Goal: Information Seeking & Learning: Stay updated

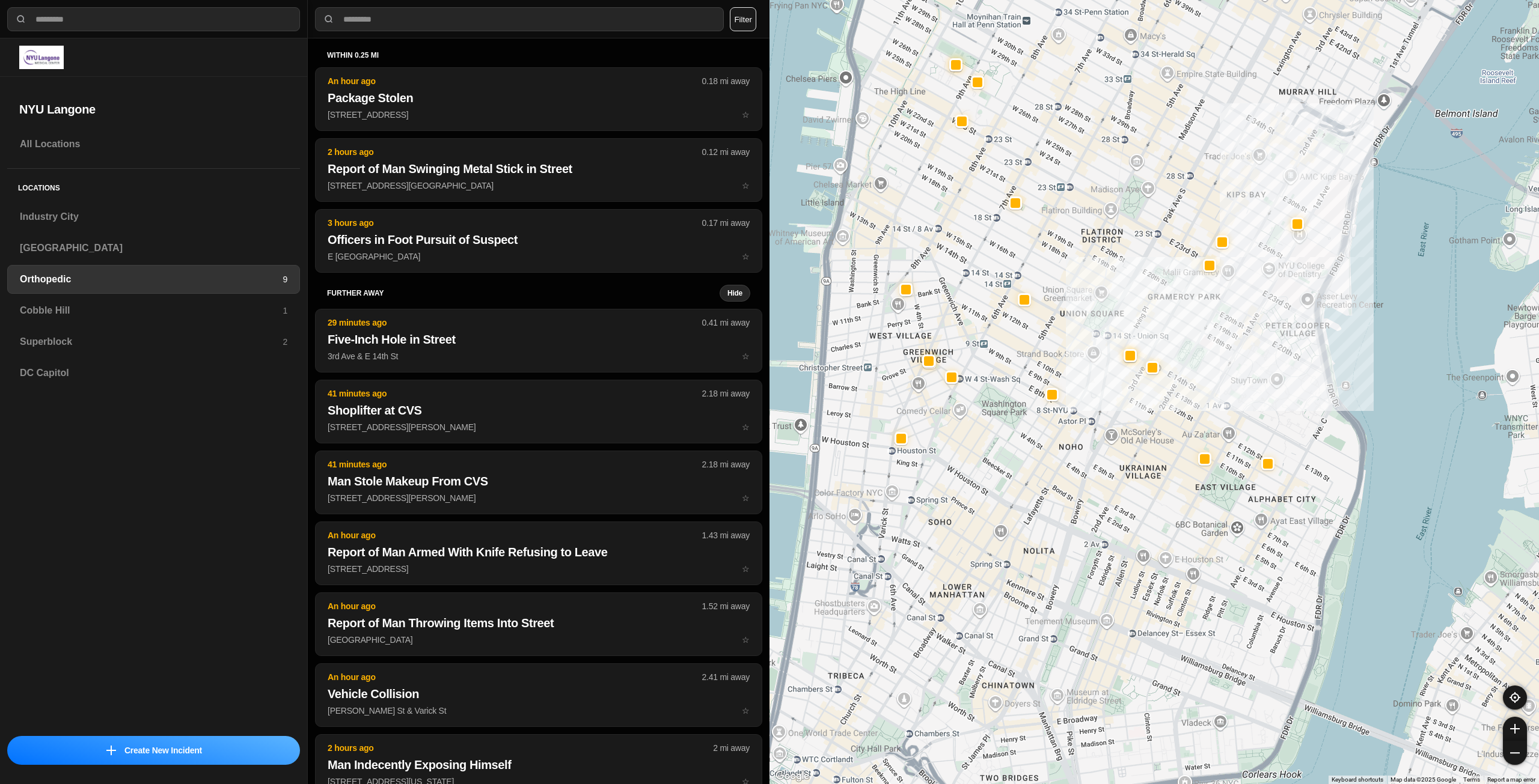
select select "*"
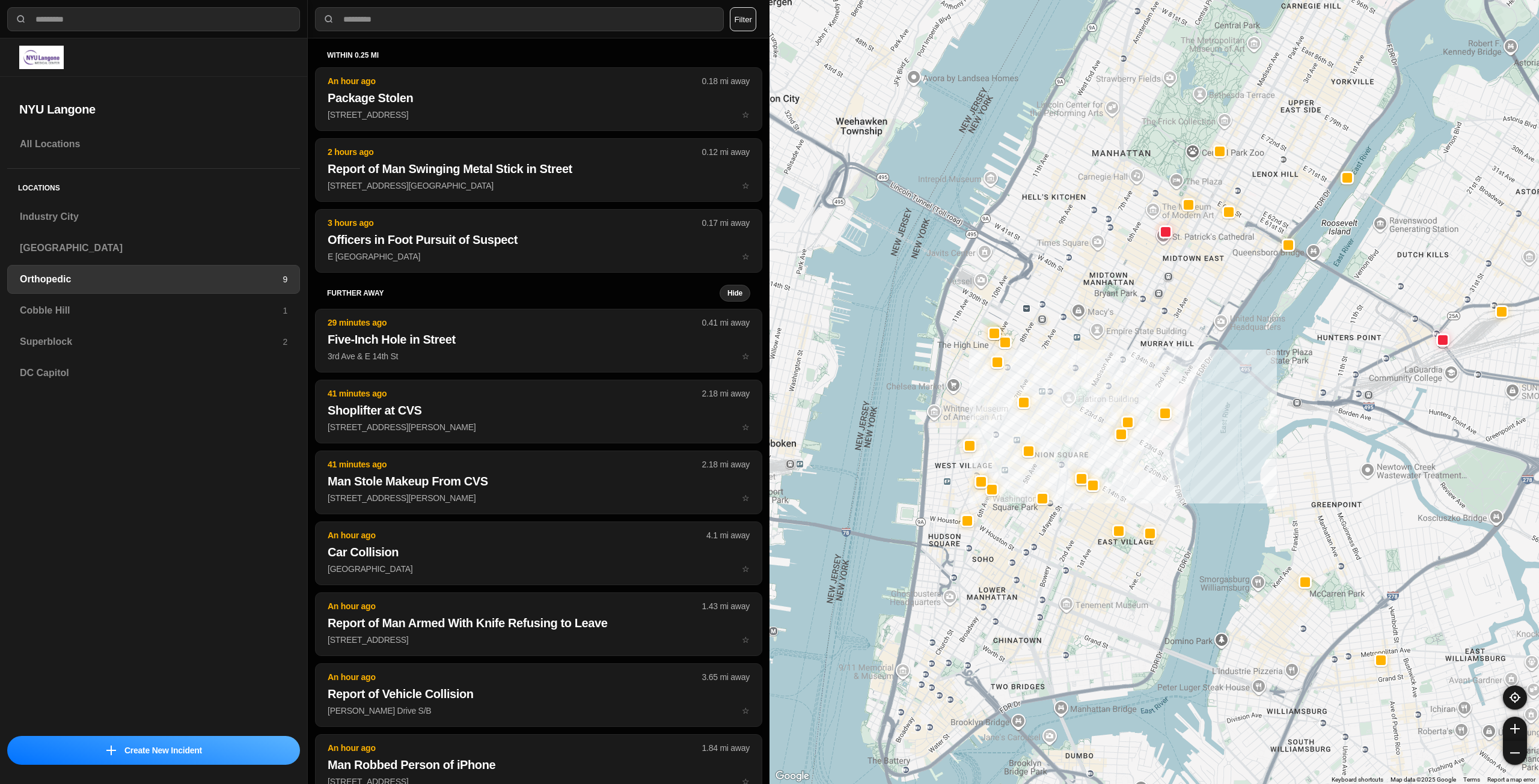
drag, startPoint x: 1079, startPoint y: 260, endPoint x: 1080, endPoint y: 351, distance: 91.0
click at [1080, 351] on div at bounding box center [1154, 392] width 770 height 784
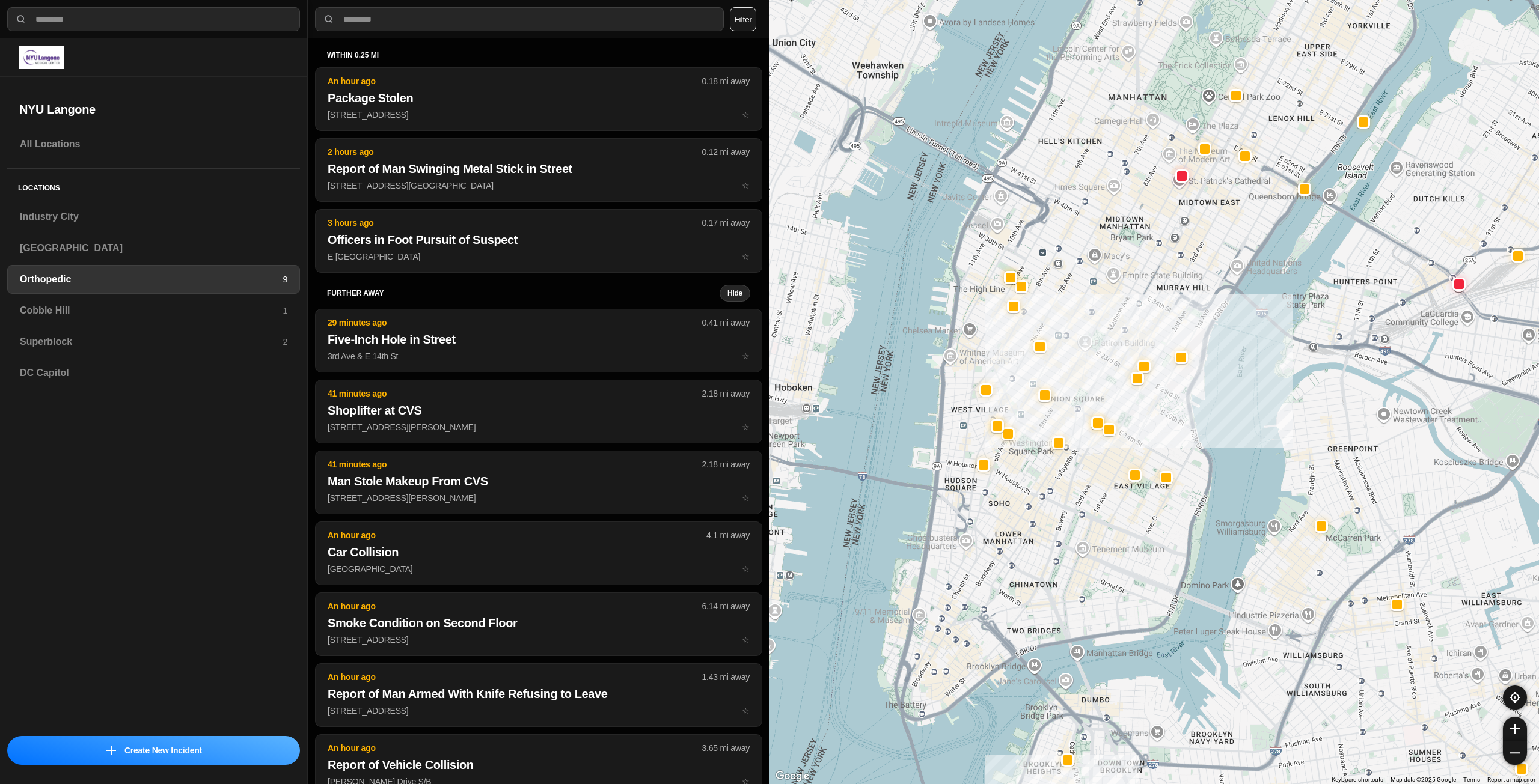
drag, startPoint x: 1126, startPoint y: 313, endPoint x: 1127, endPoint y: 326, distance: 13.0
click at [1127, 326] on div at bounding box center [1154, 392] width 770 height 784
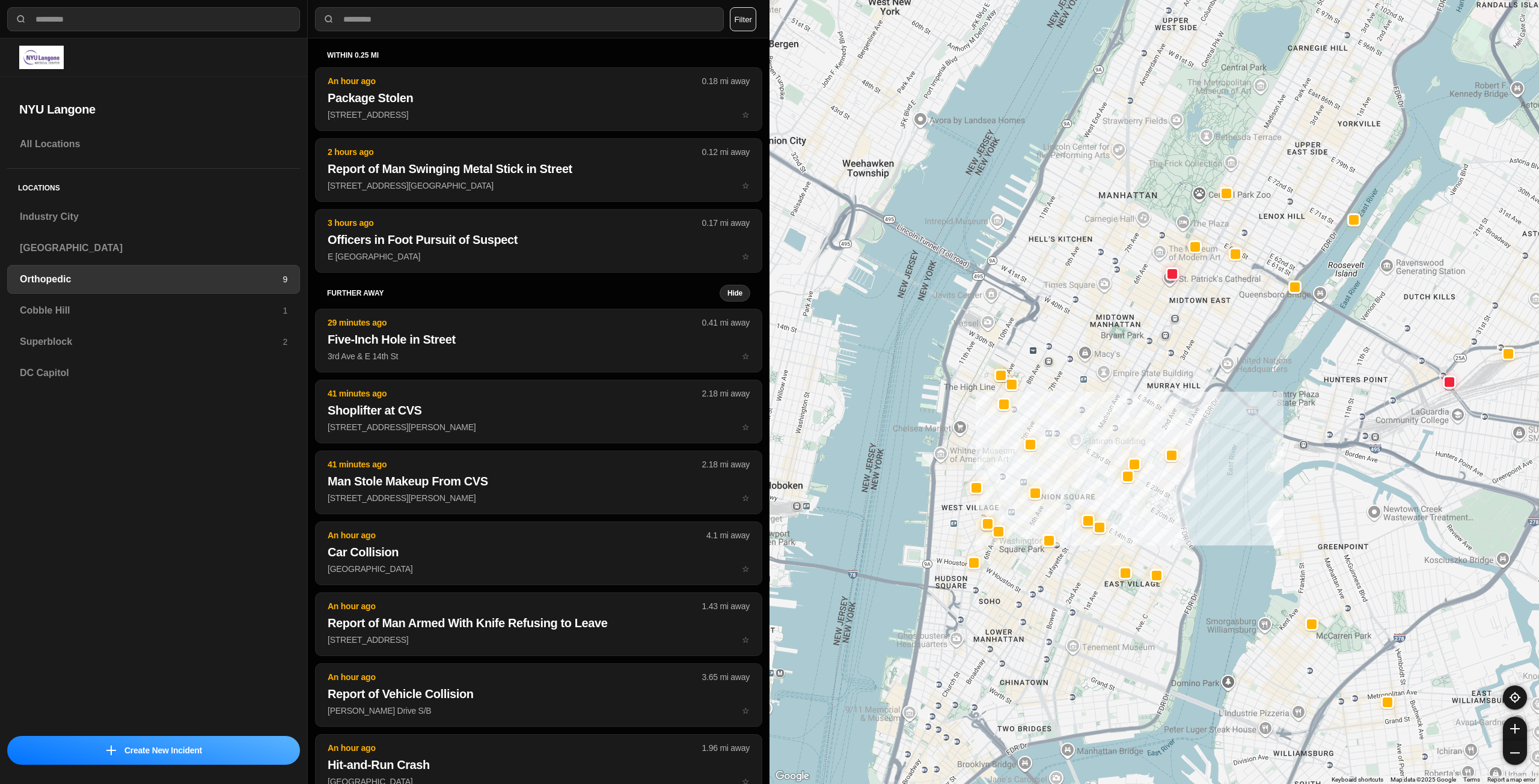
drag, startPoint x: 1170, startPoint y: 255, endPoint x: 1158, endPoint y: 340, distance: 85.8
click at [1158, 340] on div at bounding box center [1154, 392] width 770 height 784
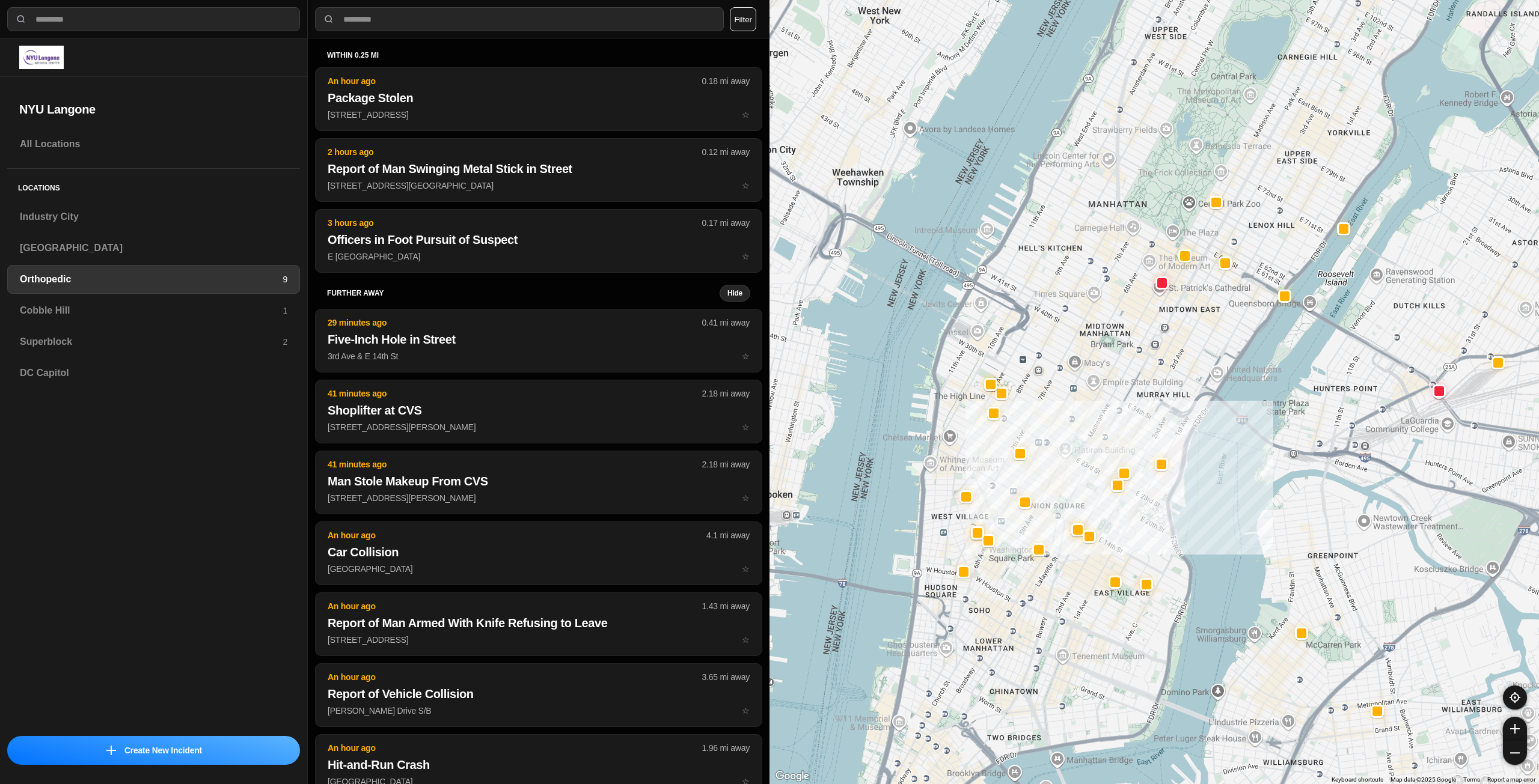
drag, startPoint x: 1095, startPoint y: 274, endPoint x: 1087, endPoint y: 273, distance: 8.1
click at [1087, 273] on div at bounding box center [1154, 392] width 770 height 784
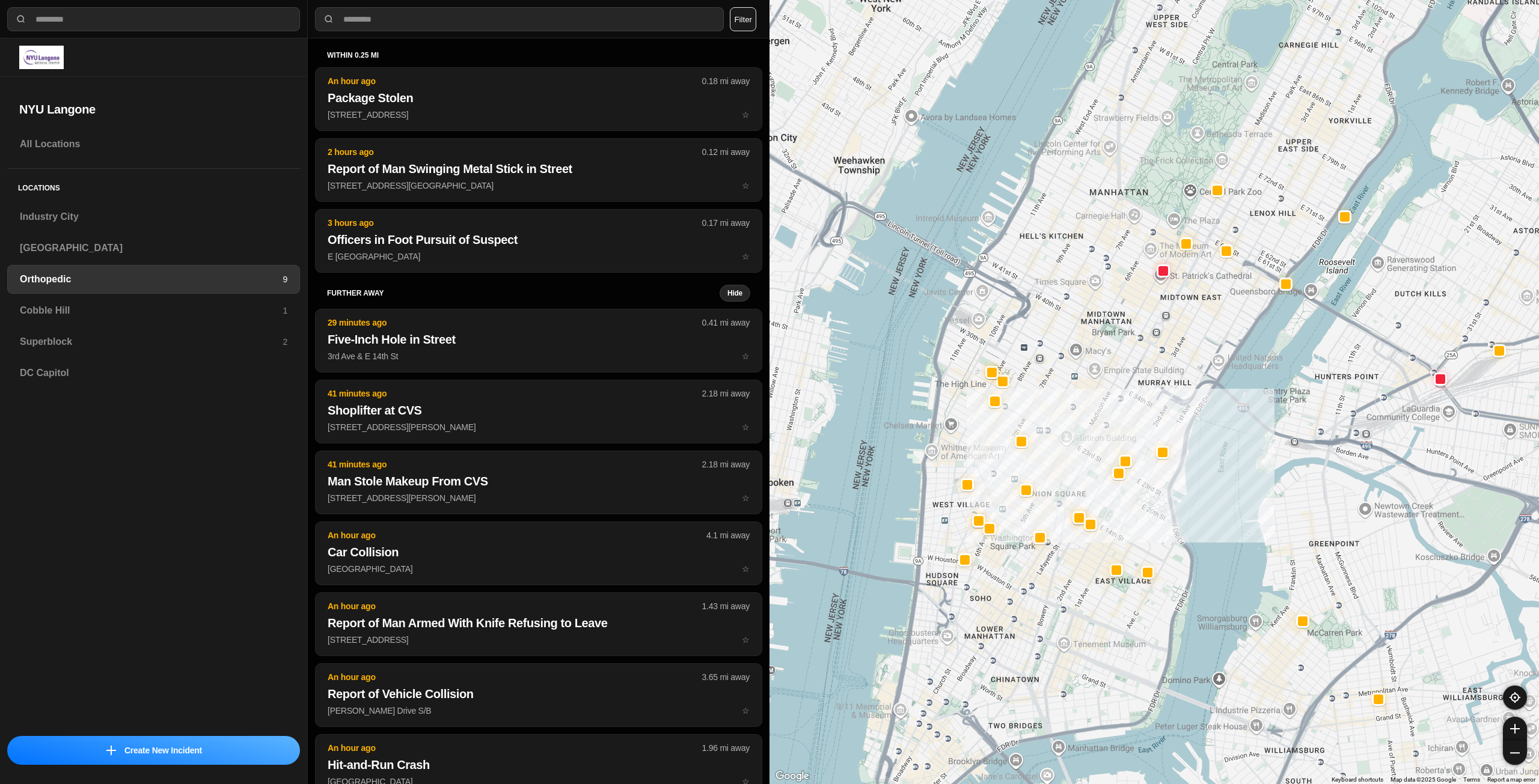
drag, startPoint x: 1116, startPoint y: 389, endPoint x: 1130, endPoint y: 355, distance: 36.8
click at [1130, 355] on div at bounding box center [1154, 392] width 770 height 784
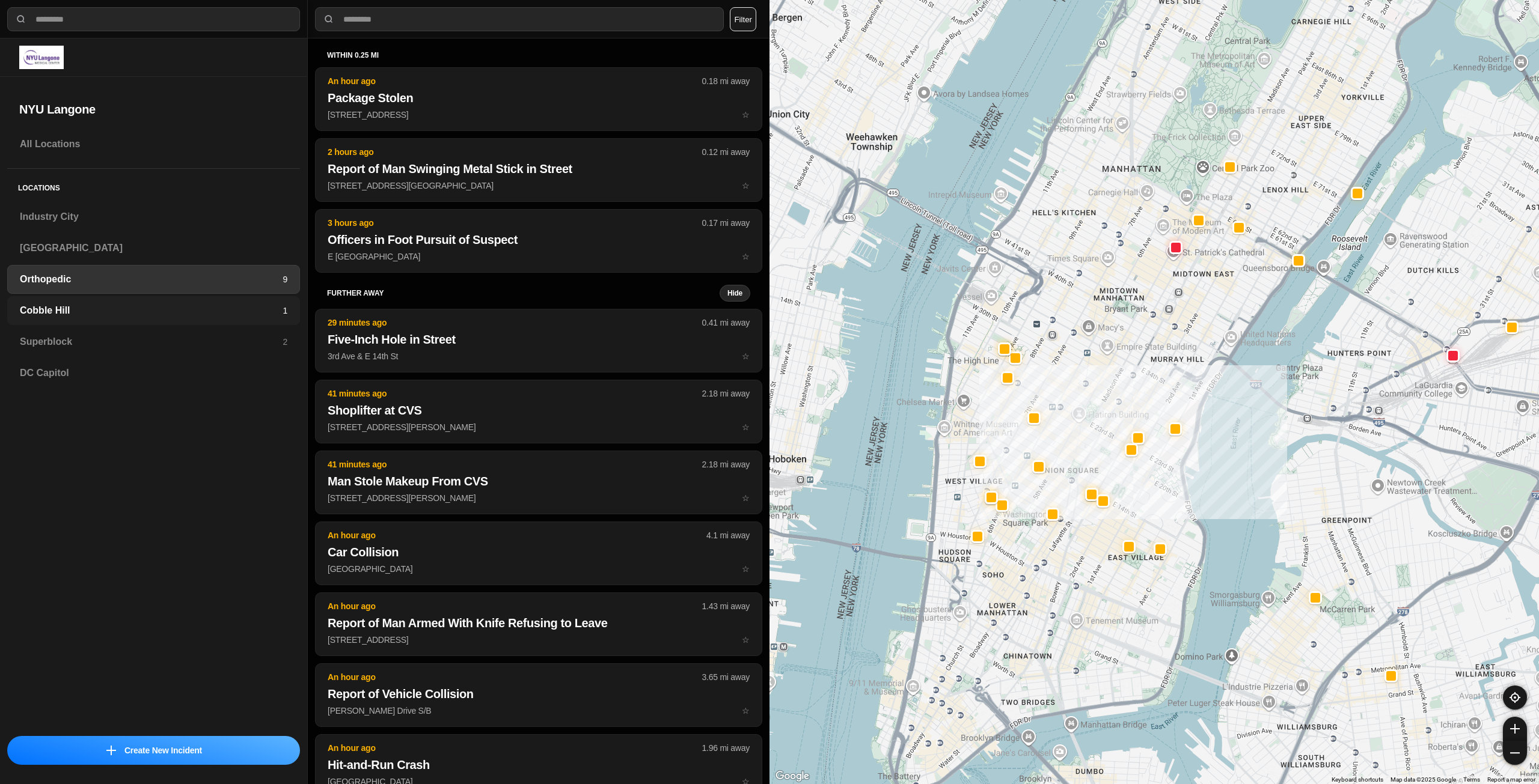
click at [158, 301] on div "Cobble Hill 1" at bounding box center [154, 311] width 293 height 29
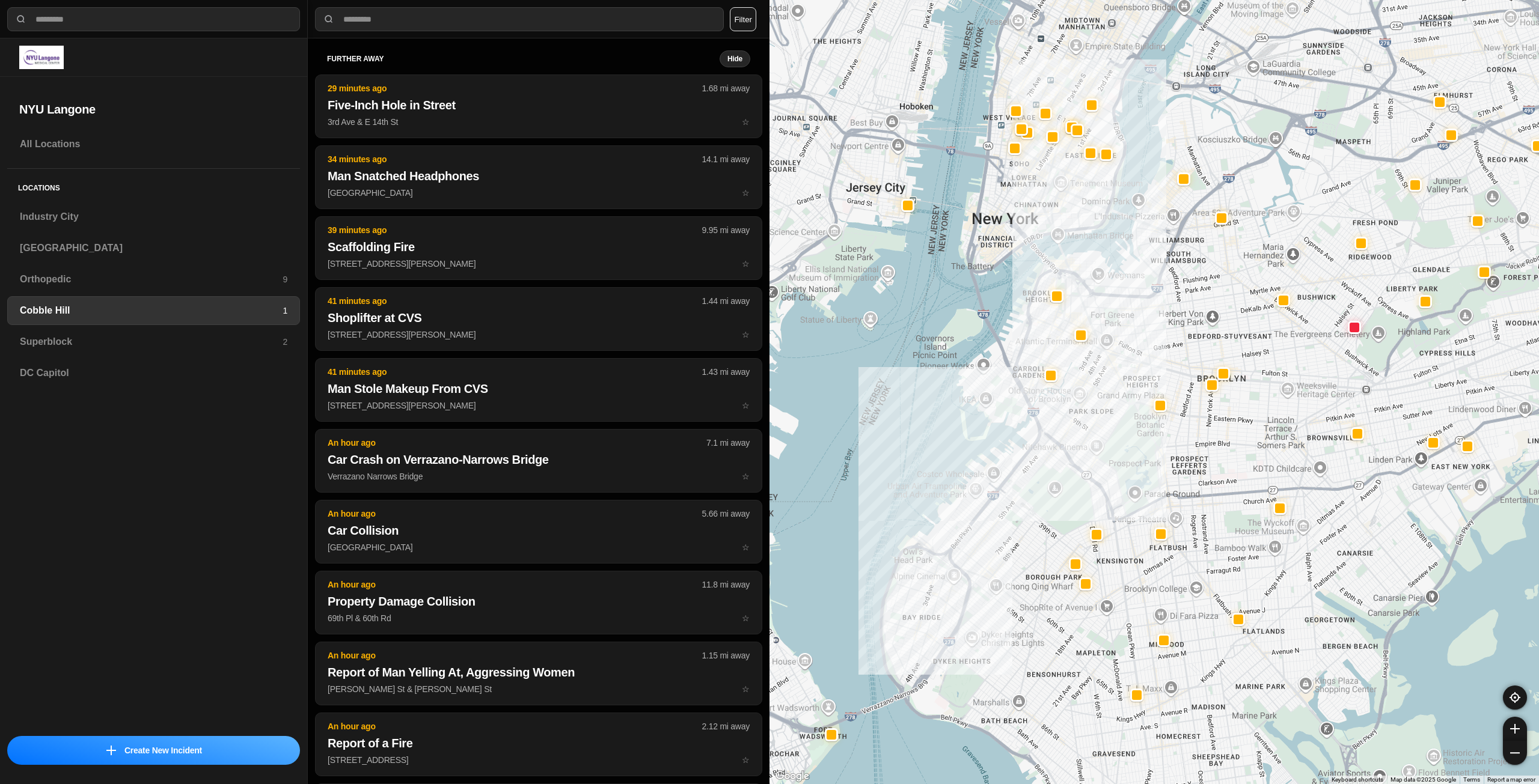
drag, startPoint x: 1208, startPoint y: 178, endPoint x: 1204, endPoint y: 272, distance: 94.1
click at [1204, 272] on div at bounding box center [1154, 392] width 770 height 784
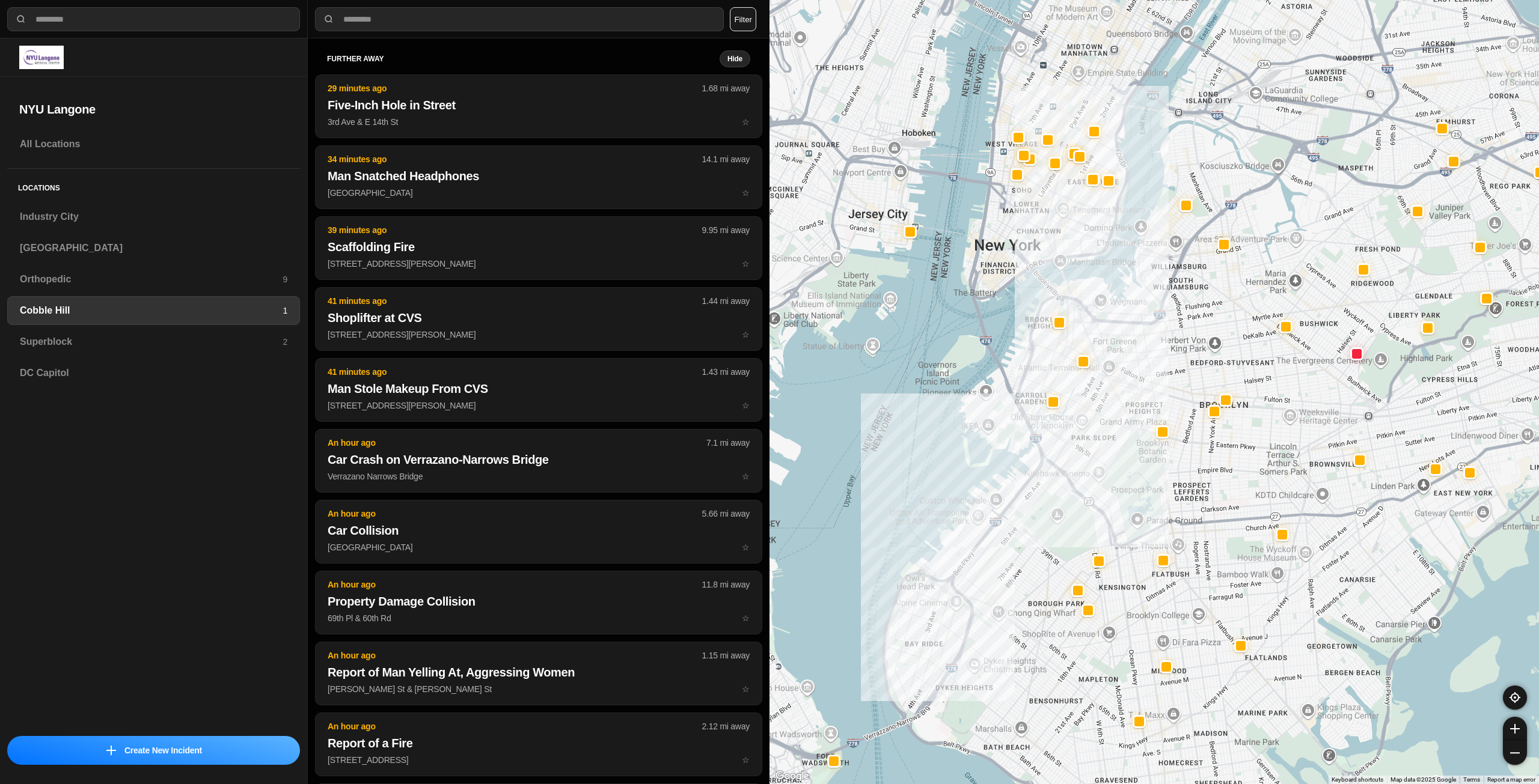
drag, startPoint x: 1082, startPoint y: 237, endPoint x: 1081, endPoint y: 264, distance: 27.0
click at [1081, 264] on div at bounding box center [1154, 392] width 770 height 784
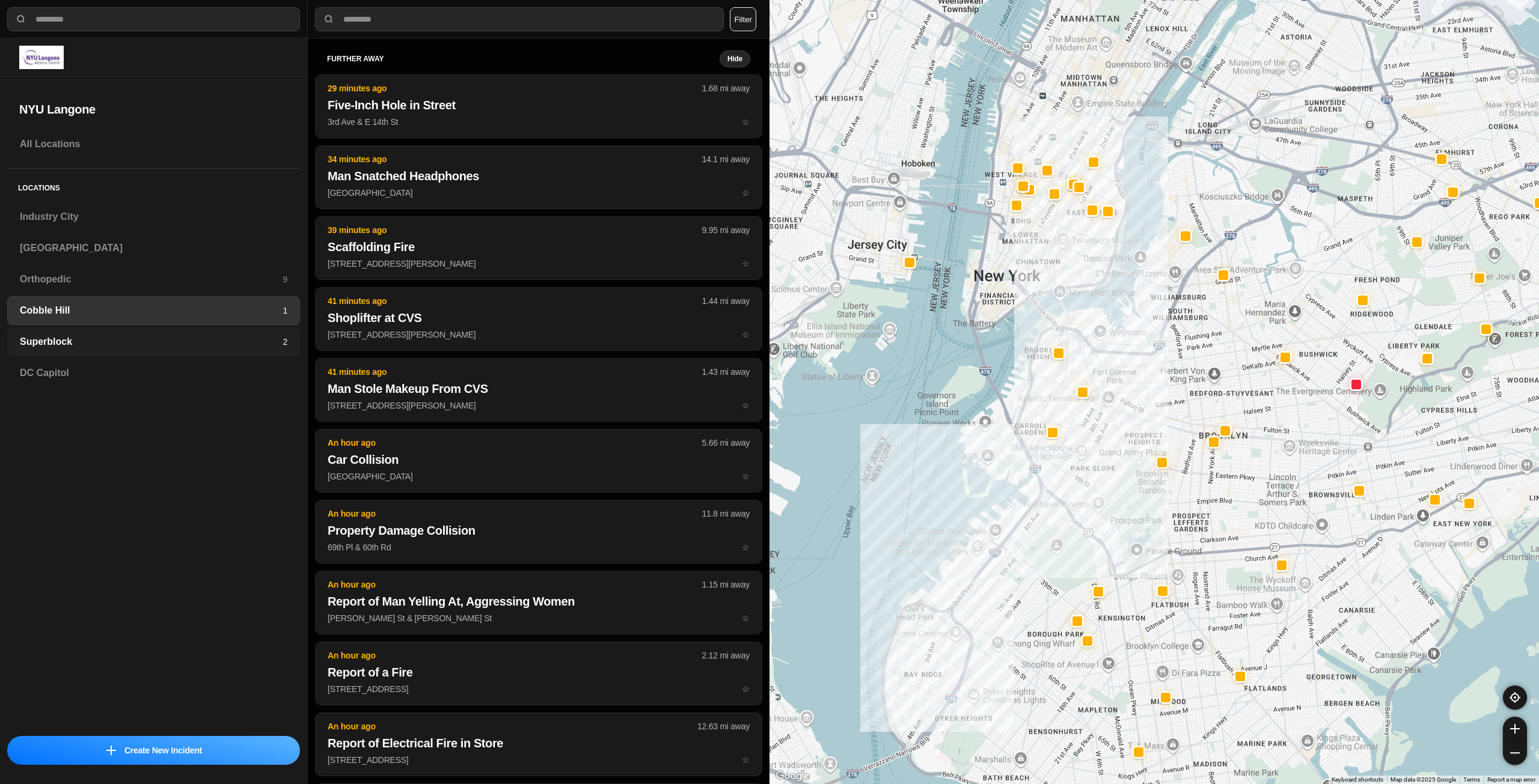
click at [101, 337] on h3 "Superblock" at bounding box center [151, 342] width 263 height 15
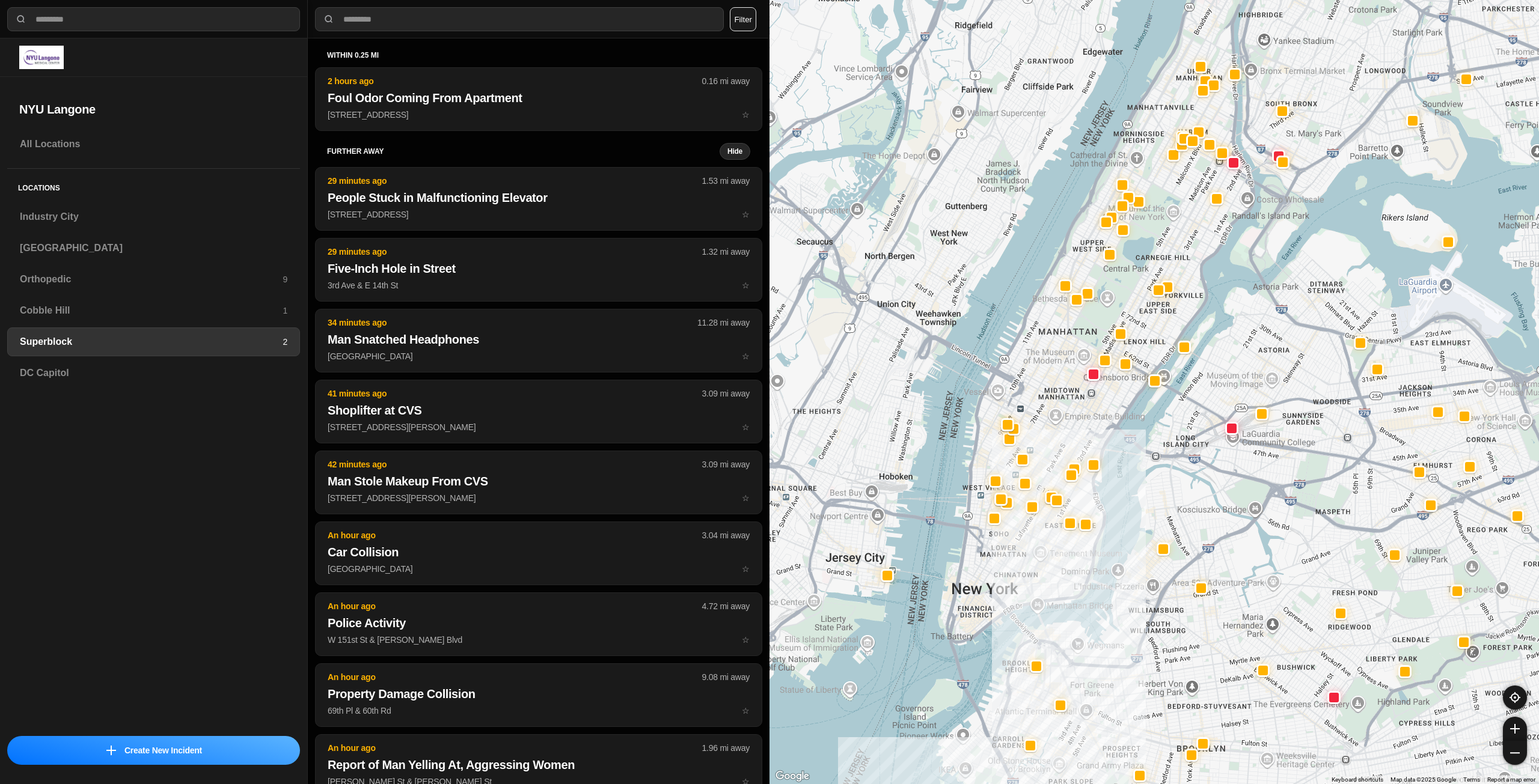
drag, startPoint x: 1047, startPoint y: 279, endPoint x: 1041, endPoint y: 339, distance: 60.3
click at [1041, 339] on div at bounding box center [1154, 392] width 770 height 784
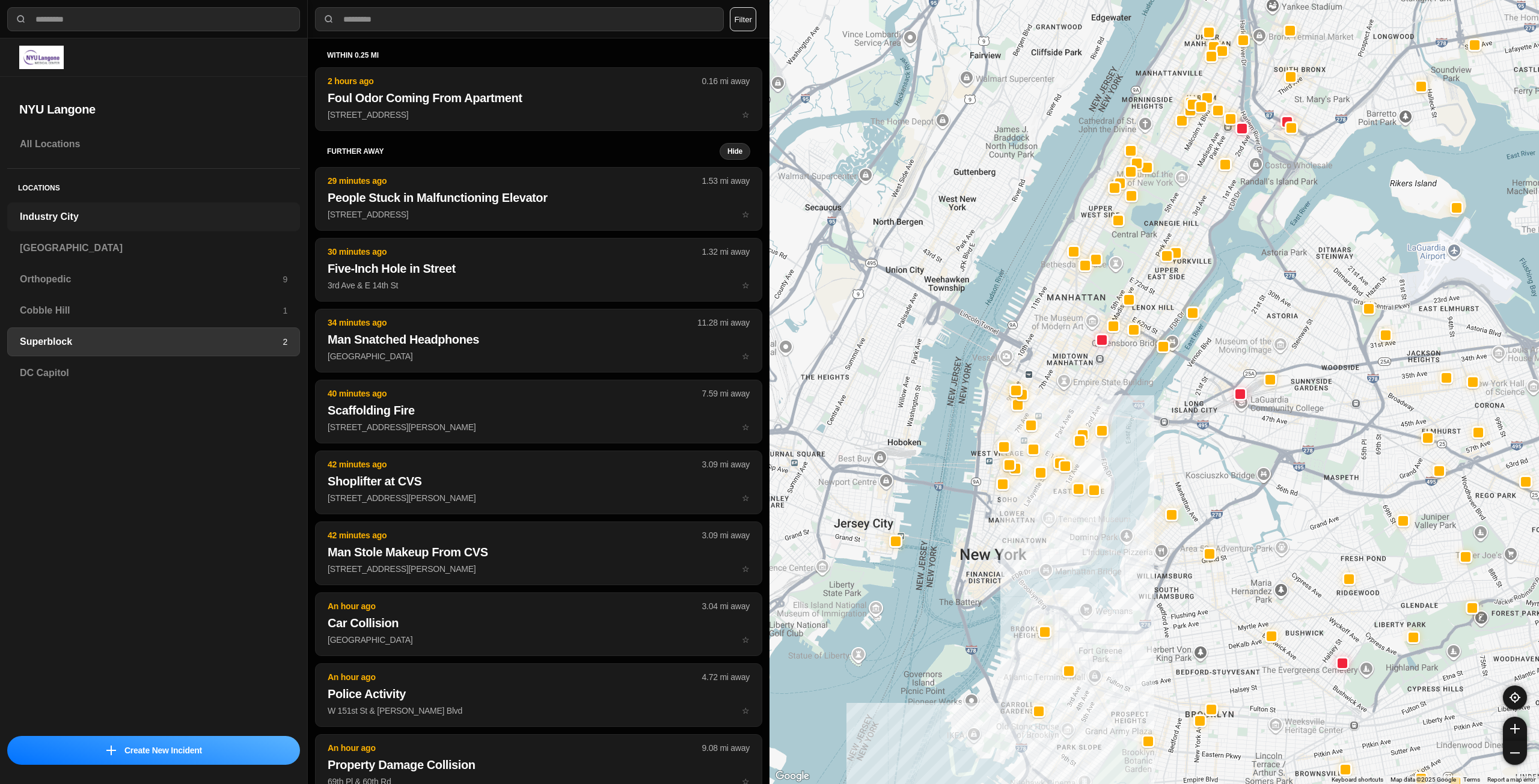
click at [130, 218] on h3 "Industry City" at bounding box center [154, 217] width 267 height 15
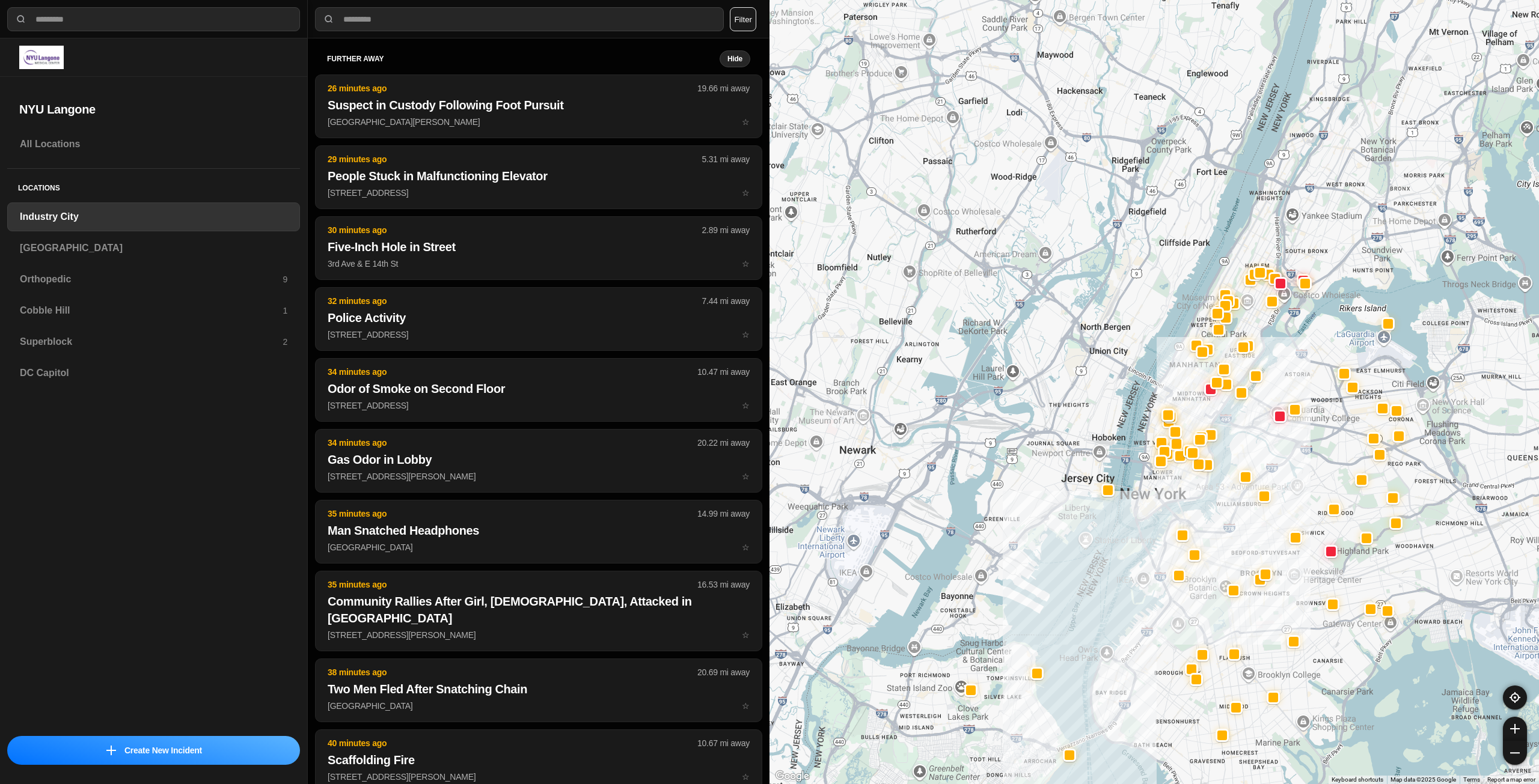
drag, startPoint x: 1317, startPoint y: 217, endPoint x: 1183, endPoint y: 502, distance: 314.9
click at [1183, 502] on div at bounding box center [1154, 392] width 770 height 784
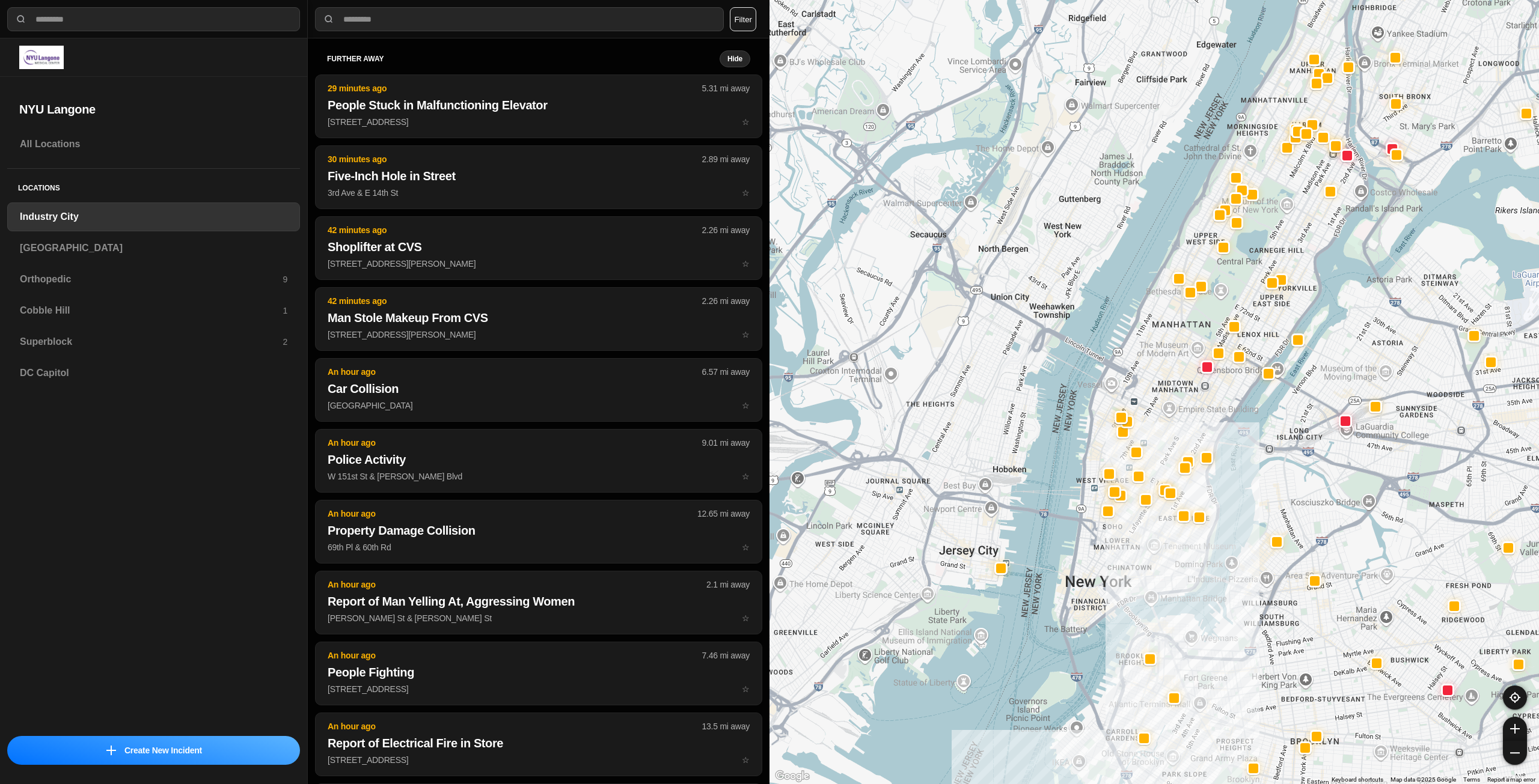
drag, startPoint x: 1180, startPoint y: 356, endPoint x: 1162, endPoint y: 390, distance: 38.5
click at [1162, 390] on div at bounding box center [1154, 392] width 770 height 784
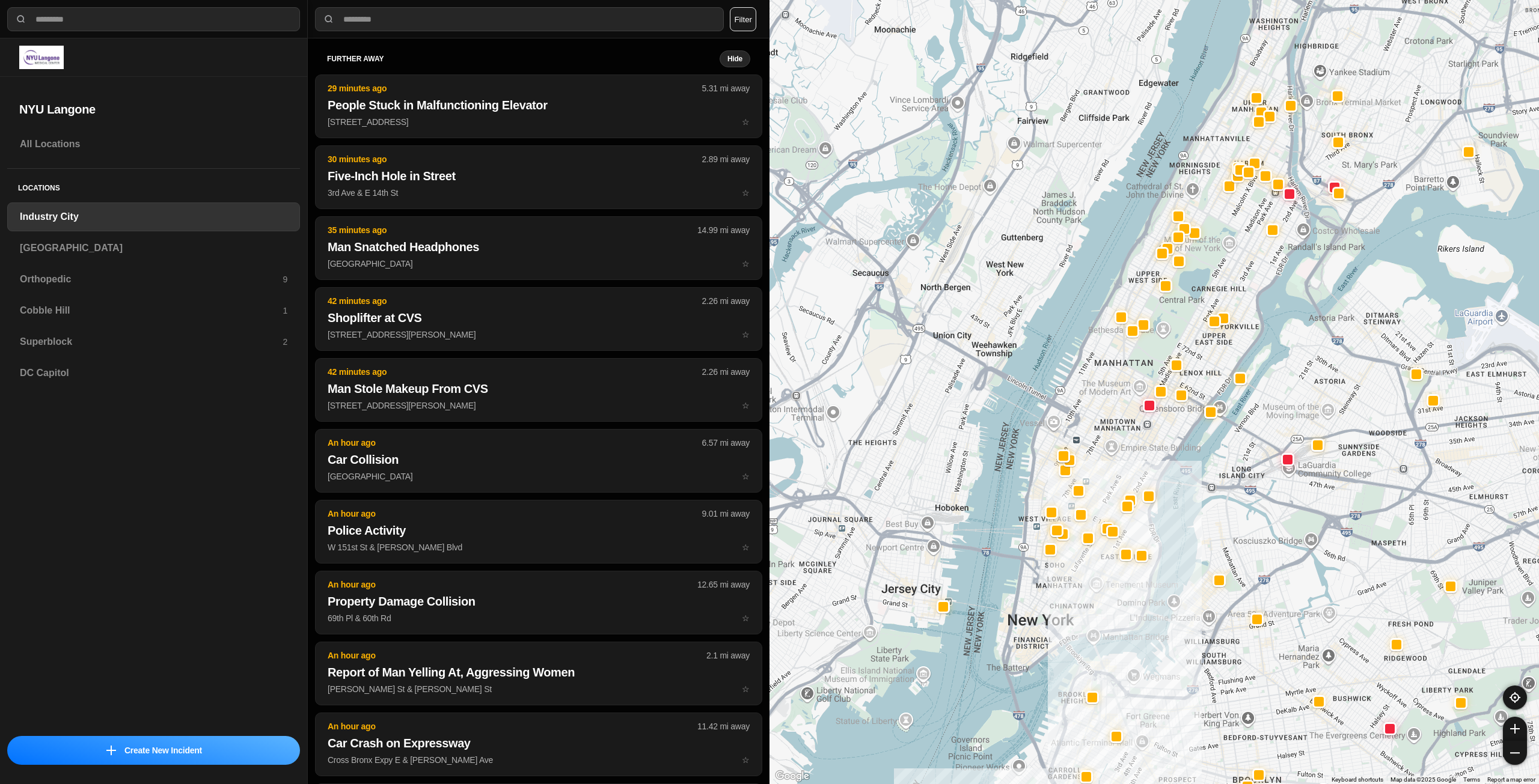
drag, startPoint x: 1320, startPoint y: 237, endPoint x: 1258, endPoint y: 276, distance: 73.2
click at [1258, 276] on div at bounding box center [1154, 392] width 770 height 784
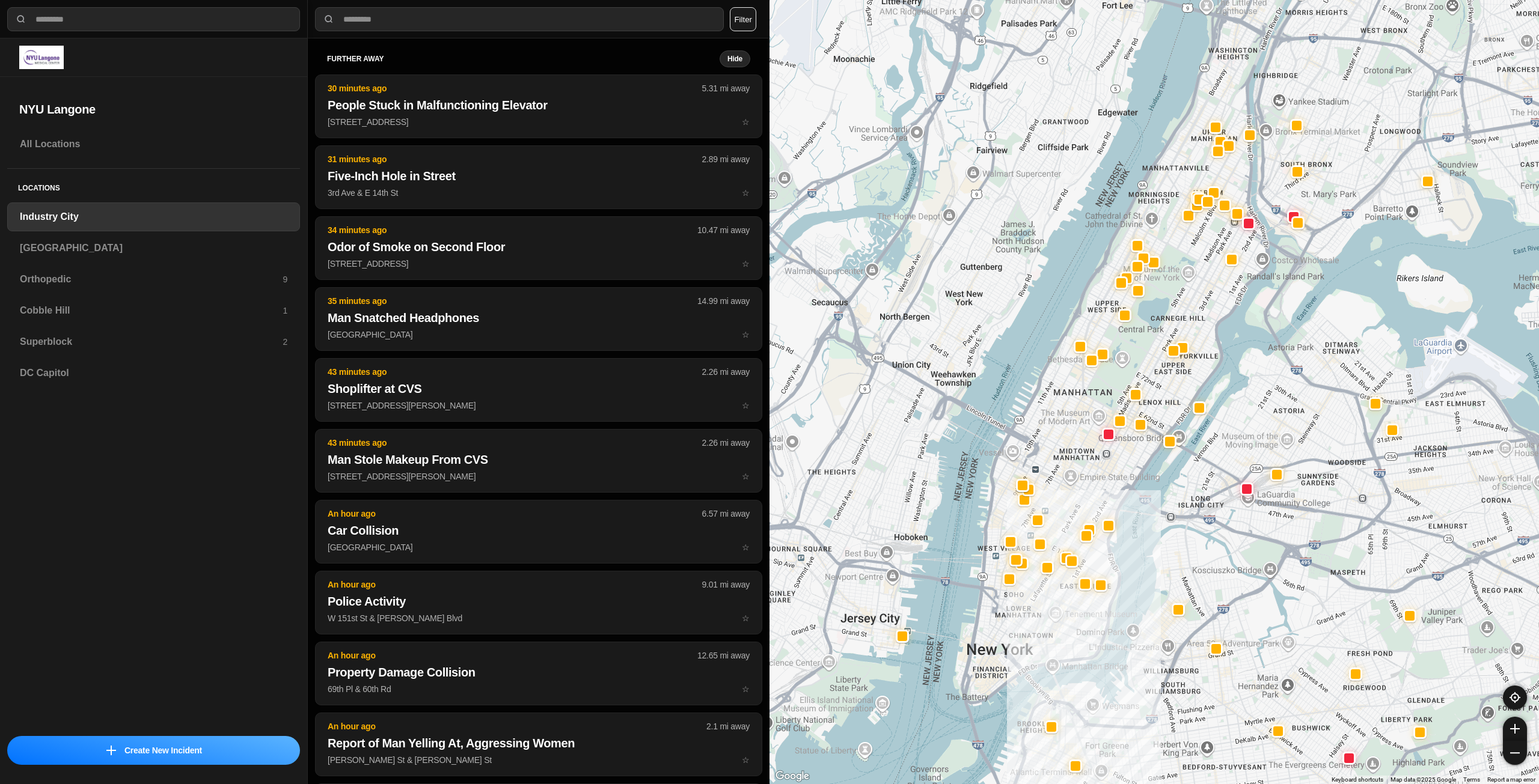
drag, startPoint x: 1136, startPoint y: 379, endPoint x: 1093, endPoint y: 411, distance: 53.6
click at [1093, 411] on div at bounding box center [1154, 392] width 770 height 784
click at [86, 260] on div "[GEOGRAPHIC_DATA]" at bounding box center [154, 248] width 293 height 29
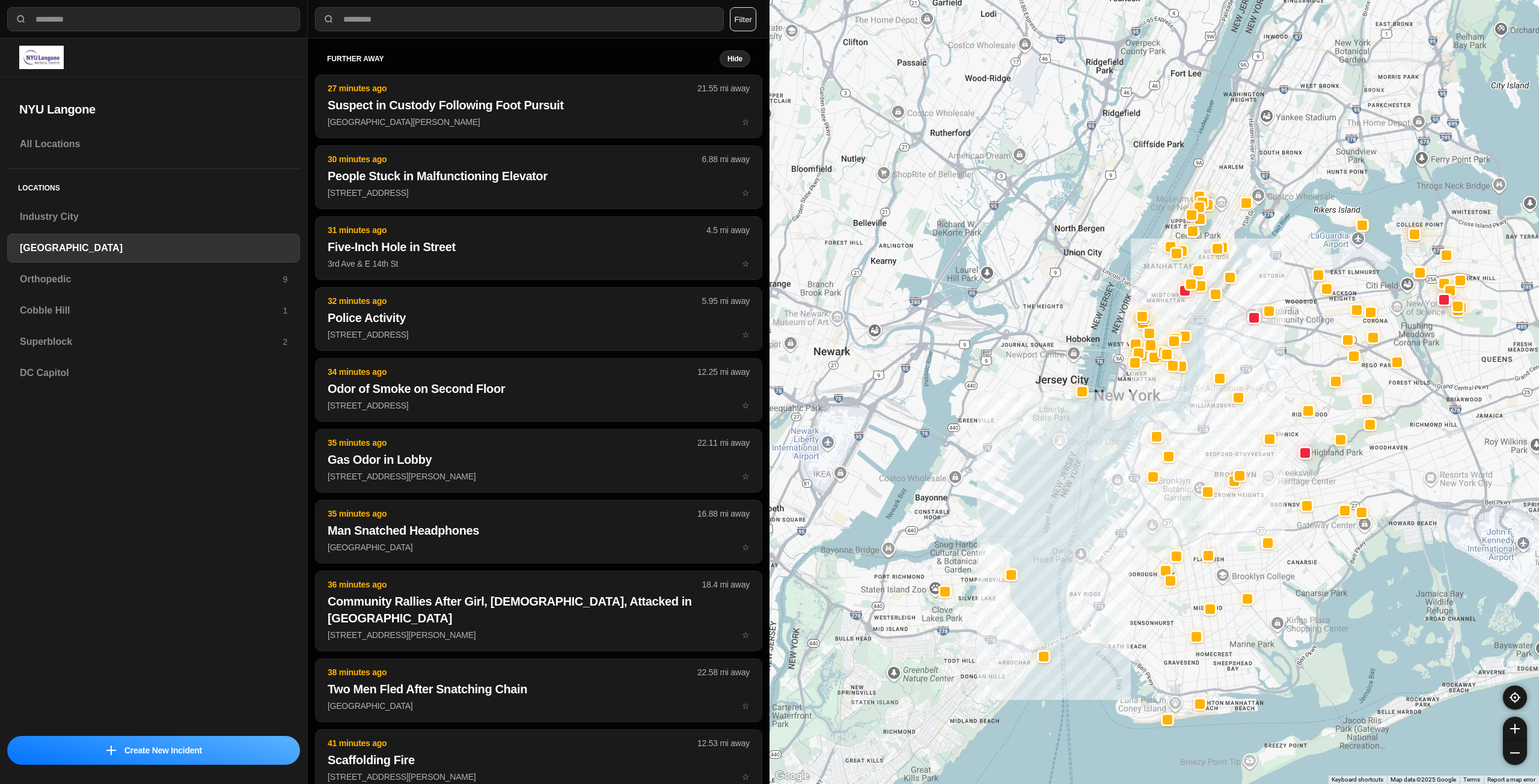
drag, startPoint x: 1275, startPoint y: 286, endPoint x: 1246, endPoint y: 421, distance: 138.1
click at [1246, 421] on div at bounding box center [1154, 392] width 770 height 784
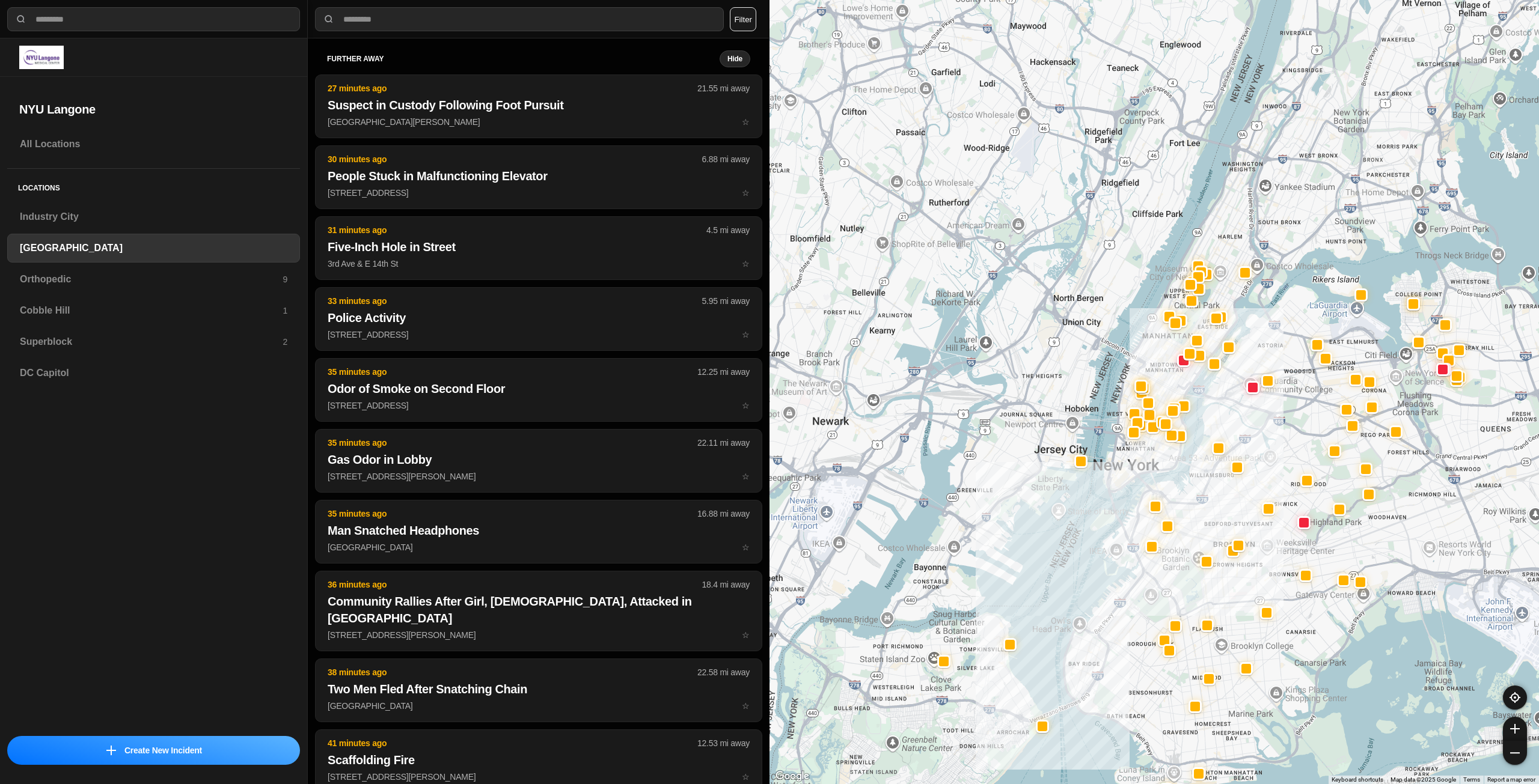
drag, startPoint x: 1165, startPoint y: 292, endPoint x: 1164, endPoint y: 363, distance: 71.0
click at [1164, 363] on div at bounding box center [1154, 392] width 770 height 784
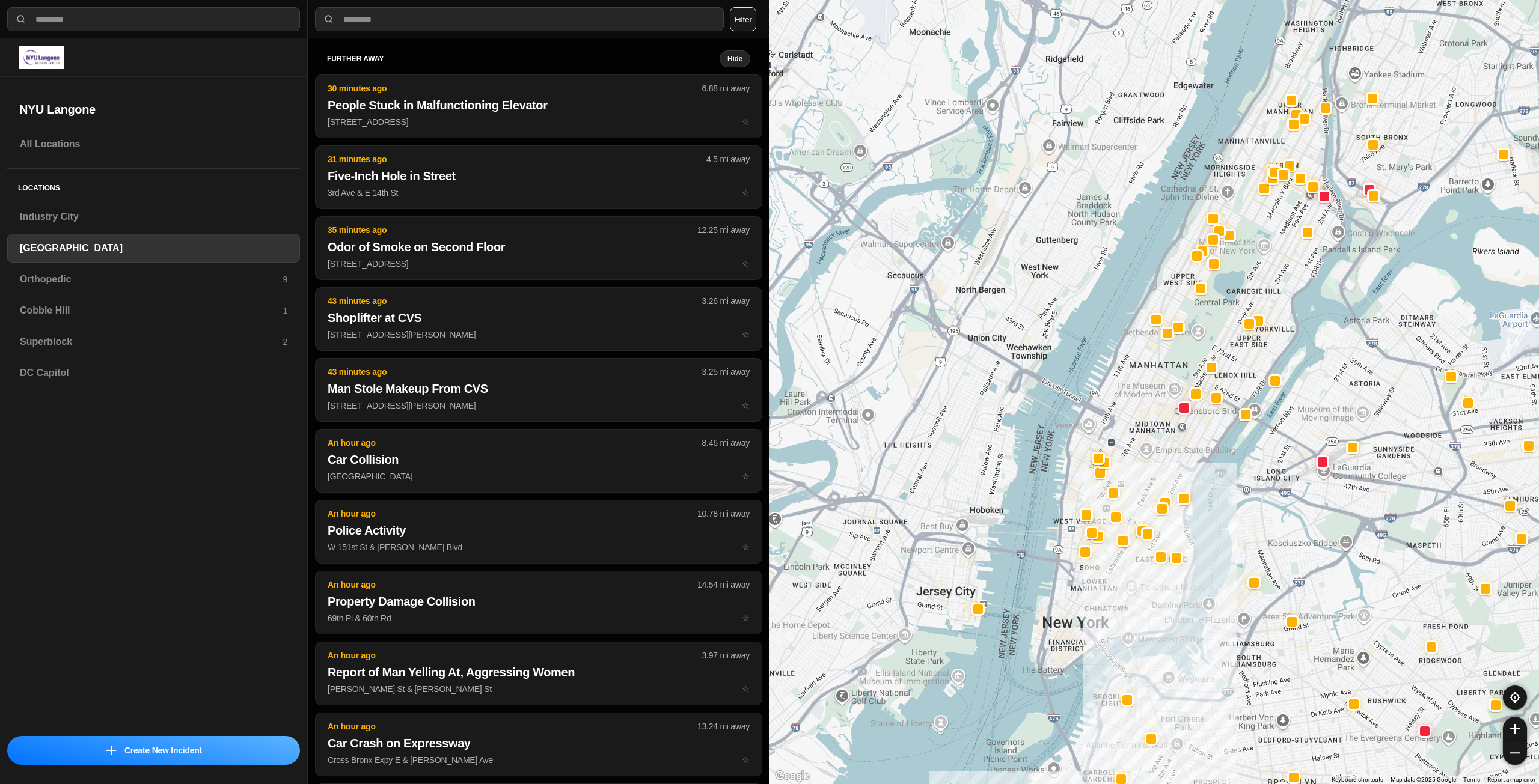
drag, startPoint x: 1172, startPoint y: 299, endPoint x: 1157, endPoint y: 353, distance: 56.0
click at [1157, 353] on div at bounding box center [1154, 392] width 770 height 784
click at [76, 271] on div "Orthopedic 9" at bounding box center [154, 279] width 293 height 29
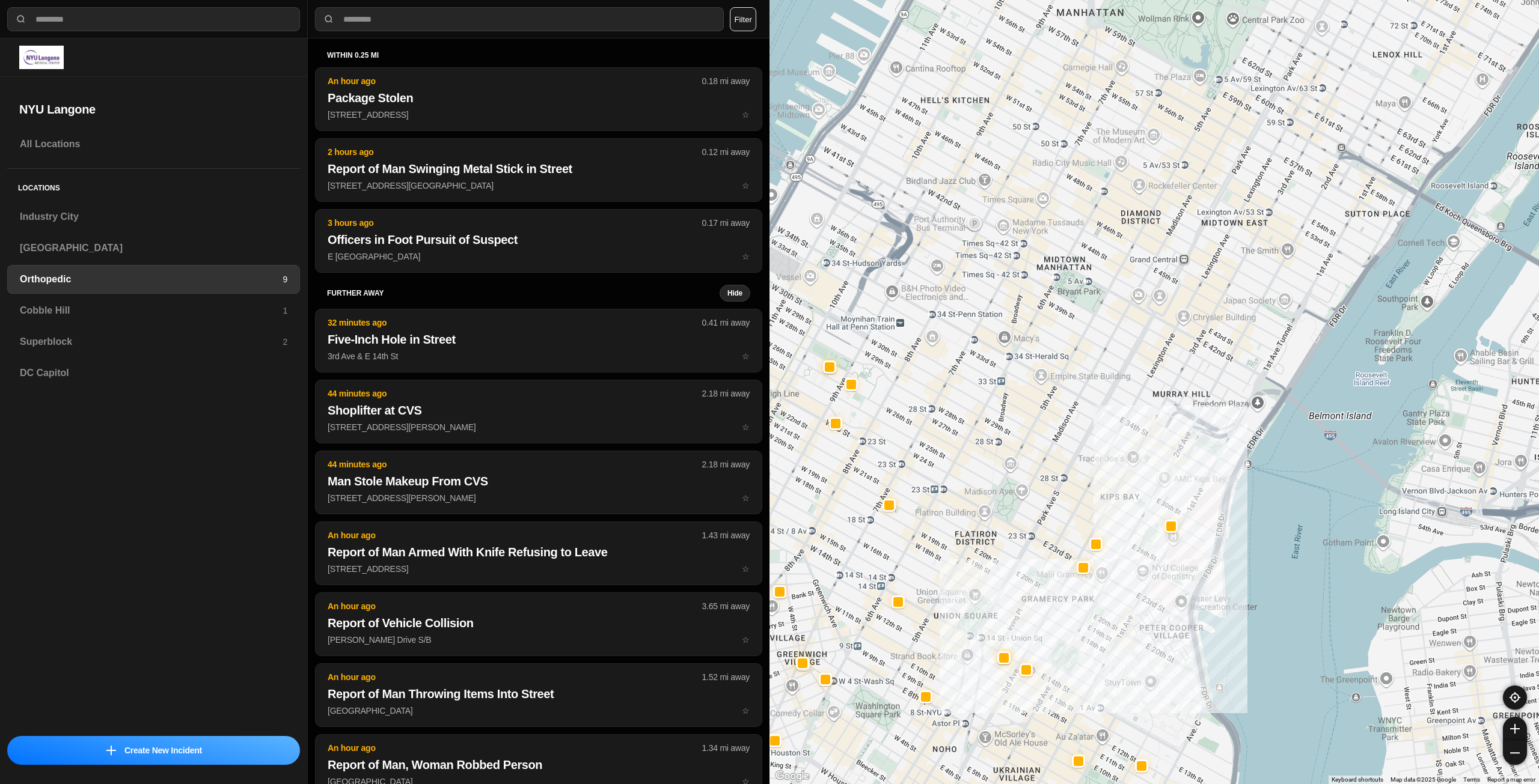
drag, startPoint x: 1144, startPoint y: 354, endPoint x: 1099, endPoint y: 597, distance: 247.1
click at [1099, 597] on div at bounding box center [1154, 392] width 770 height 784
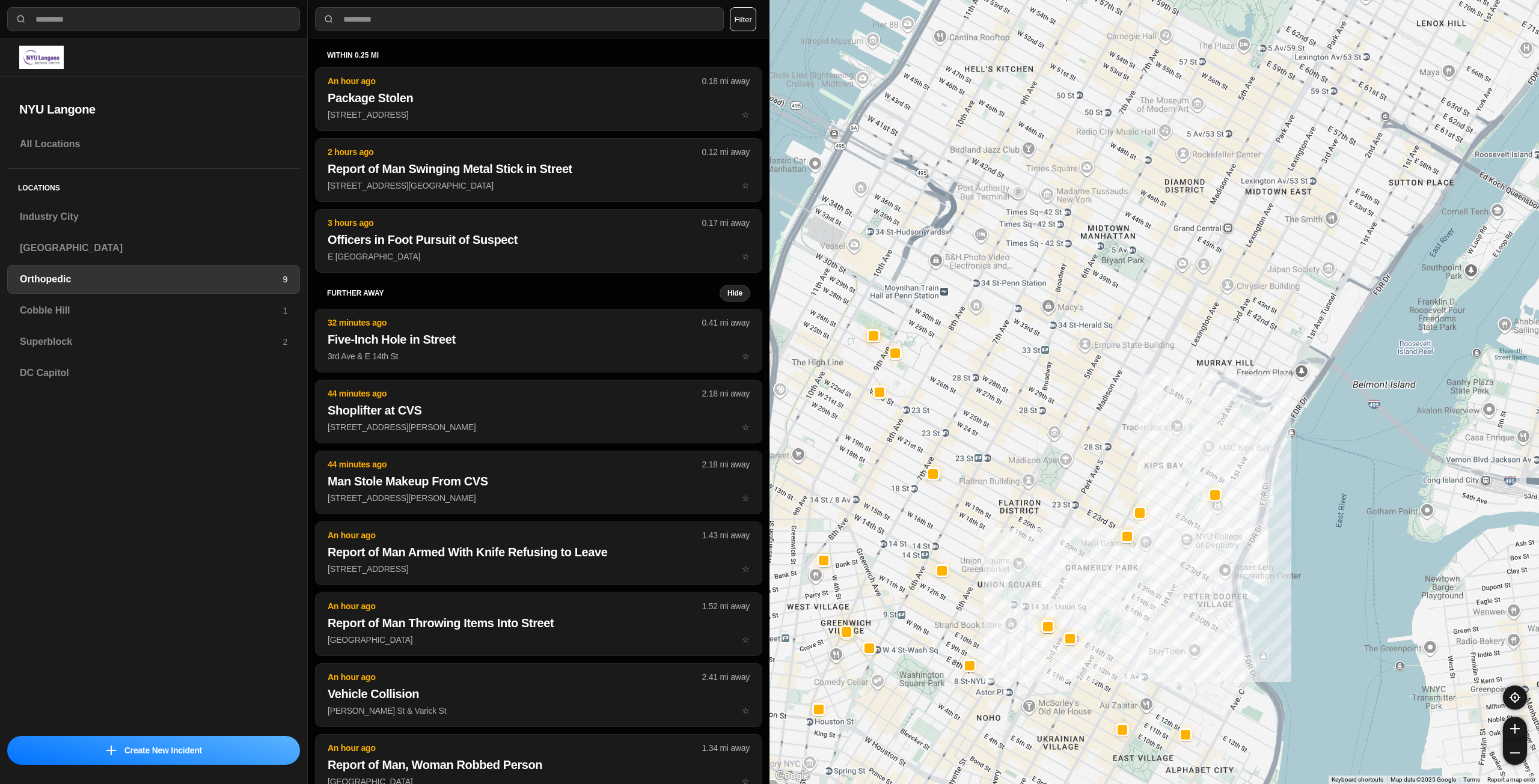
drag, startPoint x: 1085, startPoint y: 458, endPoint x: 1150, endPoint y: 413, distance: 79.1
click at [1150, 413] on div at bounding box center [1154, 392] width 770 height 784
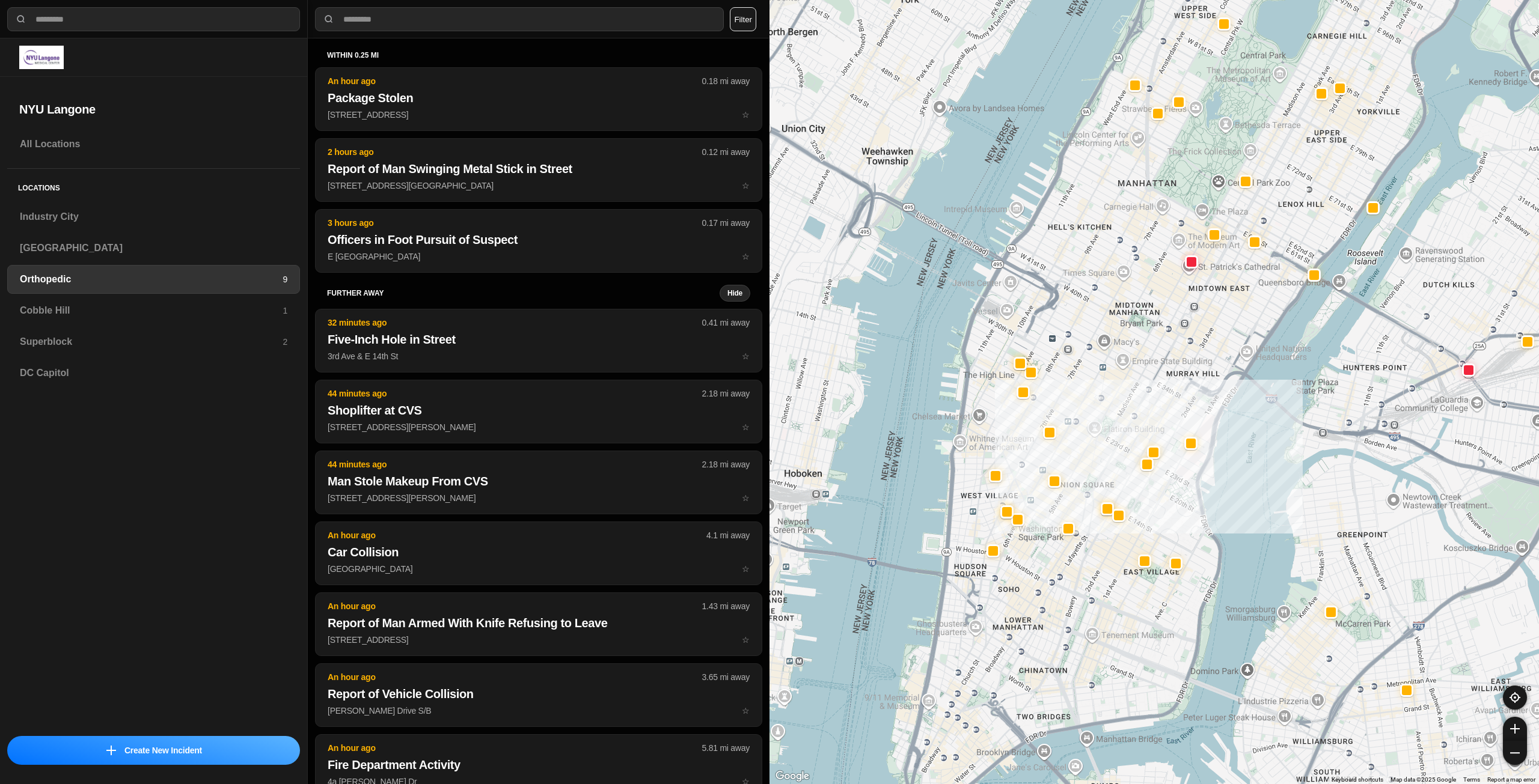
drag, startPoint x: 1118, startPoint y: 428, endPoint x: 1124, endPoint y: 355, distance: 73.2
click at [1124, 355] on div at bounding box center [1154, 392] width 770 height 784
drag, startPoint x: 1155, startPoint y: 390, endPoint x: 1131, endPoint y: 431, distance: 47.5
click at [1131, 431] on div at bounding box center [1154, 392] width 770 height 784
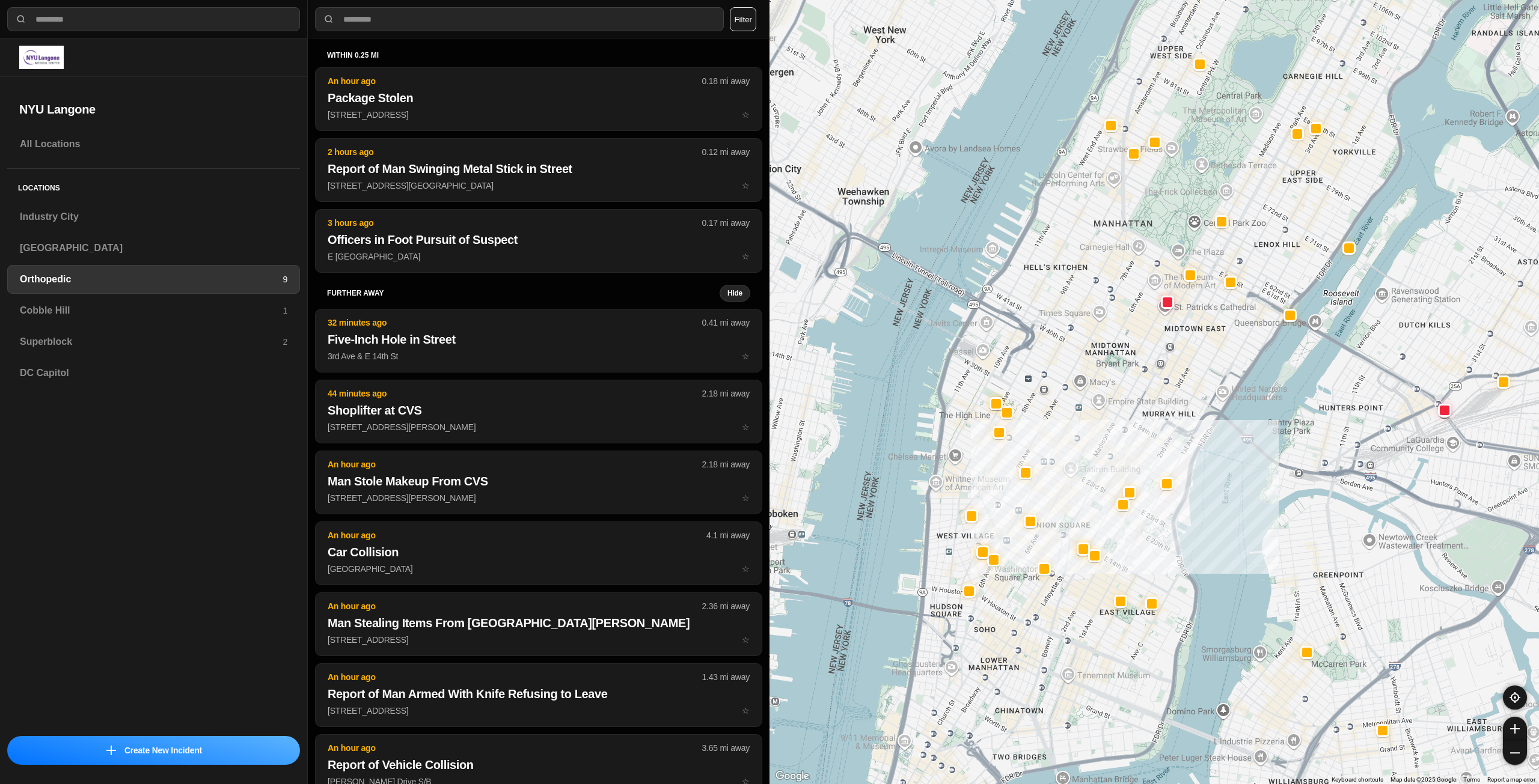
drag, startPoint x: 1077, startPoint y: 681, endPoint x: 1109, endPoint y: 609, distance: 78.8
click at [1108, 614] on div at bounding box center [1154, 392] width 770 height 784
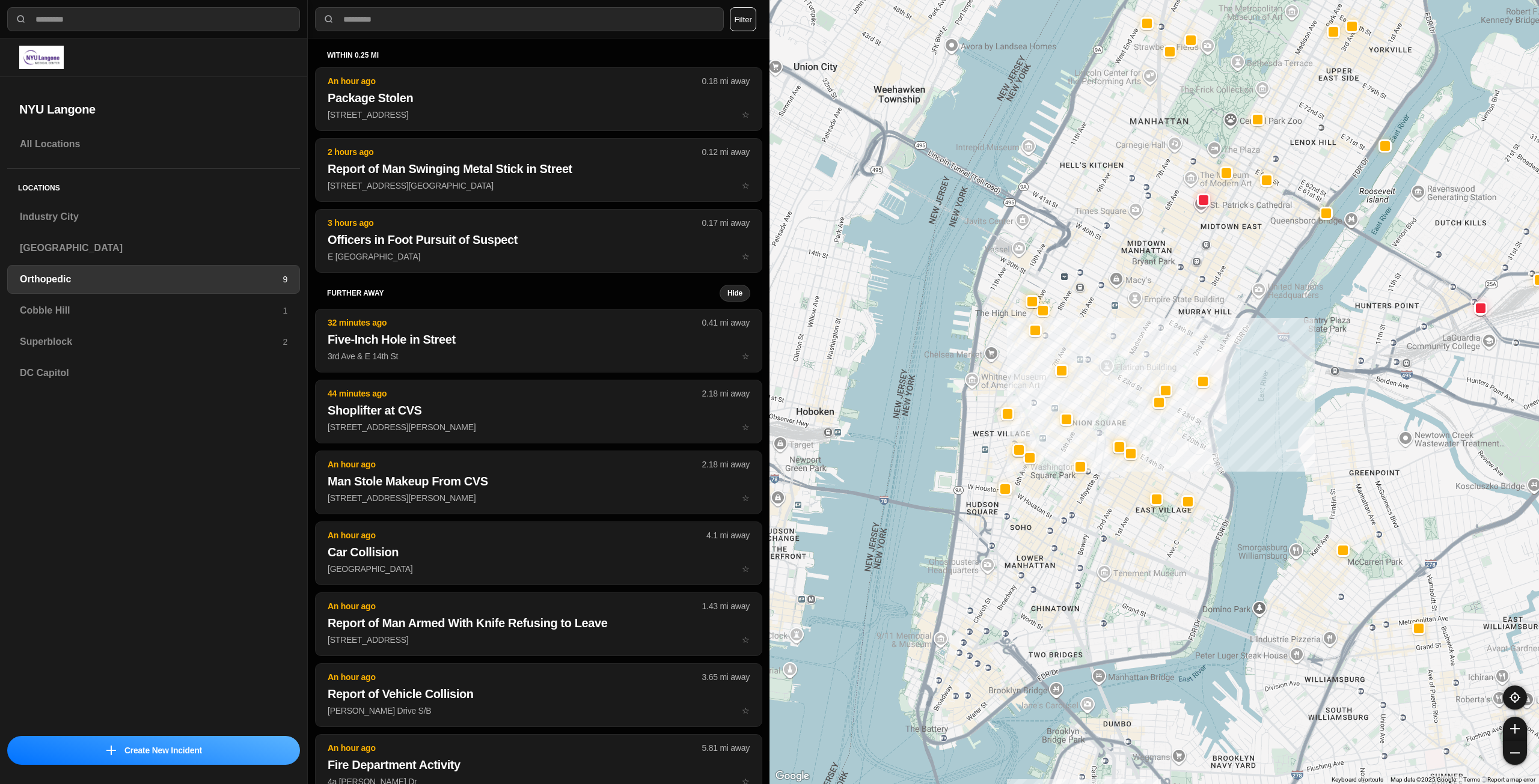
drag, startPoint x: 1126, startPoint y: 550, endPoint x: 1115, endPoint y: 568, distance: 21.1
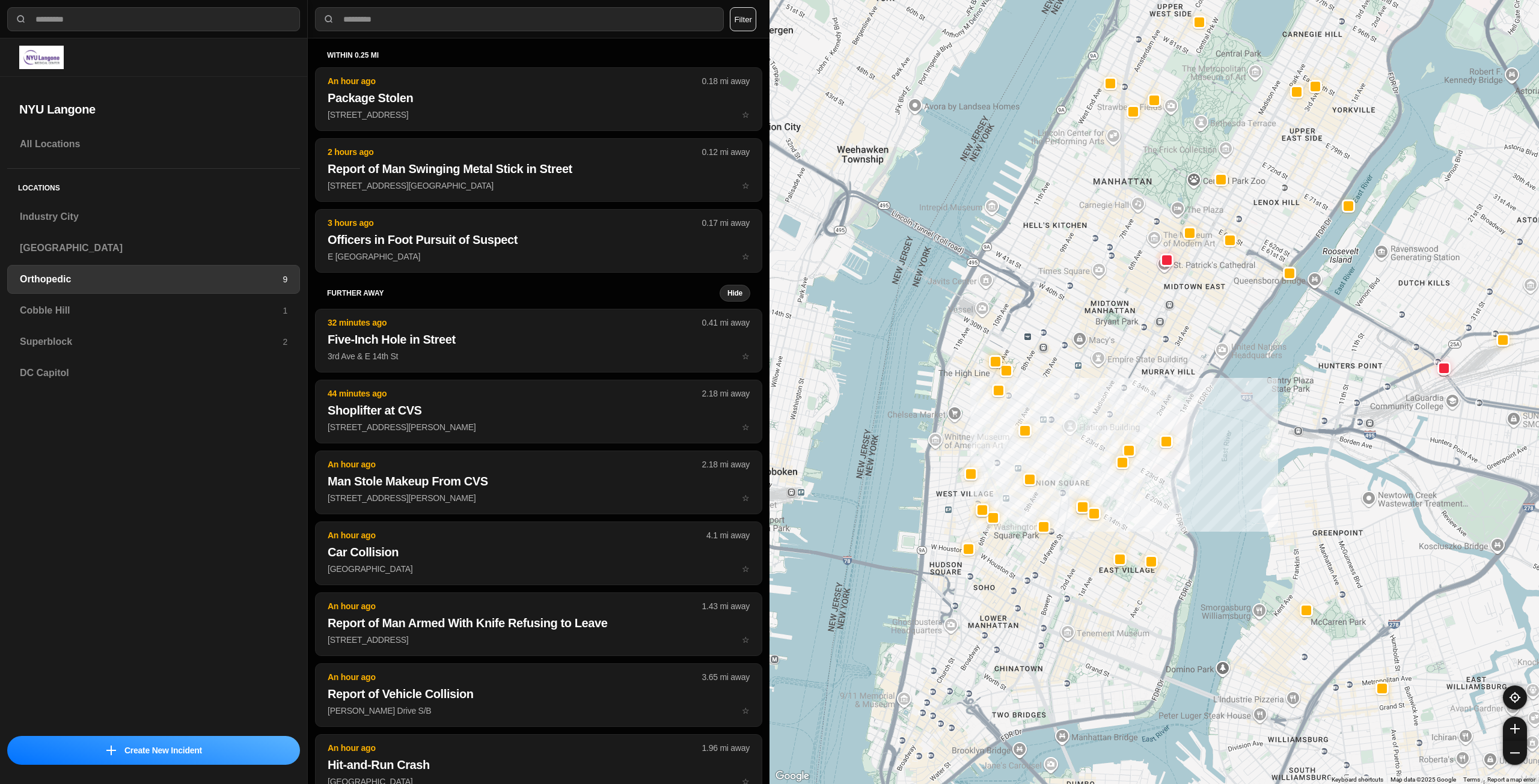
drag, startPoint x: 1146, startPoint y: 348, endPoint x: 1110, endPoint y: 408, distance: 70.0
click at [1110, 408] on div at bounding box center [1154, 392] width 770 height 784
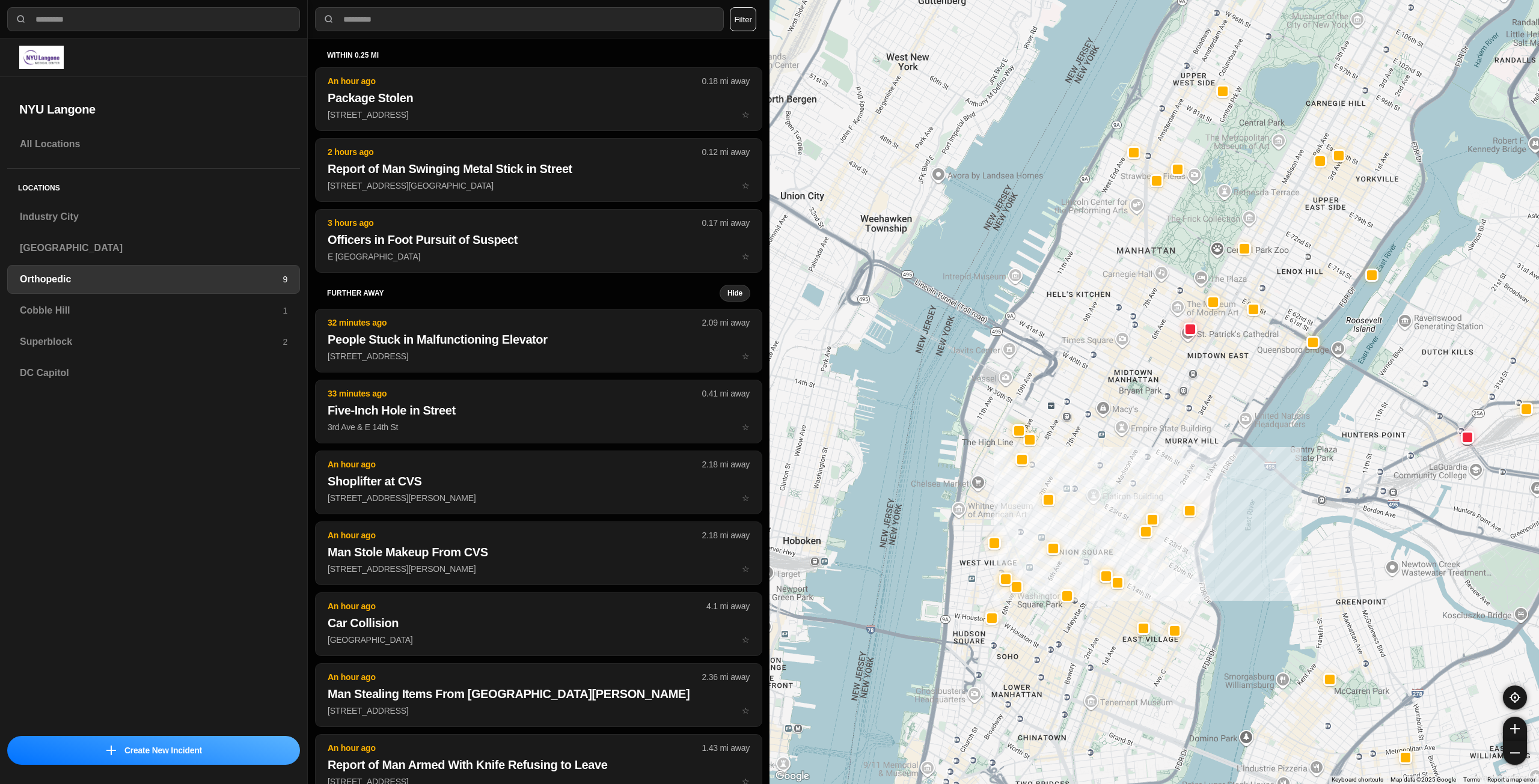
drag, startPoint x: 1095, startPoint y: 393, endPoint x: 1111, endPoint y: 451, distance: 60.2
click at [1114, 450] on div at bounding box center [1154, 392] width 770 height 784
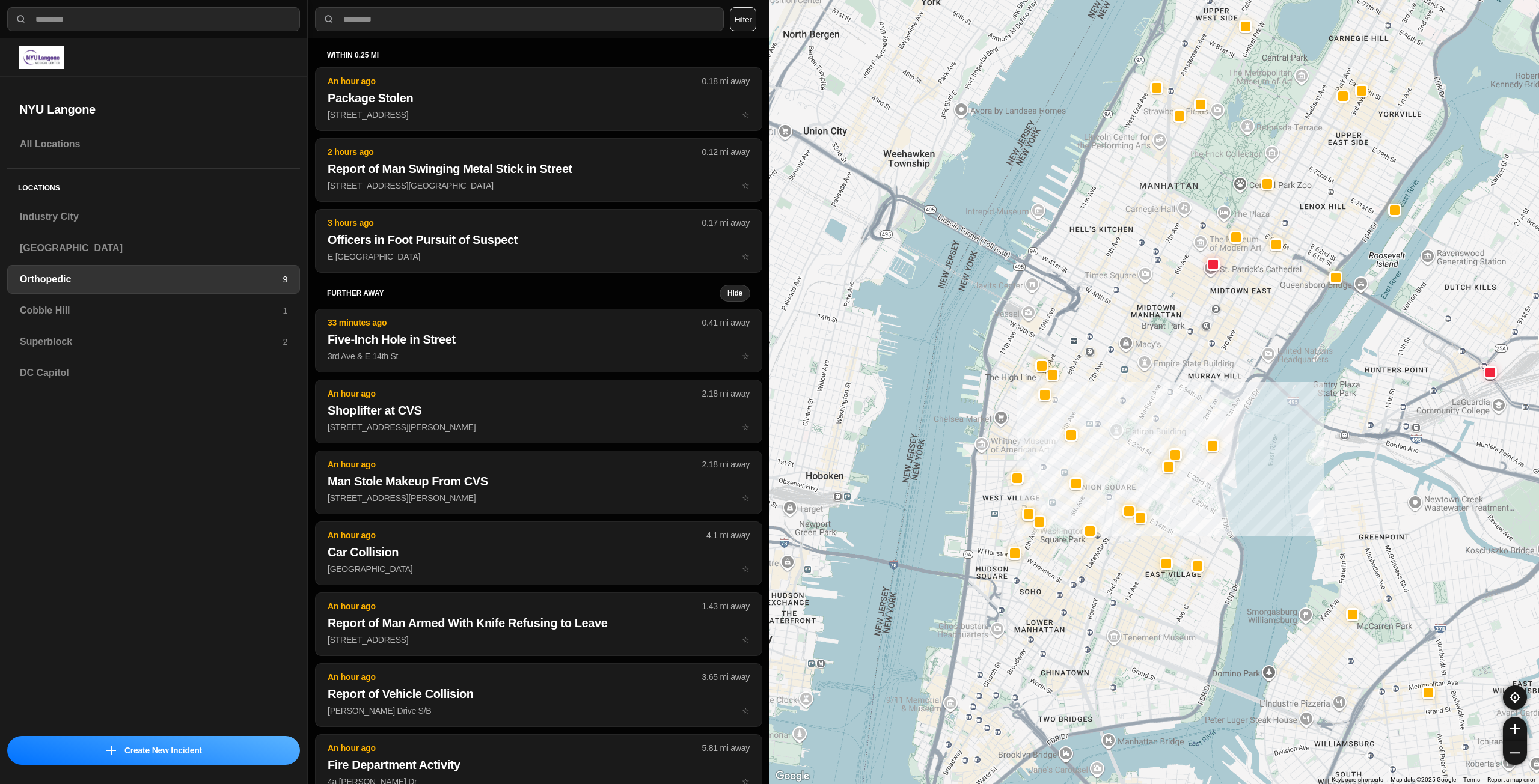
drag, startPoint x: 1189, startPoint y: 691, endPoint x: 1214, endPoint y: 609, distance: 85.7
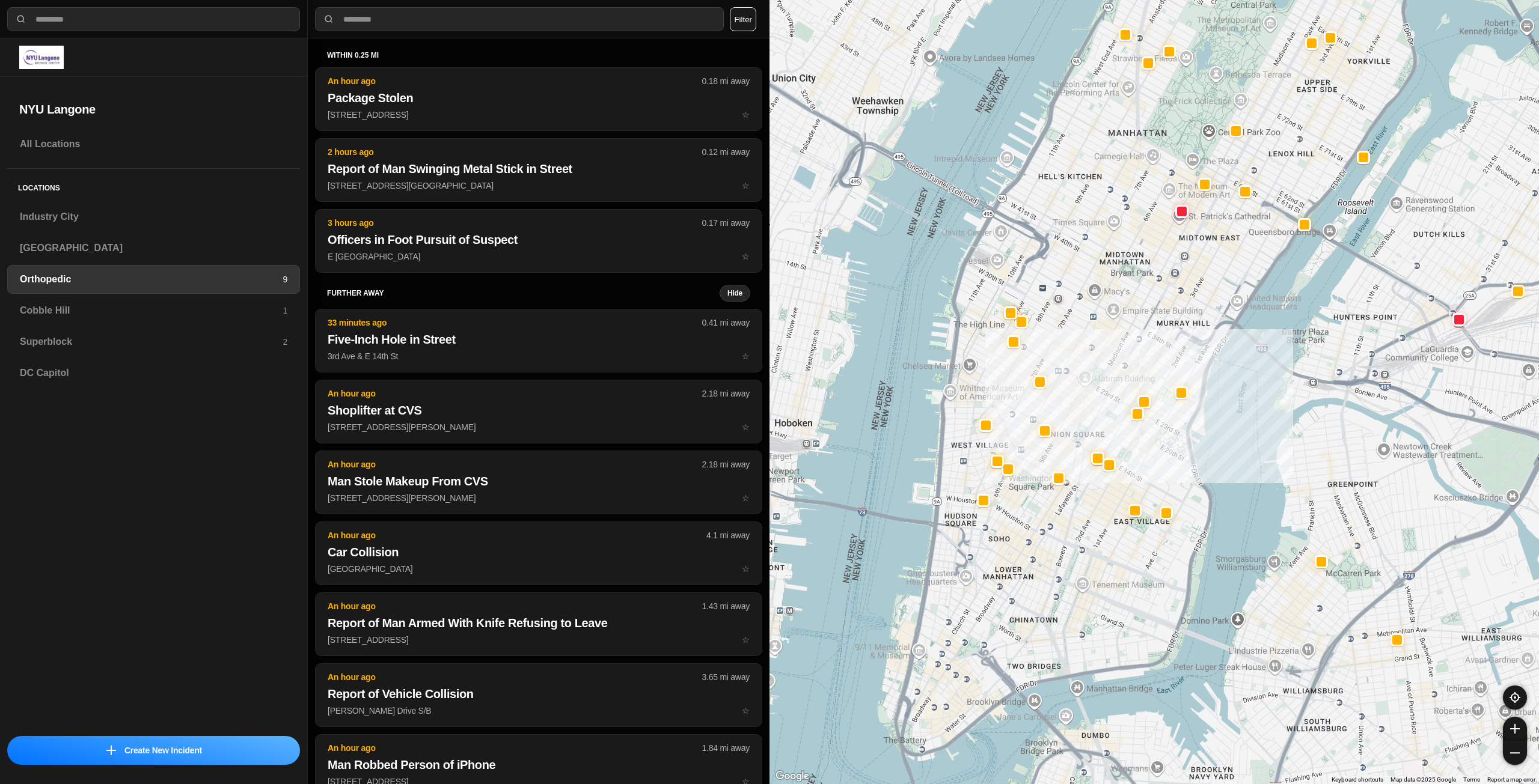
drag, startPoint x: 1066, startPoint y: 688, endPoint x: 1033, endPoint y: 640, distance: 58.2
click at [1033, 640] on div at bounding box center [1154, 392] width 770 height 784
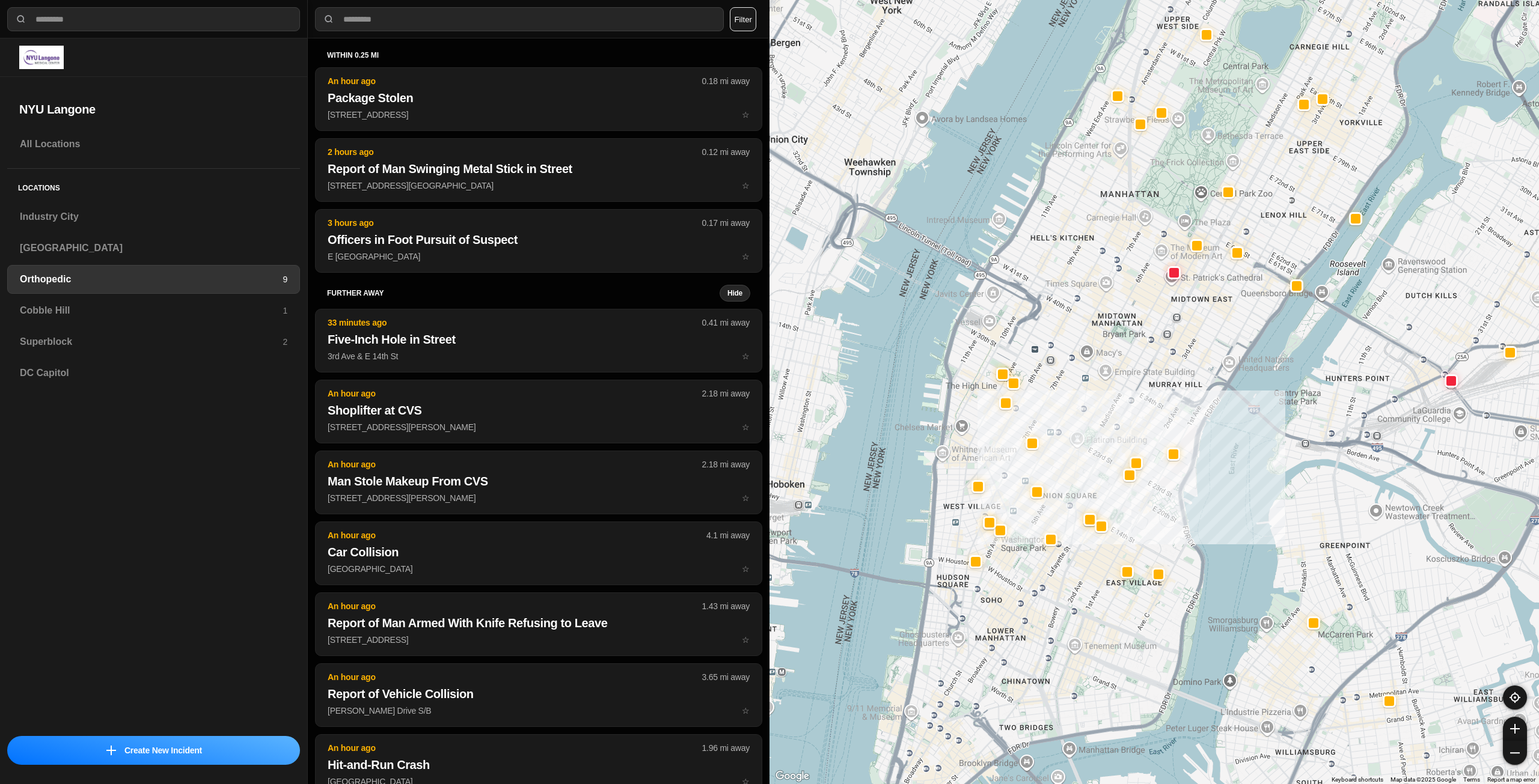
drag, startPoint x: 1063, startPoint y: 566, endPoint x: 1053, endPoint y: 628, distance: 62.8
click at [1054, 628] on div at bounding box center [1154, 392] width 770 height 784
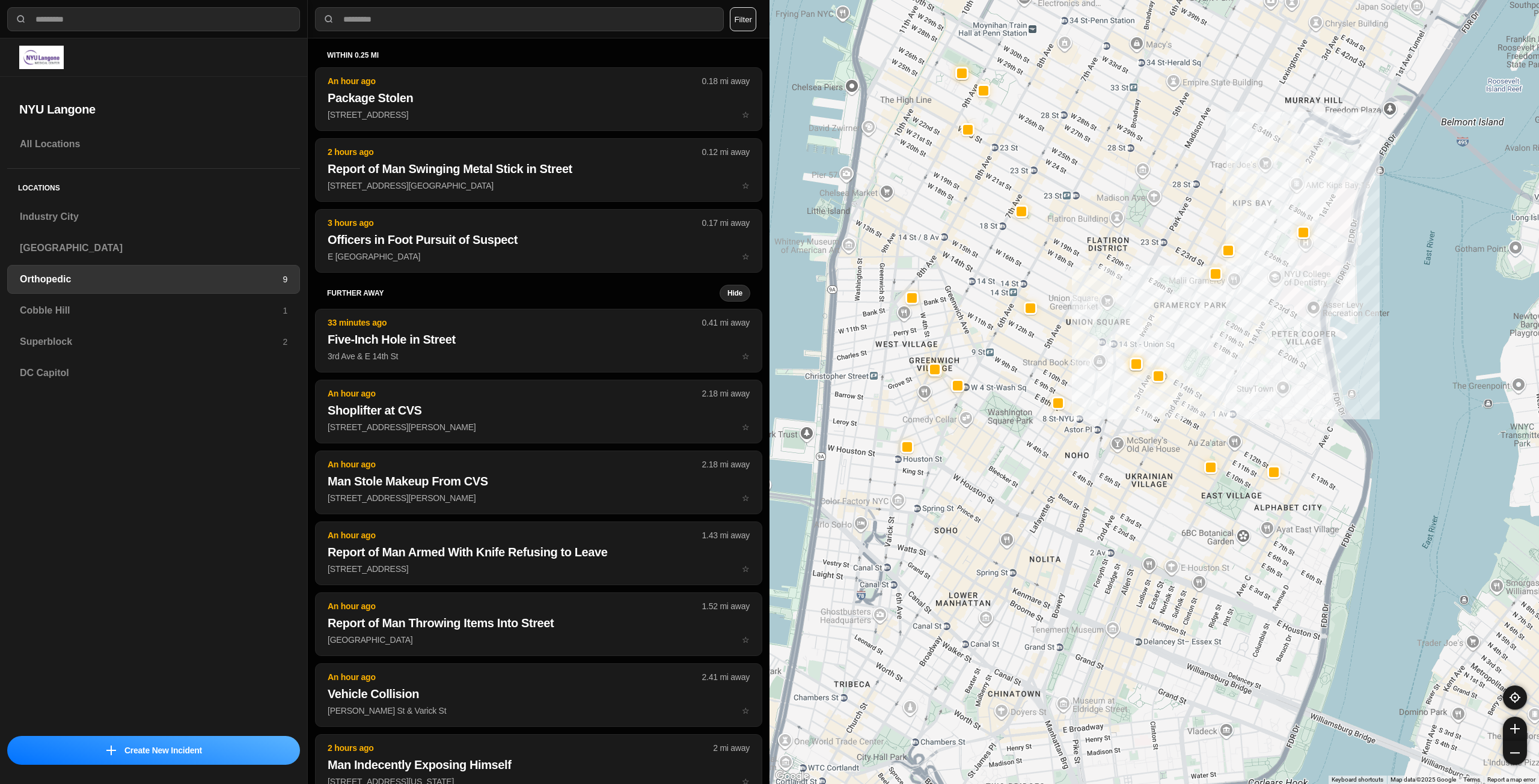
drag, startPoint x: 1047, startPoint y: 639, endPoint x: 1081, endPoint y: 532, distance: 112.3
click at [1081, 532] on div at bounding box center [1154, 392] width 770 height 784
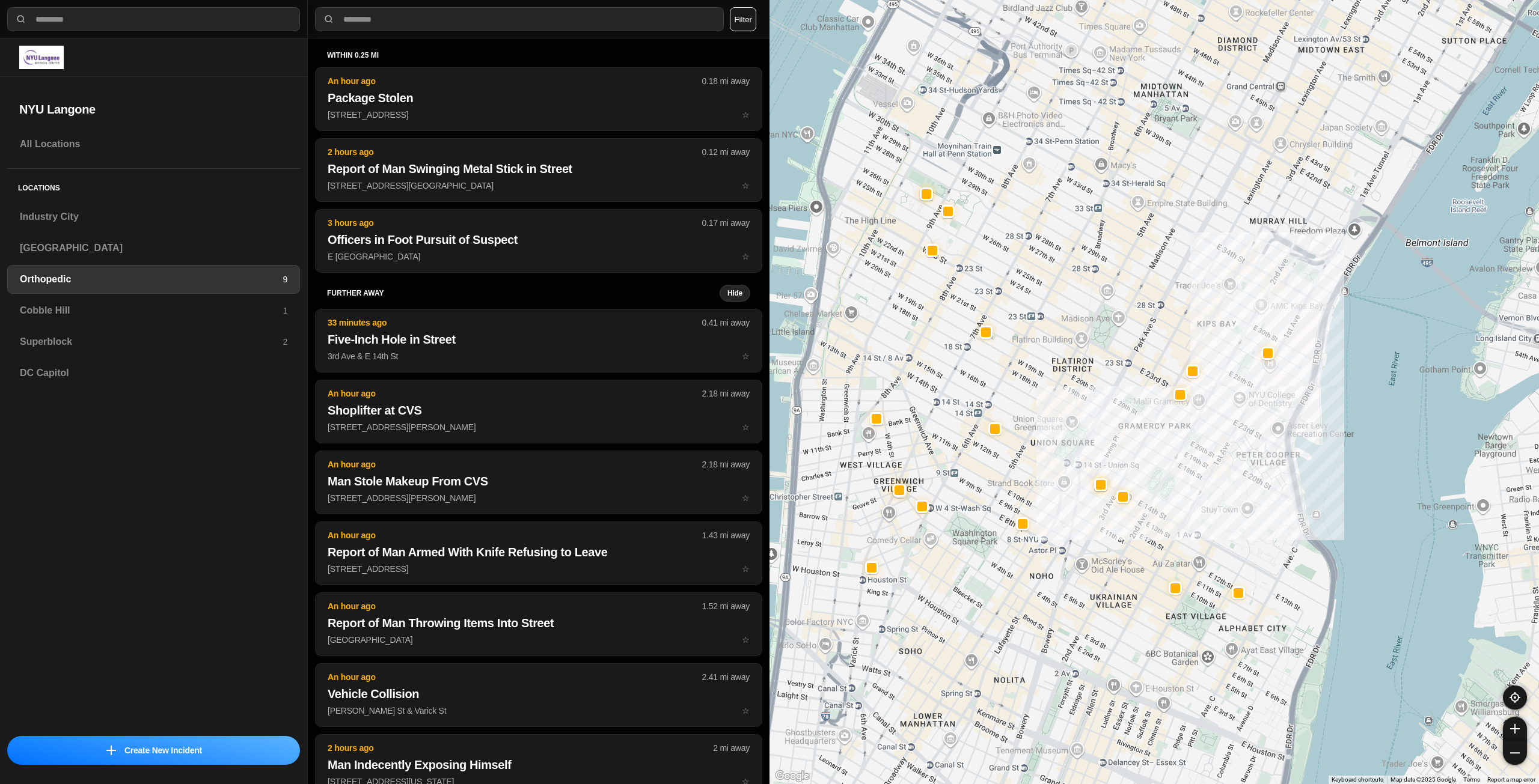
drag, startPoint x: 1075, startPoint y: 547, endPoint x: 1039, endPoint y: 670, distance: 128.2
click at [1039, 670] on div at bounding box center [1154, 392] width 770 height 784
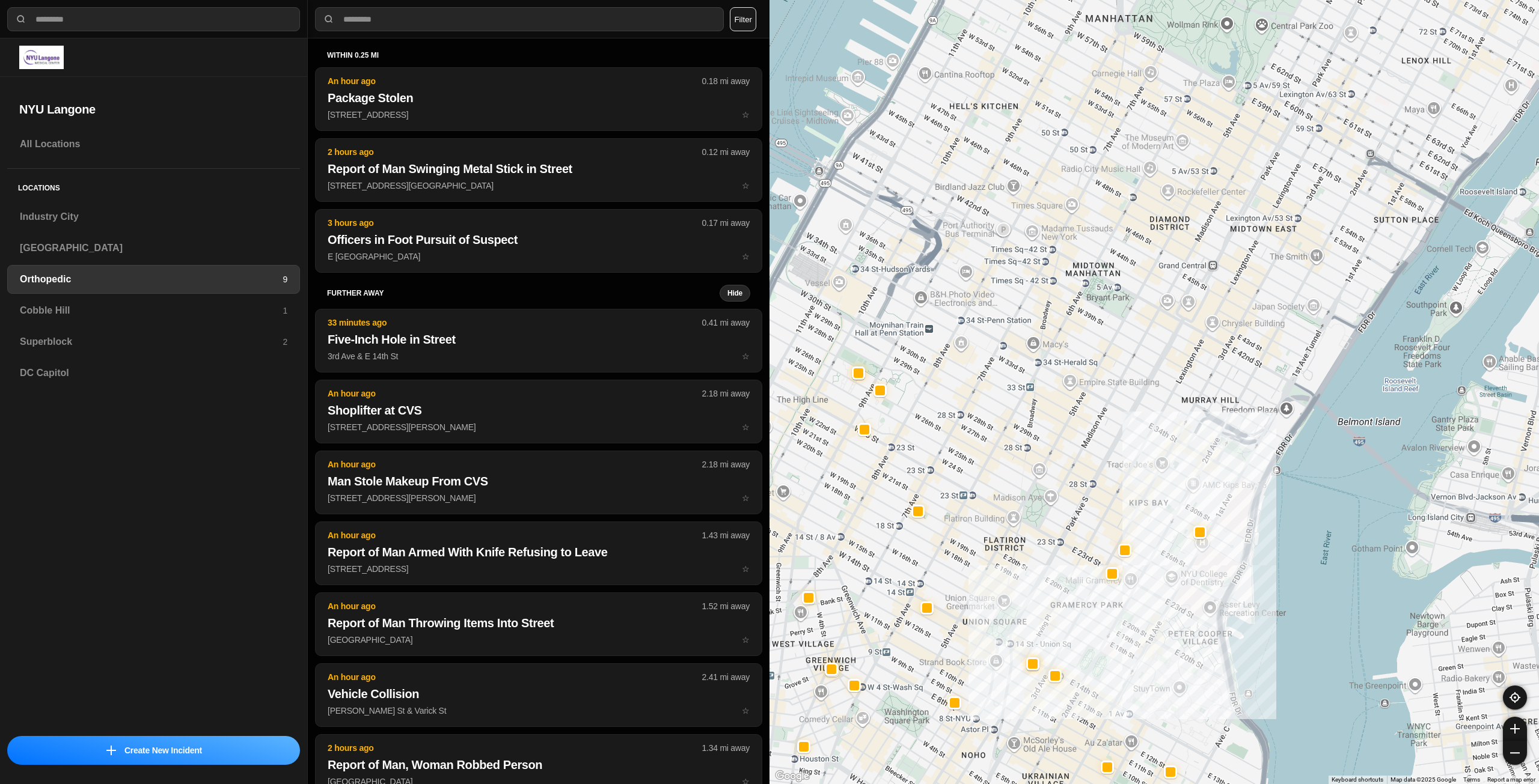
drag, startPoint x: 1041, startPoint y: 492, endPoint x: 1035, endPoint y: 526, distance: 34.5
click at [1035, 526] on div at bounding box center [1154, 392] width 770 height 784
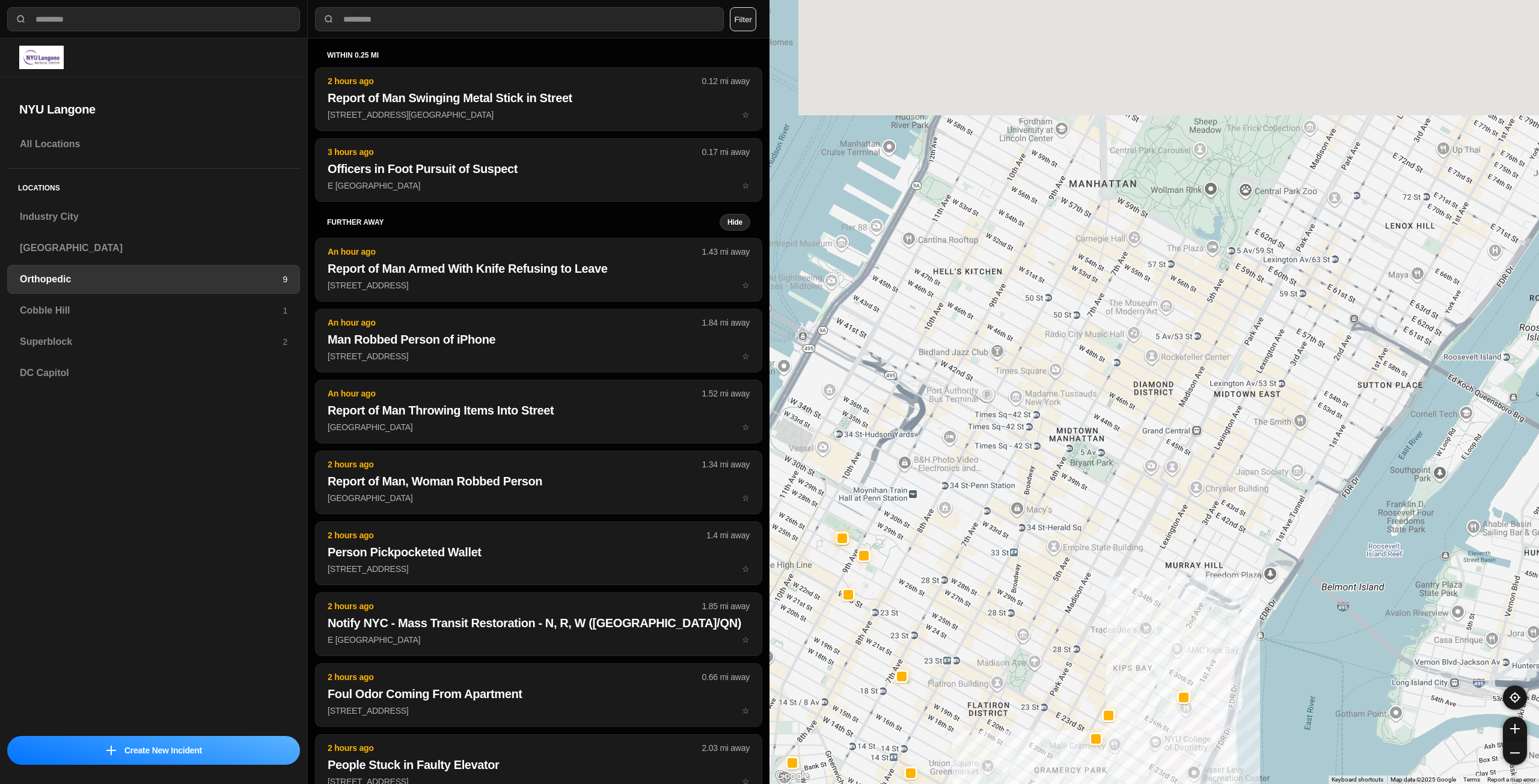
drag, startPoint x: 1150, startPoint y: 397, endPoint x: 1144, endPoint y: 561, distance: 164.1
click at [1144, 561] on div at bounding box center [1154, 392] width 770 height 784
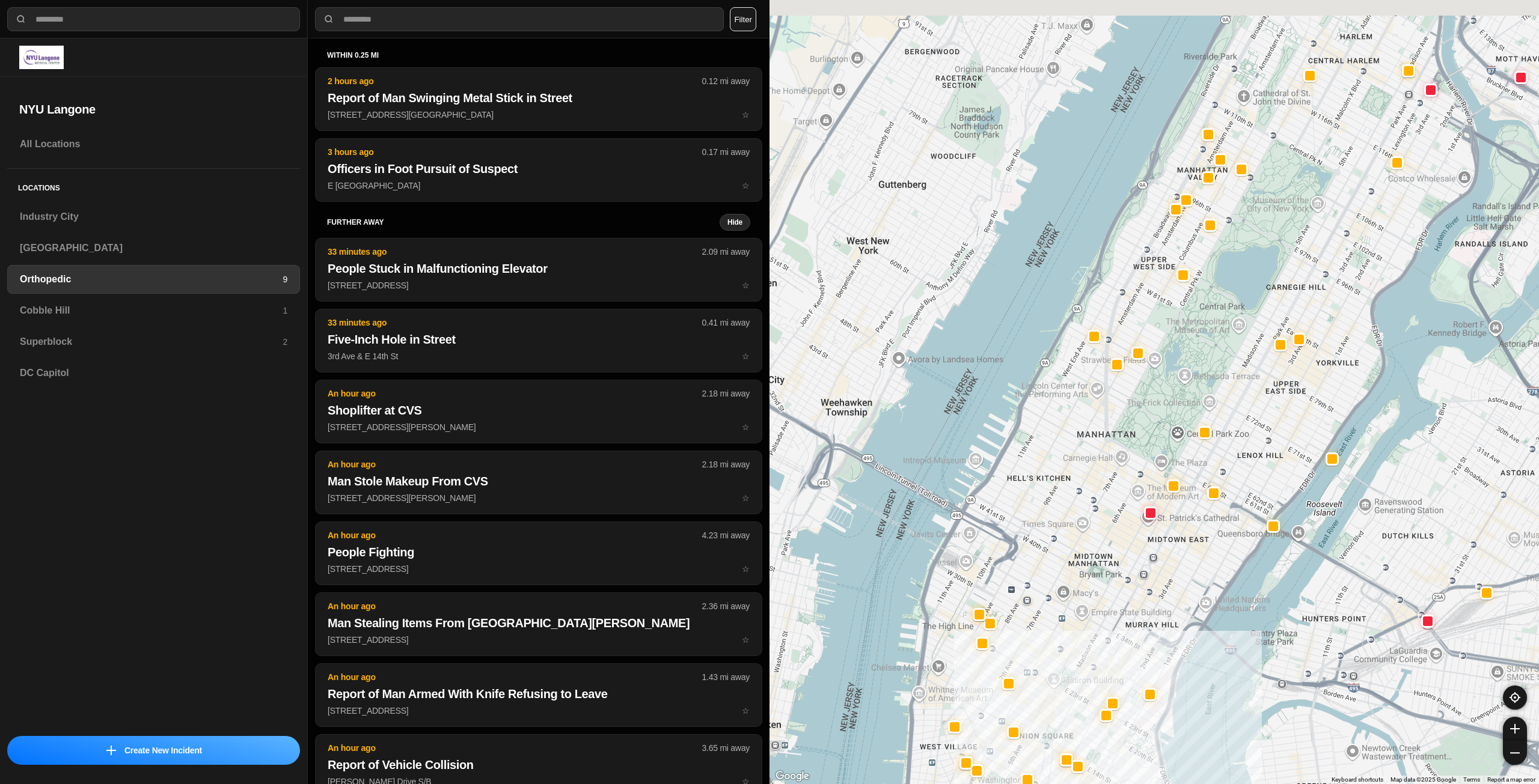
drag, startPoint x: 1099, startPoint y: 455, endPoint x: 1084, endPoint y: 514, distance: 60.9
click at [1084, 514] on div at bounding box center [1154, 392] width 770 height 784
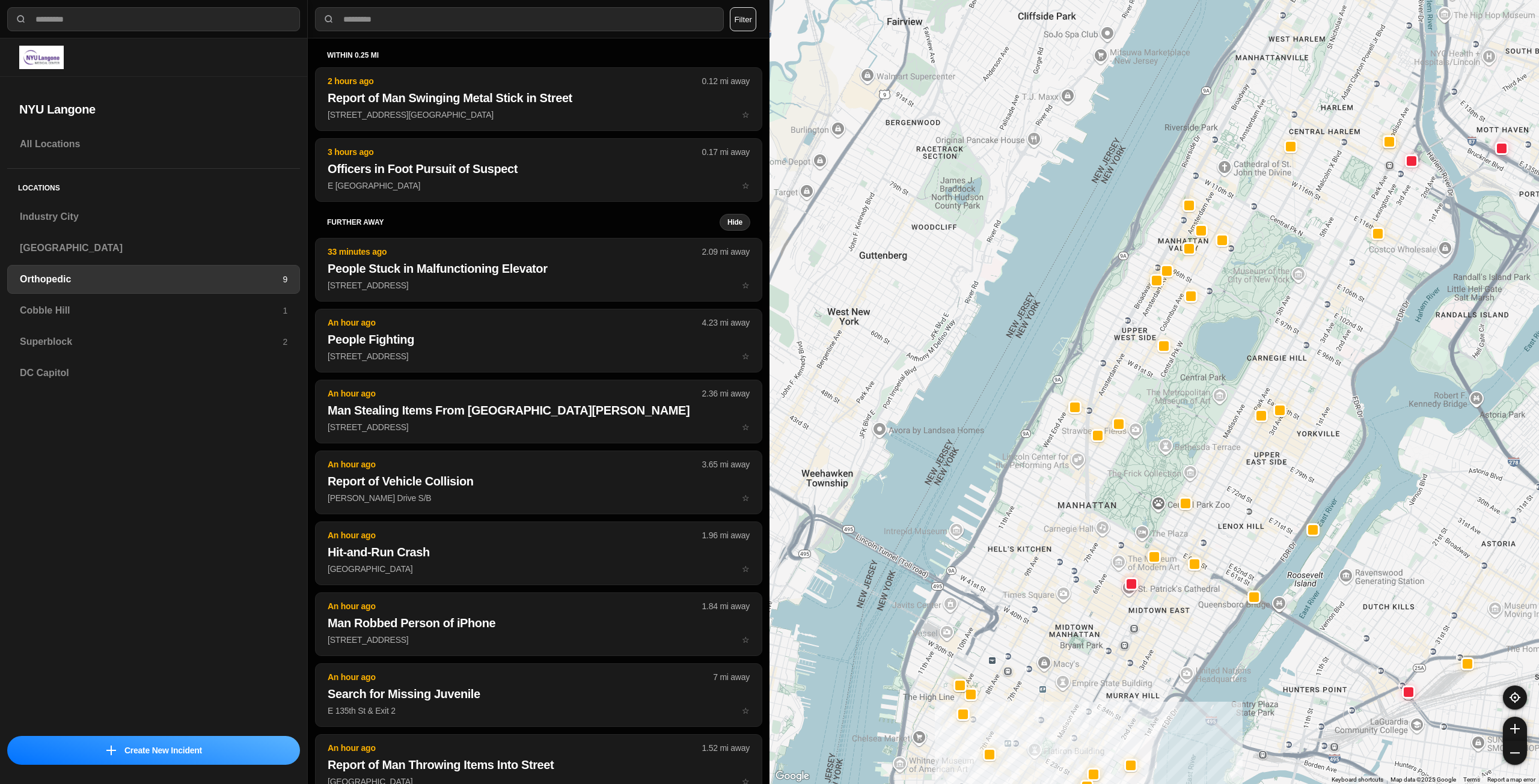
drag, startPoint x: 1117, startPoint y: 447, endPoint x: 1099, endPoint y: 505, distance: 60.7
click at [1099, 505] on div at bounding box center [1154, 392] width 770 height 784
click at [102, 222] on h3 "Industry City" at bounding box center [154, 217] width 267 height 15
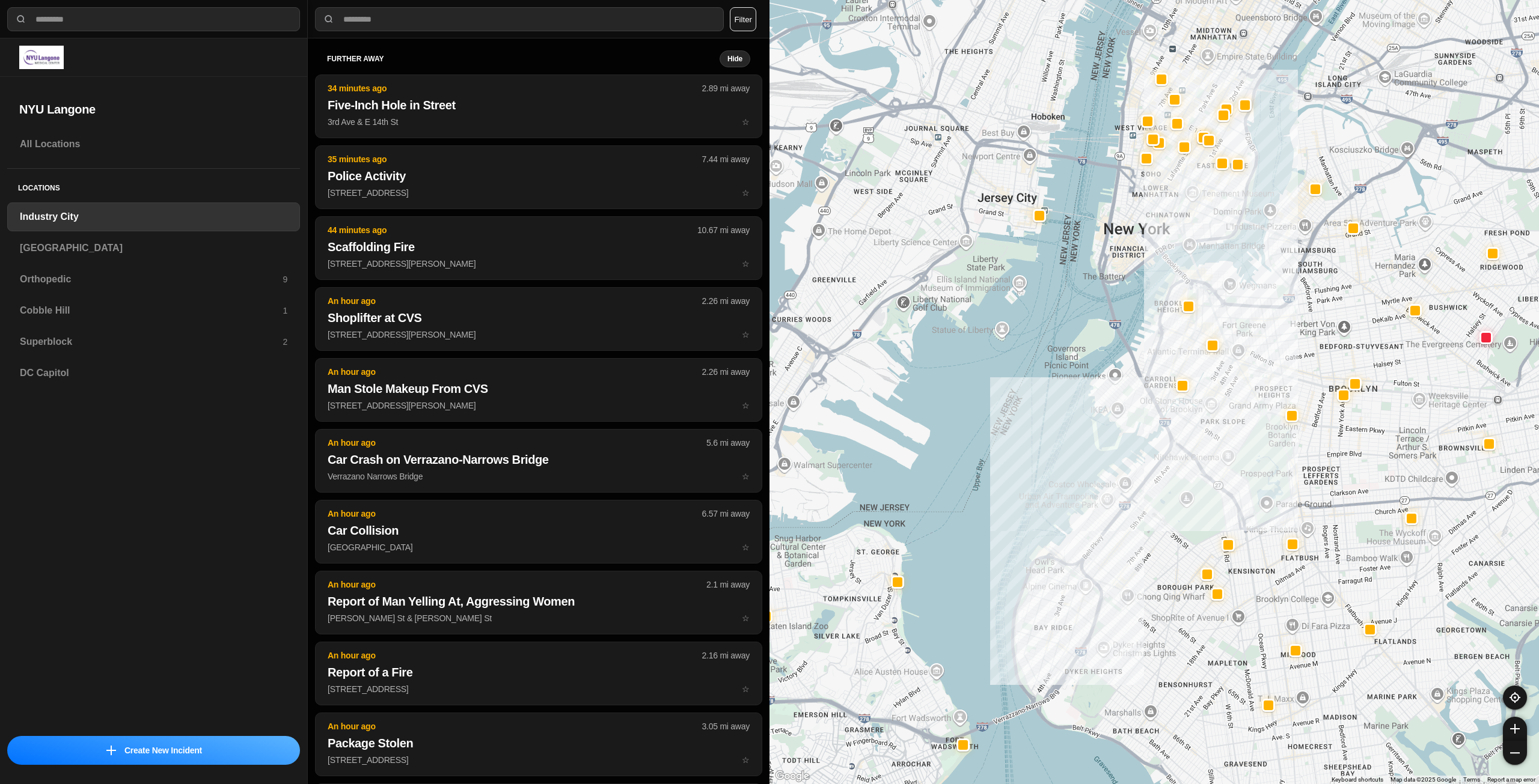
drag, startPoint x: 1260, startPoint y: 423, endPoint x: 1251, endPoint y: 449, distance: 27.5
click at [1251, 449] on div at bounding box center [1154, 392] width 770 height 784
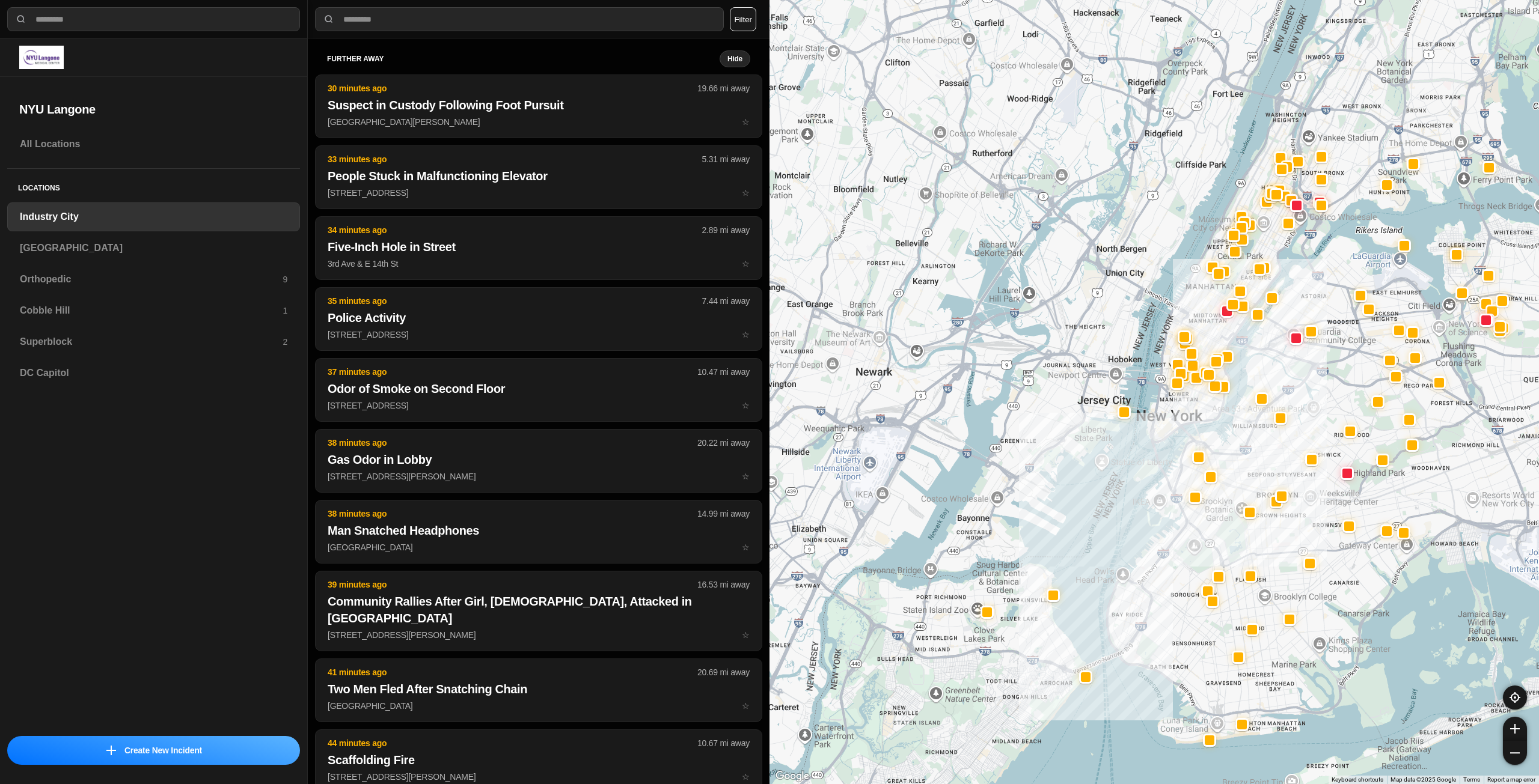
drag, startPoint x: 1227, startPoint y: 355, endPoint x: 1213, endPoint y: 424, distance: 70.4
click at [1214, 424] on div at bounding box center [1154, 392] width 770 height 784
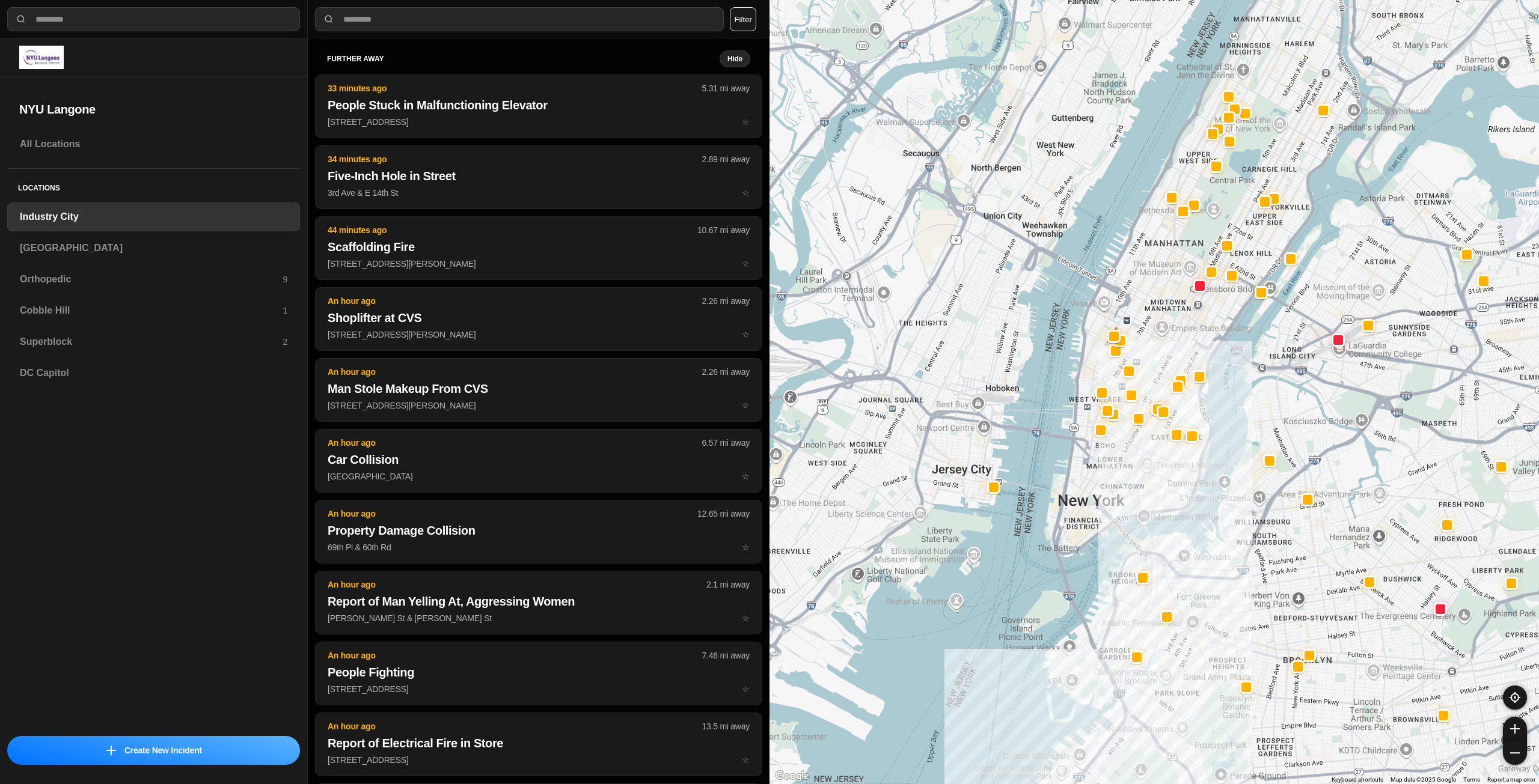
drag, startPoint x: 1194, startPoint y: 264, endPoint x: 1164, endPoint y: 353, distance: 93.9
click at [1164, 353] on div at bounding box center [1154, 392] width 770 height 784
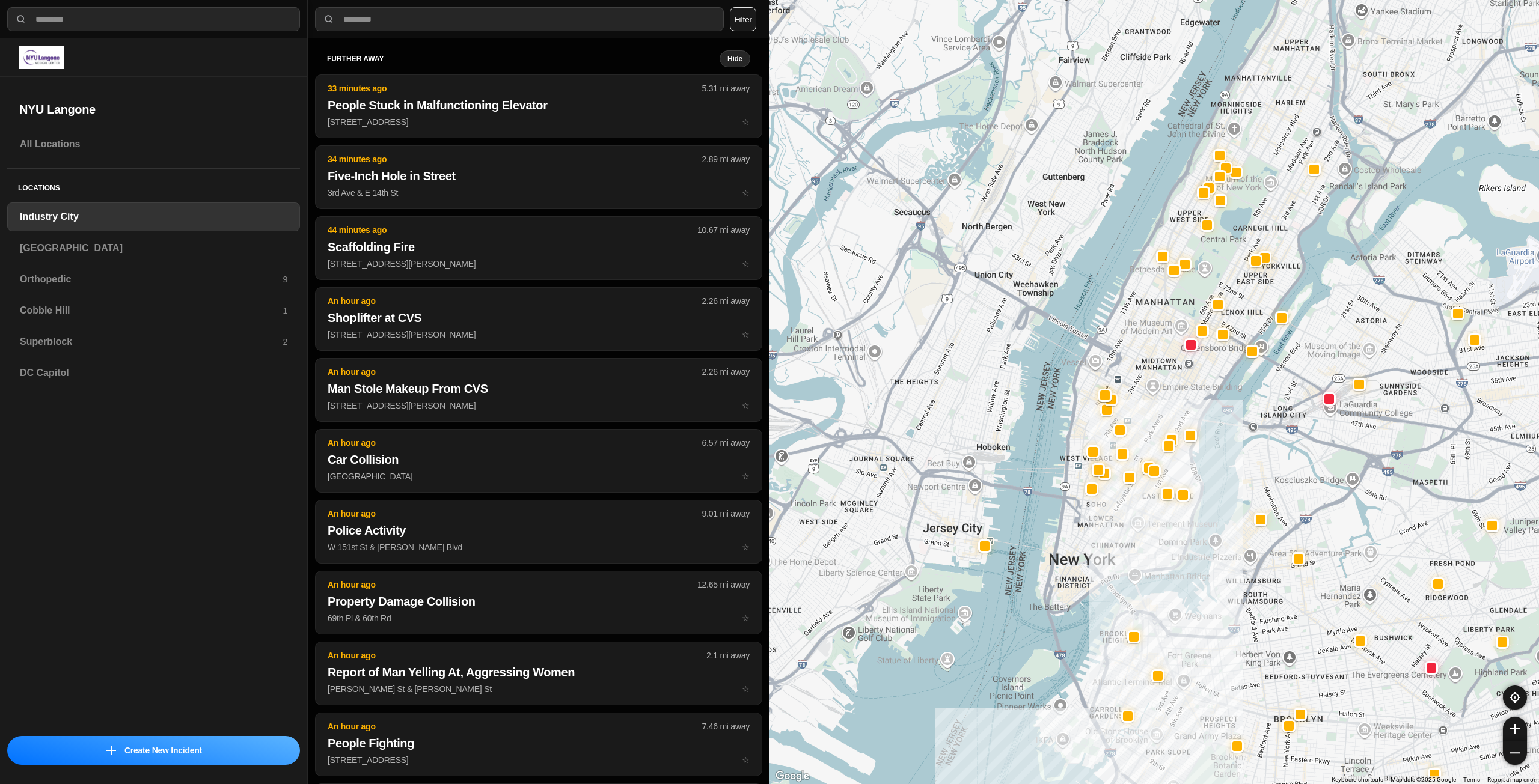
drag, startPoint x: 1152, startPoint y: 262, endPoint x: 1143, endPoint y: 322, distance: 60.7
click at [1143, 322] on div at bounding box center [1154, 392] width 770 height 784
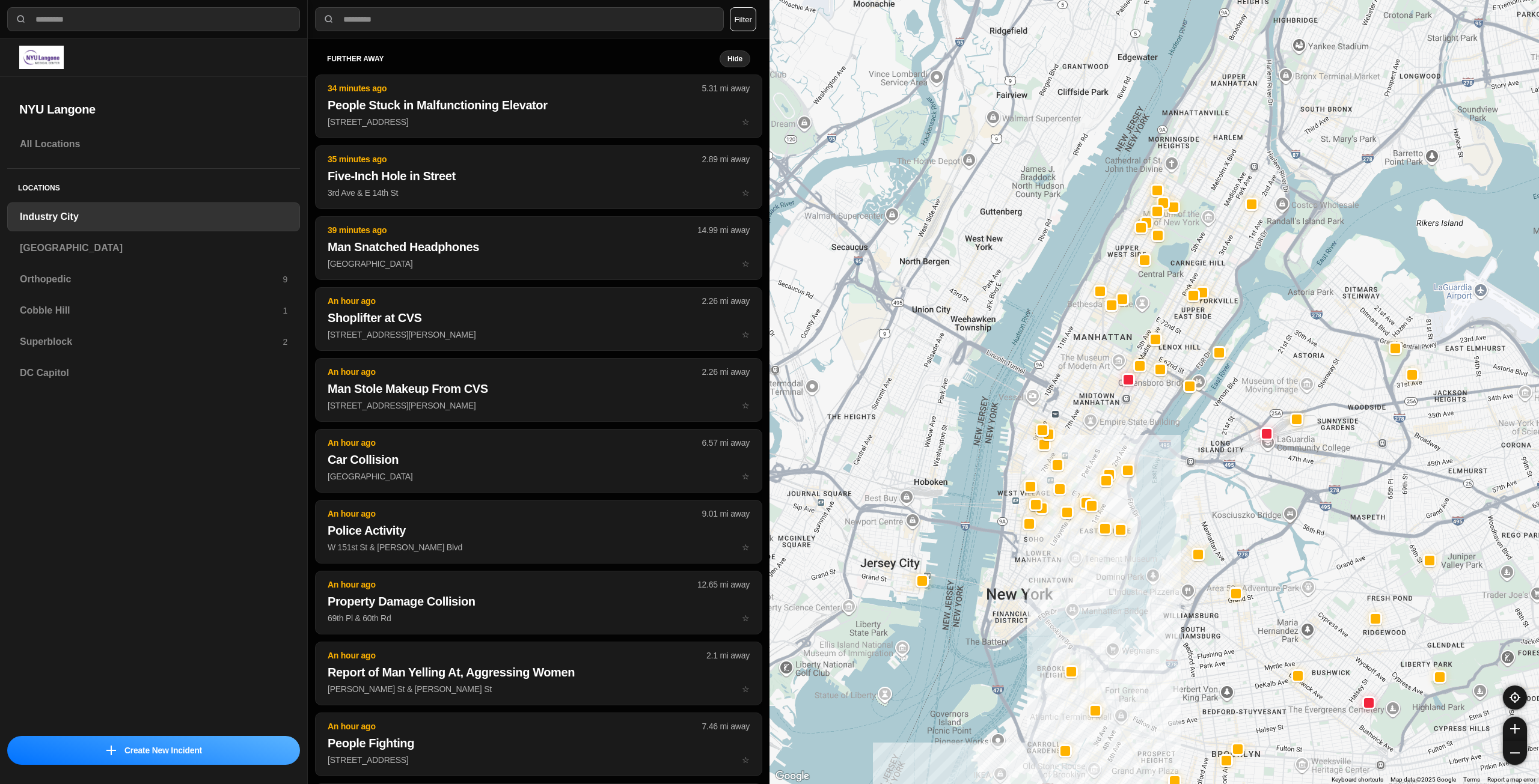
drag, startPoint x: 1144, startPoint y: 542, endPoint x: 1076, endPoint y: 580, distance: 77.9
click at [1076, 580] on div at bounding box center [1154, 392] width 770 height 784
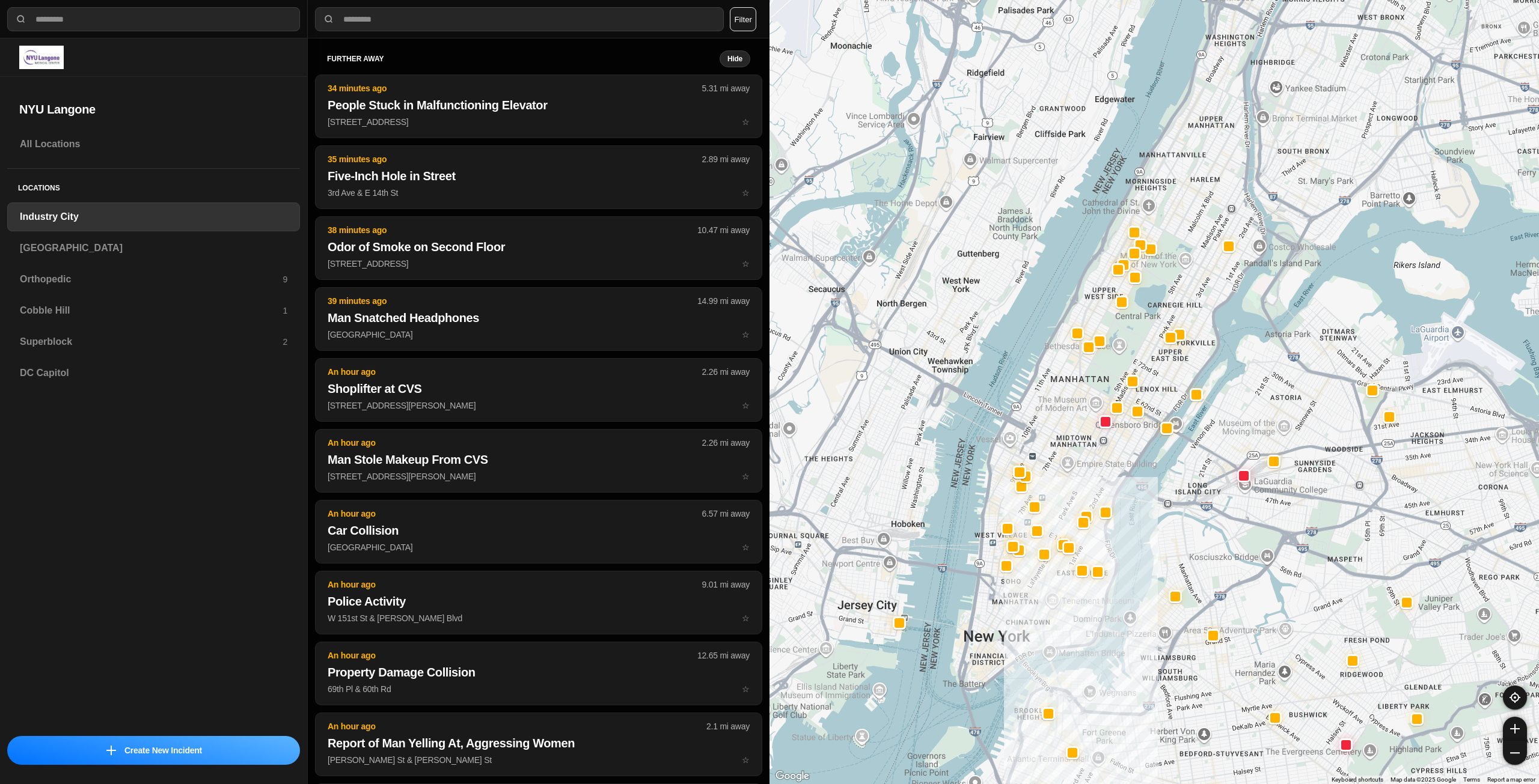
drag, startPoint x: 1072, startPoint y: 471, endPoint x: 1070, endPoint y: 477, distance: 6.3
click at [1070, 477] on div at bounding box center [1154, 392] width 770 height 784
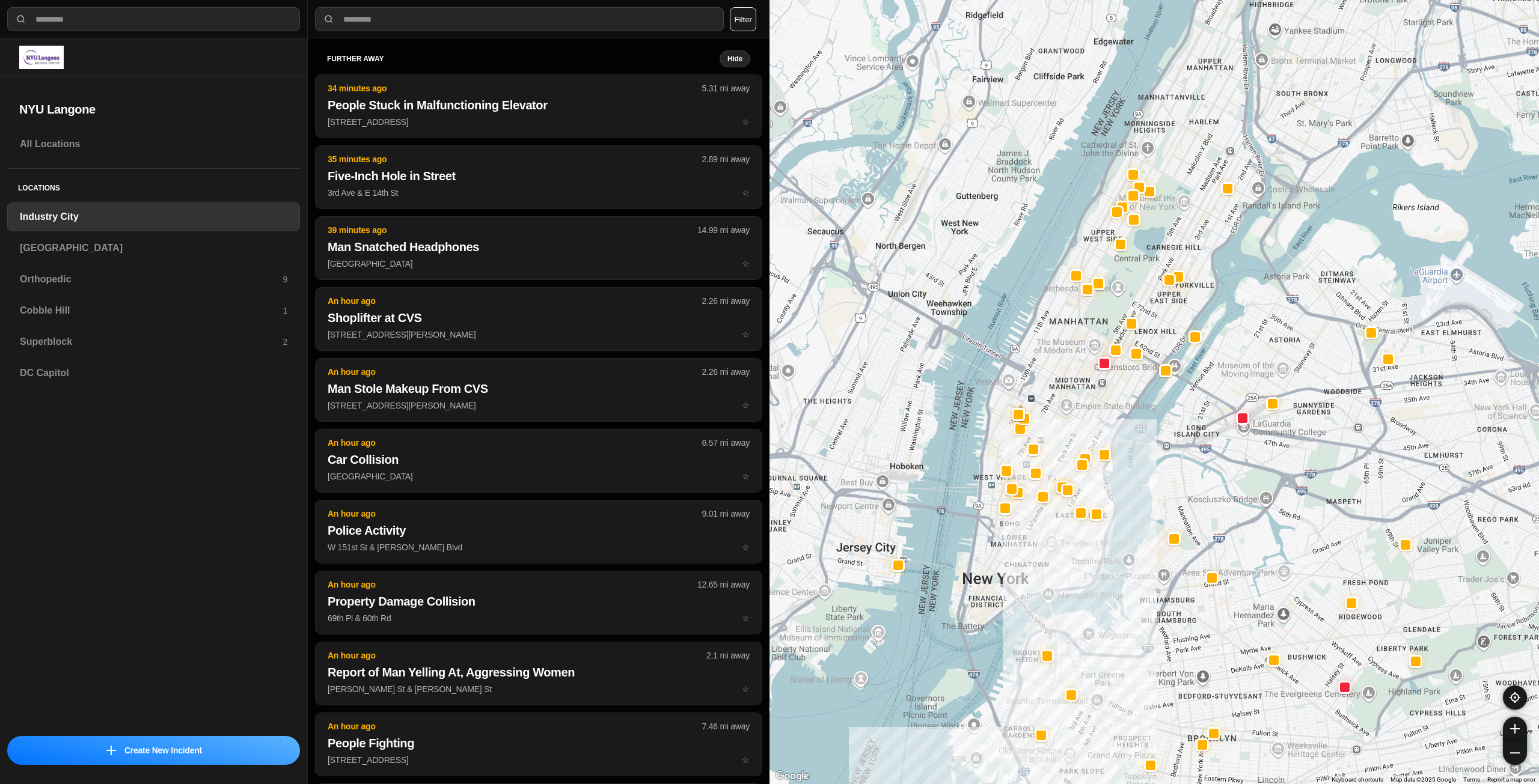
drag, startPoint x: 1053, startPoint y: 602, endPoint x: 1054, endPoint y: 544, distance: 58.0
click at [1054, 544] on div at bounding box center [1154, 392] width 770 height 784
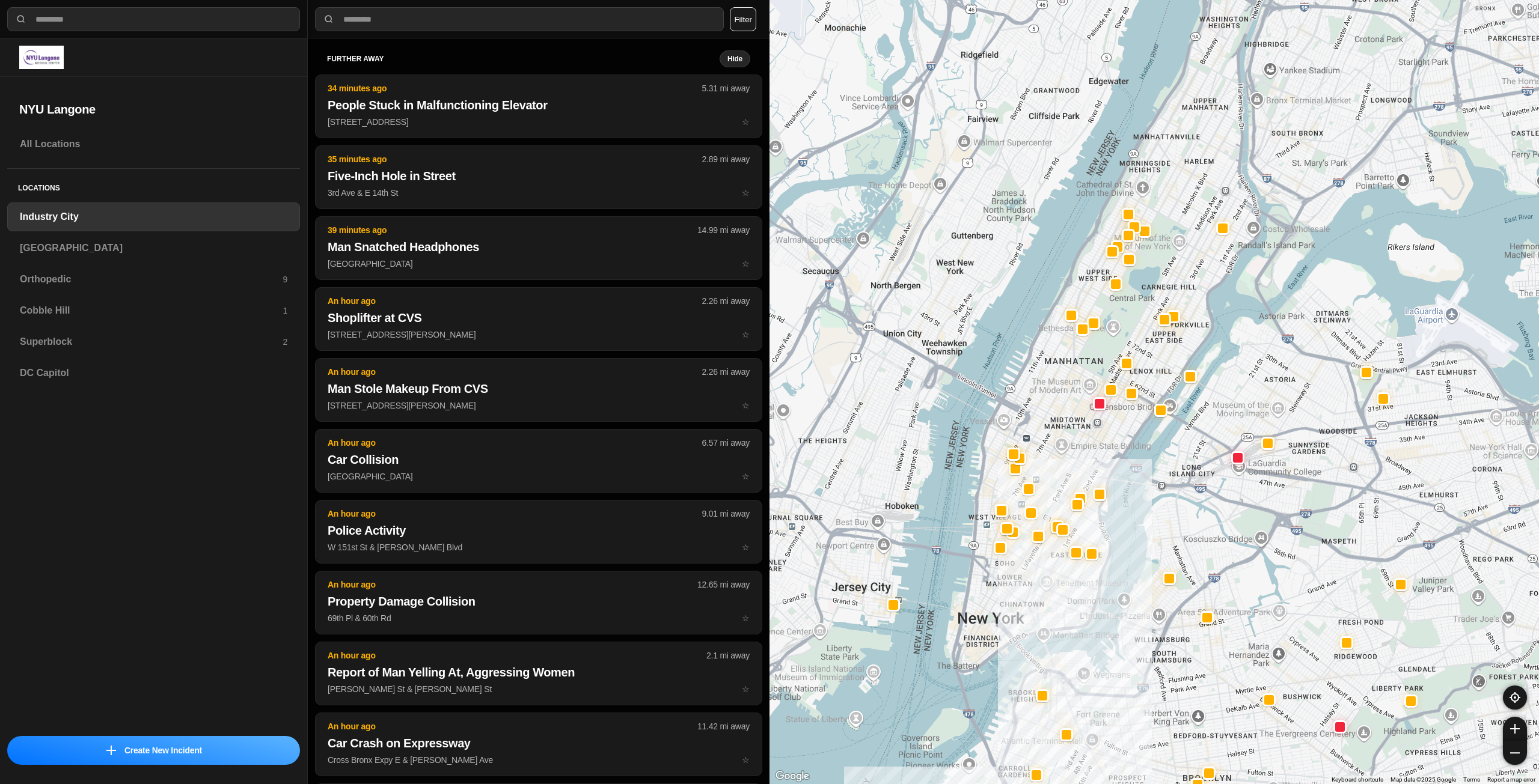
drag, startPoint x: 1072, startPoint y: 549, endPoint x: 1065, endPoint y: 592, distance: 43.6
click at [1065, 592] on div at bounding box center [1154, 392] width 770 height 784
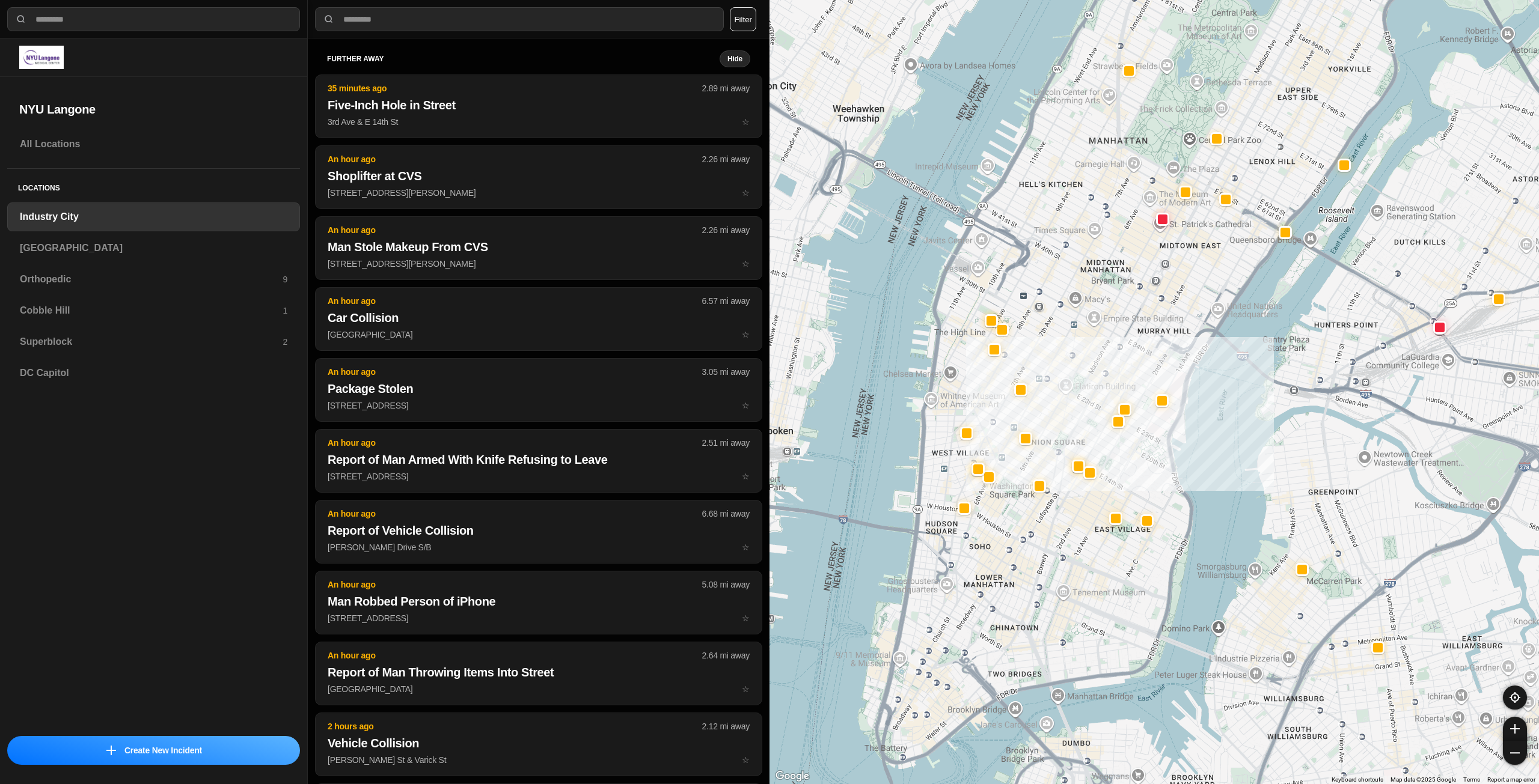
drag, startPoint x: 974, startPoint y: 502, endPoint x: 969, endPoint y: 560, distance: 58.2
click at [969, 560] on div "757 people" at bounding box center [1154, 392] width 770 height 784
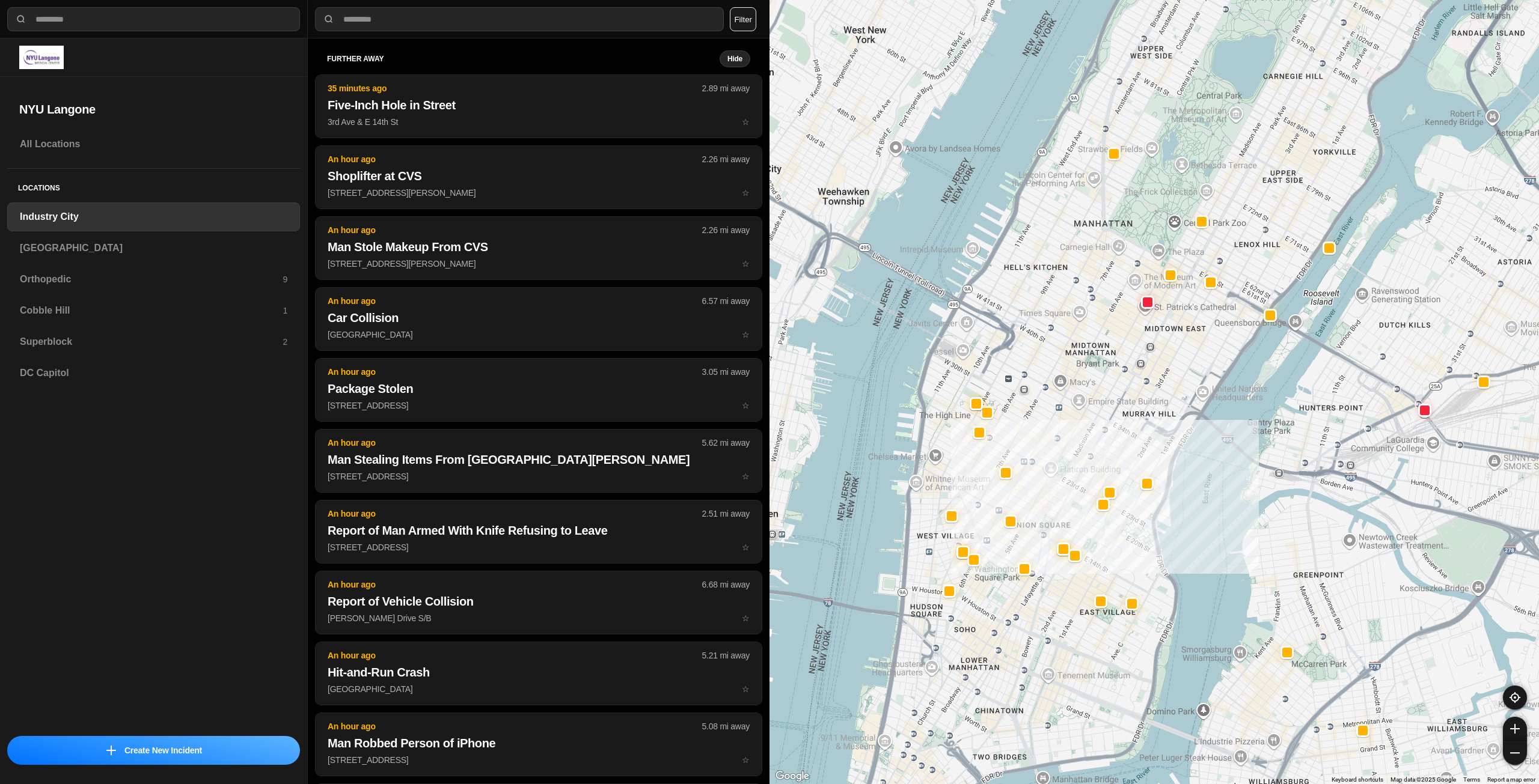
drag, startPoint x: 1114, startPoint y: 262, endPoint x: 1104, endPoint y: 311, distance: 50.0
click at [1104, 311] on div "757 people" at bounding box center [1154, 392] width 770 height 784
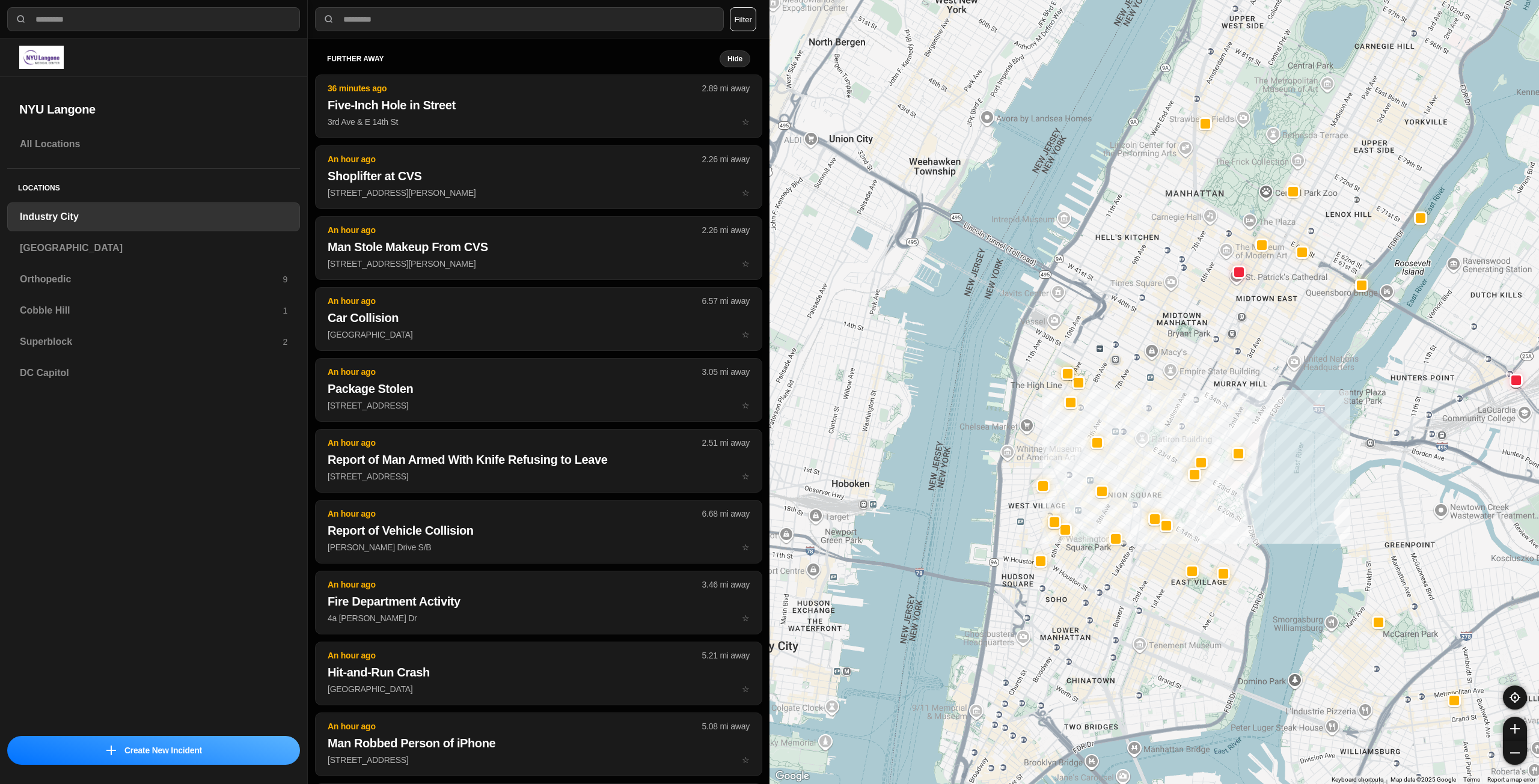
drag, startPoint x: 1317, startPoint y: 209, endPoint x: 1407, endPoint y: 179, distance: 94.9
click at [1407, 179] on div "757 people" at bounding box center [1154, 392] width 770 height 784
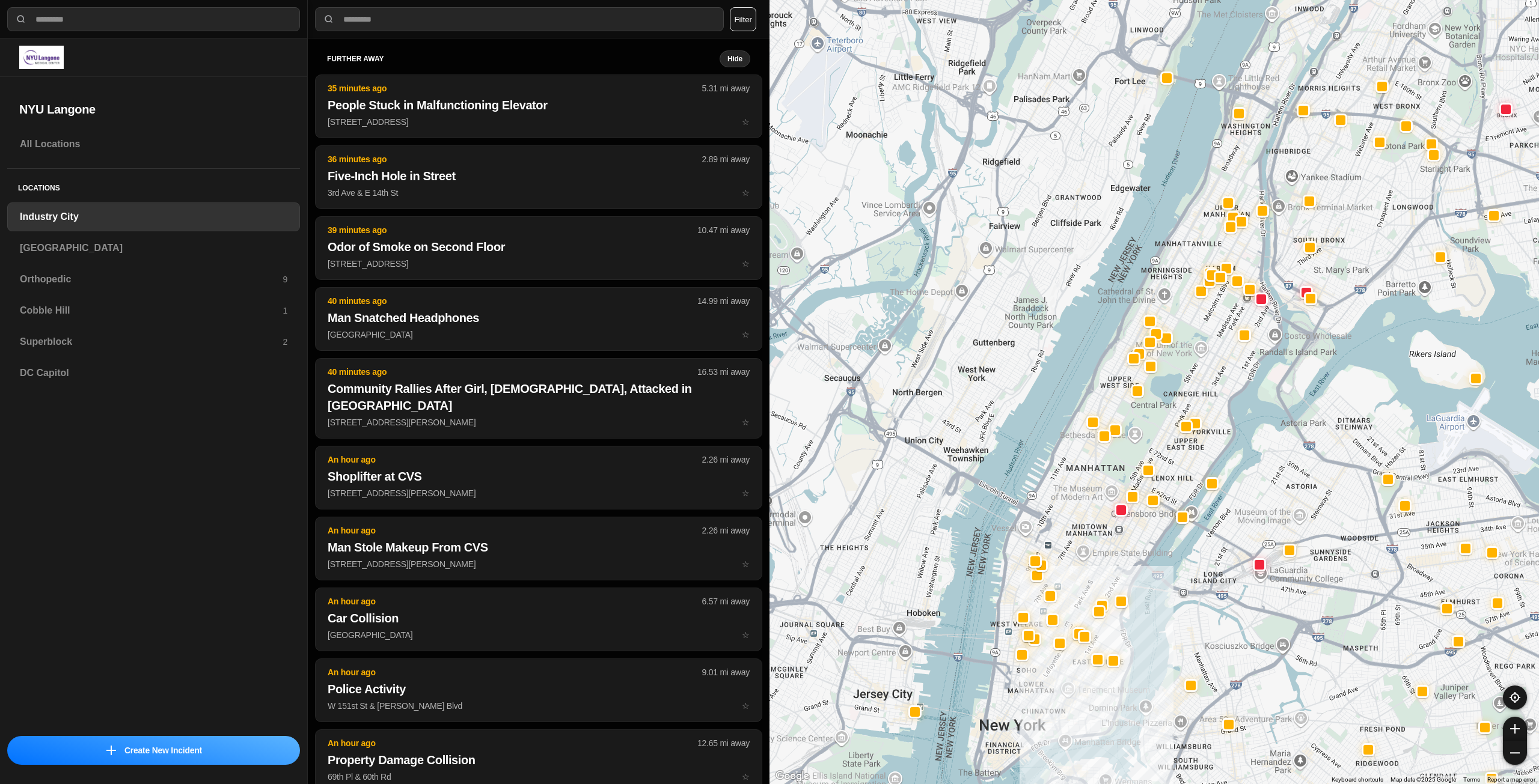
drag, startPoint x: 1057, startPoint y: 683, endPoint x: 1050, endPoint y: 699, distance: 17.5
click at [1050, 699] on div at bounding box center [1154, 392] width 770 height 784
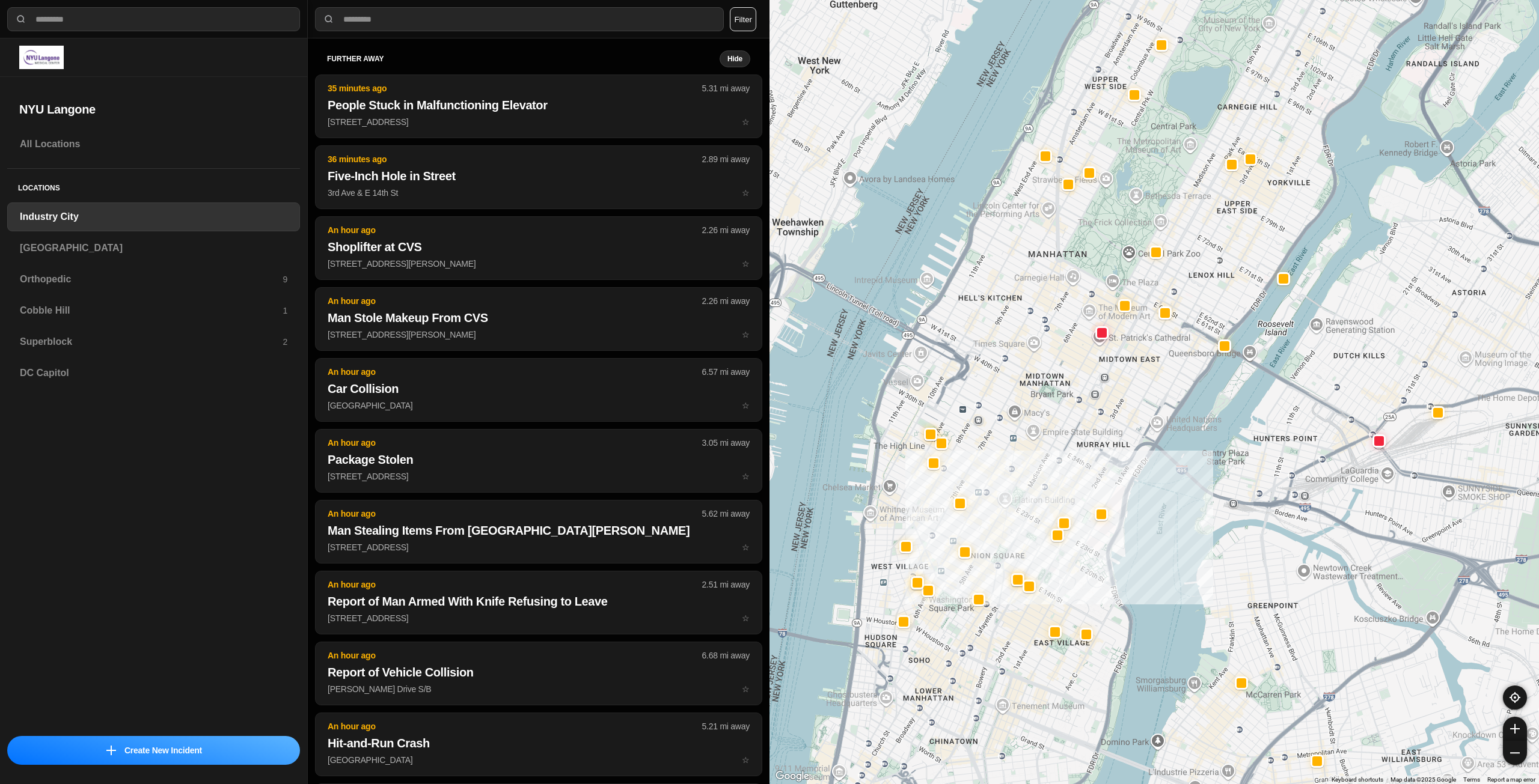
drag, startPoint x: 1202, startPoint y: 407, endPoint x: 1132, endPoint y: 441, distance: 77.8
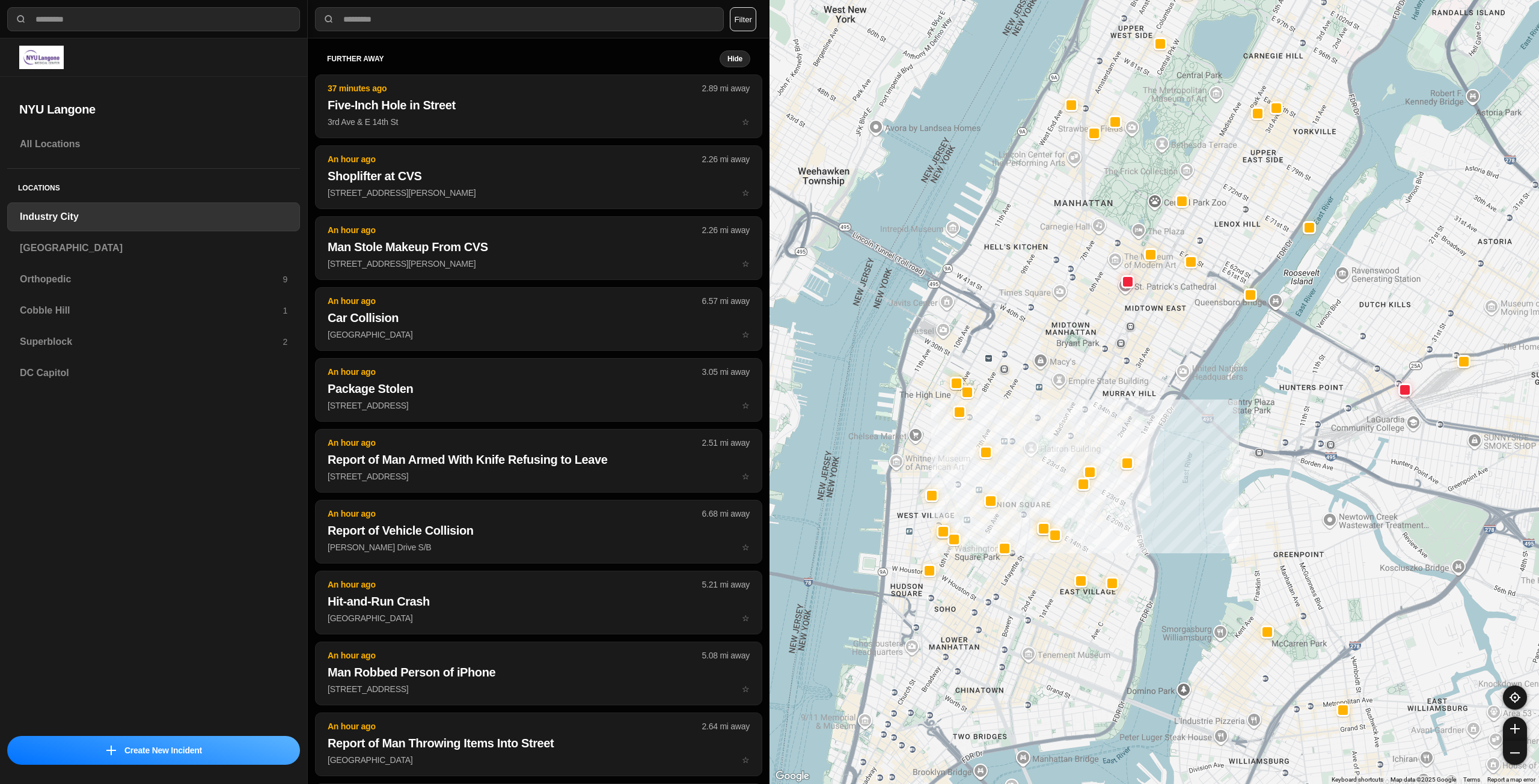
drag, startPoint x: 1063, startPoint y: 413, endPoint x: 1091, endPoint y: 363, distance: 57.3
click at [1091, 363] on div "757 people" at bounding box center [1154, 392] width 770 height 784
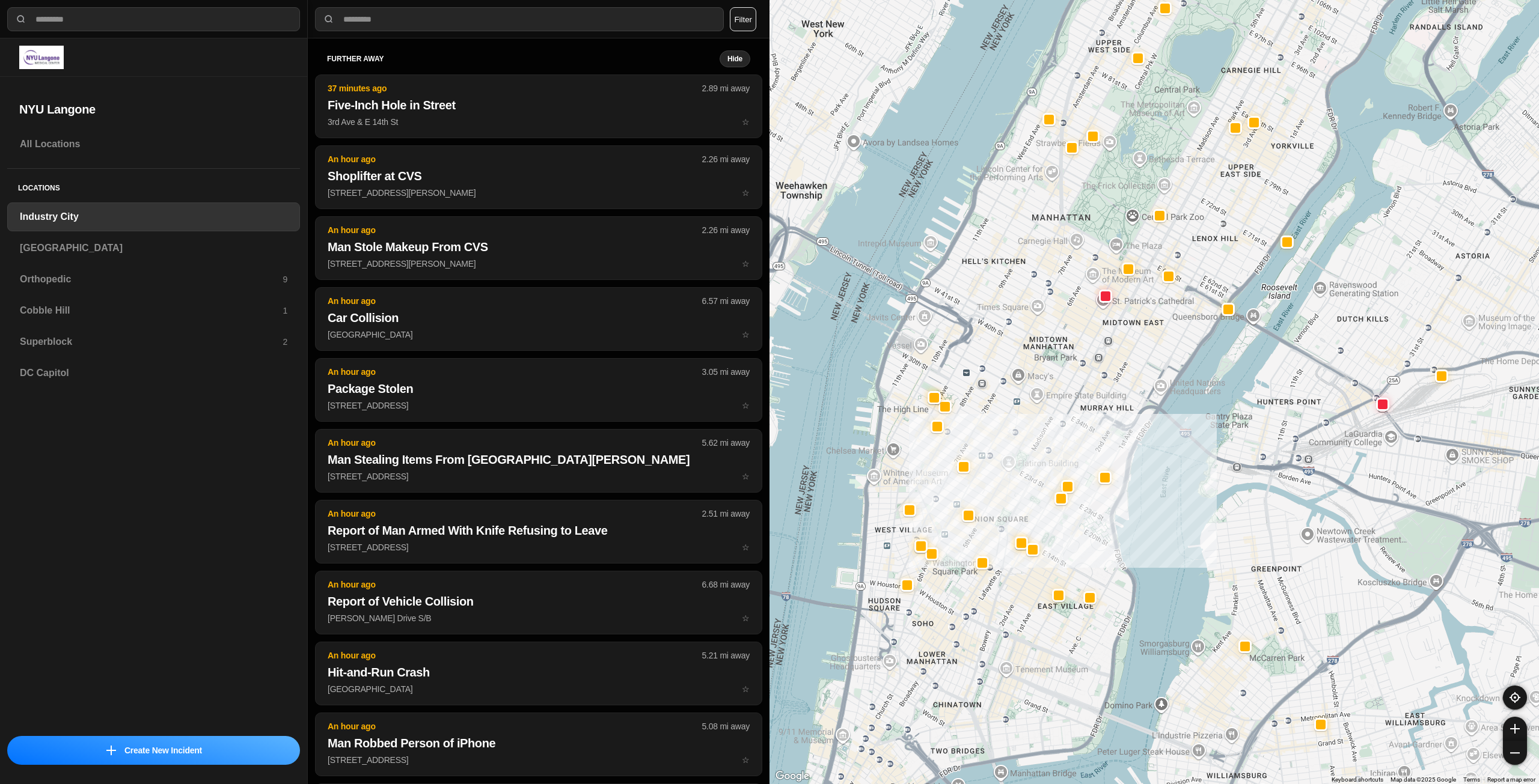
drag, startPoint x: 1148, startPoint y: 363, endPoint x: 1124, endPoint y: 379, distance: 28.8
click at [1124, 379] on div "757 people" at bounding box center [1154, 392] width 770 height 784
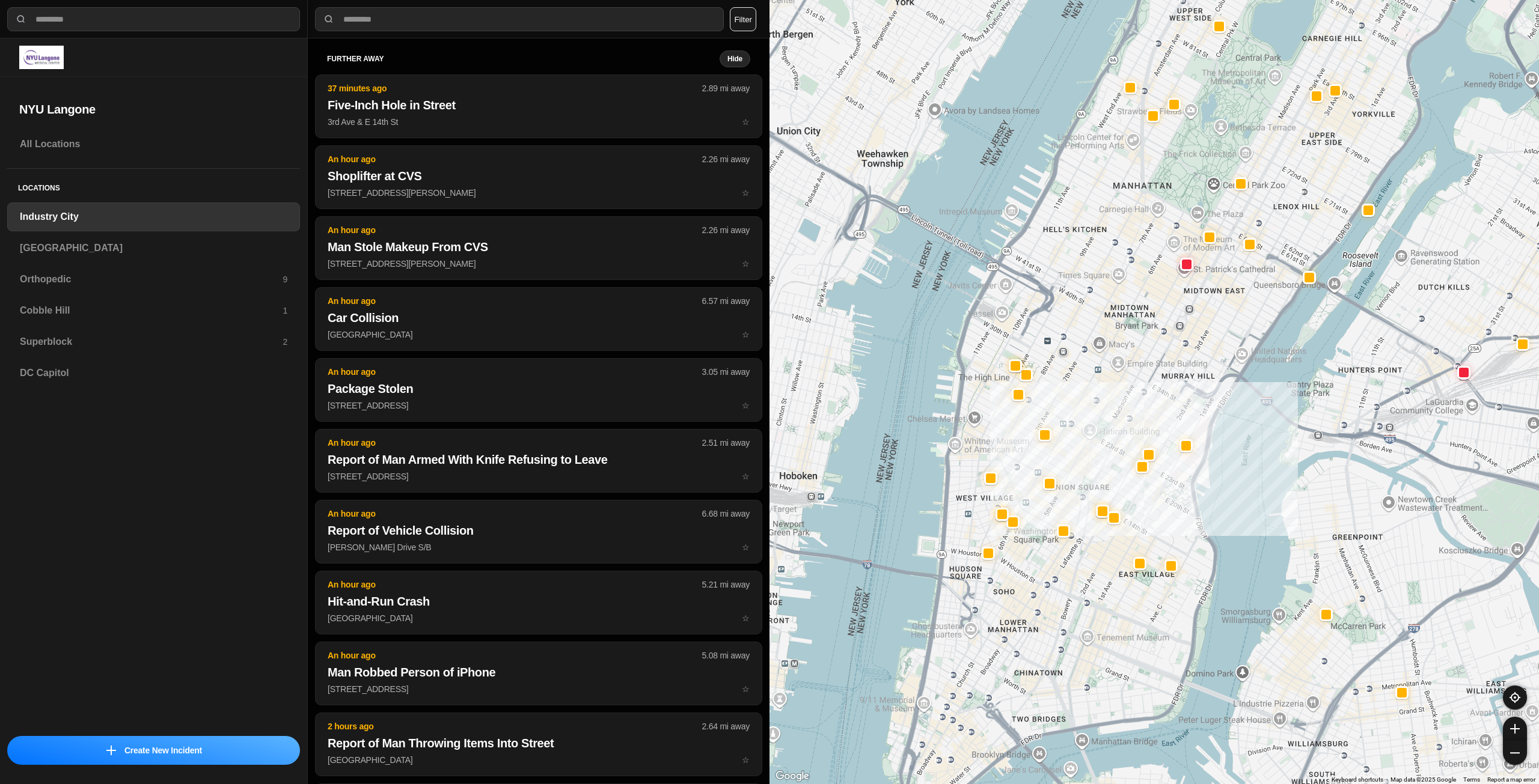
drag, startPoint x: 1073, startPoint y: 385, endPoint x: 1154, endPoint y: 357, distance: 85.7
click at [1154, 357] on div "757 people" at bounding box center [1154, 392] width 770 height 784
click at [238, 258] on div "[GEOGRAPHIC_DATA]" at bounding box center [154, 248] width 293 height 29
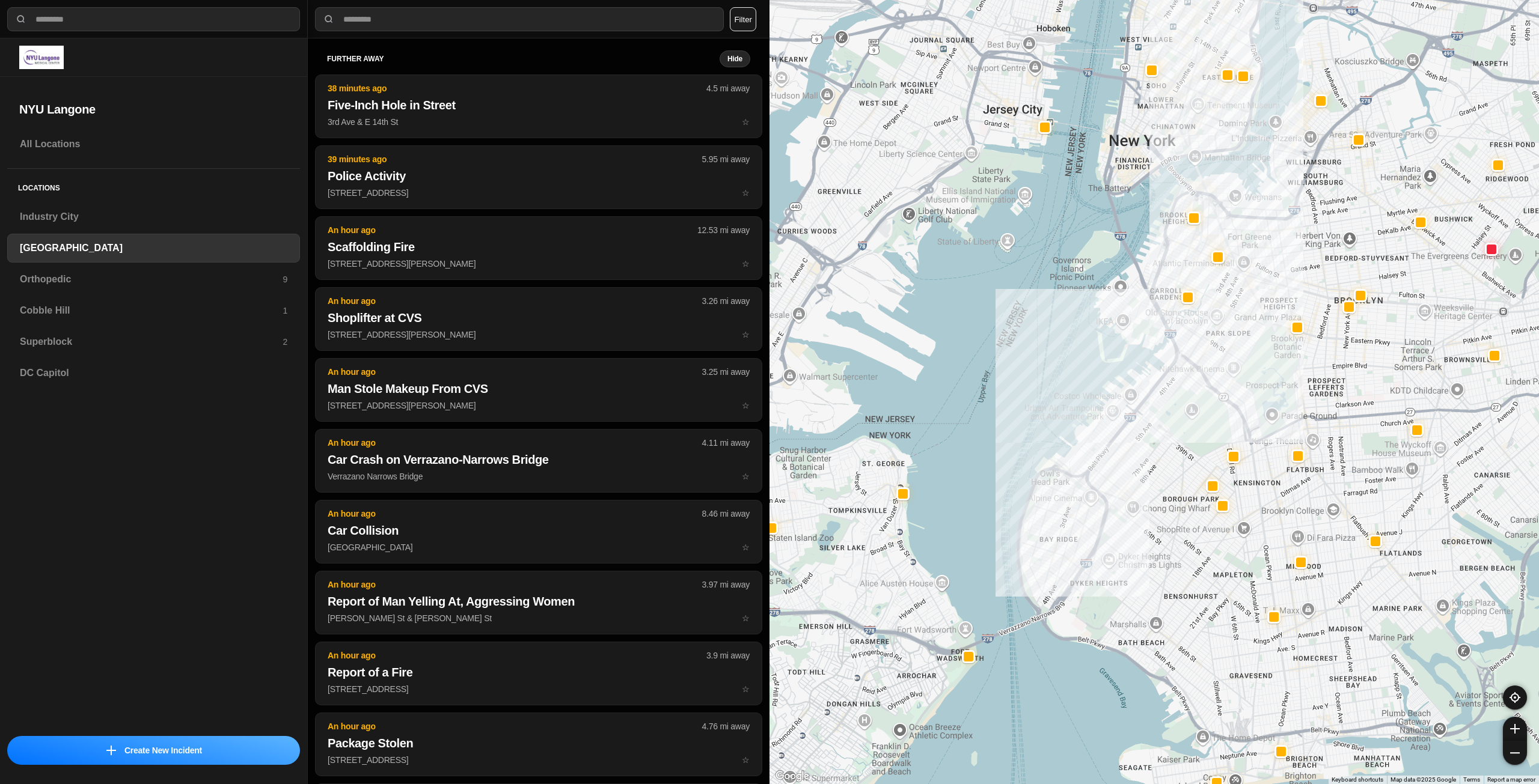
drag, startPoint x: 1366, startPoint y: 355, endPoint x: 1333, endPoint y: 417, distance: 70.2
click at [1333, 417] on div at bounding box center [1154, 392] width 770 height 784
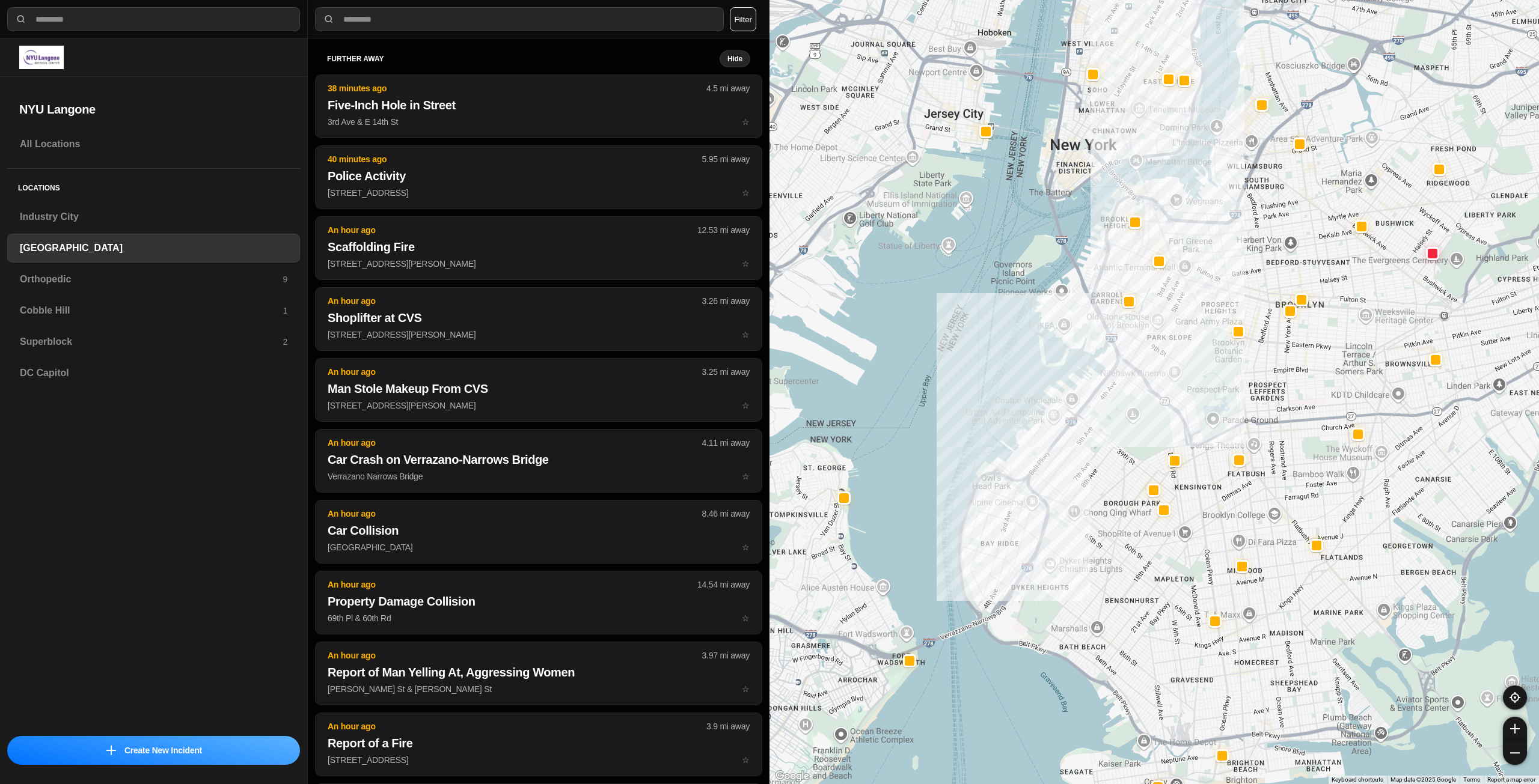
drag, startPoint x: 1309, startPoint y: 401, endPoint x: 1176, endPoint y: 404, distance: 133.0
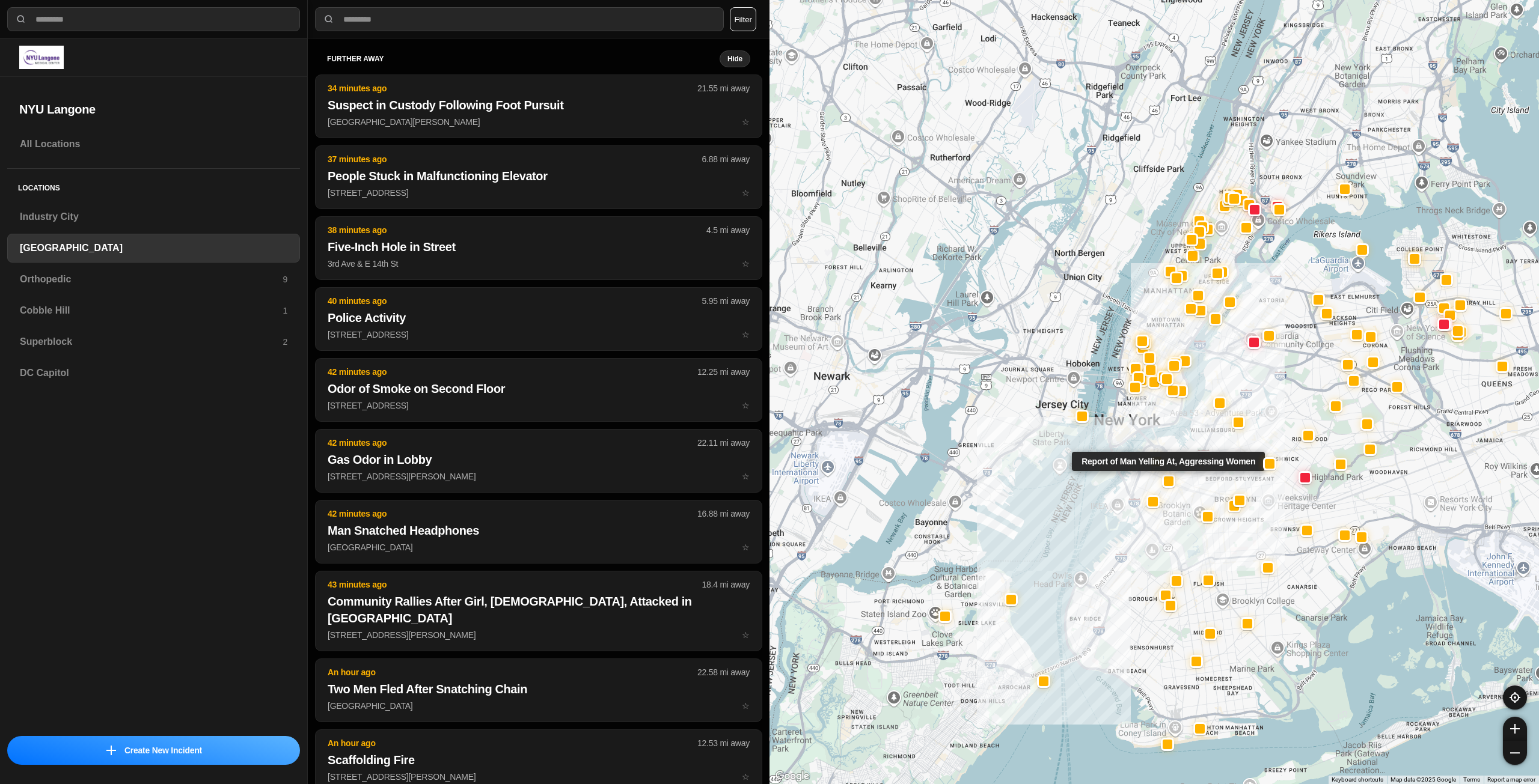
drag, startPoint x: 1196, startPoint y: 272, endPoint x: 1170, endPoint y: 454, distance: 183.8
click at [1176, 459] on div "Report of Man Yelling At, Aggressing Women" at bounding box center [1154, 392] width 770 height 784
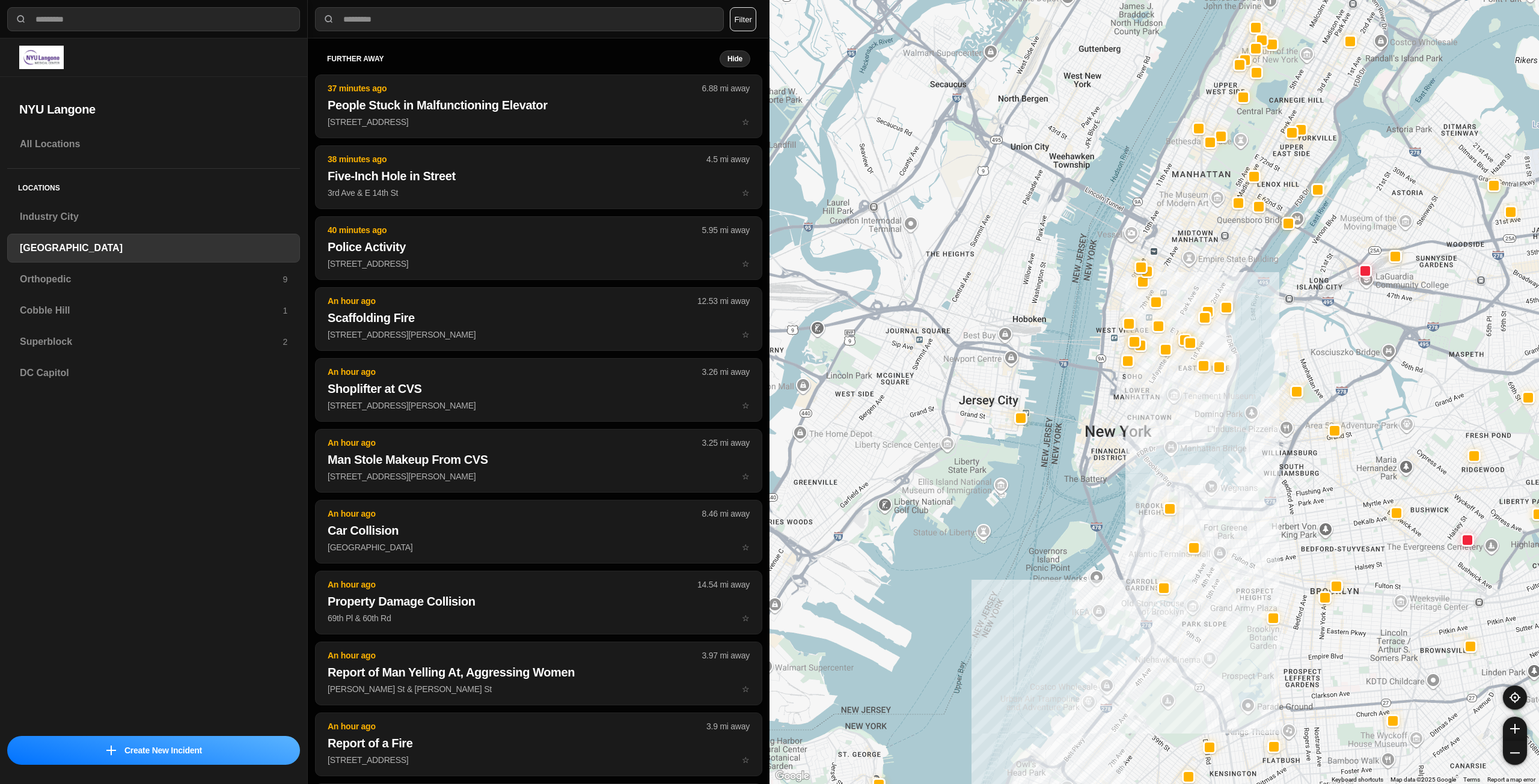
drag, startPoint x: 1162, startPoint y: 416, endPoint x: 1140, endPoint y: 494, distance: 81.0
click at [1143, 495] on div at bounding box center [1154, 392] width 770 height 784
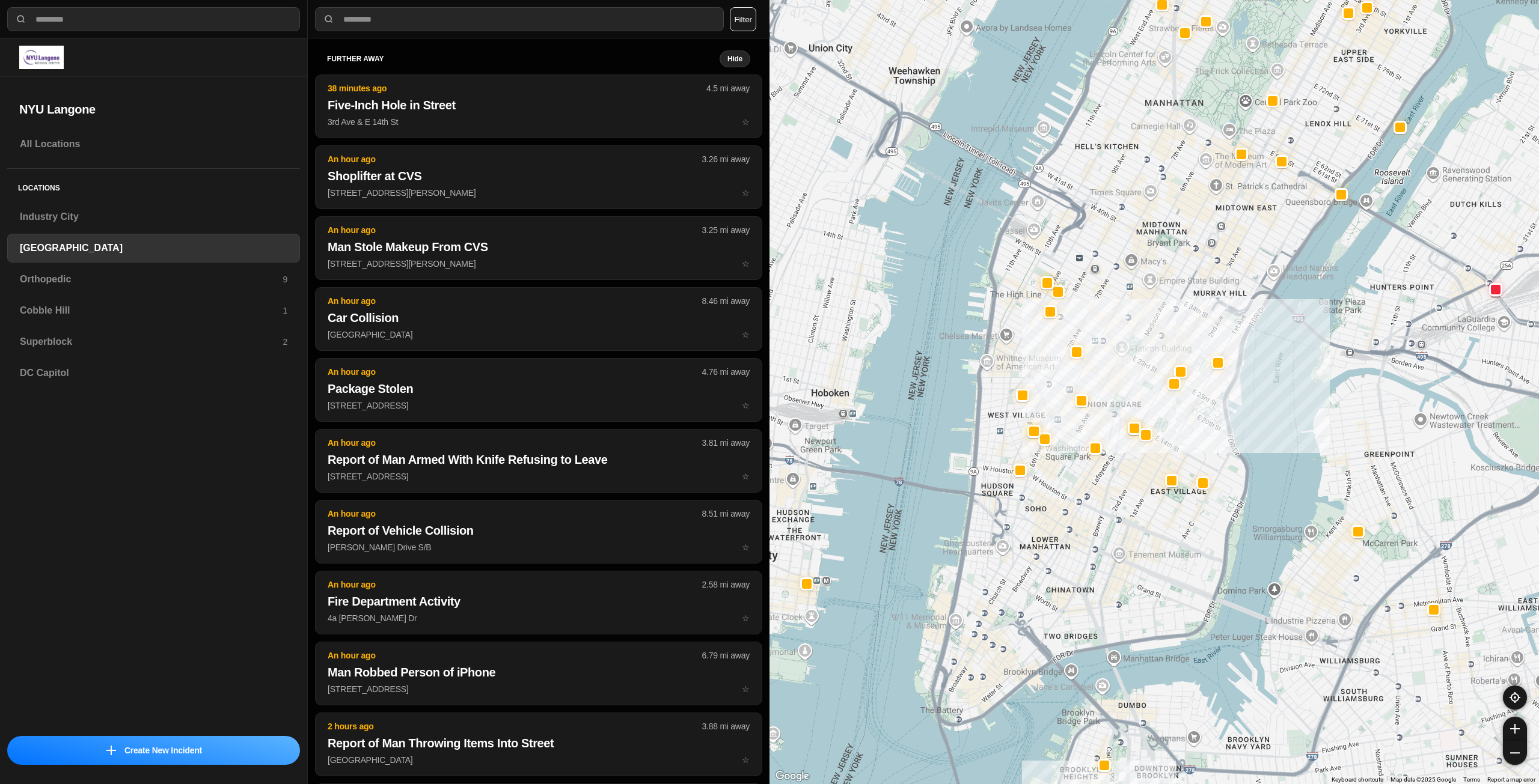
drag, startPoint x: 1149, startPoint y: 353, endPoint x: 1173, endPoint y: 333, distance: 31.2
click at [1173, 333] on div "421 people" at bounding box center [1154, 392] width 770 height 784
click at [278, 278] on h3 "Orthopedic" at bounding box center [151, 280] width 263 height 15
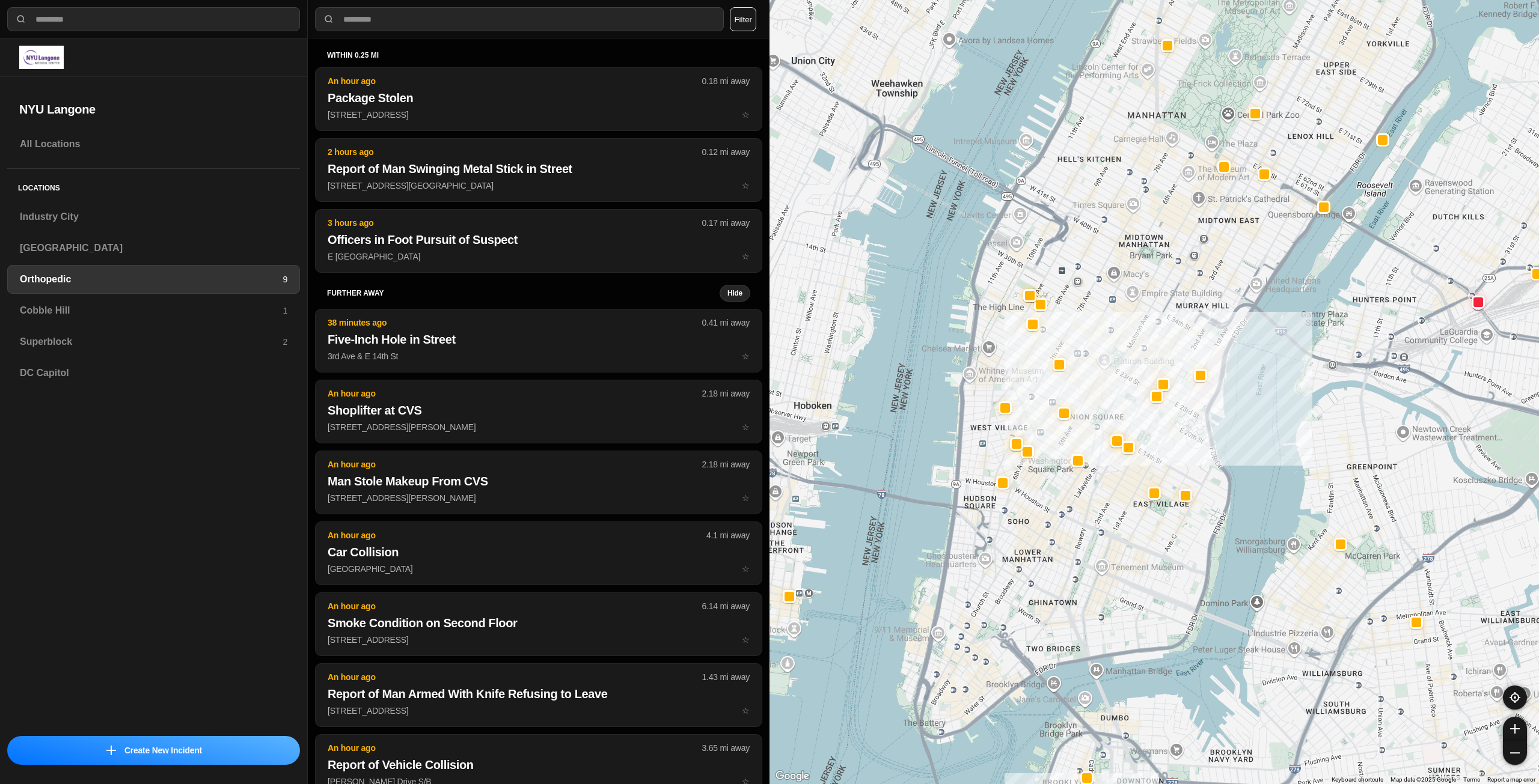
drag, startPoint x: 1103, startPoint y: 343, endPoint x: 1112, endPoint y: 373, distance: 31.3
click at [1112, 373] on div at bounding box center [1154, 392] width 770 height 784
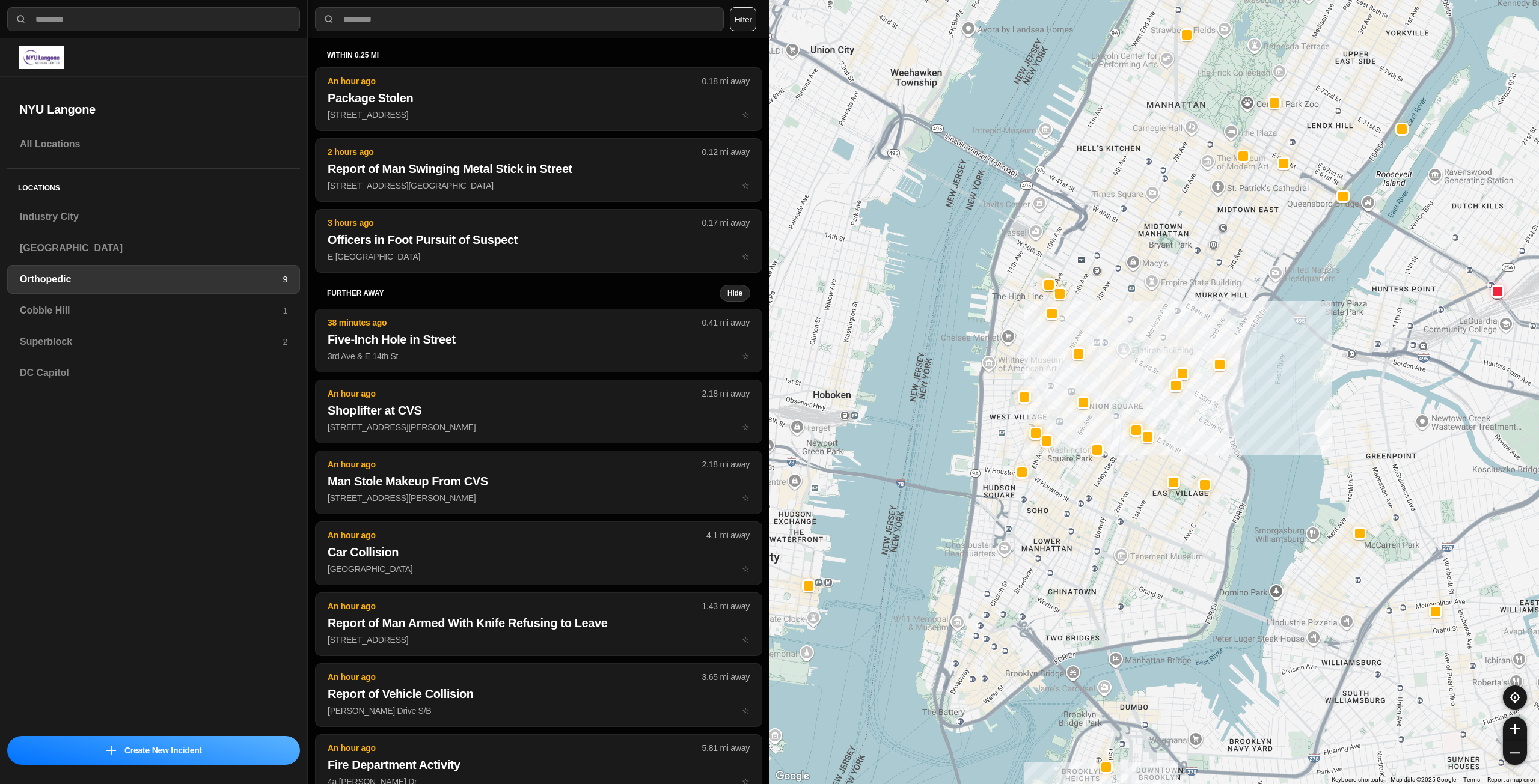
drag, startPoint x: 1132, startPoint y: 360, endPoint x: 1159, endPoint y: 346, distance: 30.4
click at [1159, 346] on div at bounding box center [1154, 392] width 770 height 784
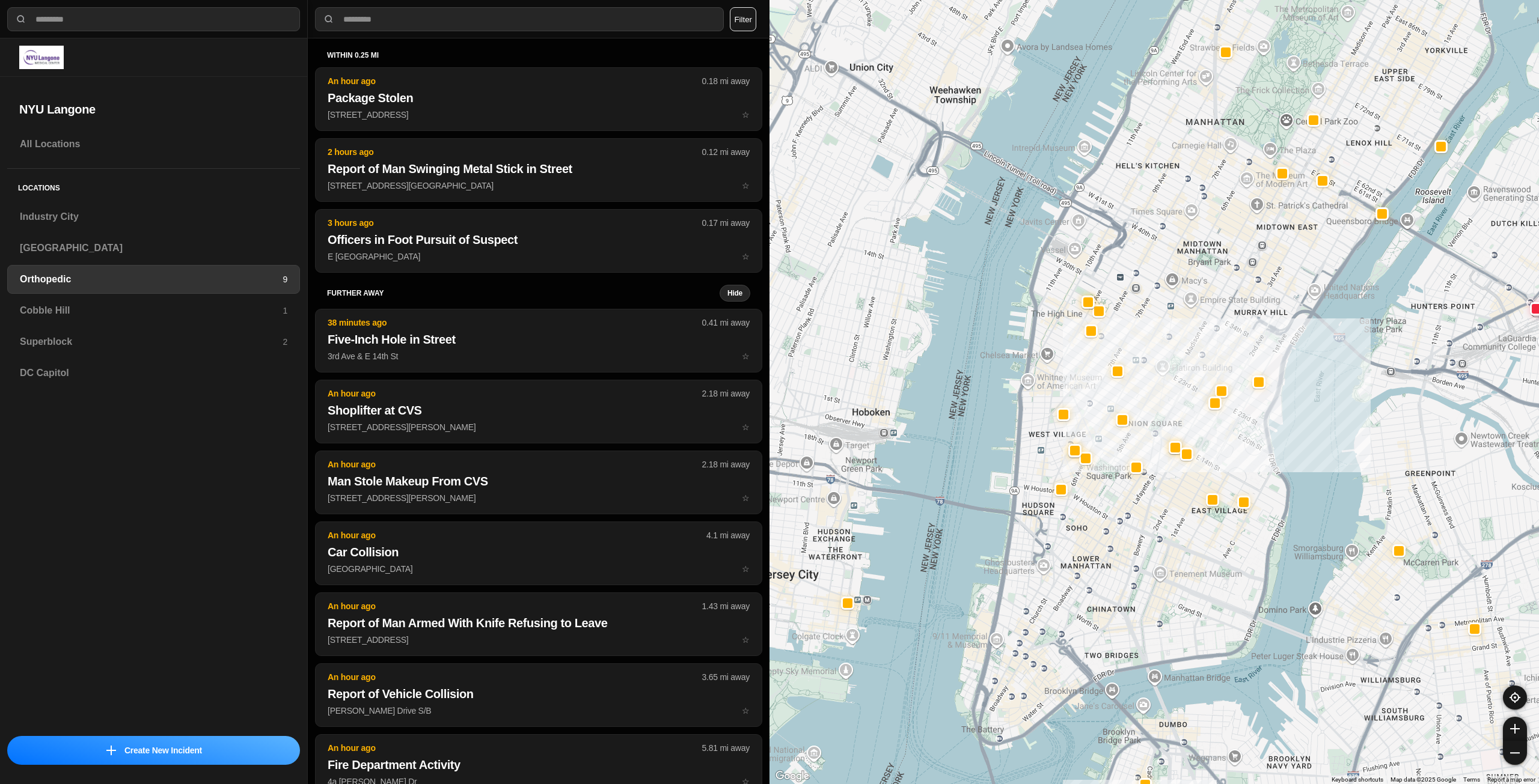
drag, startPoint x: 1071, startPoint y: 530, endPoint x: 1077, endPoint y: 541, distance: 12.5
click at [1077, 541] on div at bounding box center [1154, 392] width 770 height 784
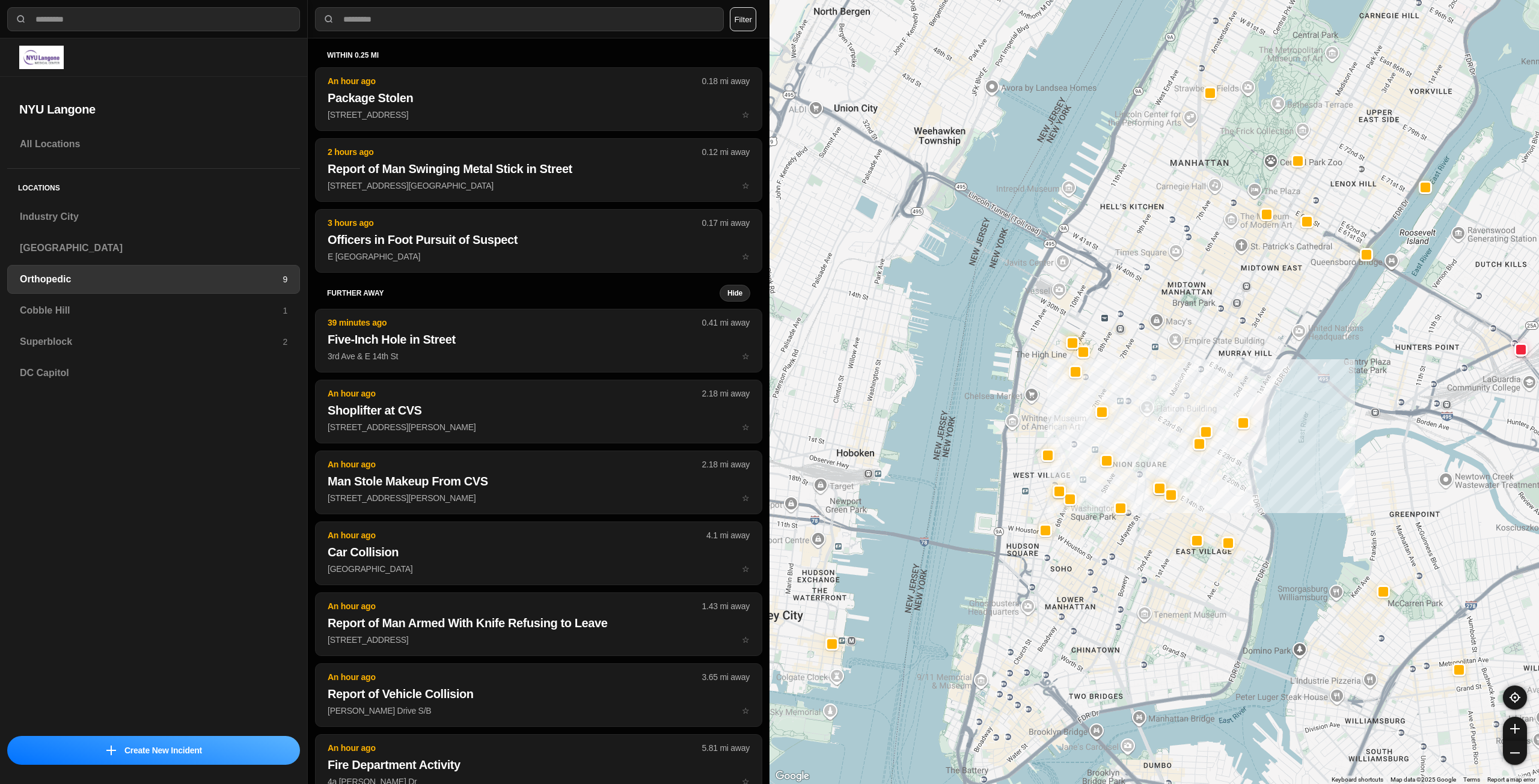
drag, startPoint x: 1246, startPoint y: 460, endPoint x: 1231, endPoint y: 503, distance: 45.5
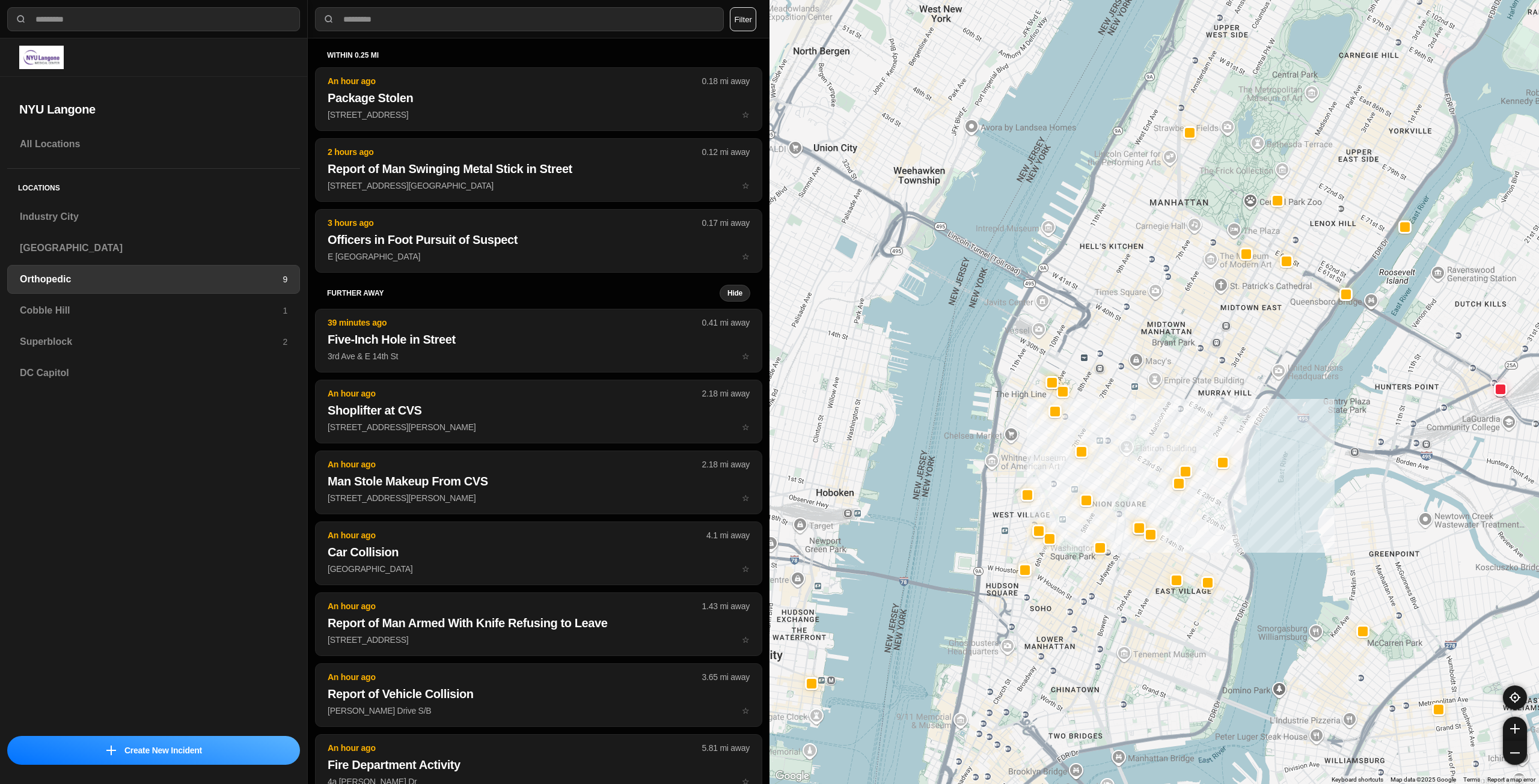
drag, startPoint x: 1199, startPoint y: 279, endPoint x: 1181, endPoint y: 314, distance: 39.4
click at [1181, 314] on div at bounding box center [1154, 392] width 770 height 784
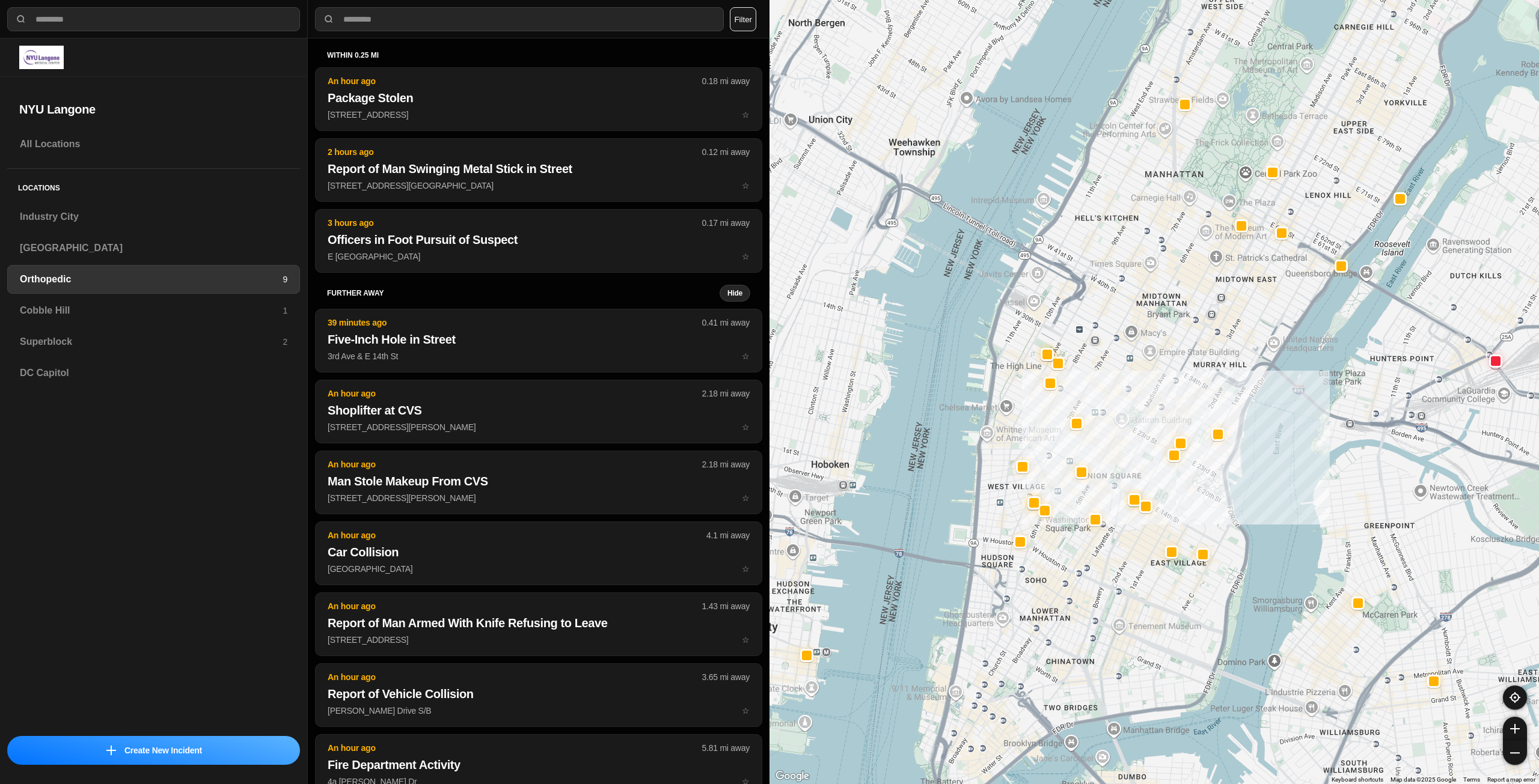
drag, startPoint x: 1213, startPoint y: 546, endPoint x: 1208, endPoint y: 517, distance: 29.4
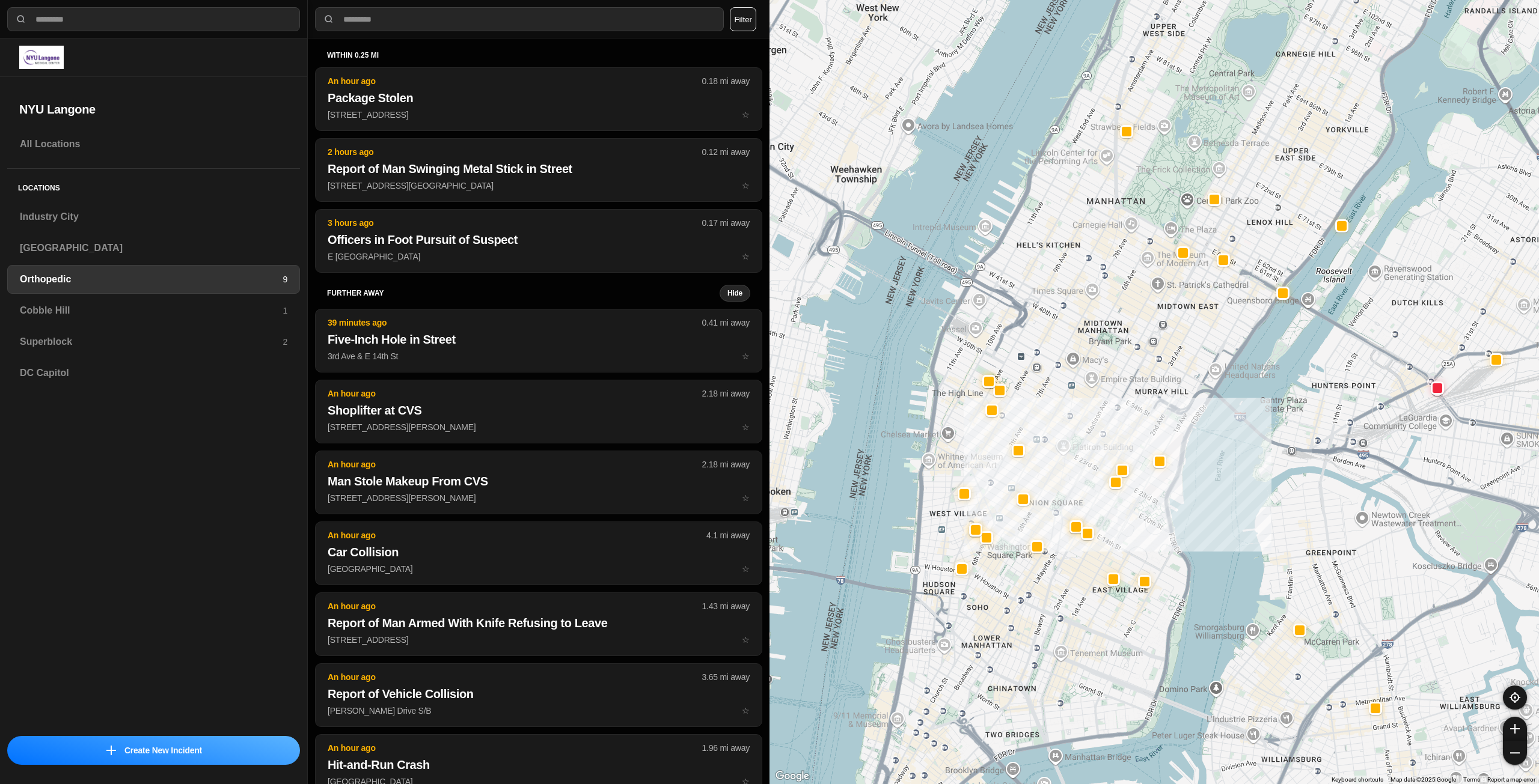
drag, startPoint x: 1180, startPoint y: 357, endPoint x: 1122, endPoint y: 387, distance: 65.3
click at [1122, 387] on div at bounding box center [1154, 392] width 770 height 784
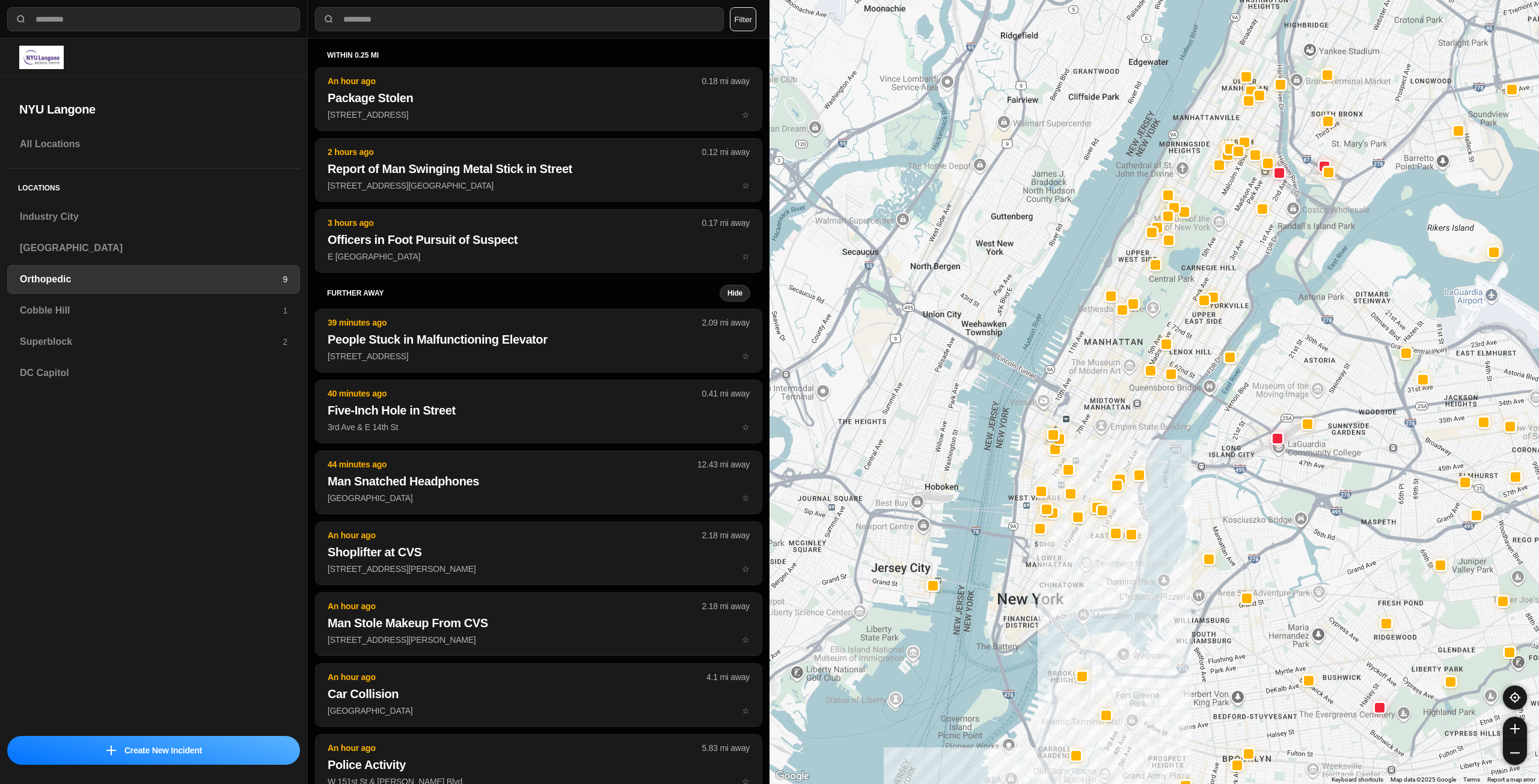
drag, startPoint x: 1122, startPoint y: 359, endPoint x: 1116, endPoint y: 391, distance: 32.6
click at [1116, 391] on div at bounding box center [1154, 392] width 770 height 784
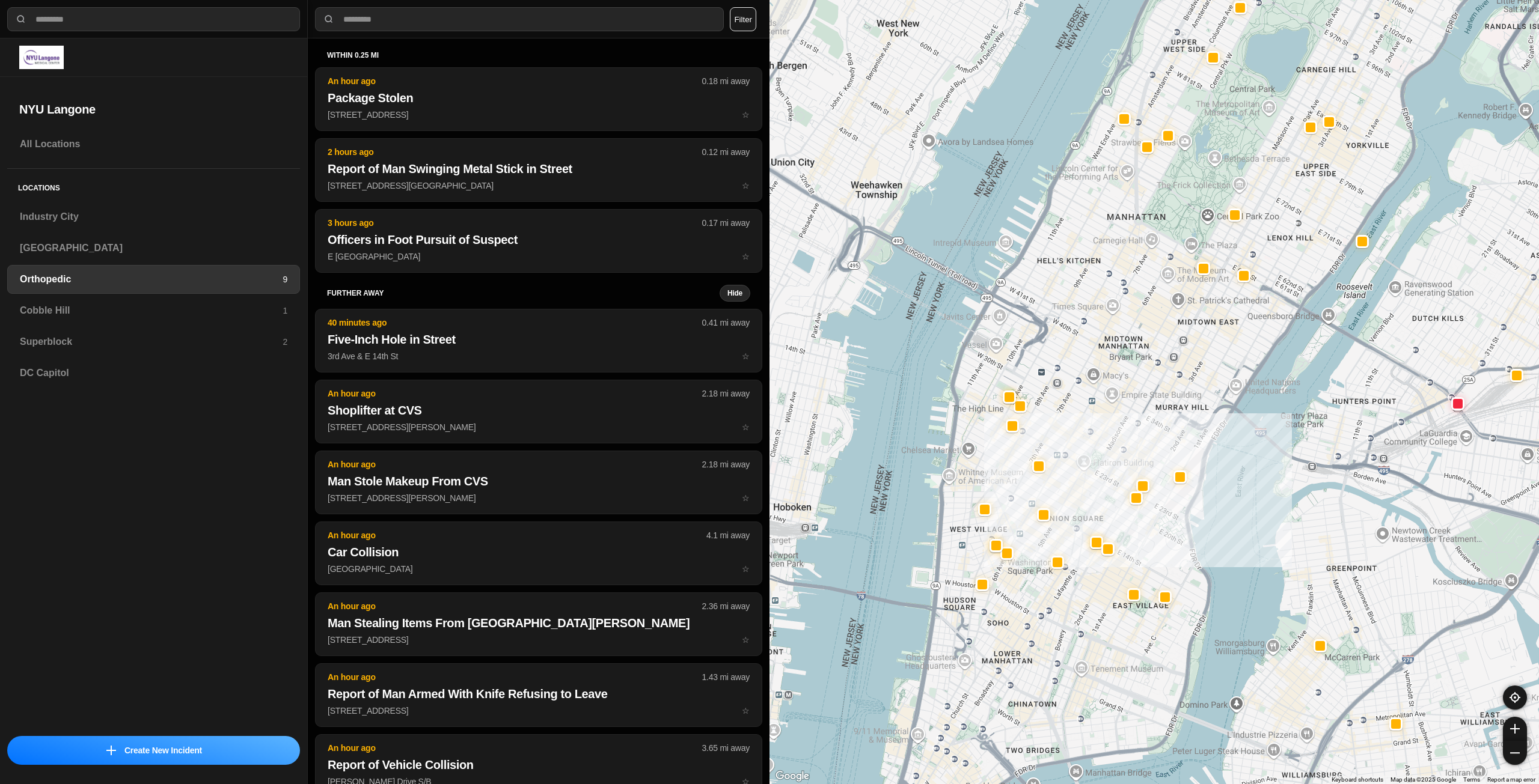
click at [1121, 425] on div at bounding box center [1154, 392] width 770 height 784
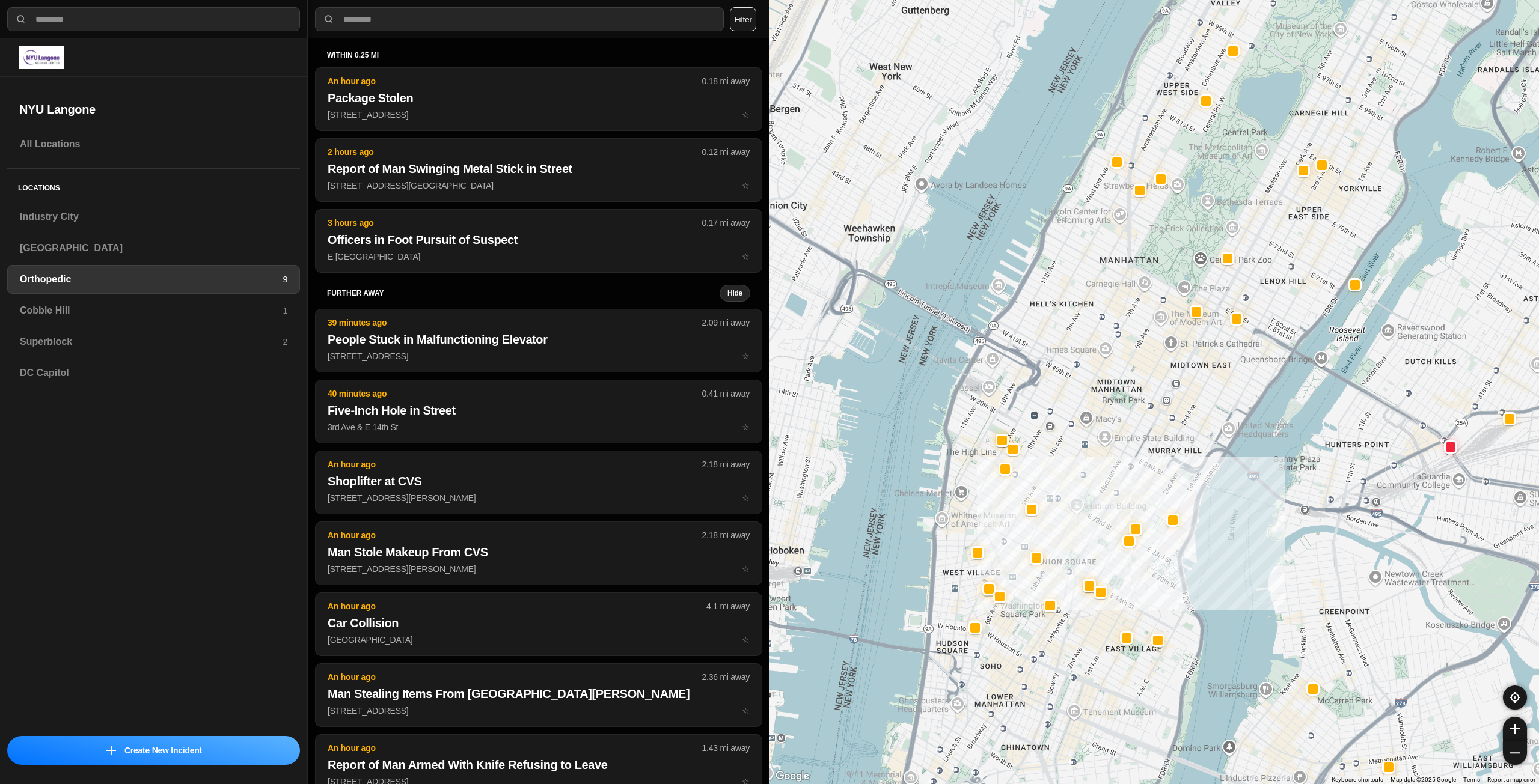
drag, startPoint x: 1087, startPoint y: 476, endPoint x: 1087, endPoint y: 468, distance: 8.0
click at [1087, 468] on div at bounding box center [1154, 392] width 770 height 784
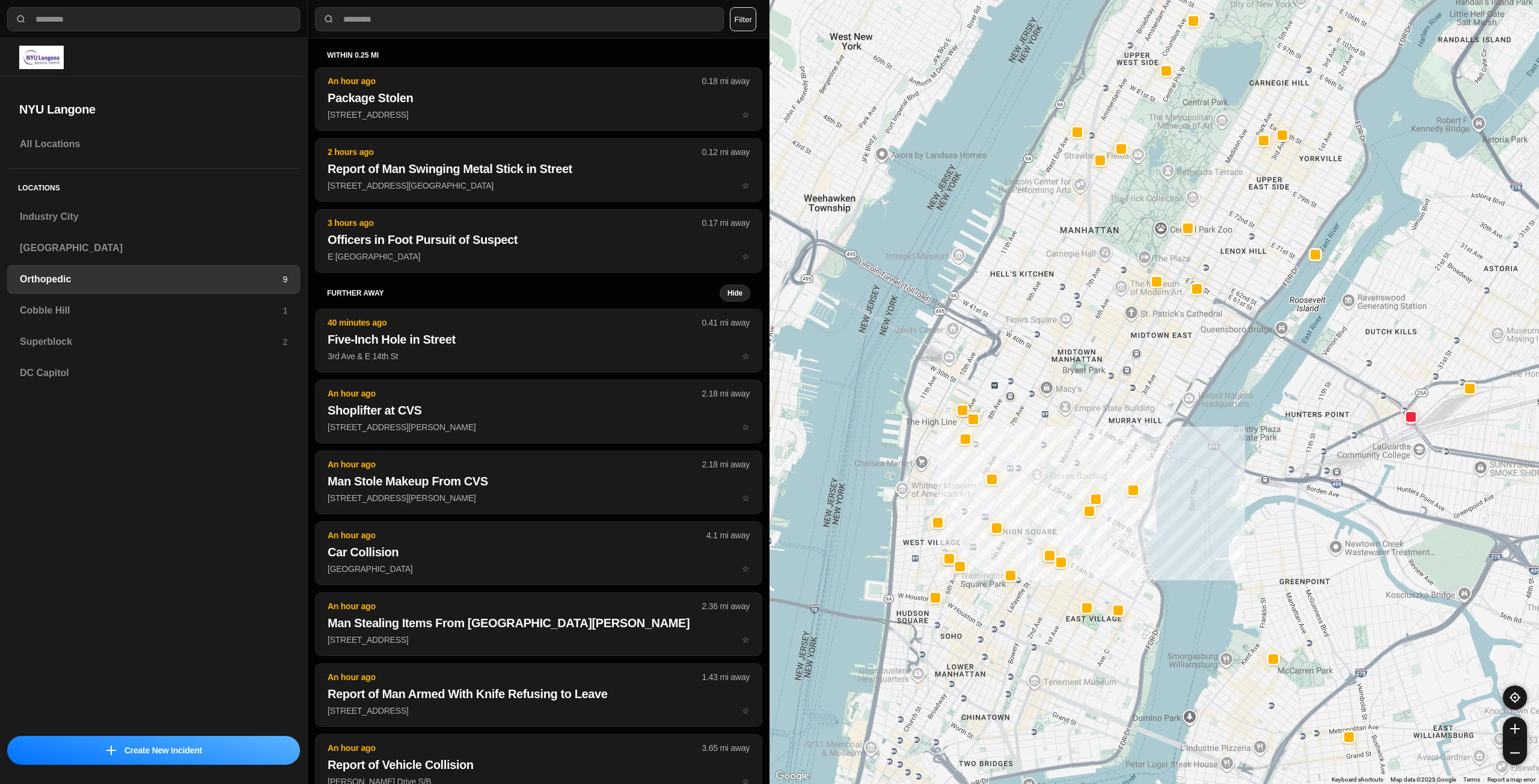
drag, startPoint x: 1121, startPoint y: 453, endPoint x: 1077, endPoint y: 420, distance: 55.0
click at [1077, 420] on div at bounding box center [1154, 392] width 770 height 784
click at [172, 307] on h3 "Cobble Hill" at bounding box center [151, 311] width 263 height 15
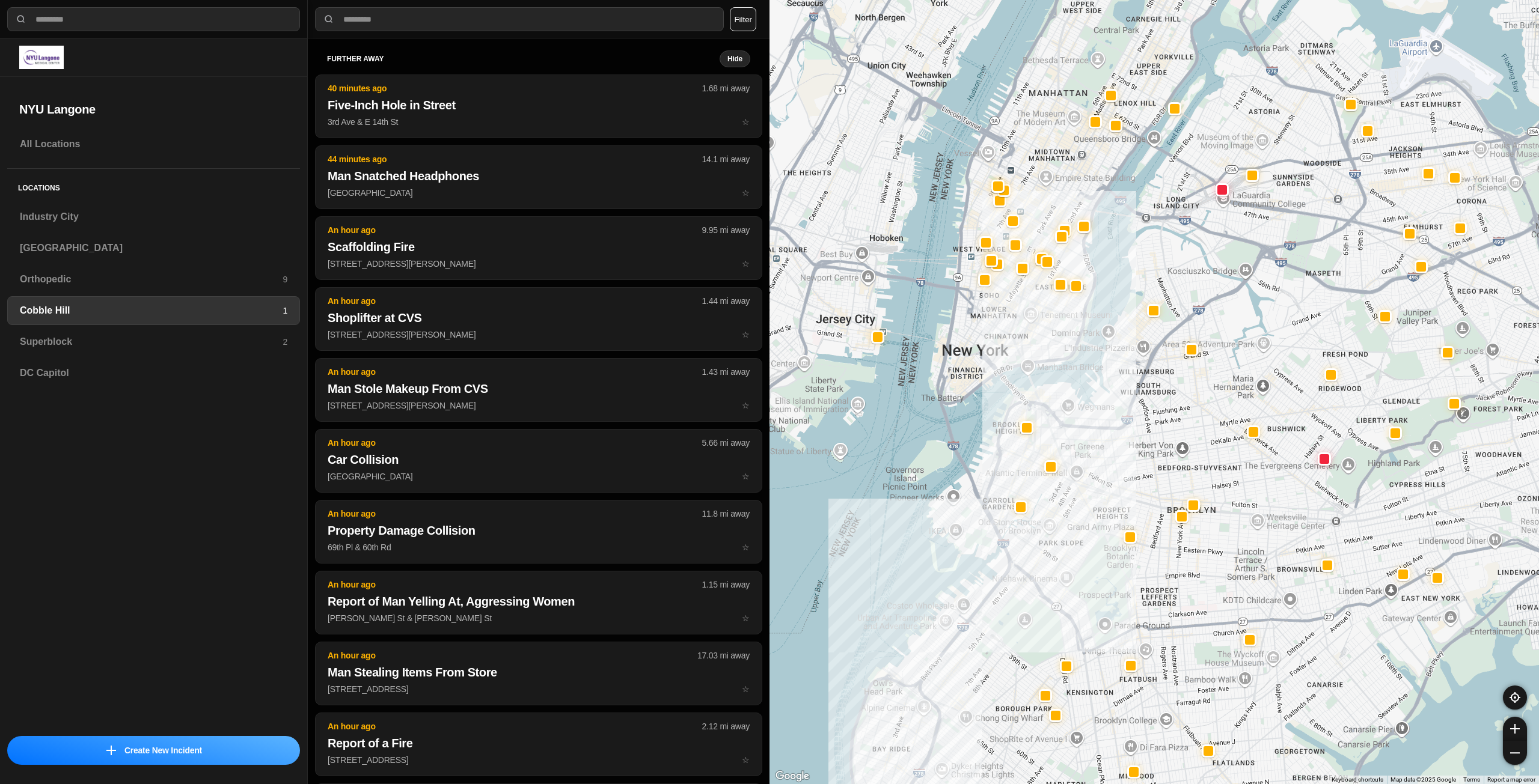
drag, startPoint x: 1219, startPoint y: 365, endPoint x: 1177, endPoint y: 451, distance: 95.7
click at [1179, 450] on div at bounding box center [1154, 392] width 770 height 784
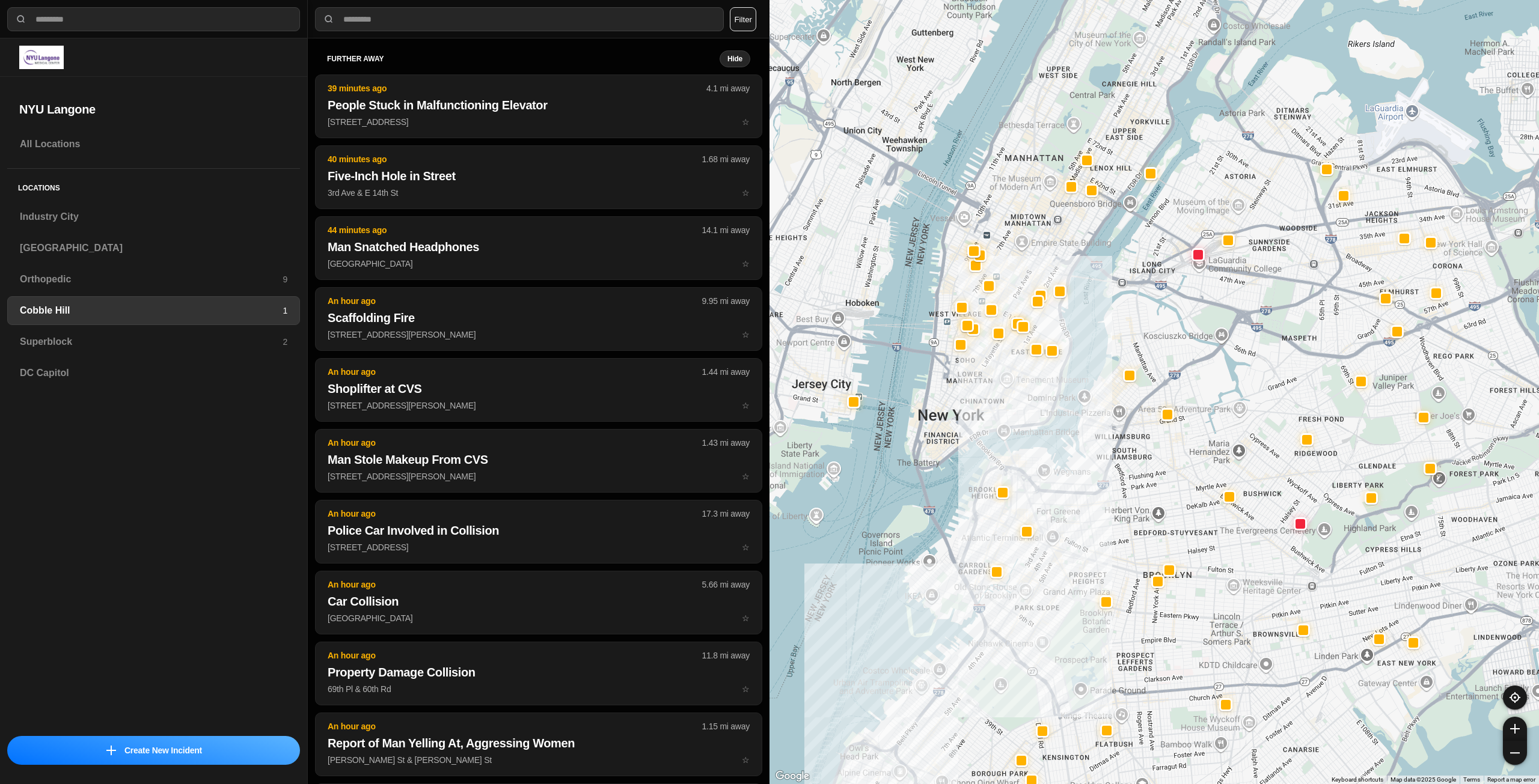
drag, startPoint x: 1136, startPoint y: 421, endPoint x: 1116, endPoint y: 472, distance: 54.8
click at [1116, 472] on div at bounding box center [1154, 392] width 770 height 784
click at [214, 345] on h3 "Superblock" at bounding box center [151, 342] width 263 height 15
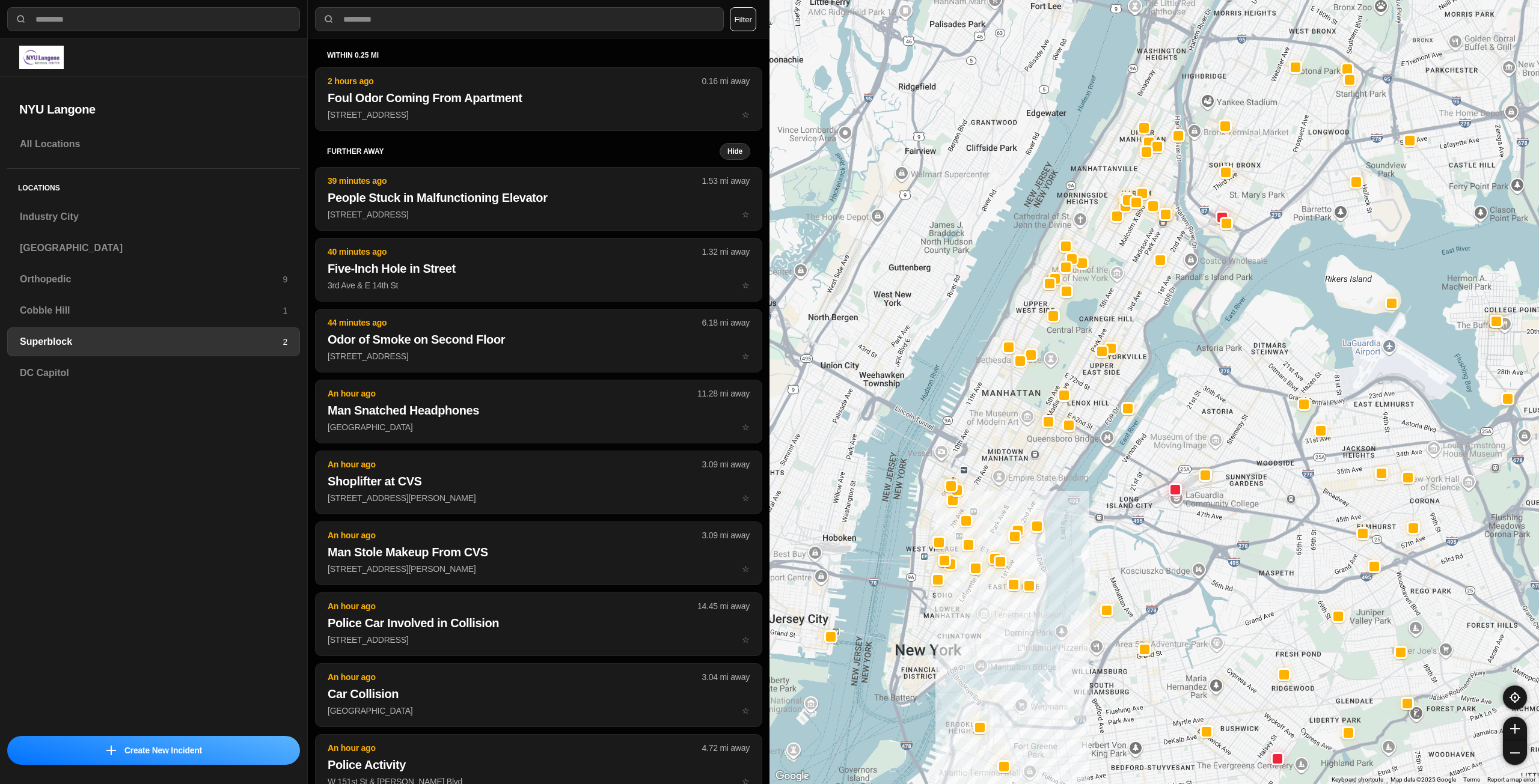
drag, startPoint x: 1033, startPoint y: 431, endPoint x: 1022, endPoint y: 485, distance: 55.1
click at [1022, 485] on div at bounding box center [1154, 392] width 770 height 784
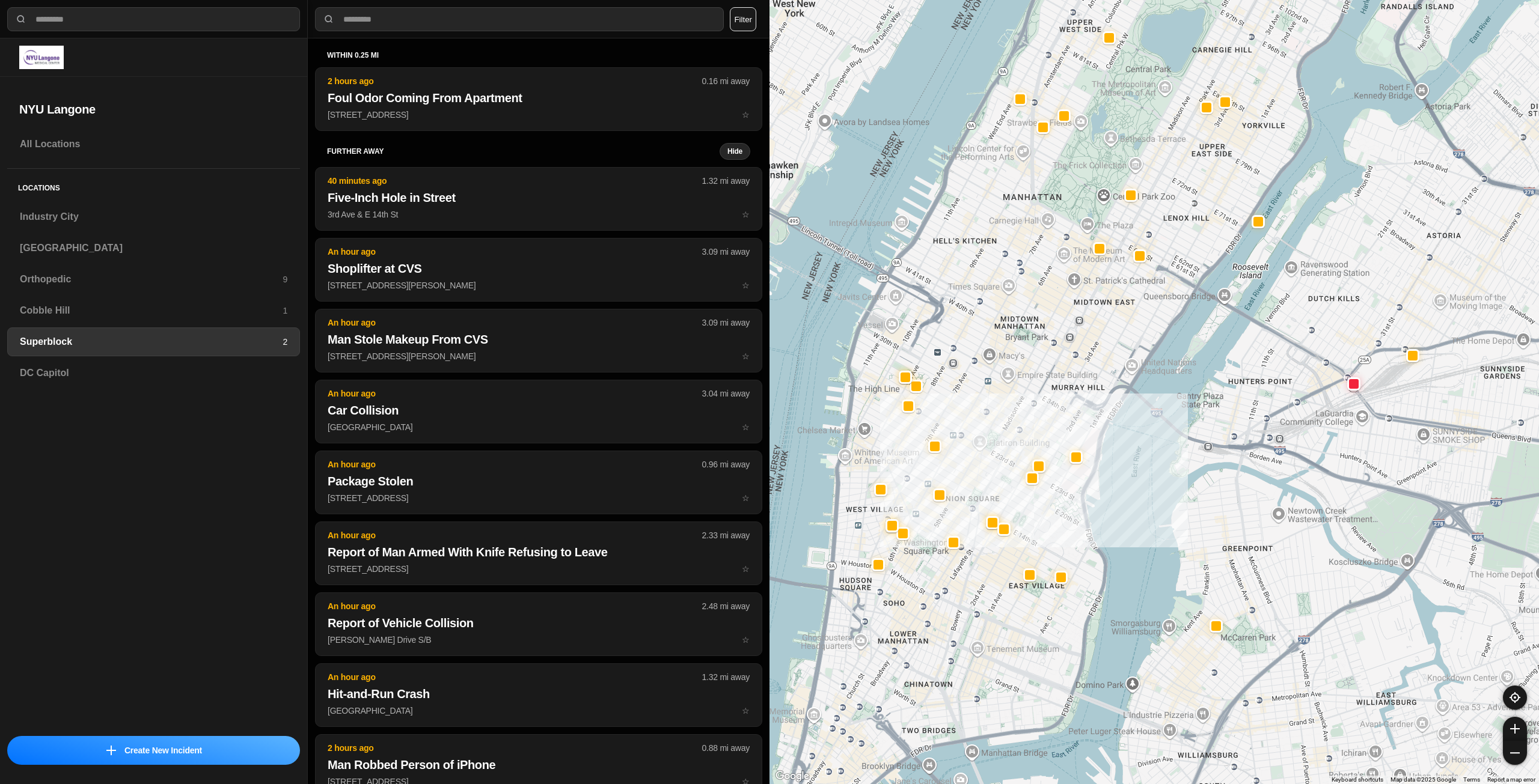
drag, startPoint x: 991, startPoint y: 512, endPoint x: 1019, endPoint y: 438, distance: 79.1
click at [1019, 438] on div at bounding box center [1154, 392] width 770 height 784
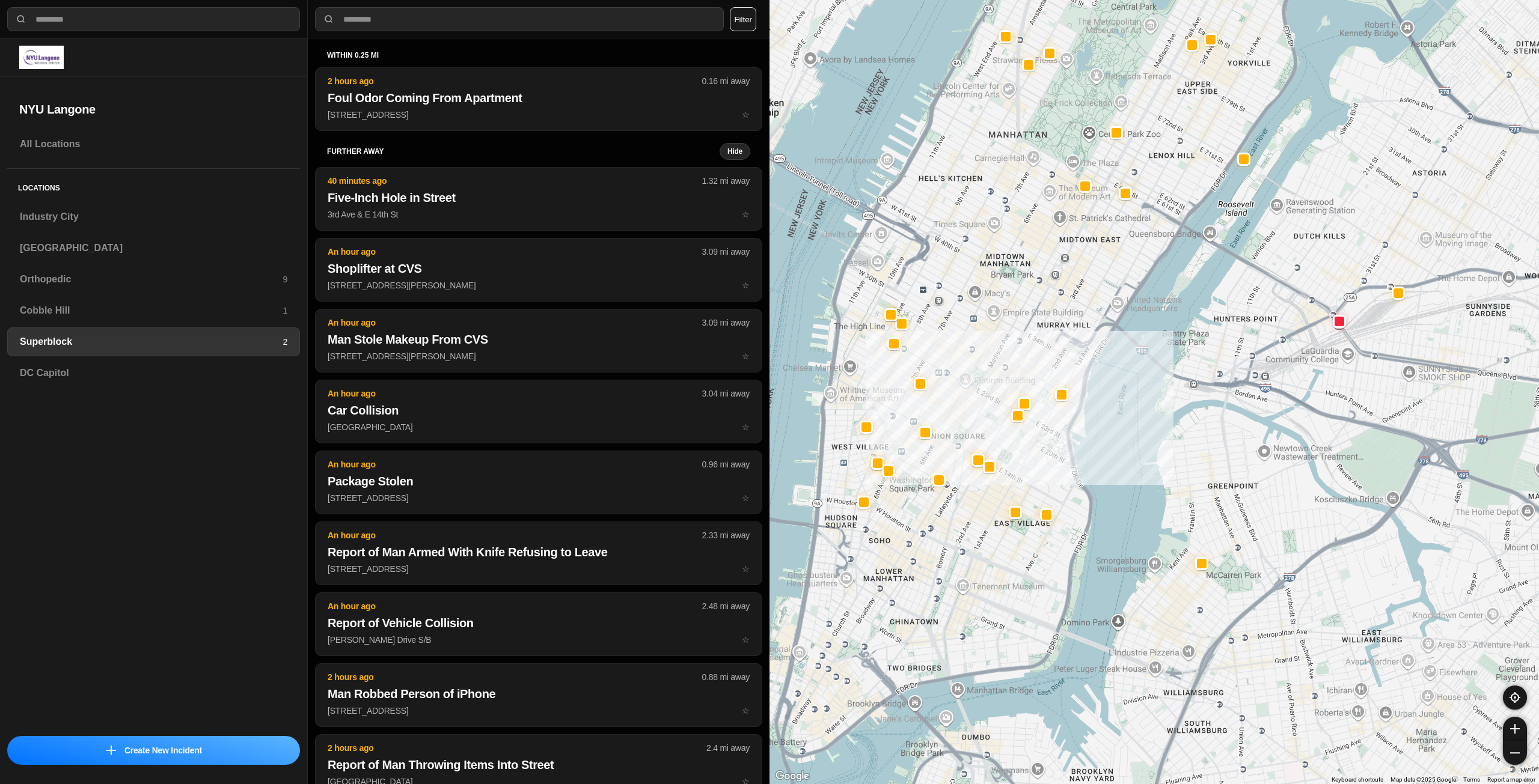
drag, startPoint x: 1271, startPoint y: 538, endPoint x: 1257, endPoint y: 473, distance: 66.5
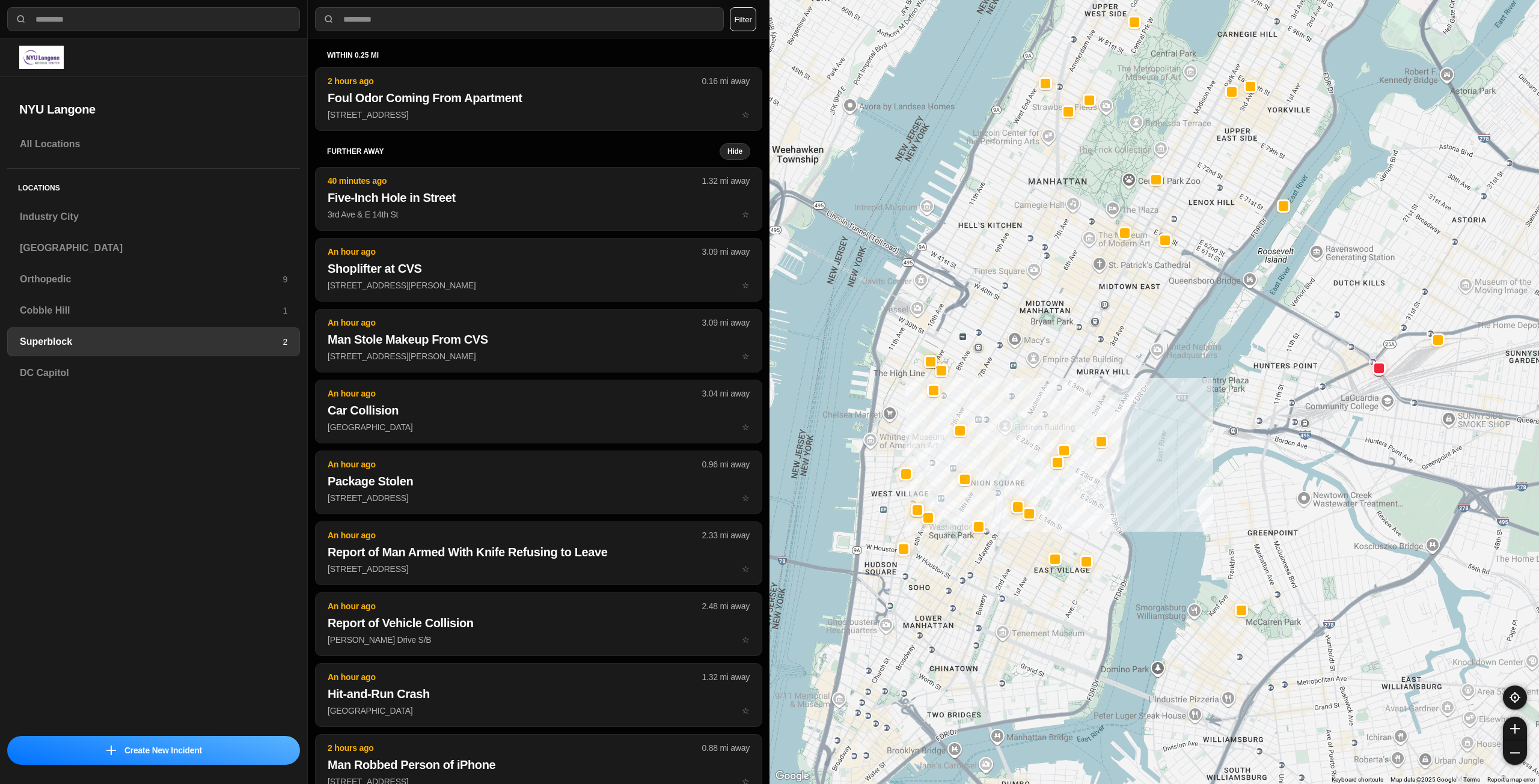
drag, startPoint x: 963, startPoint y: 606, endPoint x: 973, endPoint y: 620, distance: 17.2
click at [973, 620] on div at bounding box center [1154, 392] width 770 height 784
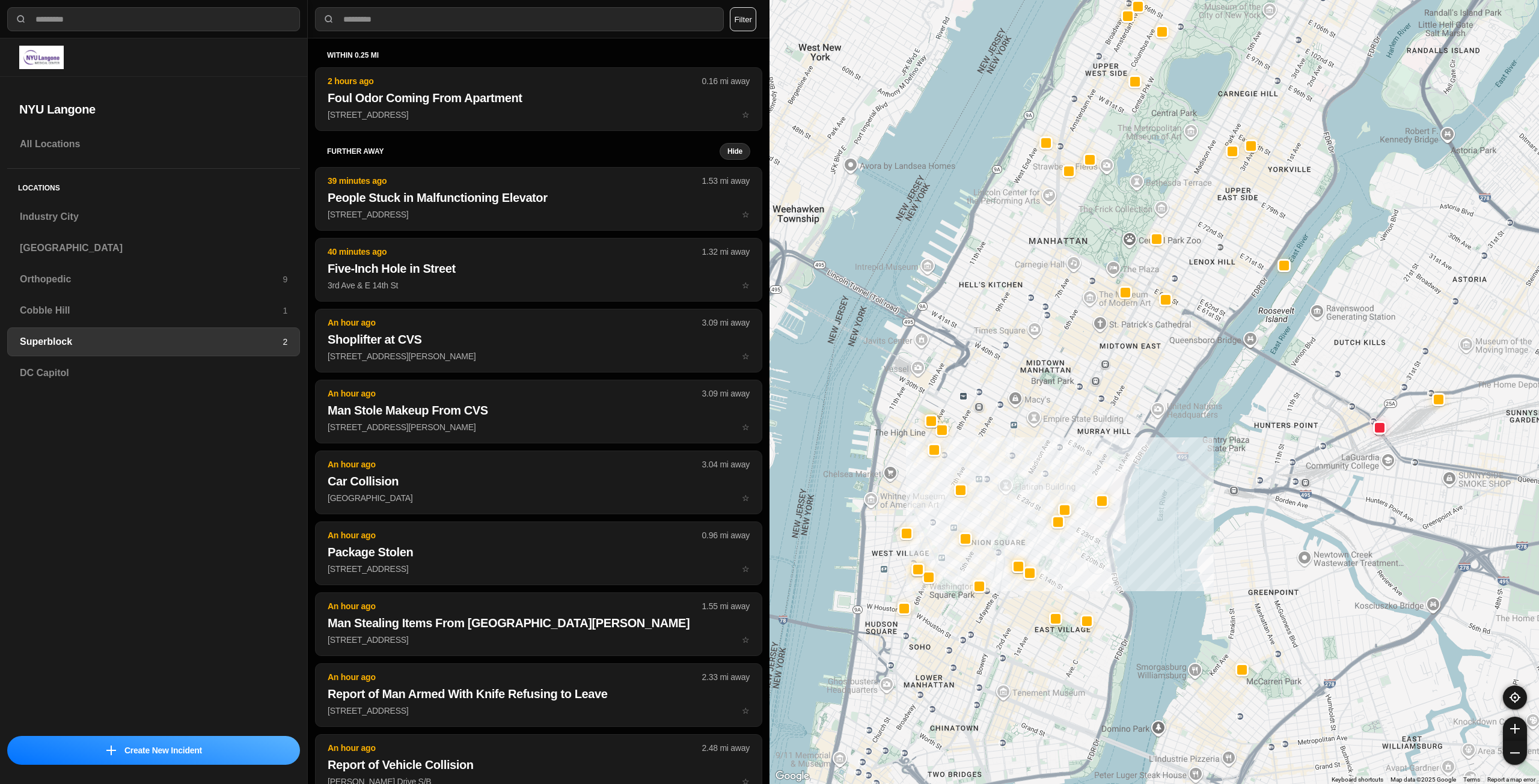
drag, startPoint x: 1073, startPoint y: 419, endPoint x: 1071, endPoint y: 477, distance: 58.0
click at [1072, 476] on div at bounding box center [1154, 392] width 770 height 784
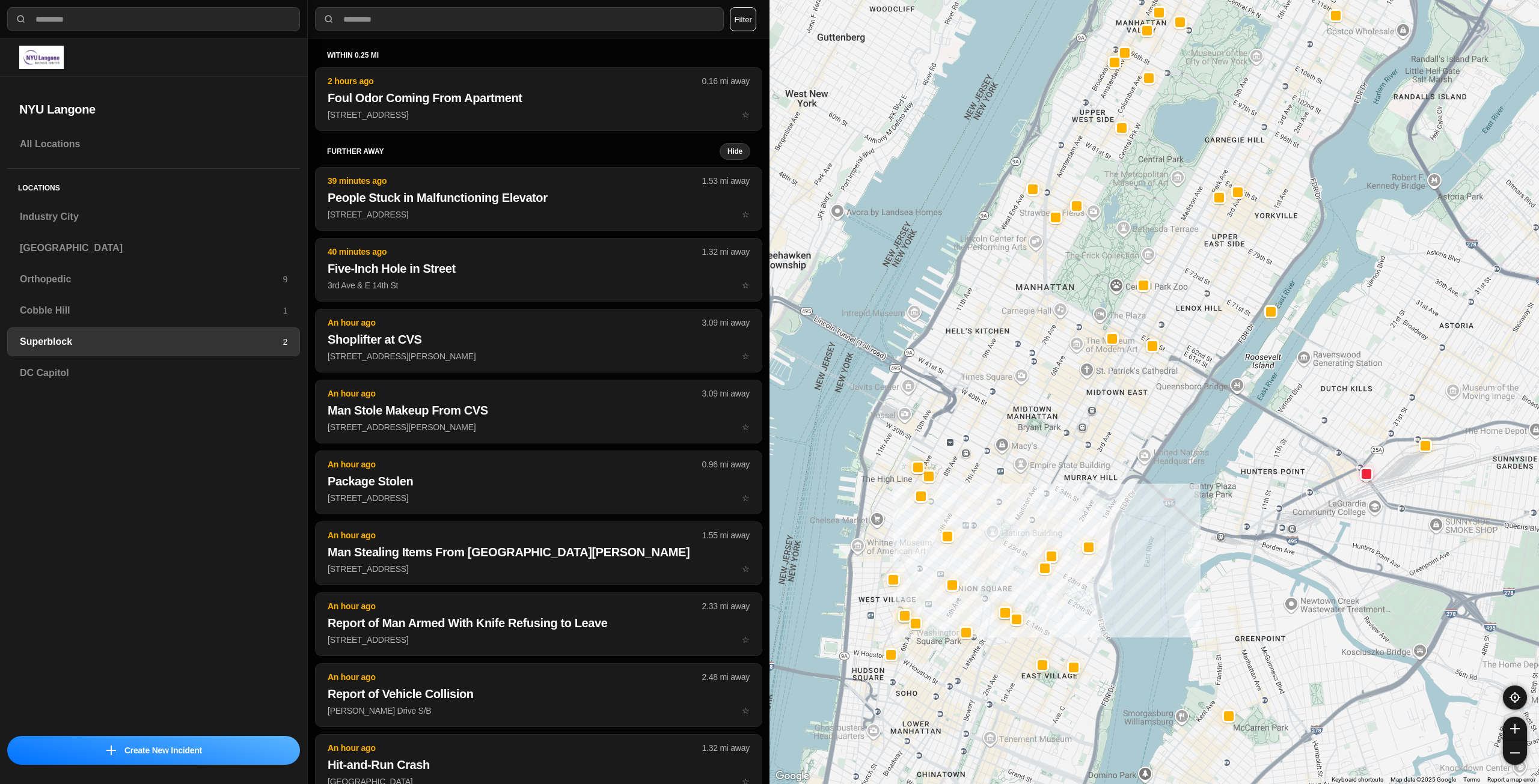
drag, startPoint x: 1082, startPoint y: 467, endPoint x: 1069, endPoint y: 516, distance: 50.7
click at [1069, 516] on div at bounding box center [1154, 392] width 770 height 784
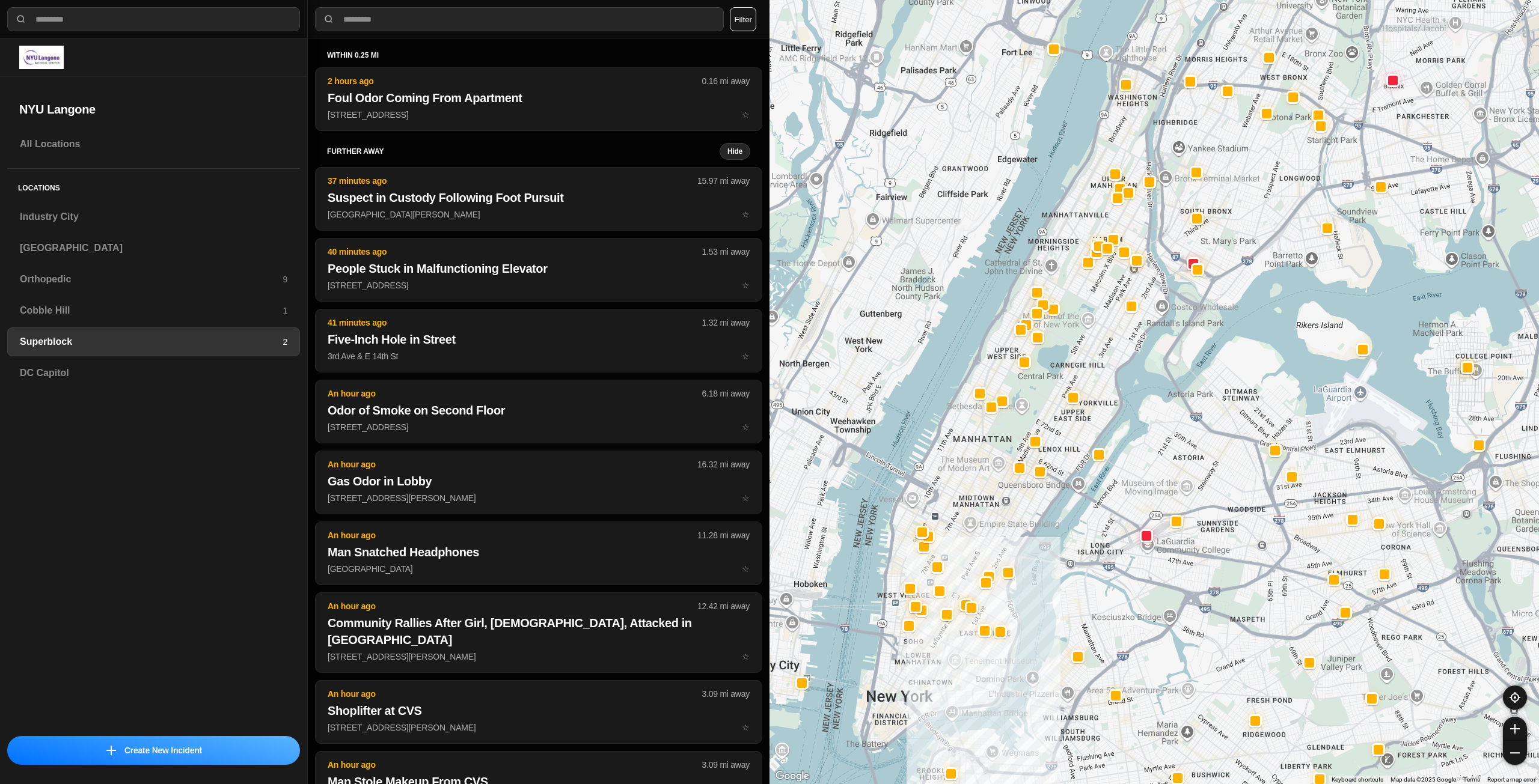
drag, startPoint x: 1007, startPoint y: 626, endPoint x: 969, endPoint y: 663, distance: 53.0
click at [969, 663] on div at bounding box center [1154, 392] width 770 height 784
click at [147, 209] on div "Industry City" at bounding box center [154, 216] width 293 height 29
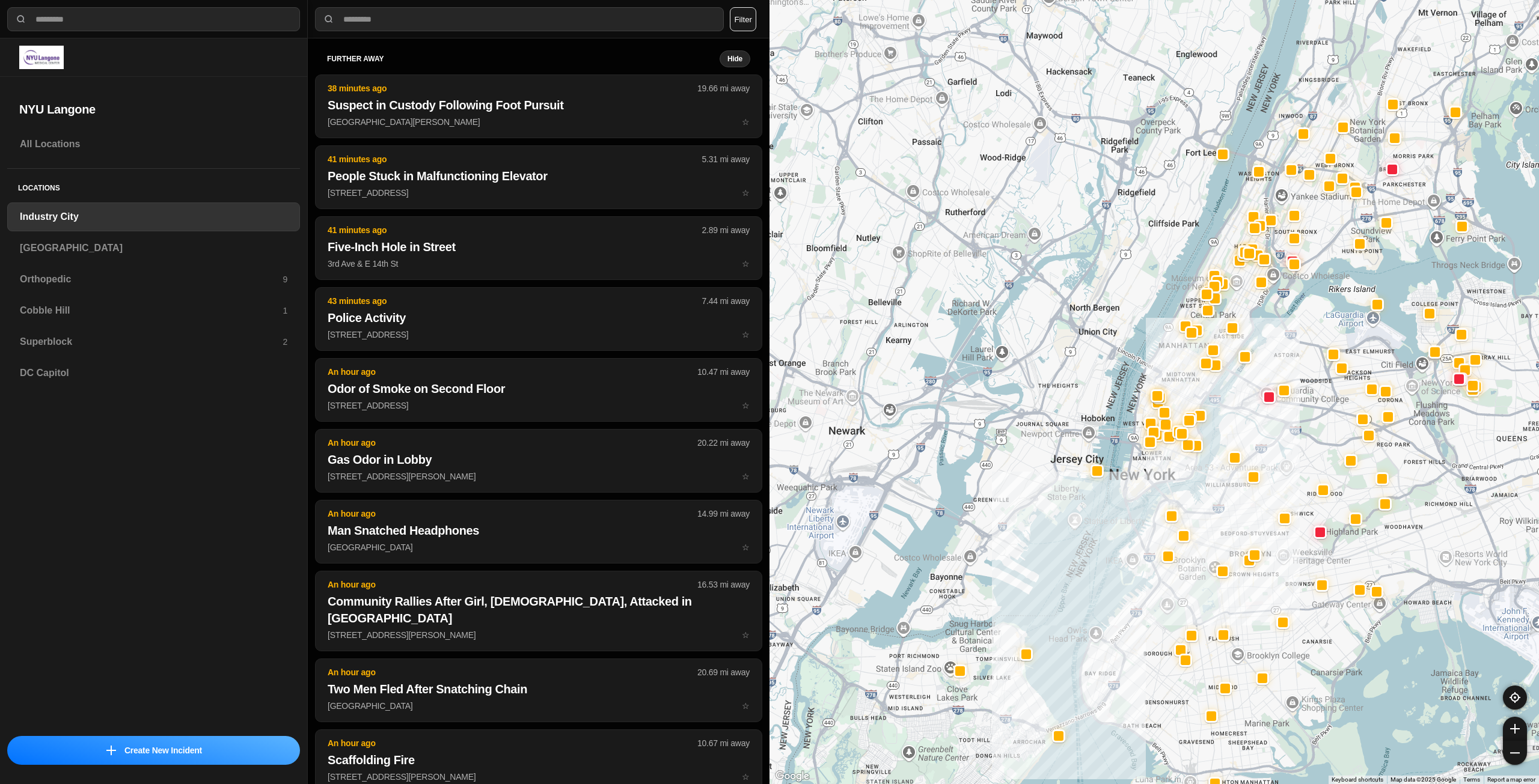
drag, startPoint x: 1299, startPoint y: 402, endPoint x: 1236, endPoint y: 494, distance: 111.5
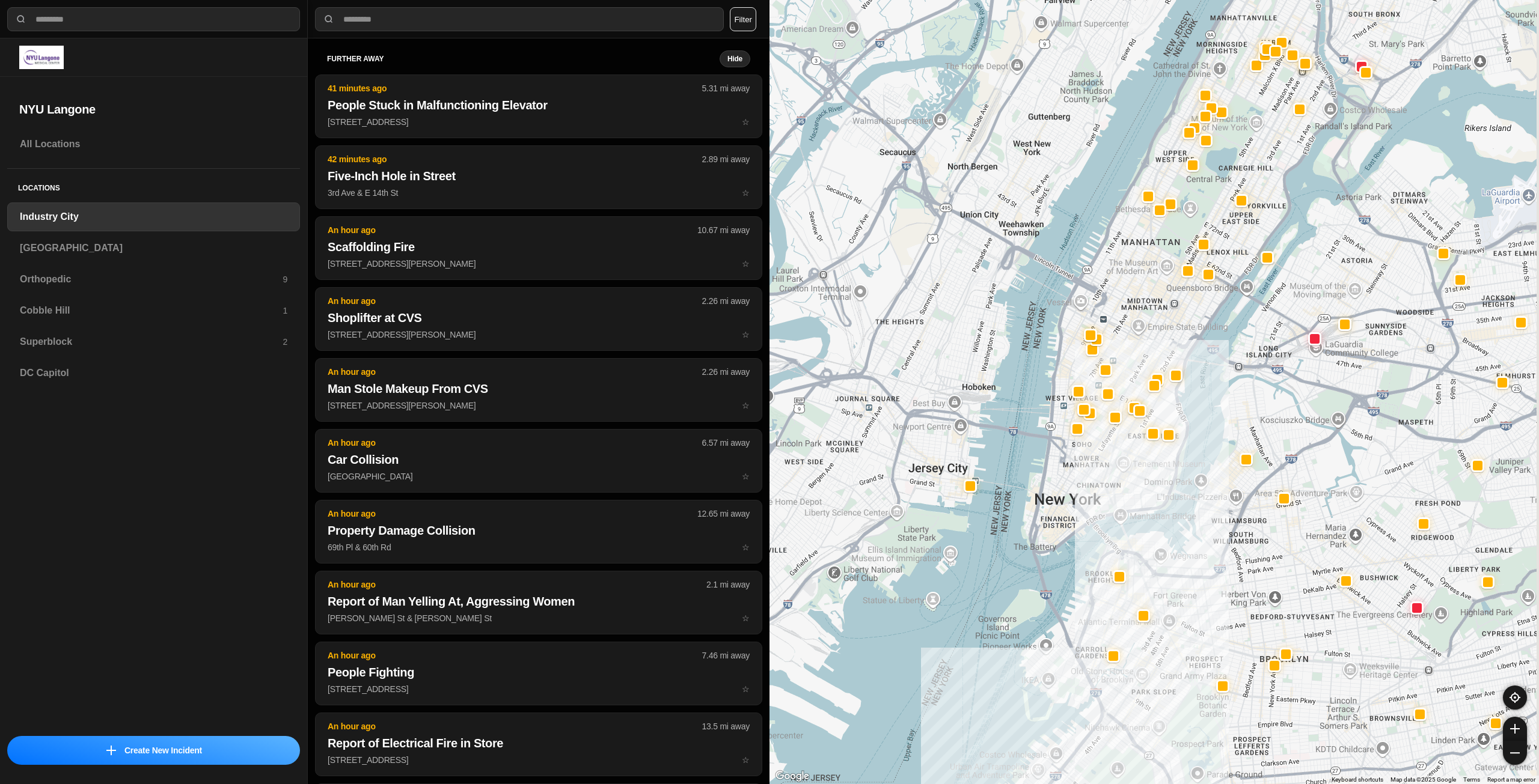
drag, startPoint x: 1147, startPoint y: 445, endPoint x: 1115, endPoint y: 485, distance: 51.2
click at [1115, 485] on div at bounding box center [1154, 392] width 770 height 784
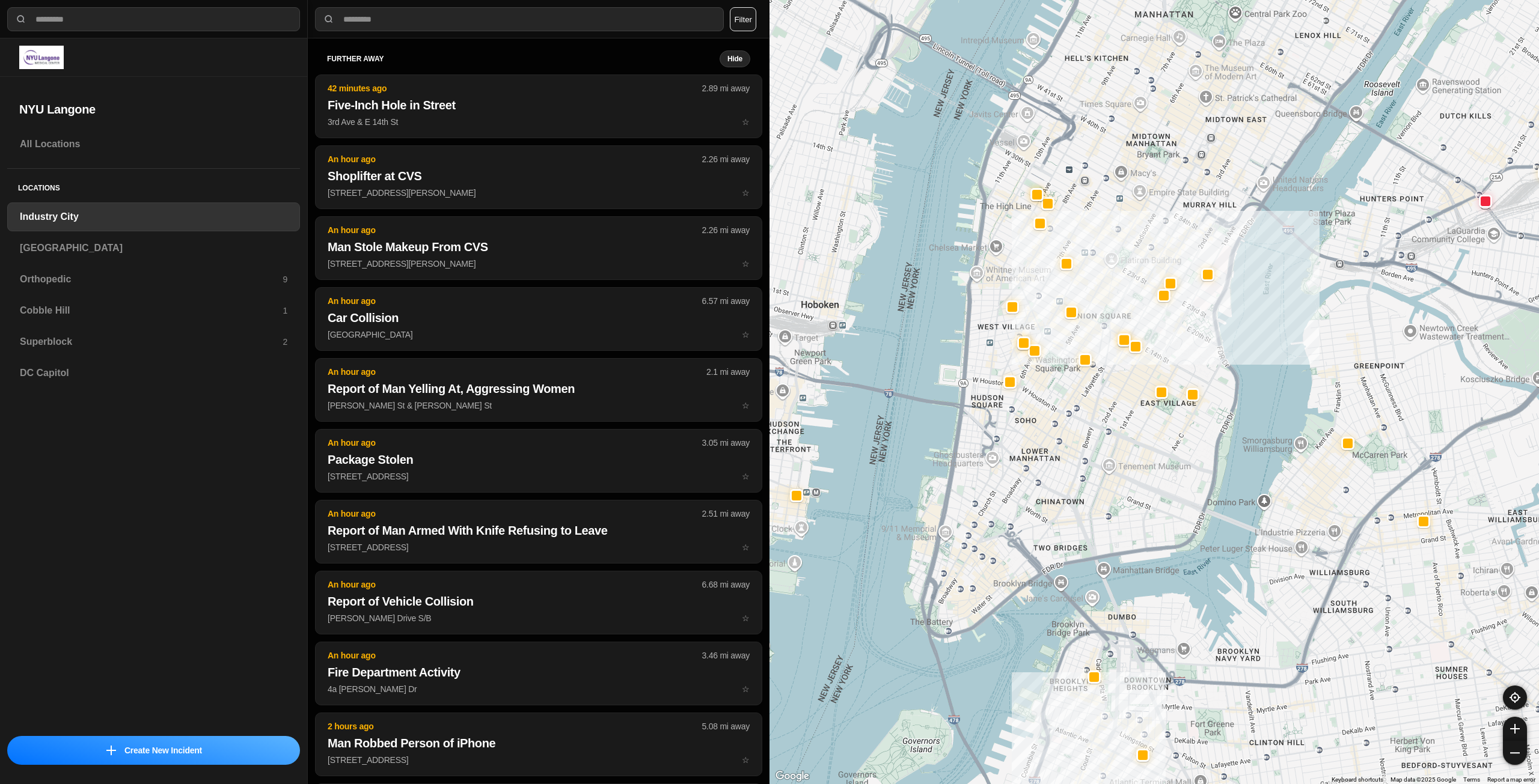
drag, startPoint x: 1101, startPoint y: 359, endPoint x: 1110, endPoint y: 449, distance: 90.4
click at [1110, 449] on div "757 people" at bounding box center [1154, 392] width 770 height 784
click at [99, 239] on div "[GEOGRAPHIC_DATA]" at bounding box center [154, 248] width 293 height 29
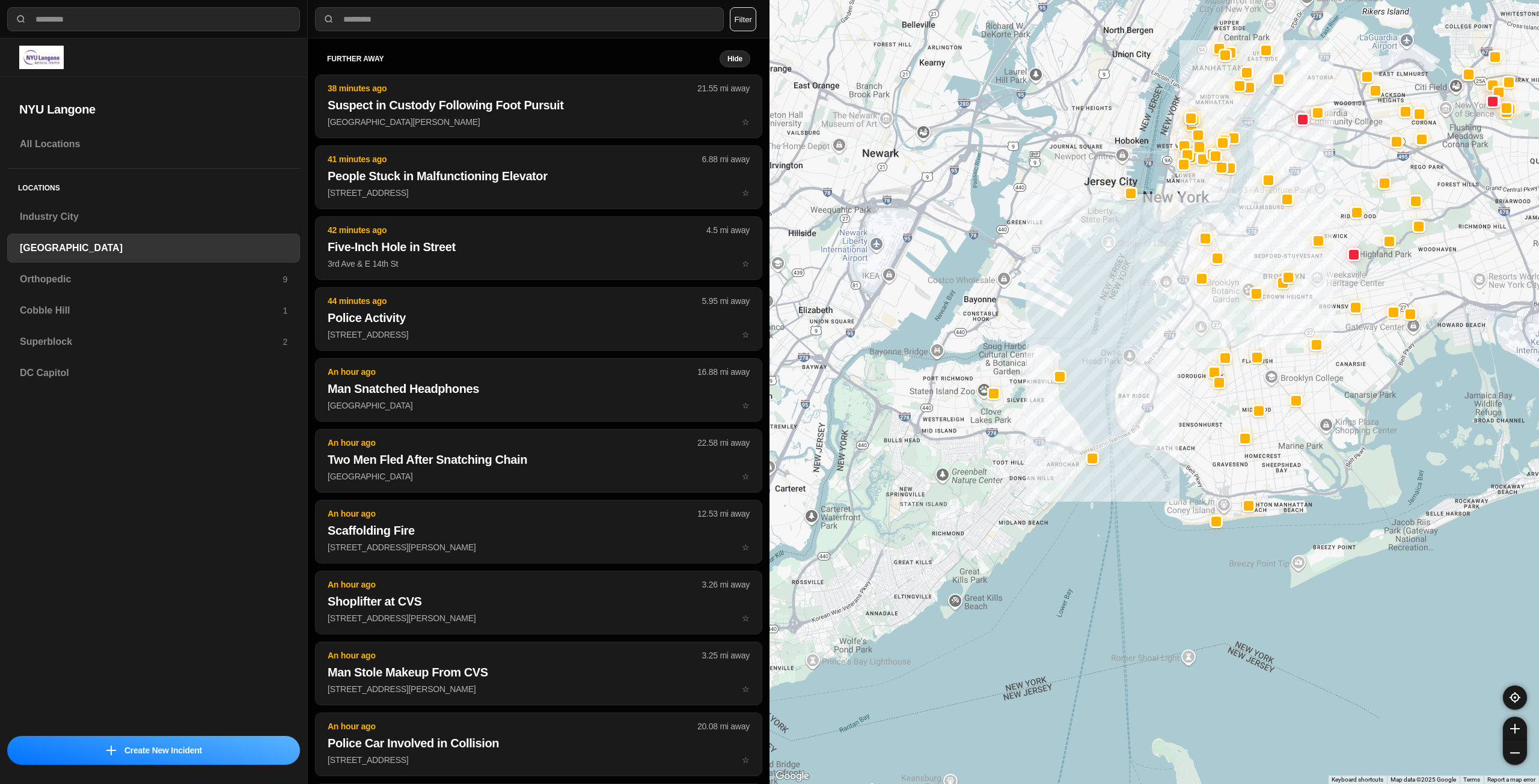
drag, startPoint x: 1261, startPoint y: 257, endPoint x: 1228, endPoint y: 295, distance: 50.3
click at [1228, 295] on div at bounding box center [1154, 392] width 770 height 784
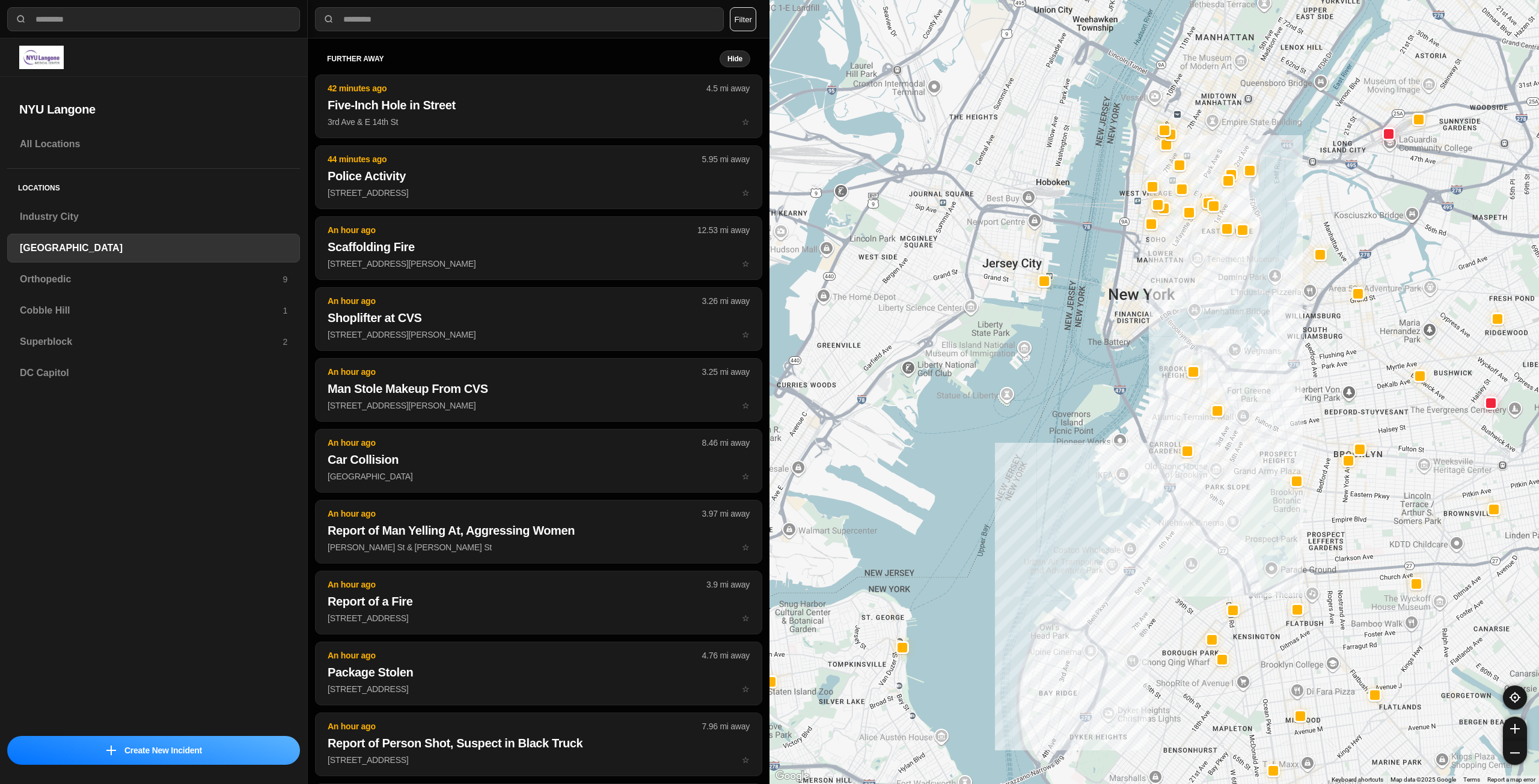
drag, startPoint x: 1180, startPoint y: 173, endPoint x: 1154, endPoint y: 280, distance: 110.1
click at [1154, 280] on div at bounding box center [1154, 392] width 770 height 784
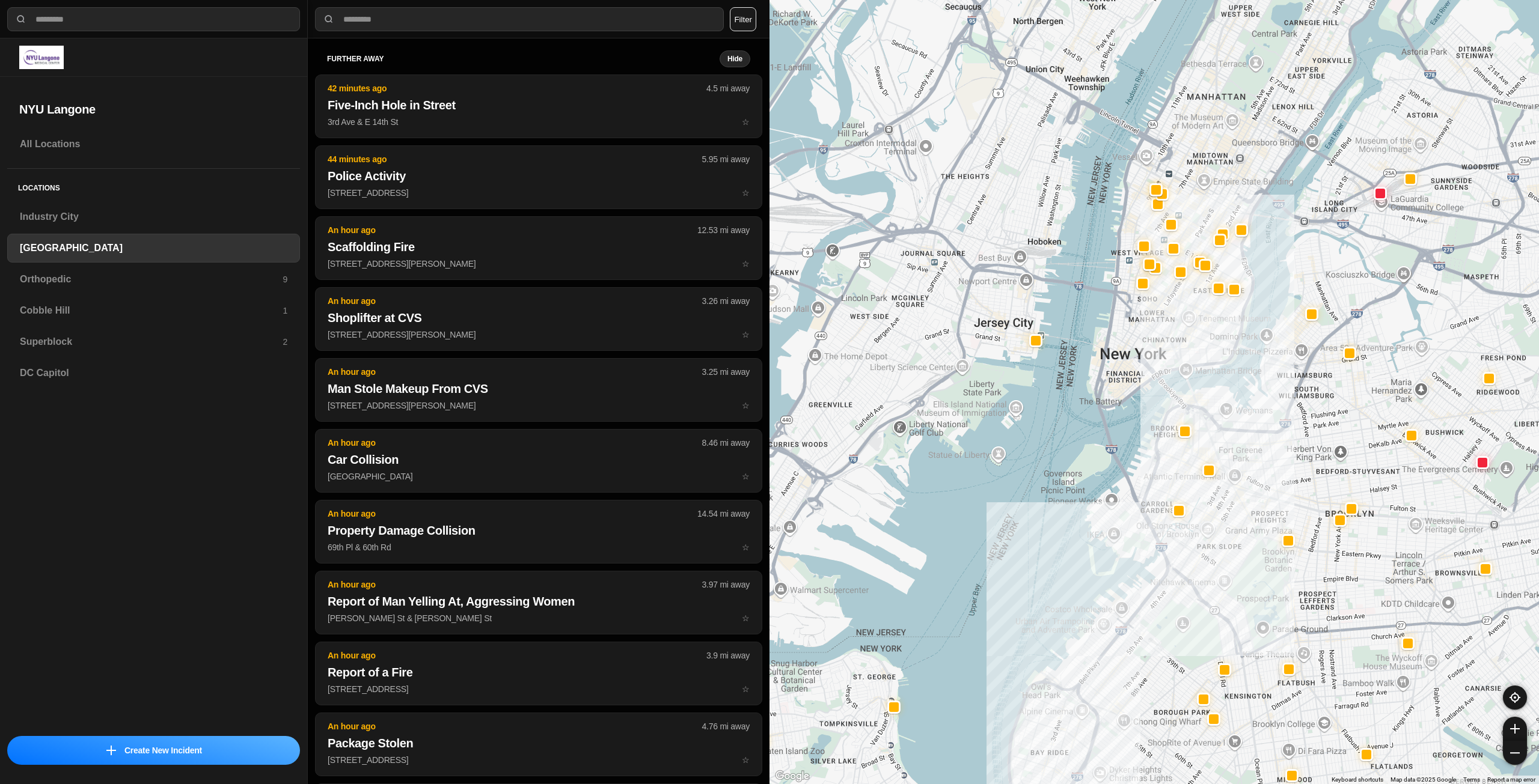
drag, startPoint x: 1202, startPoint y: 131, endPoint x: 1194, endPoint y: 214, distance: 83.4
click at [1194, 214] on div at bounding box center [1154, 392] width 770 height 784
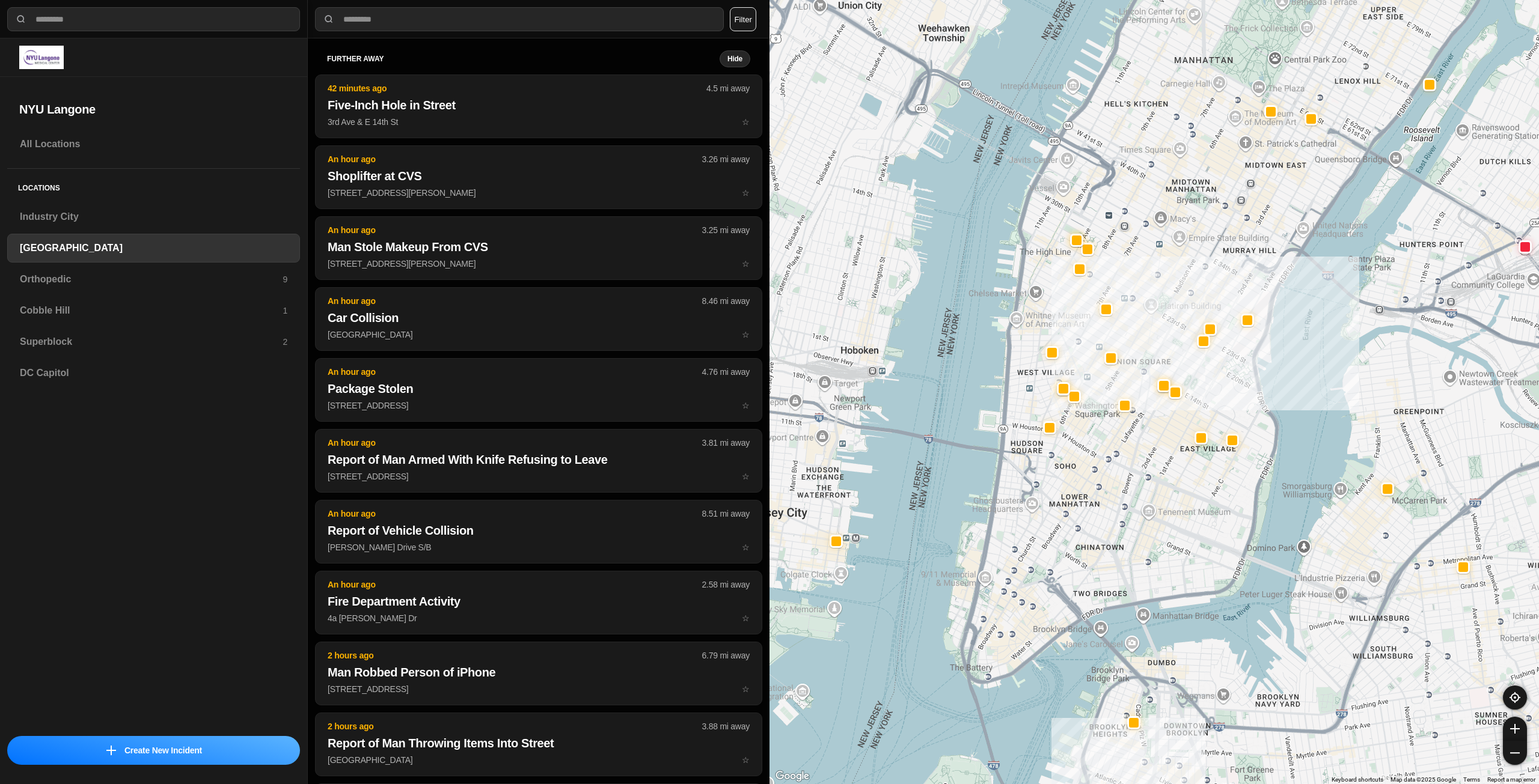
drag, startPoint x: 1195, startPoint y: 201, endPoint x: 1192, endPoint y: 255, distance: 54.1
click at [1192, 255] on div "421 people" at bounding box center [1154, 392] width 770 height 784
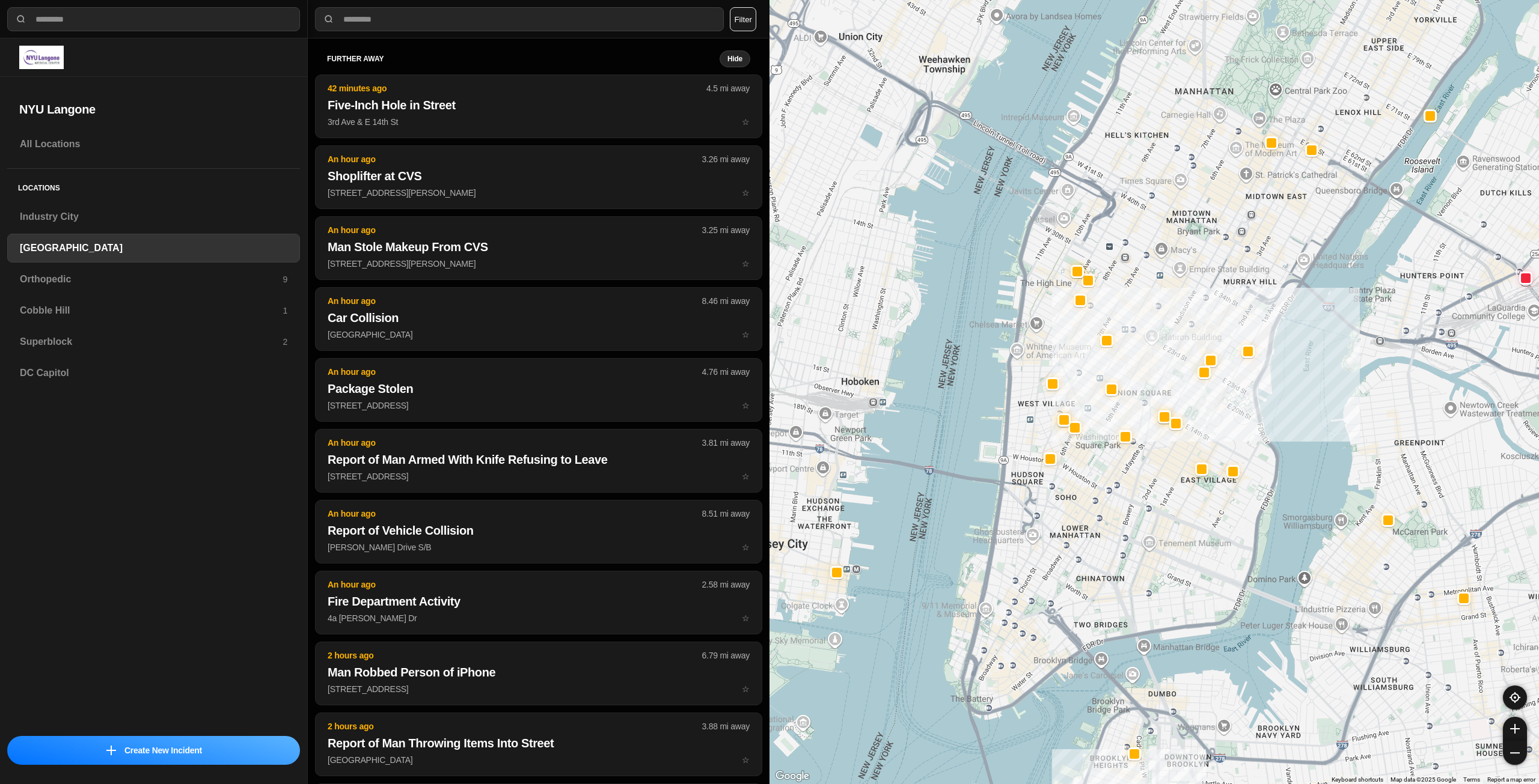
drag, startPoint x: 1214, startPoint y: 219, endPoint x: 1215, endPoint y: 245, distance: 26.0
click at [1215, 245] on div "421 people" at bounding box center [1154, 392] width 770 height 784
click at [87, 285] on h3 "Orthopedic" at bounding box center [151, 280] width 263 height 15
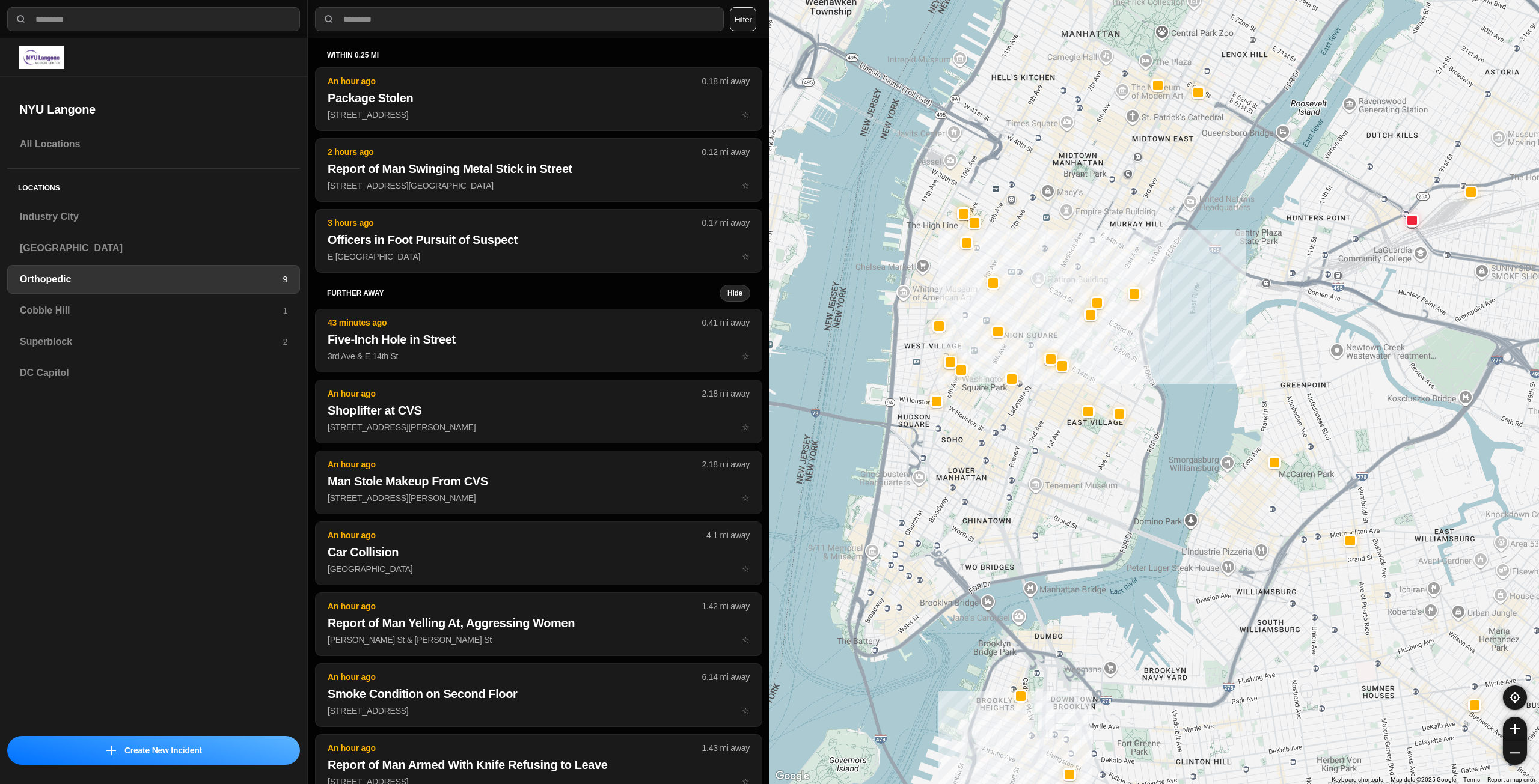
drag, startPoint x: 1034, startPoint y: 383, endPoint x: 1021, endPoint y: 442, distance: 60.4
click at [1021, 442] on div at bounding box center [1154, 392] width 770 height 784
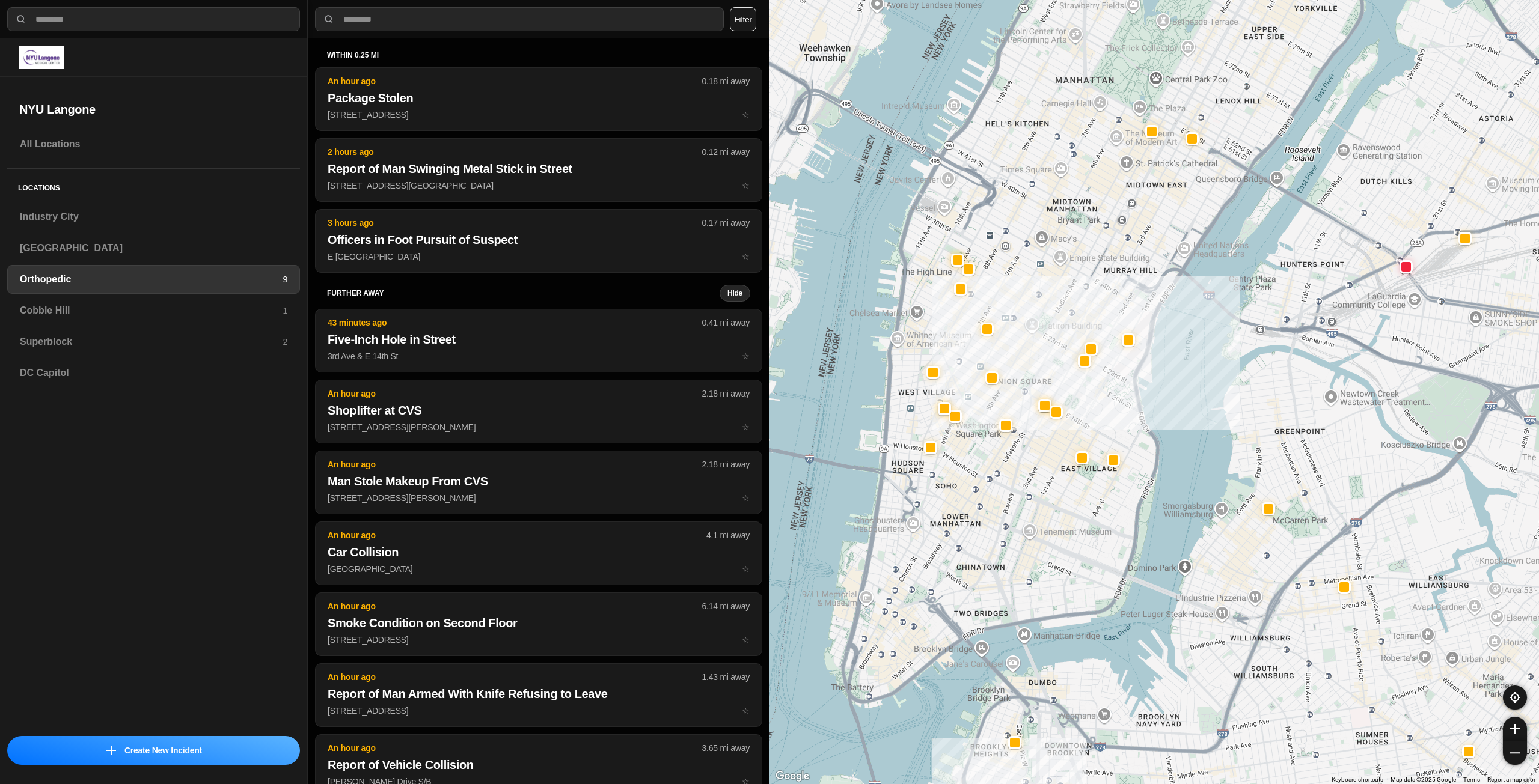
drag, startPoint x: 1077, startPoint y: 265, endPoint x: 1074, endPoint y: 276, distance: 11.4
click at [1074, 276] on div at bounding box center [1154, 392] width 770 height 784
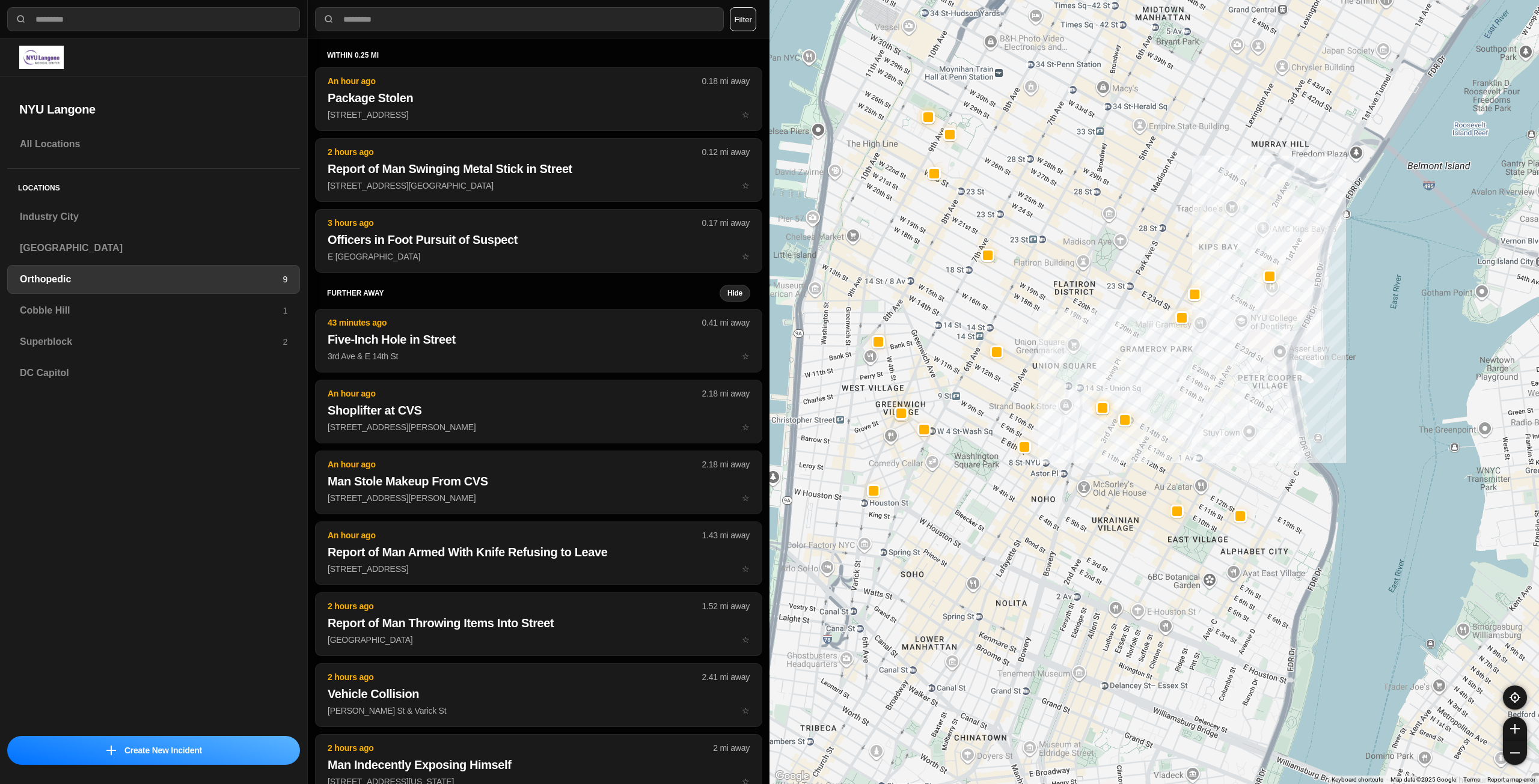
drag, startPoint x: 1013, startPoint y: 379, endPoint x: 1030, endPoint y: 392, distance: 21.4
click at [1030, 392] on div at bounding box center [1154, 392] width 770 height 784
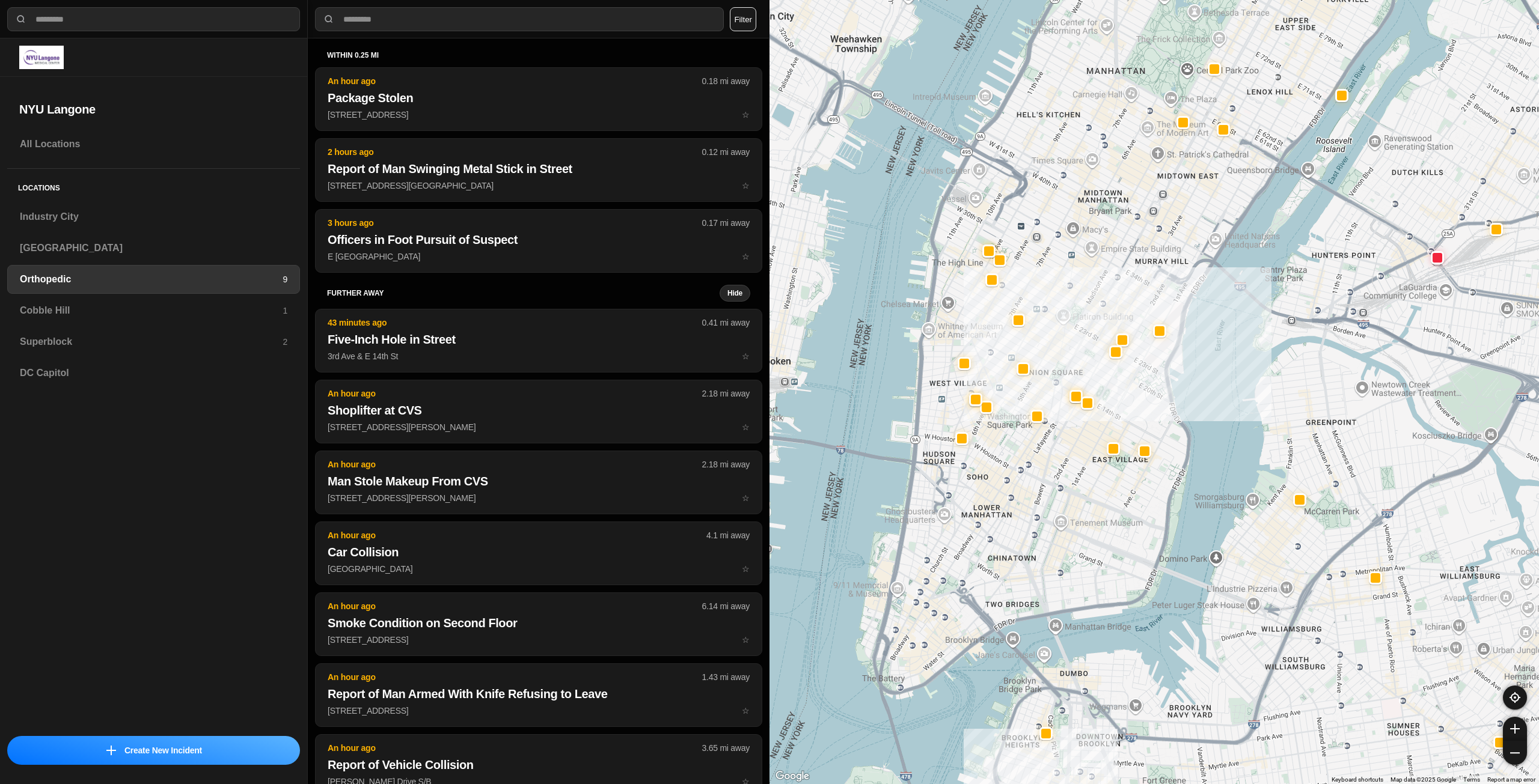
drag, startPoint x: 1083, startPoint y: 261, endPoint x: 1079, endPoint y: 297, distance: 36.2
click at [1079, 297] on div at bounding box center [1154, 392] width 770 height 784
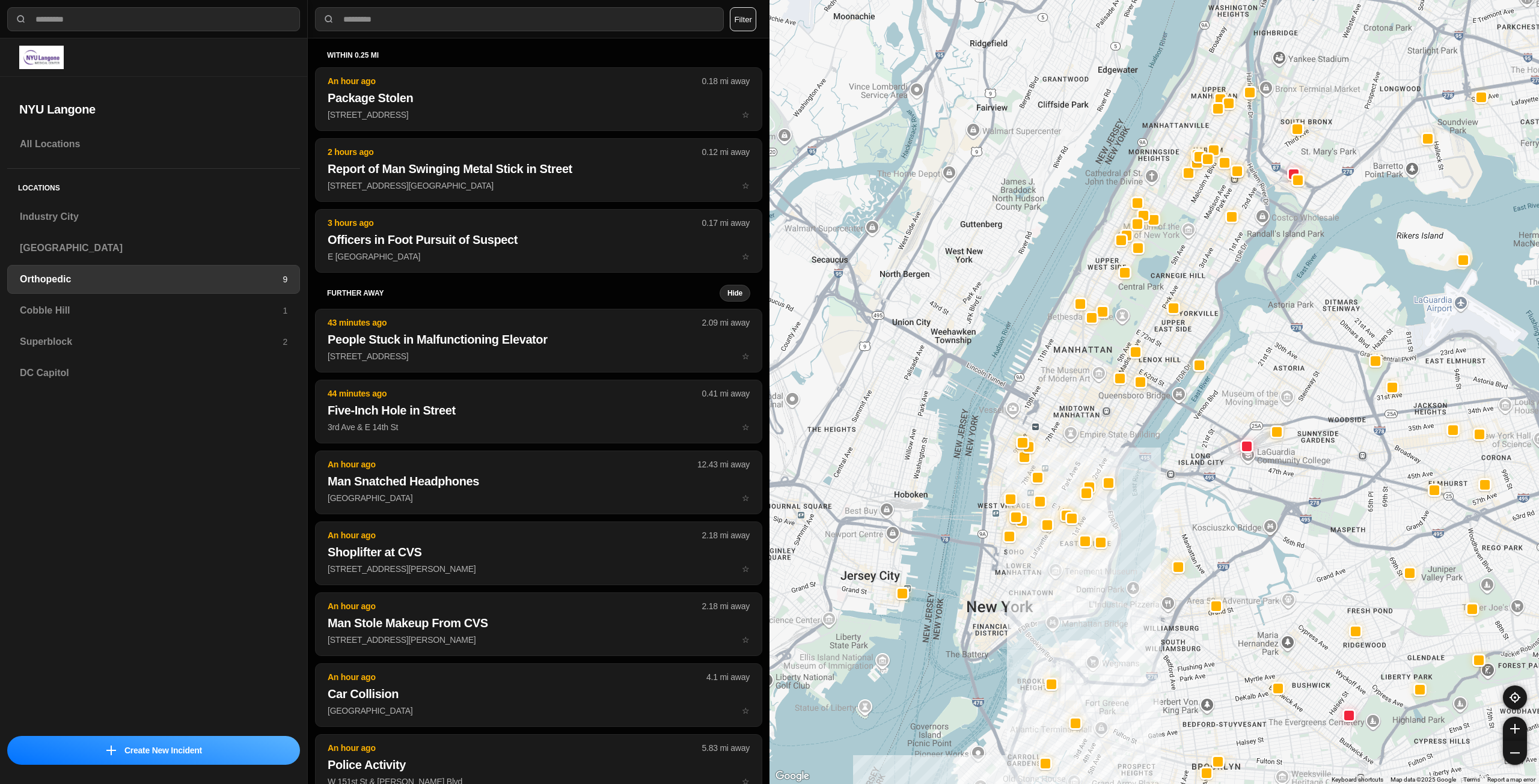
drag, startPoint x: 1114, startPoint y: 331, endPoint x: 1103, endPoint y: 413, distance: 82.7
click at [1103, 413] on div at bounding box center [1154, 392] width 770 height 784
click at [59, 303] on h3 "Cobble Hill" at bounding box center [151, 311] width 263 height 15
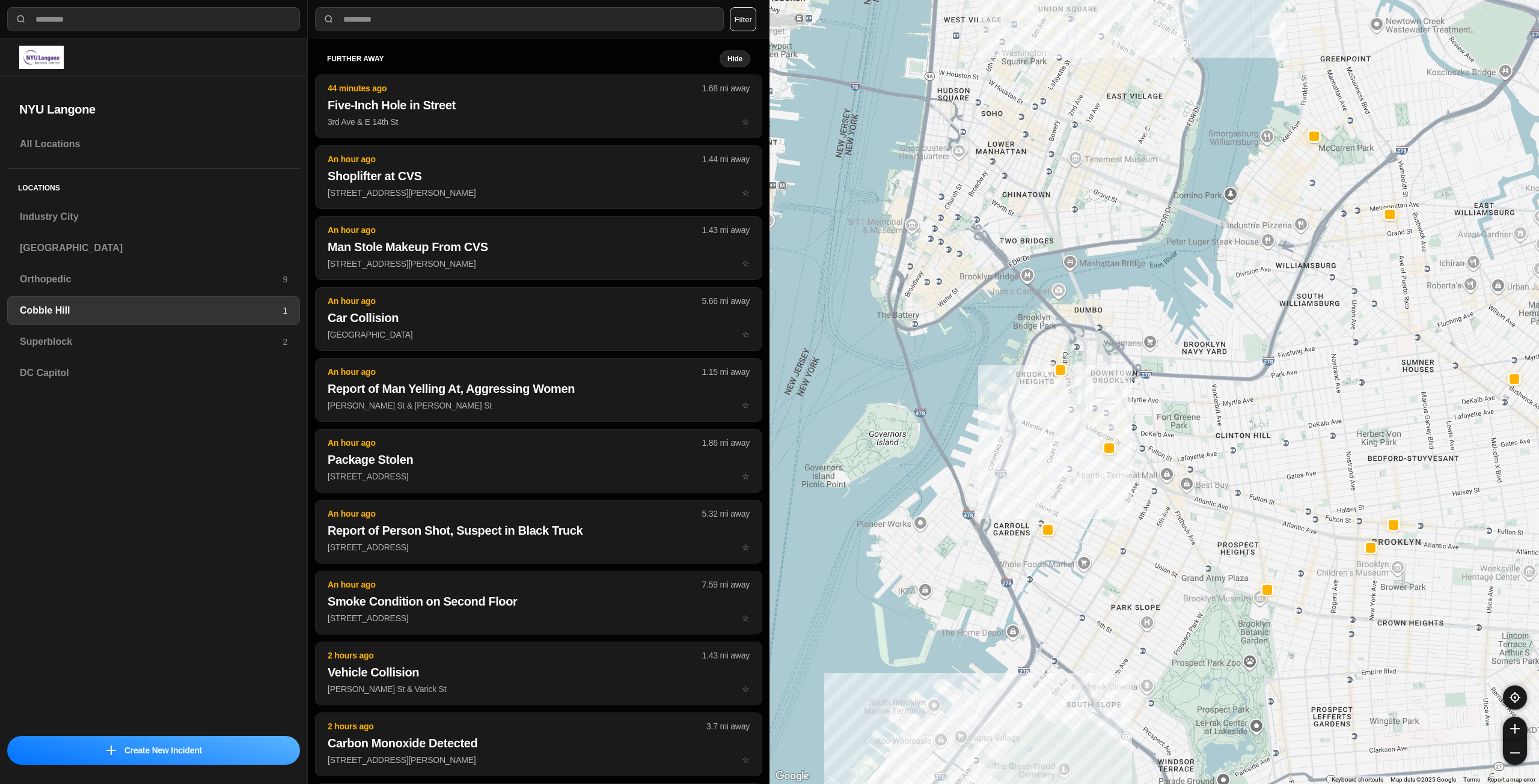
drag, startPoint x: 1194, startPoint y: 397, endPoint x: 1166, endPoint y: 488, distance: 95.2
click at [1166, 488] on div at bounding box center [1154, 392] width 770 height 784
click at [166, 346] on h3 "Superblock" at bounding box center [151, 342] width 263 height 15
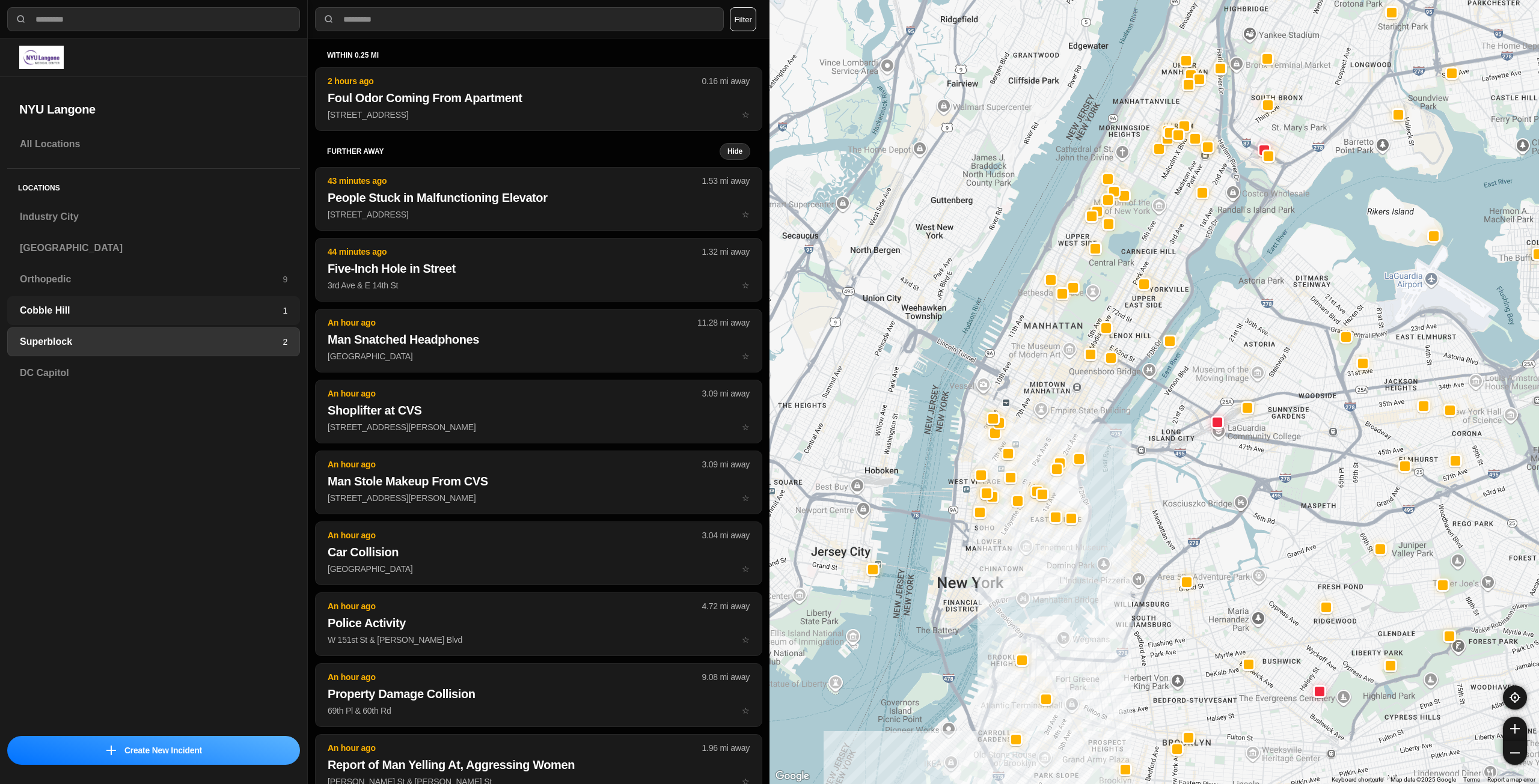
click at [96, 305] on h3 "Cobble Hill" at bounding box center [151, 311] width 263 height 15
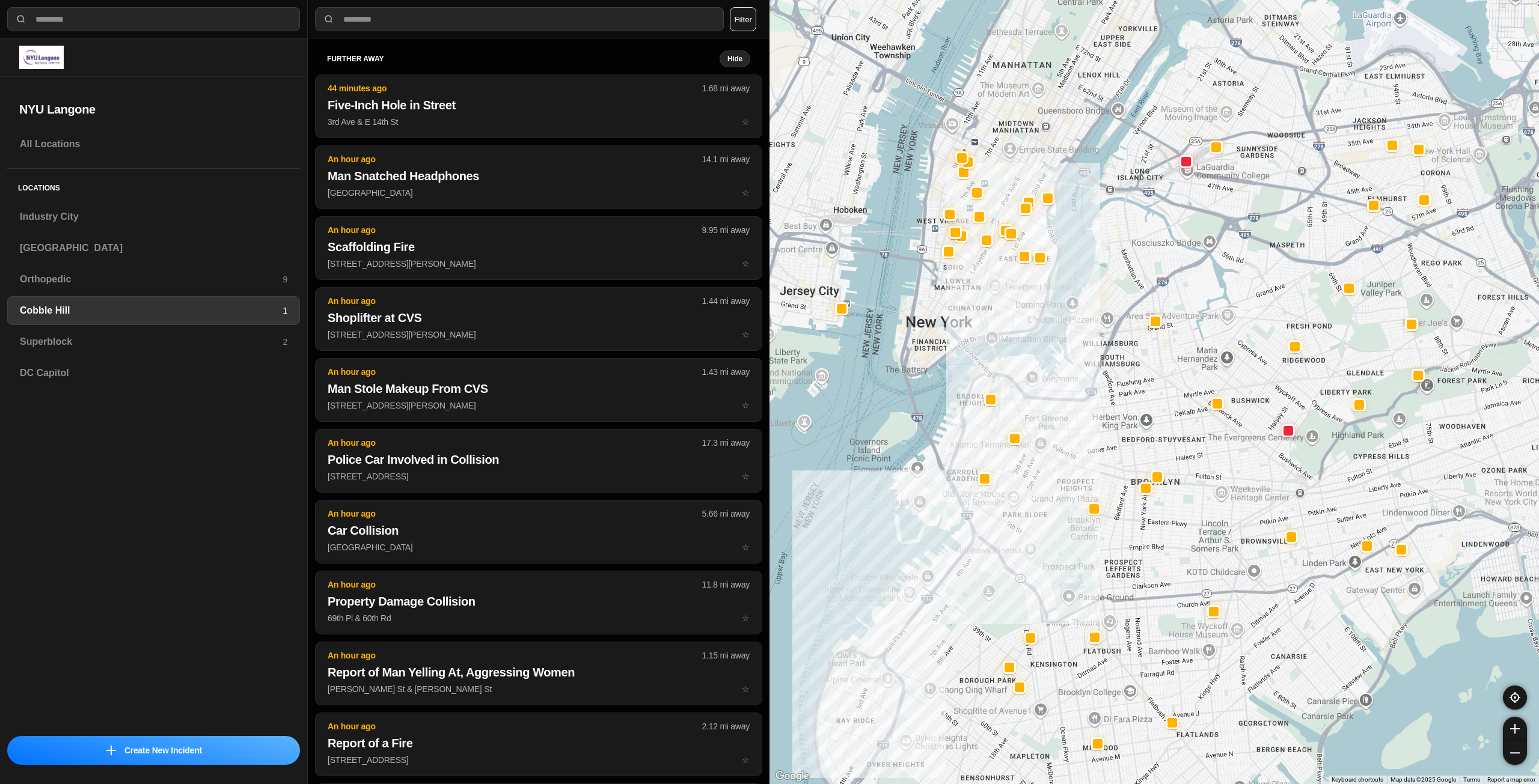
drag, startPoint x: 993, startPoint y: 289, endPoint x: 998, endPoint y: 326, distance: 37.3
click at [998, 326] on div at bounding box center [1154, 392] width 770 height 784
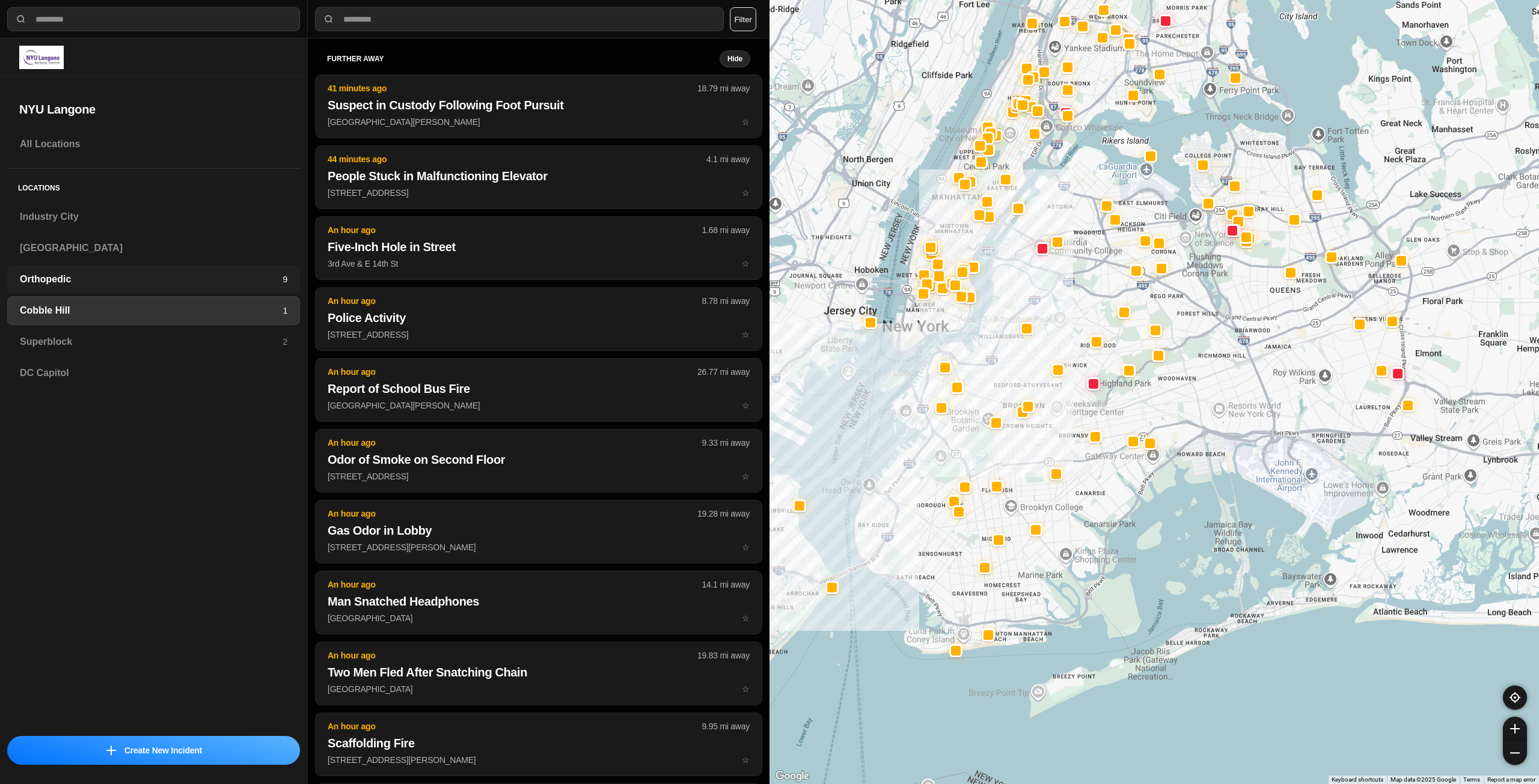
click at [165, 283] on h3 "Orthopedic" at bounding box center [151, 280] width 263 height 15
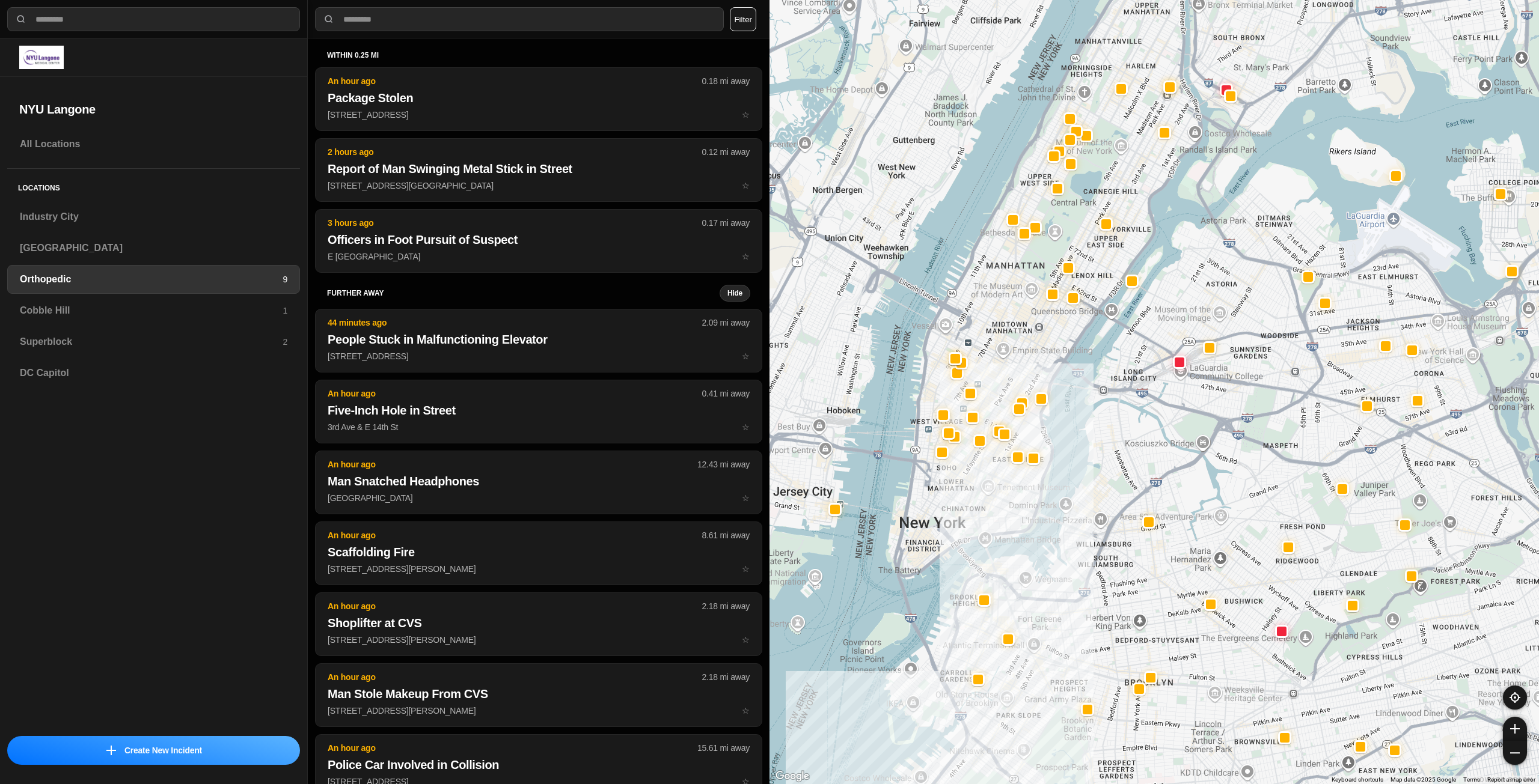
drag, startPoint x: 1068, startPoint y: 245, endPoint x: 1040, endPoint y: 325, distance: 84.8
click at [1040, 325] on div at bounding box center [1154, 392] width 770 height 784
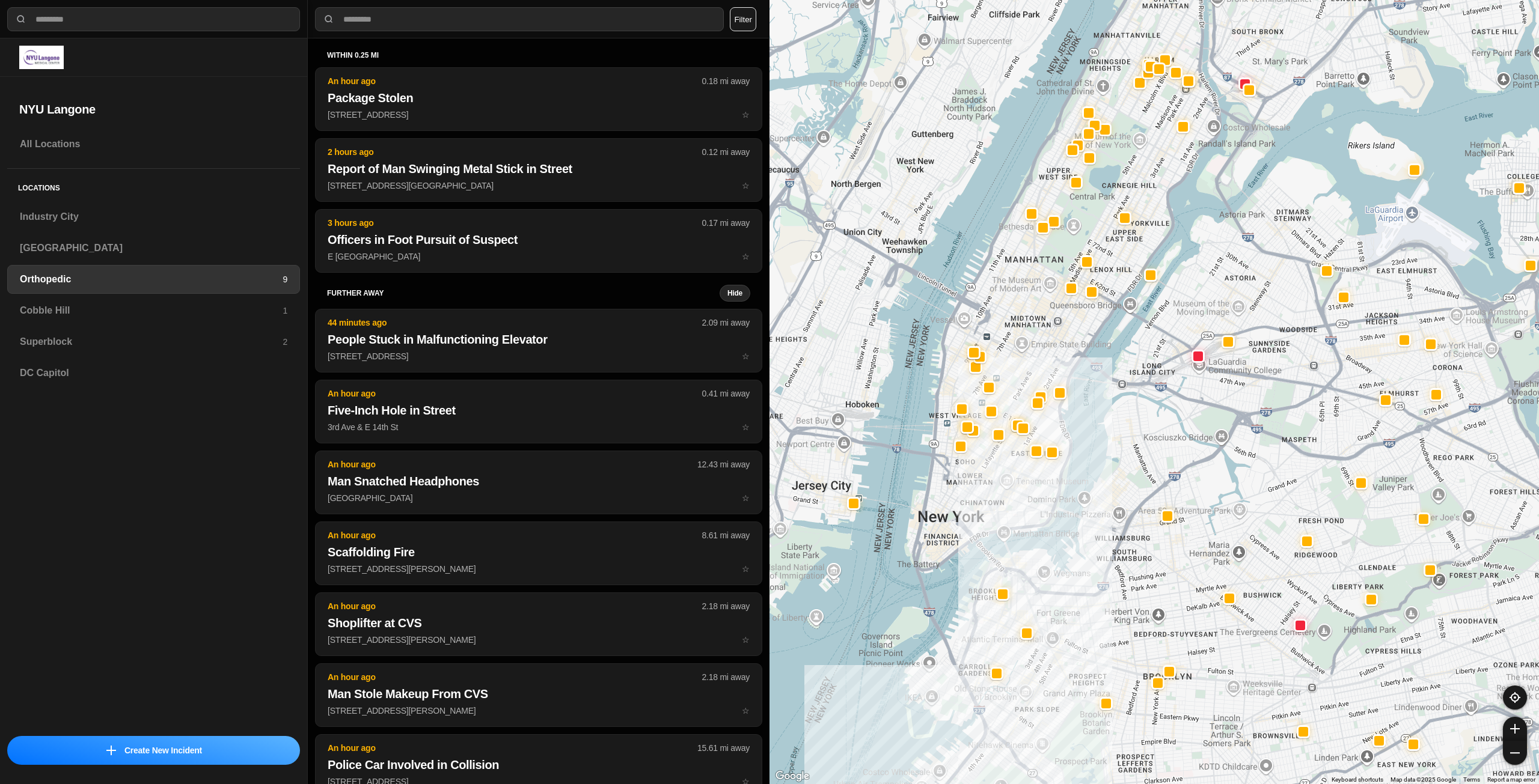
drag, startPoint x: 1050, startPoint y: 304, endPoint x: 1038, endPoint y: 347, distance: 44.6
click at [1038, 347] on div at bounding box center [1154, 392] width 770 height 784
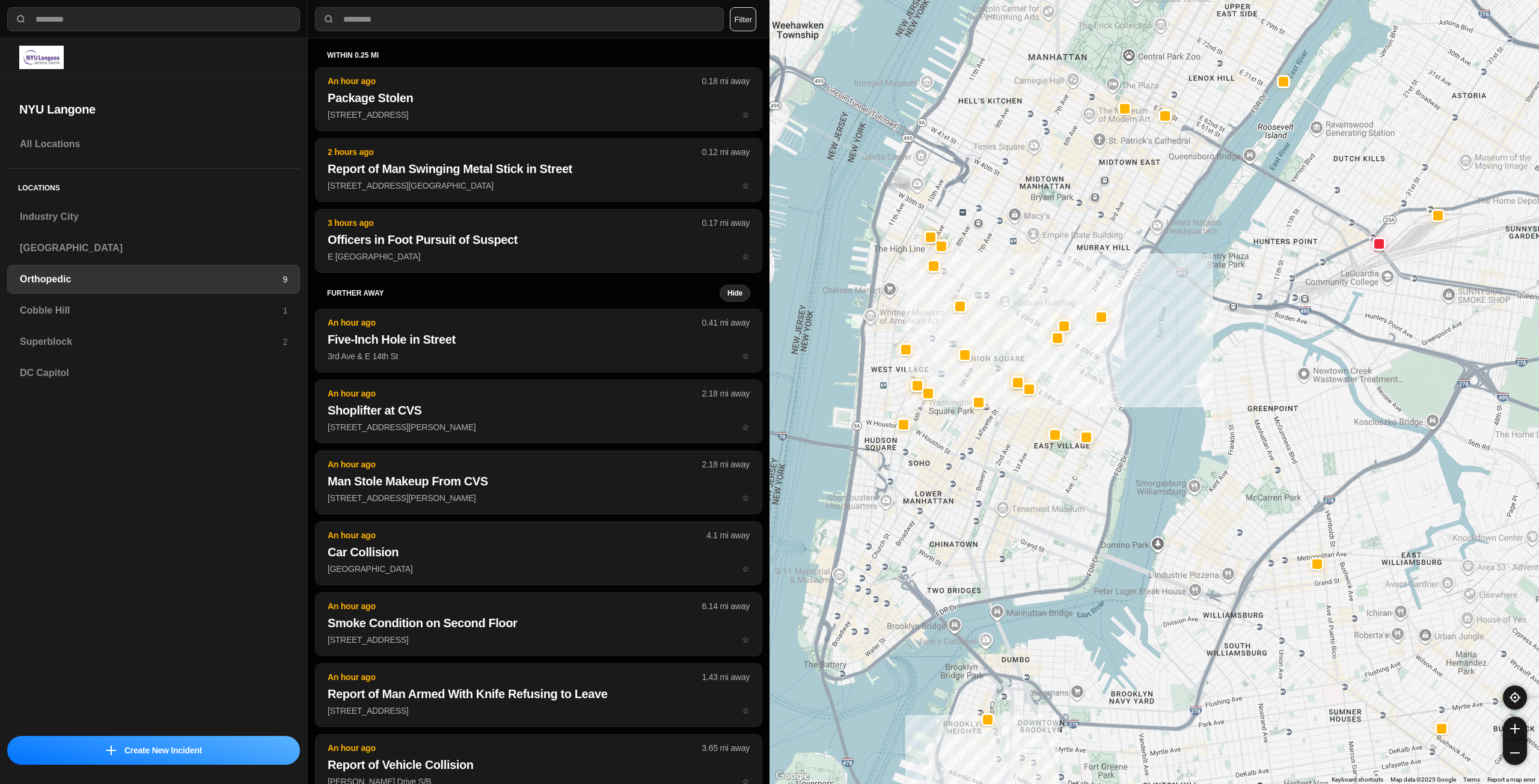
drag, startPoint x: 993, startPoint y: 462, endPoint x: 1001, endPoint y: 510, distance: 48.7
click at [1001, 510] on div at bounding box center [1154, 392] width 770 height 784
click at [154, 252] on h3 "[GEOGRAPHIC_DATA]" at bounding box center [154, 248] width 267 height 15
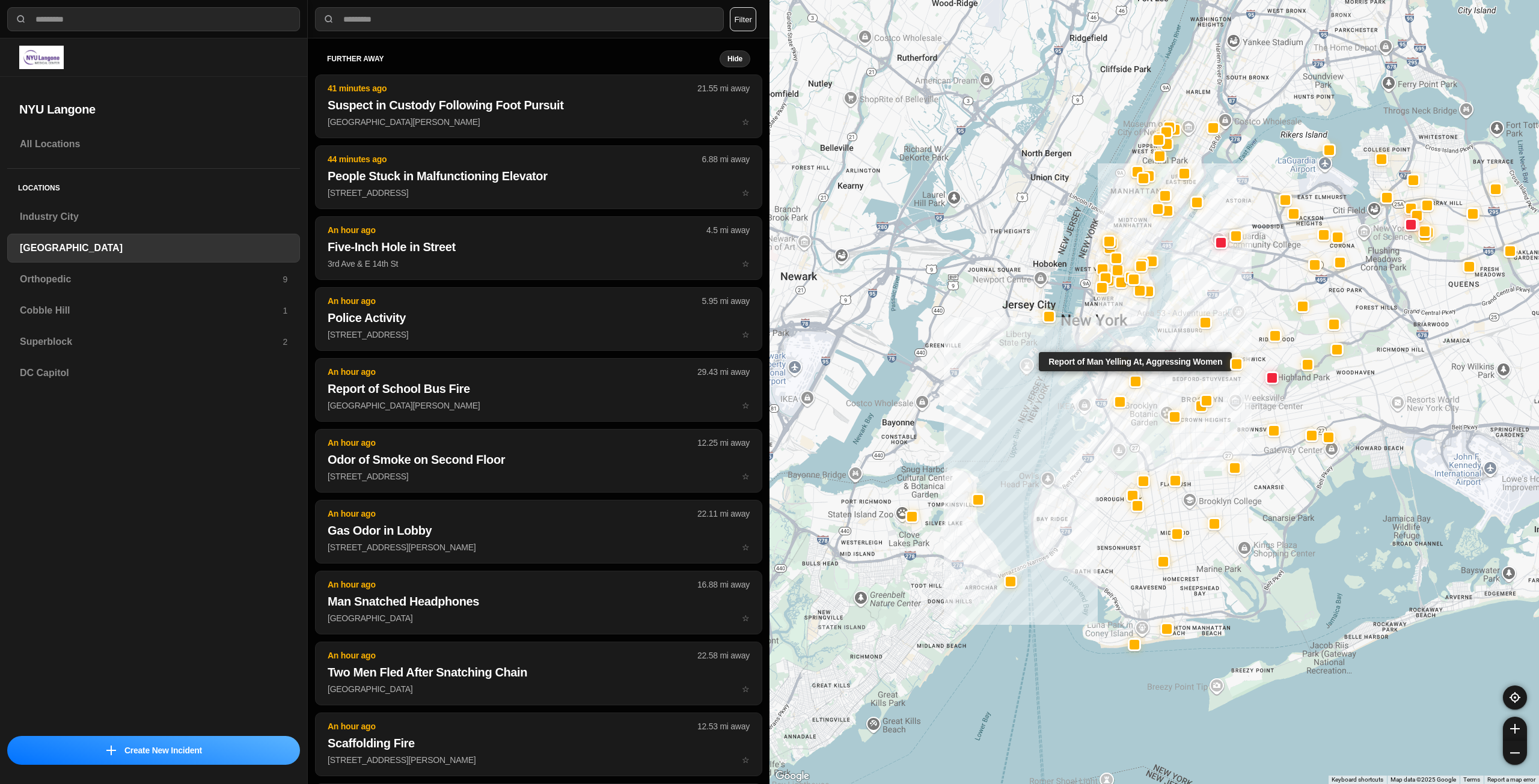
drag, startPoint x: 1164, startPoint y: 264, endPoint x: 1153, endPoint y: 318, distance: 55.1
click at [1141, 357] on div "Report of Man Yelling At, Aggressing Women" at bounding box center [1154, 392] width 770 height 784
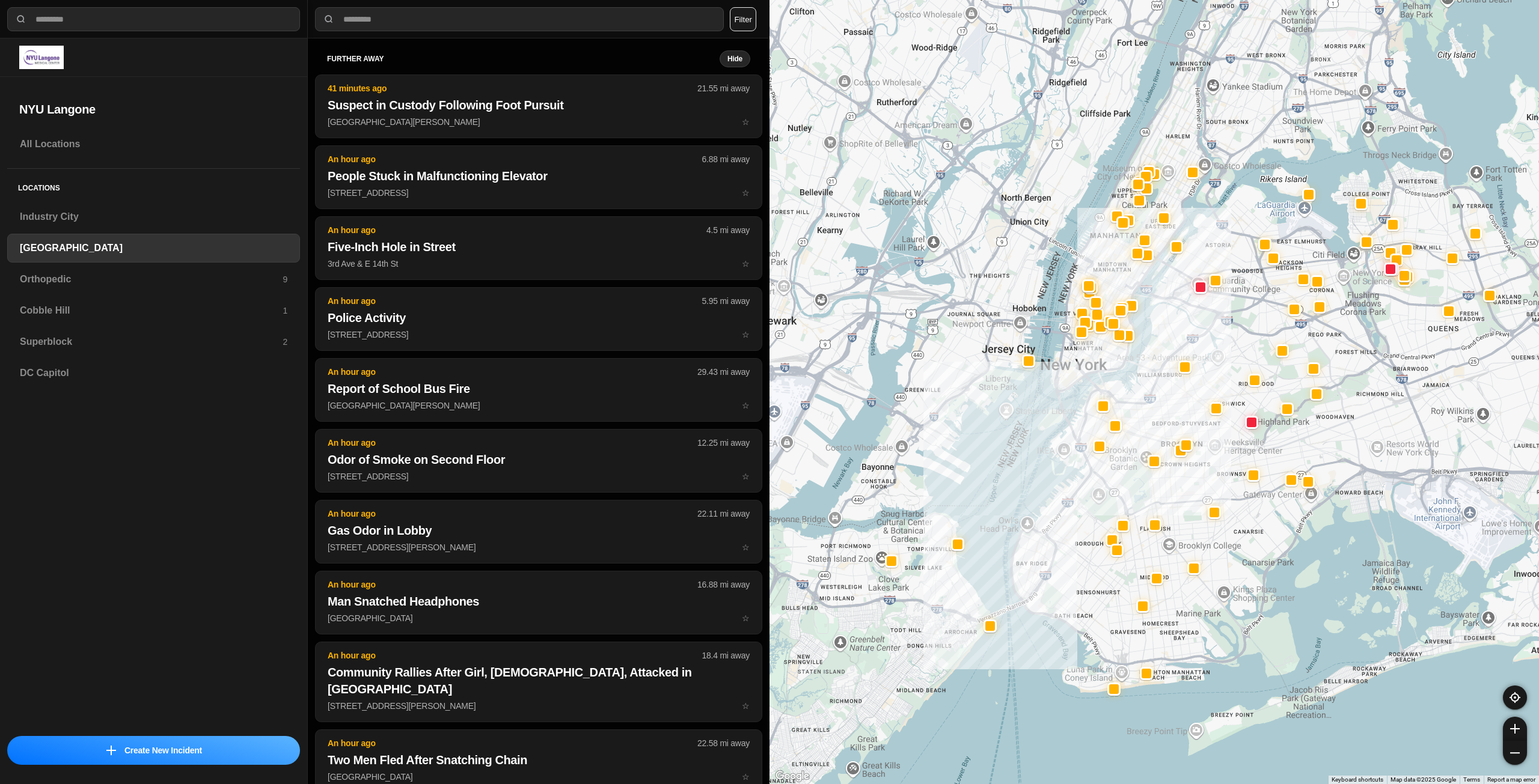
drag, startPoint x: 1108, startPoint y: 321, endPoint x: 1087, endPoint y: 365, distance: 48.8
click at [1087, 365] on div at bounding box center [1154, 392] width 770 height 784
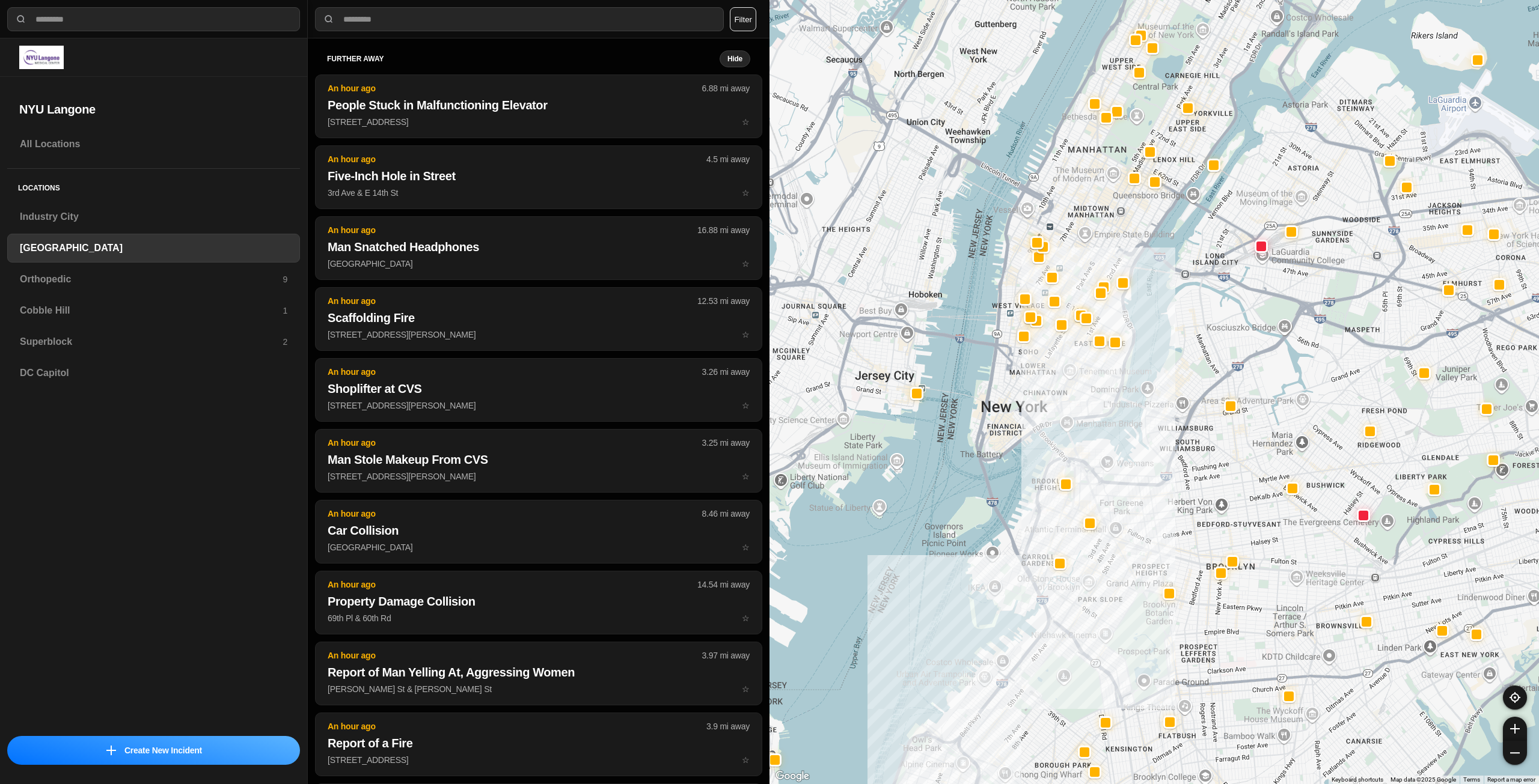
drag, startPoint x: 1080, startPoint y: 351, endPoint x: 1073, endPoint y: 373, distance: 23.1
click at [1073, 373] on div at bounding box center [1154, 392] width 770 height 784
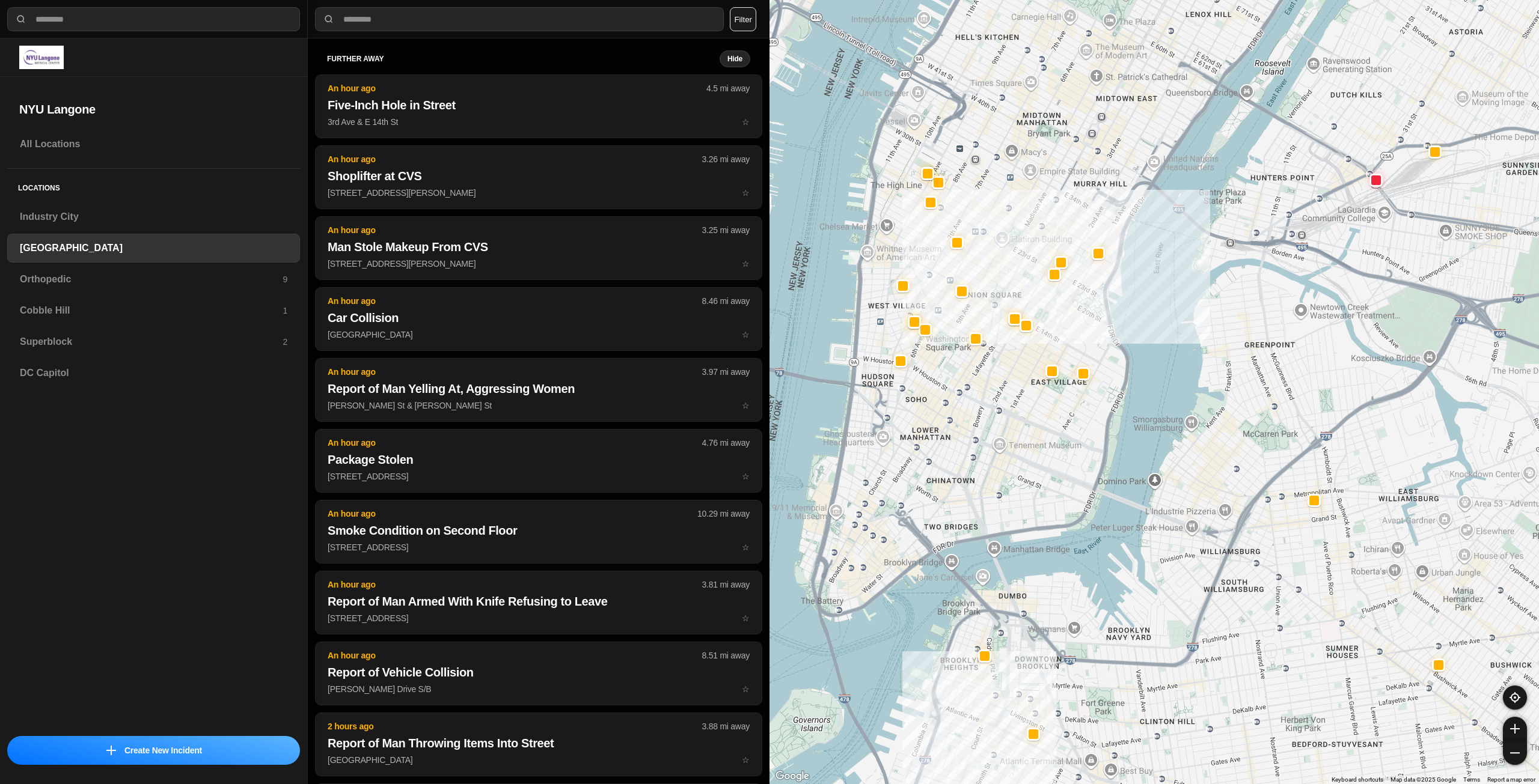
drag, startPoint x: 1029, startPoint y: 420, endPoint x: 1027, endPoint y: 443, distance: 23.1
click at [1027, 443] on div "421 people" at bounding box center [1154, 392] width 770 height 784
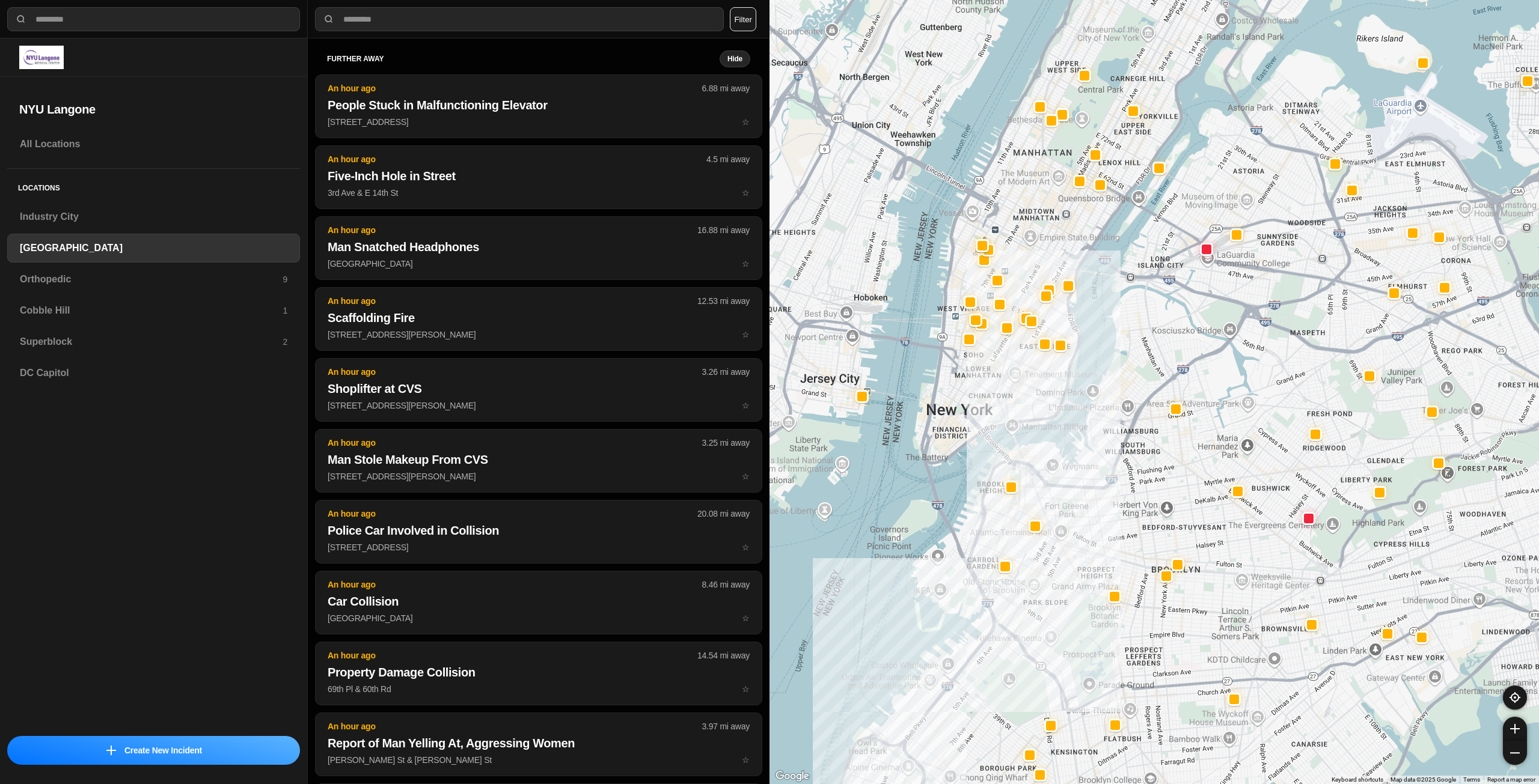
drag, startPoint x: 1057, startPoint y: 179, endPoint x: 1047, endPoint y: 244, distance: 65.8
click at [1047, 244] on div at bounding box center [1154, 392] width 770 height 784
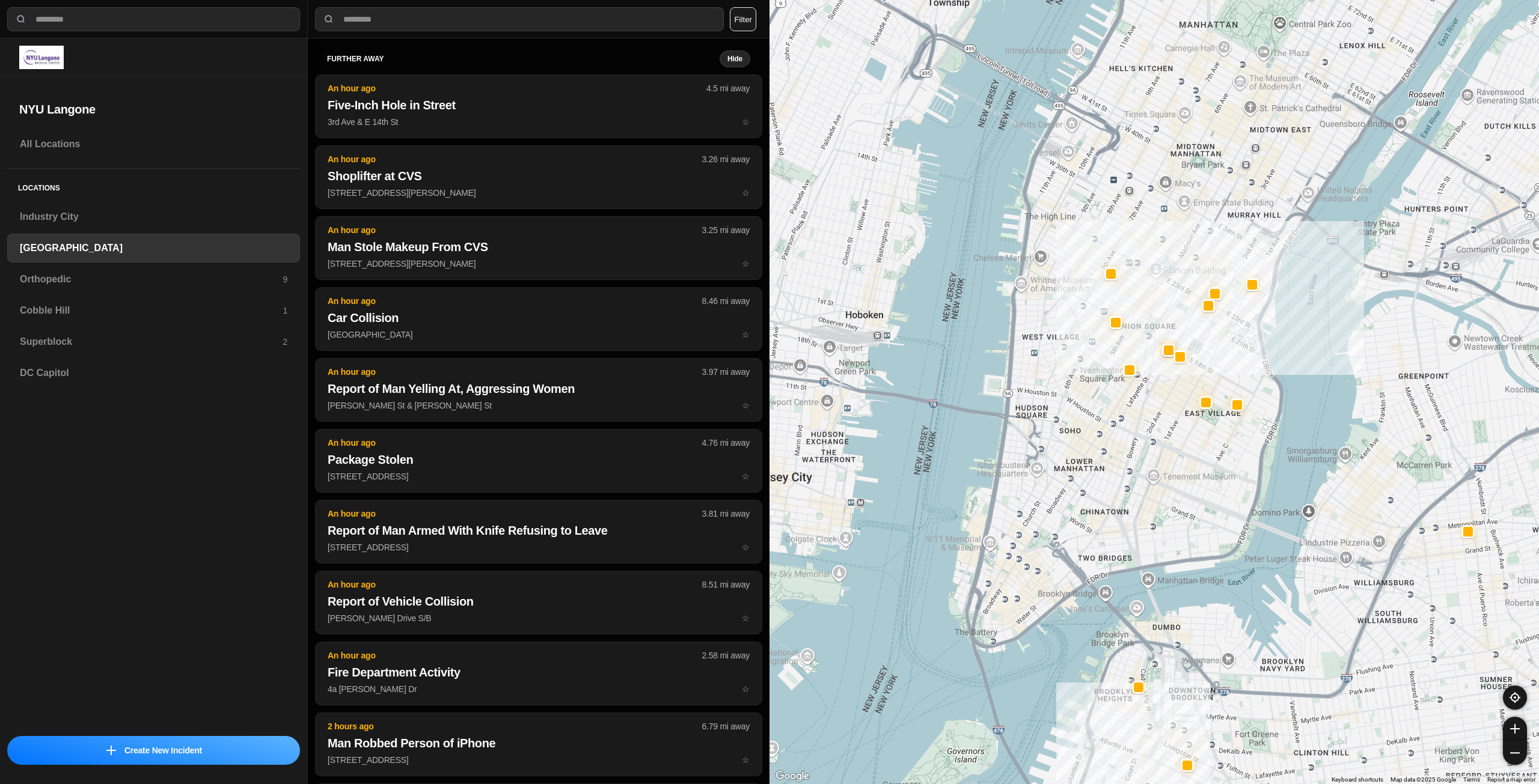
drag, startPoint x: 972, startPoint y: 357, endPoint x: 1244, endPoint y: 467, distance: 293.4
click at [1244, 467] on div "421 people" at bounding box center [1154, 392] width 770 height 784
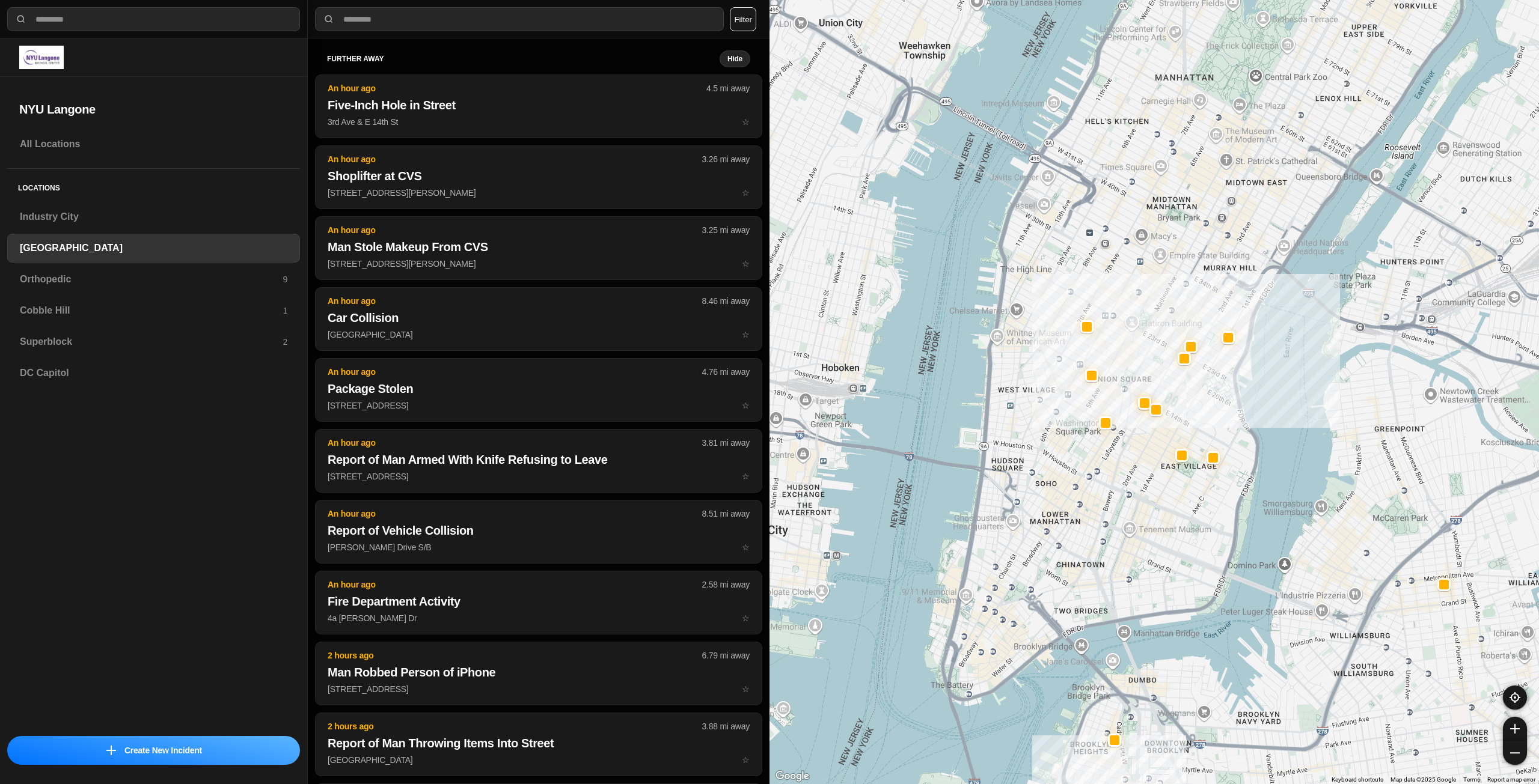
drag, startPoint x: 1125, startPoint y: 458, endPoint x: 1098, endPoint y: 517, distance: 64.9
click at [1098, 517] on div "421 people" at bounding box center [1154, 392] width 770 height 784
click at [128, 217] on h3 "Industry City" at bounding box center [154, 217] width 267 height 15
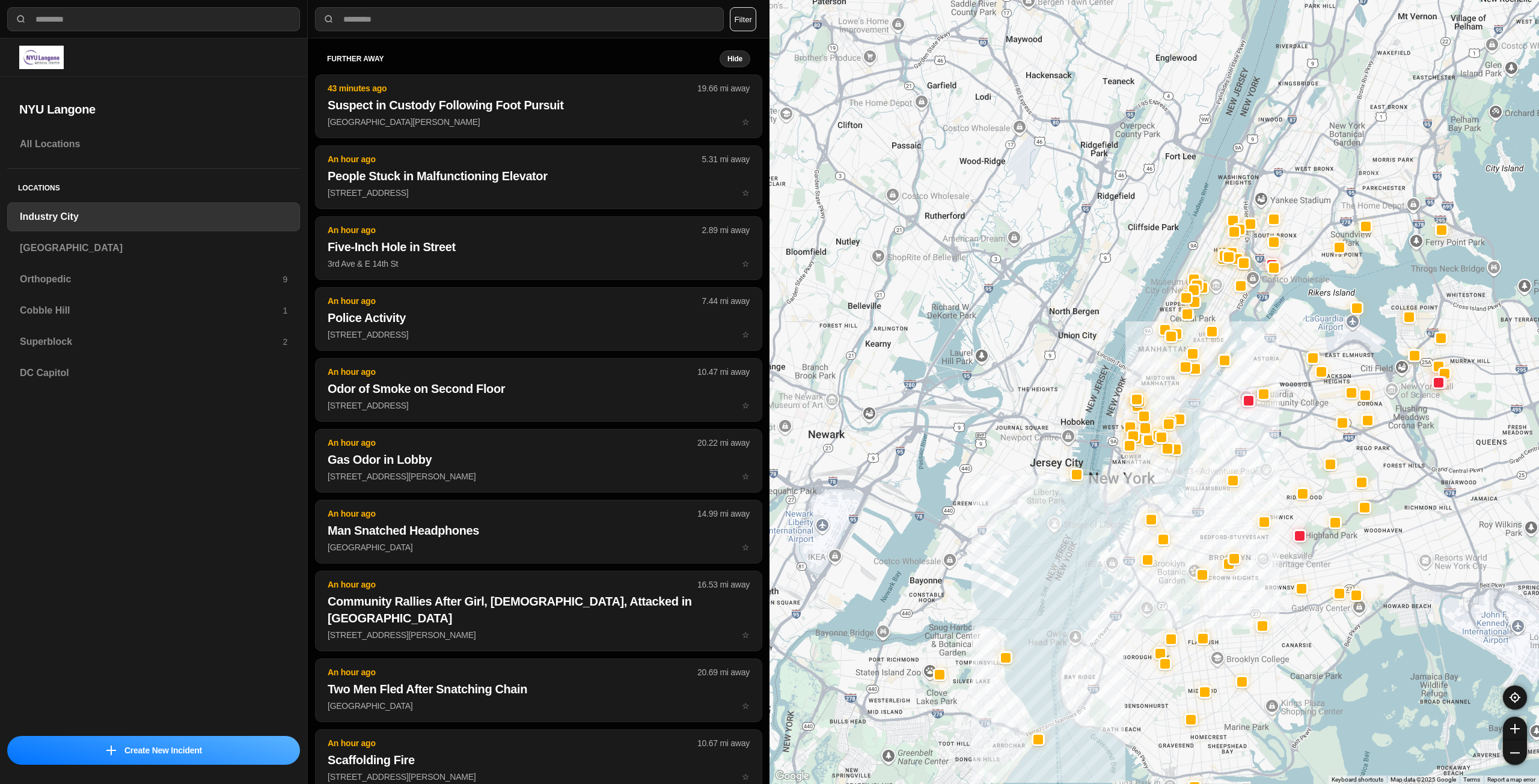
drag, startPoint x: 1251, startPoint y: 268, endPoint x: 1157, endPoint y: 475, distance: 227.3
click at [1157, 475] on div at bounding box center [1154, 392] width 770 height 784
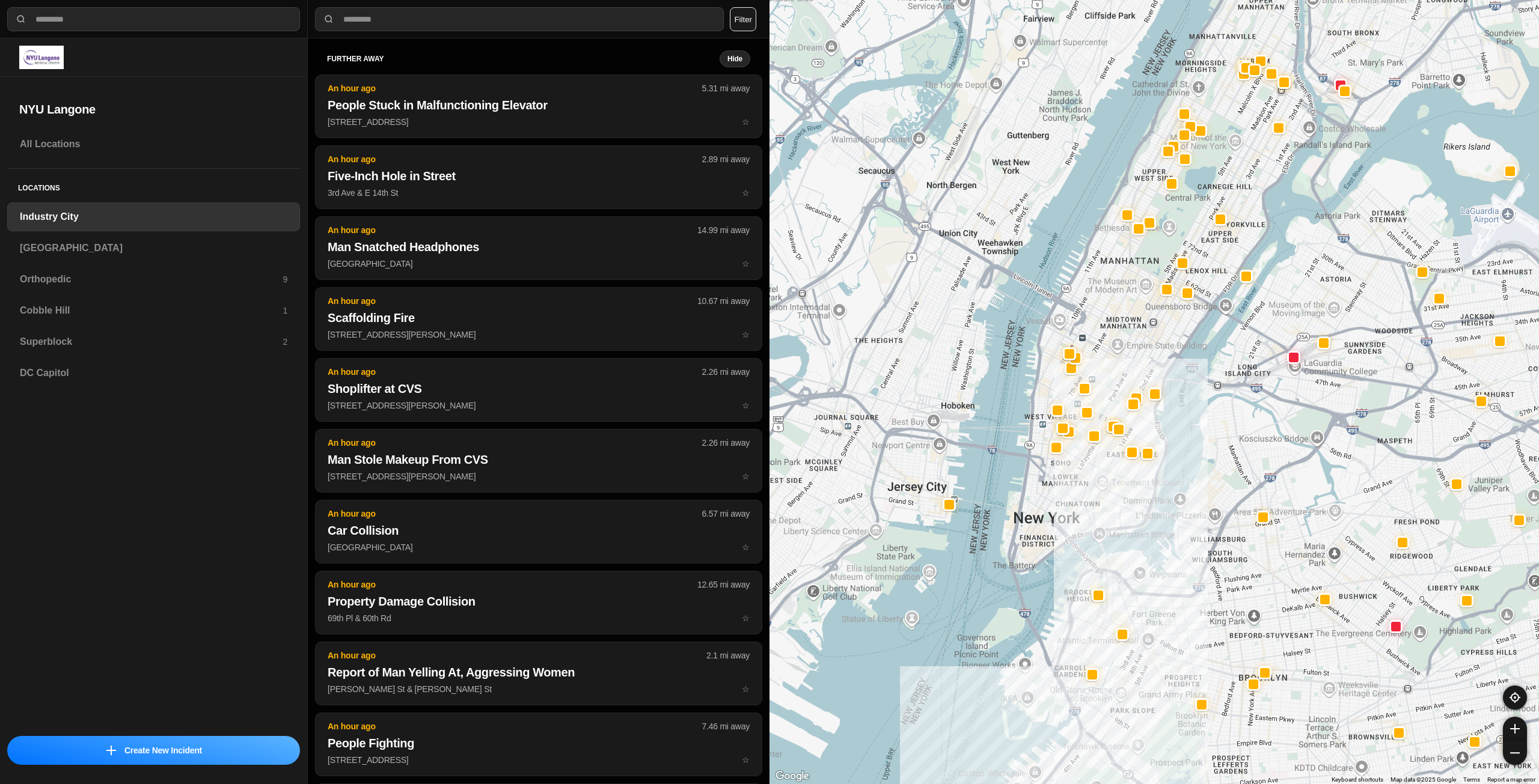
drag, startPoint x: 1118, startPoint y: 449, endPoint x: 1097, endPoint y: 485, distance: 41.7
click at [1097, 485] on div at bounding box center [1154, 392] width 770 height 784
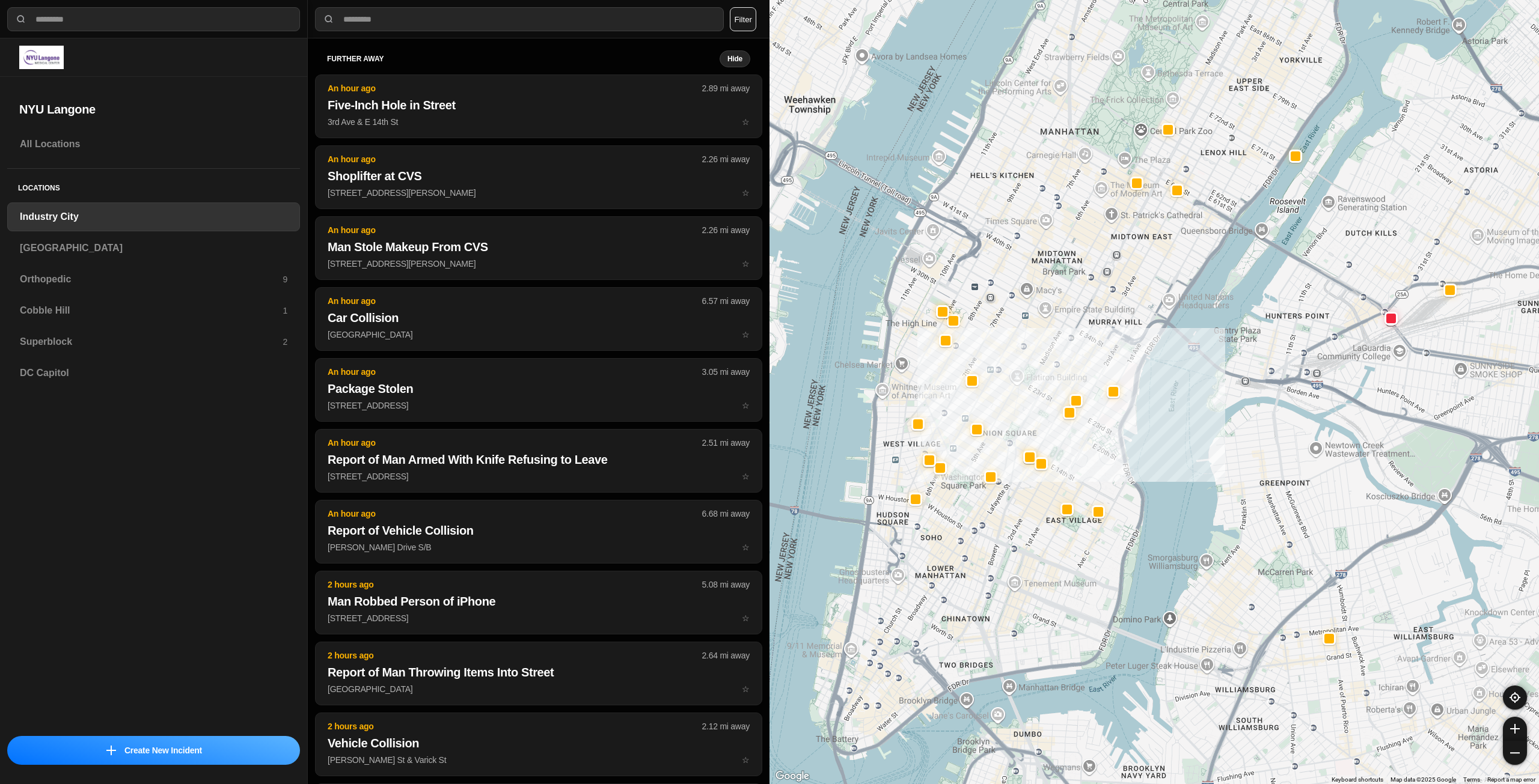
drag, startPoint x: 1053, startPoint y: 482, endPoint x: 1002, endPoint y: 544, distance: 80.3
click at [1007, 558] on div "757 people" at bounding box center [1154, 392] width 770 height 784
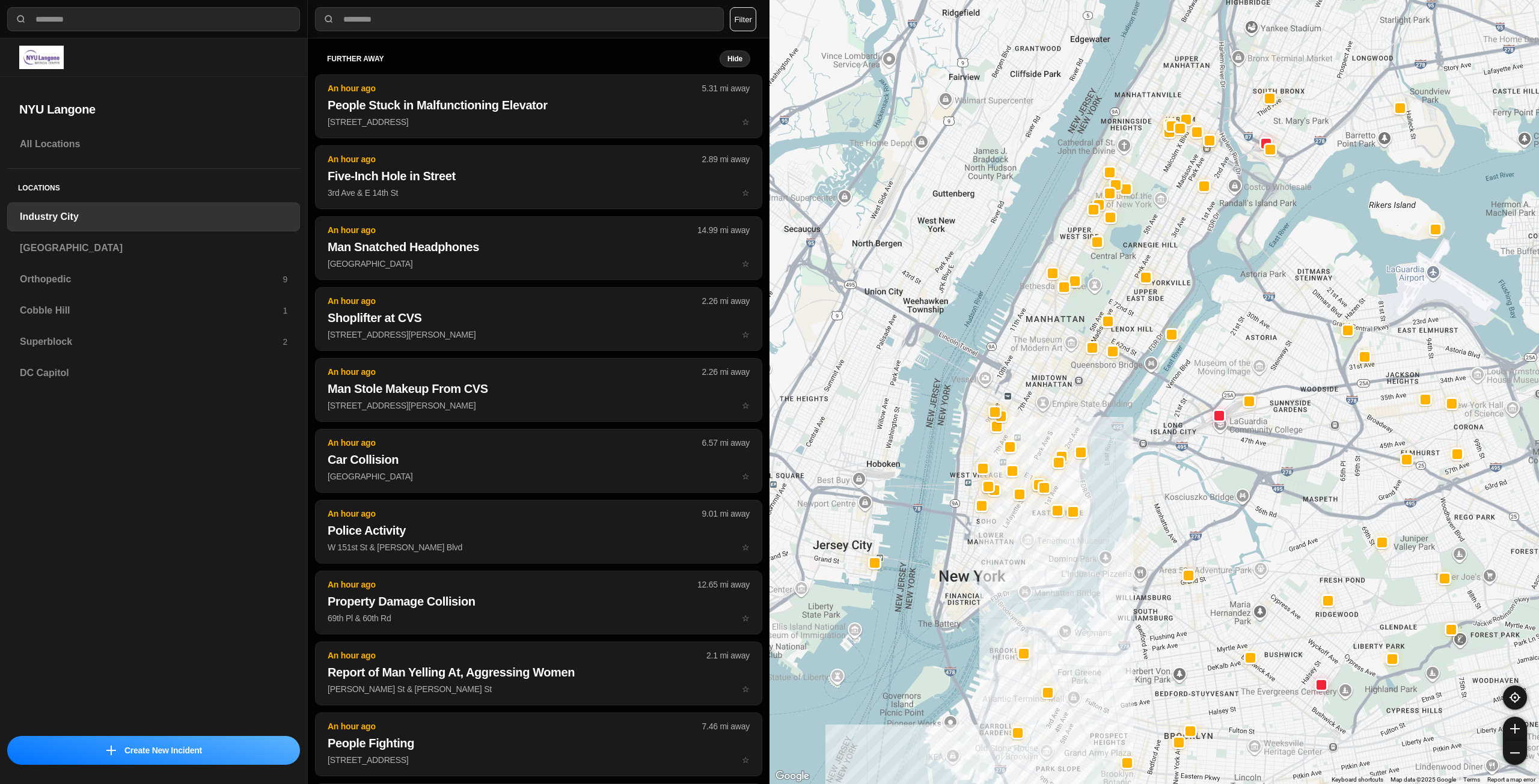
drag, startPoint x: 1122, startPoint y: 311, endPoint x: 1075, endPoint y: 412, distance: 111.4
click at [1075, 412] on div at bounding box center [1154, 392] width 770 height 784
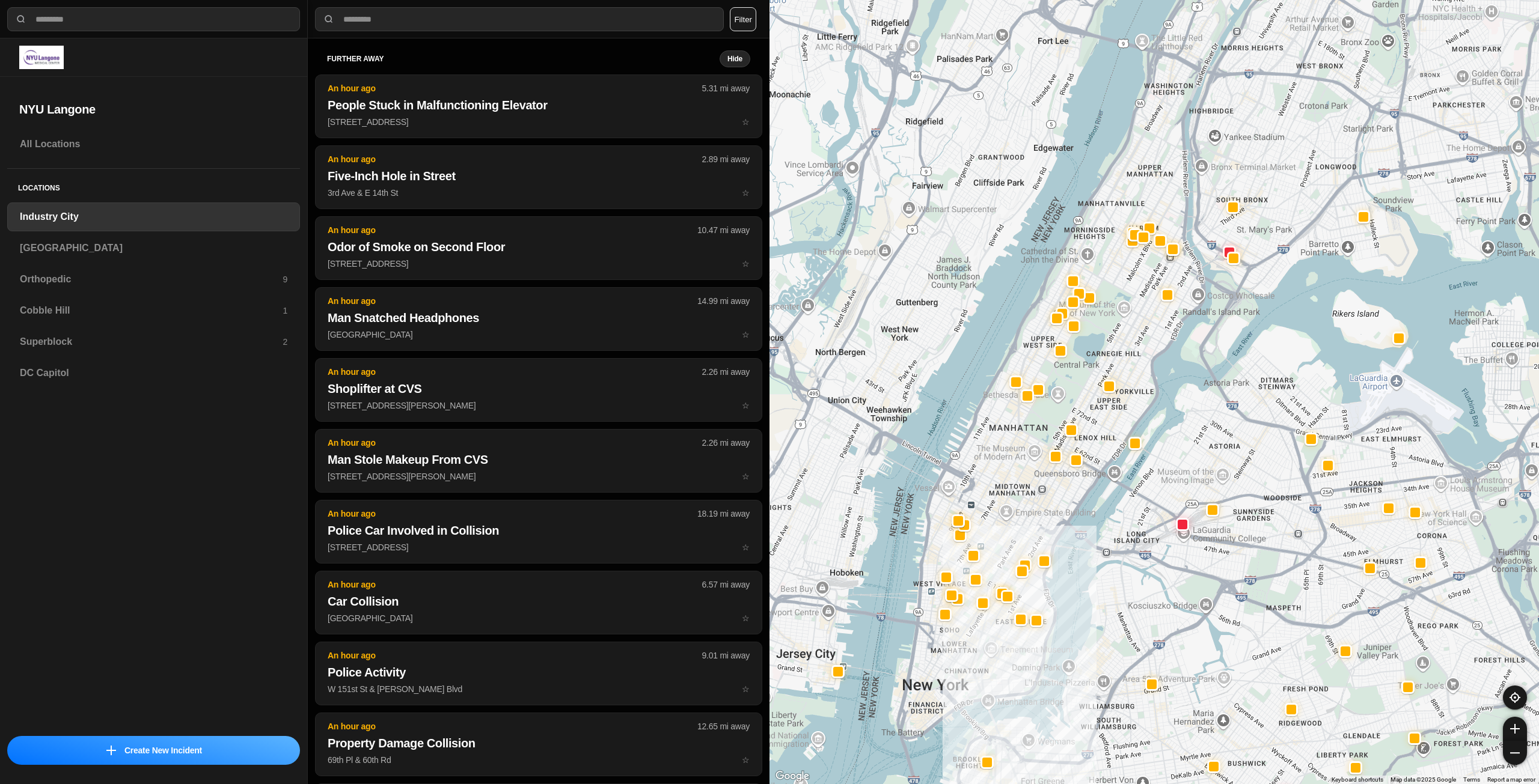
drag, startPoint x: 1060, startPoint y: 411, endPoint x: 1027, endPoint y: 515, distance: 109.1
click at [1027, 515] on div at bounding box center [1154, 392] width 770 height 784
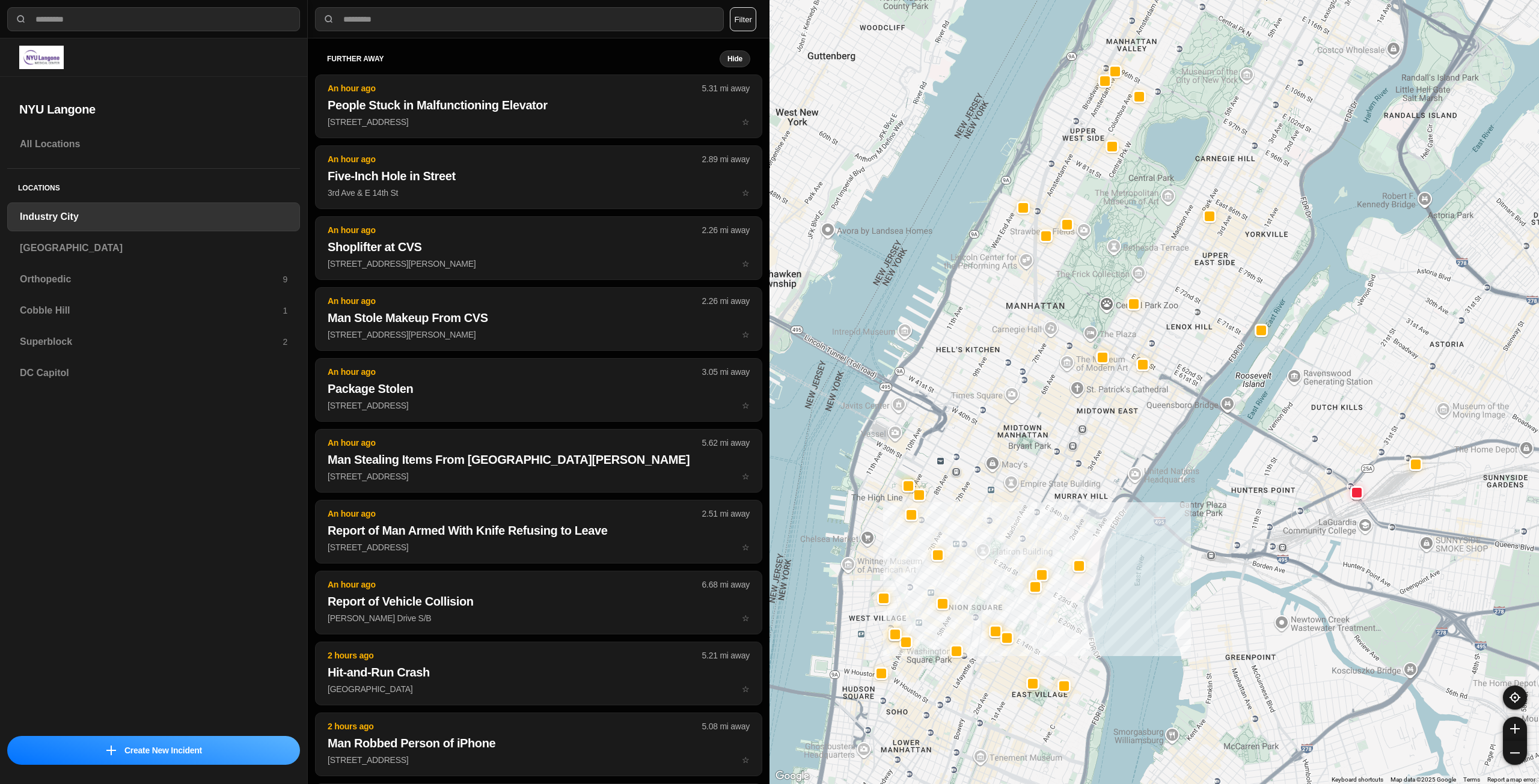
drag, startPoint x: 1005, startPoint y: 512, endPoint x: 997, endPoint y: 561, distance: 49.6
click at [997, 561] on div "757 people" at bounding box center [1154, 392] width 770 height 784
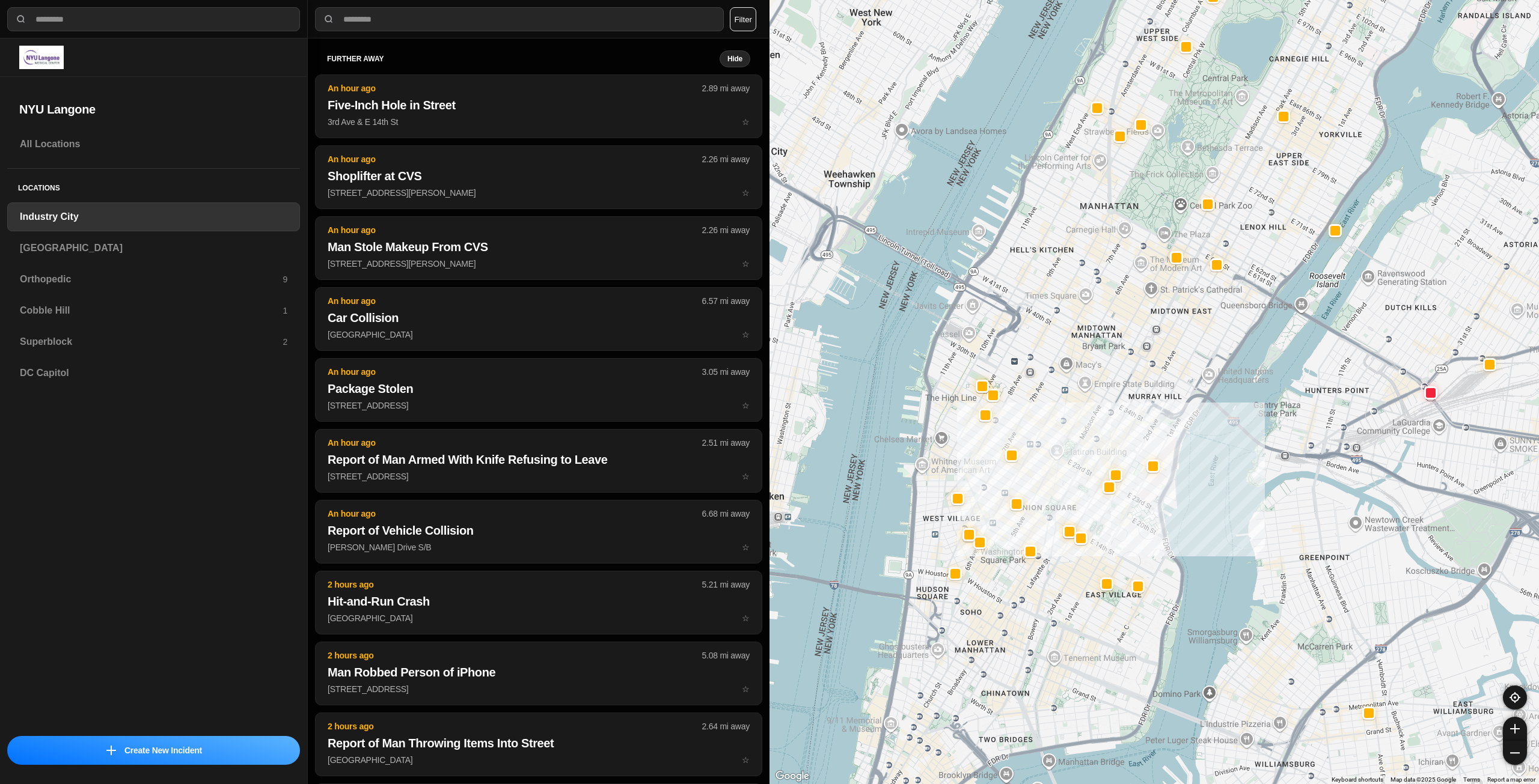
drag, startPoint x: 1021, startPoint y: 449, endPoint x: 1127, endPoint y: 264, distance: 213.2
click at [1130, 257] on div "757 people" at bounding box center [1154, 392] width 770 height 784
click at [93, 341] on h3 "Superblock" at bounding box center [151, 342] width 263 height 15
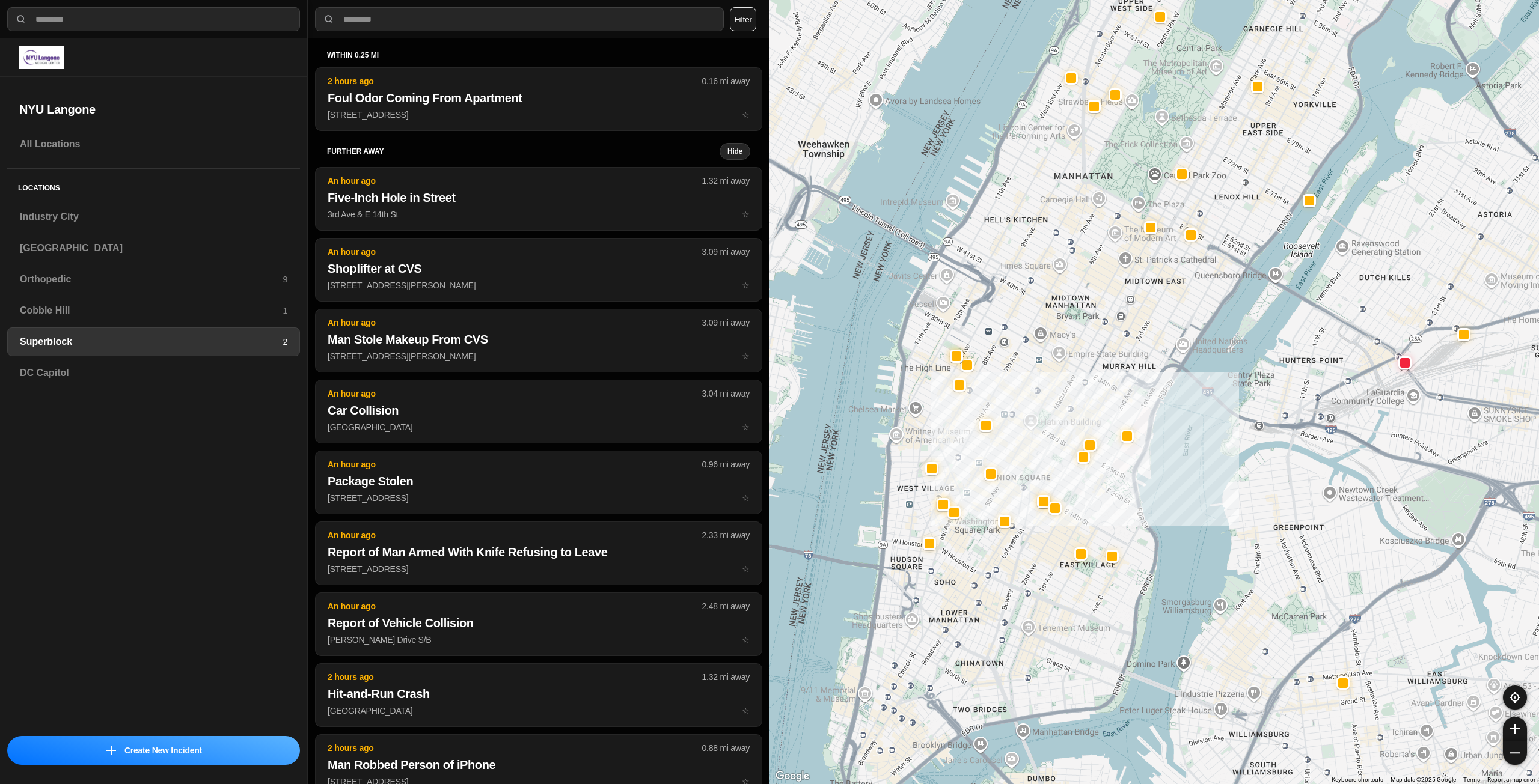
drag, startPoint x: 1049, startPoint y: 408, endPoint x: 1090, endPoint y: 363, distance: 60.9
click at [1090, 363] on div at bounding box center [1154, 392] width 770 height 784
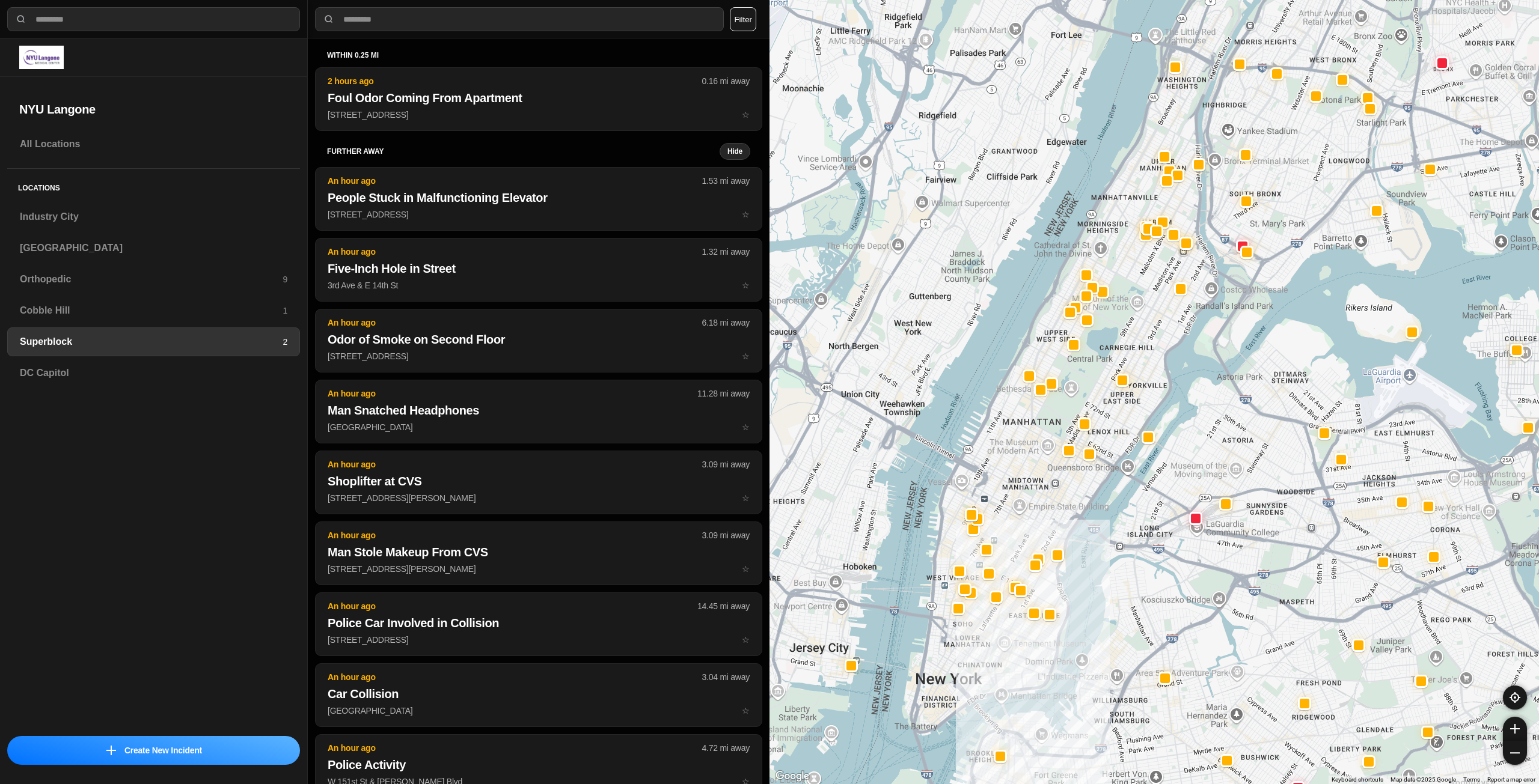
drag, startPoint x: 1065, startPoint y: 440, endPoint x: 1054, endPoint y: 475, distance: 36.7
click at [1054, 475] on div at bounding box center [1154, 392] width 770 height 784
click at [210, 220] on h3 "Industry City" at bounding box center [154, 217] width 267 height 15
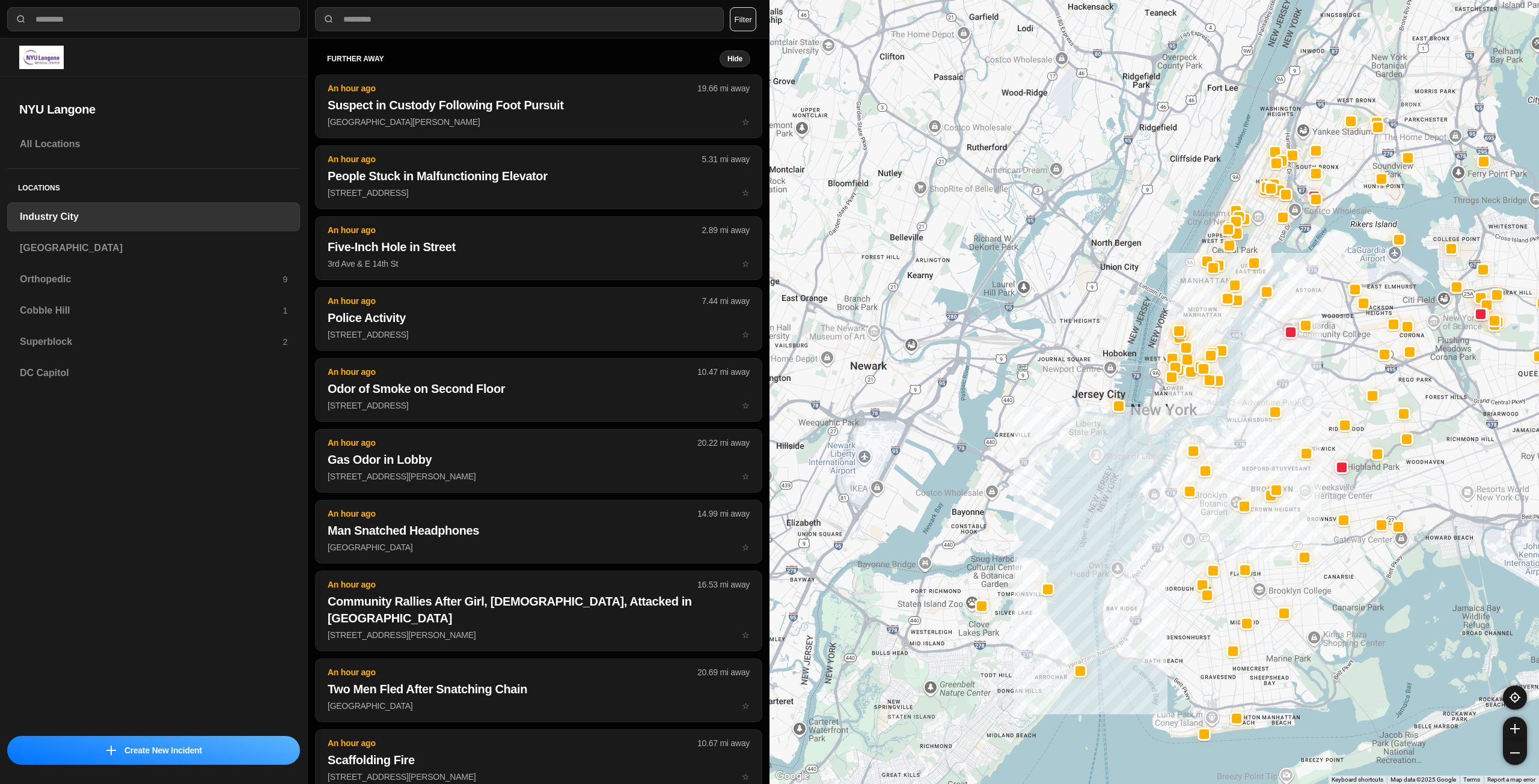
drag, startPoint x: 1220, startPoint y: 359, endPoint x: 1220, endPoint y: 449, distance: 90.0
click at [1220, 449] on div at bounding box center [1154, 392] width 770 height 784
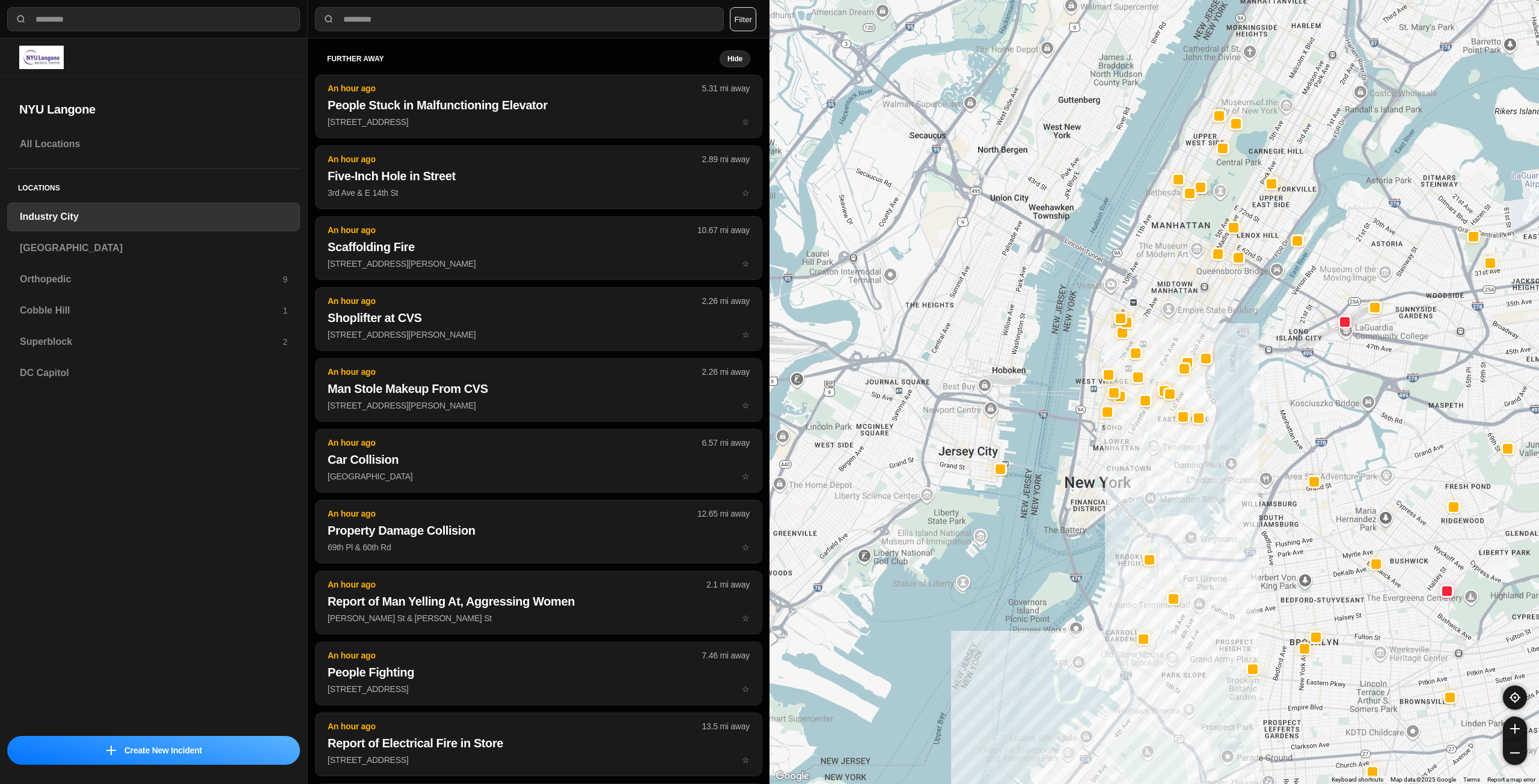
drag, startPoint x: 1183, startPoint y: 348, endPoint x: 1147, endPoint y: 455, distance: 112.9
click at [1147, 455] on div at bounding box center [1154, 392] width 770 height 784
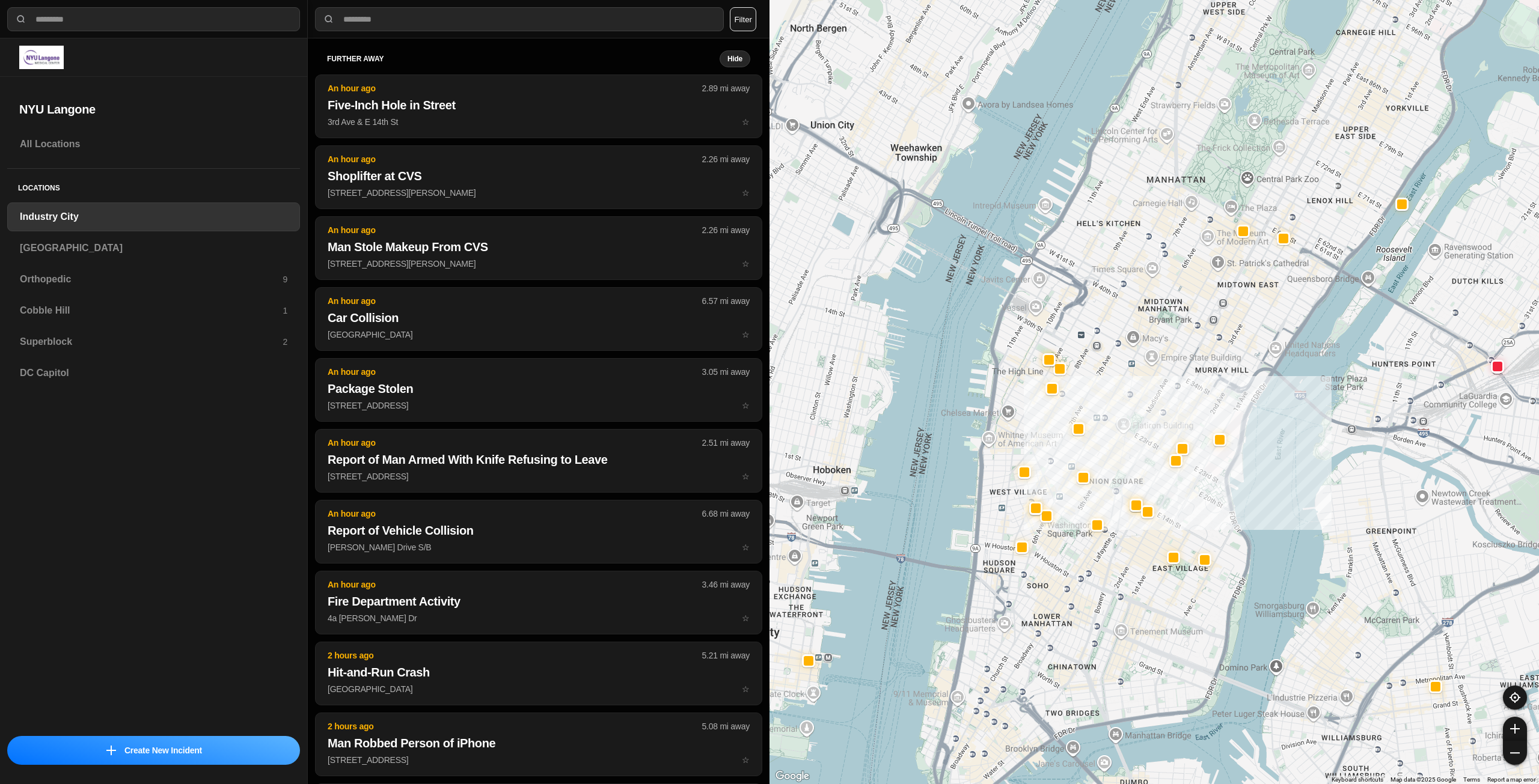
drag, startPoint x: 1132, startPoint y: 400, endPoint x: 1095, endPoint y: 586, distance: 189.6
click at [1095, 586] on div "757 people" at bounding box center [1154, 392] width 770 height 784
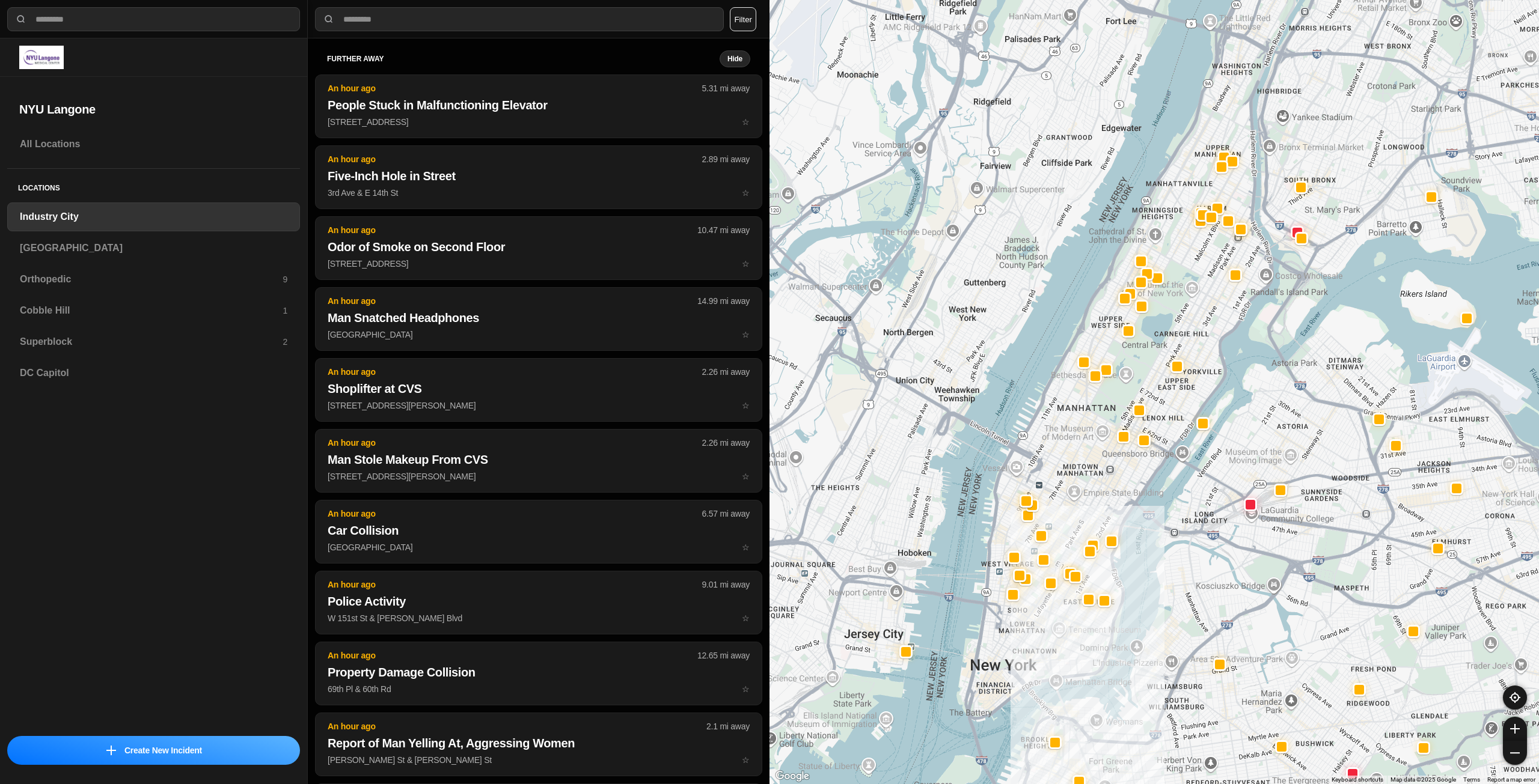
drag, startPoint x: 1177, startPoint y: 339, endPoint x: 1112, endPoint y: 465, distance: 141.8
click at [1112, 465] on div at bounding box center [1154, 392] width 770 height 784
click at [165, 337] on h3 "Superblock" at bounding box center [151, 342] width 263 height 15
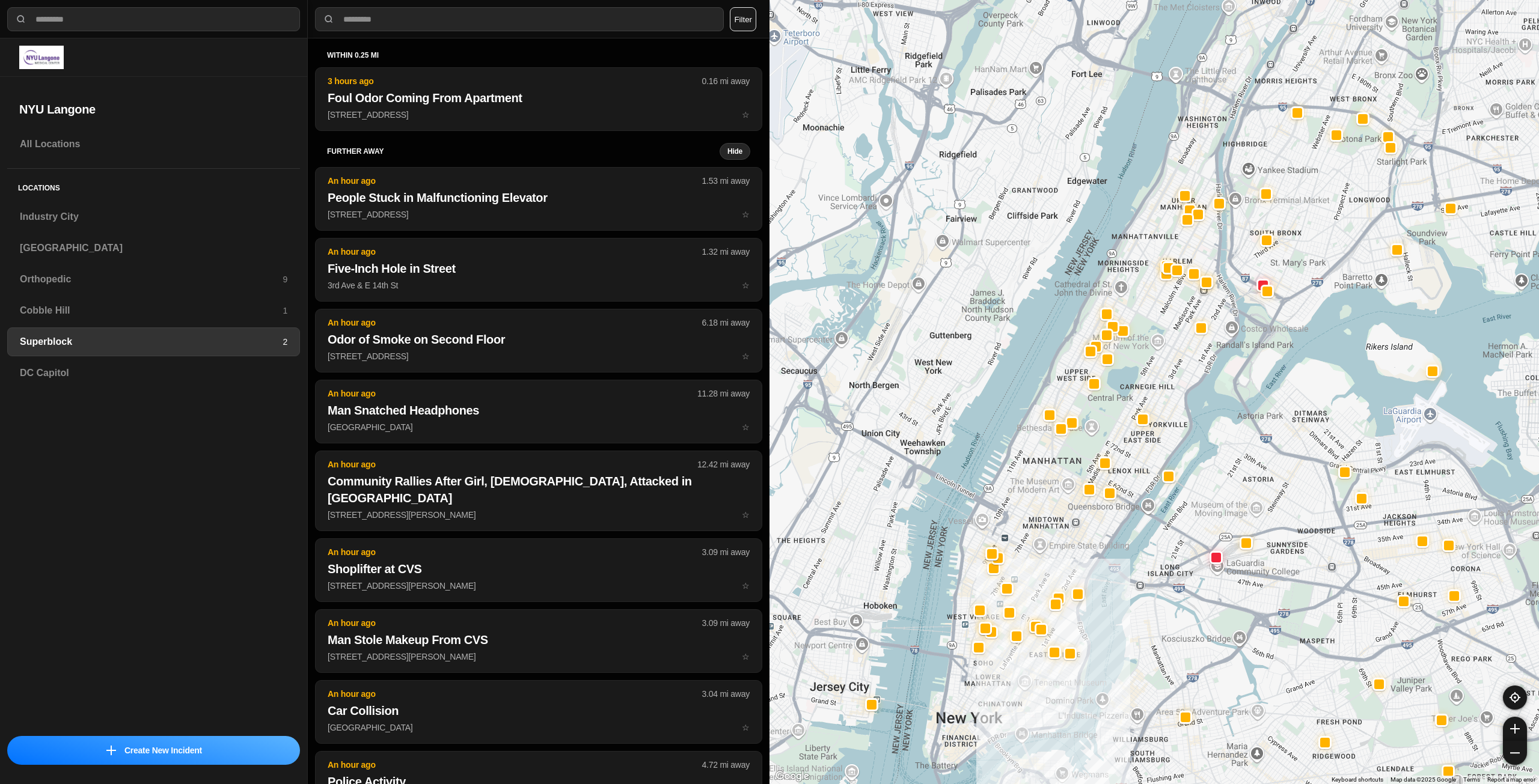
drag, startPoint x: 1084, startPoint y: 428, endPoint x: 1065, endPoint y: 540, distance: 113.6
click at [1065, 540] on div at bounding box center [1154, 392] width 770 height 784
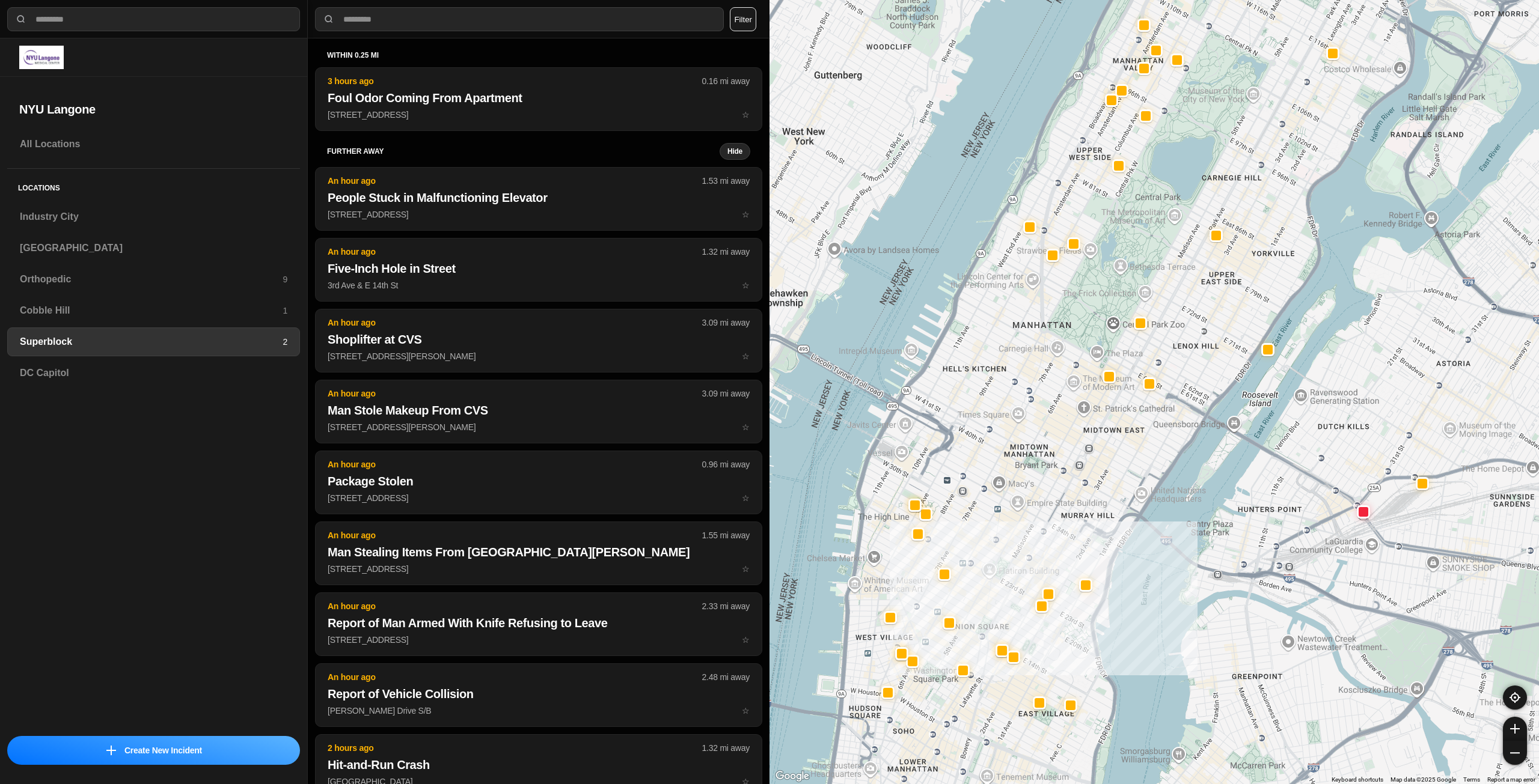
drag, startPoint x: 1018, startPoint y: 588, endPoint x: 1023, endPoint y: 461, distance: 127.1
click at [1023, 461] on div at bounding box center [1154, 392] width 770 height 784
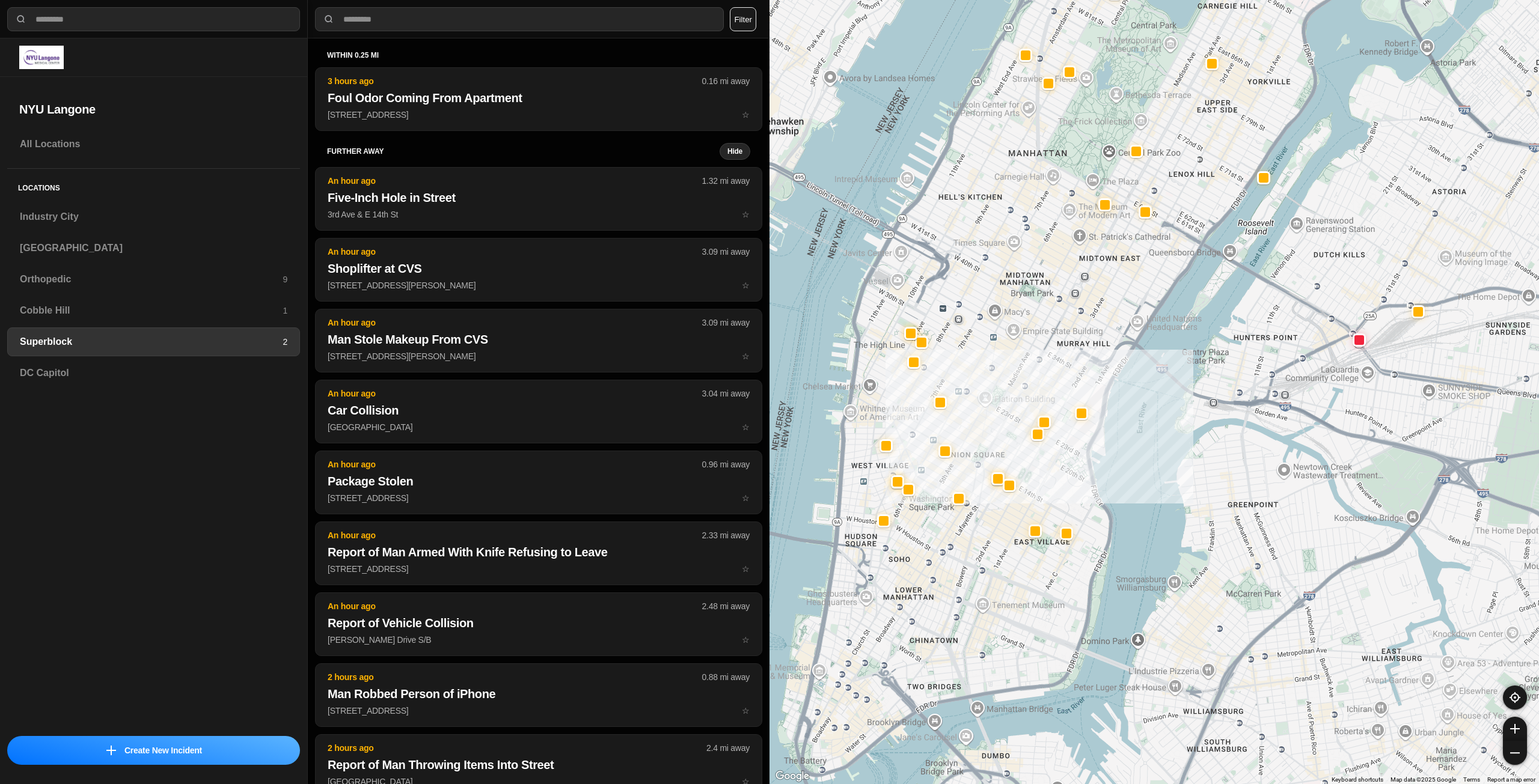
drag, startPoint x: 1015, startPoint y: 691, endPoint x: 1005, endPoint y: 591, distance: 100.5
click at [1005, 591] on div at bounding box center [1154, 392] width 770 height 784
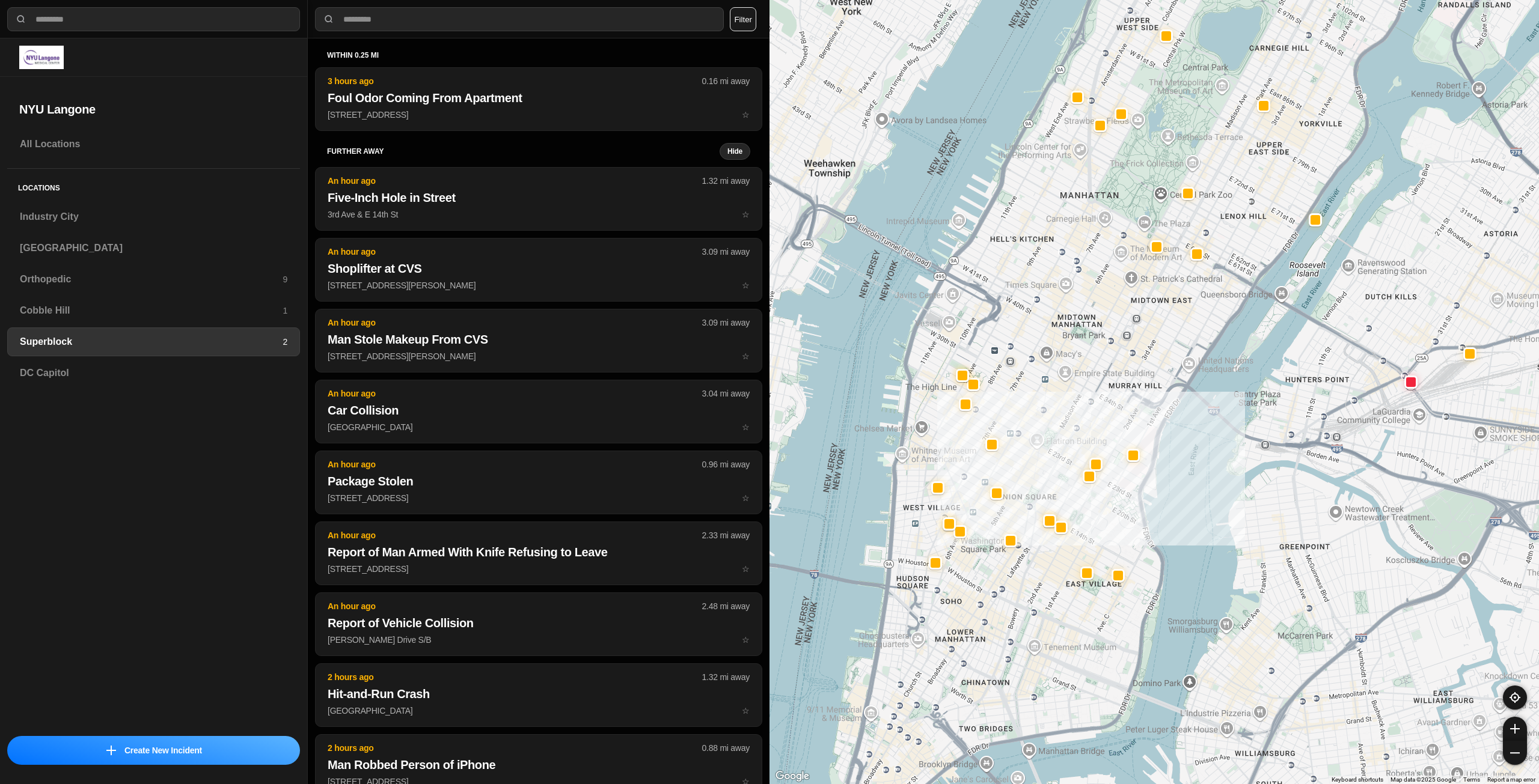
drag, startPoint x: 971, startPoint y: 642, endPoint x: 1019, endPoint y: 678, distance: 60.0
click at [1018, 678] on div at bounding box center [1154, 392] width 770 height 784
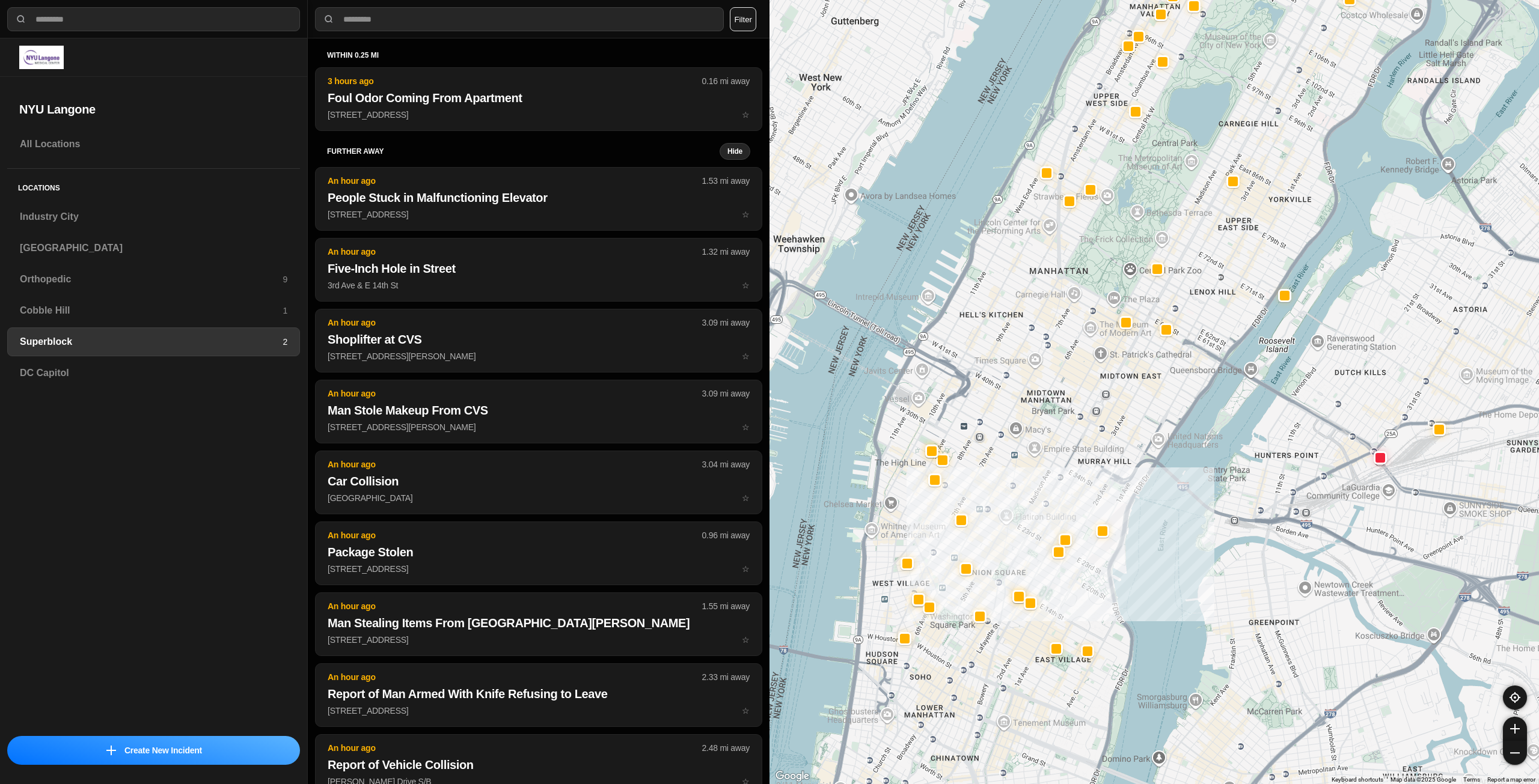
drag, startPoint x: 1049, startPoint y: 446, endPoint x: 1033, endPoint y: 483, distance: 40.3
click at [1033, 483] on div at bounding box center [1154, 392] width 770 height 784
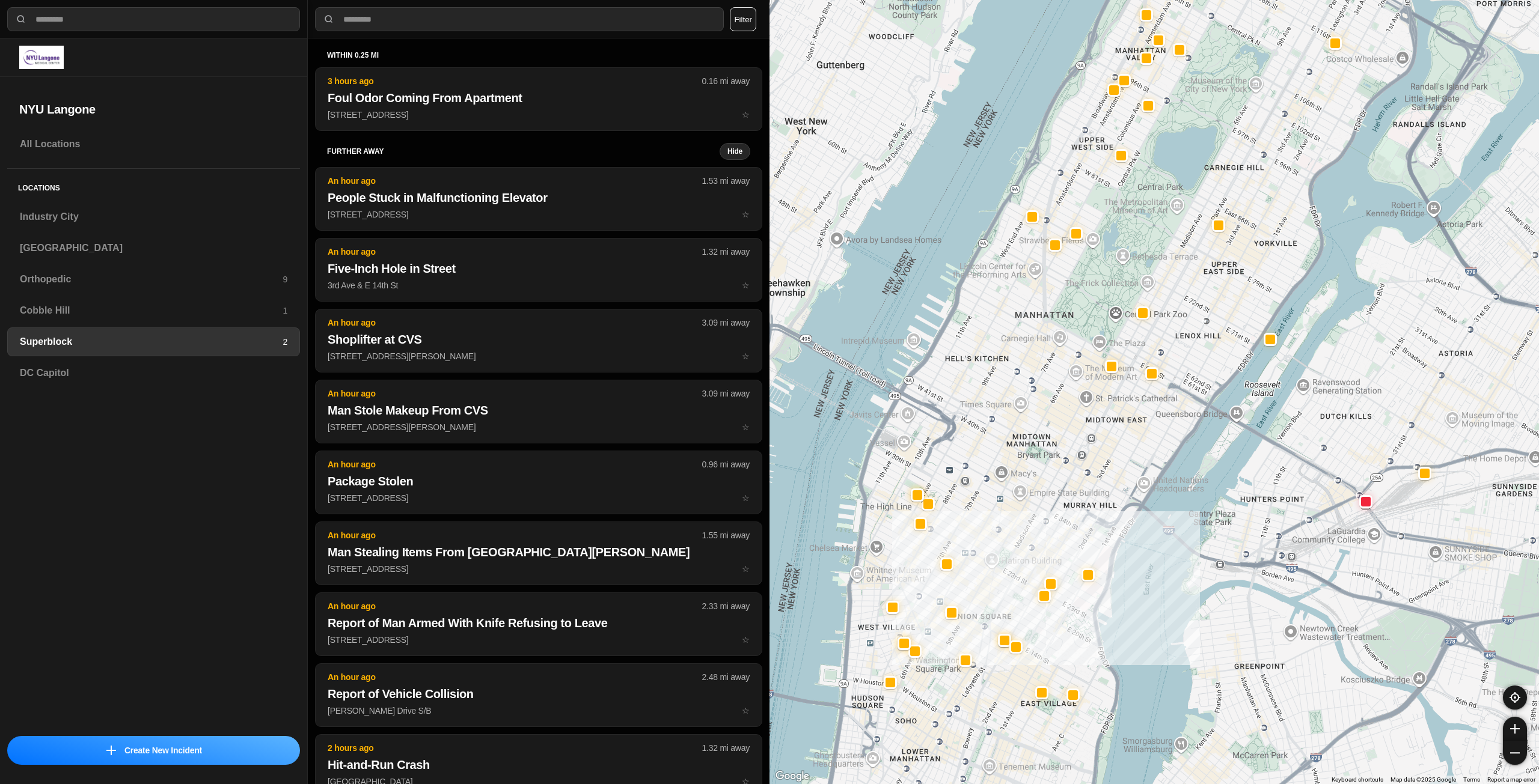
drag, startPoint x: 1081, startPoint y: 365, endPoint x: 1073, endPoint y: 394, distance: 30.1
click at [1073, 394] on div at bounding box center [1154, 392] width 770 height 784
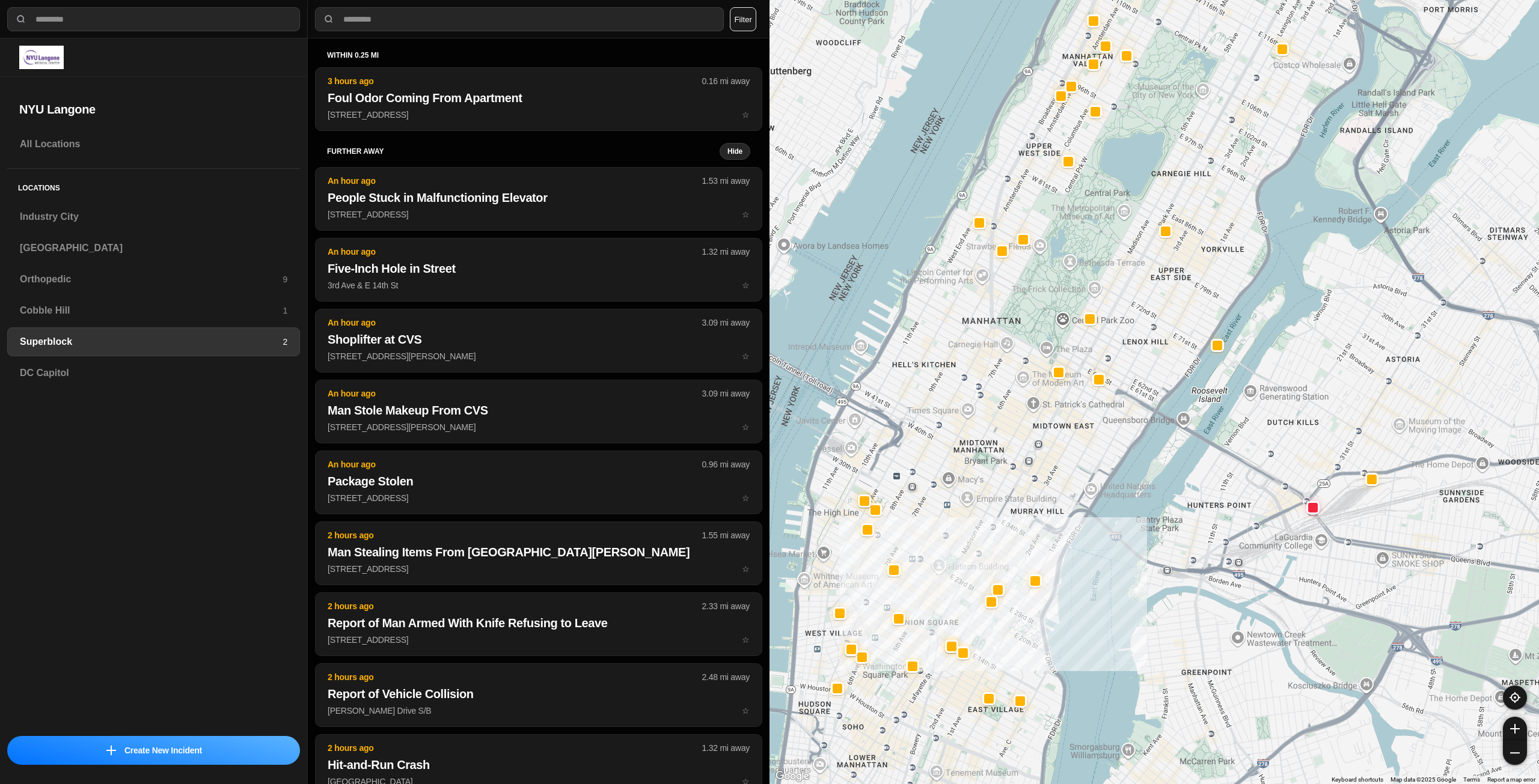
drag, startPoint x: 1178, startPoint y: 252, endPoint x: 1102, endPoint y: 259, distance: 76.3
click at [1102, 259] on div at bounding box center [1154, 392] width 770 height 784
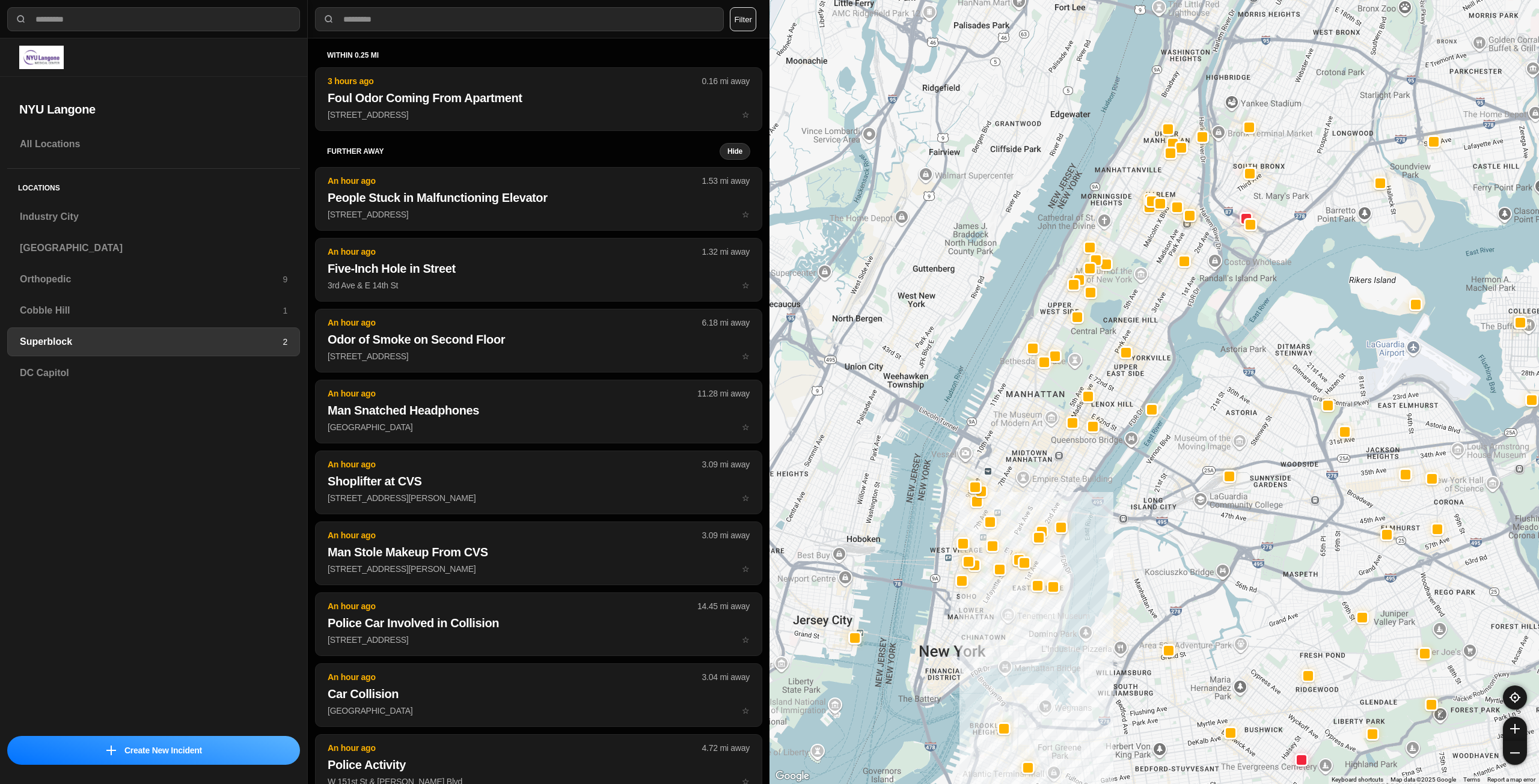
drag, startPoint x: 1107, startPoint y: 237, endPoint x: 1105, endPoint y: 344, distance: 107.0
click at [1105, 344] on div at bounding box center [1154, 392] width 770 height 784
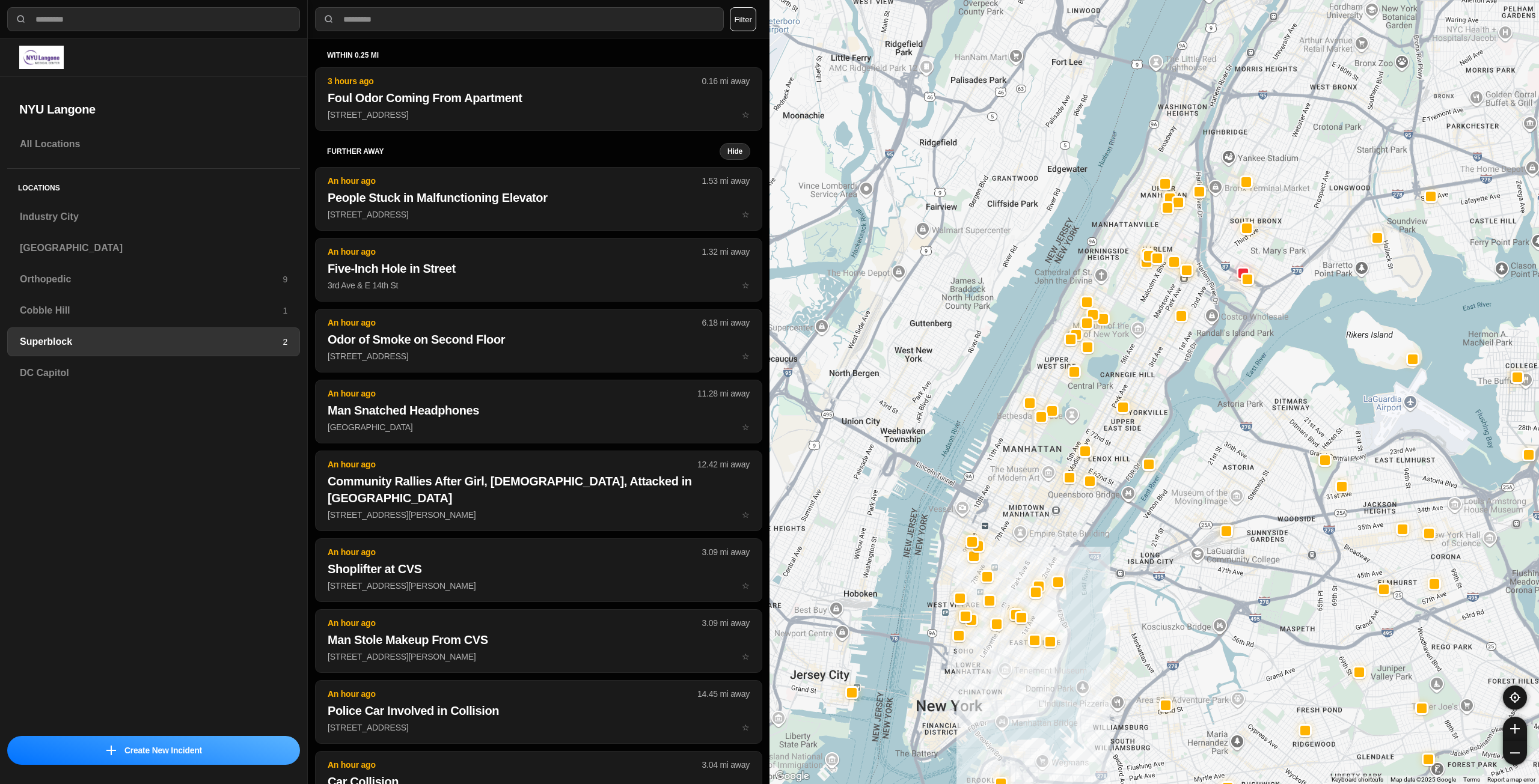
drag, startPoint x: 1140, startPoint y: 273, endPoint x: 1138, endPoint y: 331, distance: 58.0
click at [1138, 331] on div at bounding box center [1154, 392] width 770 height 784
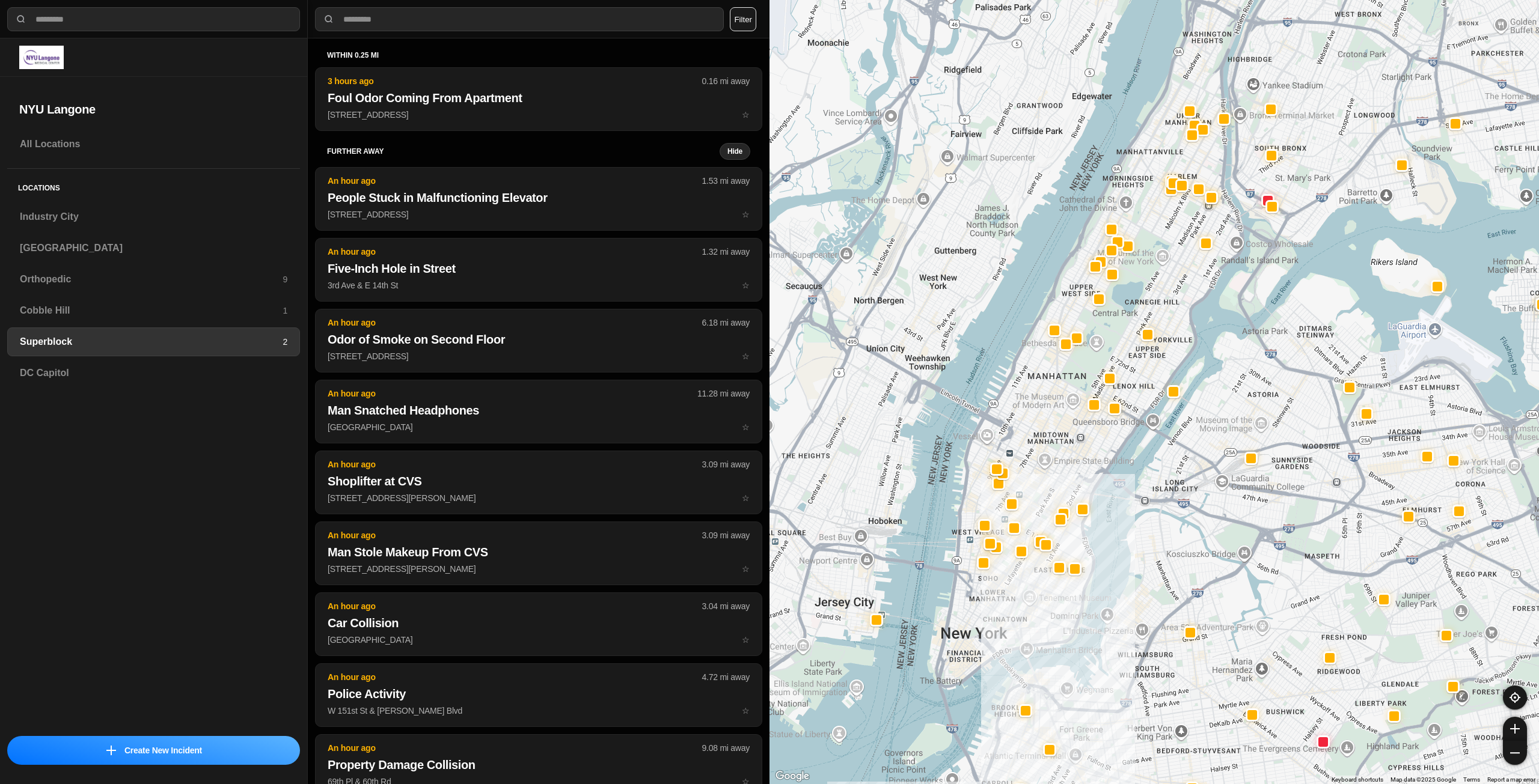
drag, startPoint x: 1113, startPoint y: 347, endPoint x: 1139, endPoint y: 272, distance: 79.4
click at [1139, 272] on div at bounding box center [1154, 392] width 770 height 784
click at [204, 273] on h3 "Orthopedic" at bounding box center [151, 280] width 263 height 15
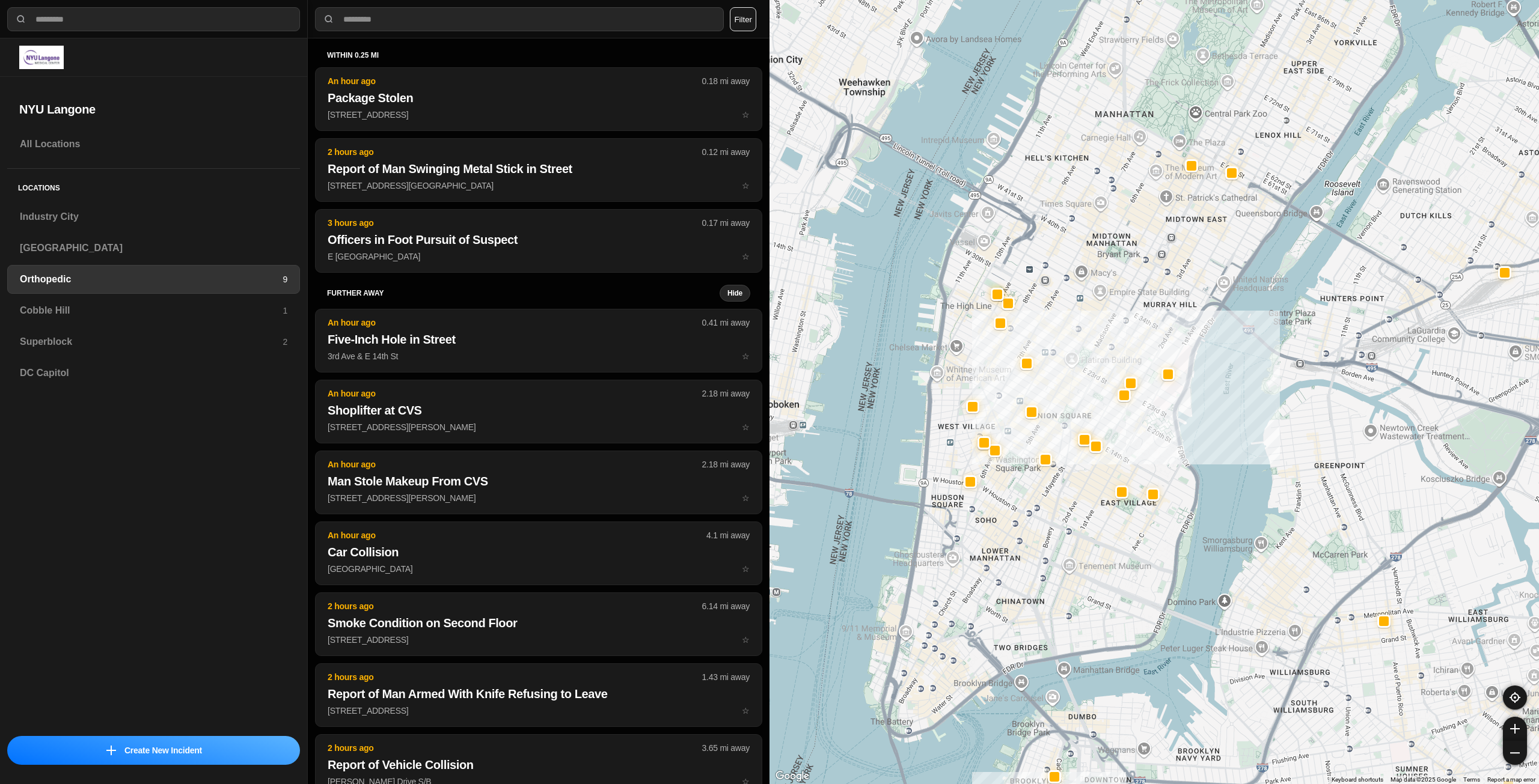
drag, startPoint x: 1110, startPoint y: 207, endPoint x: 1089, endPoint y: 341, distance: 135.6
click at [1089, 341] on div at bounding box center [1154, 392] width 770 height 784
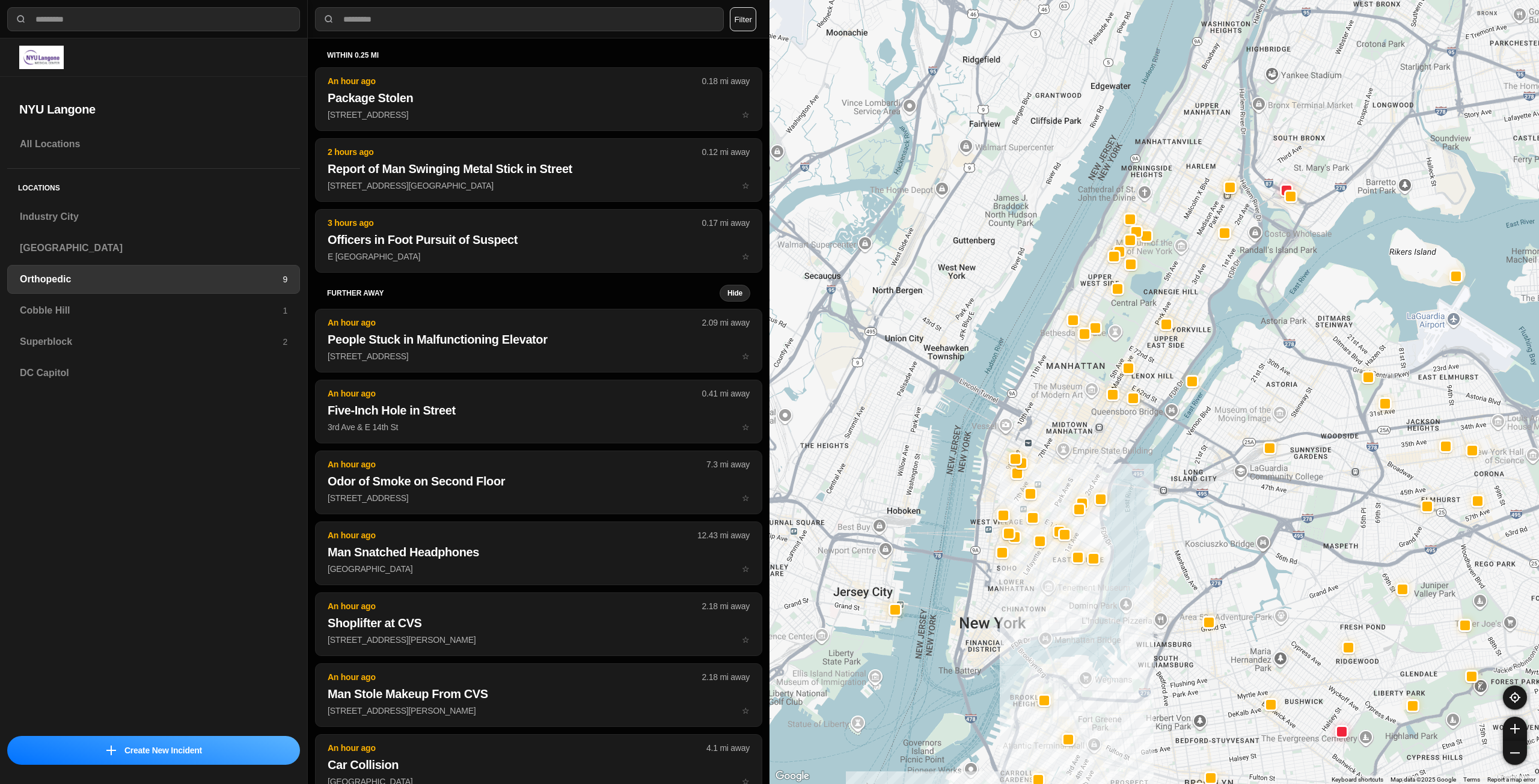
drag, startPoint x: 1232, startPoint y: 117, endPoint x: 1171, endPoint y: 270, distance: 164.7
click at [1165, 297] on div at bounding box center [1154, 392] width 770 height 784
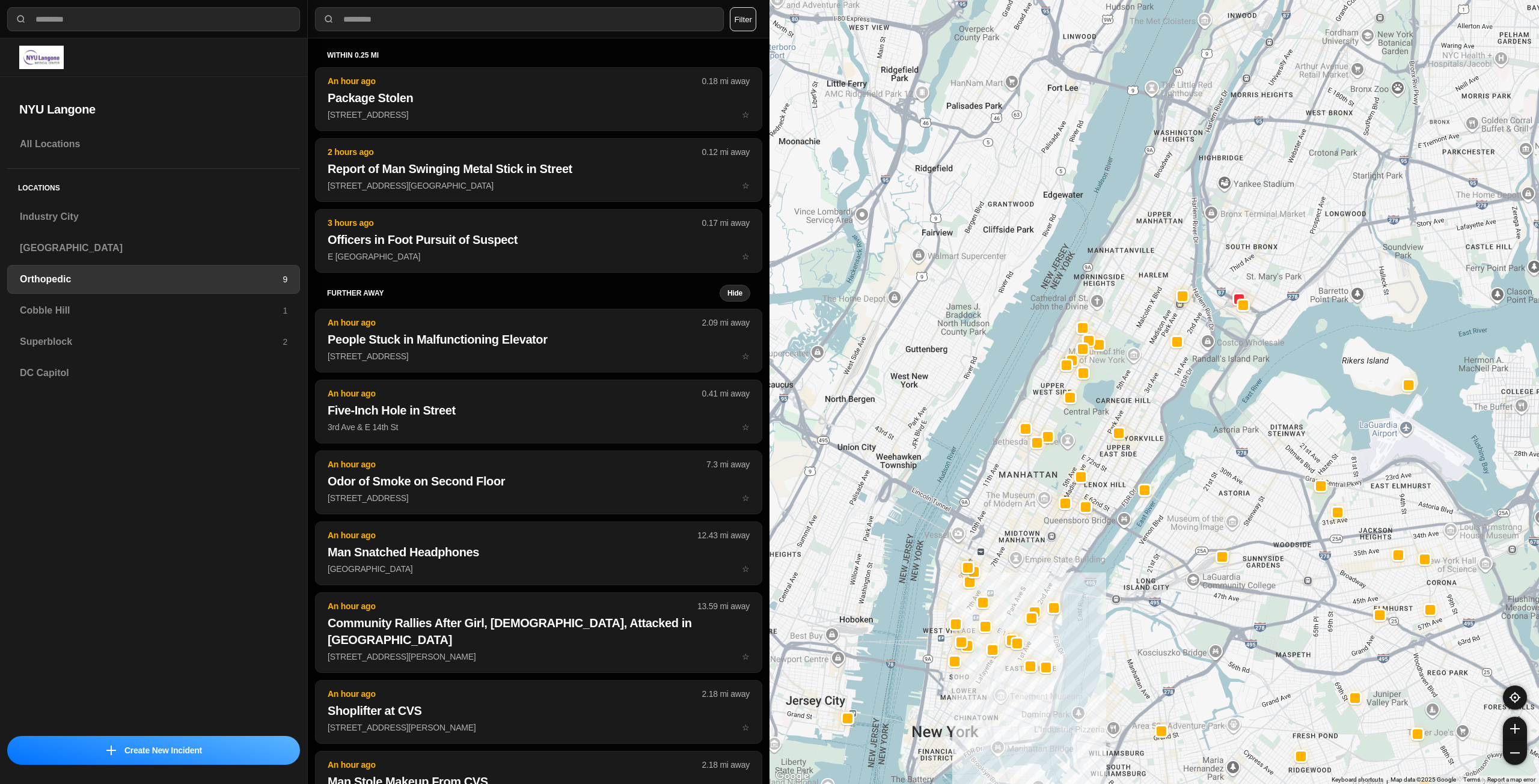
drag, startPoint x: 1210, startPoint y: 136, endPoint x: 1162, endPoint y: 245, distance: 119.1
click at [1162, 245] on div at bounding box center [1154, 392] width 770 height 784
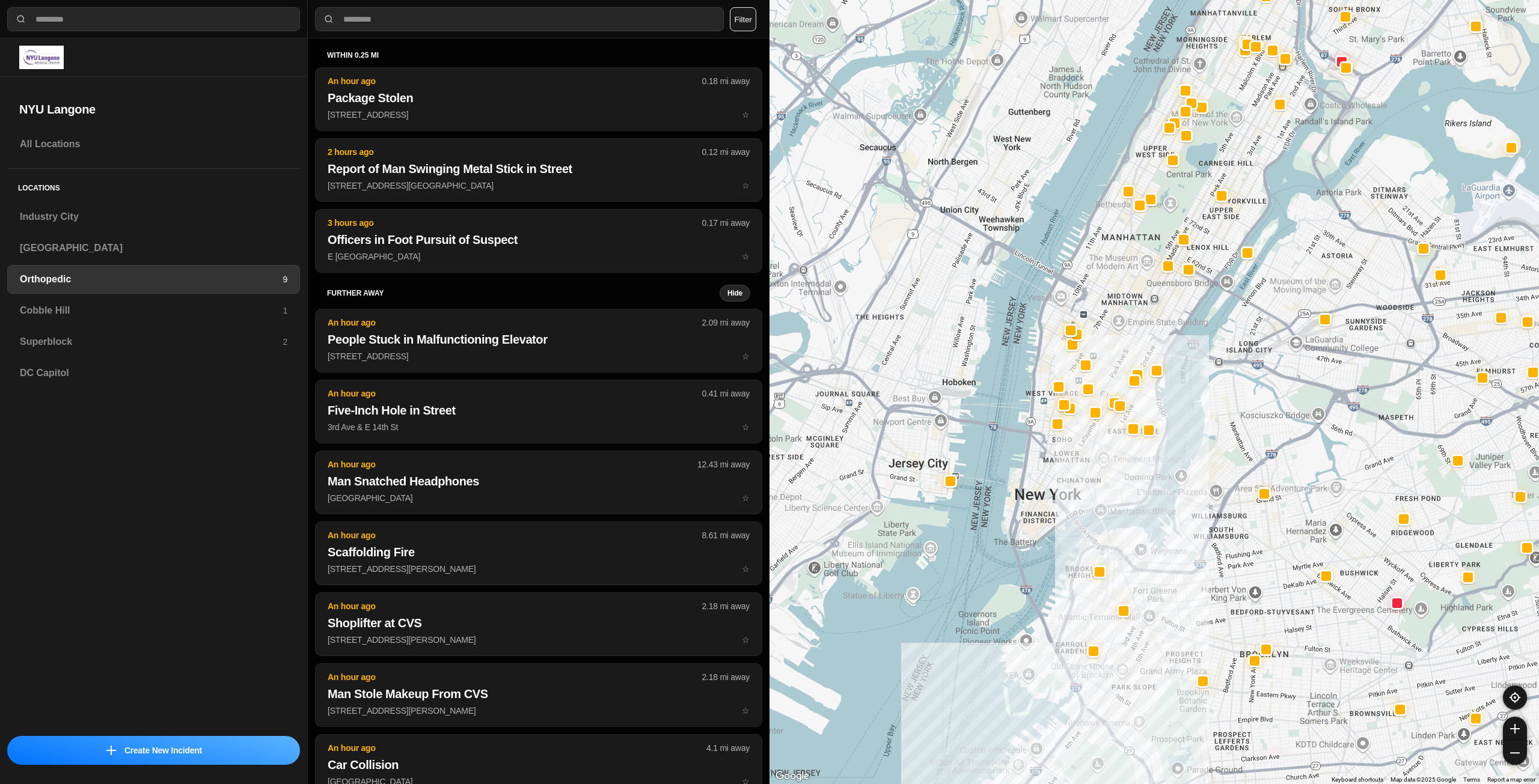
drag, startPoint x: 1075, startPoint y: 420, endPoint x: 1118, endPoint y: 343, distance: 88.2
click at [1118, 343] on div at bounding box center [1154, 392] width 770 height 784
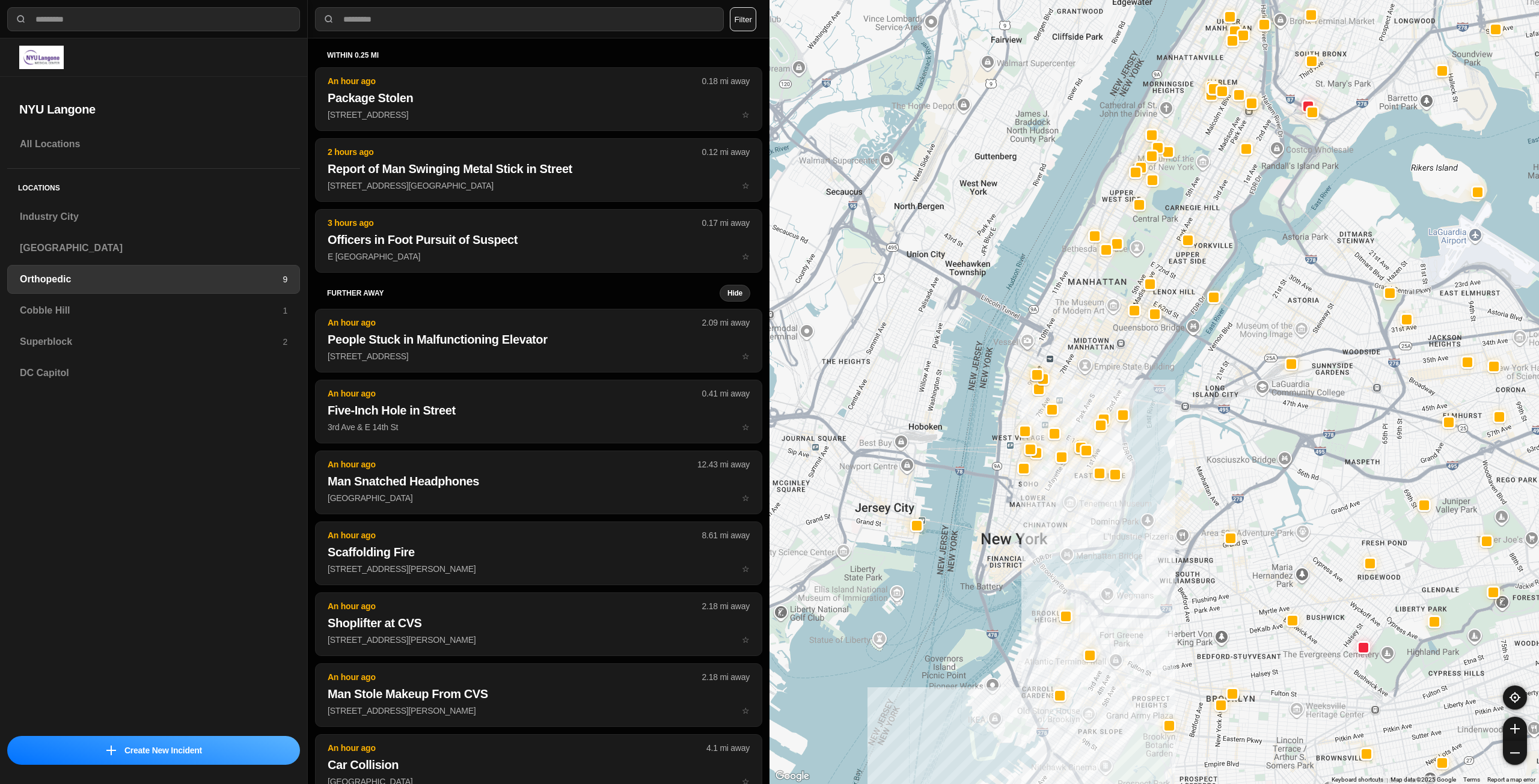
drag, startPoint x: 1051, startPoint y: 512, endPoint x: 1025, endPoint y: 543, distance: 40.5
click at [1025, 543] on div at bounding box center [1154, 392] width 770 height 784
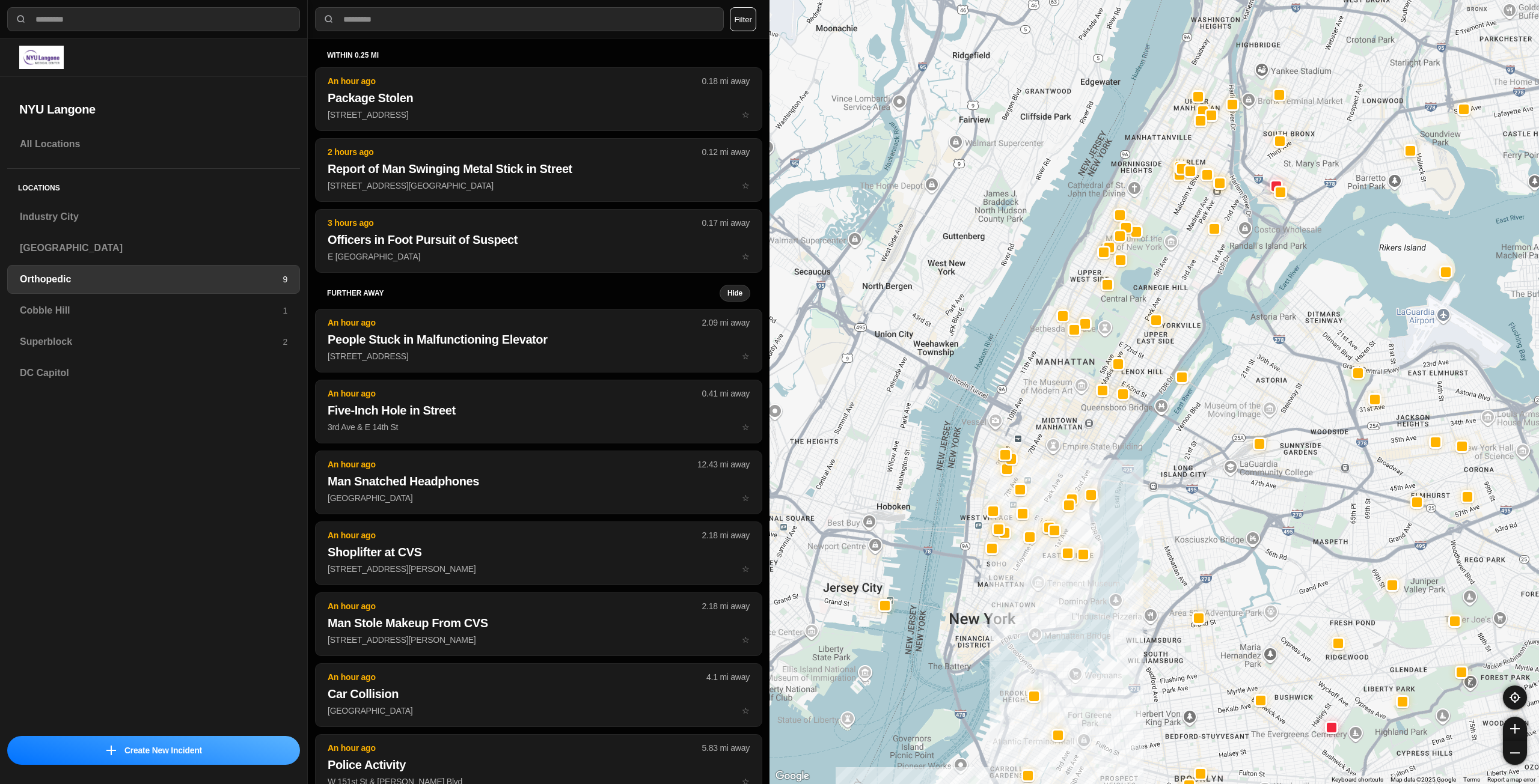
drag, startPoint x: 1066, startPoint y: 417, endPoint x: 1061, endPoint y: 423, distance: 7.8
click at [1061, 423] on div at bounding box center [1154, 392] width 770 height 784
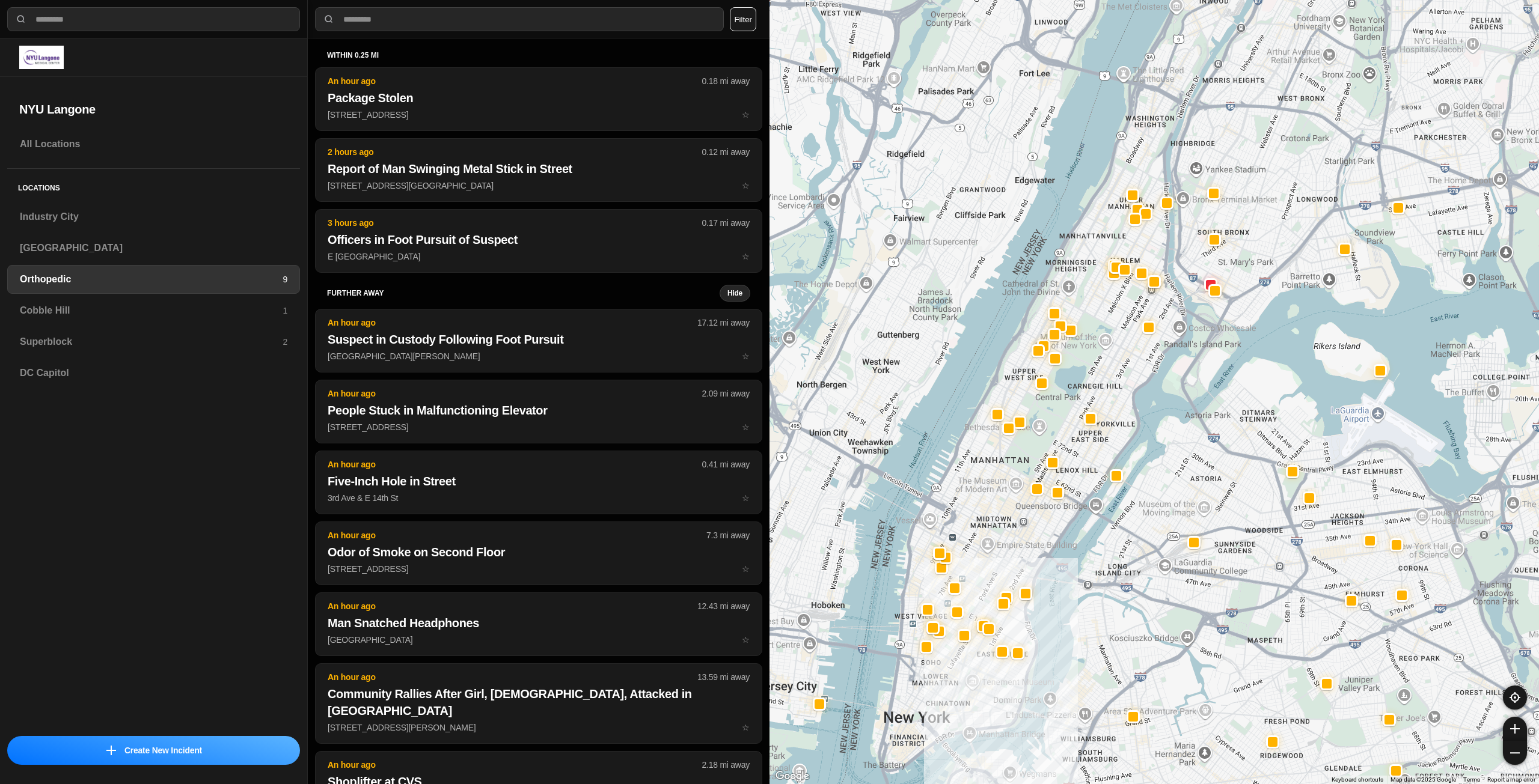
drag, startPoint x: 1163, startPoint y: 276, endPoint x: 1092, endPoint y: 381, distance: 126.8
click at [1096, 381] on div at bounding box center [1154, 392] width 770 height 784
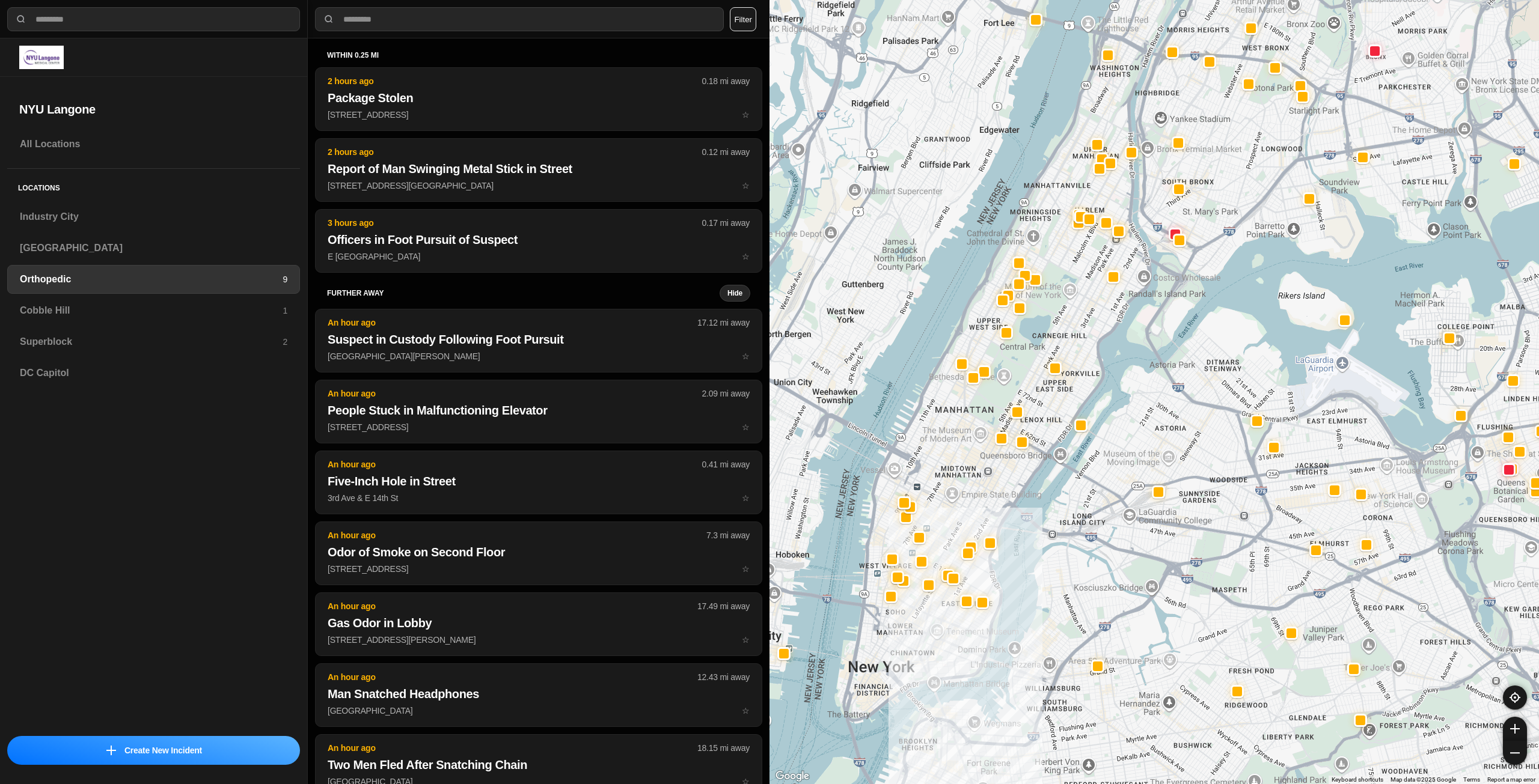
drag, startPoint x: 981, startPoint y: 524, endPoint x: 979, endPoint y: 464, distance: 60.0
click at [979, 464] on div at bounding box center [1154, 392] width 770 height 784
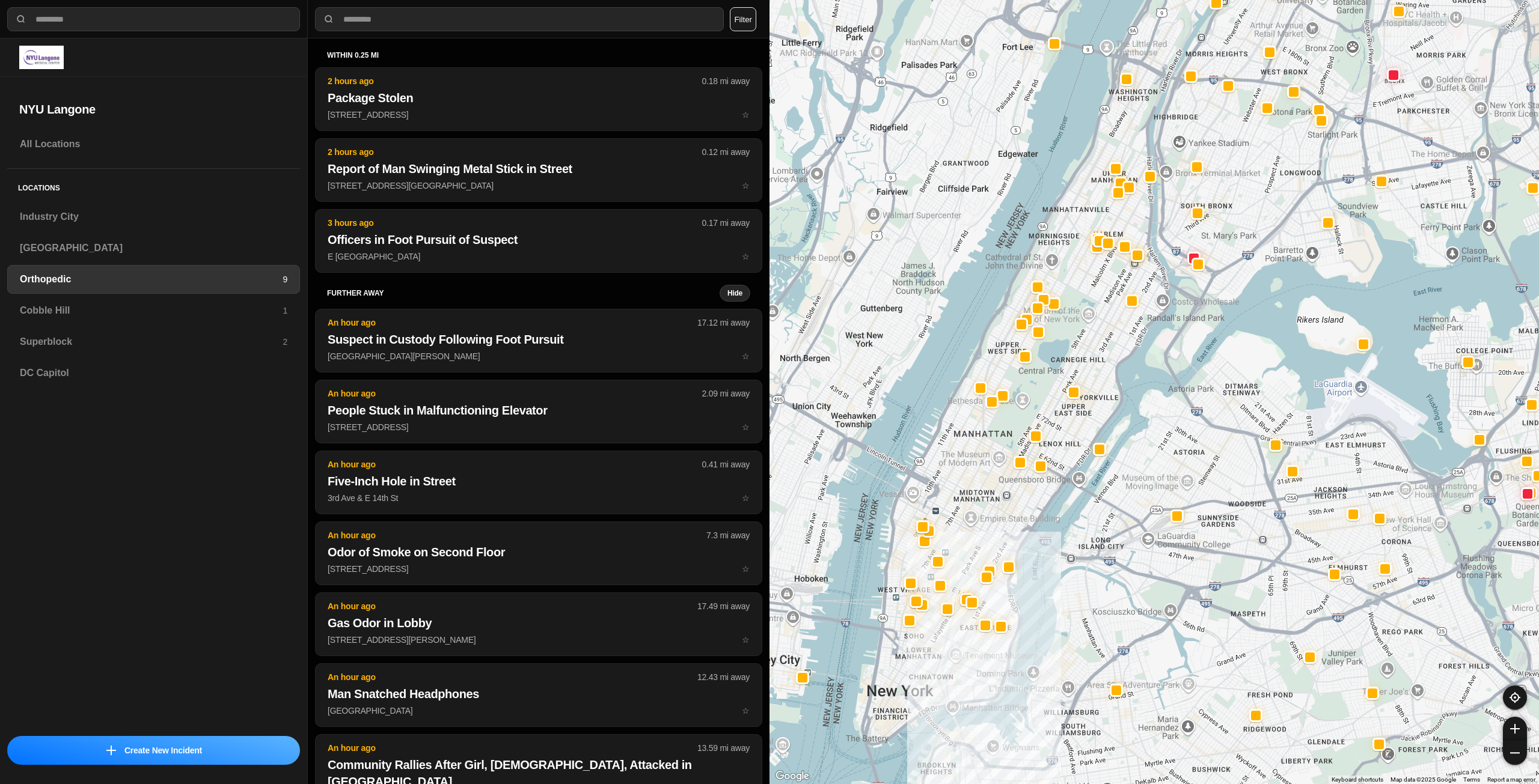
drag, startPoint x: 965, startPoint y: 465, endPoint x: 981, endPoint y: 495, distance: 34.0
click at [981, 495] on div at bounding box center [1154, 392] width 770 height 784
click at [140, 331] on div "Superblock 2" at bounding box center [154, 341] width 293 height 29
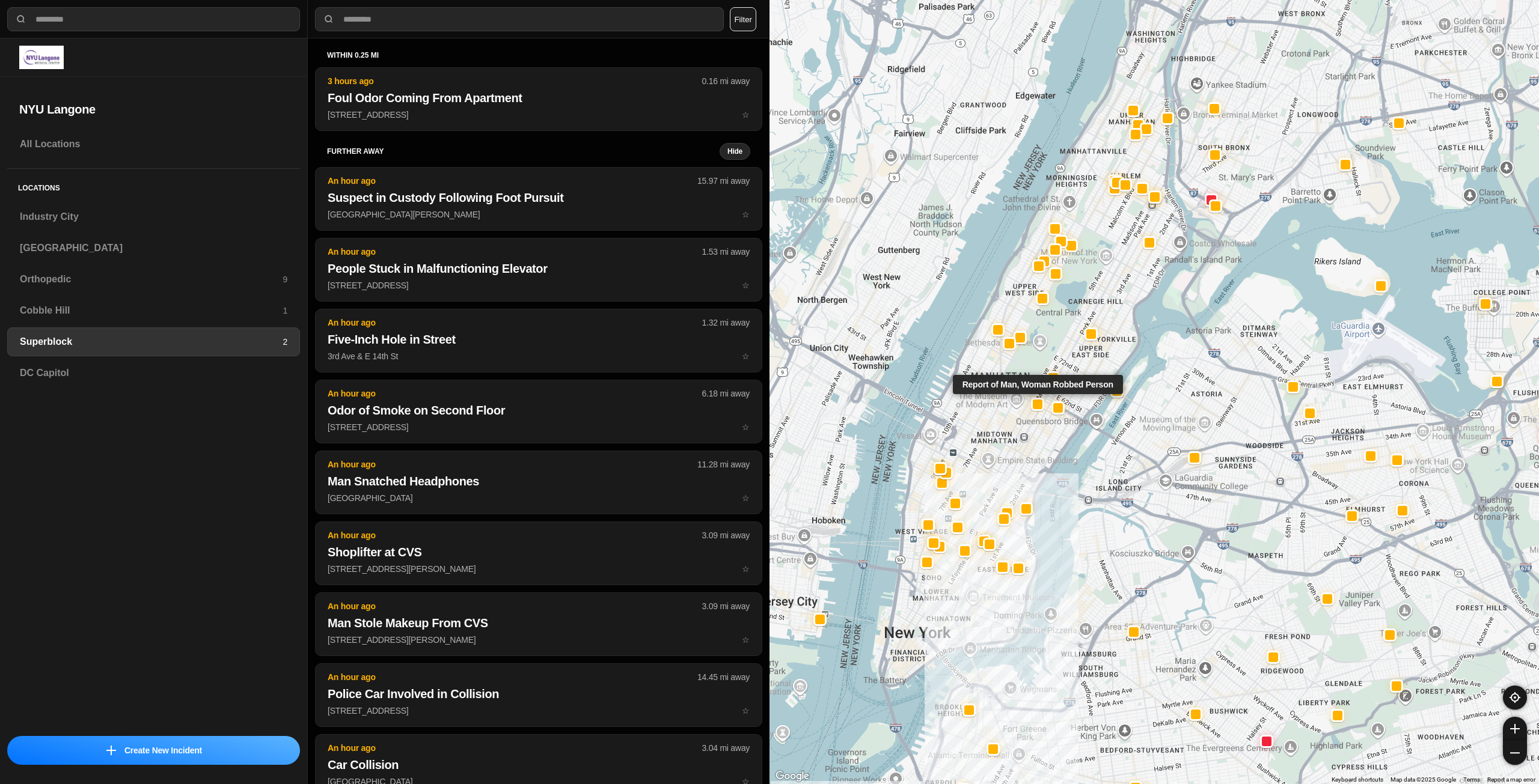
drag, startPoint x: 1005, startPoint y: 352, endPoint x: 1033, endPoint y: 399, distance: 54.7
click at [1033, 399] on div "Report of Man, Woman Robbed Person" at bounding box center [1154, 392] width 770 height 784
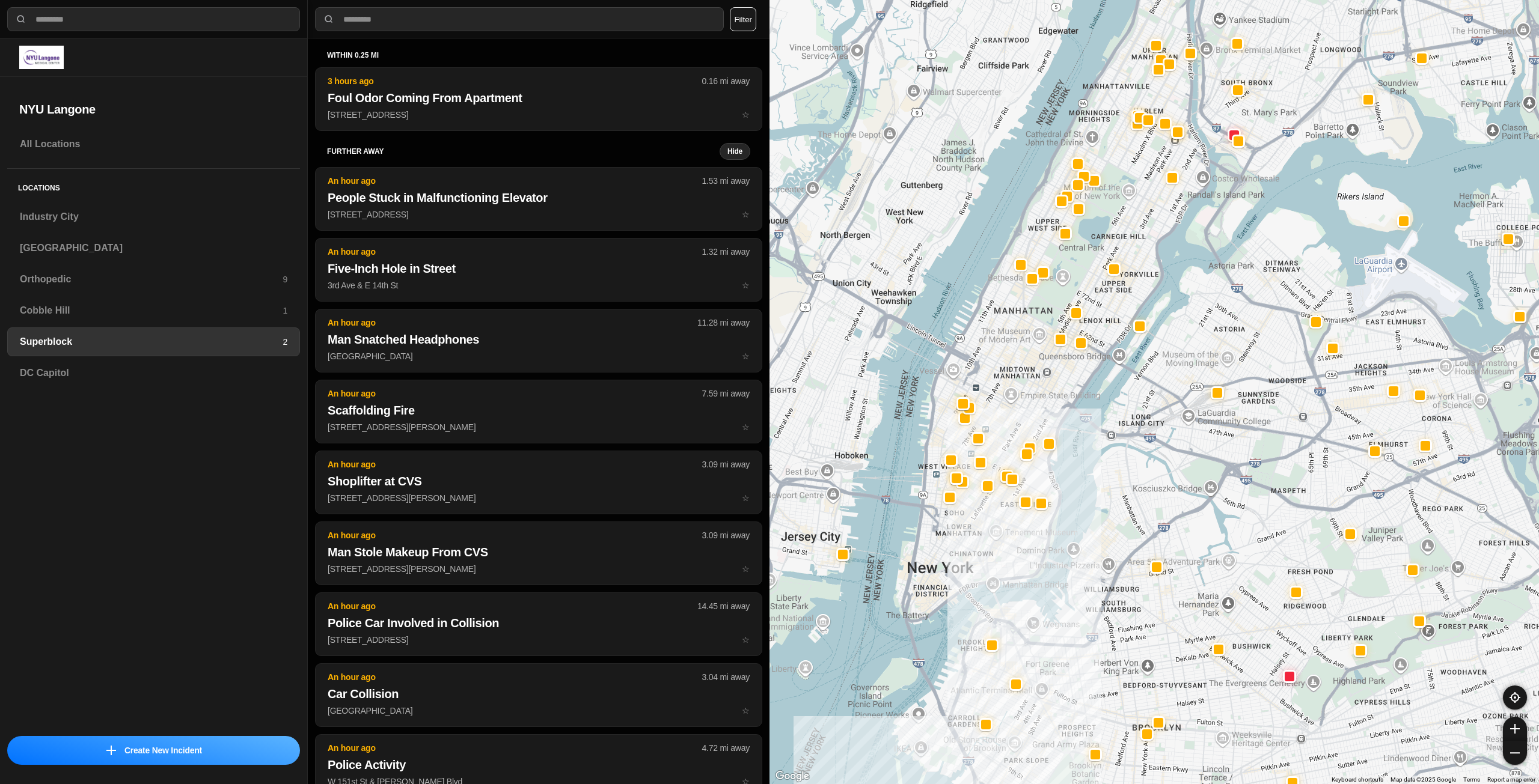
drag, startPoint x: 994, startPoint y: 416, endPoint x: 1020, endPoint y: 348, distance: 72.8
click at [1020, 348] on div at bounding box center [1154, 392] width 770 height 784
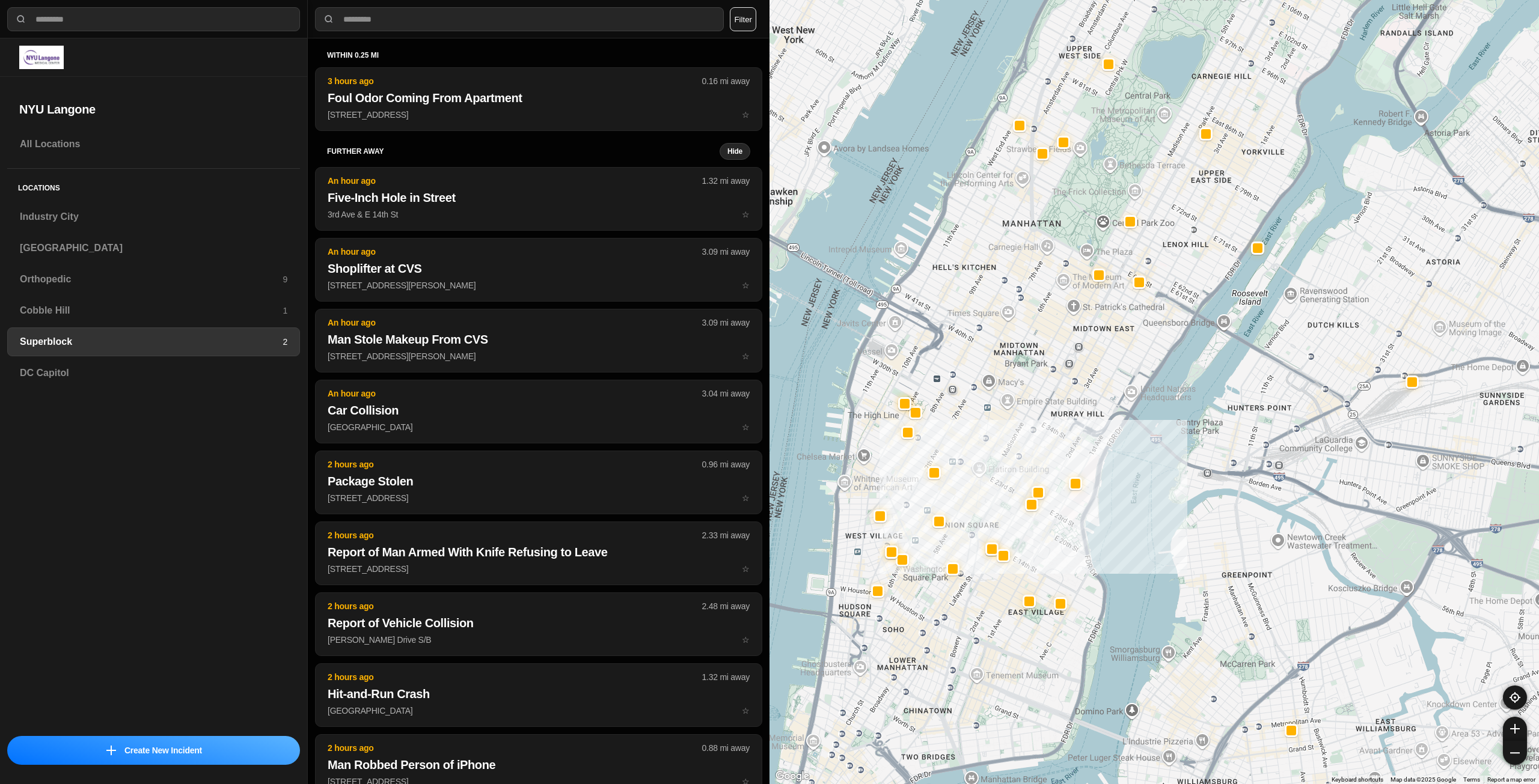
drag, startPoint x: 1039, startPoint y: 396, endPoint x: 1011, endPoint y: 447, distance: 58.2
click at [1013, 453] on div at bounding box center [1154, 392] width 770 height 784
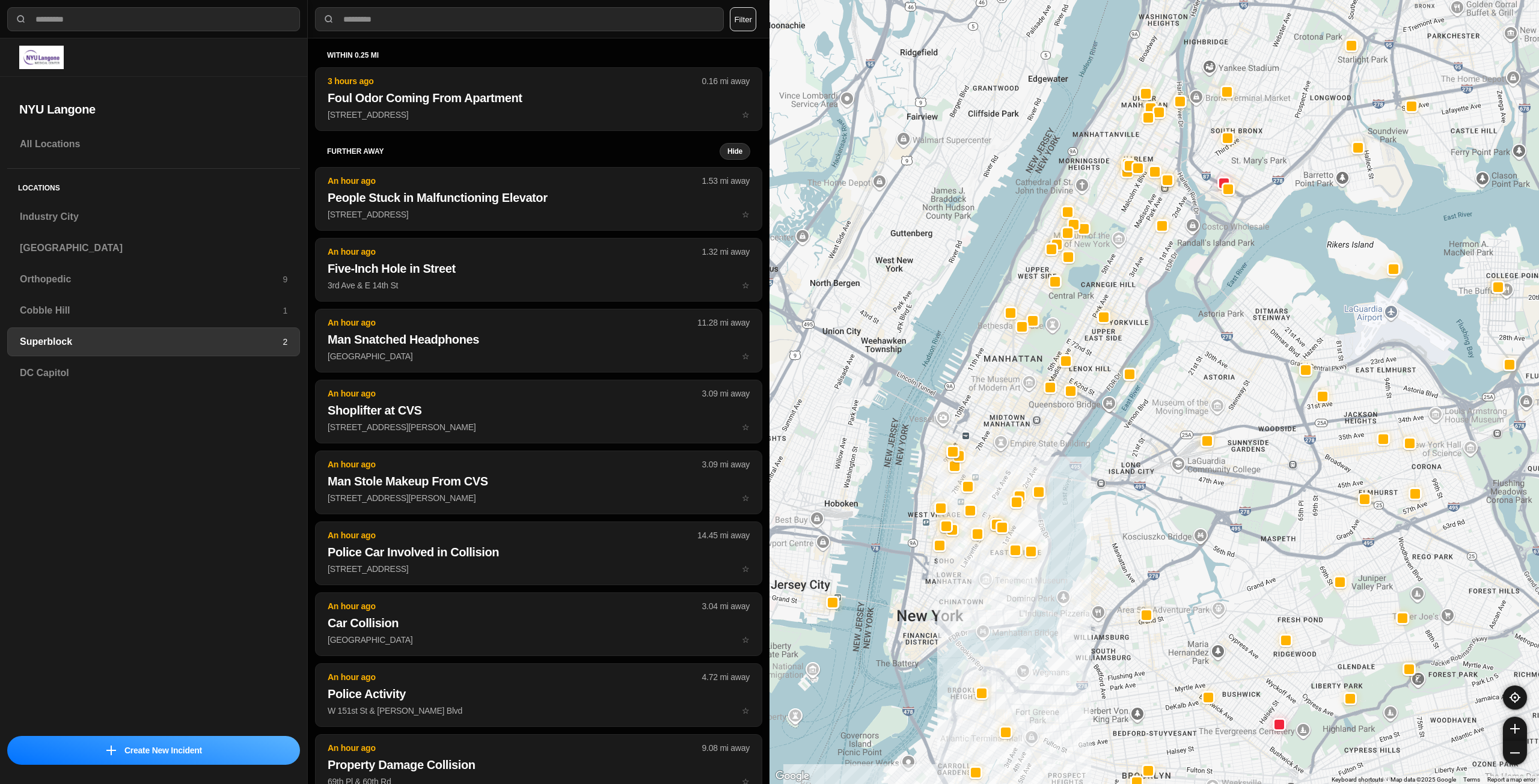
drag, startPoint x: 1023, startPoint y: 342, endPoint x: 1009, endPoint y: 381, distance: 41.4
click at [1011, 381] on div at bounding box center [1154, 392] width 770 height 784
click at [172, 212] on h3 "Industry City" at bounding box center [154, 217] width 267 height 15
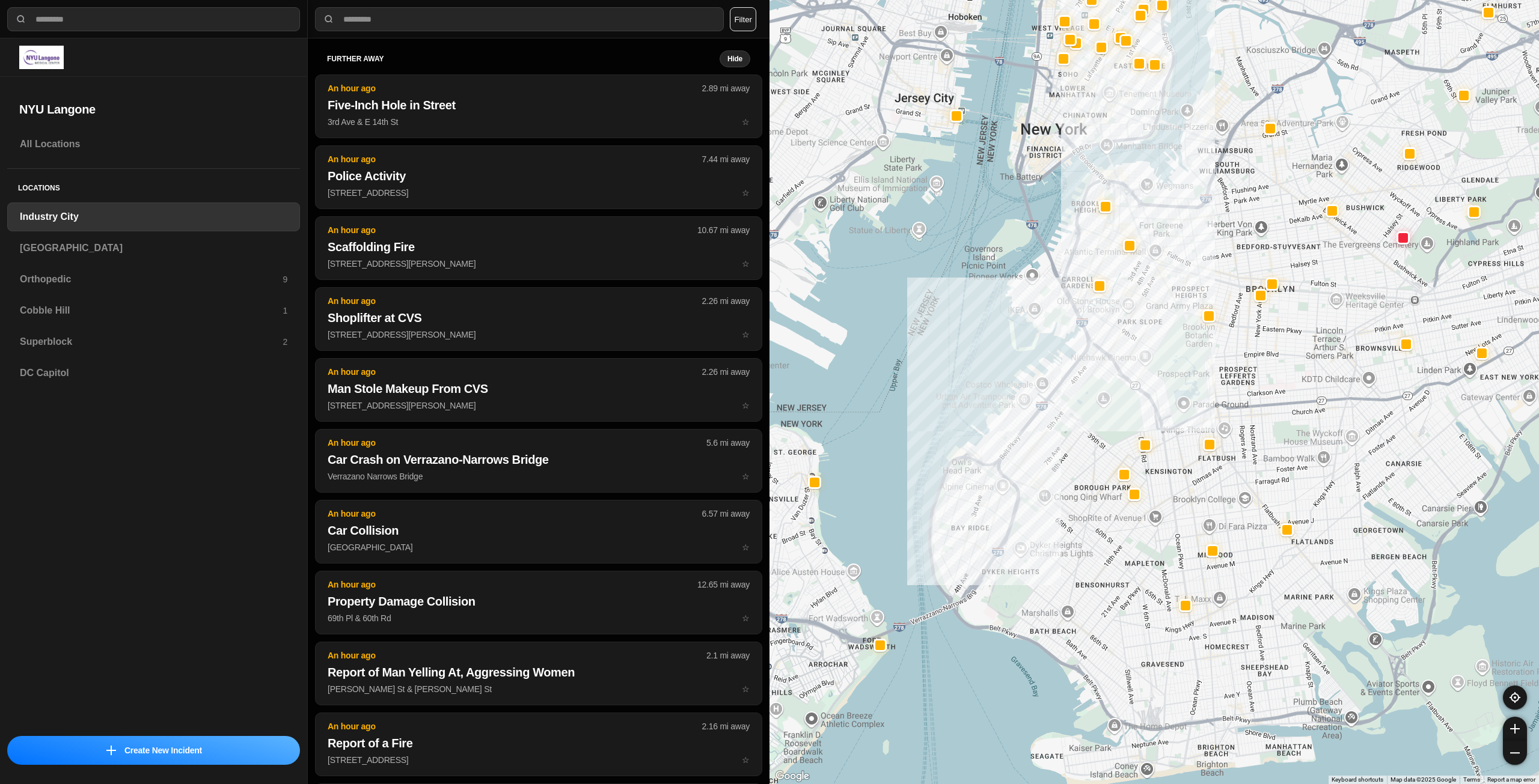
drag, startPoint x: 1134, startPoint y: 438, endPoint x: 1121, endPoint y: 375, distance: 64.3
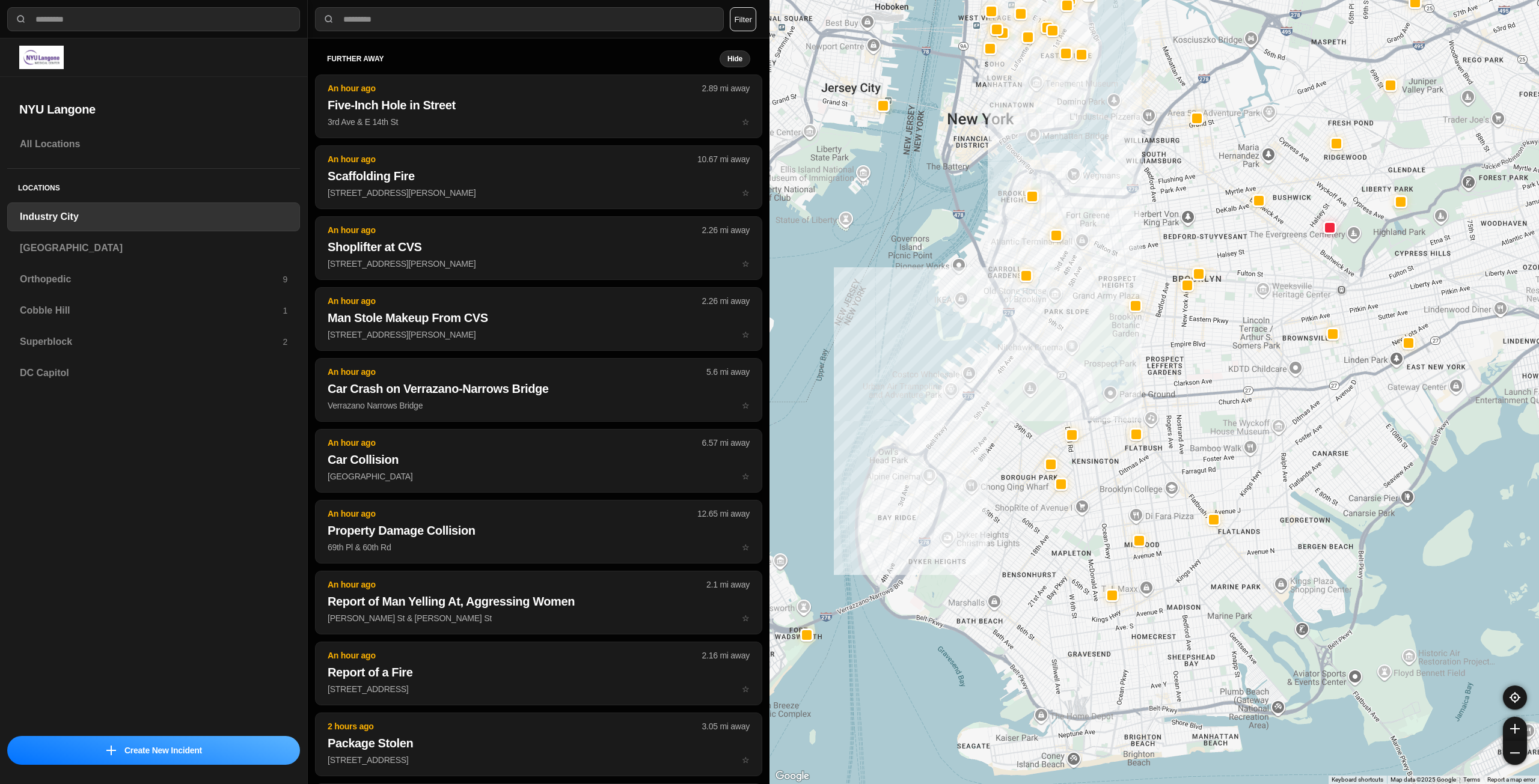
drag, startPoint x: 1240, startPoint y: 509, endPoint x: 1166, endPoint y: 485, distance: 77.8
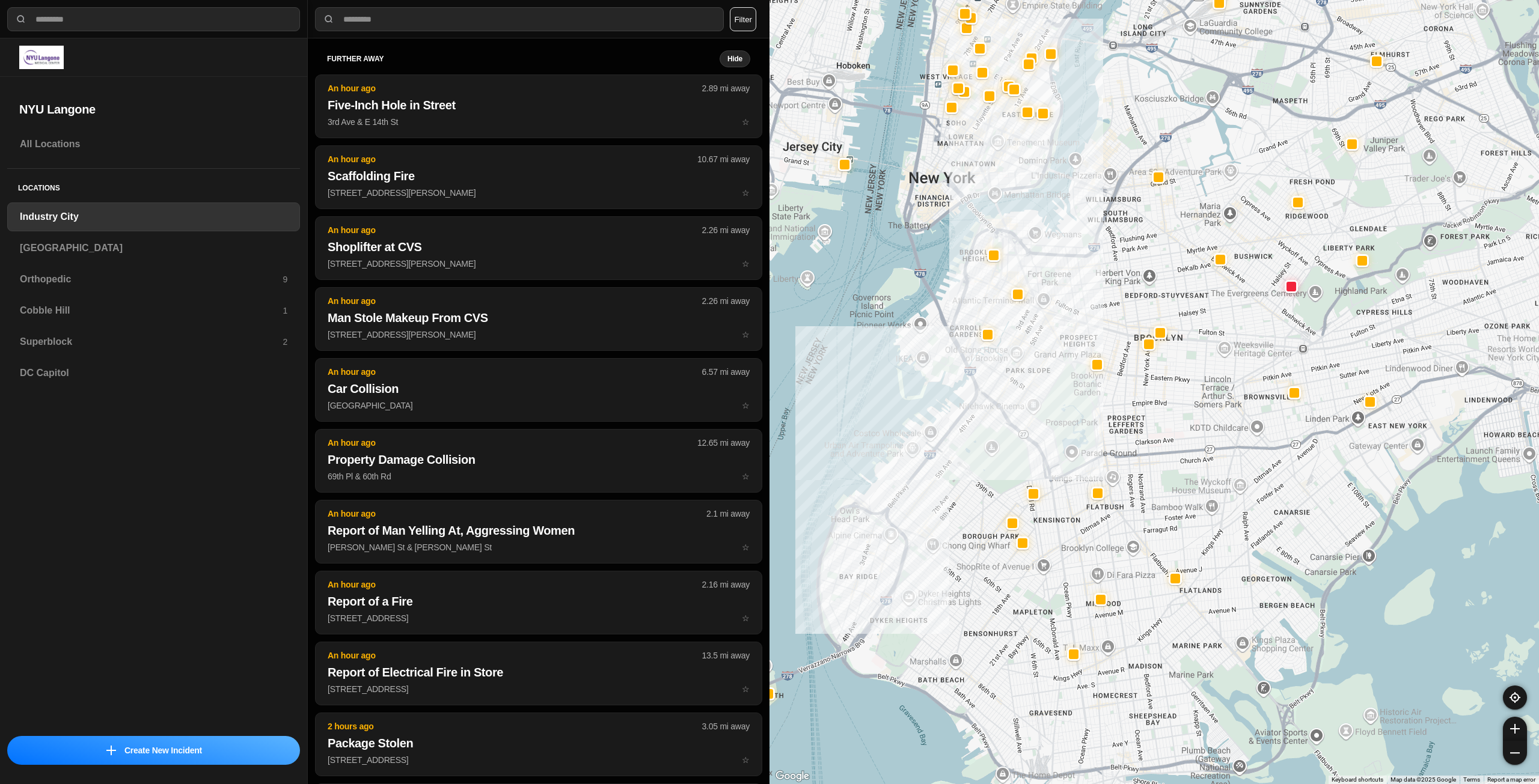
drag, startPoint x: 1132, startPoint y: 317, endPoint x: 1079, endPoint y: 409, distance: 106.2
click at [1079, 409] on div at bounding box center [1154, 392] width 770 height 784
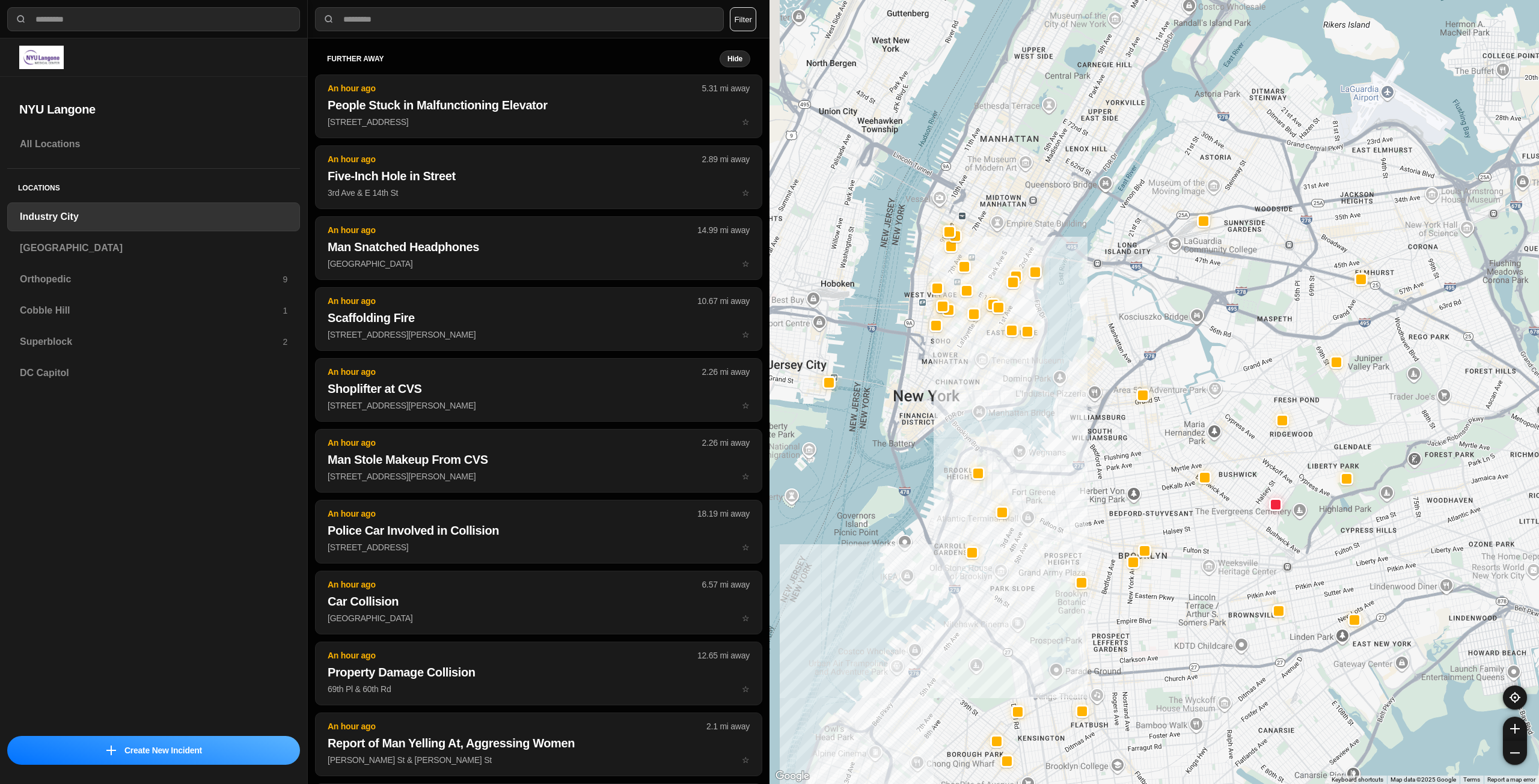
drag, startPoint x: 1107, startPoint y: 207, endPoint x: 1150, endPoint y: 340, distance: 139.8
click at [1150, 340] on div at bounding box center [1154, 392] width 770 height 784
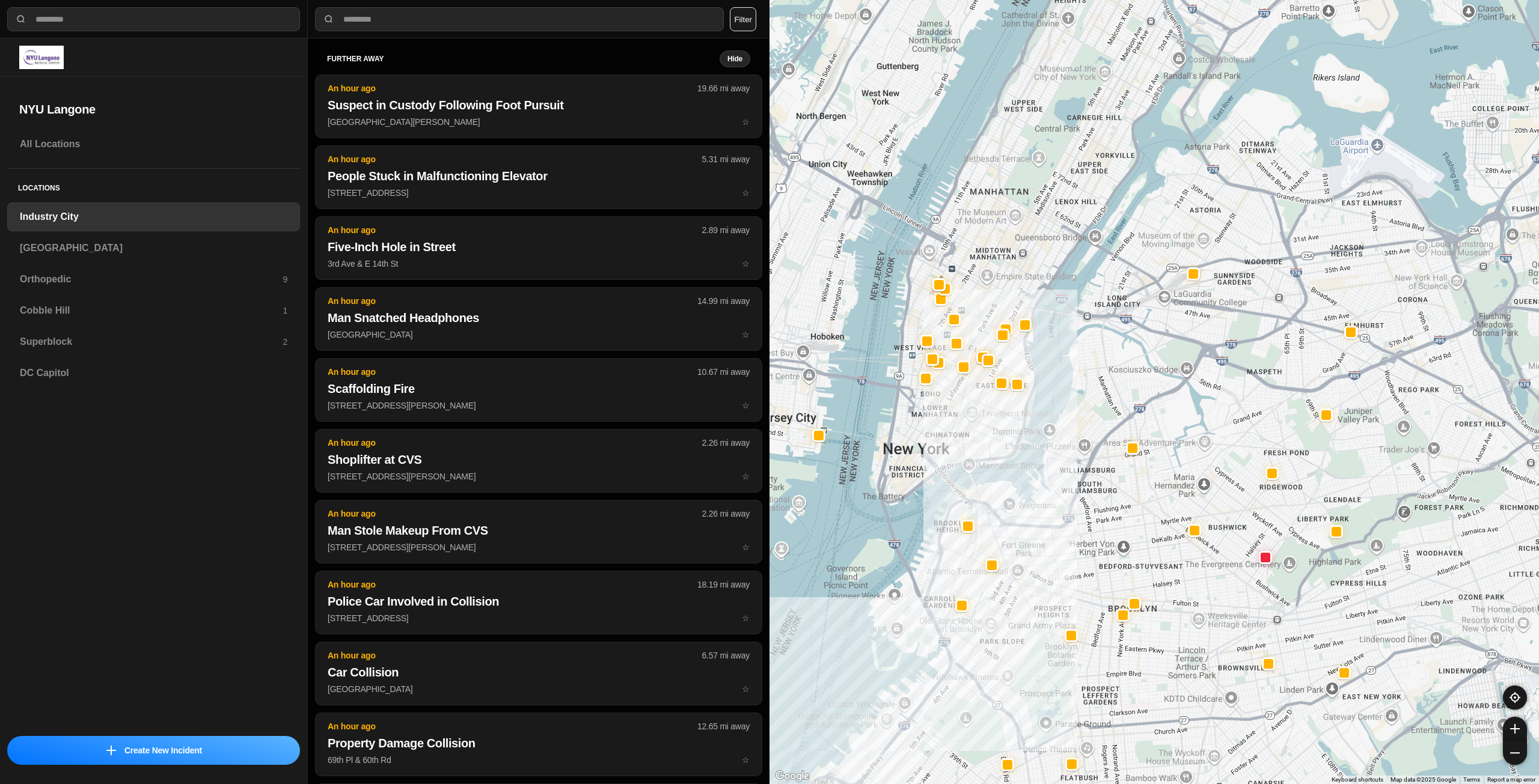
drag, startPoint x: 965, startPoint y: 364, endPoint x: 953, endPoint y: 416, distance: 53.4
click at [953, 416] on div at bounding box center [1154, 392] width 770 height 784
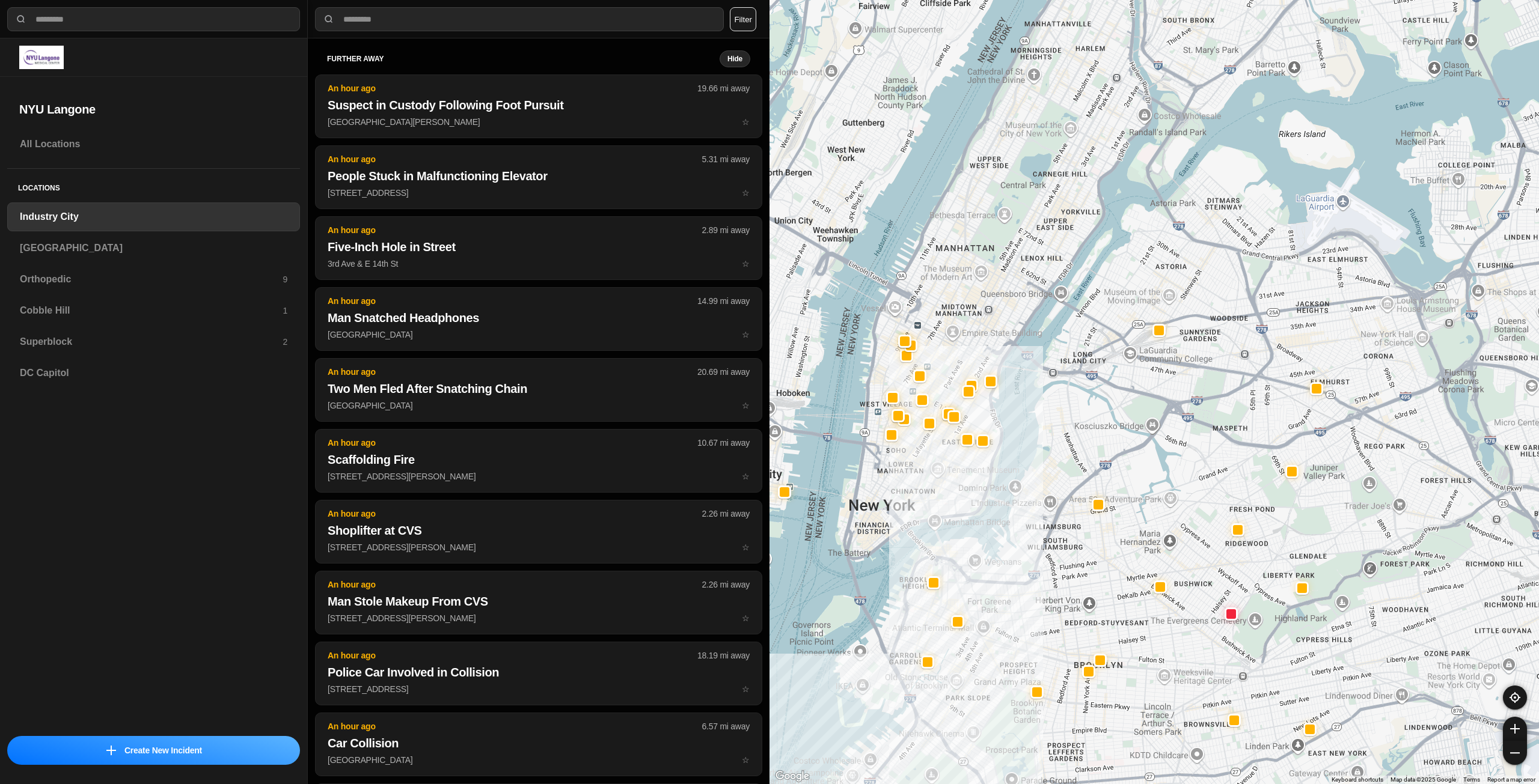
drag, startPoint x: 962, startPoint y: 406, endPoint x: 927, endPoint y: 466, distance: 69.5
click at [927, 466] on div at bounding box center [1154, 392] width 770 height 784
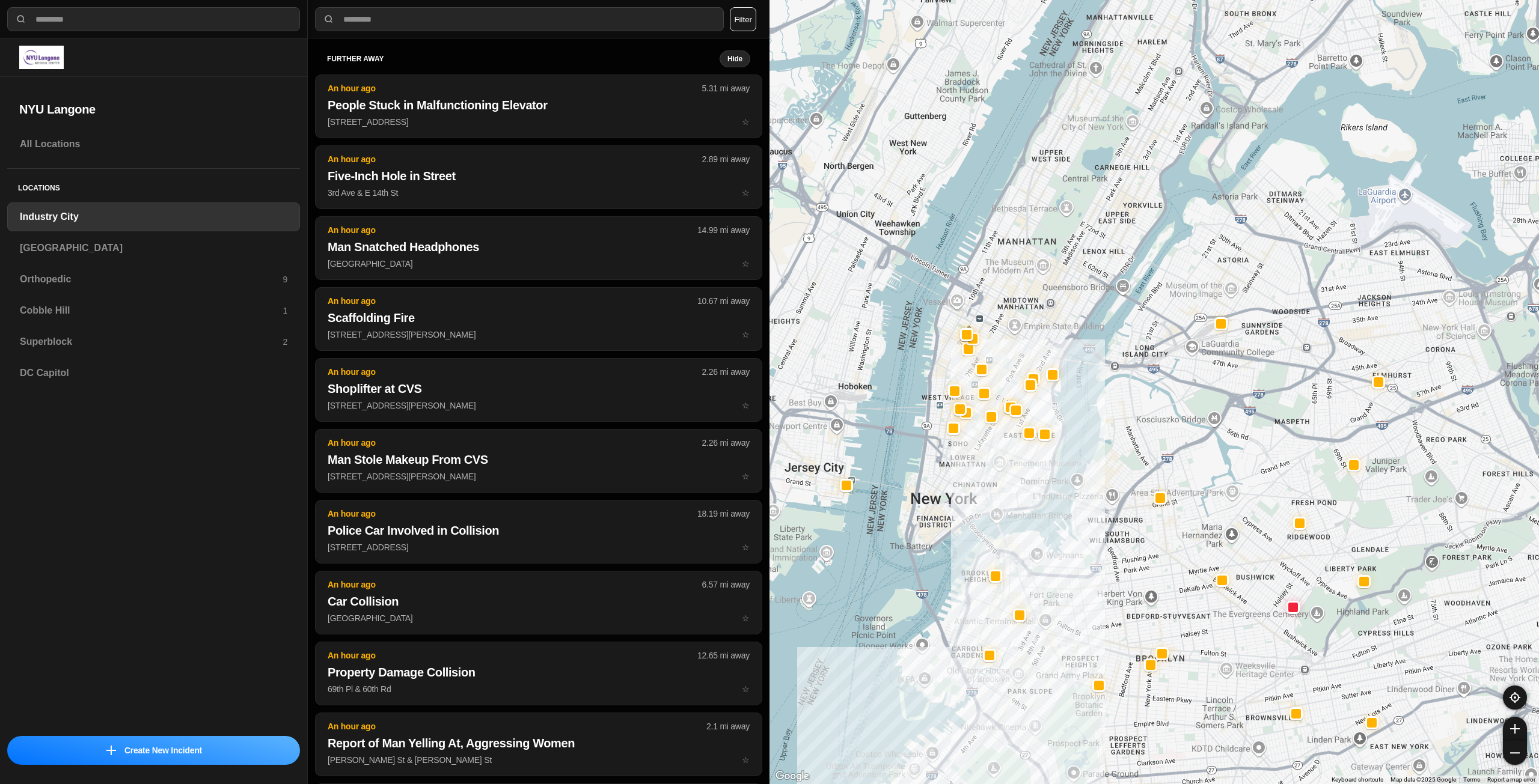
drag, startPoint x: 977, startPoint y: 343, endPoint x: 1034, endPoint y: 321, distance: 61.1
click at [1034, 321] on div at bounding box center [1154, 392] width 770 height 784
click at [166, 336] on h3 "Superblock" at bounding box center [151, 342] width 263 height 15
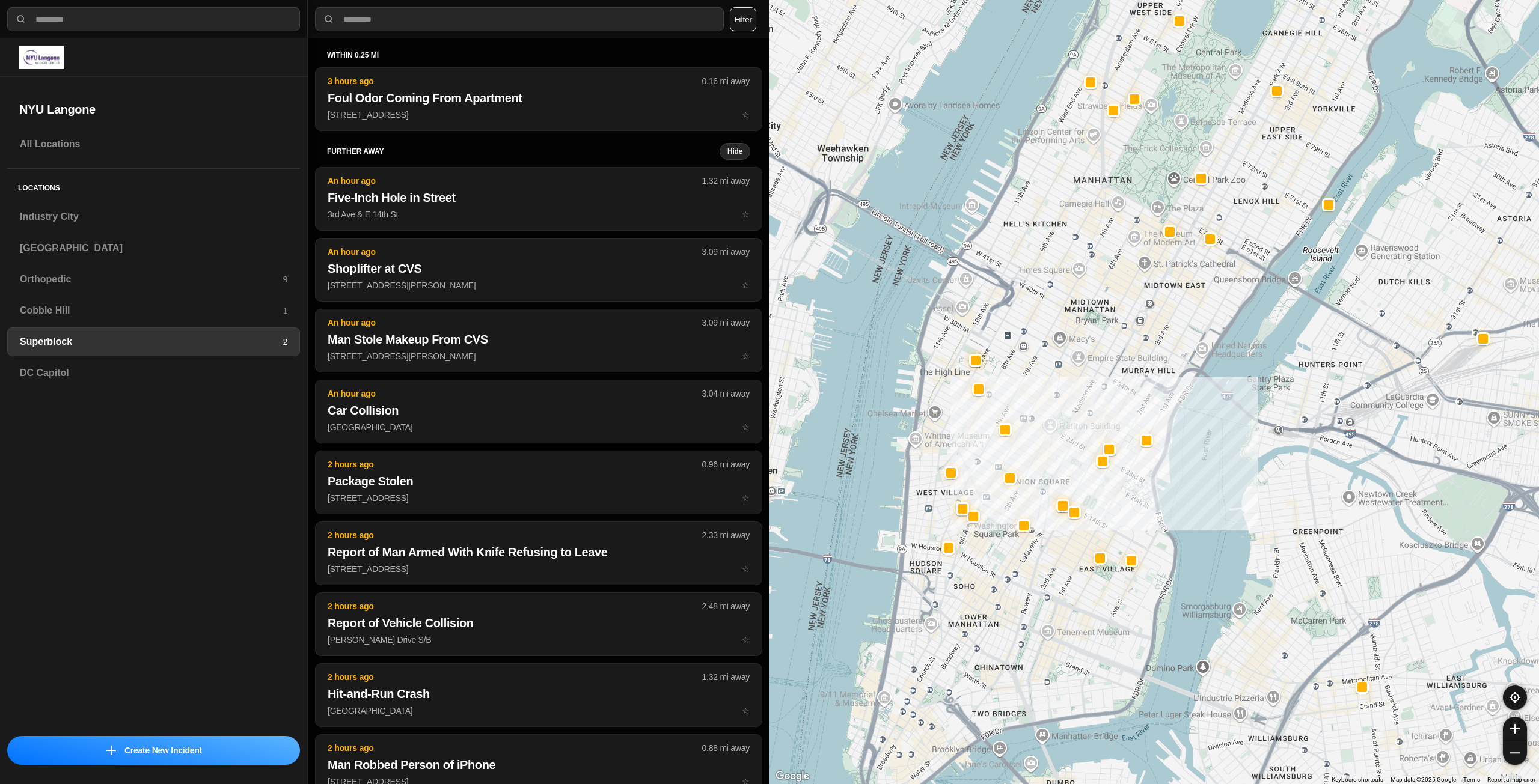
drag, startPoint x: 1042, startPoint y: 603, endPoint x: 1061, endPoint y: 542, distance: 63.9
click at [1061, 542] on div at bounding box center [1154, 392] width 770 height 784
click at [171, 225] on div "Industry City" at bounding box center [154, 216] width 293 height 29
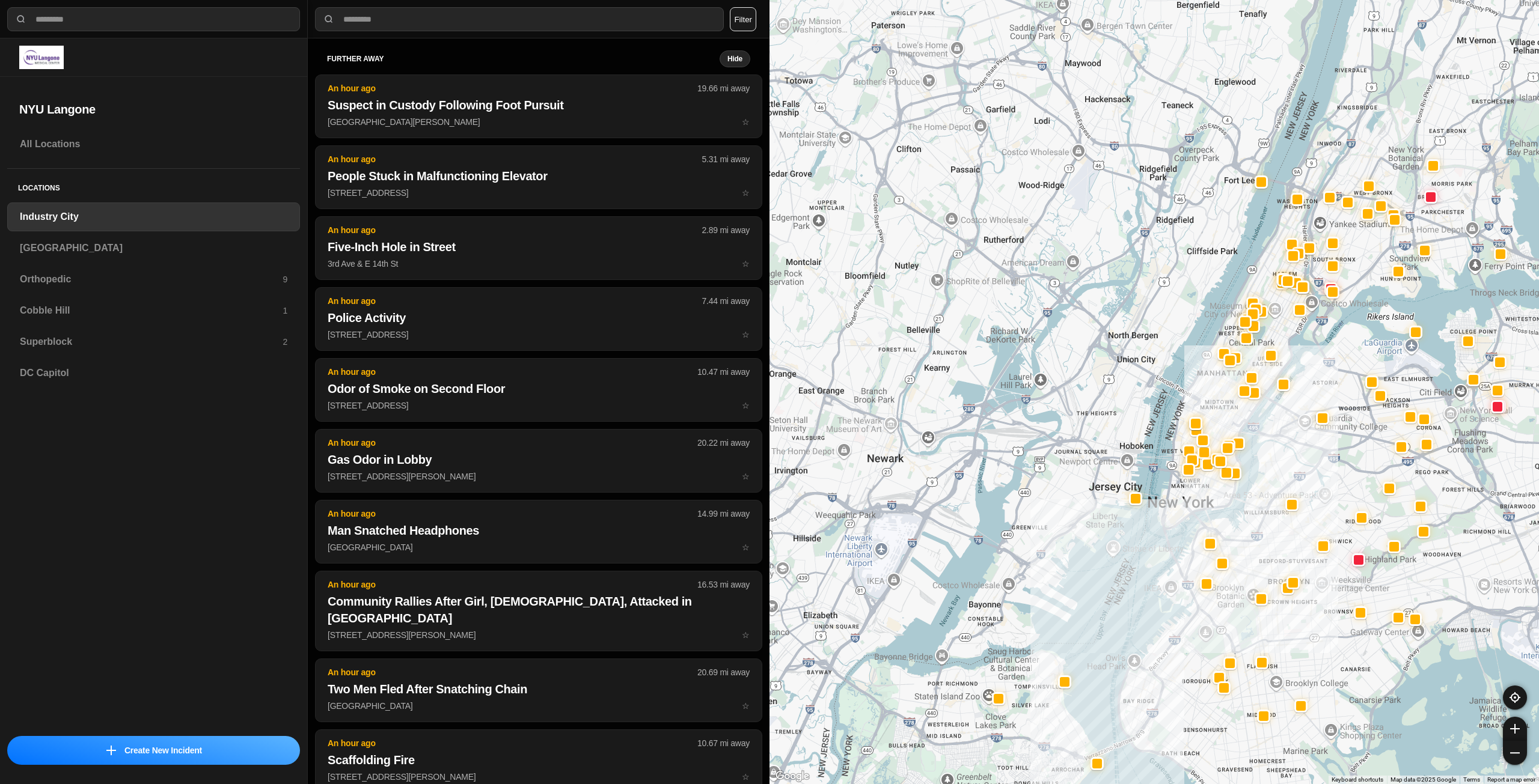
drag, startPoint x: 1291, startPoint y: 365, endPoint x: 1248, endPoint y: 523, distance: 163.7
click at [1248, 523] on div at bounding box center [1154, 392] width 770 height 784
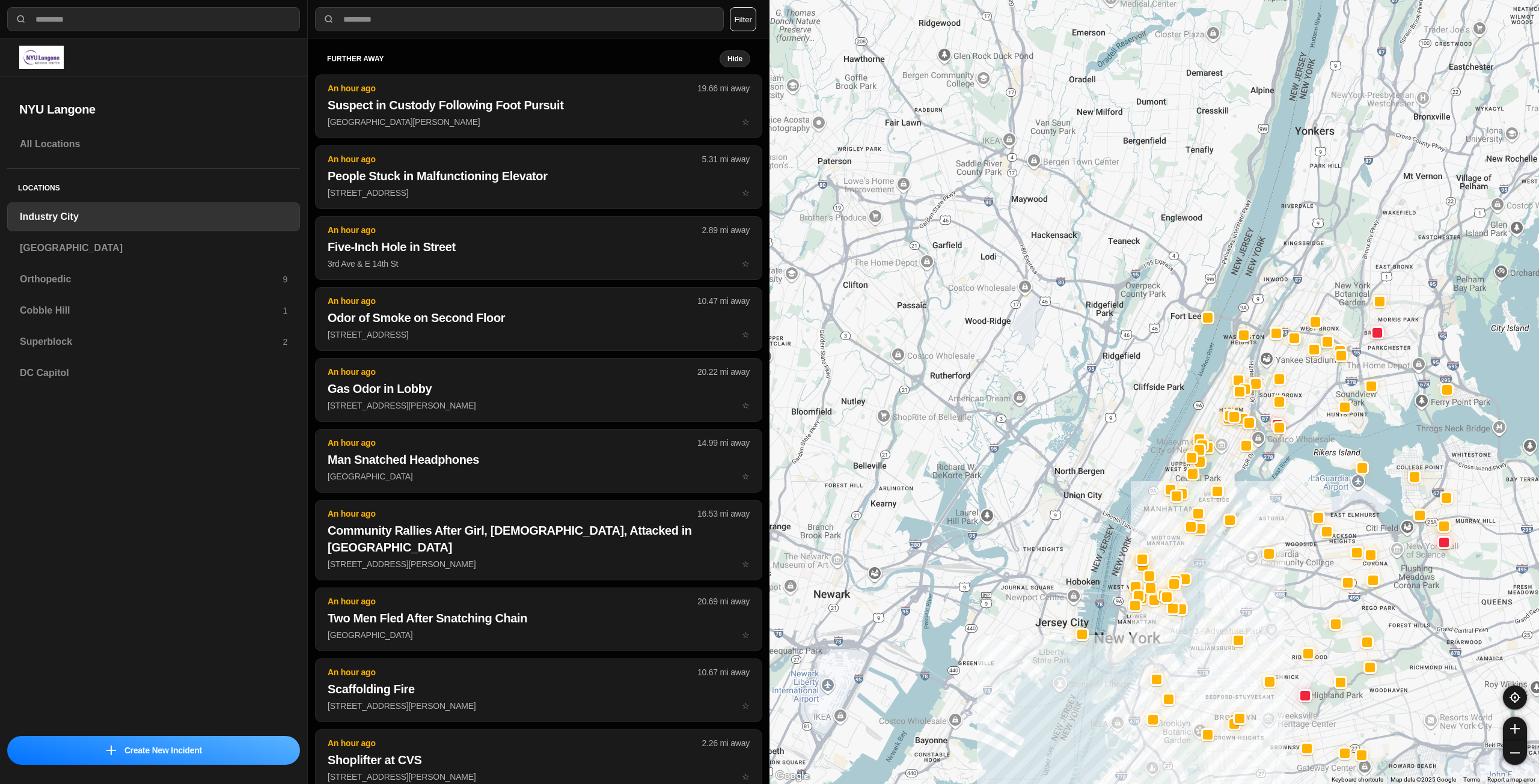
drag, startPoint x: 1232, startPoint y: 415, endPoint x: 1178, endPoint y: 550, distance: 145.4
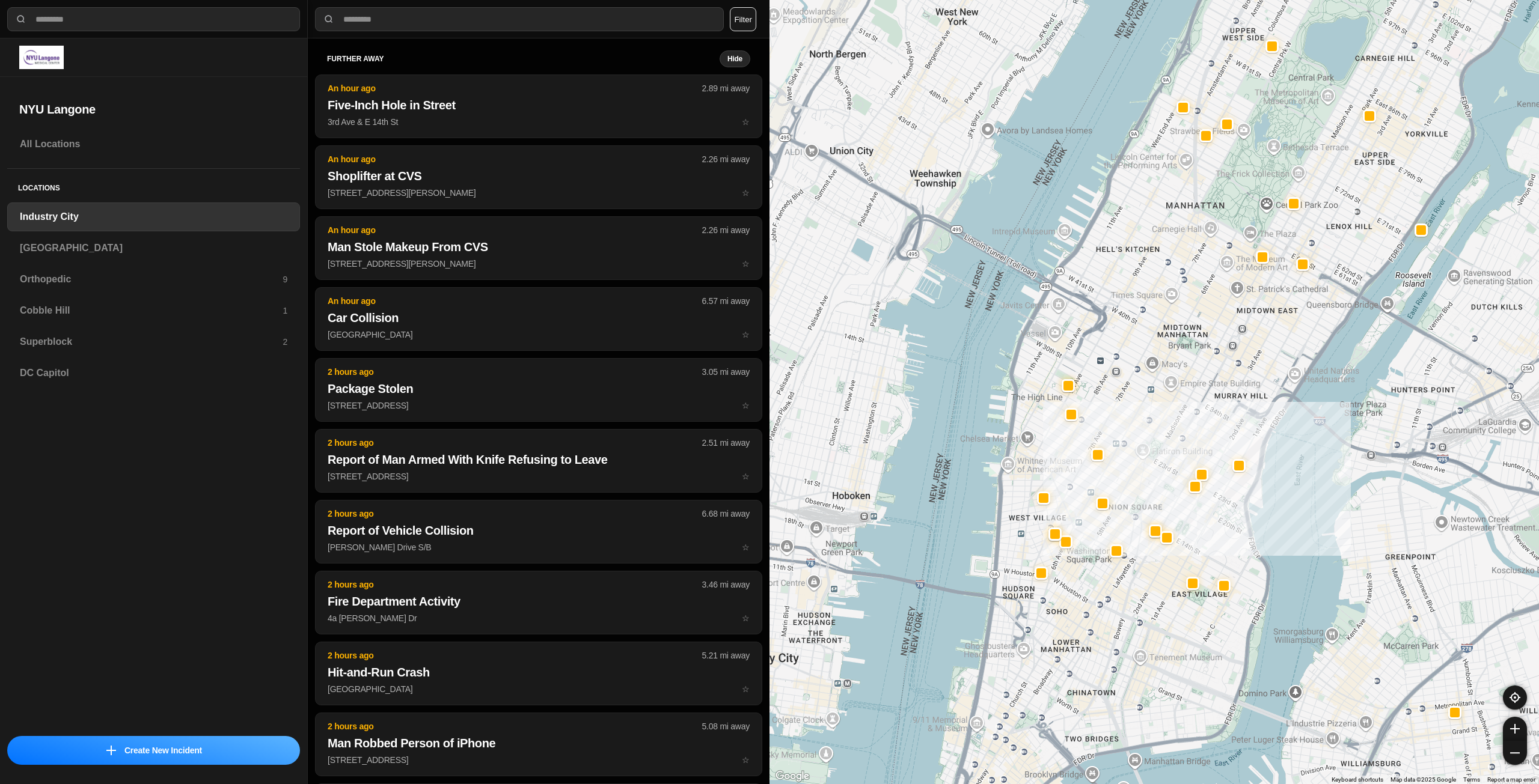
drag, startPoint x: 1126, startPoint y: 425, endPoint x: 1216, endPoint y: 427, distance: 90.0
click at [1216, 427] on div "757 people" at bounding box center [1154, 392] width 770 height 784
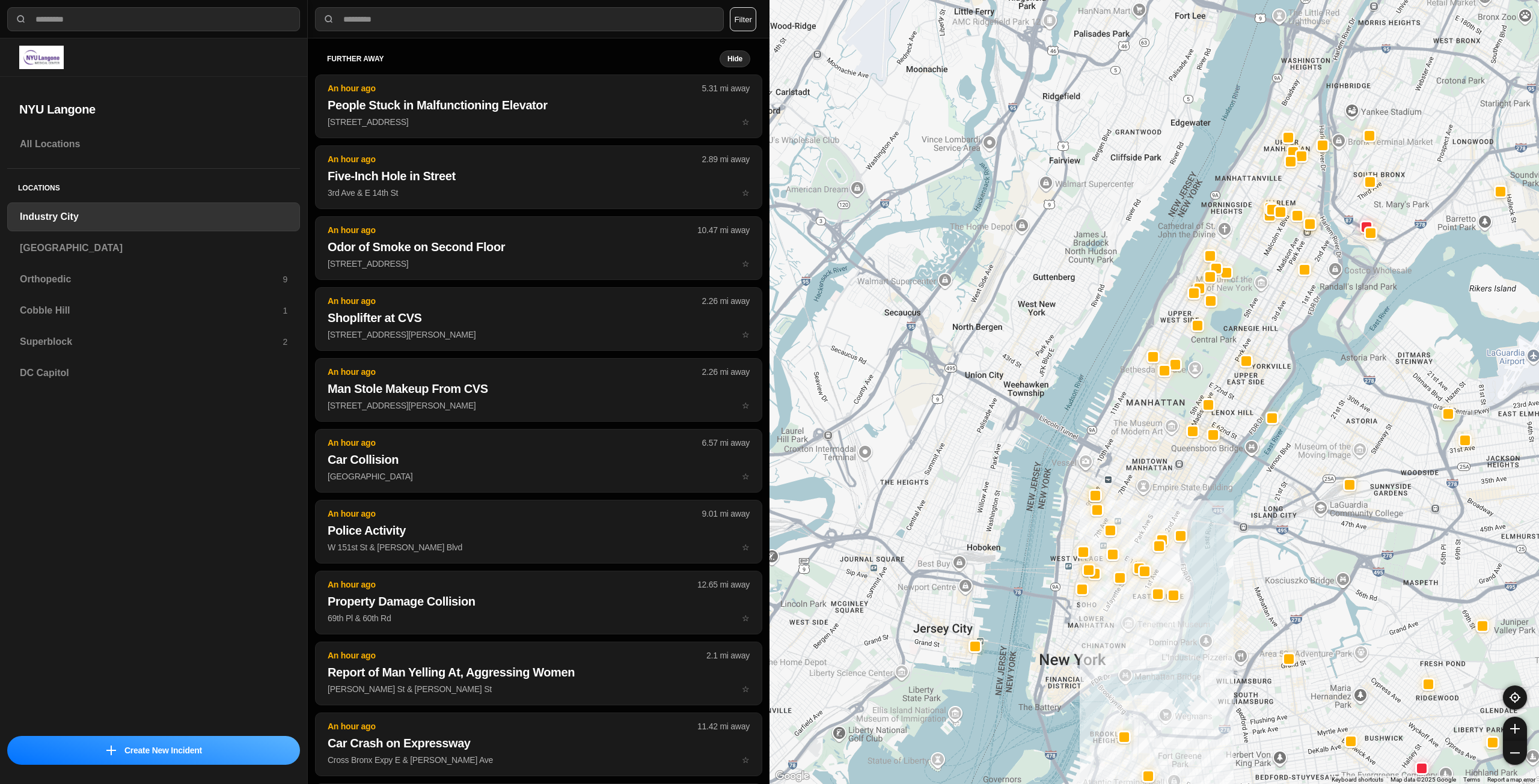
drag, startPoint x: 1177, startPoint y: 421, endPoint x: 1156, endPoint y: 465, distance: 48.8
click at [1156, 465] on div at bounding box center [1154, 392] width 770 height 784
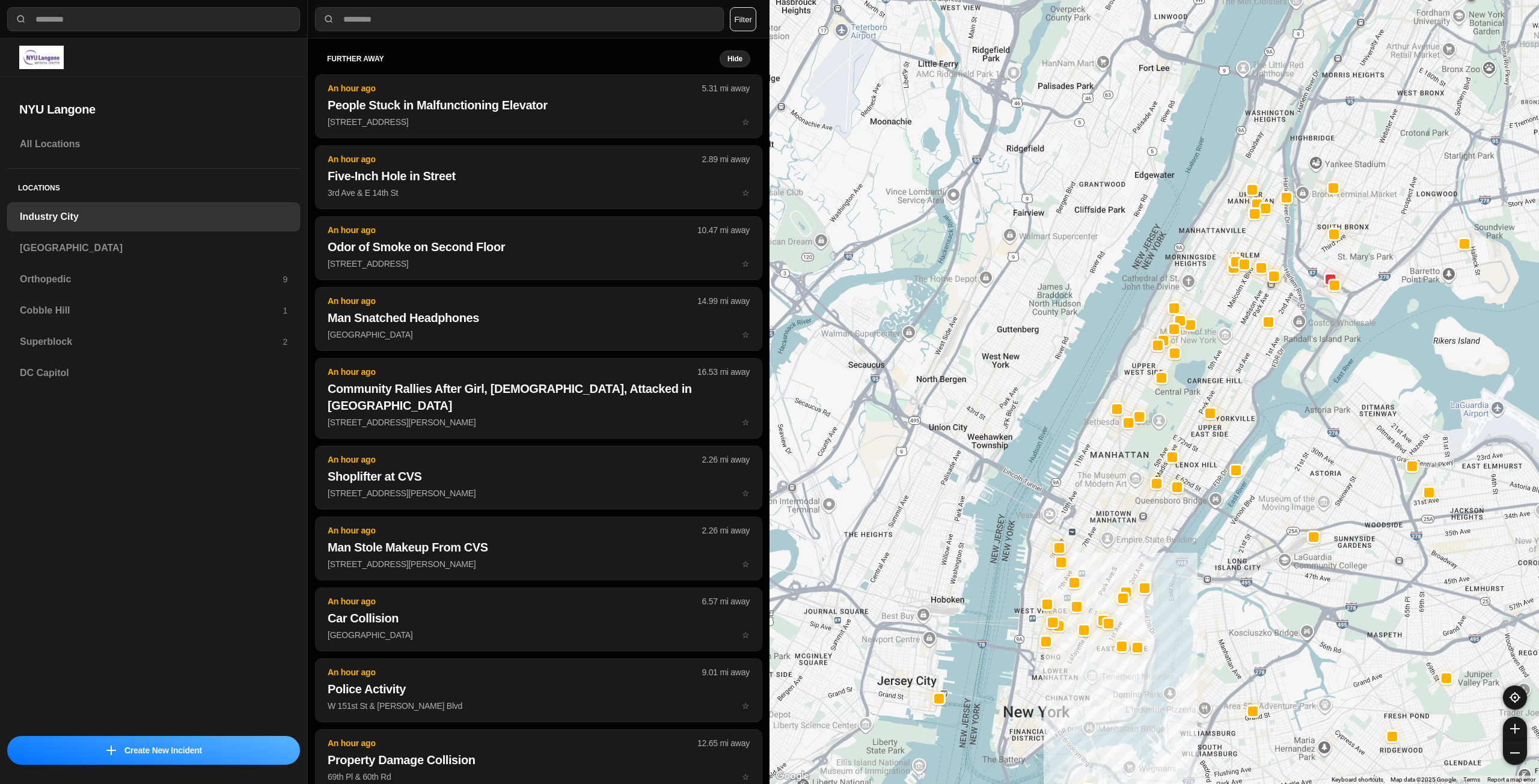
drag, startPoint x: 1132, startPoint y: 460, endPoint x: 1124, endPoint y: 472, distance: 14.4
click at [132, 254] on h3 "[GEOGRAPHIC_DATA]" at bounding box center [154, 248] width 267 height 15
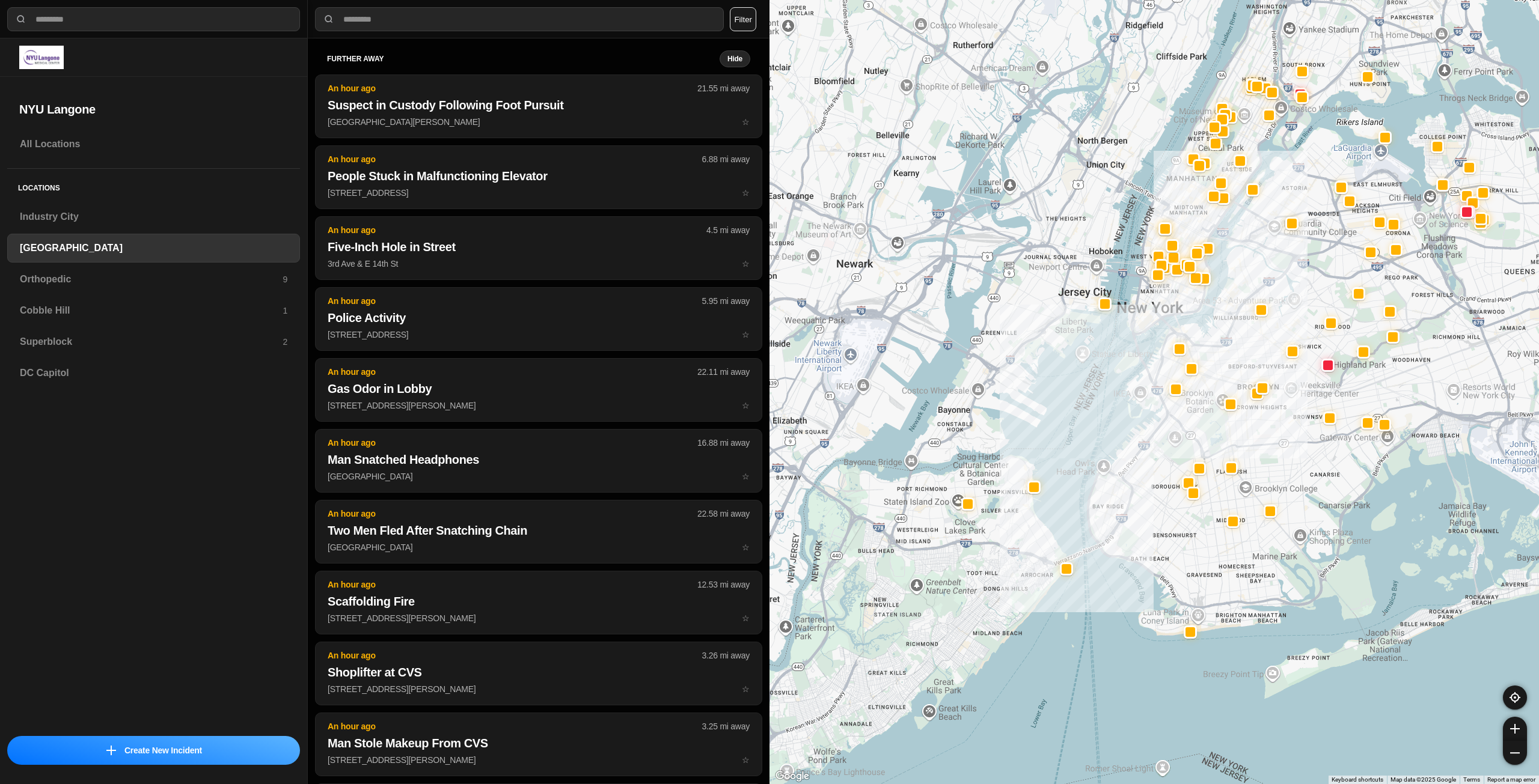
drag, startPoint x: 1197, startPoint y: 238, endPoint x: 1170, endPoint y: 317, distance: 83.5
click at [1170, 317] on div at bounding box center [1154, 392] width 770 height 784
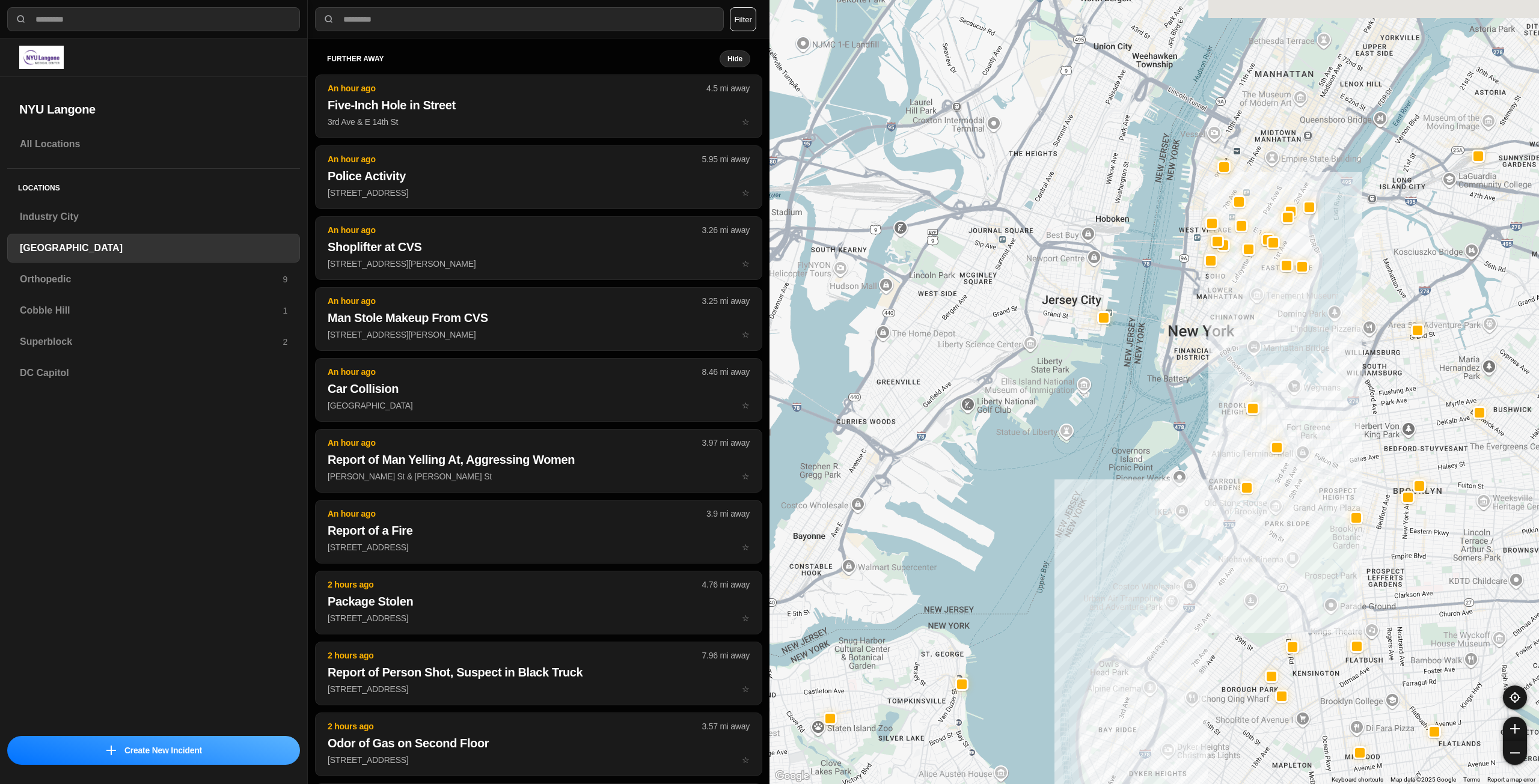
drag, startPoint x: 1288, startPoint y: 201, endPoint x: 1247, endPoint y: 359, distance: 163.2
click at [1248, 357] on div at bounding box center [1154, 392] width 770 height 784
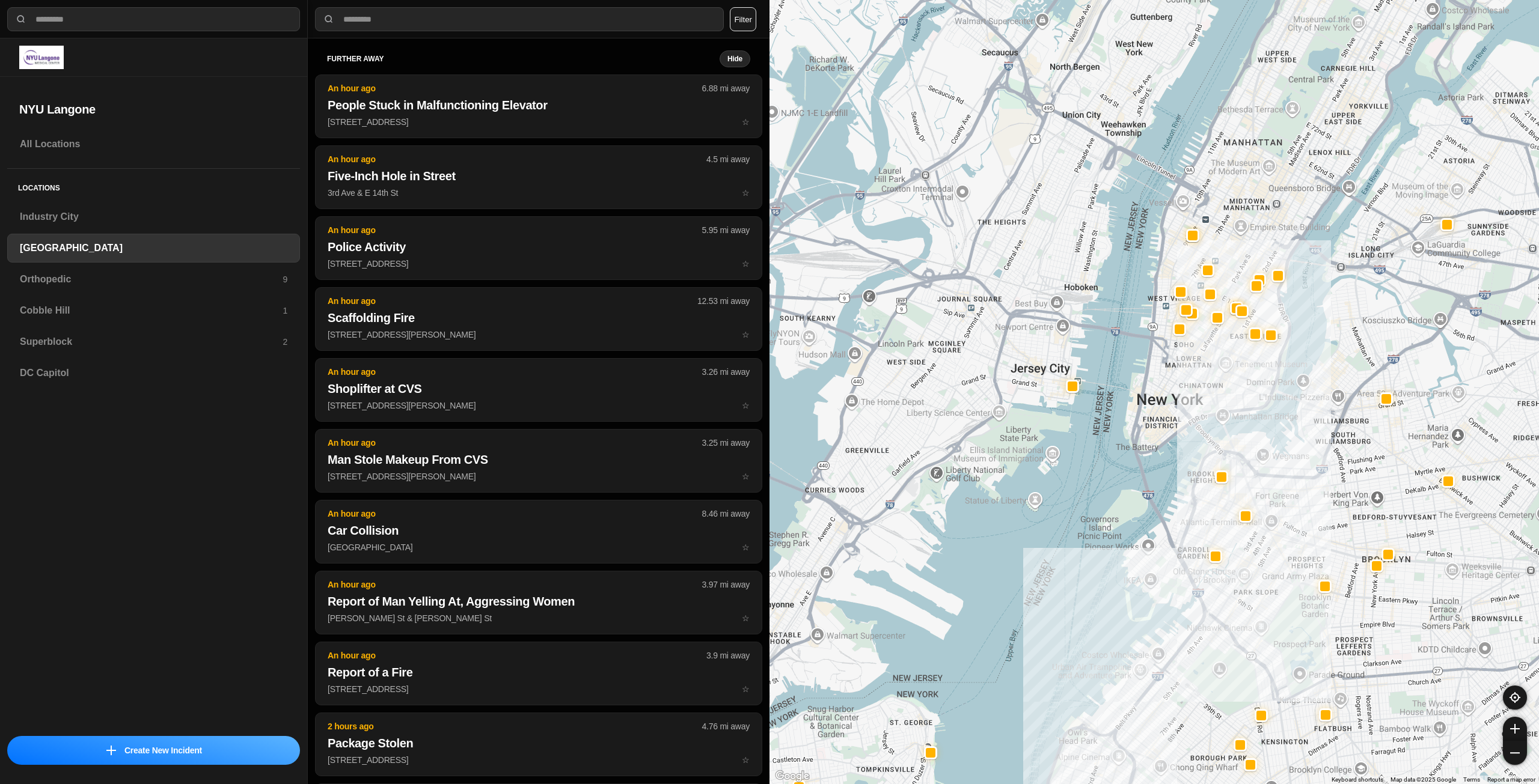
click at [1212, 357] on div at bounding box center [1154, 392] width 770 height 784
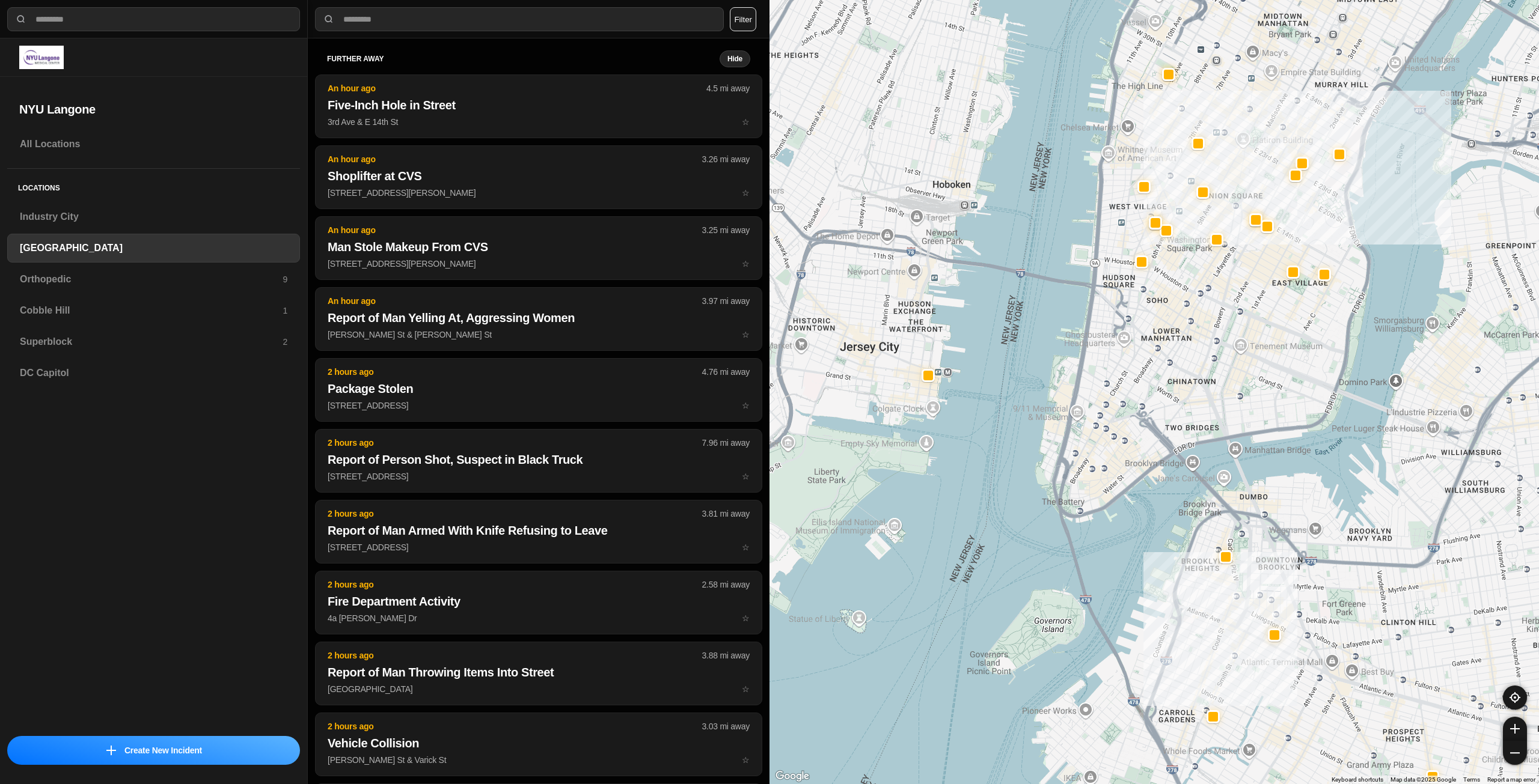
drag, startPoint x: 1196, startPoint y: 361, endPoint x: 1175, endPoint y: 397, distance: 41.7
click at [1175, 397] on div "421 people" at bounding box center [1154, 392] width 770 height 784
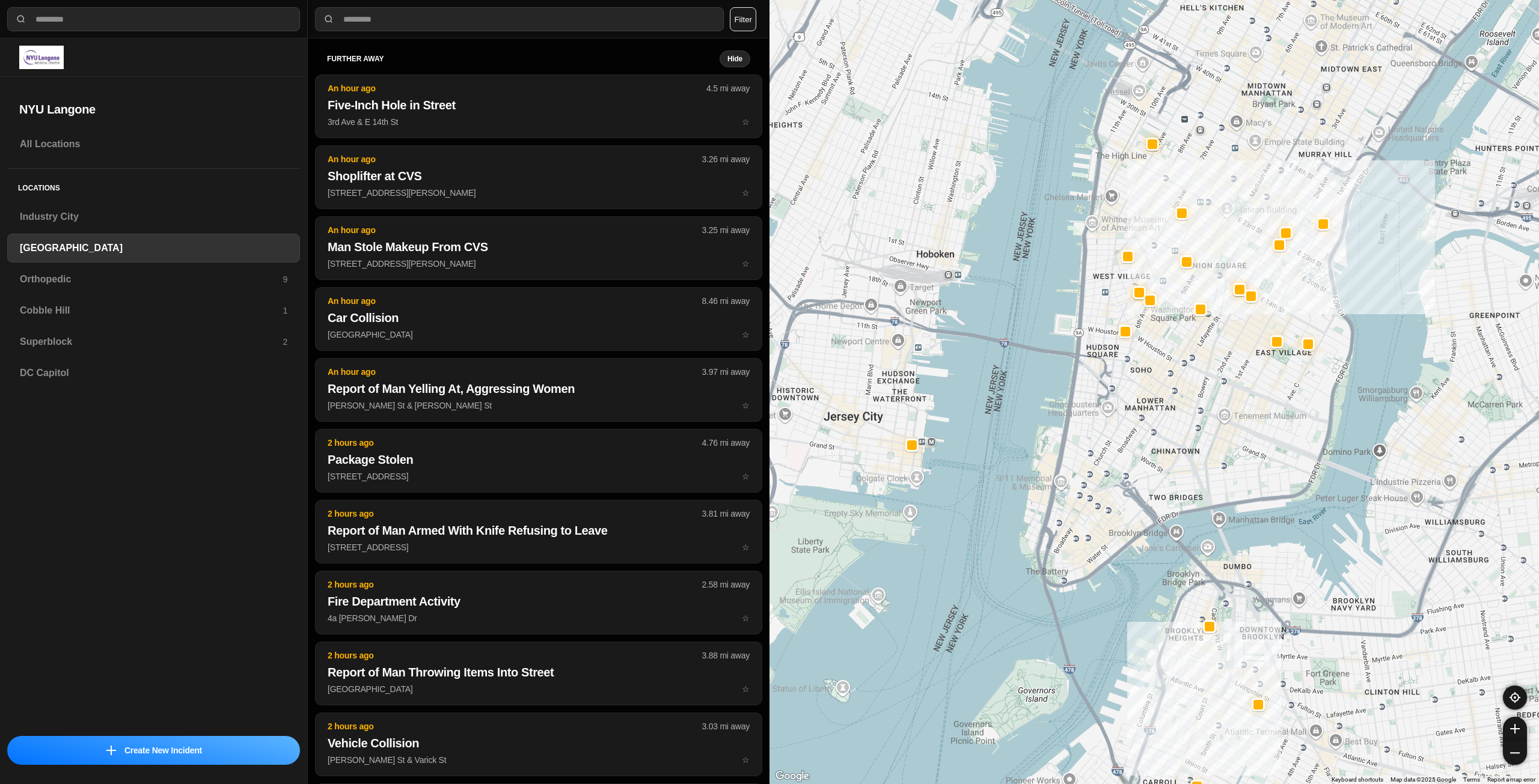
drag, startPoint x: 1216, startPoint y: 396, endPoint x: 1221, endPoint y: 429, distance: 33.4
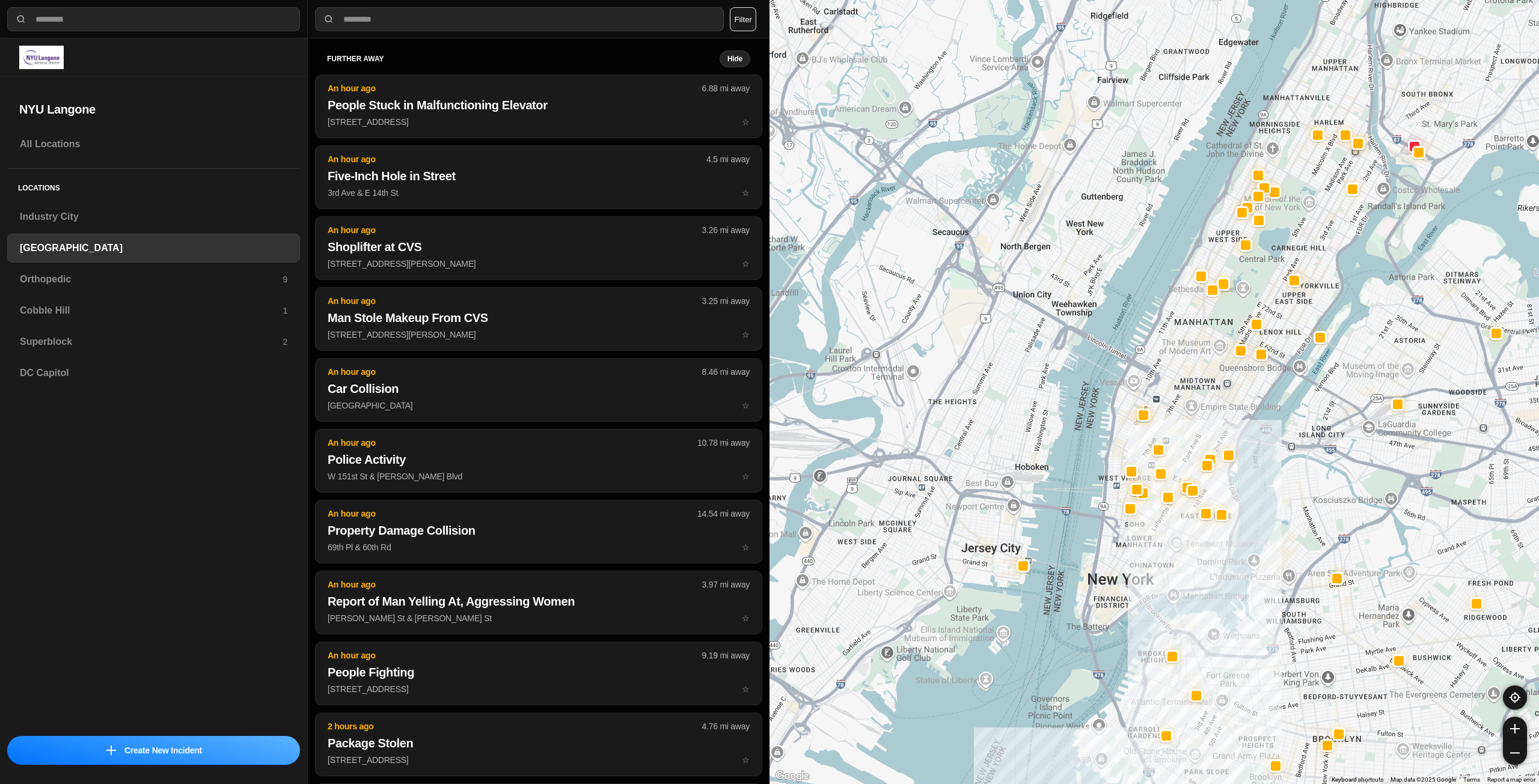
drag, startPoint x: 1247, startPoint y: 294, endPoint x: 1204, endPoint y: 393, distance: 107.9
click at [1204, 393] on div at bounding box center [1154, 392] width 770 height 784
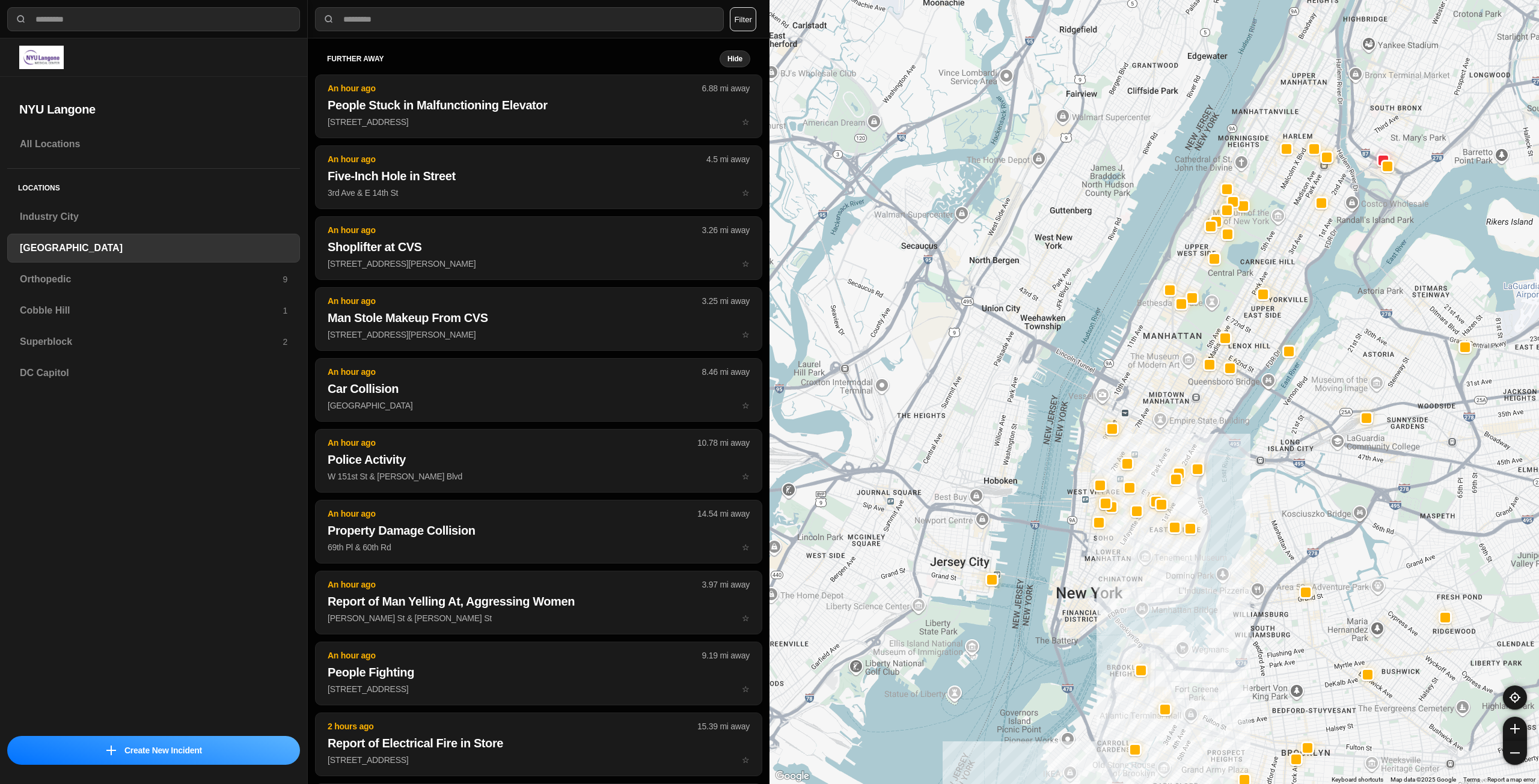
drag, startPoint x: 1210, startPoint y: 358, endPoint x: 1177, endPoint y: 372, distance: 35.8
click at [1177, 372] on div at bounding box center [1154, 392] width 770 height 784
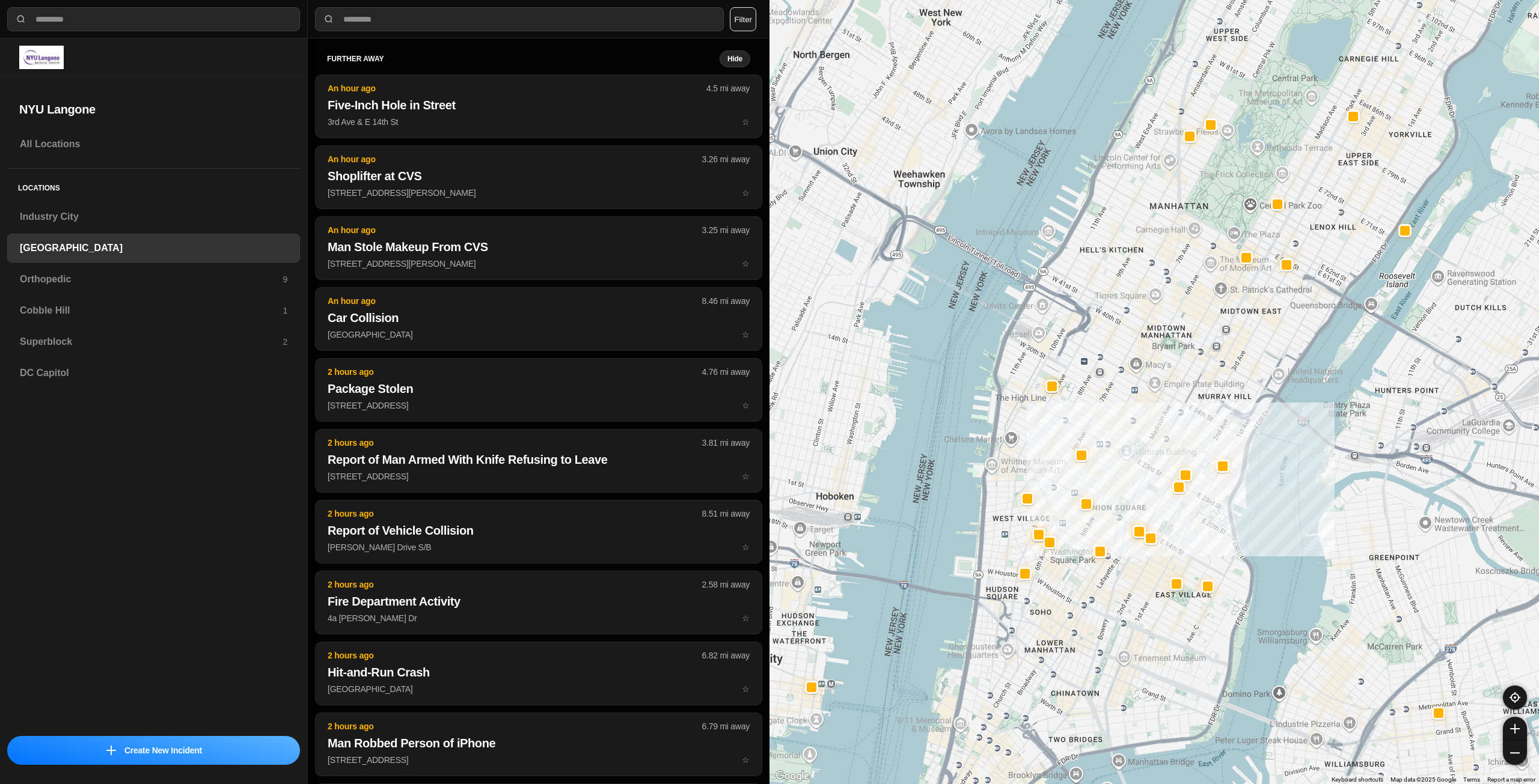
drag, startPoint x: 1148, startPoint y: 479, endPoint x: 1156, endPoint y: 568, distance: 89.4
click at [1112, 591] on div "421 people" at bounding box center [1154, 392] width 770 height 784
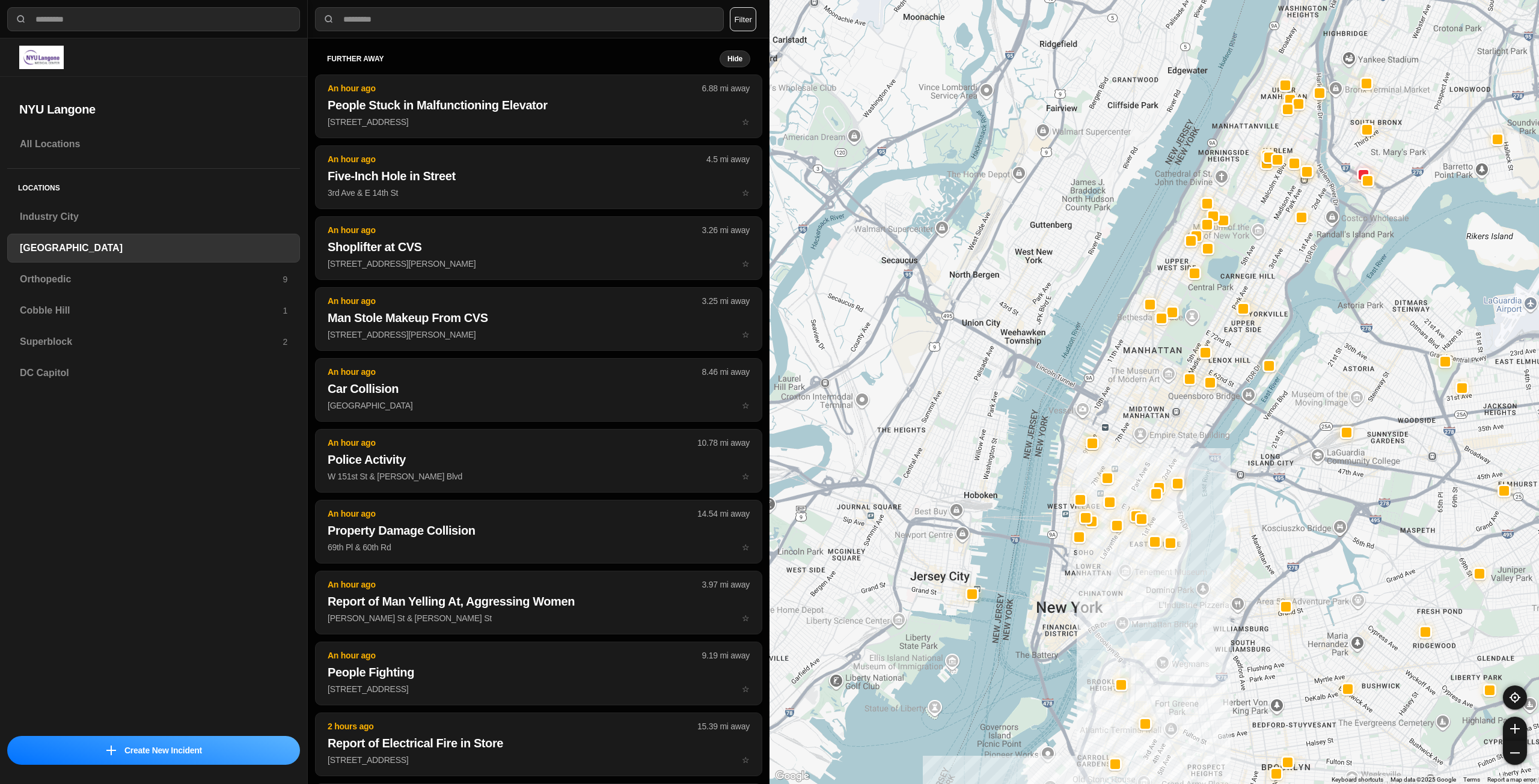
drag, startPoint x: 1239, startPoint y: 307, endPoint x: 1228, endPoint y: 327, distance: 22.8
click at [1228, 327] on div at bounding box center [1154, 392] width 770 height 784
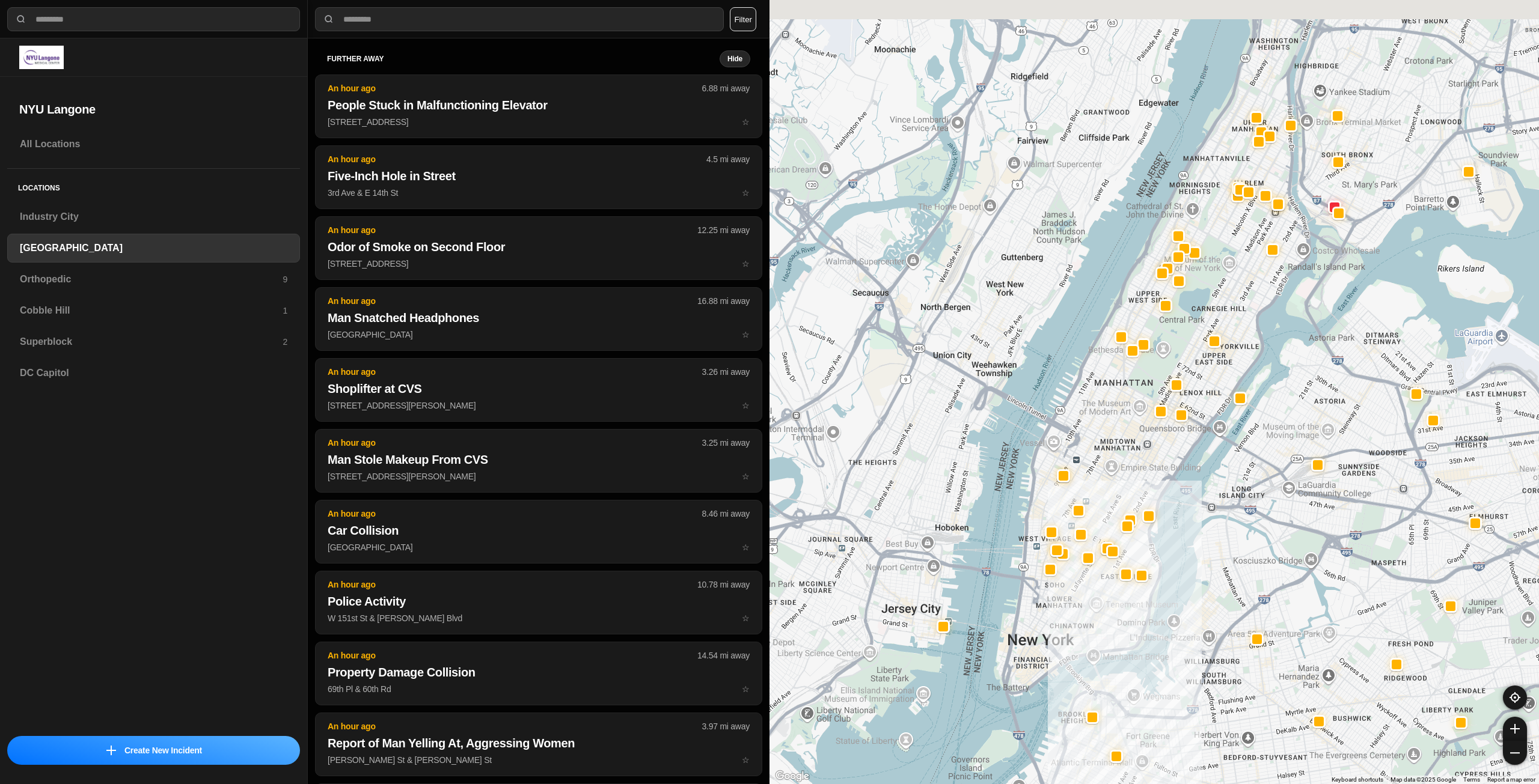
drag, startPoint x: 1110, startPoint y: 562, endPoint x: 1041, endPoint y: 623, distance: 92.1
click at [1041, 624] on div at bounding box center [1154, 392] width 770 height 784
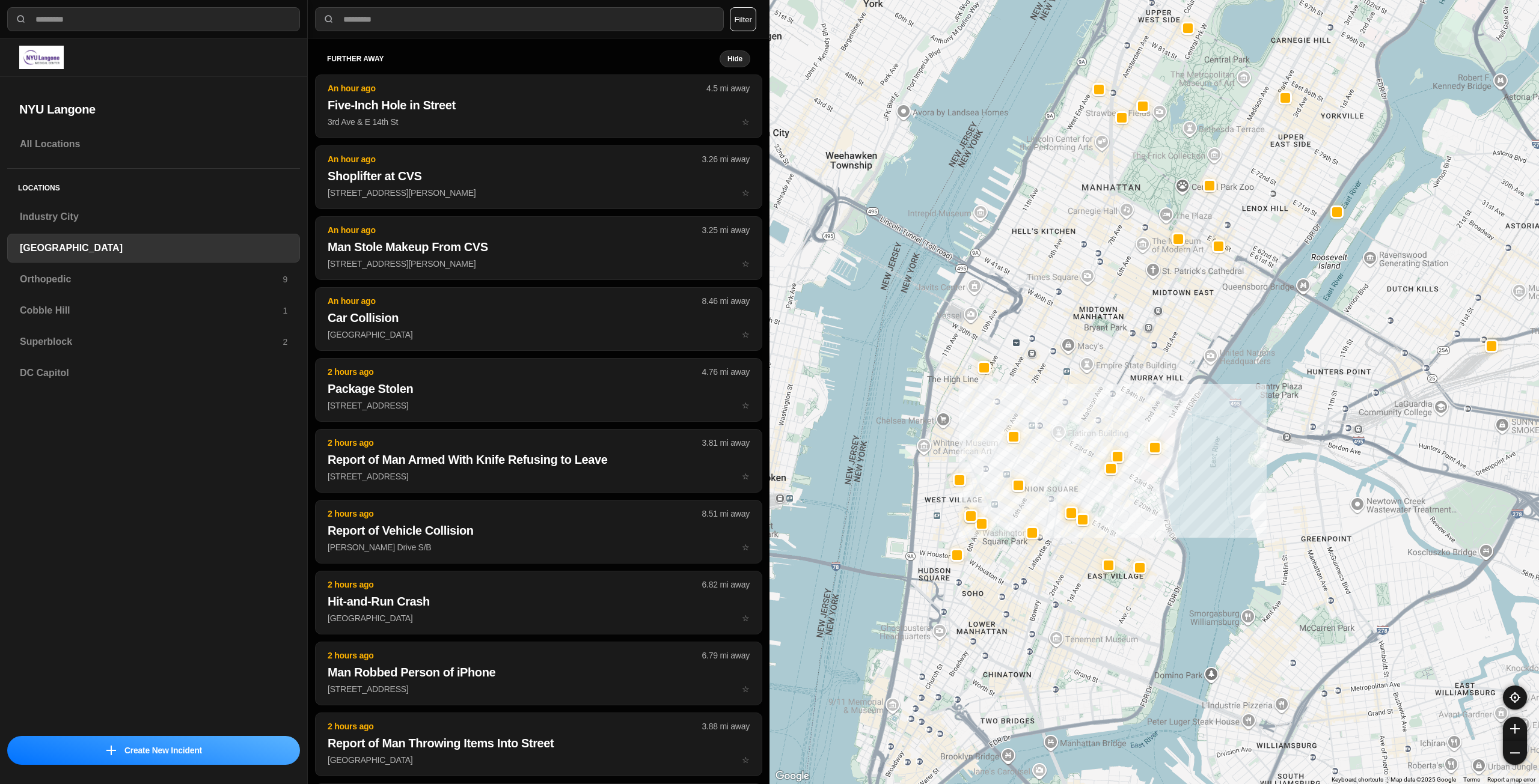
drag, startPoint x: 1076, startPoint y: 657, endPoint x: 1107, endPoint y: 542, distance: 119.1
click at [1107, 542] on div "421 people" at bounding box center [1154, 392] width 770 height 784
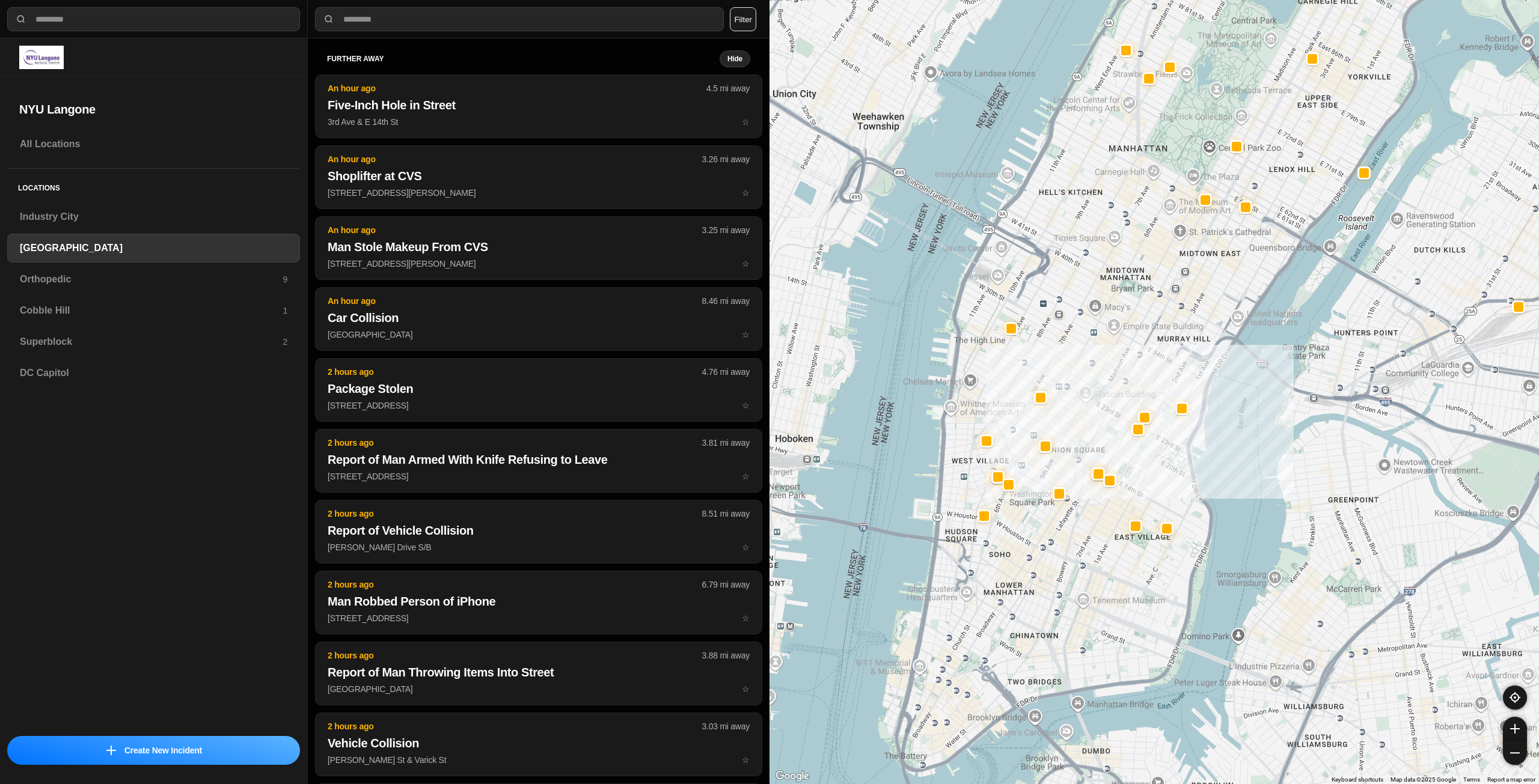
drag, startPoint x: 1065, startPoint y: 594, endPoint x: 1069, endPoint y: 588, distance: 7.2
click at [1069, 588] on div "421 people" at bounding box center [1154, 392] width 770 height 784
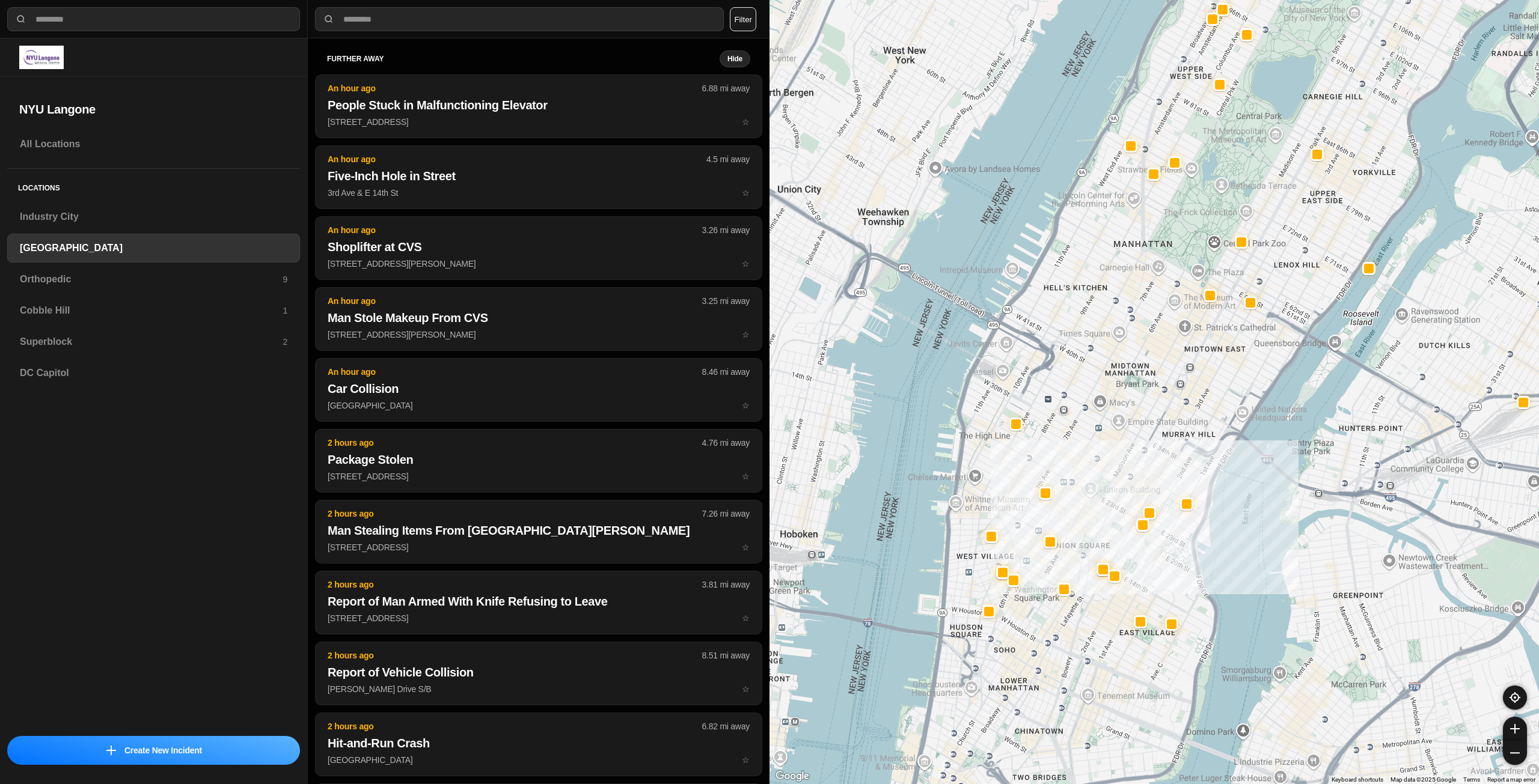
drag, startPoint x: 1168, startPoint y: 321, endPoint x: 1174, endPoint y: 423, distance: 102.2
click at [1173, 423] on div "421 people" at bounding box center [1154, 392] width 770 height 784
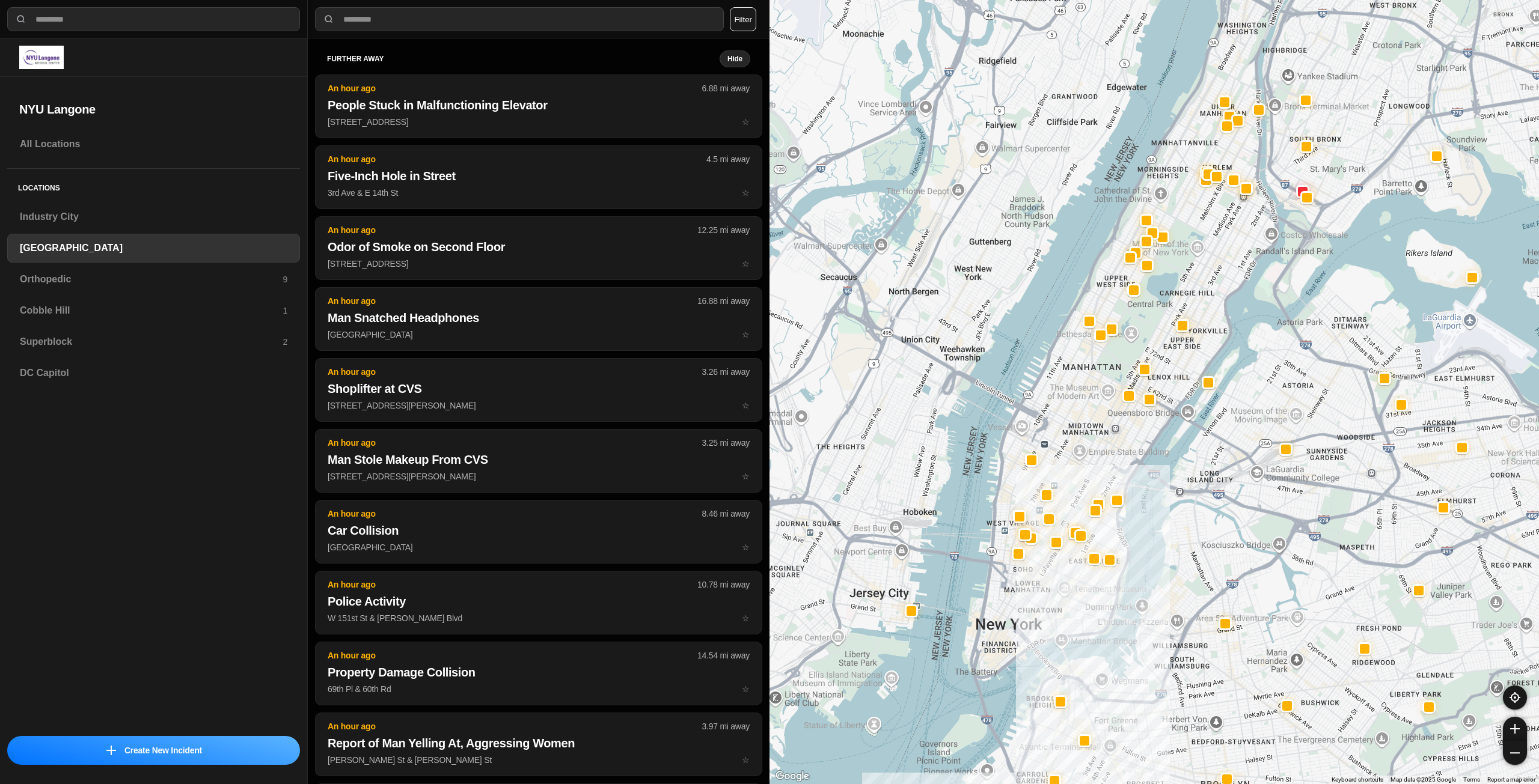
drag, startPoint x: 1281, startPoint y: 187, endPoint x: 1215, endPoint y: 240, distance: 84.6
click at [1215, 240] on div at bounding box center [1154, 392] width 770 height 784
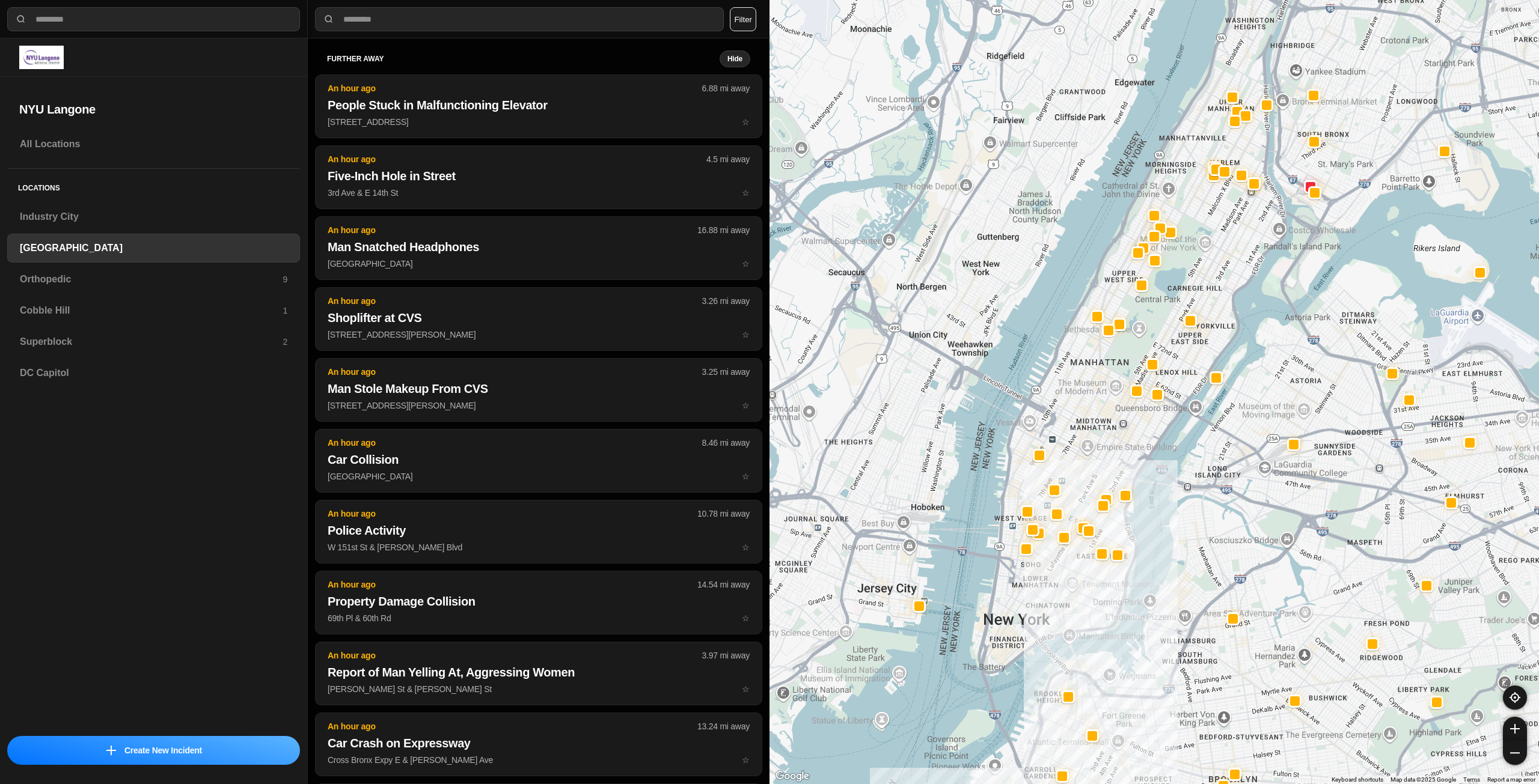
drag, startPoint x: 1122, startPoint y: 457, endPoint x: 1133, endPoint y: 447, distance: 14.9
click at [1133, 447] on div at bounding box center [1154, 392] width 770 height 784
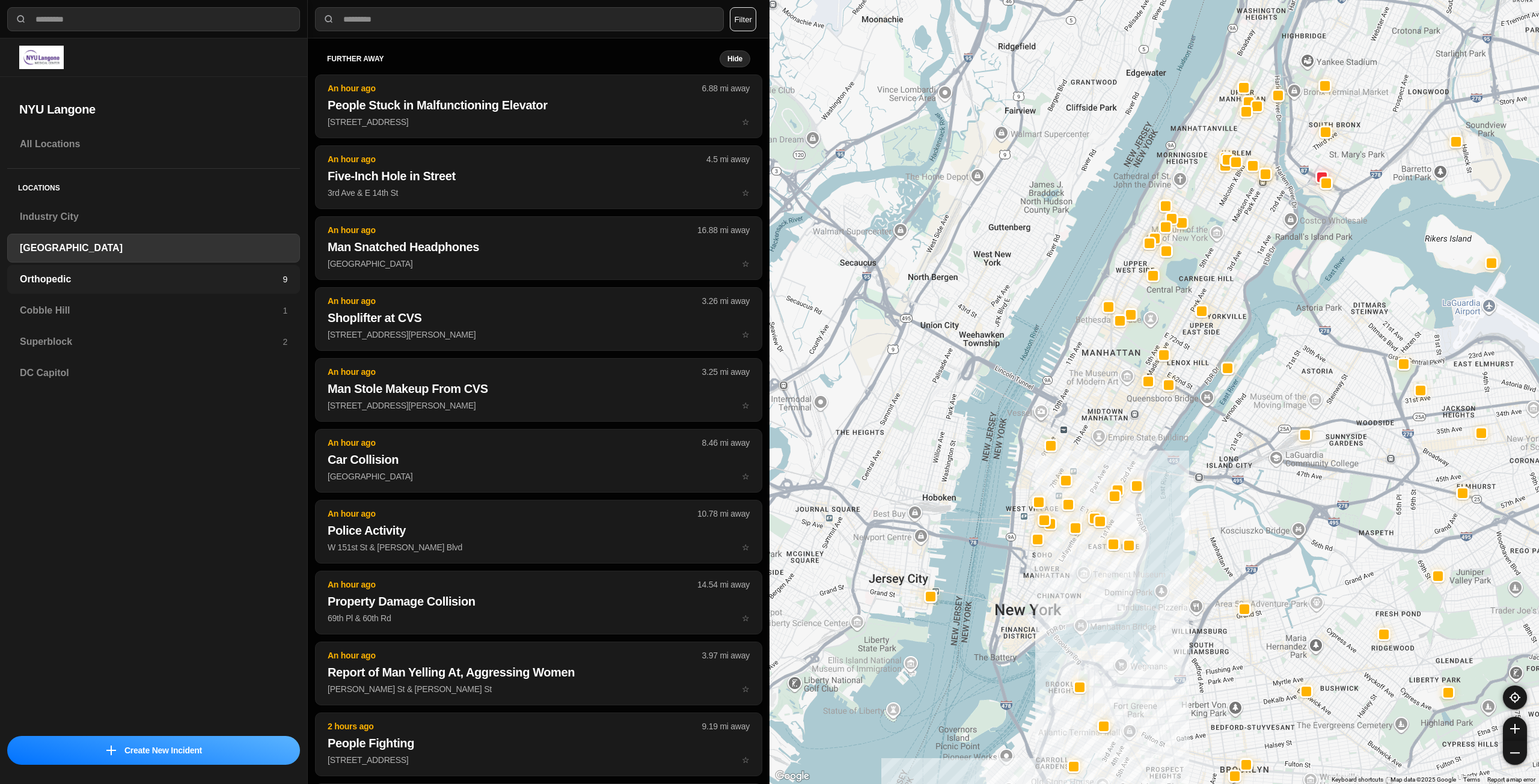
click at [146, 279] on h3 "Orthopedic" at bounding box center [151, 280] width 263 height 15
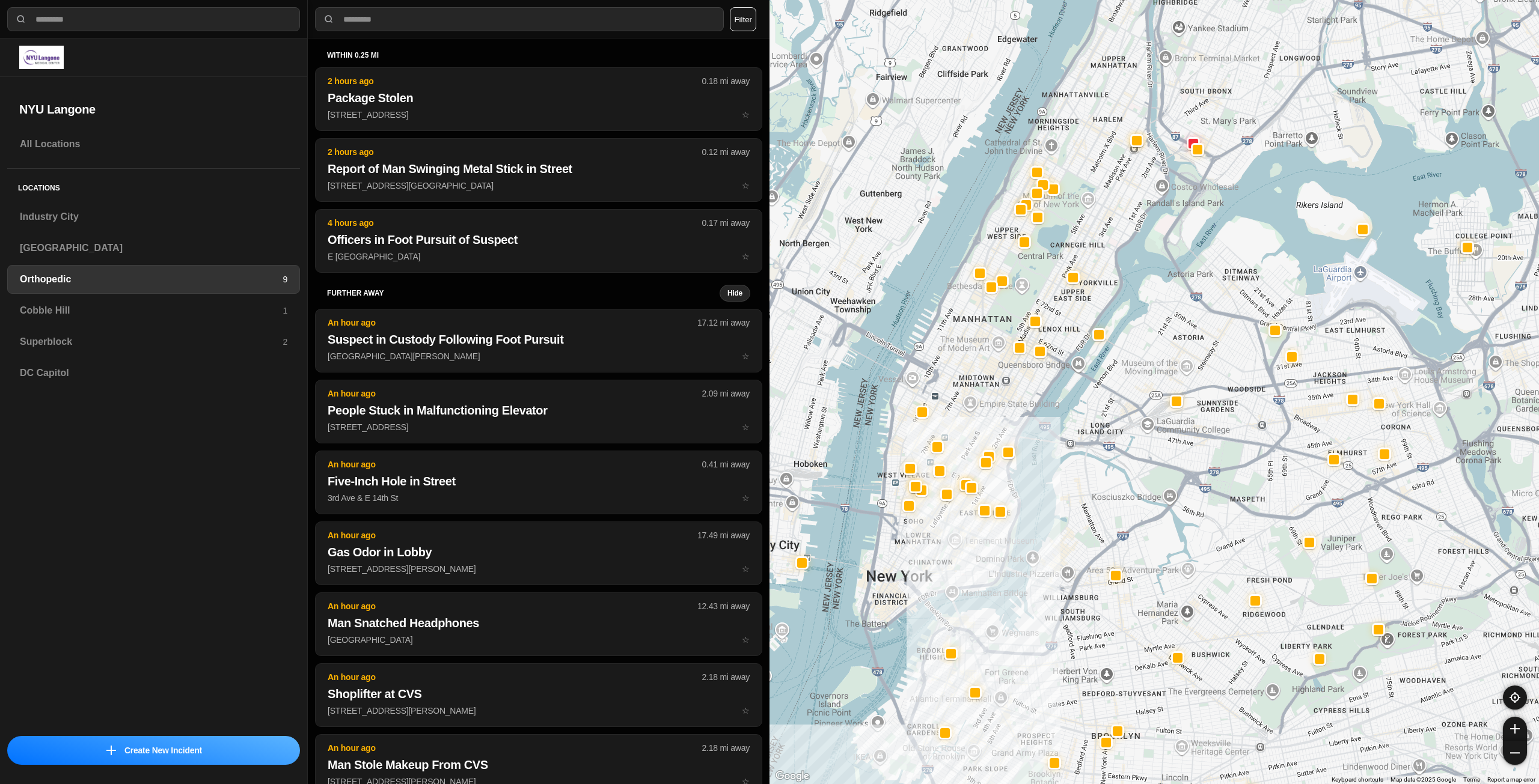
drag, startPoint x: 1052, startPoint y: 234, endPoint x: 997, endPoint y: 349, distance: 127.5
click at [997, 349] on div at bounding box center [1154, 392] width 770 height 784
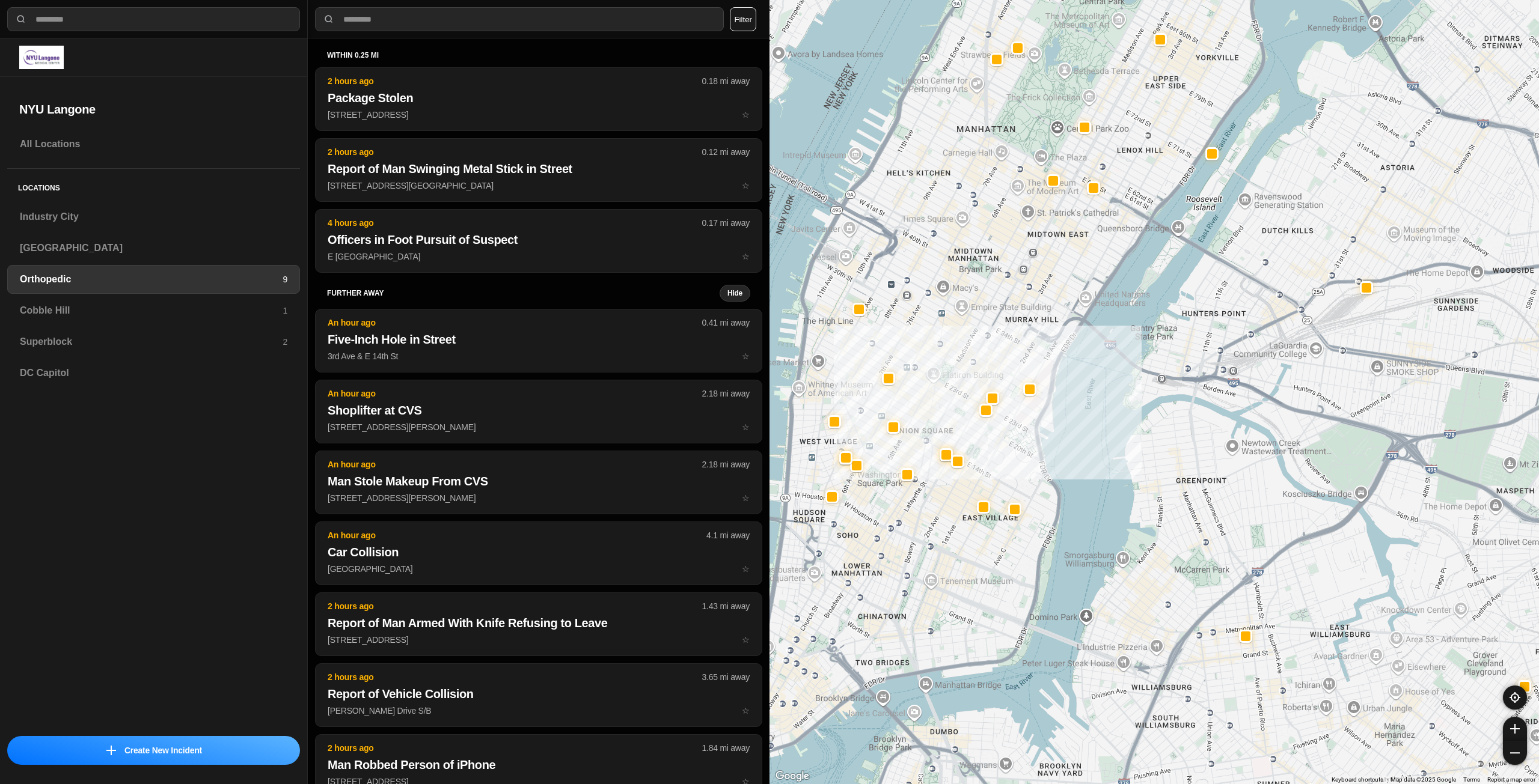
drag, startPoint x: 927, startPoint y: 496, endPoint x: 987, endPoint y: 520, distance: 64.6
click at [987, 520] on div at bounding box center [1154, 392] width 770 height 784
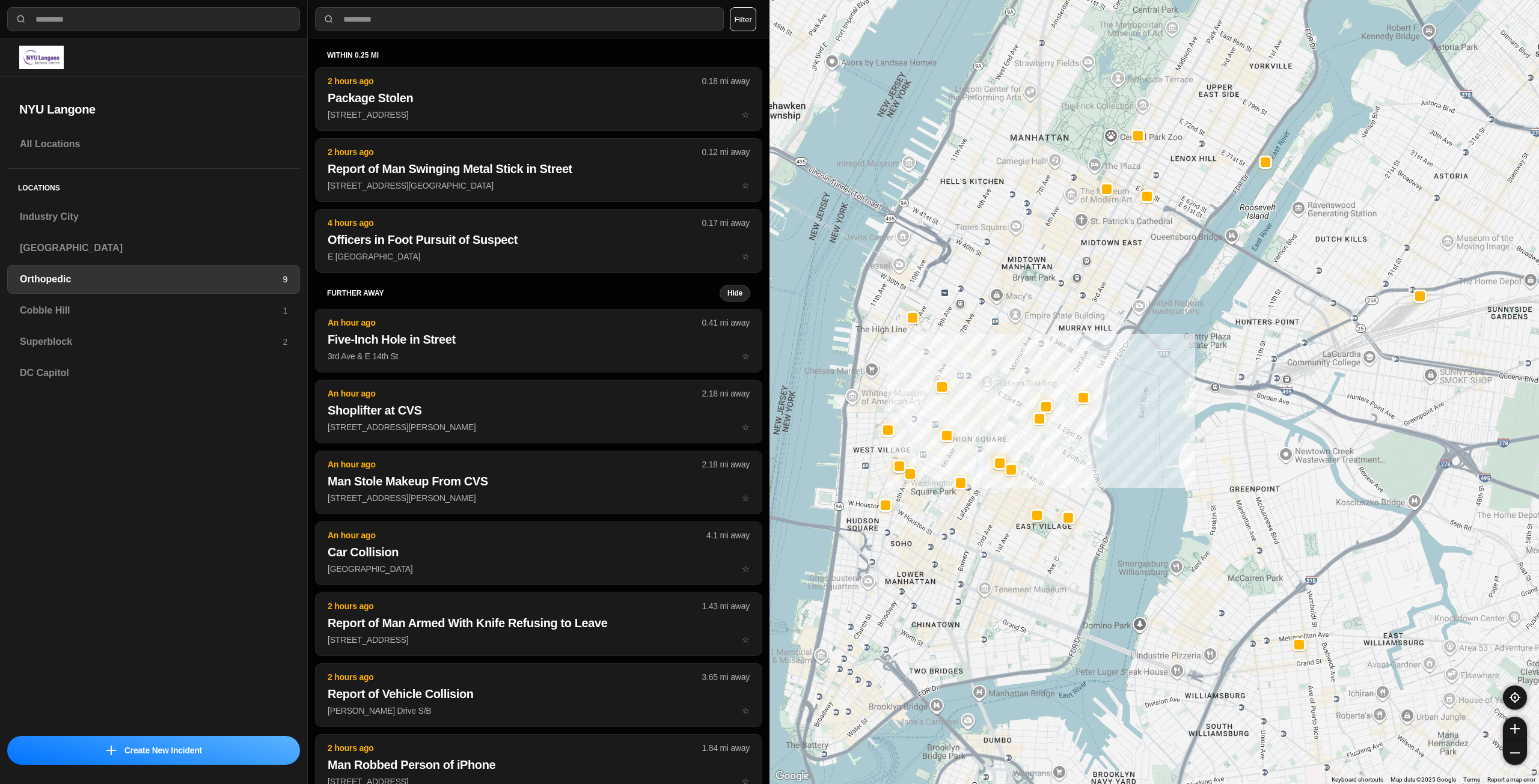
drag, startPoint x: 1009, startPoint y: 301, endPoint x: 1012, endPoint y: 385, distance: 84.1
click at [1012, 385] on div at bounding box center [1154, 392] width 770 height 784
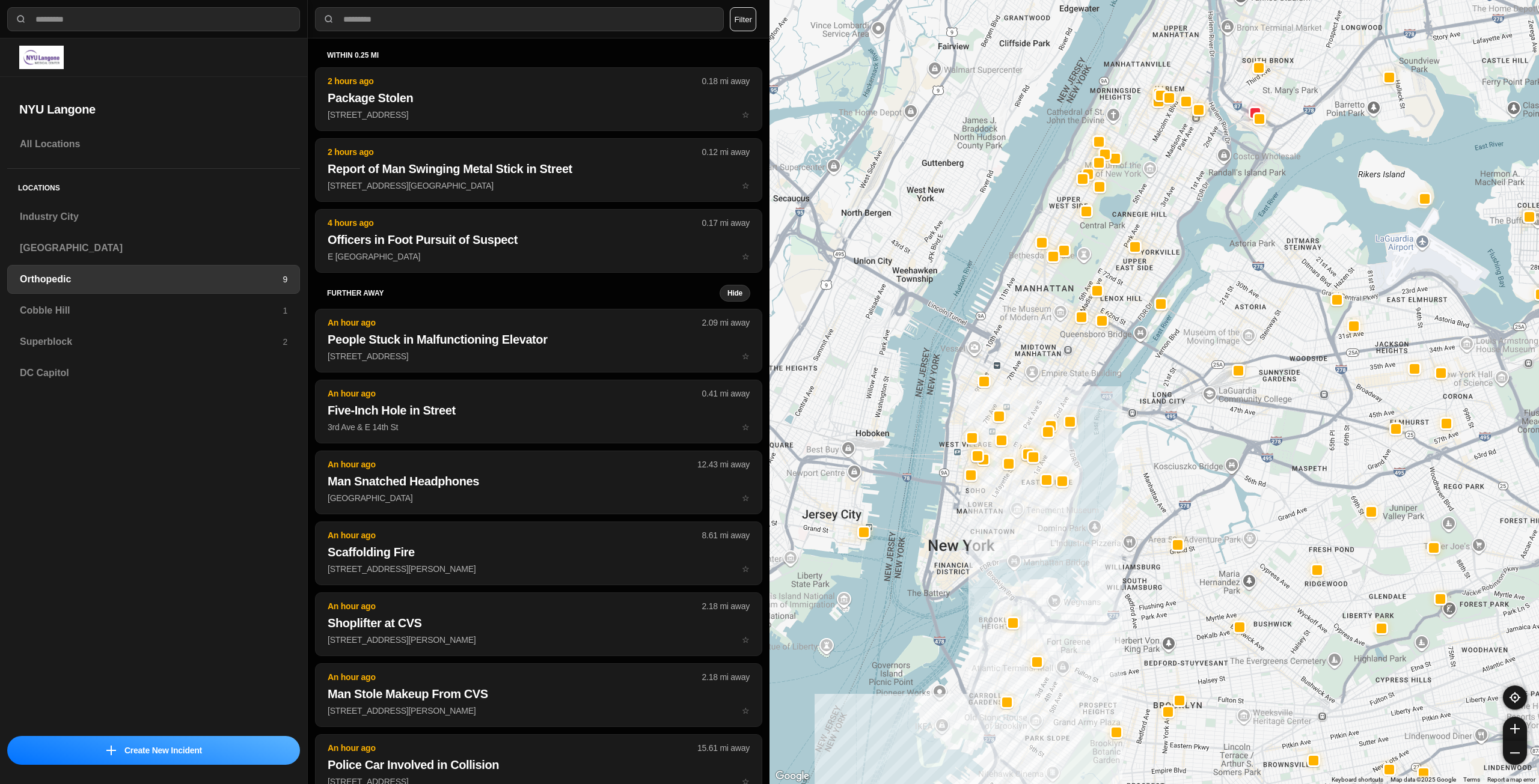
drag, startPoint x: 1061, startPoint y: 288, endPoint x: 1060, endPoint y: 347, distance: 59.0
click at [1064, 348] on div at bounding box center [1154, 392] width 770 height 784
click at [1020, 538] on div at bounding box center [1154, 392] width 770 height 784
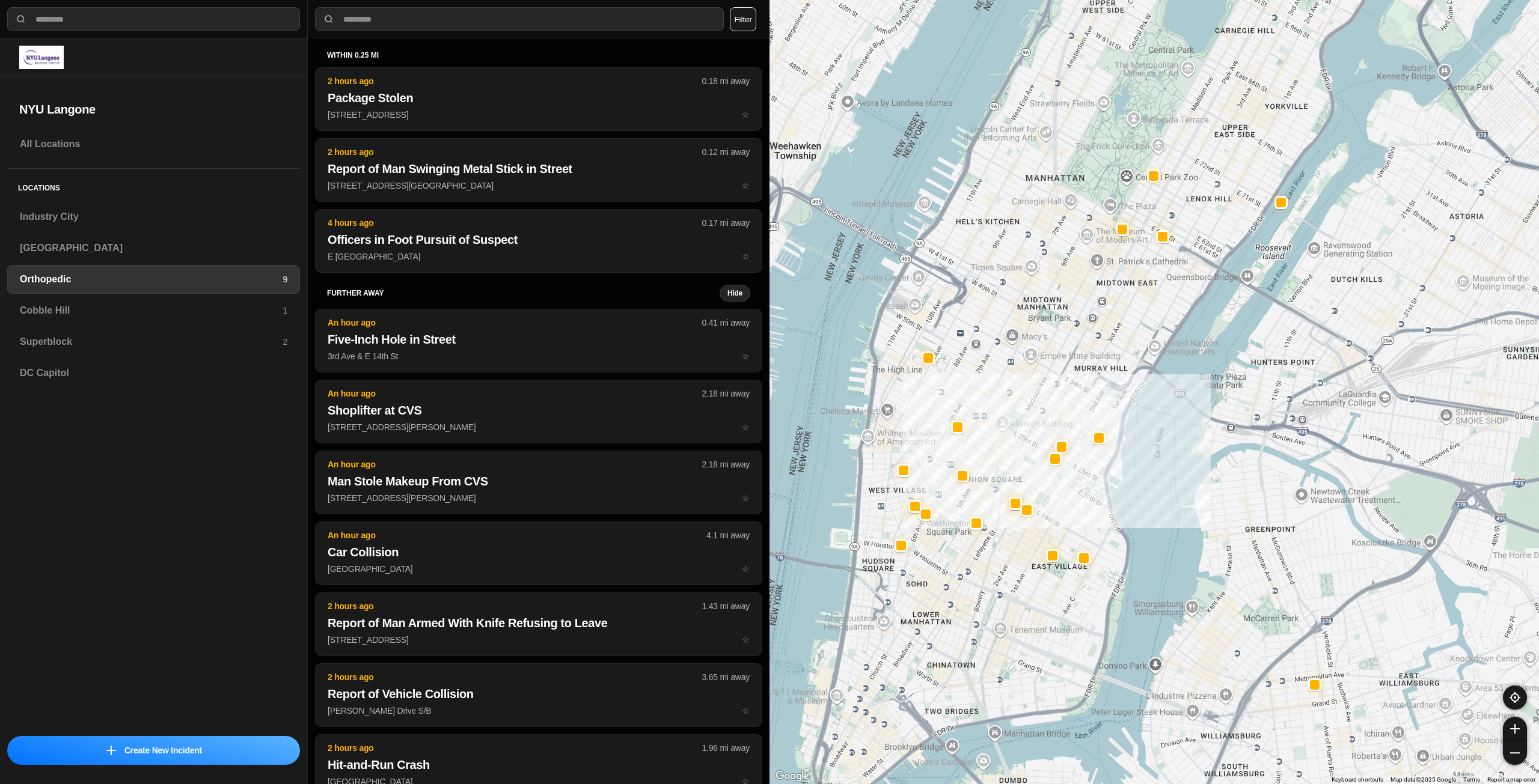
drag, startPoint x: 1120, startPoint y: 502, endPoint x: 1021, endPoint y: 548, distance: 109.2
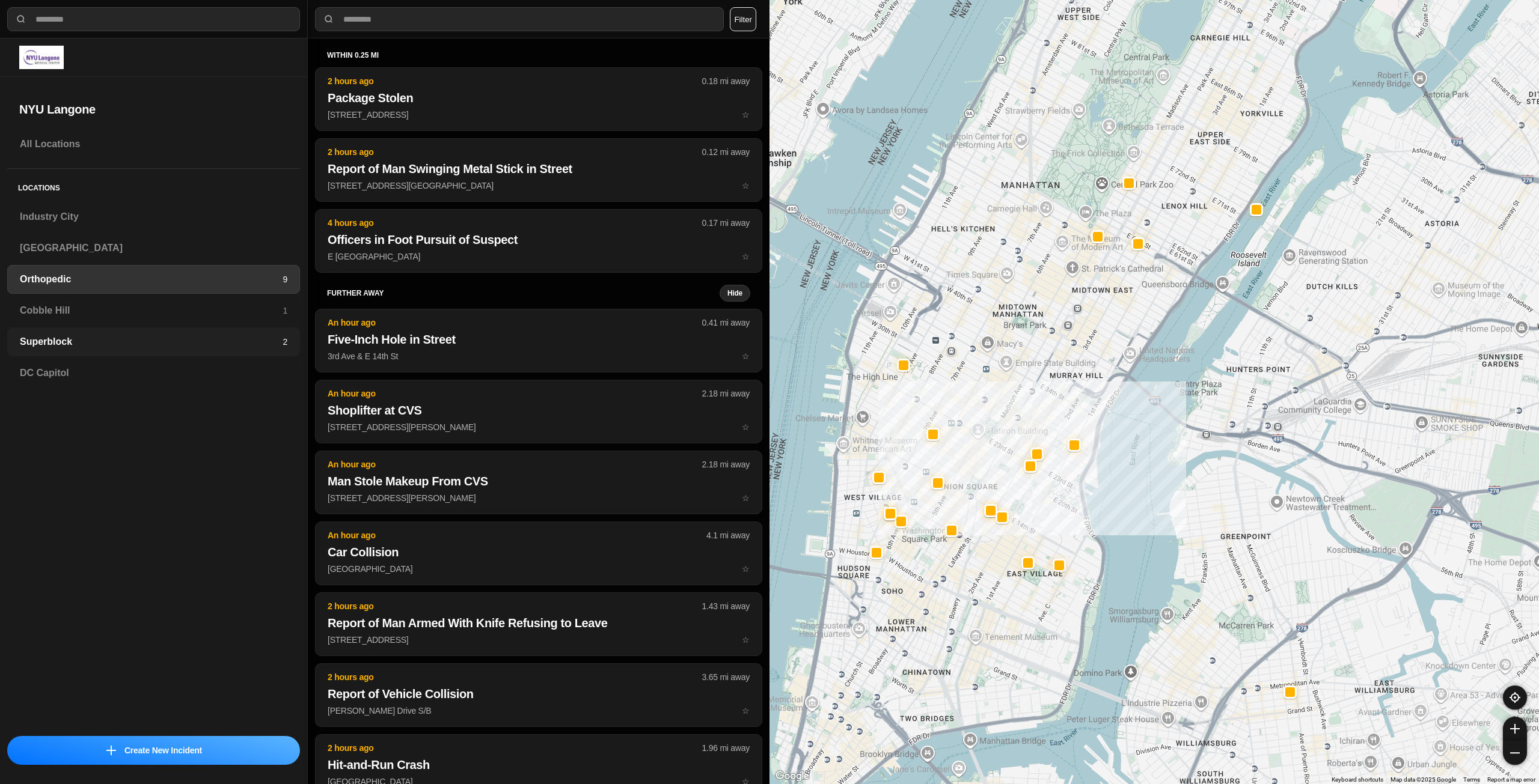
click at [161, 344] on h3 "Superblock" at bounding box center [151, 342] width 263 height 15
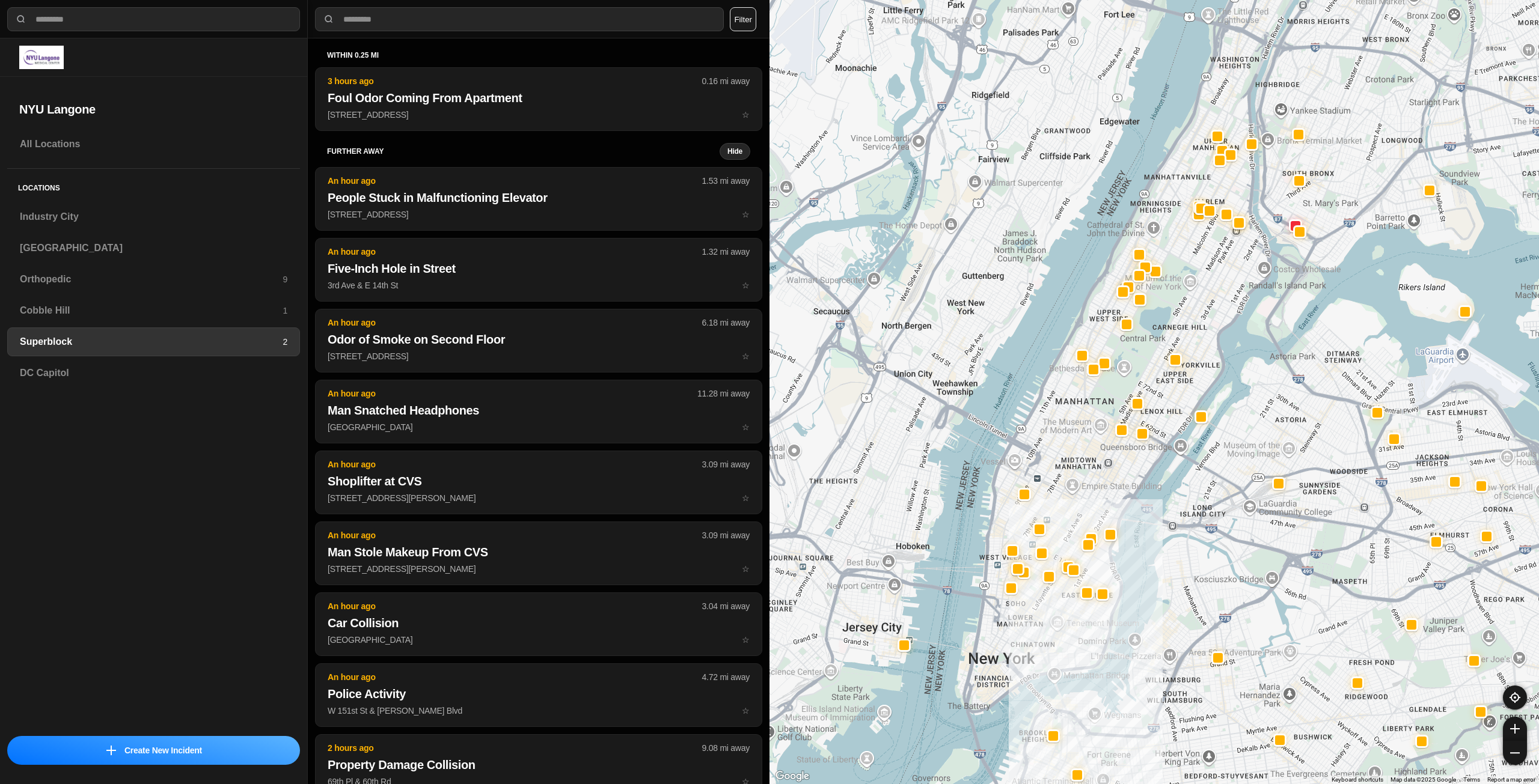
drag, startPoint x: 1139, startPoint y: 343, endPoint x: 1120, endPoint y: 455, distance: 113.6
click at [1120, 455] on div at bounding box center [1154, 392] width 770 height 784
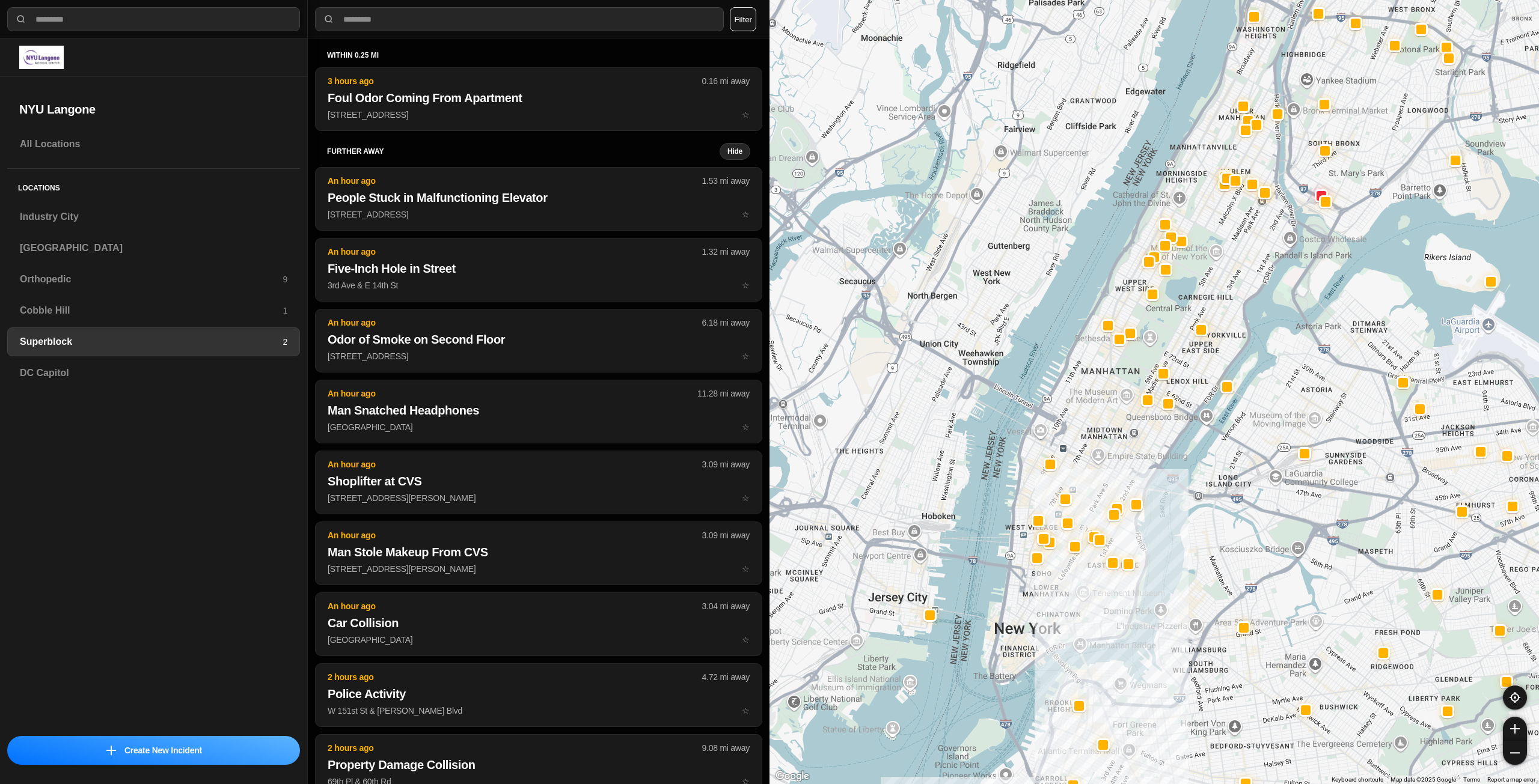
select select "*"
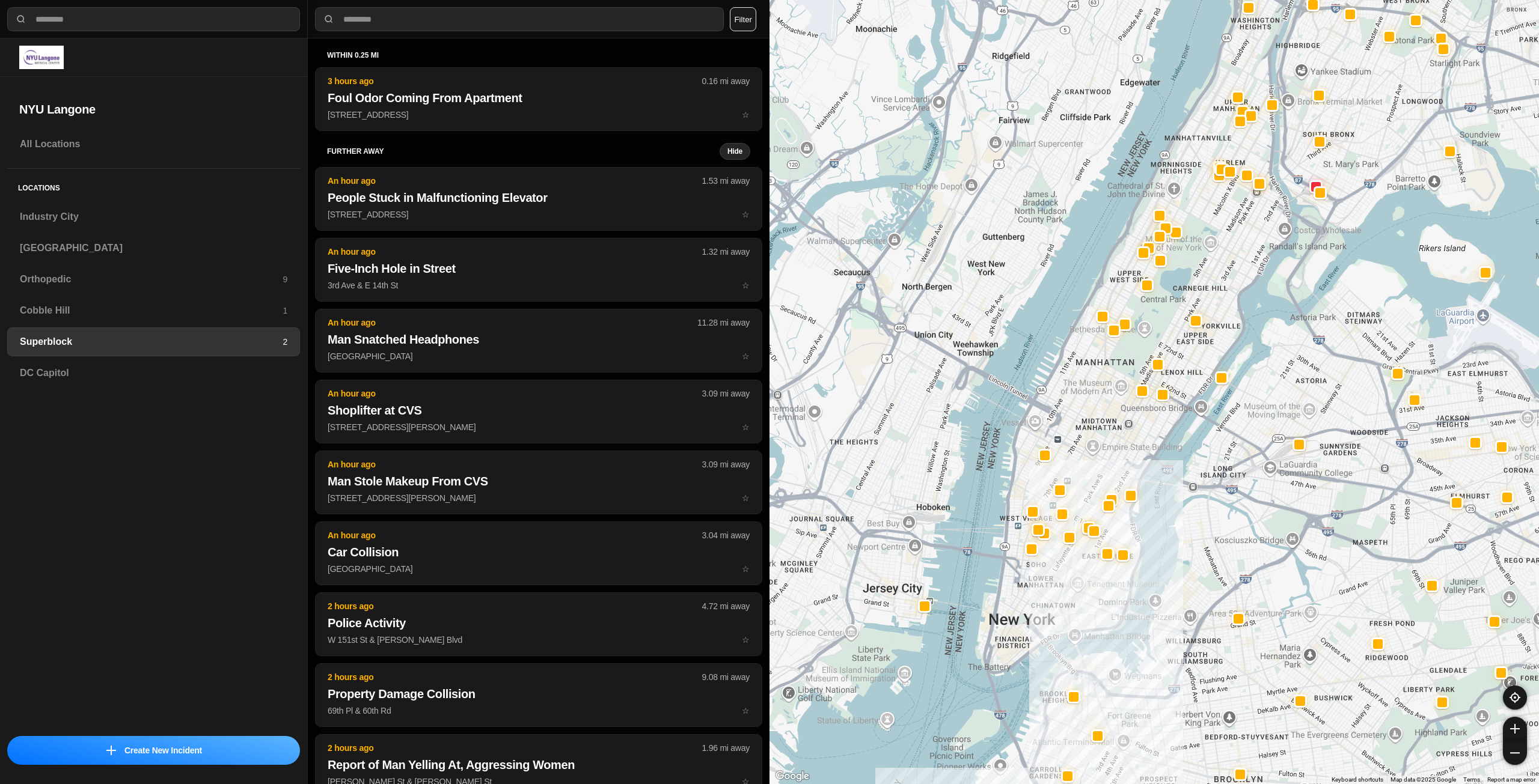
drag, startPoint x: 1116, startPoint y: 471, endPoint x: 1110, endPoint y: 460, distance: 12.5
click at [1110, 460] on div at bounding box center [1154, 392] width 770 height 784
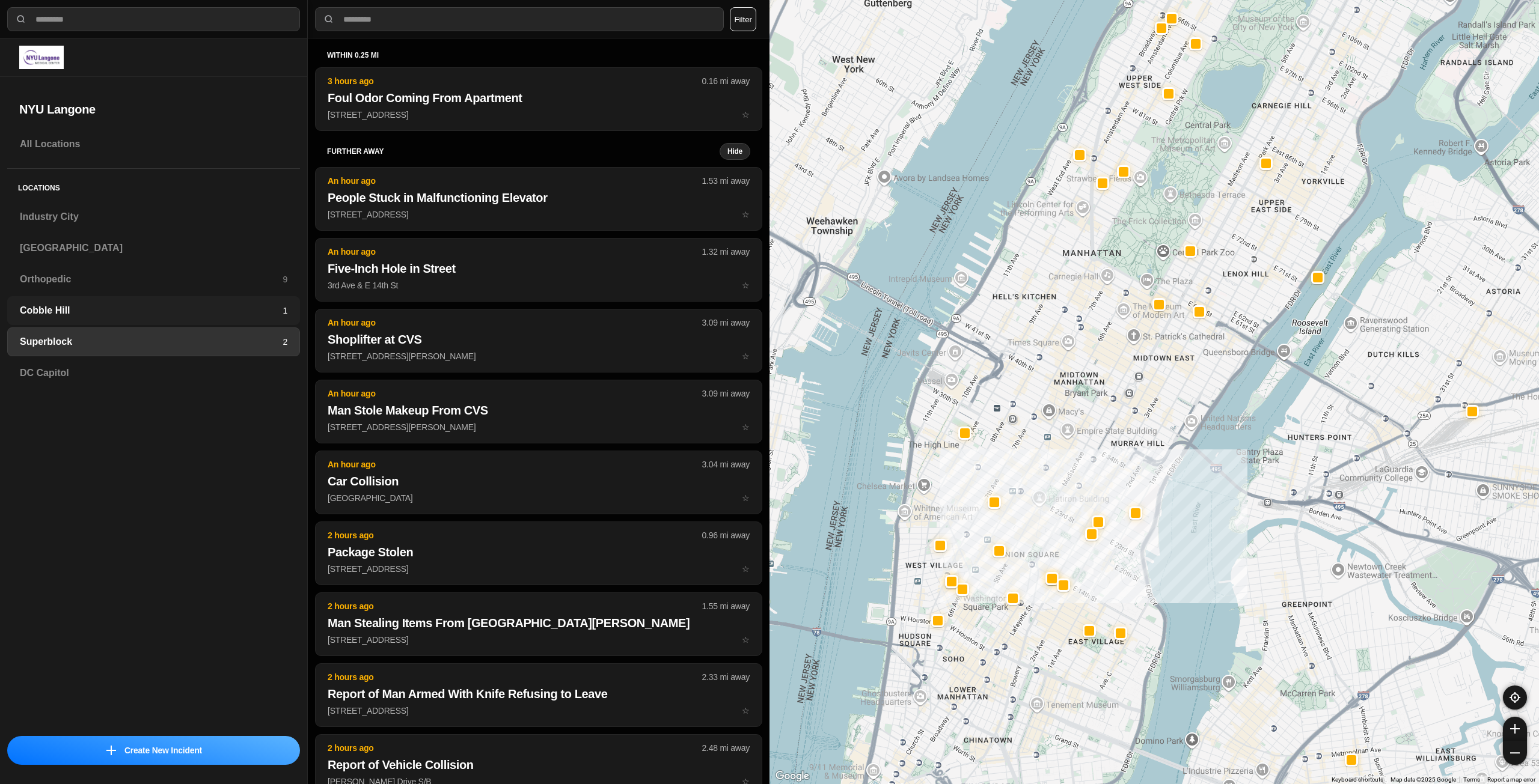
click at [94, 317] on h3 "Cobble Hill" at bounding box center [151, 311] width 263 height 15
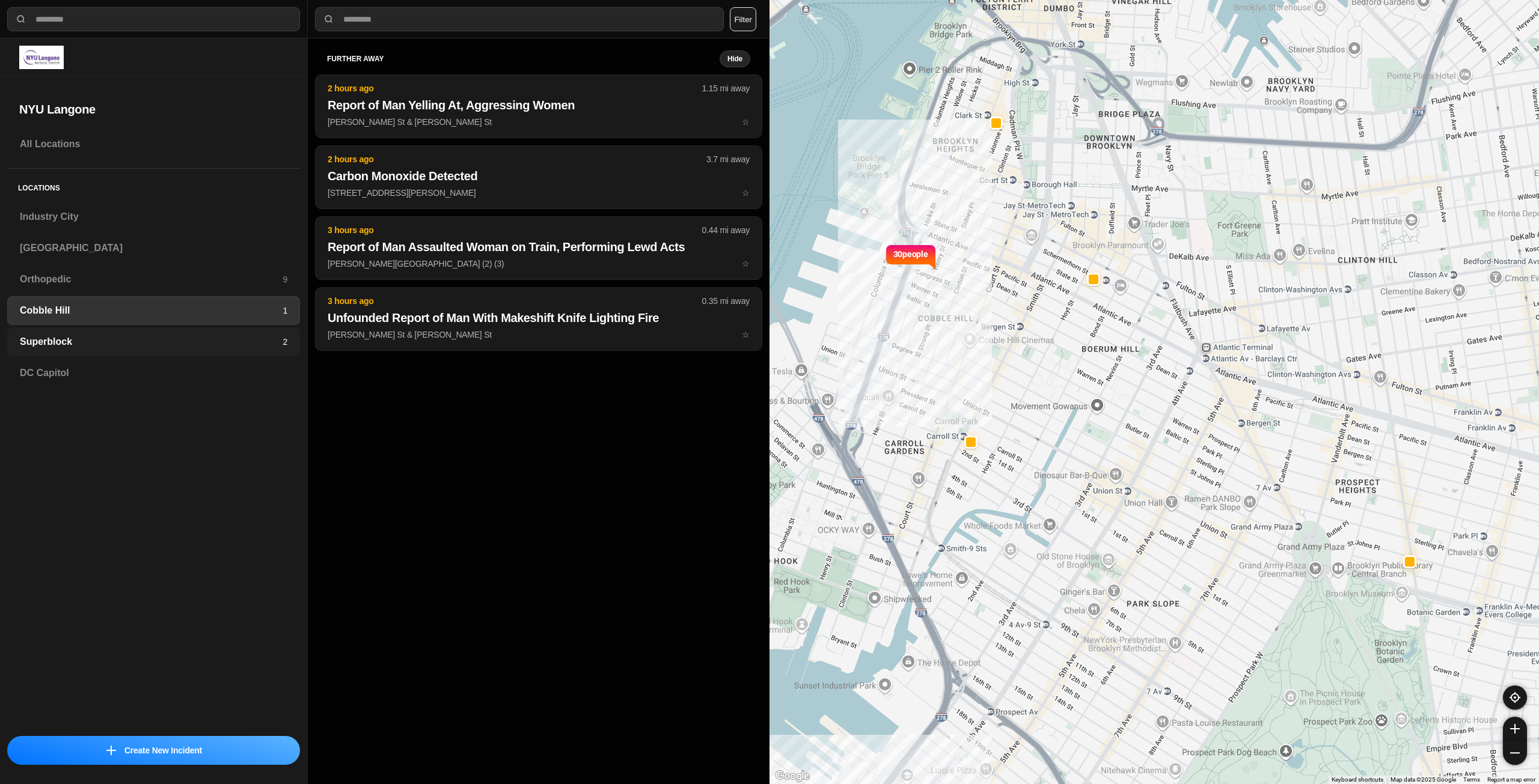
click at [230, 349] on h3 "Superblock" at bounding box center [151, 342] width 263 height 15
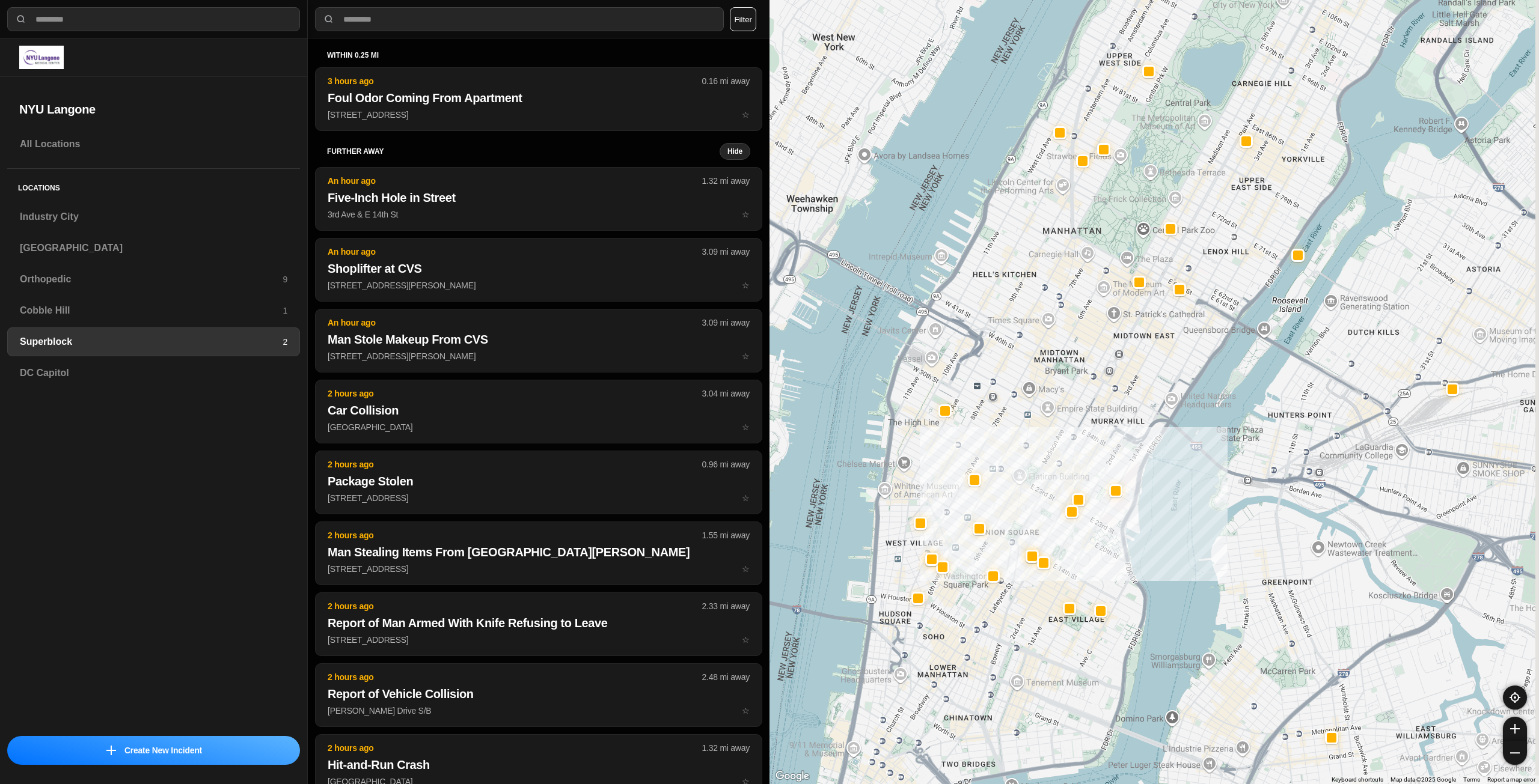
drag, startPoint x: 1117, startPoint y: 381, endPoint x: 1082, endPoint y: 419, distance: 51.7
click at [1082, 419] on div at bounding box center [1154, 392] width 770 height 784
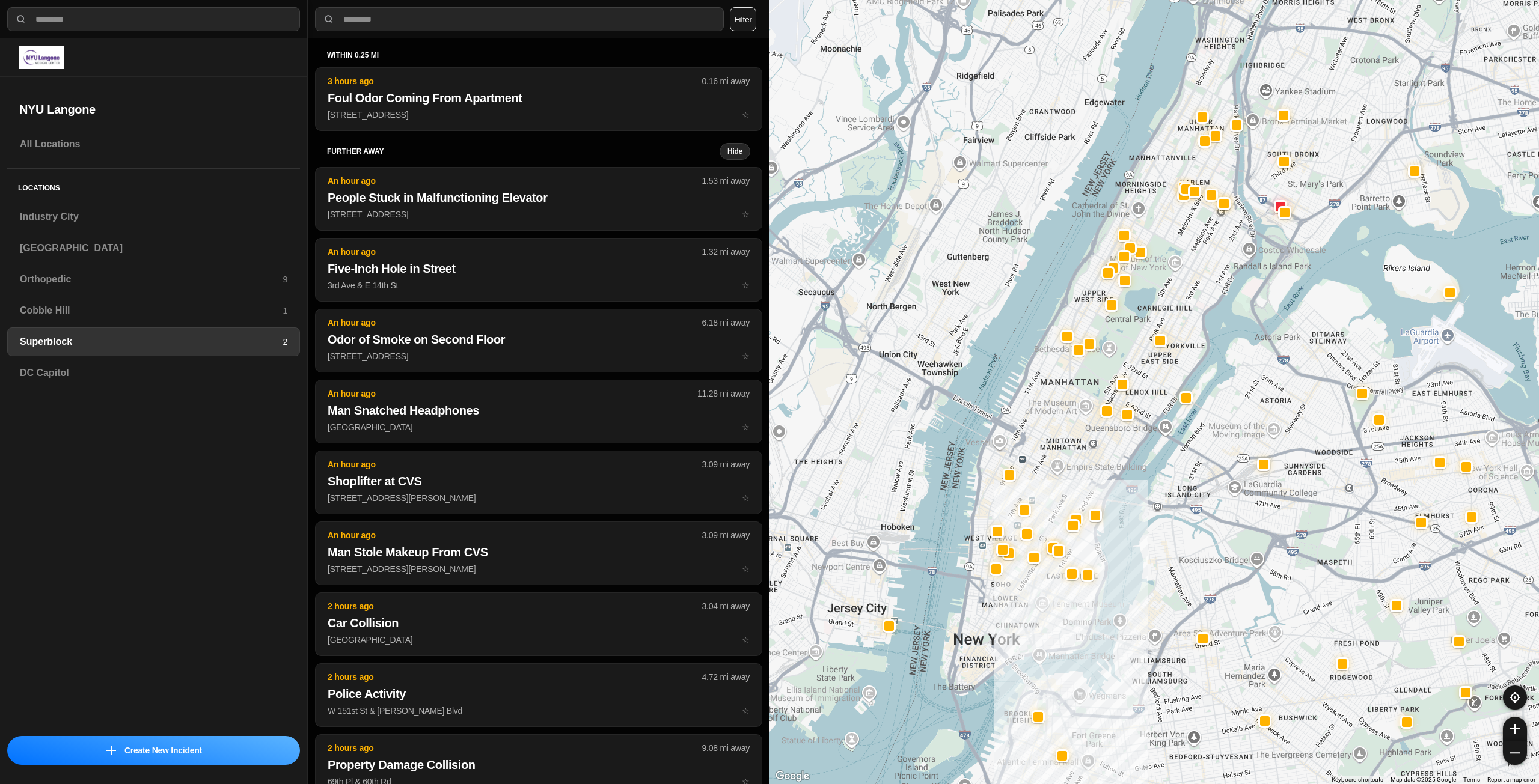
drag, startPoint x: 1201, startPoint y: 204, endPoint x: 1192, endPoint y: 272, distance: 68.6
click at [1192, 272] on div at bounding box center [1154, 392] width 770 height 784
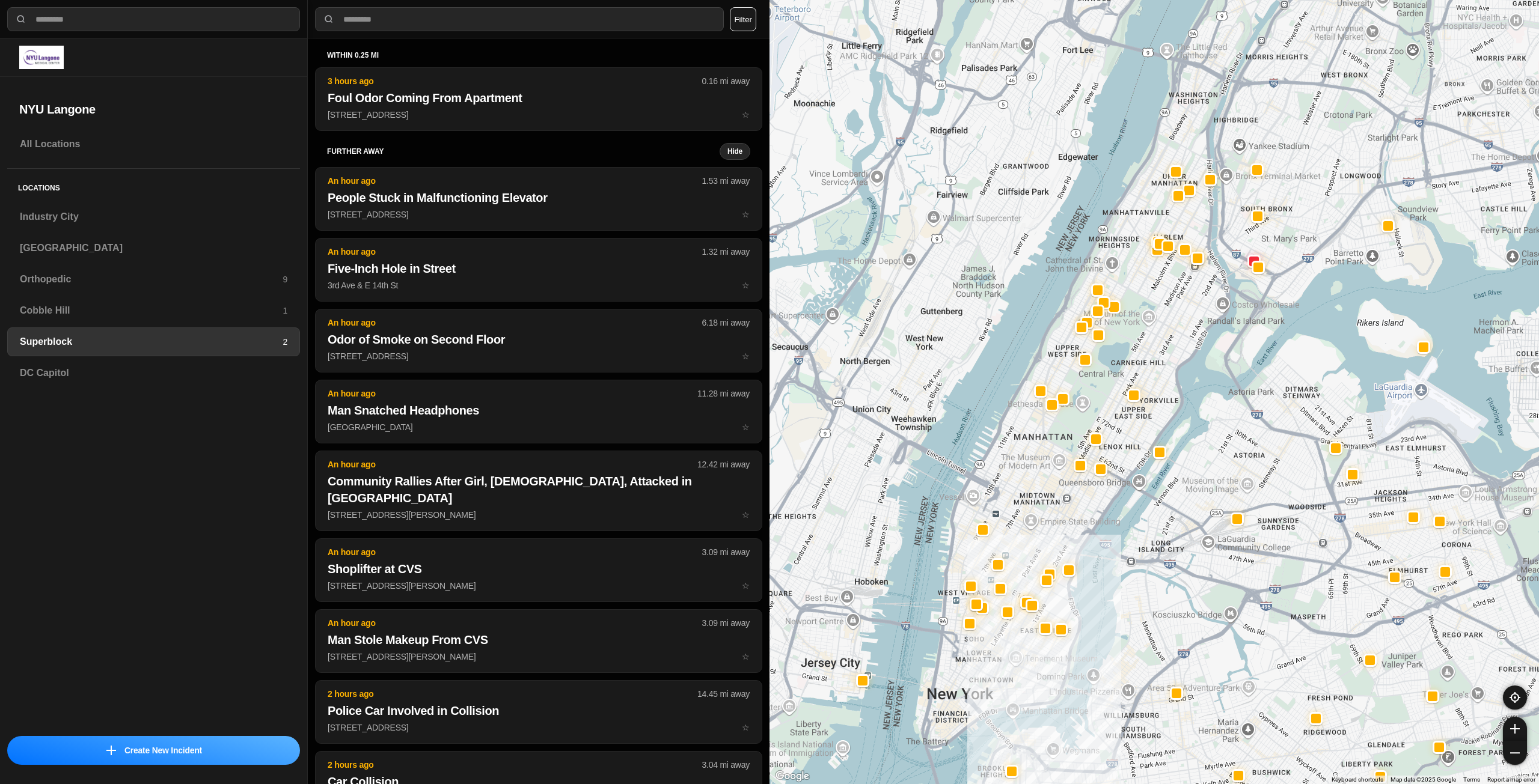
drag, startPoint x: 1193, startPoint y: 295, endPoint x: 1183, endPoint y: 315, distance: 22.4
click at [1183, 315] on div at bounding box center [1154, 392] width 770 height 784
click at [212, 286] on div "Orthopedic 9" at bounding box center [154, 279] width 293 height 29
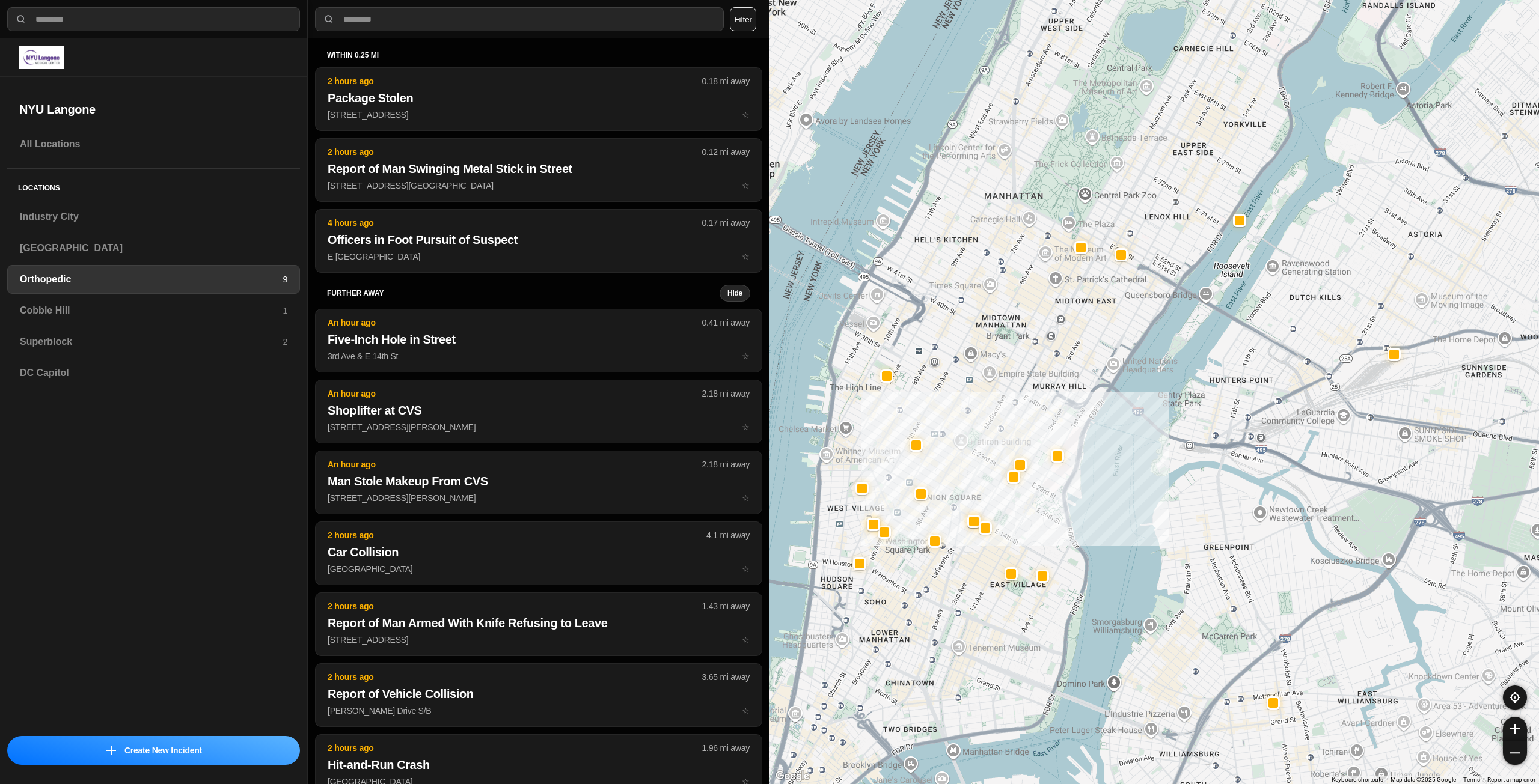
drag, startPoint x: 985, startPoint y: 367, endPoint x: 975, endPoint y: 397, distance: 31.6
click at [975, 397] on div at bounding box center [1154, 392] width 770 height 784
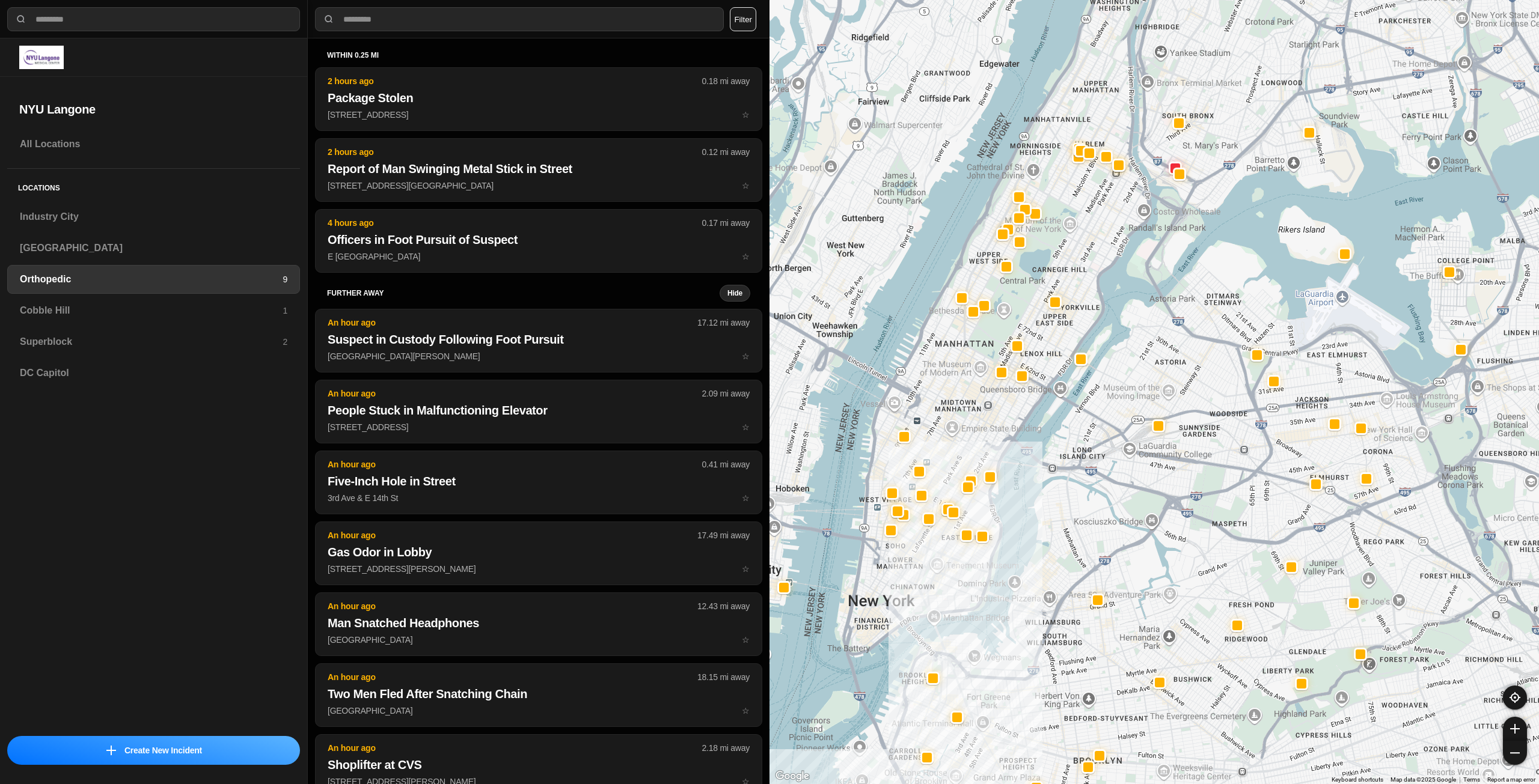
drag, startPoint x: 1153, startPoint y: 149, endPoint x: 1090, endPoint y: 259, distance: 126.8
click at [1090, 259] on div at bounding box center [1154, 392] width 770 height 784
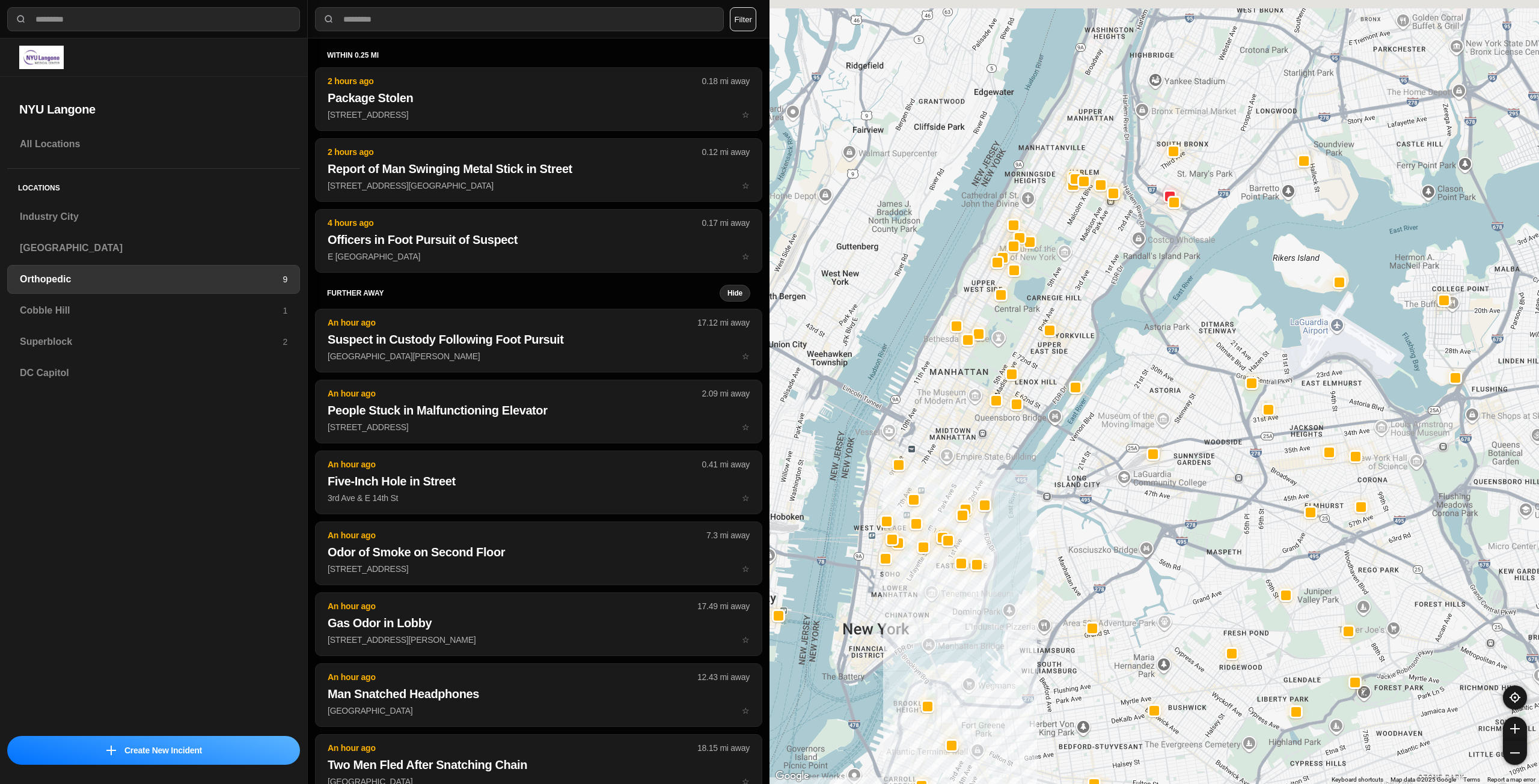
drag, startPoint x: 1081, startPoint y: 238, endPoint x: 1079, endPoint y: 268, distance: 30.1
click at [1079, 268] on div at bounding box center [1154, 392] width 770 height 784
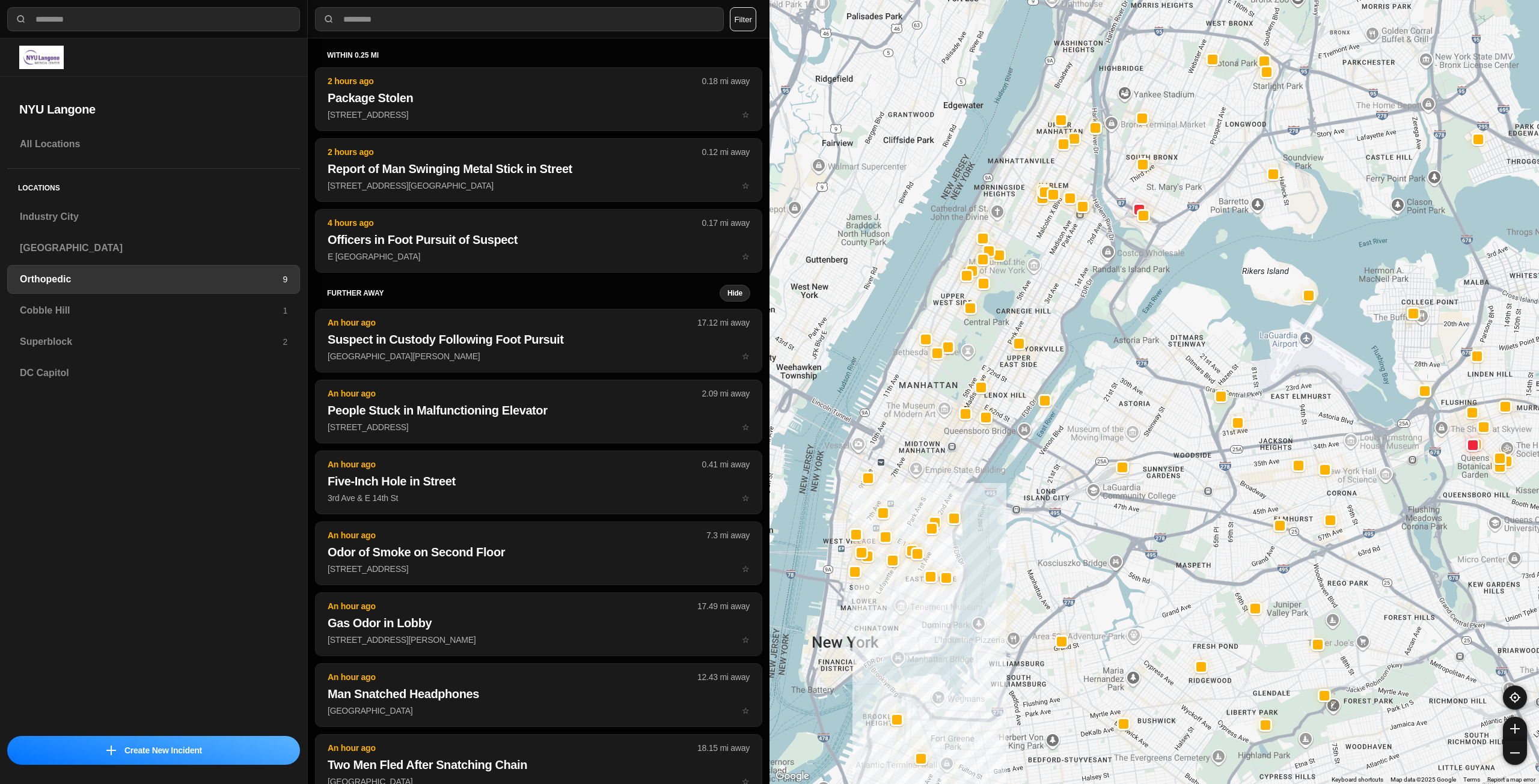
drag, startPoint x: 949, startPoint y: 471, endPoint x: 948, endPoint y: 481, distance: 10.0
click at [948, 481] on div at bounding box center [1154, 392] width 770 height 784
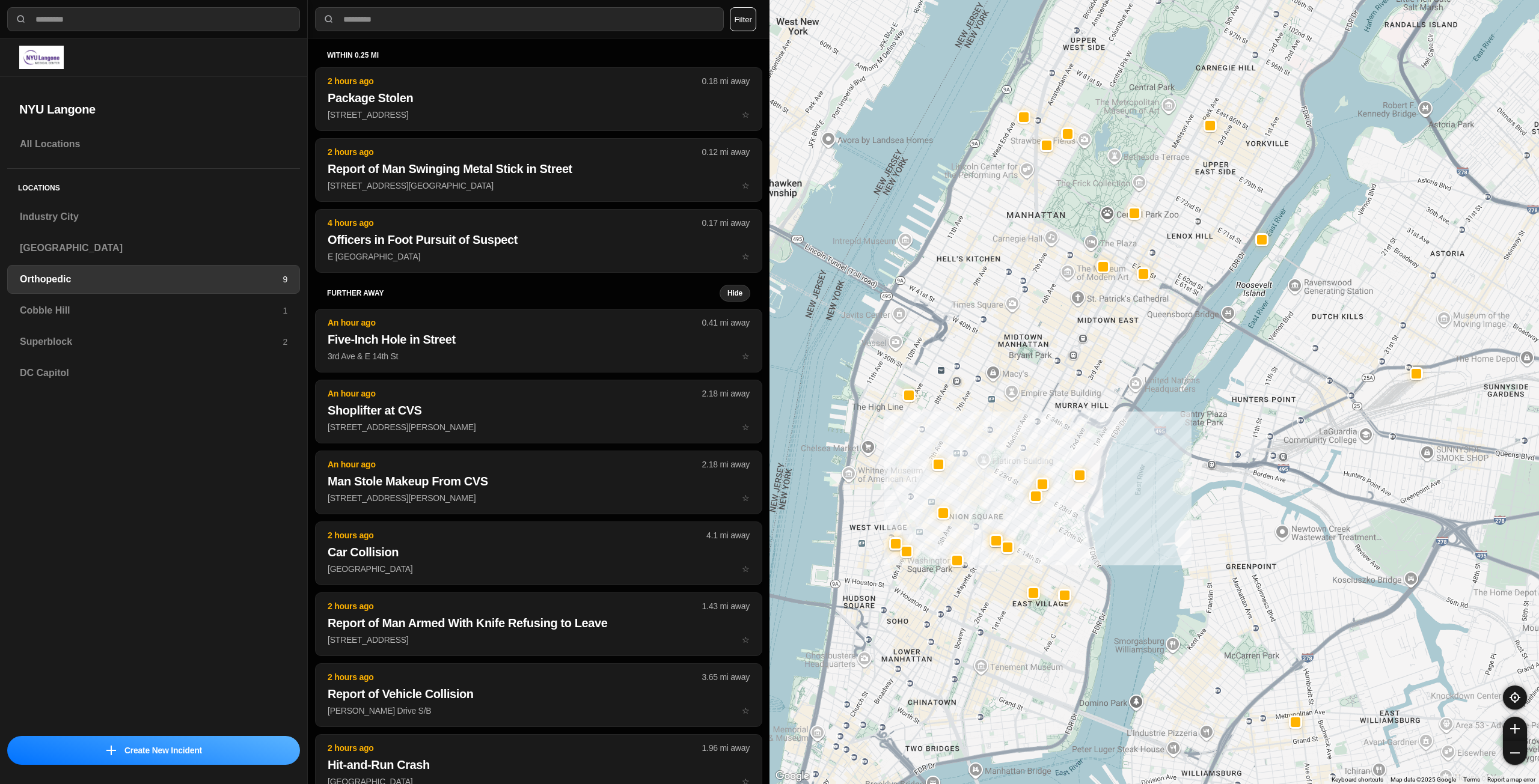
drag, startPoint x: 900, startPoint y: 578, endPoint x: 1011, endPoint y: 658, distance: 136.8
click at [1011, 658] on div at bounding box center [1154, 392] width 770 height 784
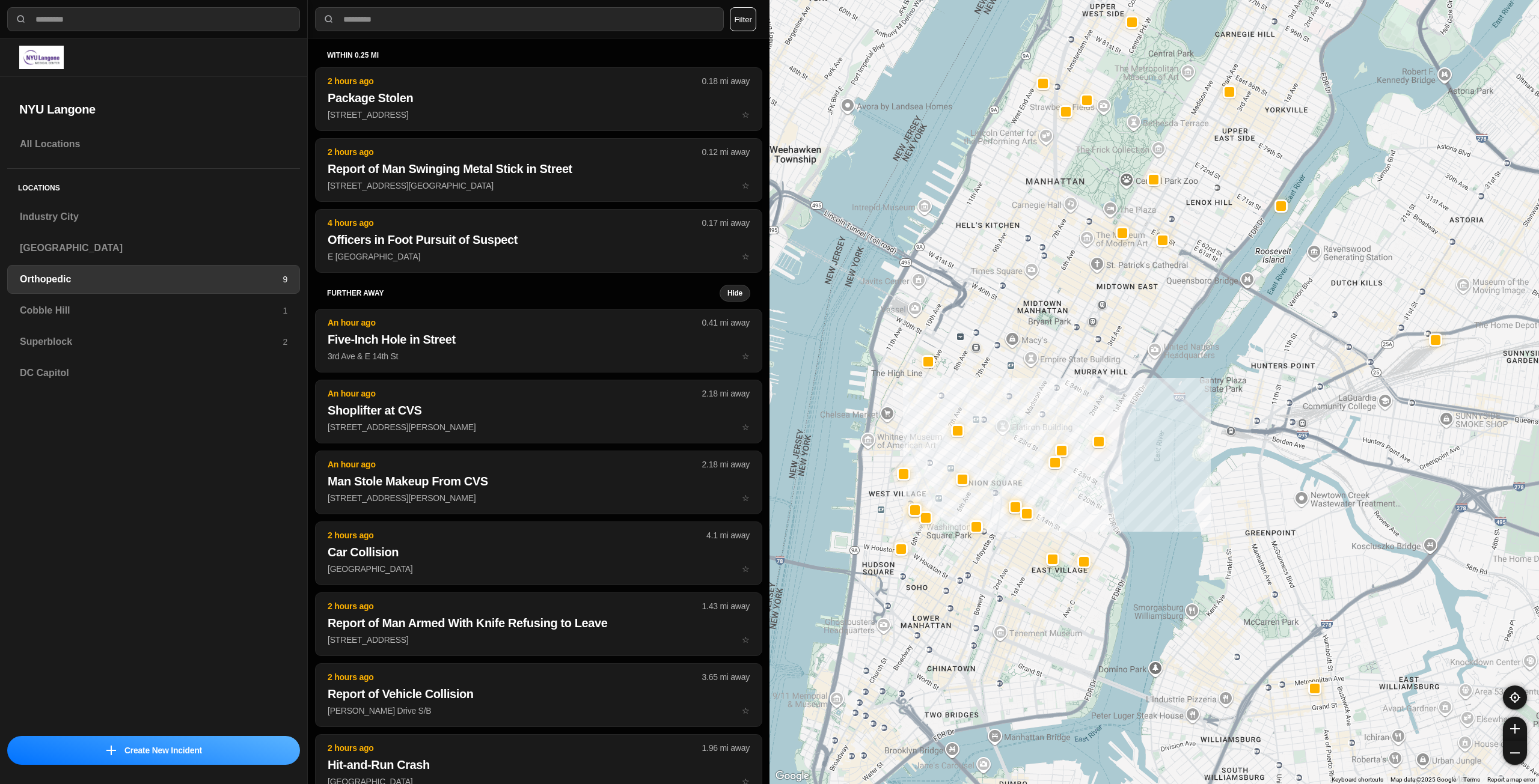
drag, startPoint x: 1019, startPoint y: 363, endPoint x: 1027, endPoint y: 339, distance: 25.3
click at [1027, 339] on div at bounding box center [1154, 392] width 770 height 784
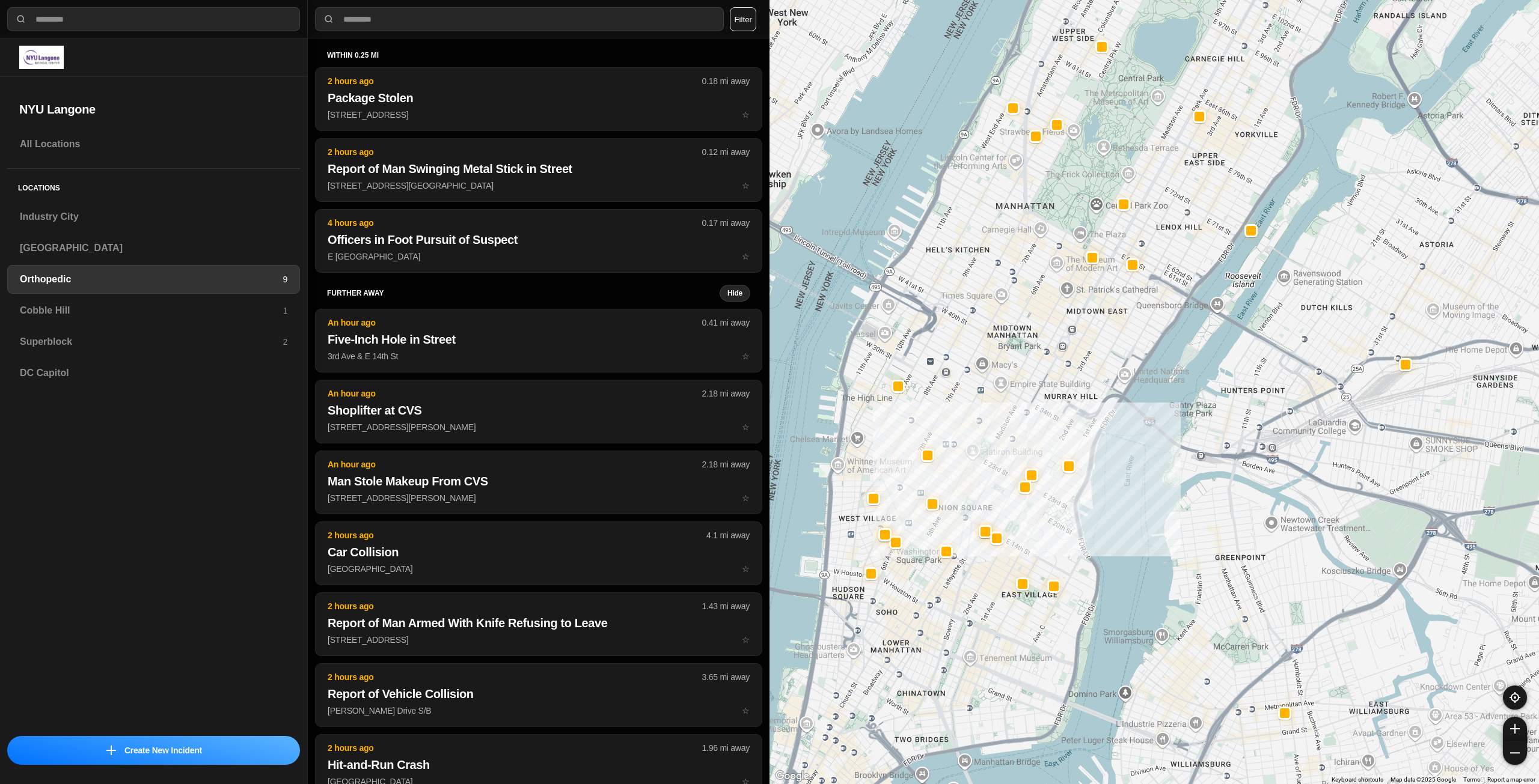
drag, startPoint x: 1026, startPoint y: 400, endPoint x: 1011, endPoint y: 422, distance: 26.6
click at [1011, 422] on div at bounding box center [1154, 392] width 770 height 784
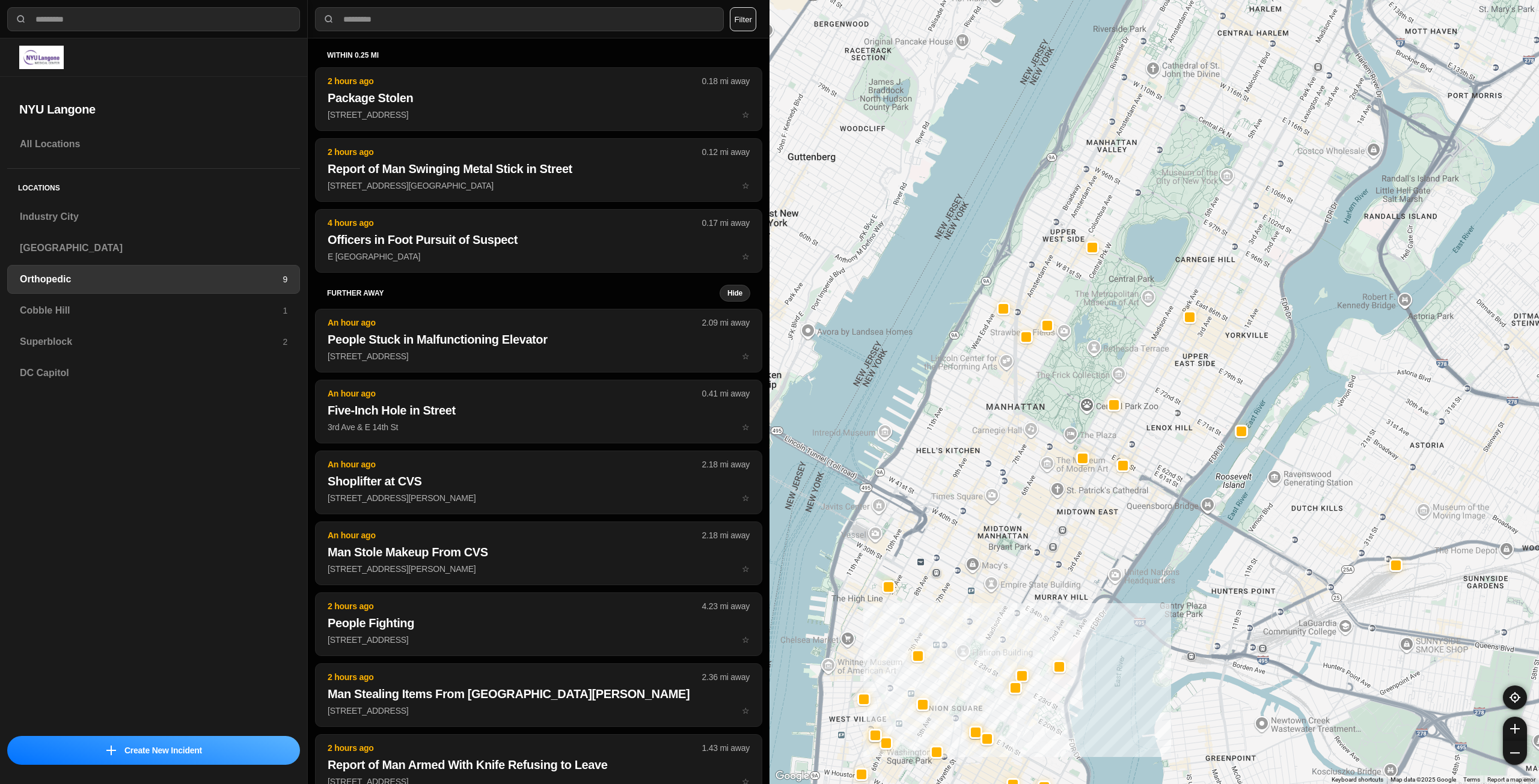
drag, startPoint x: 999, startPoint y: 366, endPoint x: 1005, endPoint y: 547, distance: 181.1
click at [1005, 547] on div at bounding box center [1154, 392] width 770 height 784
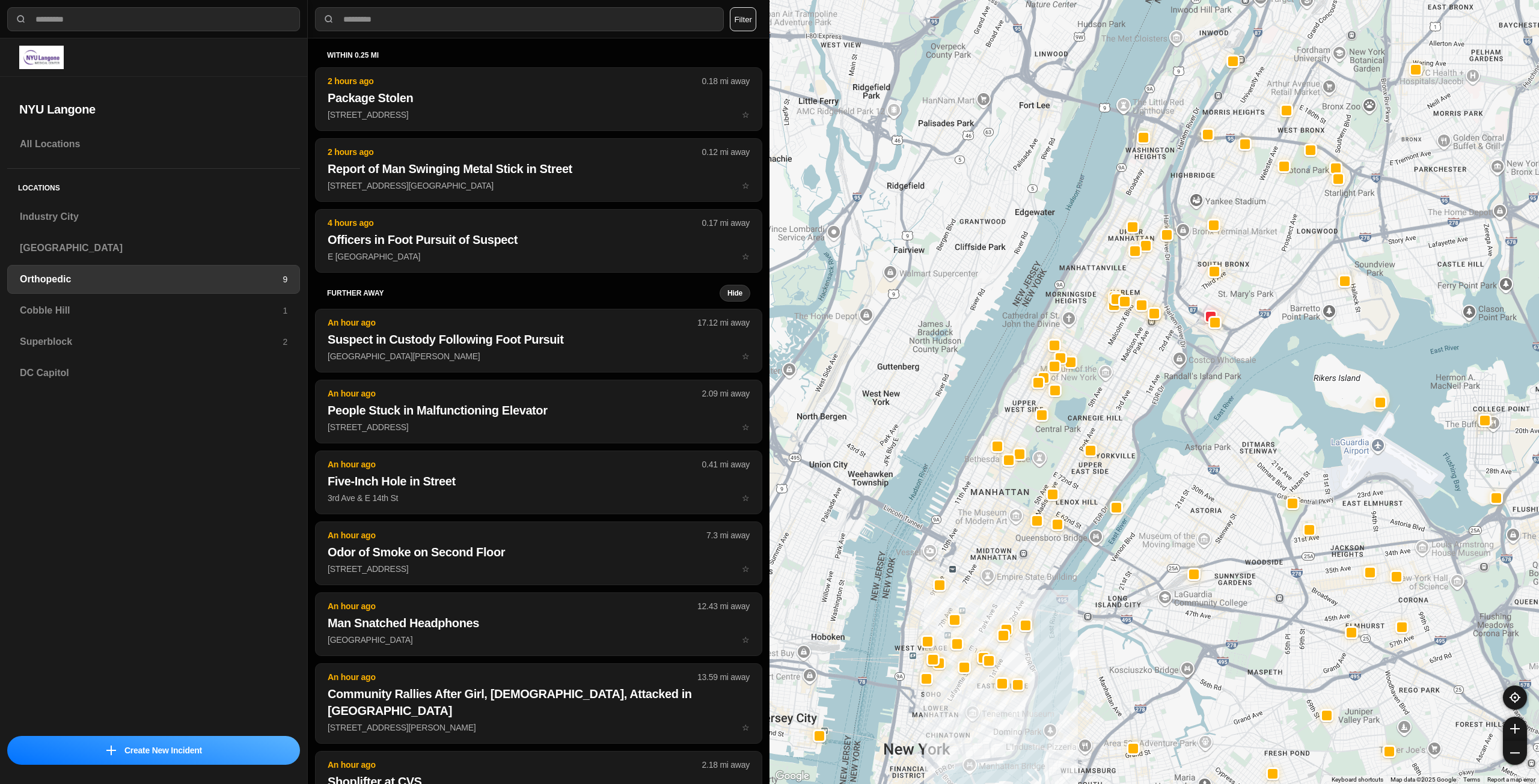
drag, startPoint x: 1141, startPoint y: 437, endPoint x: 1092, endPoint y: 485, distance: 68.6
click at [1092, 485] on div at bounding box center [1154, 392] width 770 height 784
click at [165, 342] on h3 "Superblock" at bounding box center [151, 342] width 263 height 15
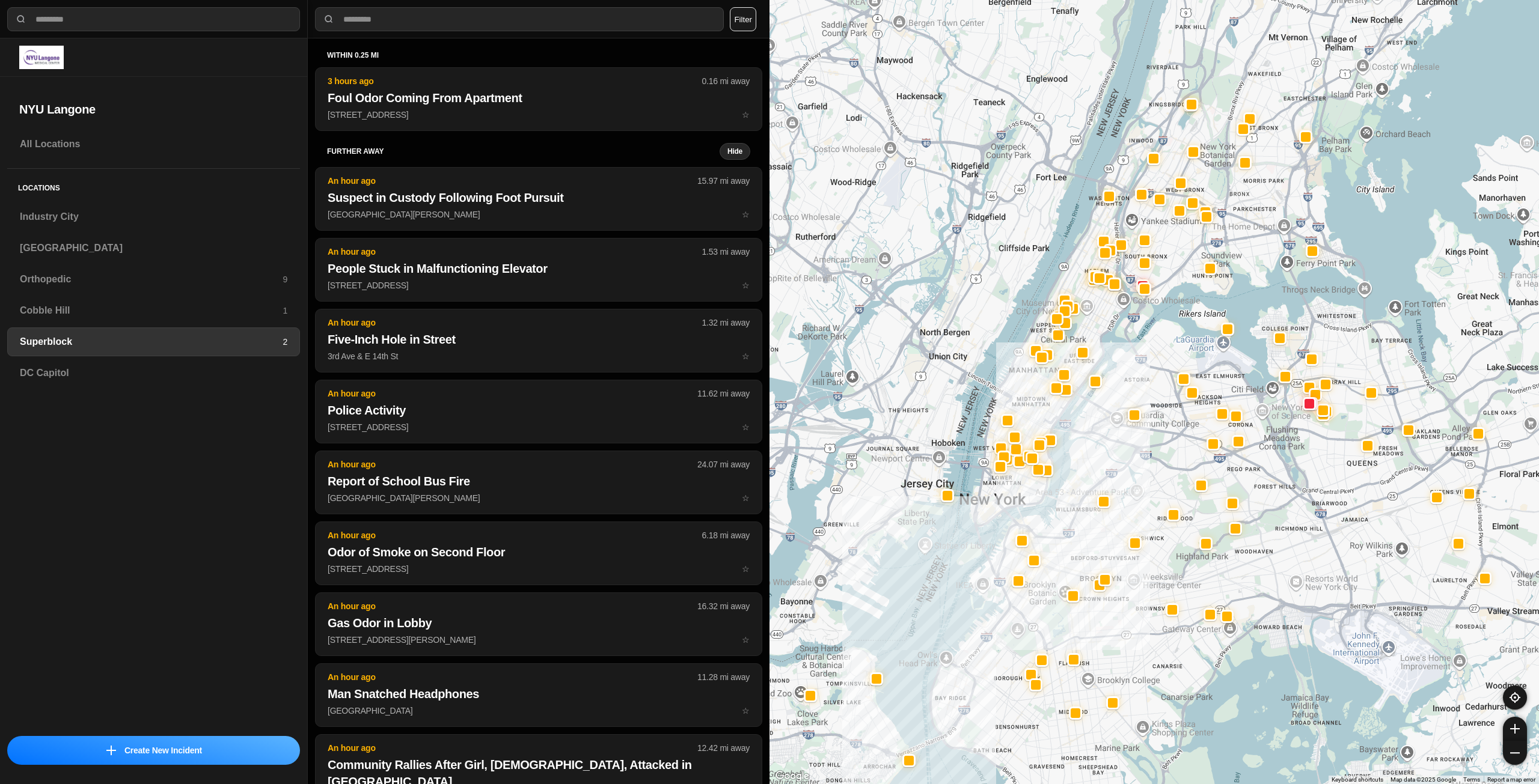
drag, startPoint x: 1031, startPoint y: 309, endPoint x: 1032, endPoint y: 411, distance: 102.0
click at [1032, 411] on div at bounding box center [1154, 392] width 770 height 784
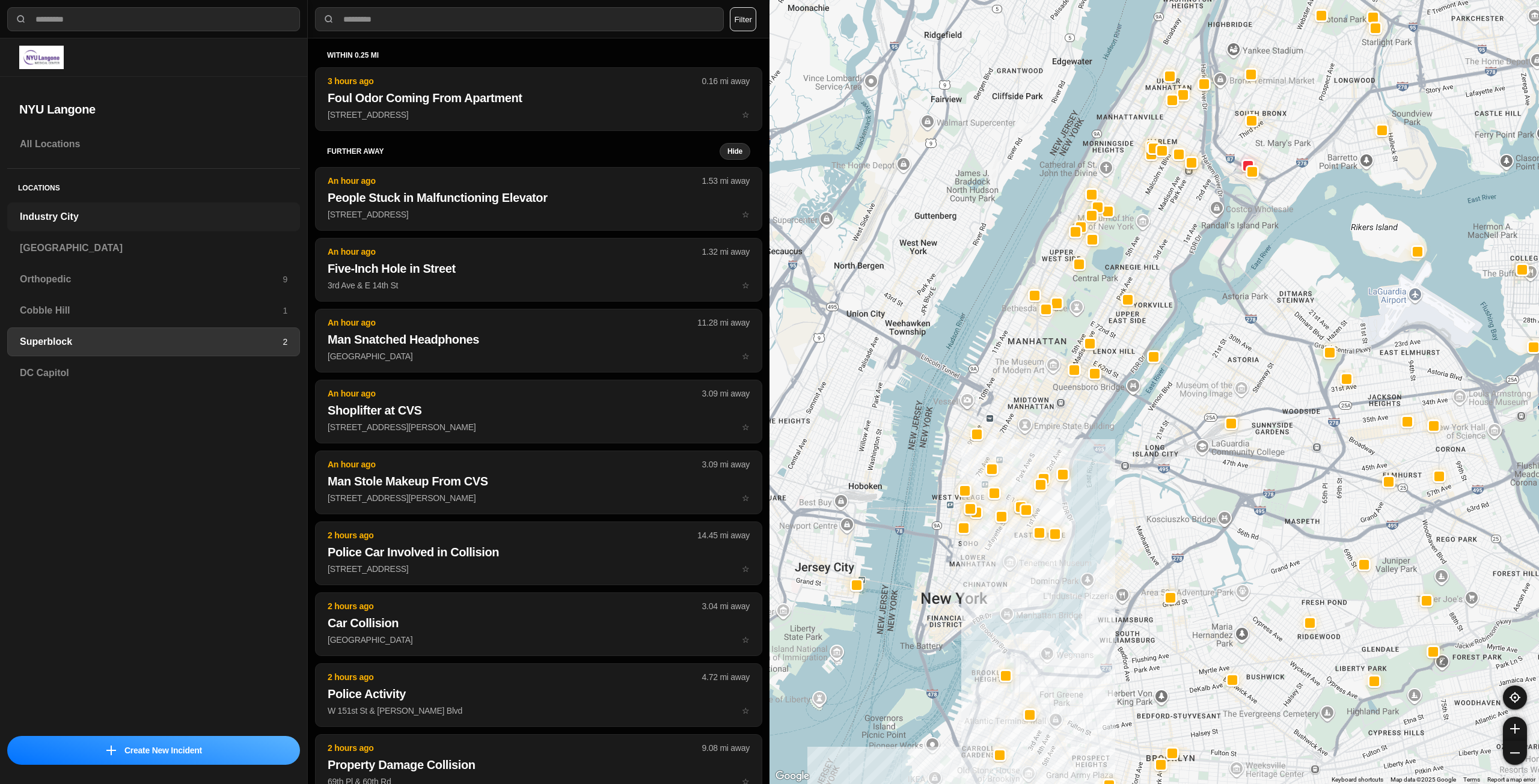
click at [213, 213] on h3 "Industry City" at bounding box center [154, 217] width 267 height 15
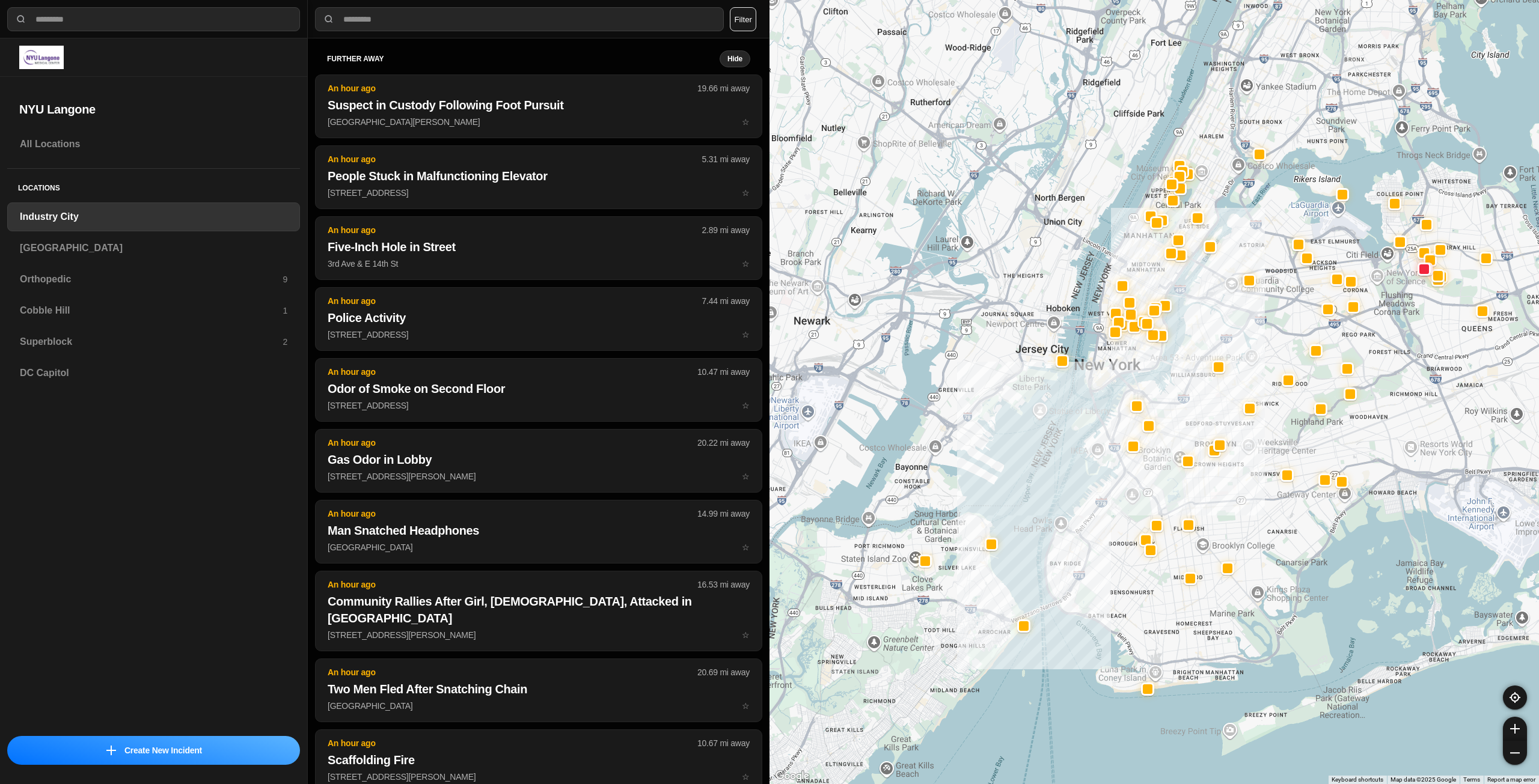
drag, startPoint x: 1186, startPoint y: 201, endPoint x: 1129, endPoint y: 355, distance: 164.2
click at [1129, 355] on div at bounding box center [1154, 392] width 770 height 784
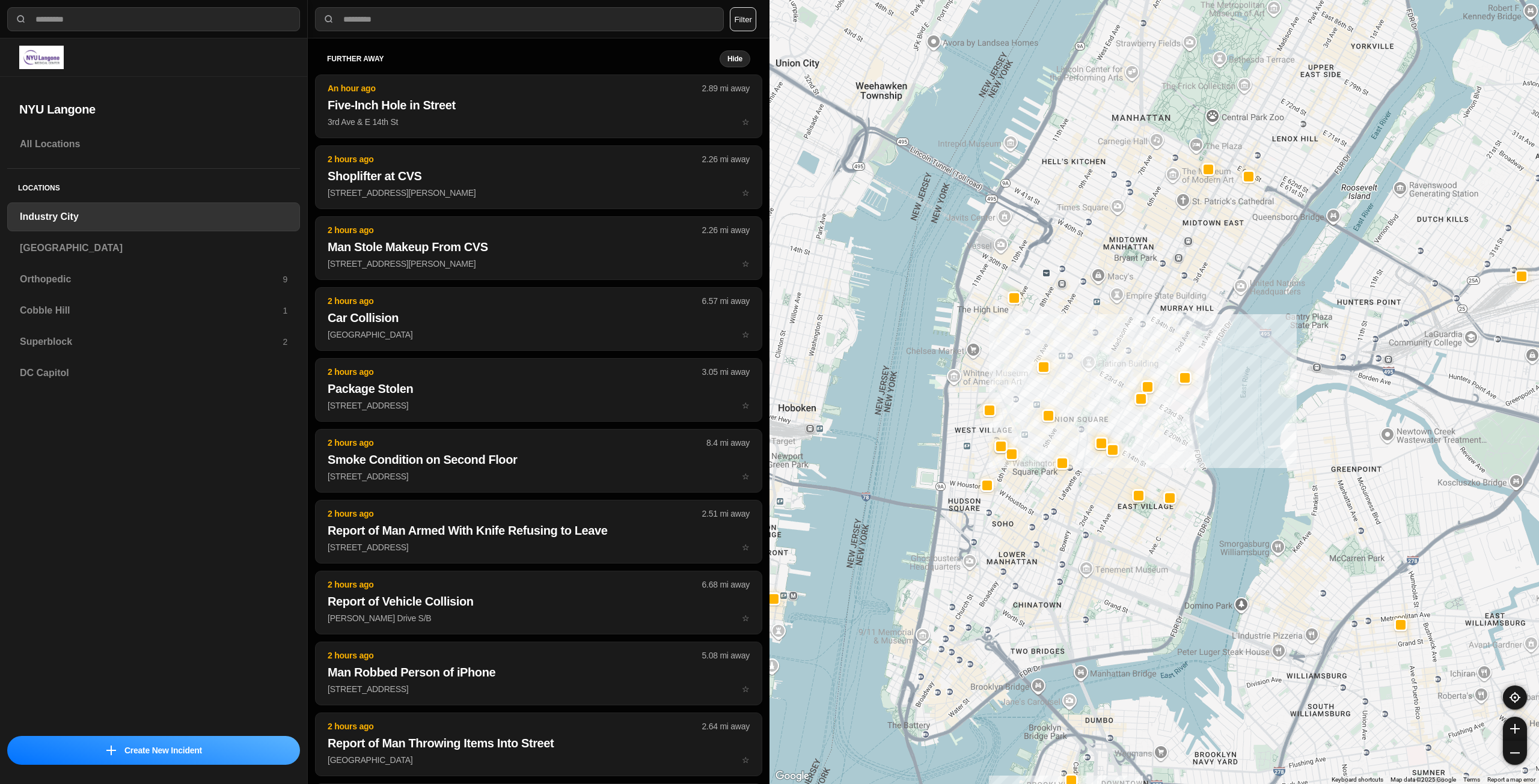
drag, startPoint x: 1092, startPoint y: 507, endPoint x: 1092, endPoint y: 530, distance: 23.0
click at [1092, 530] on div "757 people" at bounding box center [1154, 392] width 770 height 784
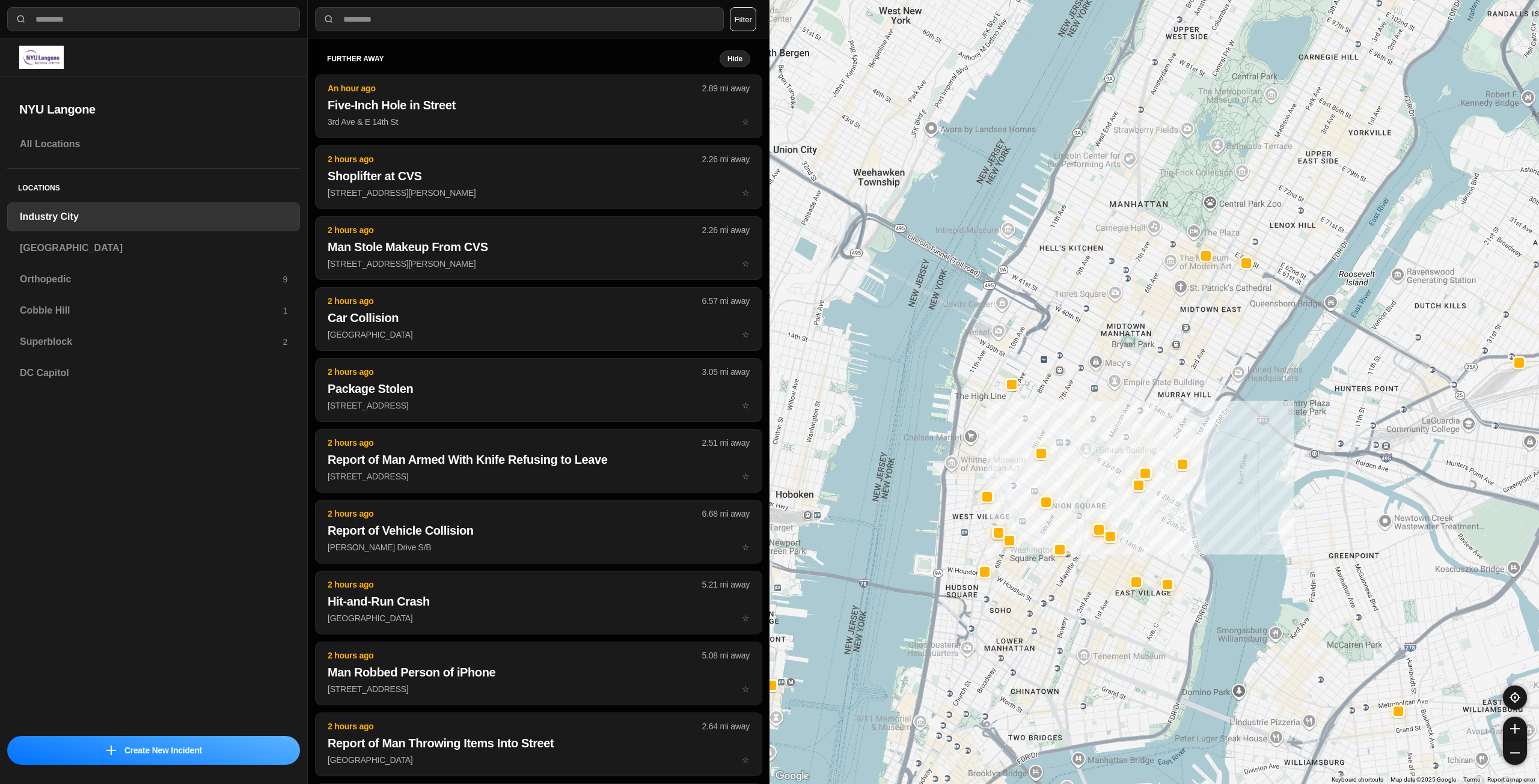
drag, startPoint x: 1126, startPoint y: 309, endPoint x: 1124, endPoint y: 395, distance: 86.0
click at [1124, 395] on div "757 people" at bounding box center [1154, 392] width 770 height 784
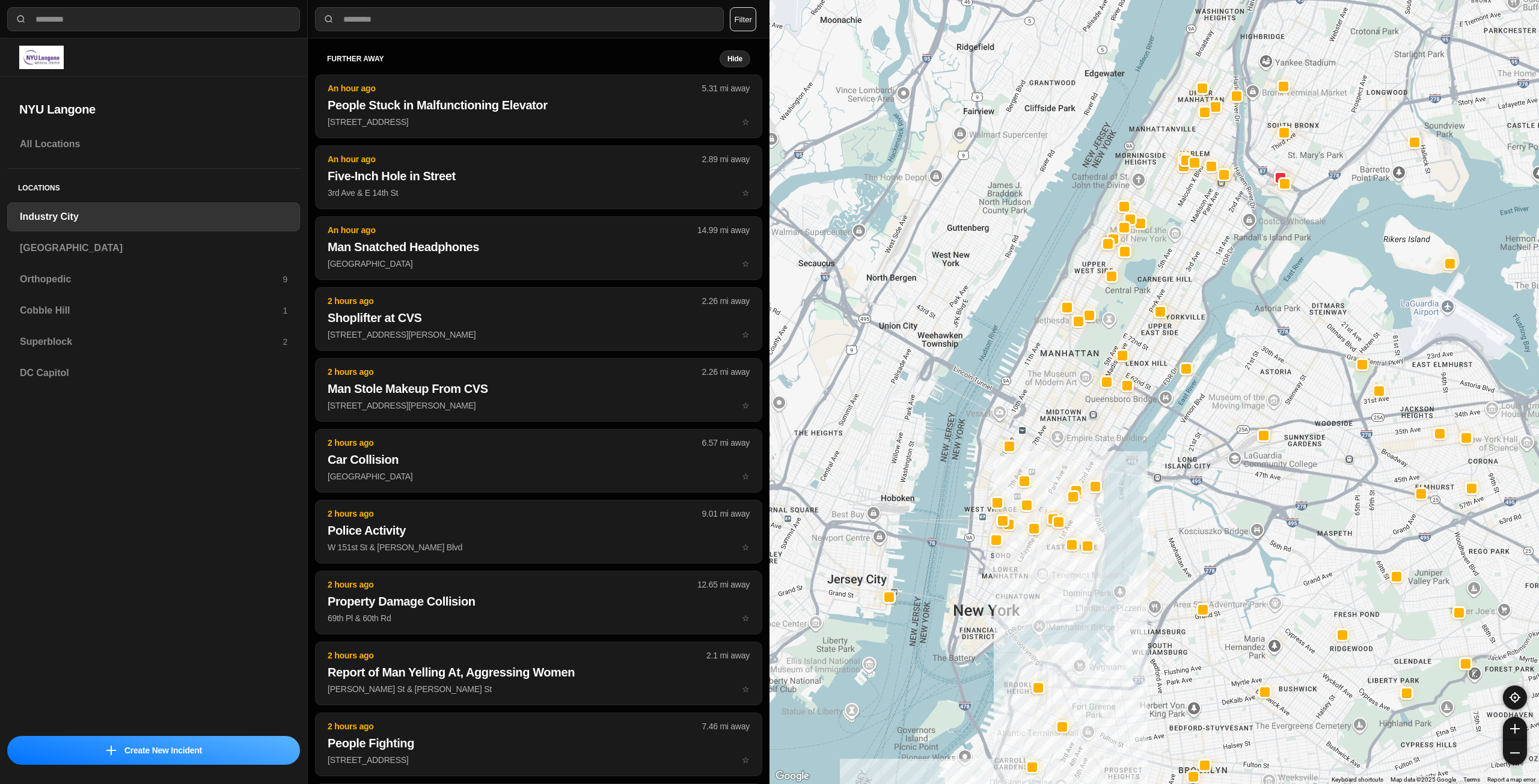
drag, startPoint x: 1095, startPoint y: 397, endPoint x: 1088, endPoint y: 406, distance: 11.4
click at [1088, 406] on div at bounding box center [1154, 392] width 770 height 784
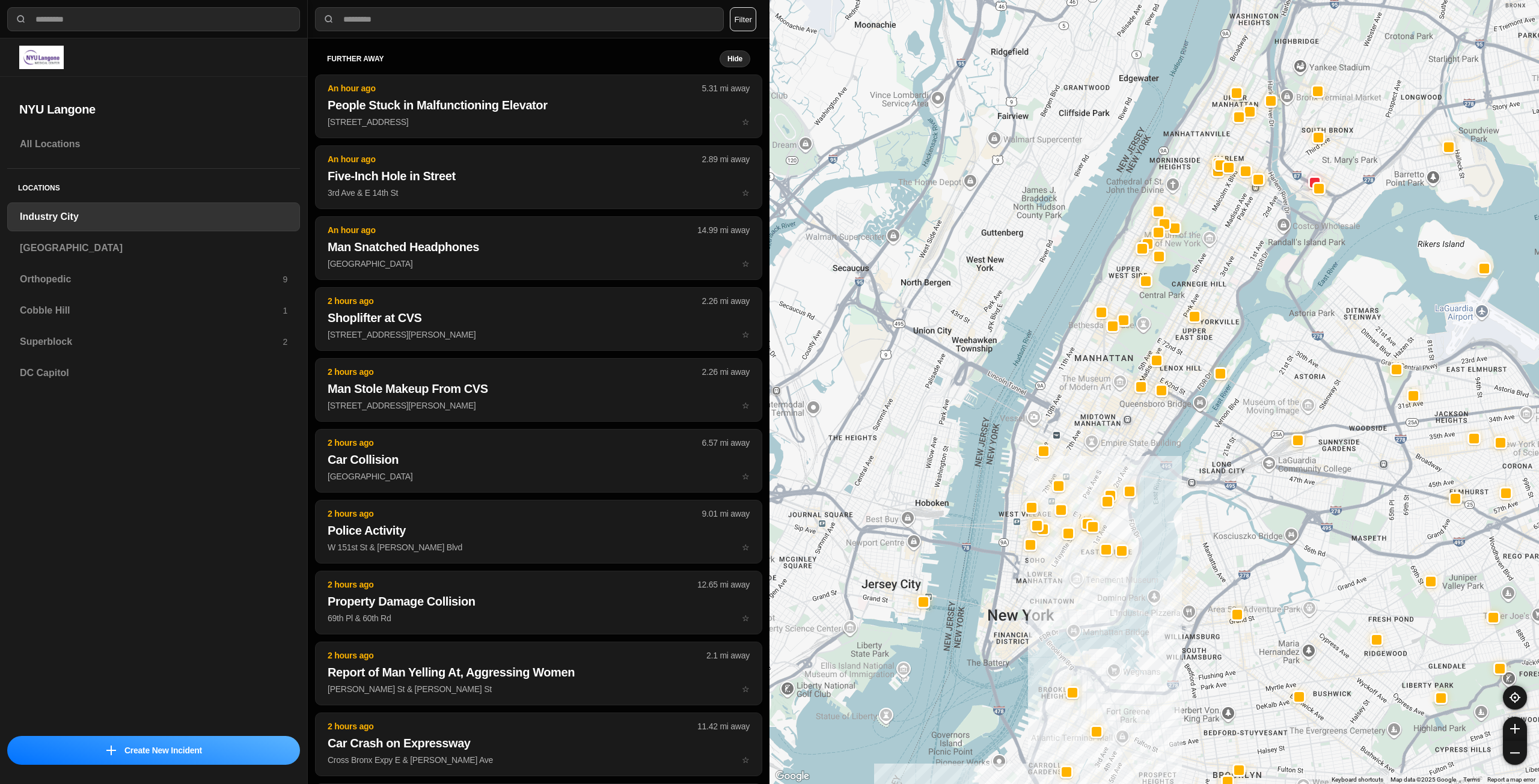
drag, startPoint x: 1033, startPoint y: 465, endPoint x: 1099, endPoint y: 371, distance: 114.9
click at [1099, 371] on div at bounding box center [1154, 392] width 770 height 784
click at [105, 242] on h3 "[GEOGRAPHIC_DATA]" at bounding box center [154, 248] width 267 height 15
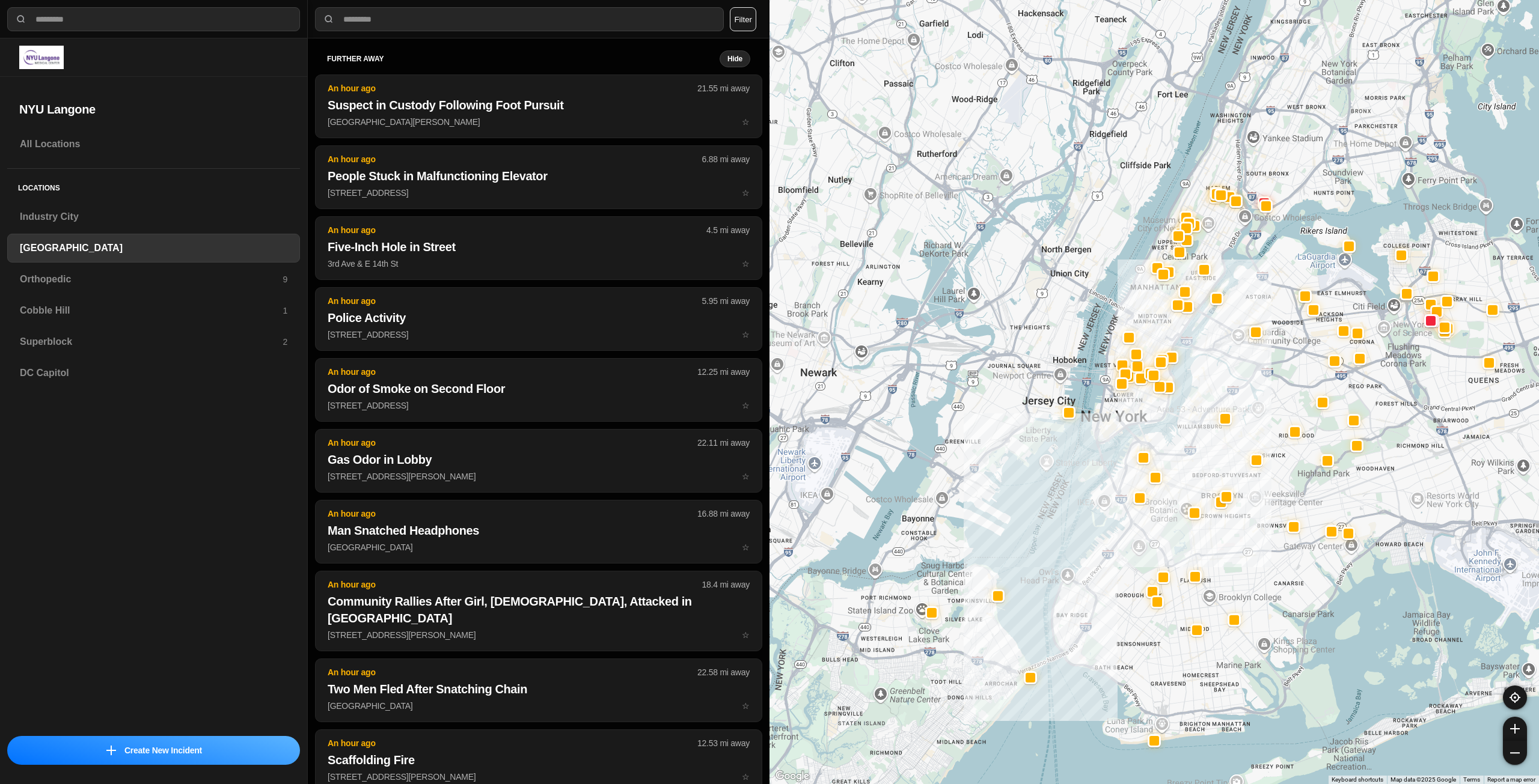
drag, startPoint x: 1170, startPoint y: 242, endPoint x: 1132, endPoint y: 429, distance: 190.8
click at [1132, 429] on div at bounding box center [1154, 392] width 770 height 784
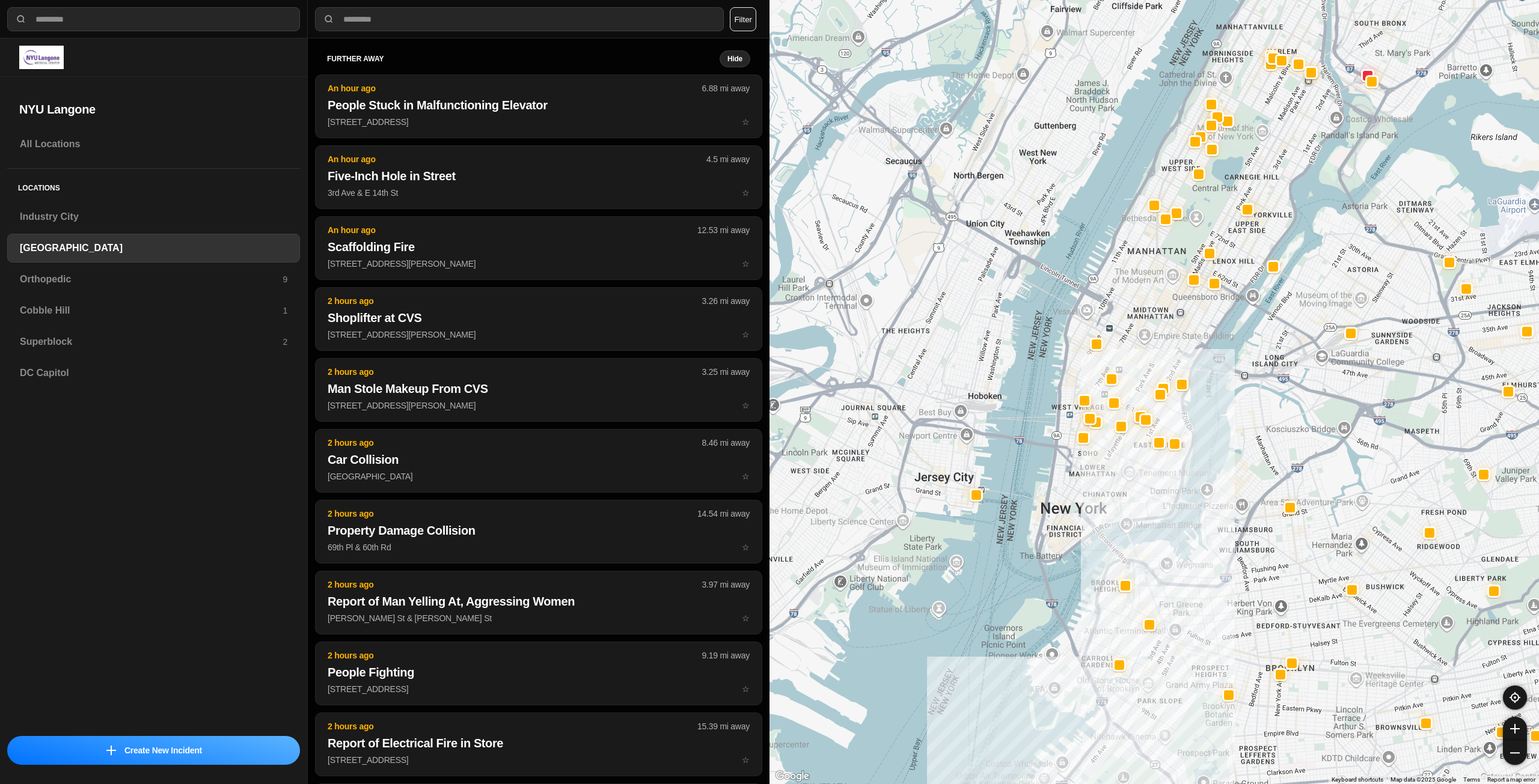
drag, startPoint x: 1156, startPoint y: 336, endPoint x: 1138, endPoint y: 371, distance: 39.4
click at [1138, 371] on div at bounding box center [1154, 392] width 770 height 784
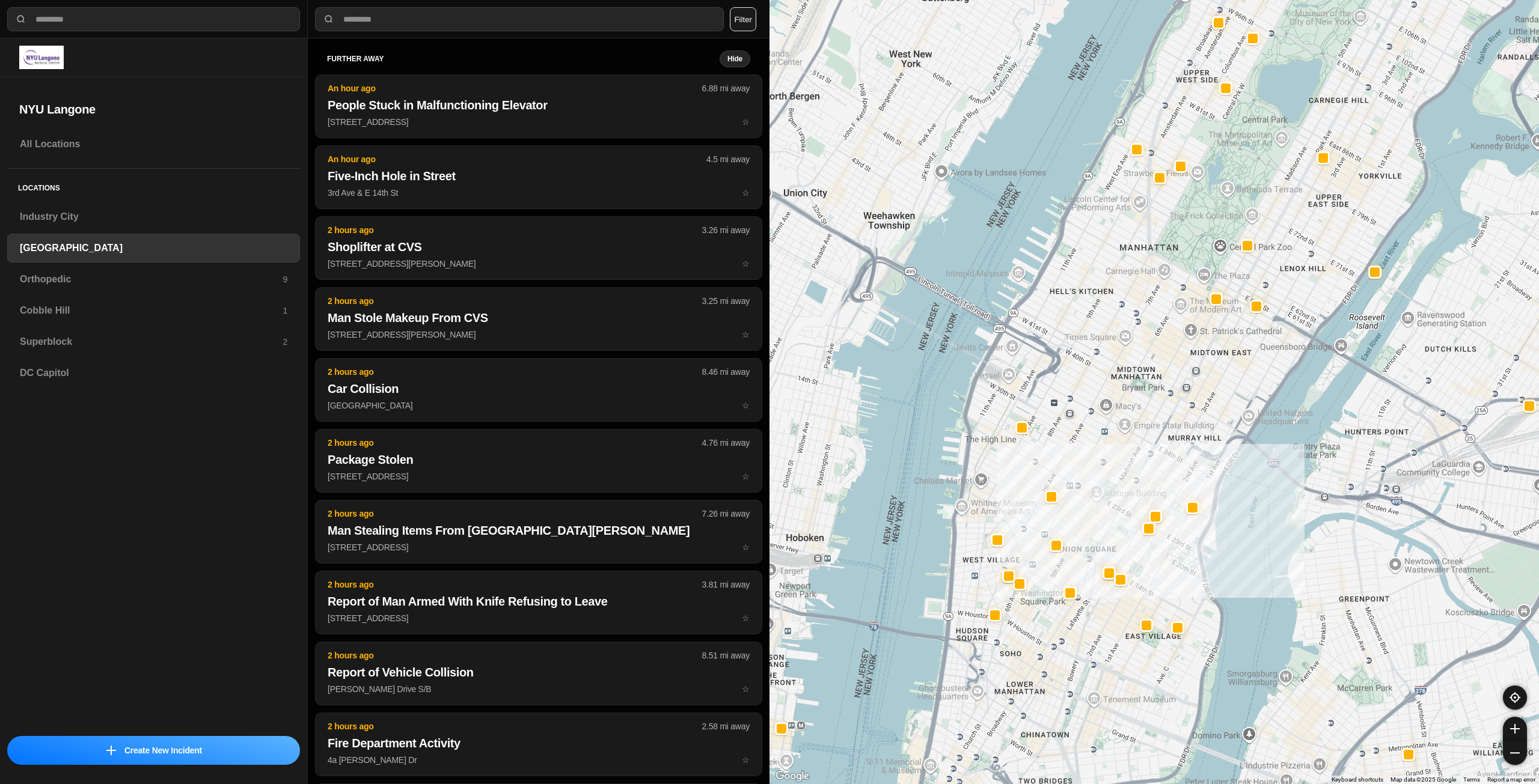
drag, startPoint x: 1130, startPoint y: 337, endPoint x: 1130, endPoint y: 352, distance: 15.0
click at [1130, 352] on div "421 people" at bounding box center [1154, 392] width 770 height 784
click at [98, 286] on div "Orthopedic 9" at bounding box center [154, 279] width 293 height 29
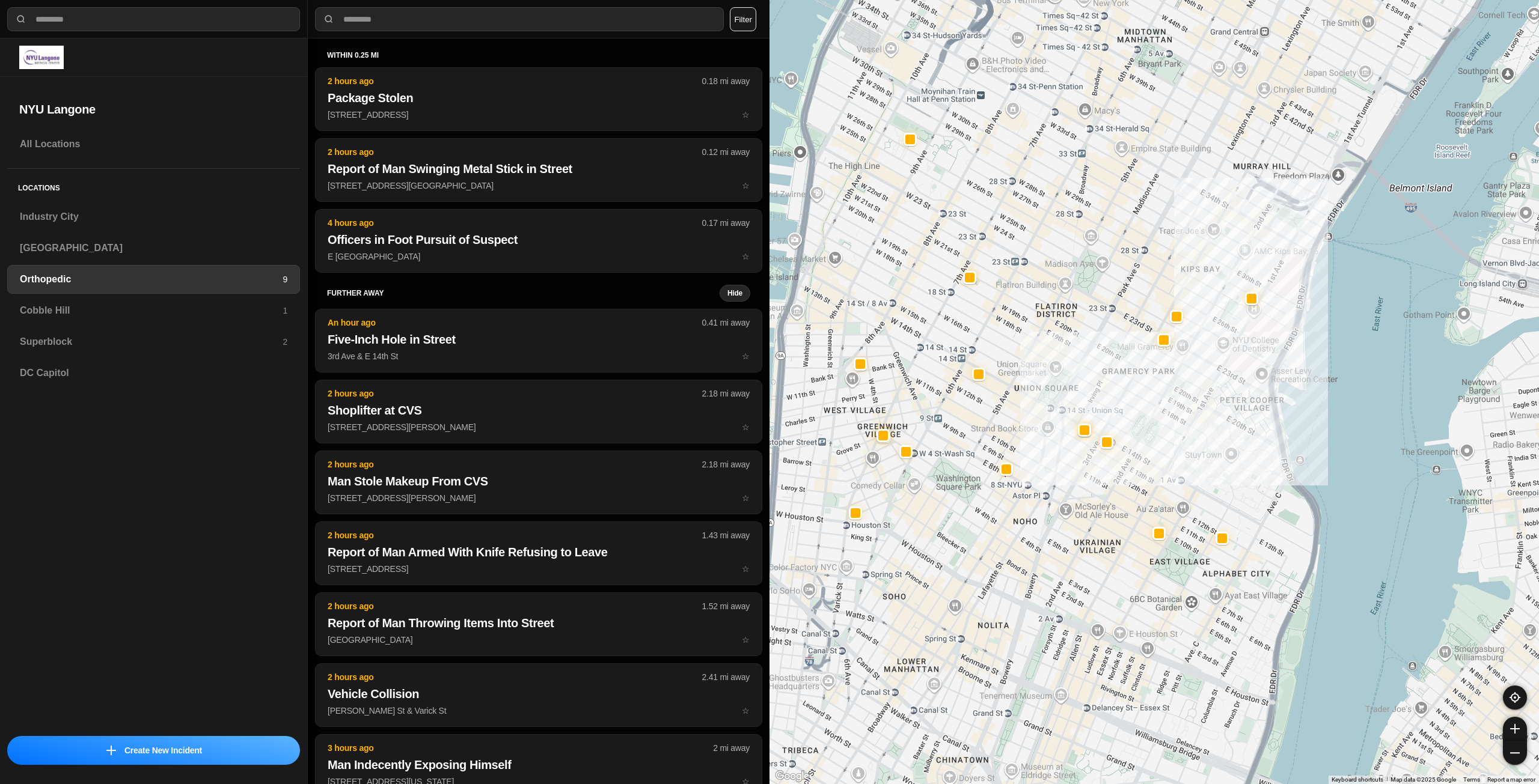
drag, startPoint x: 1000, startPoint y: 345, endPoint x: 1065, endPoint y: 397, distance: 83.2
click at [1065, 397] on div at bounding box center [1154, 392] width 770 height 784
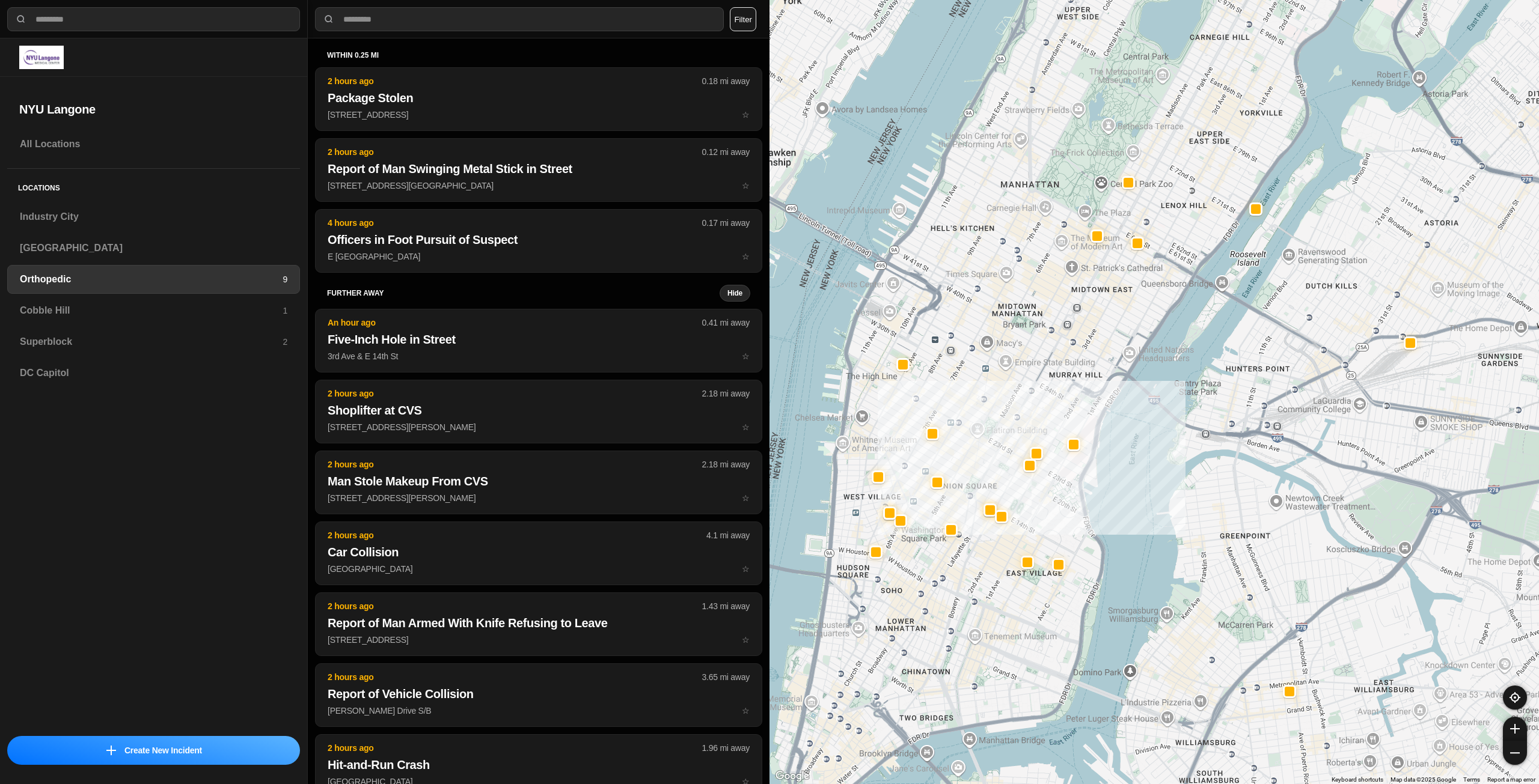
drag, startPoint x: 1031, startPoint y: 315, endPoint x: 981, endPoint y: 424, distance: 119.9
click at [981, 429] on div at bounding box center [1154, 392] width 770 height 784
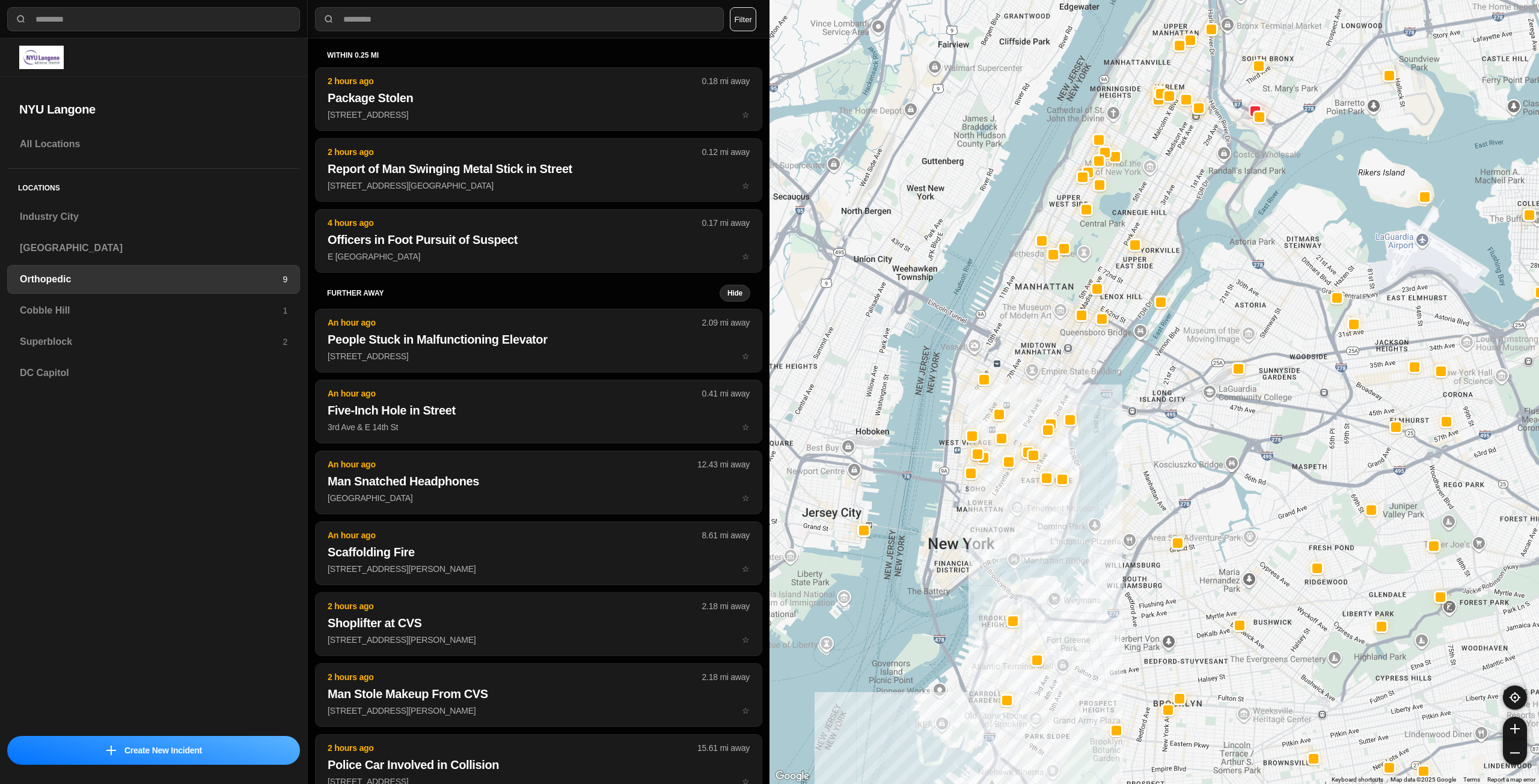
drag, startPoint x: 1035, startPoint y: 347, endPoint x: 1037, endPoint y: 354, distance: 7.3
click at [1037, 354] on div at bounding box center [1154, 392] width 770 height 784
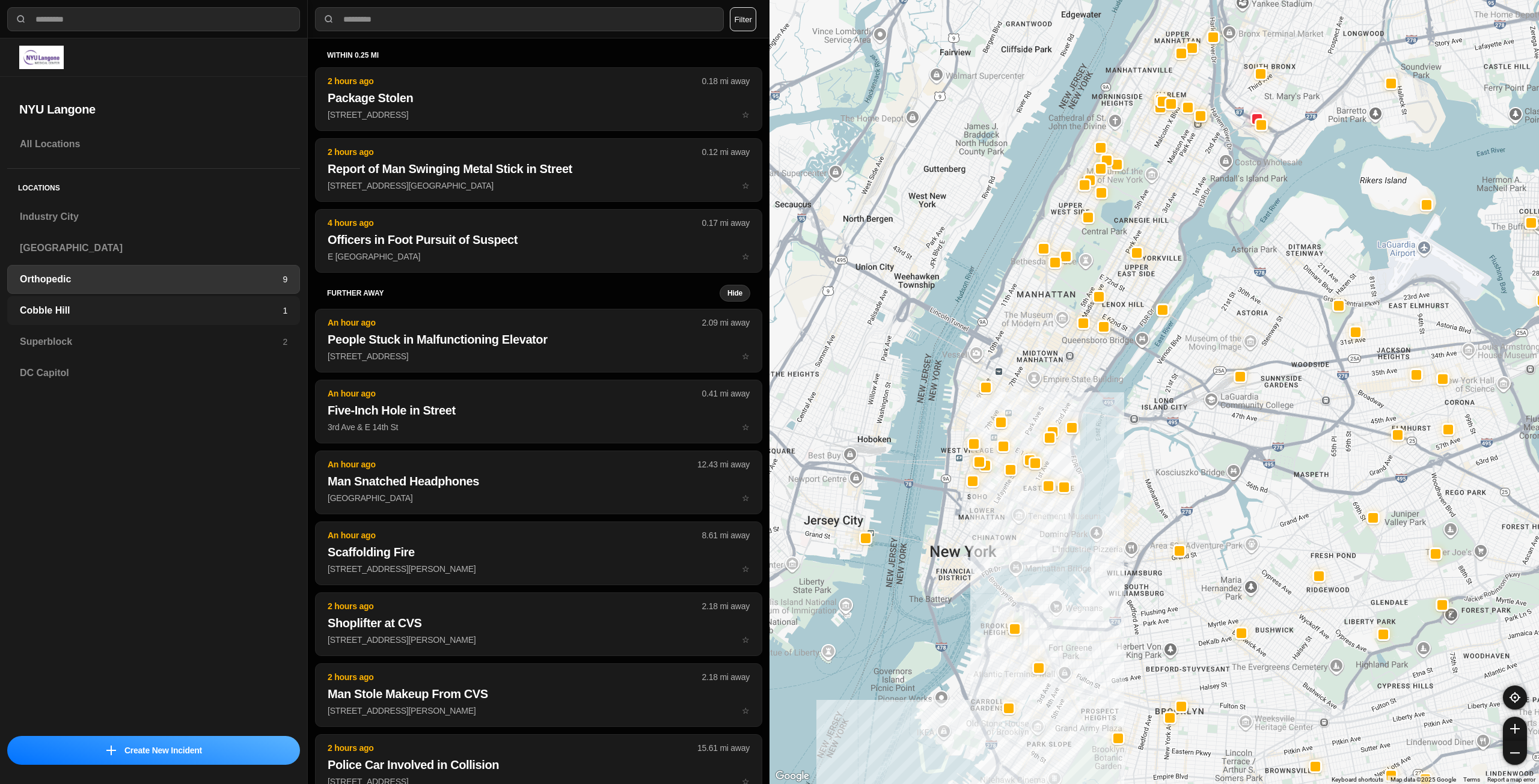
click at [267, 305] on h3 "Cobble Hill" at bounding box center [151, 311] width 263 height 15
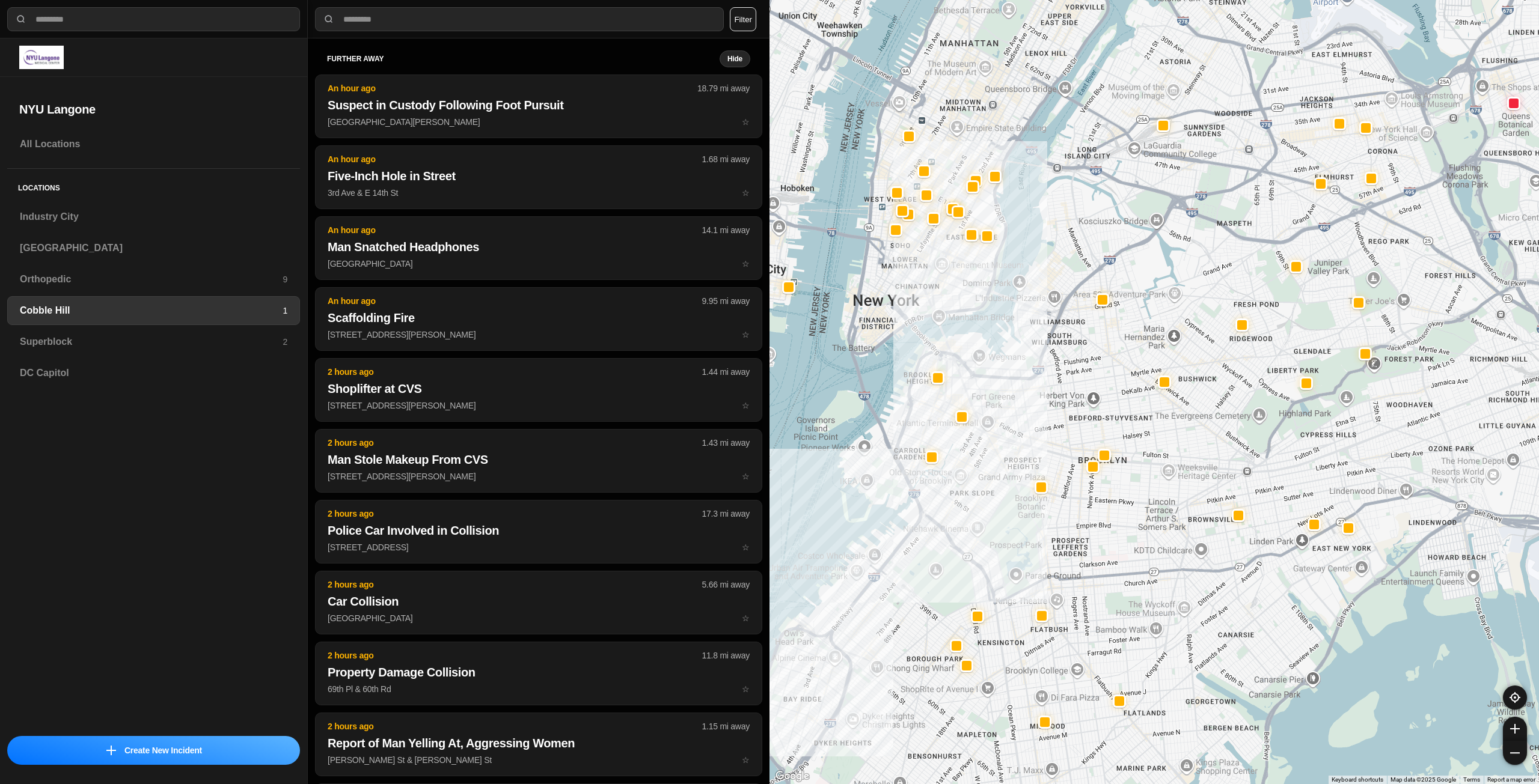
drag, startPoint x: 1090, startPoint y: 407, endPoint x: 1085, endPoint y: 425, distance: 18.7
click at [1085, 425] on div at bounding box center [1154, 392] width 770 height 784
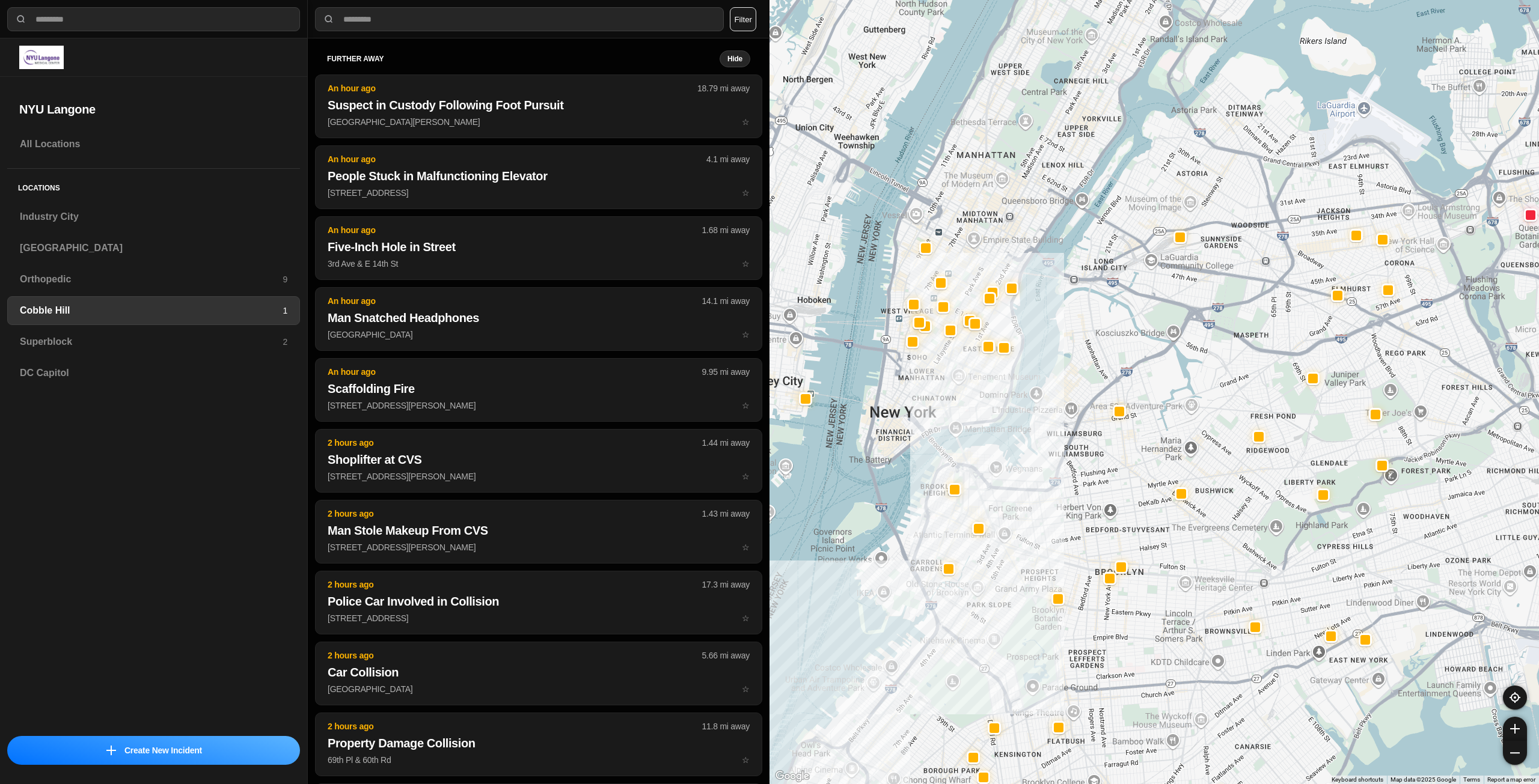
drag, startPoint x: 916, startPoint y: 272, endPoint x: 933, endPoint y: 387, distance: 116.2
click at [933, 387] on div at bounding box center [1154, 392] width 770 height 784
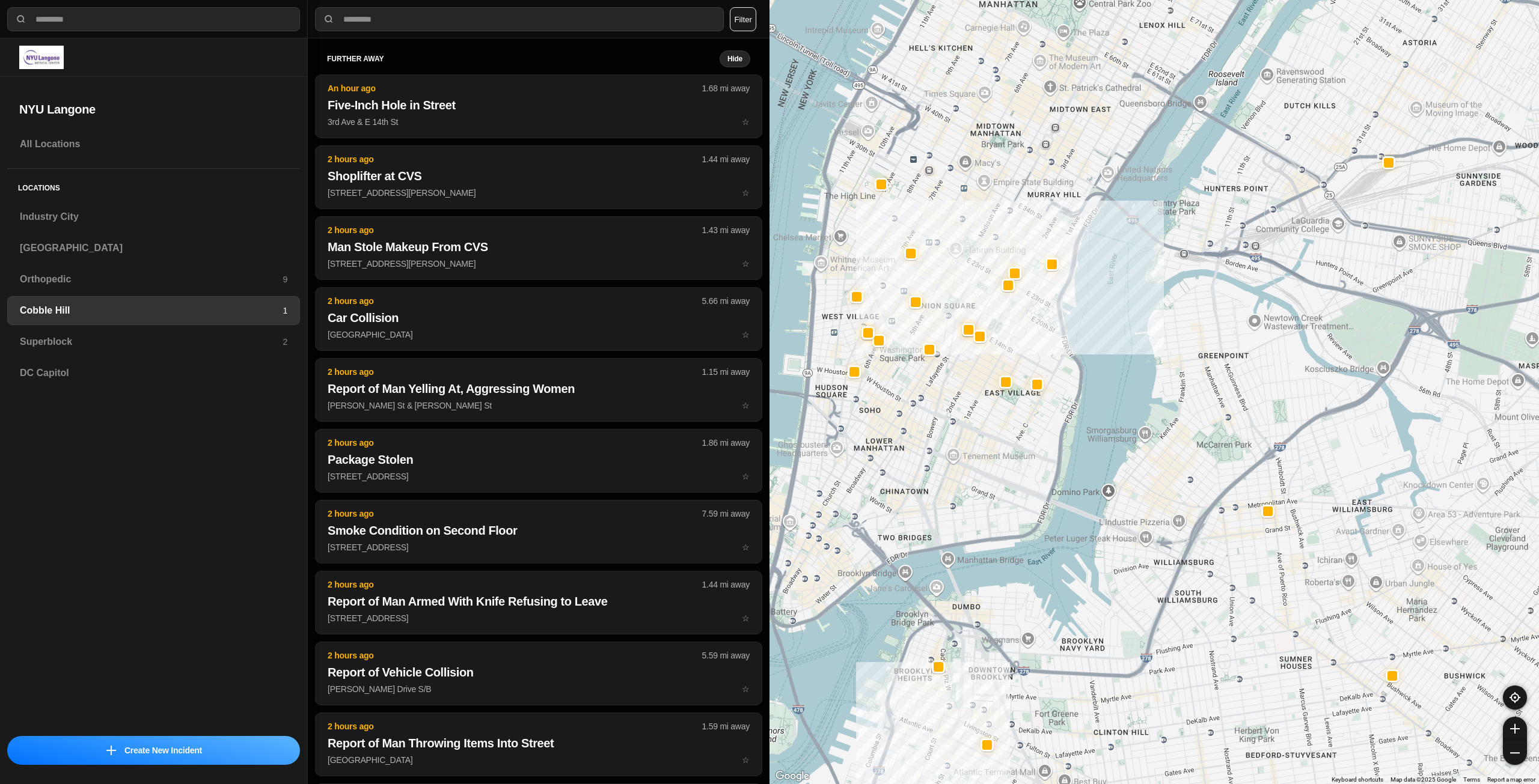
drag, startPoint x: 902, startPoint y: 311, endPoint x: 926, endPoint y: 333, distance: 32.6
click at [891, 399] on div at bounding box center [1154, 392] width 770 height 784
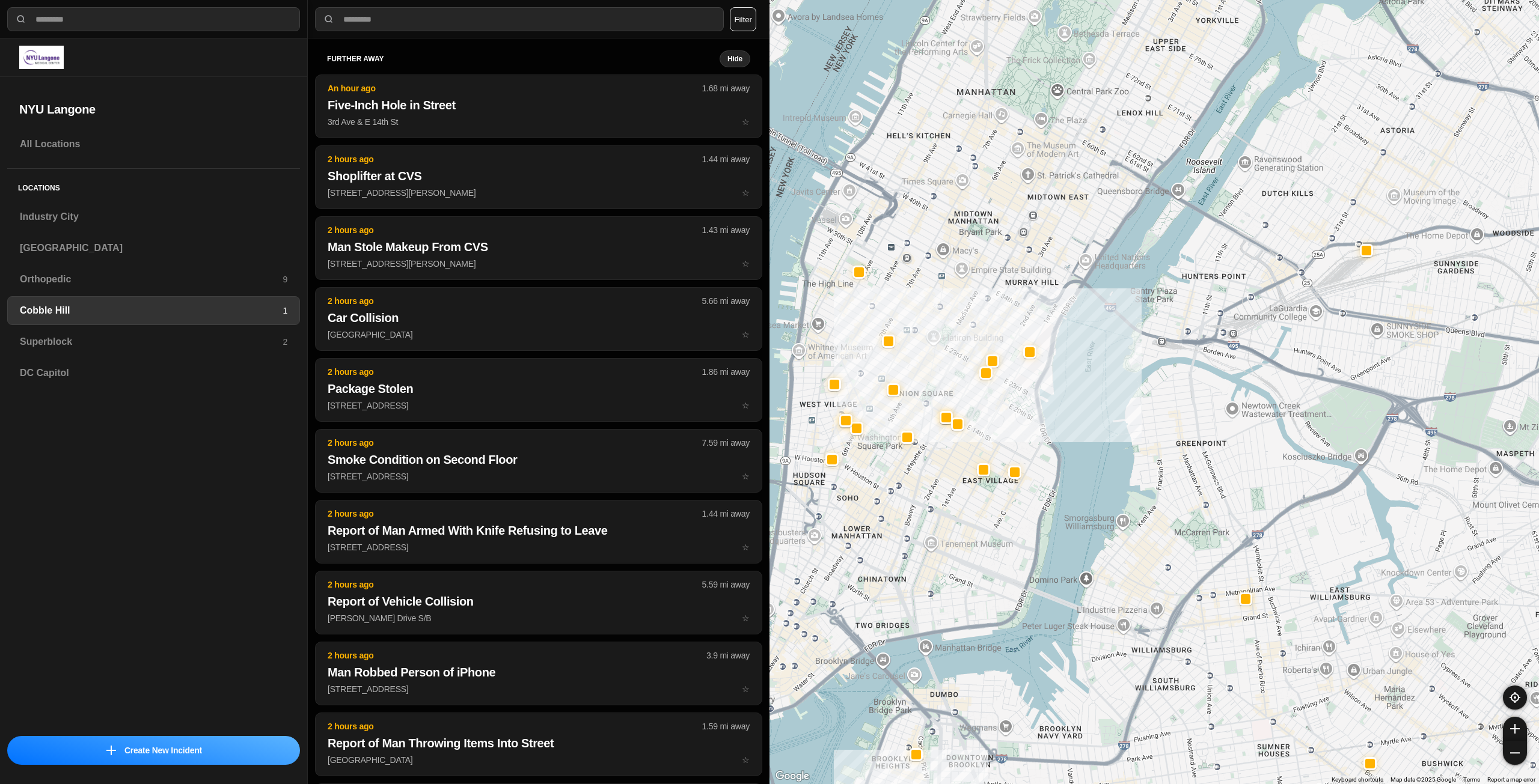
drag, startPoint x: 967, startPoint y: 322, endPoint x: 960, endPoint y: 363, distance: 41.6
click at [960, 363] on div at bounding box center [1154, 392] width 770 height 784
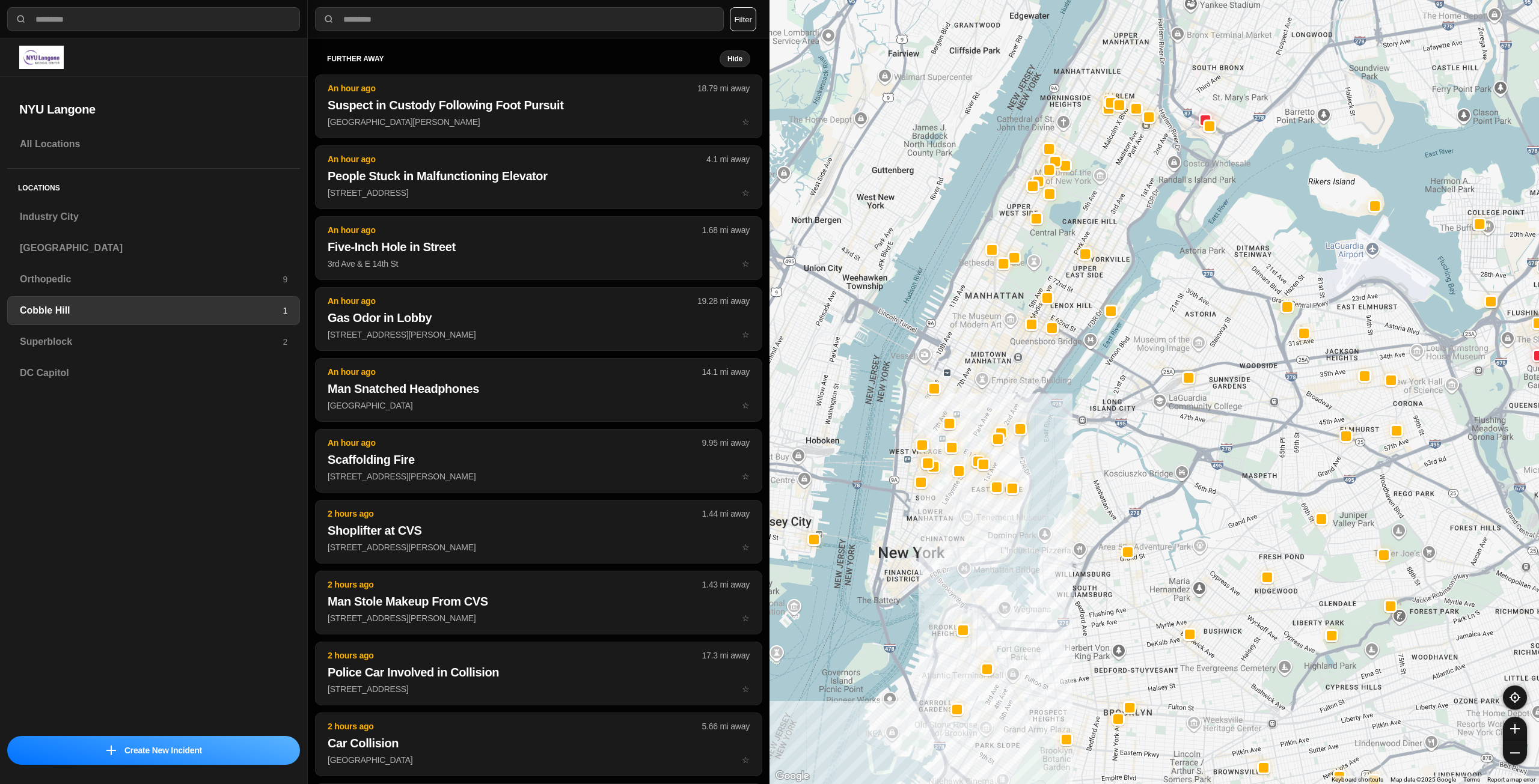
drag, startPoint x: 1001, startPoint y: 269, endPoint x: 1008, endPoint y: 365, distance: 96.3
click at [1008, 365] on div at bounding box center [1154, 392] width 770 height 784
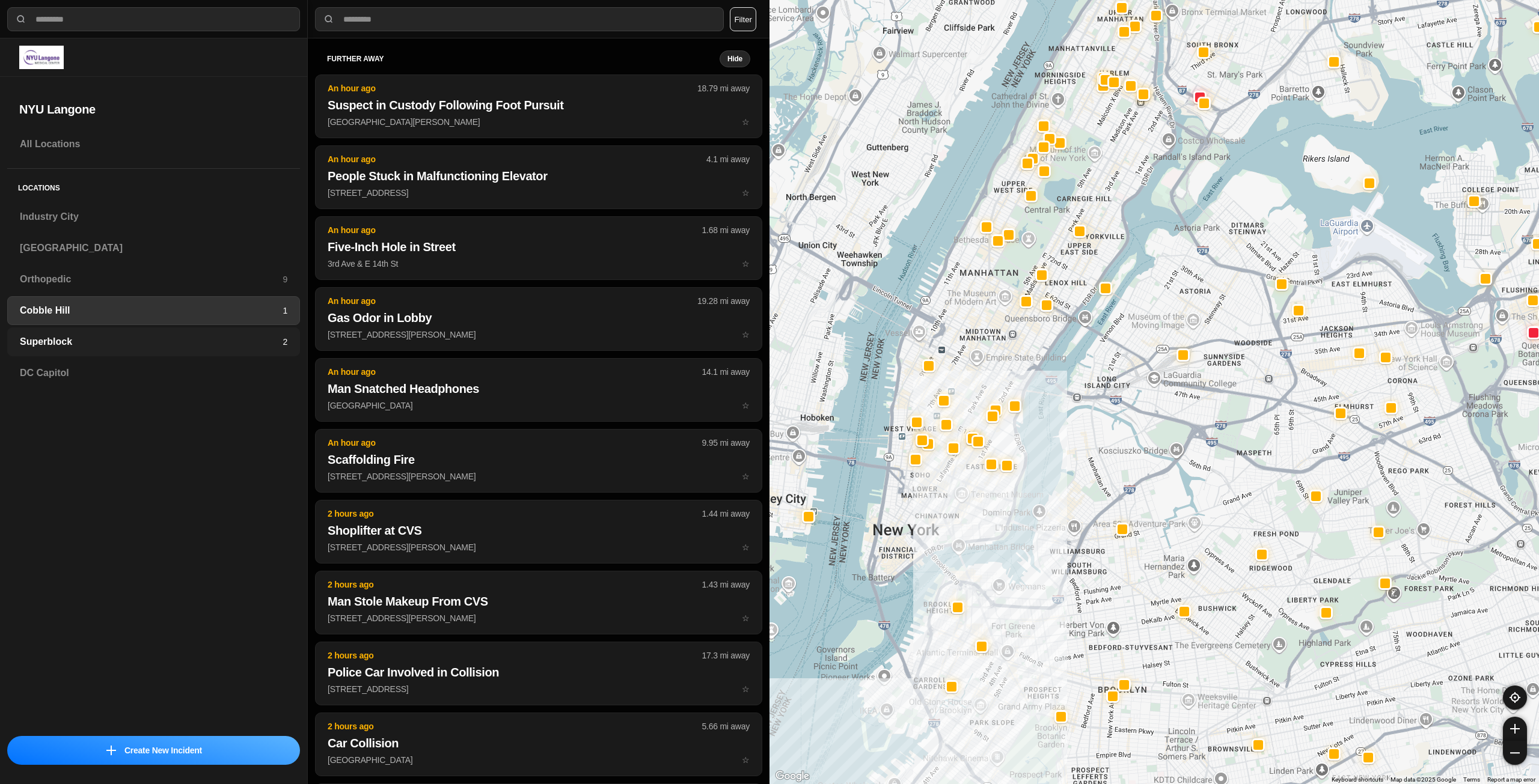
click at [149, 339] on h3 "Superblock" at bounding box center [151, 342] width 263 height 15
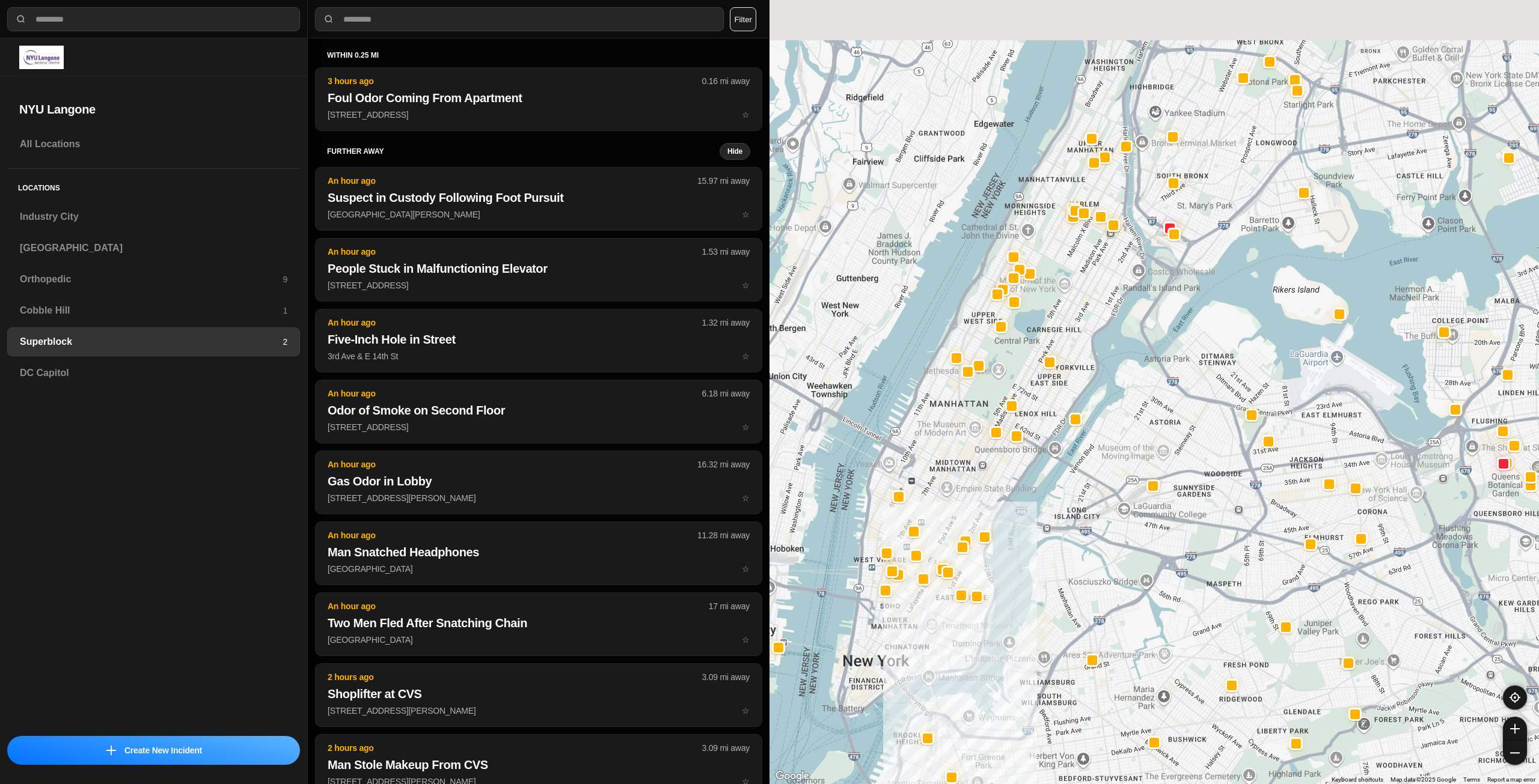
drag, startPoint x: 981, startPoint y: 418, endPoint x: 961, endPoint y: 487, distance: 71.8
click at [961, 487] on div at bounding box center [1154, 392] width 770 height 784
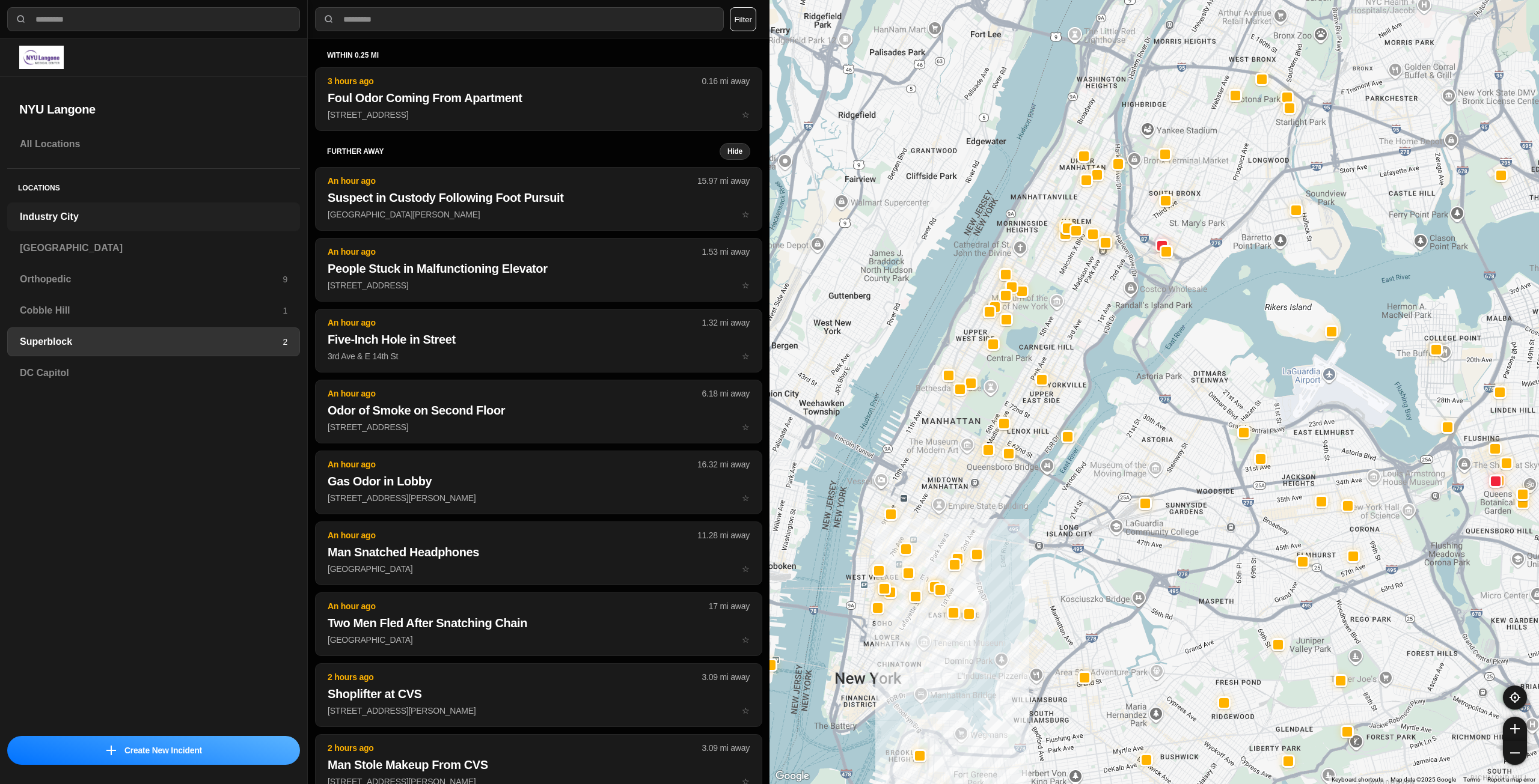
click at [202, 224] on div "Industry City" at bounding box center [154, 216] width 293 height 29
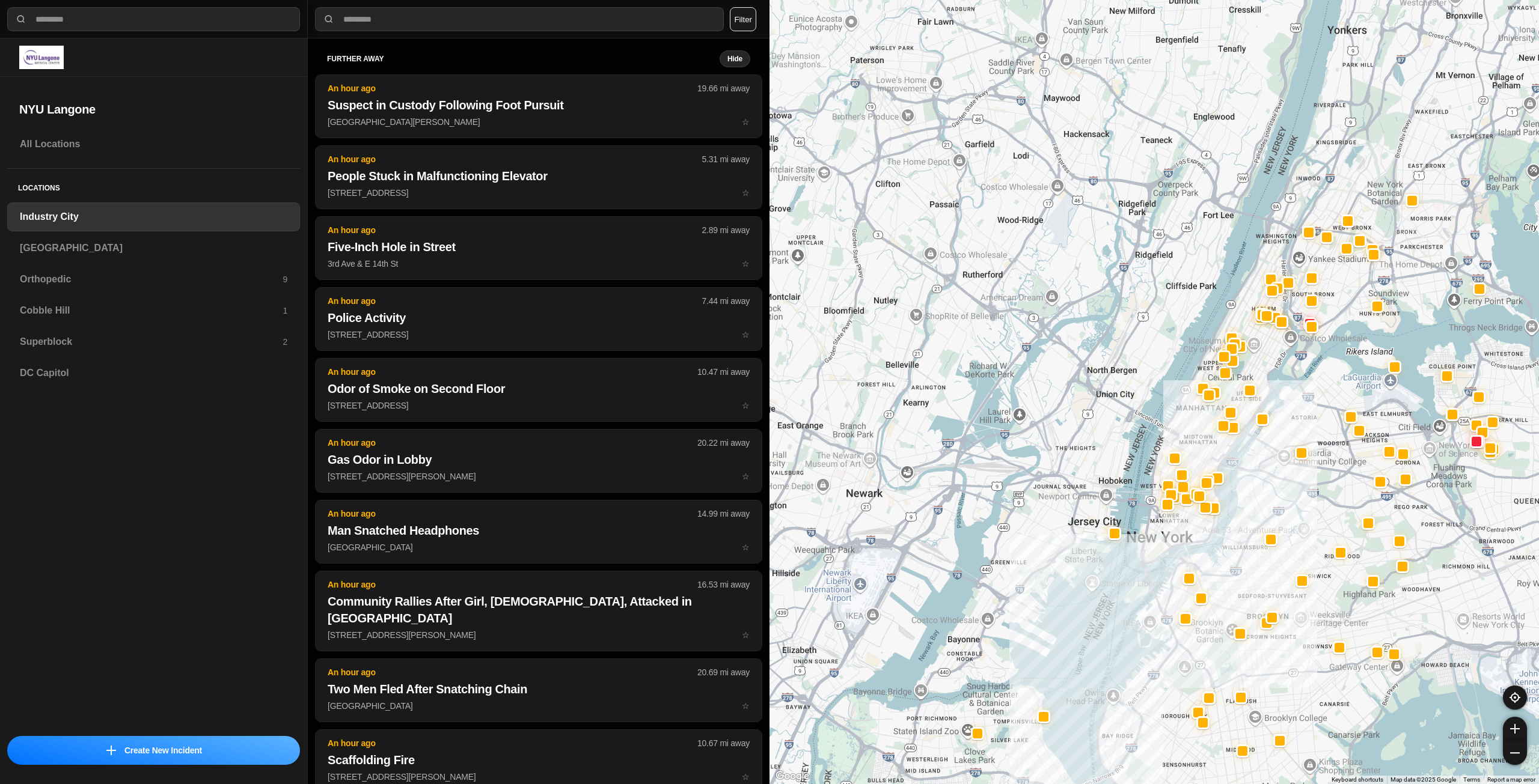
drag, startPoint x: 1316, startPoint y: 465, endPoint x: 1251, endPoint y: 574, distance: 126.9
click at [1262, 580] on div at bounding box center [1154, 392] width 770 height 784
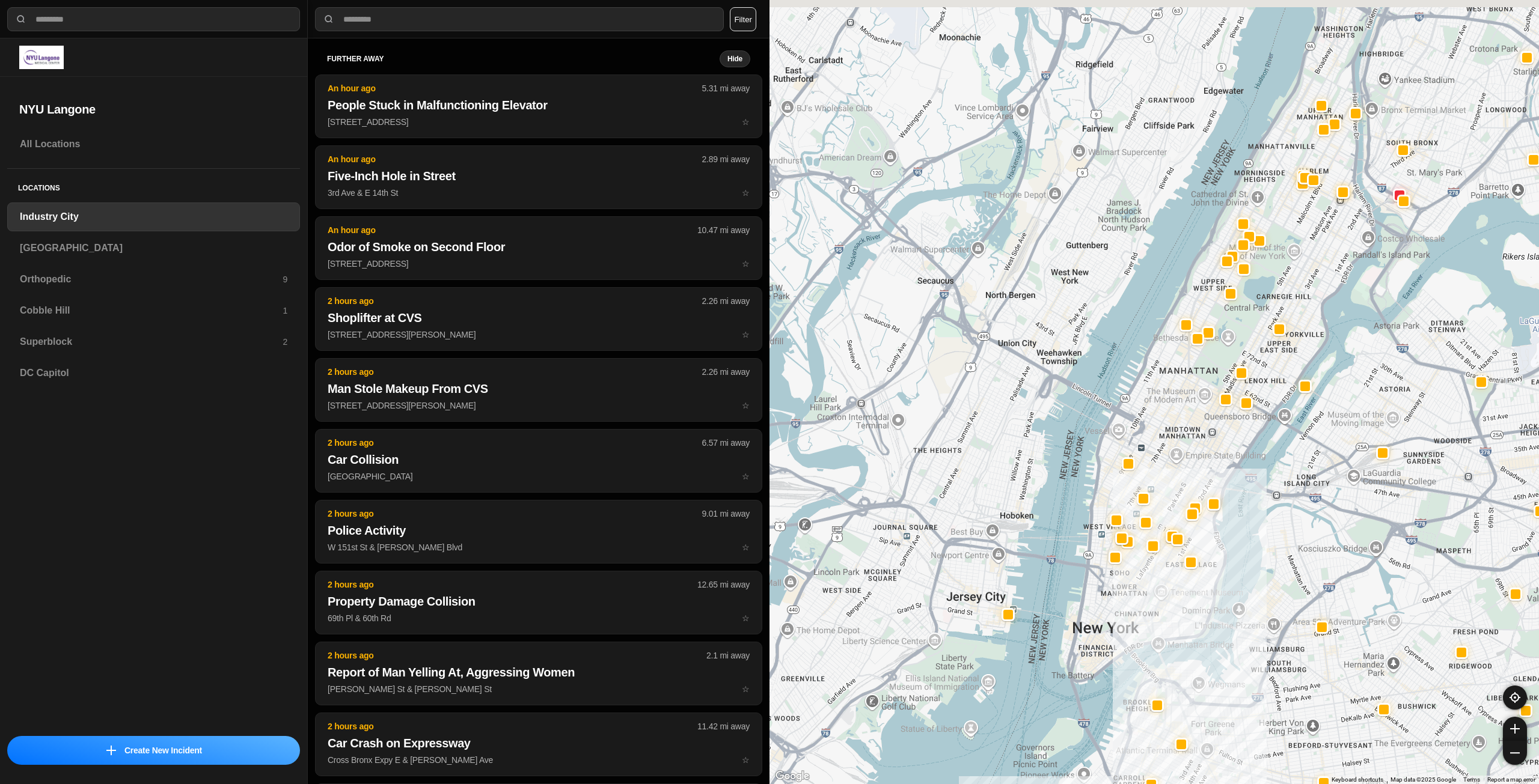
drag, startPoint x: 1212, startPoint y: 502, endPoint x: 1205, endPoint y: 549, distance: 47.5
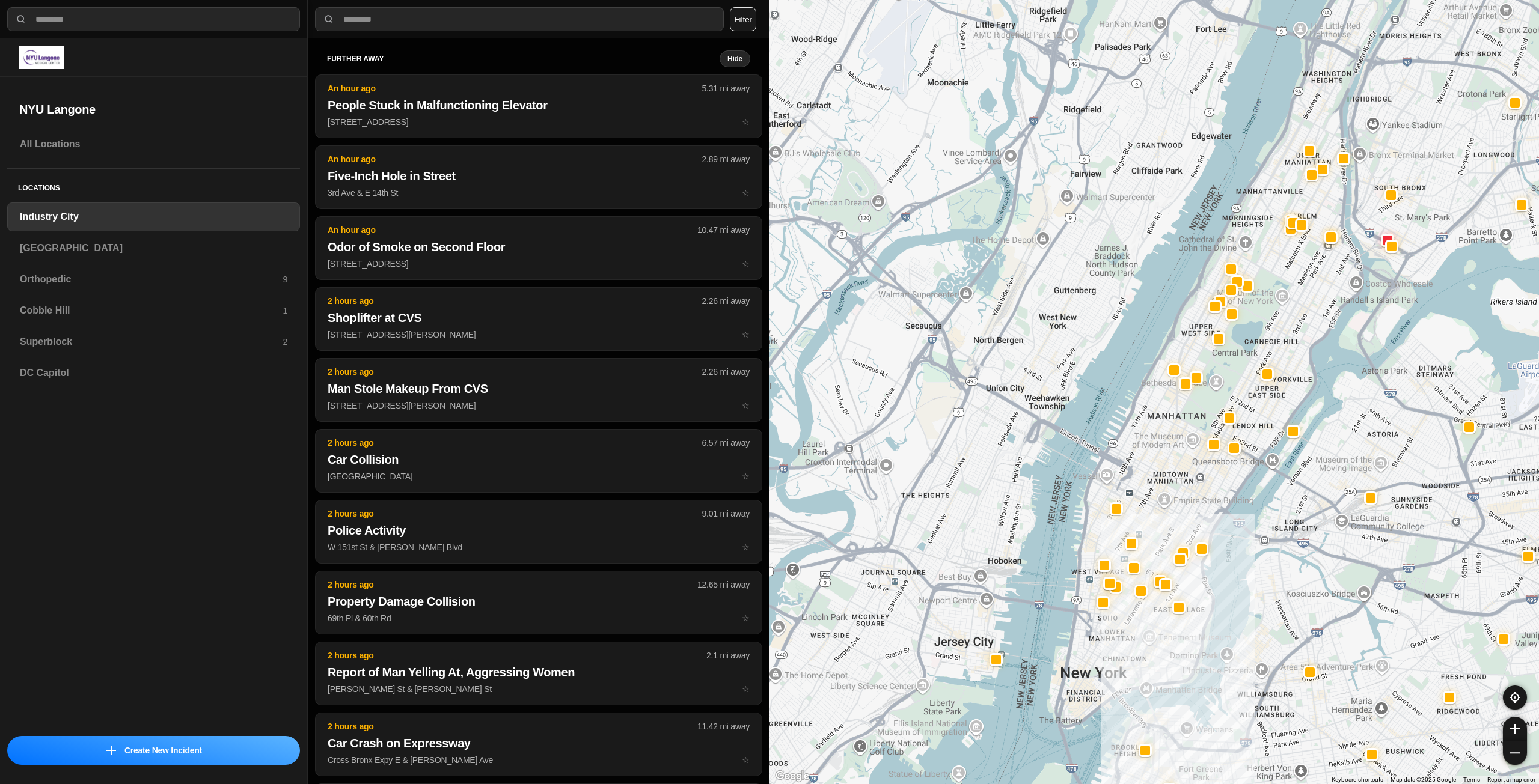
drag, startPoint x: 1184, startPoint y: 472, endPoint x: 1184, endPoint y: 461, distance: 11.0
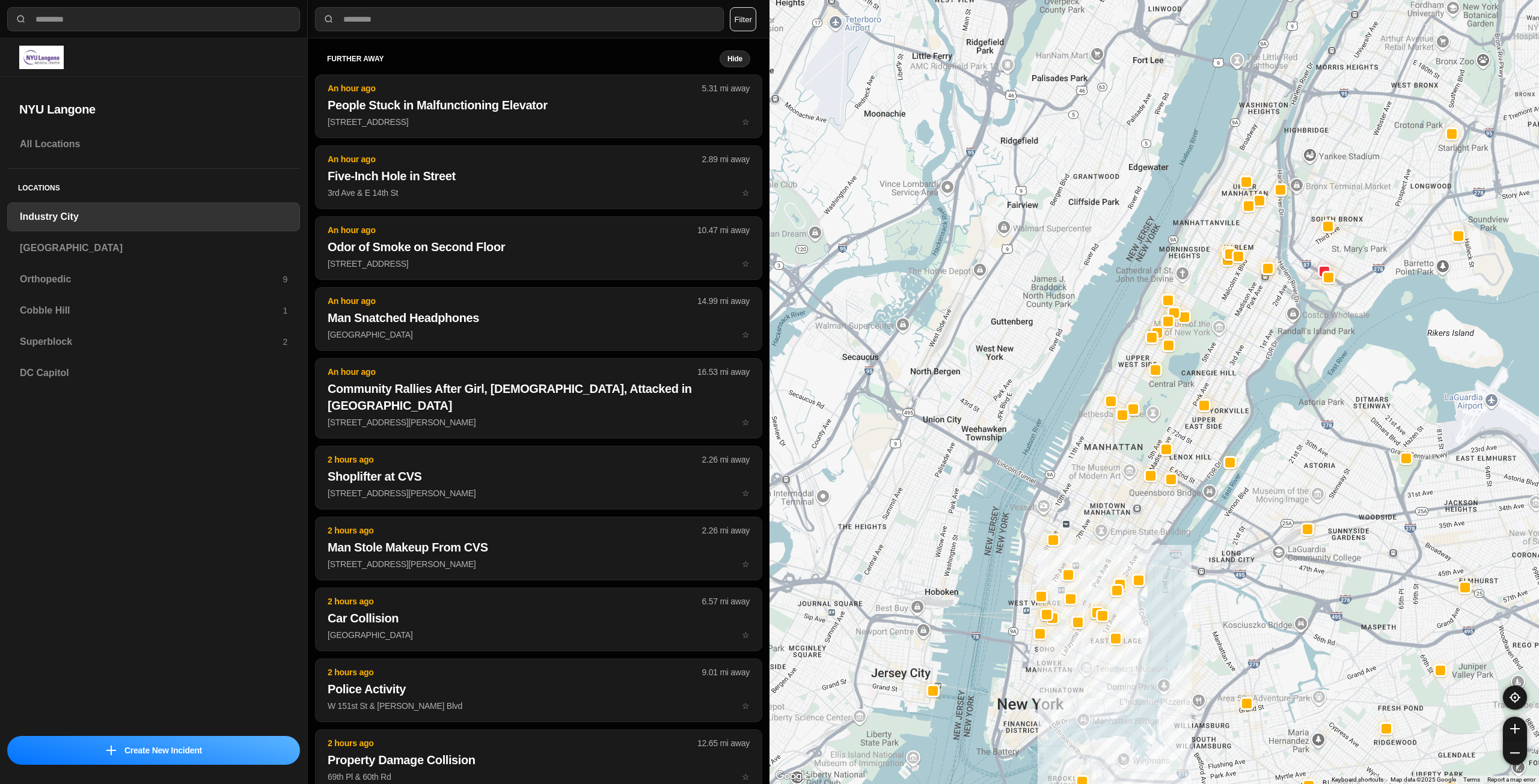
drag, startPoint x: 1313, startPoint y: 307, endPoint x: 1258, endPoint y: 331, distance: 60.0
click at [1258, 331] on div at bounding box center [1154, 392] width 770 height 784
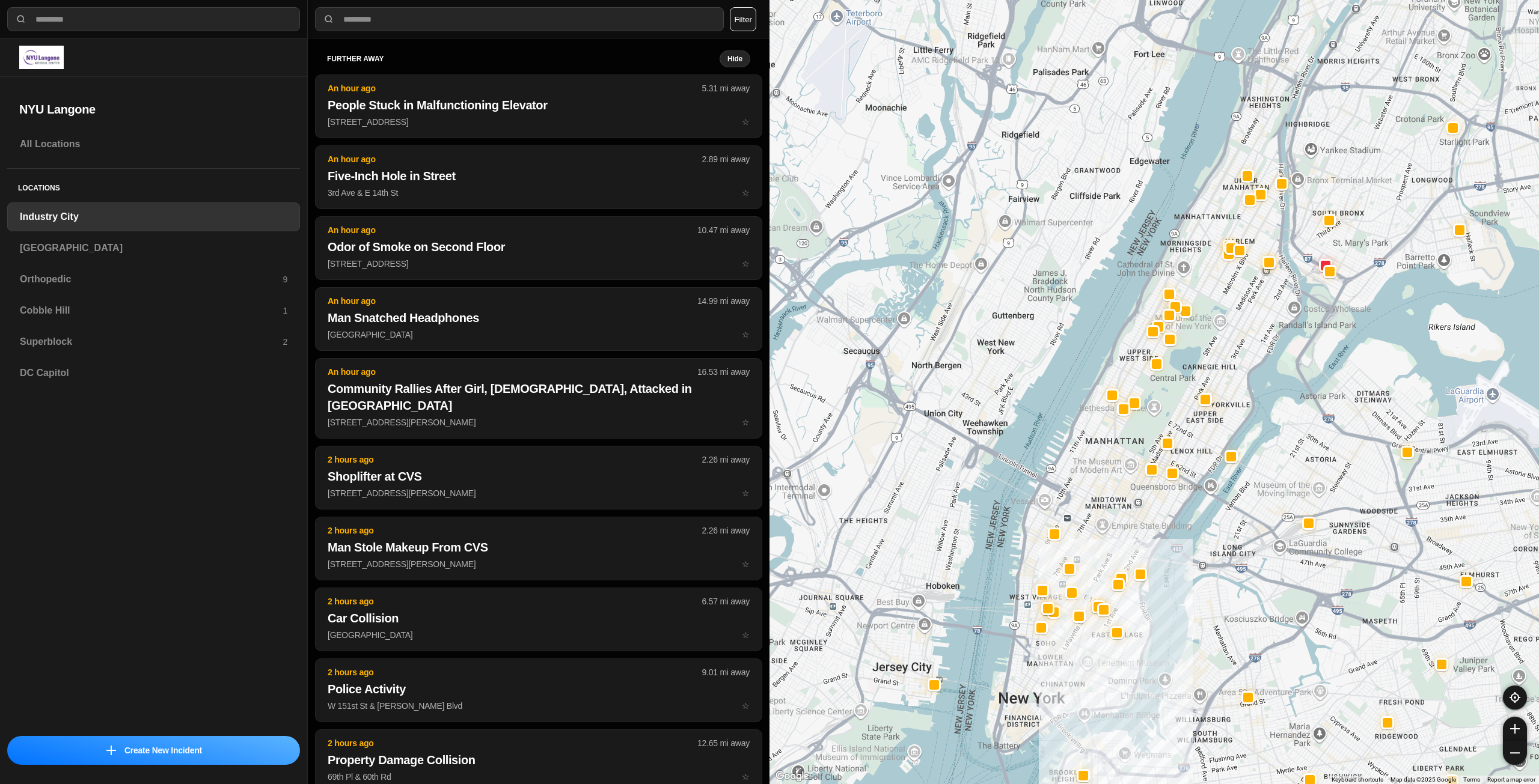
drag, startPoint x: 1124, startPoint y: 538, endPoint x: 1129, endPoint y: 464, distance: 74.2
click at [1129, 464] on div at bounding box center [1154, 392] width 770 height 784
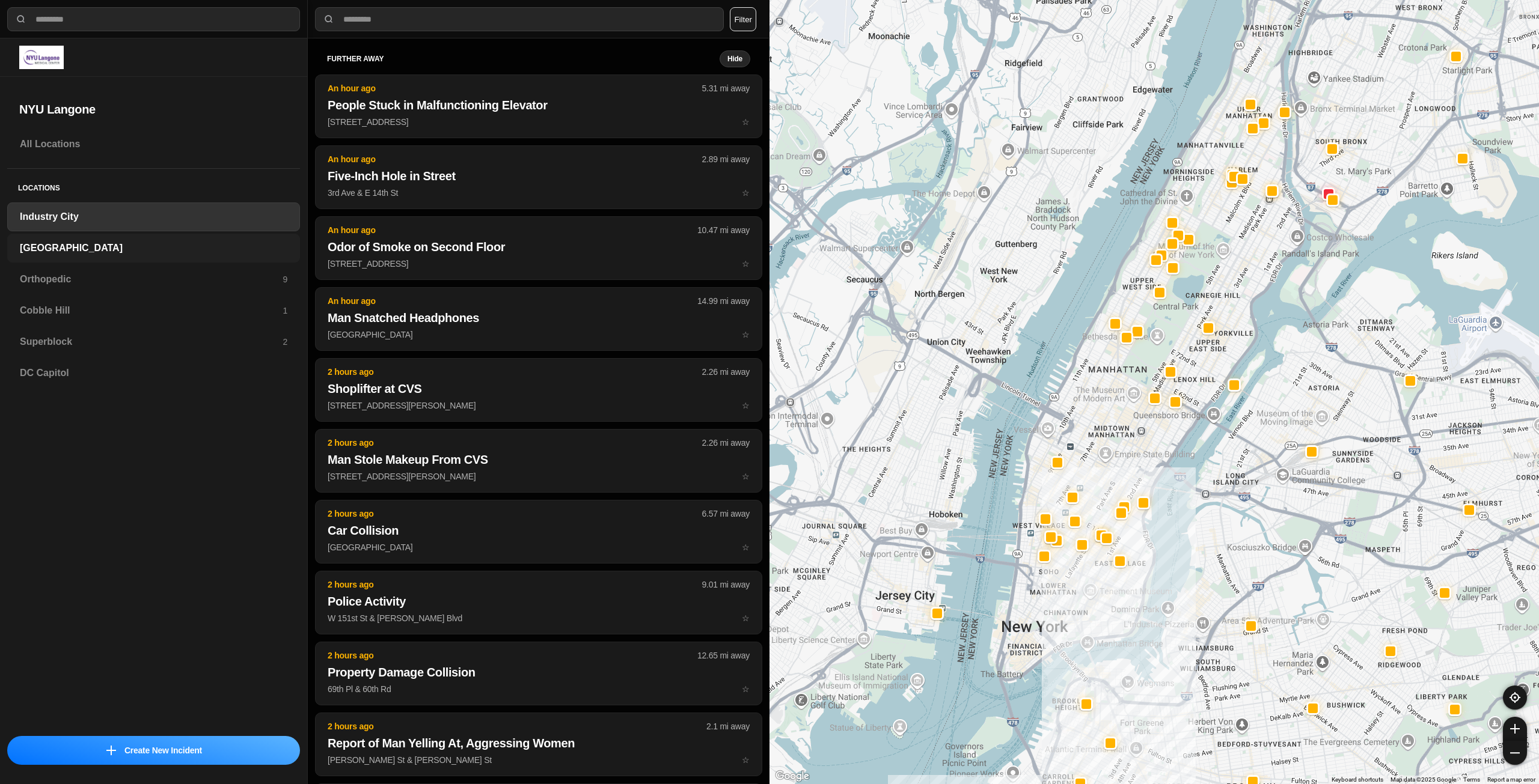
click at [235, 248] on h3 "[GEOGRAPHIC_DATA]" at bounding box center [154, 248] width 267 height 15
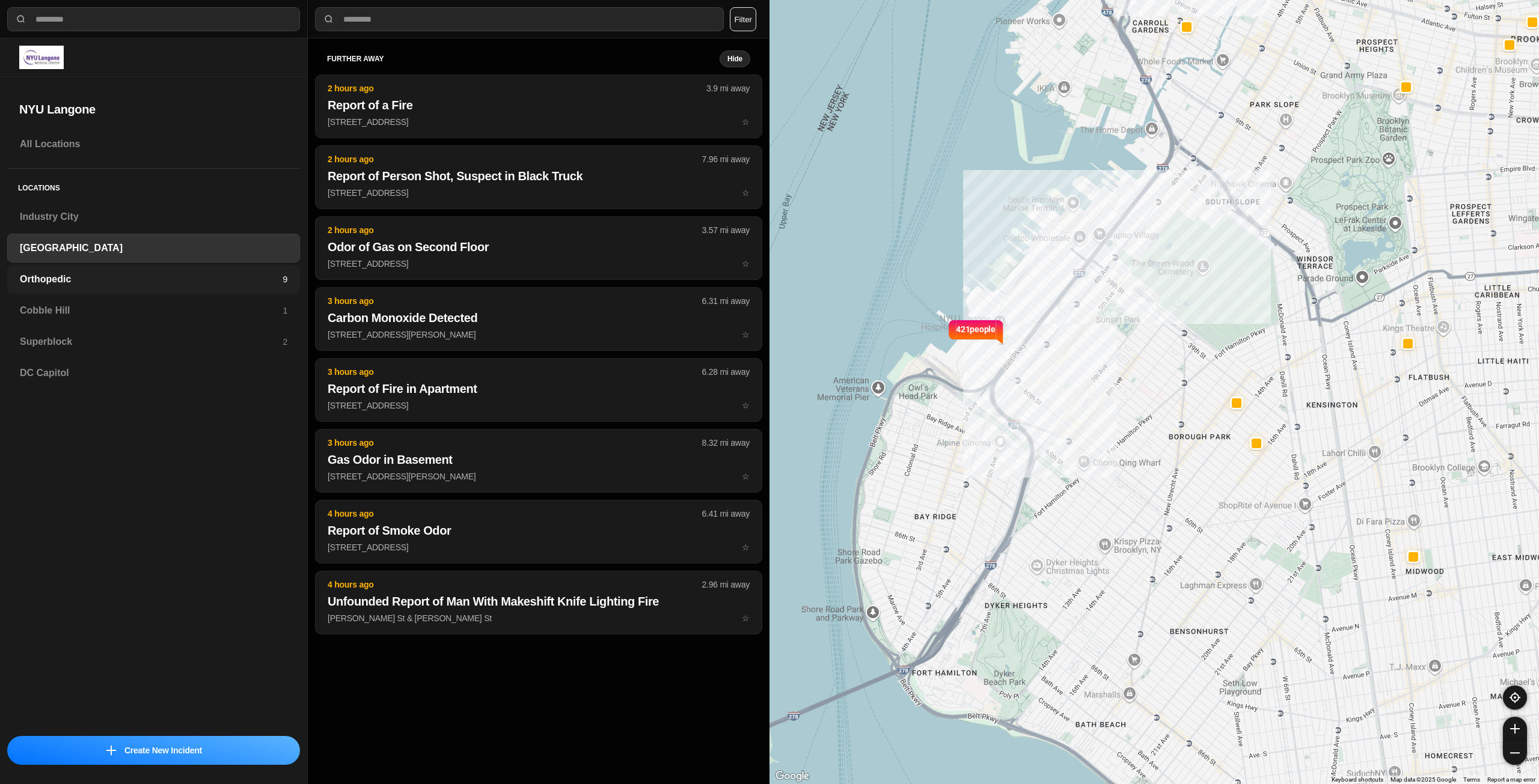
click at [236, 278] on h3 "Orthopedic" at bounding box center [151, 280] width 263 height 15
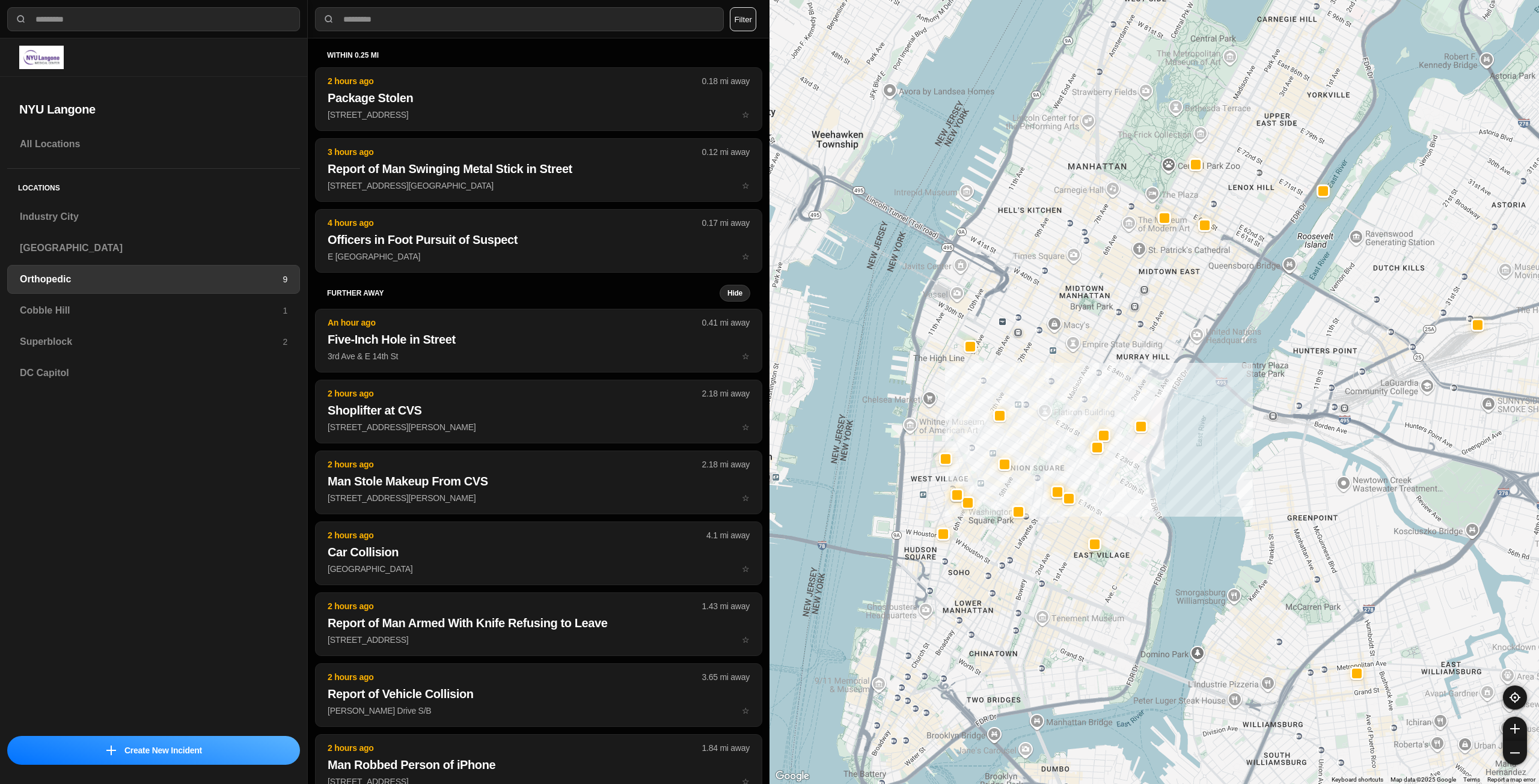
drag, startPoint x: 1059, startPoint y: 393, endPoint x: 1039, endPoint y: 429, distance: 41.2
click at [1039, 429] on div at bounding box center [1154, 392] width 770 height 784
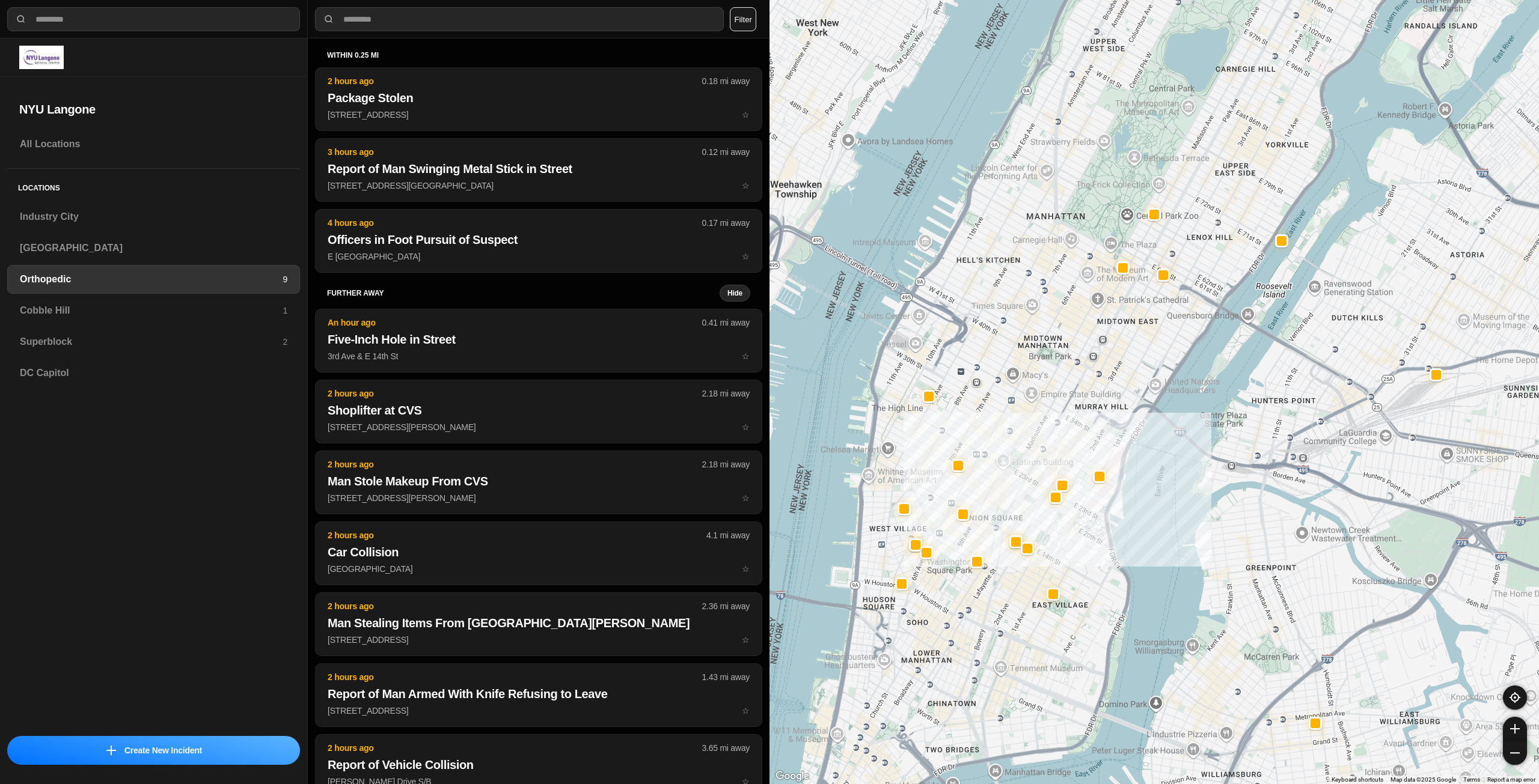
drag, startPoint x: 1183, startPoint y: 313, endPoint x: 1146, endPoint y: 355, distance: 56.0
click at [1146, 355] on div at bounding box center [1154, 392] width 770 height 784
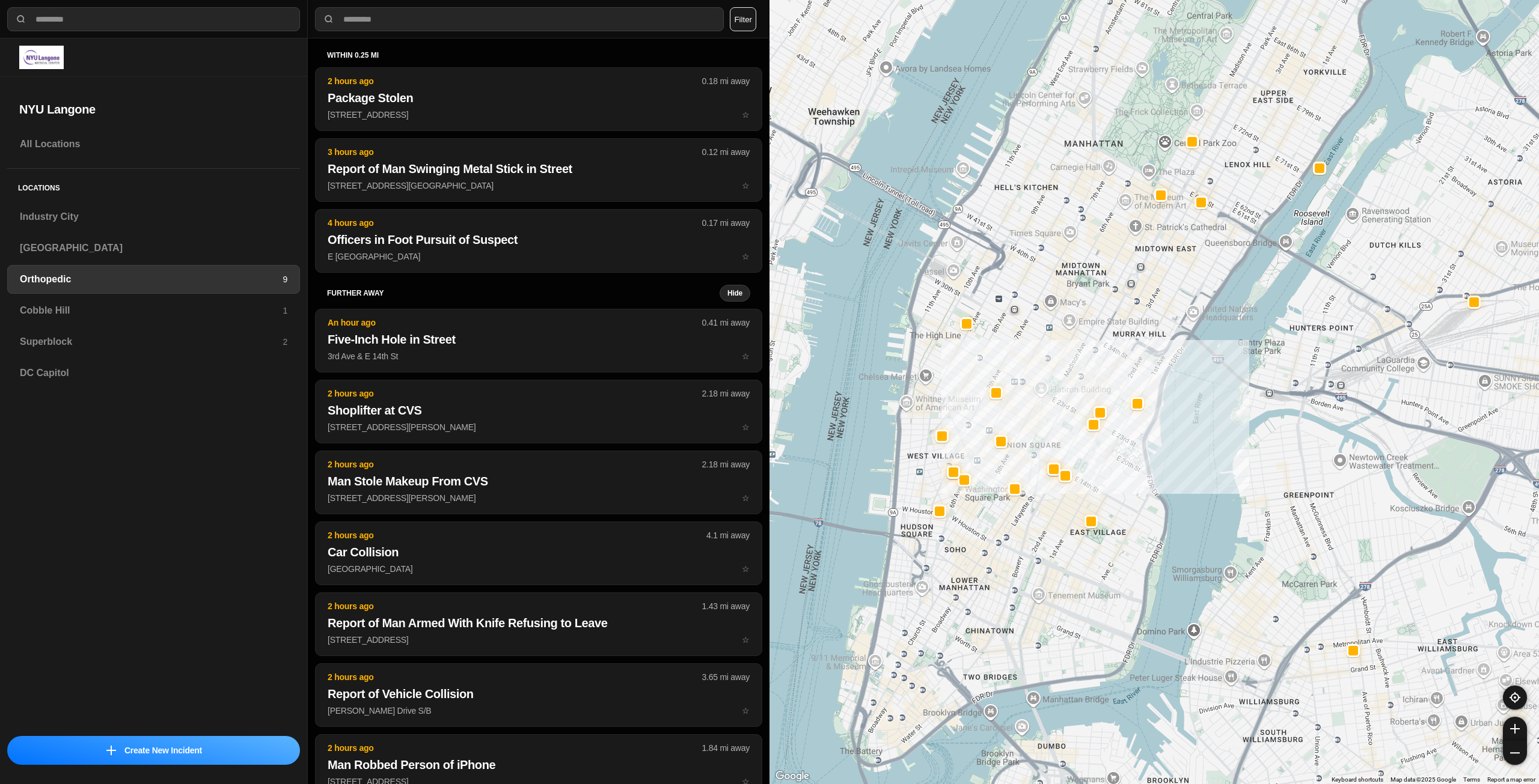
drag, startPoint x: 1146, startPoint y: 371, endPoint x: 1186, endPoint y: 293, distance: 87.7
click at [1186, 293] on div at bounding box center [1154, 392] width 770 height 784
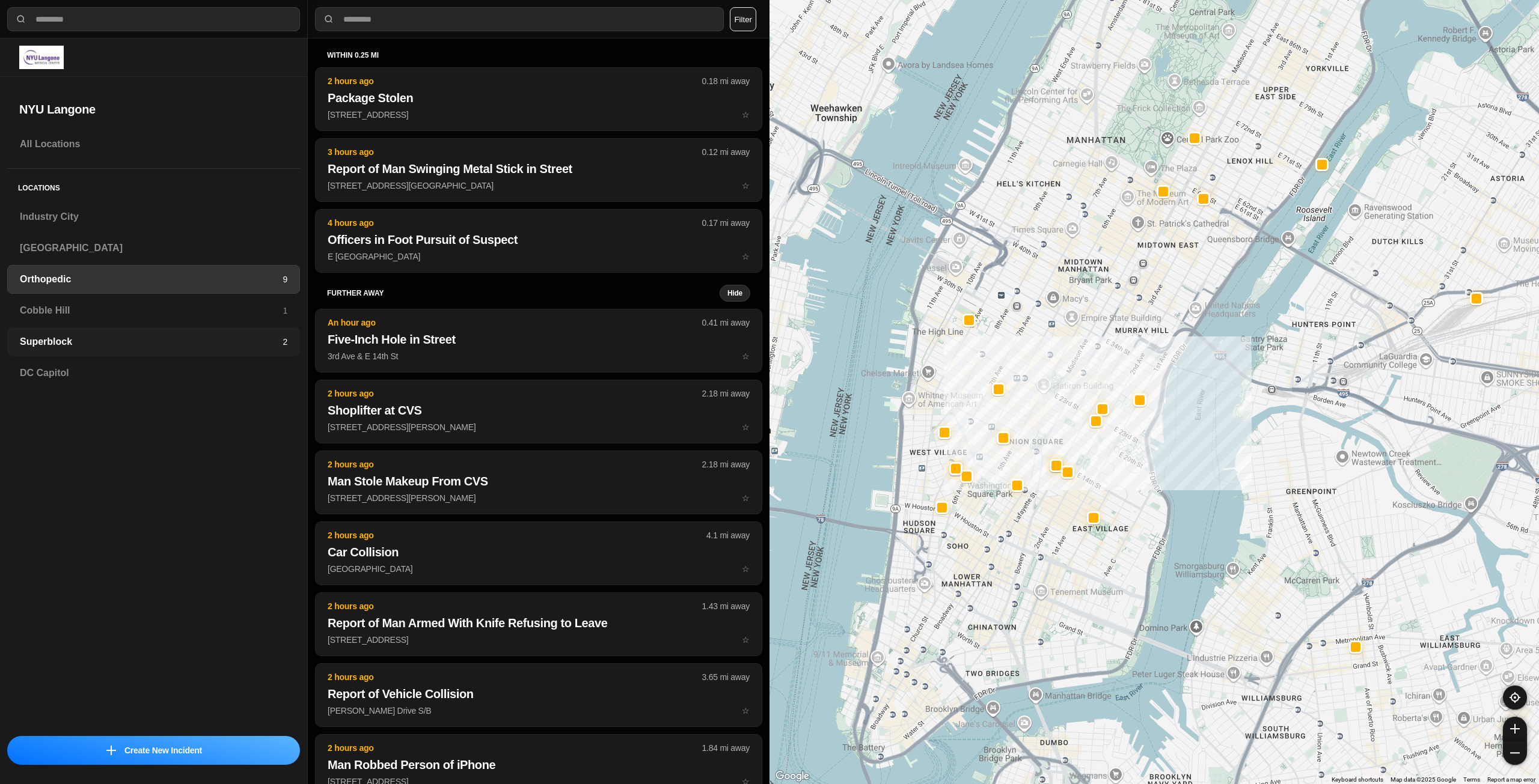
click at [114, 340] on h3 "Superblock" at bounding box center [151, 342] width 263 height 15
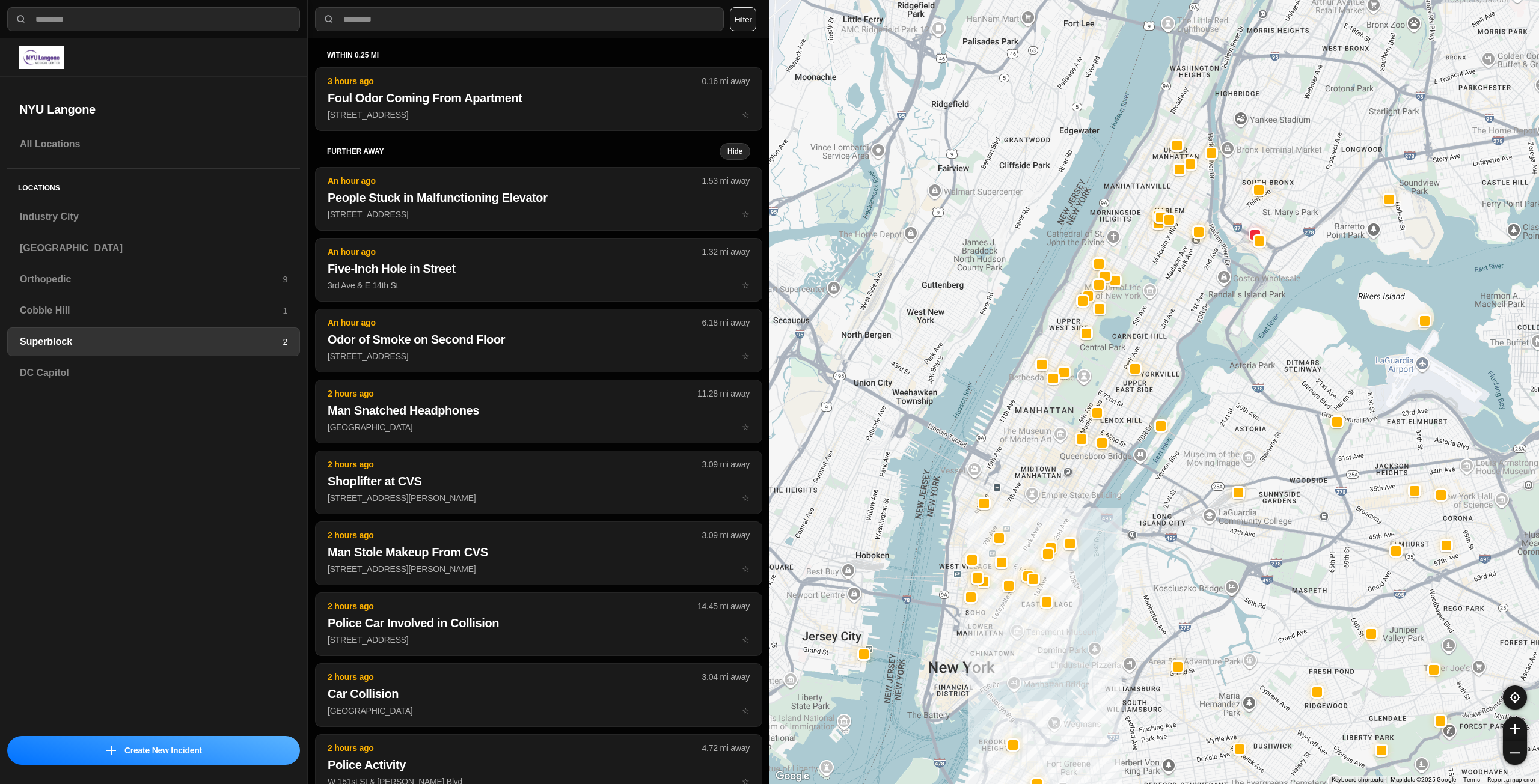
drag, startPoint x: 1077, startPoint y: 357, endPoint x: 1039, endPoint y: 463, distance: 112.6
click at [1039, 463] on div at bounding box center [1154, 392] width 770 height 784
click at [65, 214] on h3 "Industry City" at bounding box center [154, 217] width 267 height 15
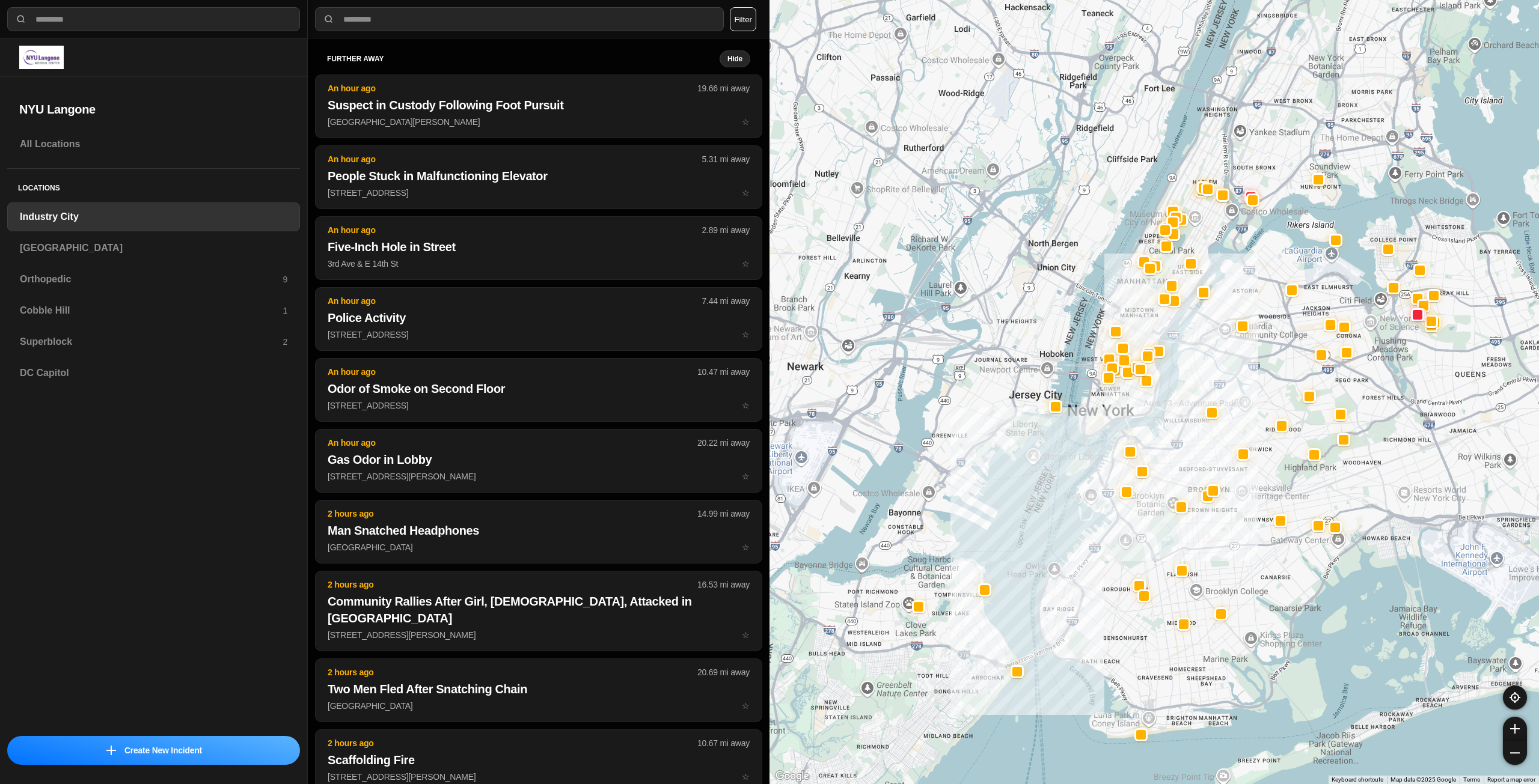
drag, startPoint x: 1332, startPoint y: 226, endPoint x: 1230, endPoint y: 399, distance: 200.8
click at [1230, 399] on div at bounding box center [1154, 392] width 770 height 784
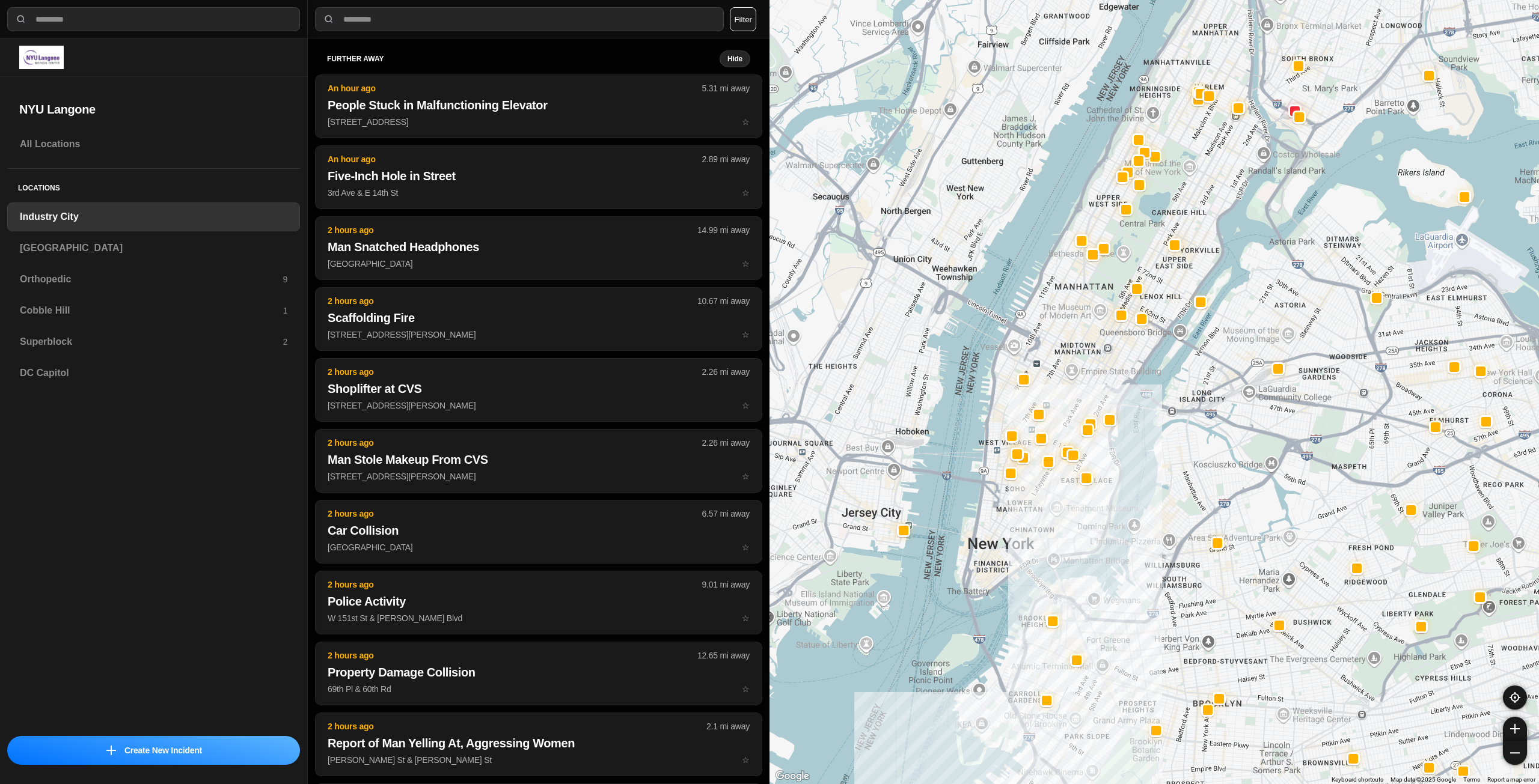
drag, startPoint x: 1116, startPoint y: 315, endPoint x: 1083, endPoint y: 372, distance: 65.9
click at [1083, 372] on div at bounding box center [1154, 392] width 770 height 784
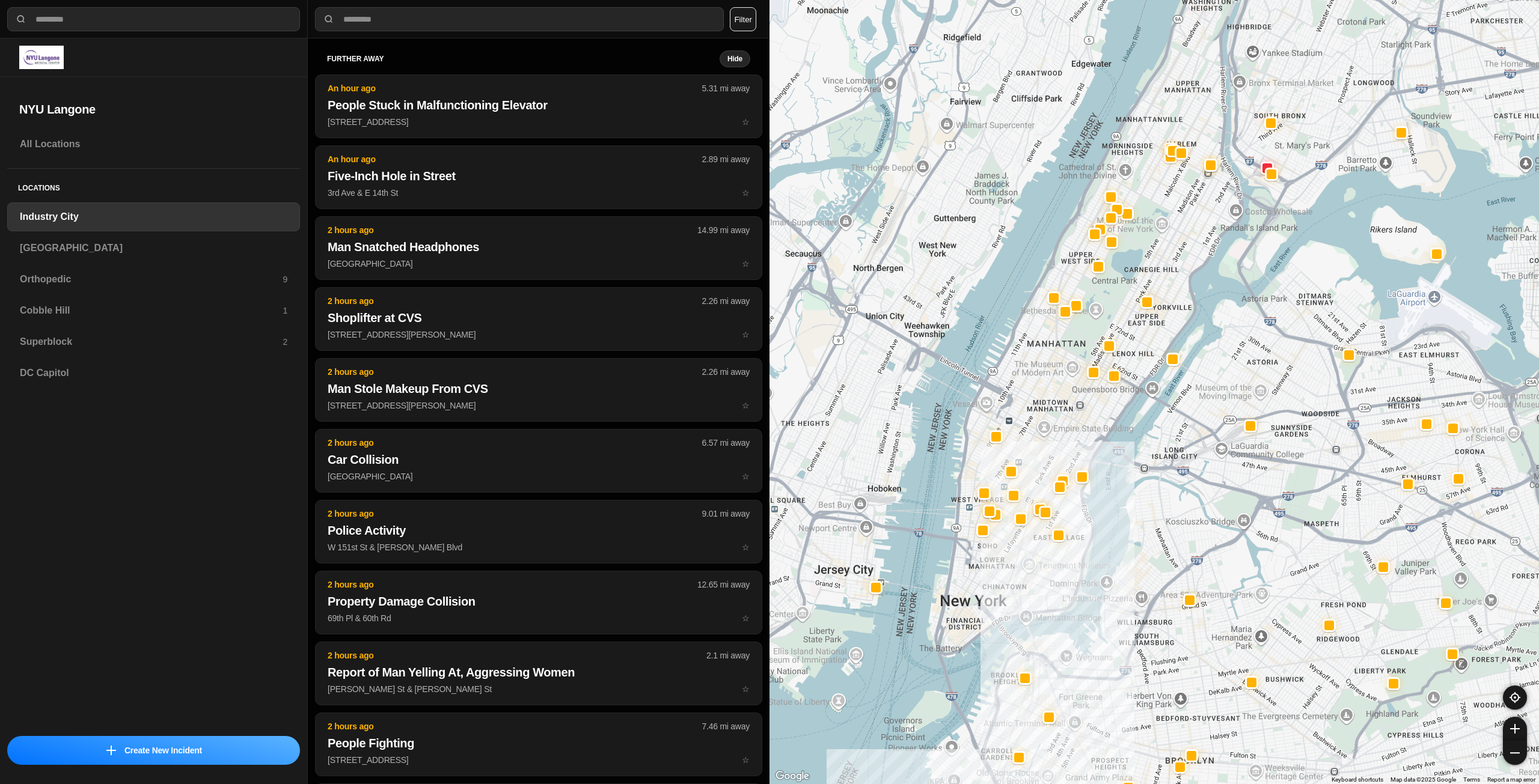
drag, startPoint x: 1244, startPoint y: 166, endPoint x: 1216, endPoint y: 226, distance: 66.2
click at [1216, 226] on div at bounding box center [1154, 392] width 770 height 784
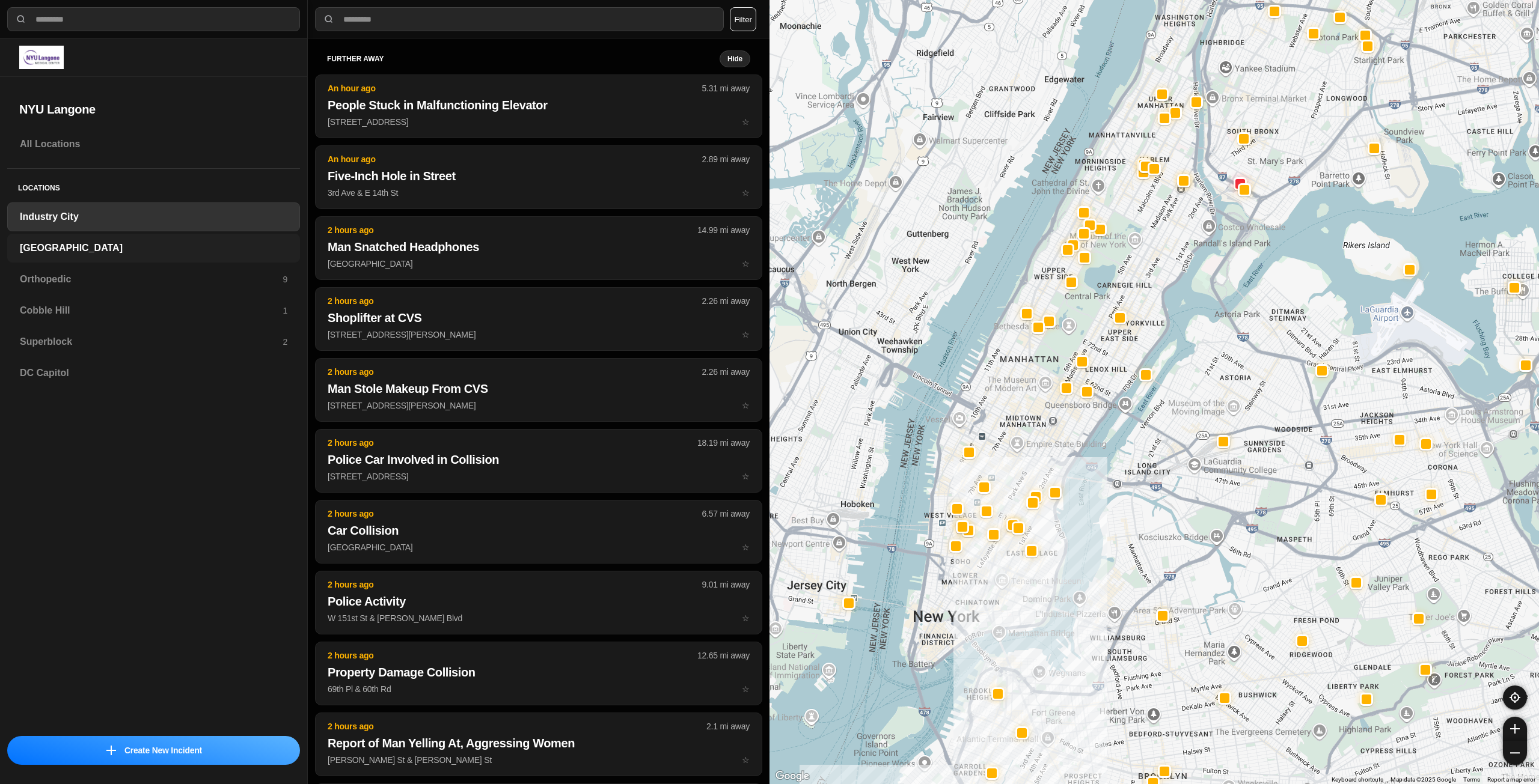
click at [126, 247] on h3 "[GEOGRAPHIC_DATA]" at bounding box center [154, 248] width 267 height 15
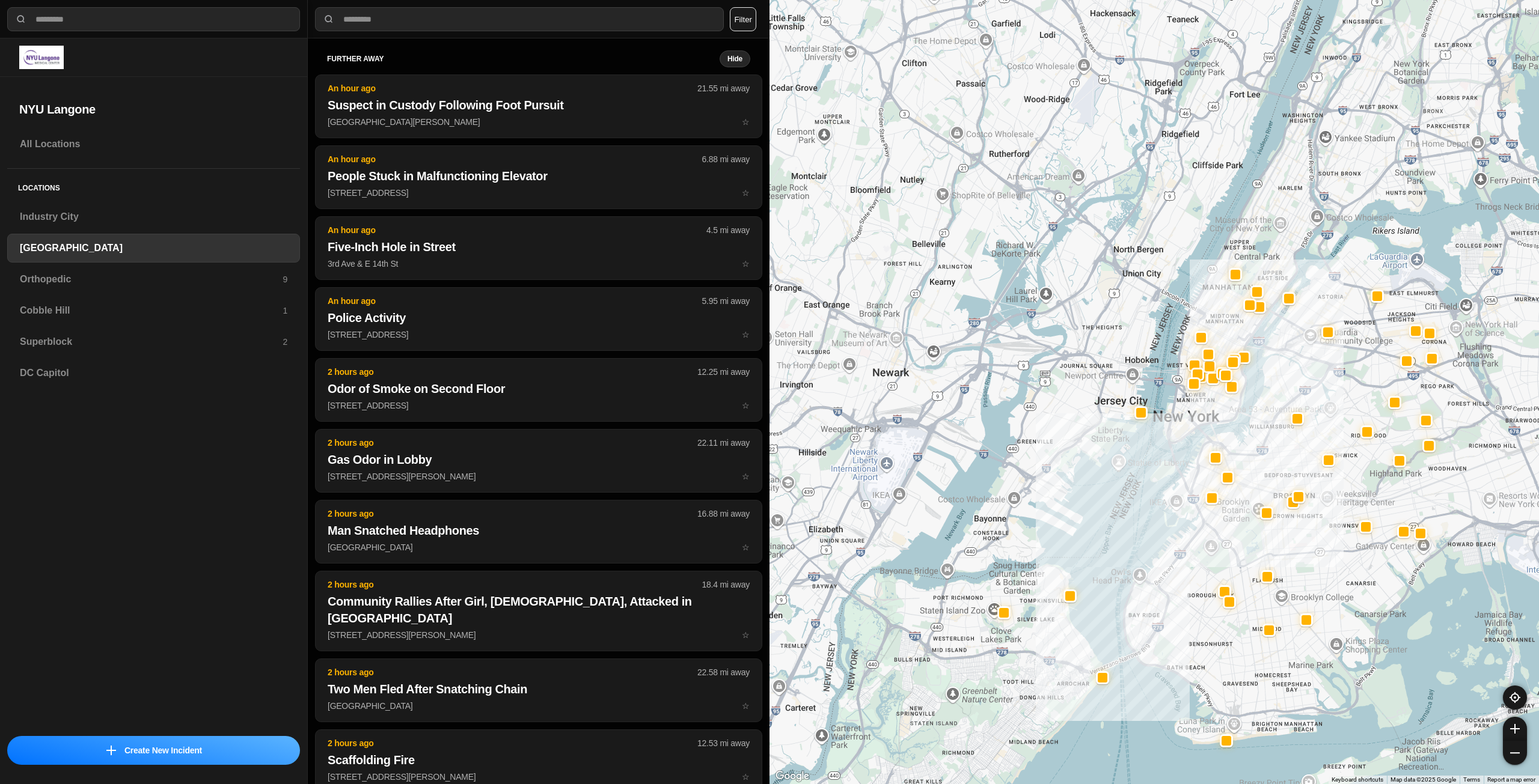
drag, startPoint x: 1369, startPoint y: 176, endPoint x: 1286, endPoint y: 445, distance: 281.5
click at [1286, 445] on div at bounding box center [1154, 392] width 770 height 784
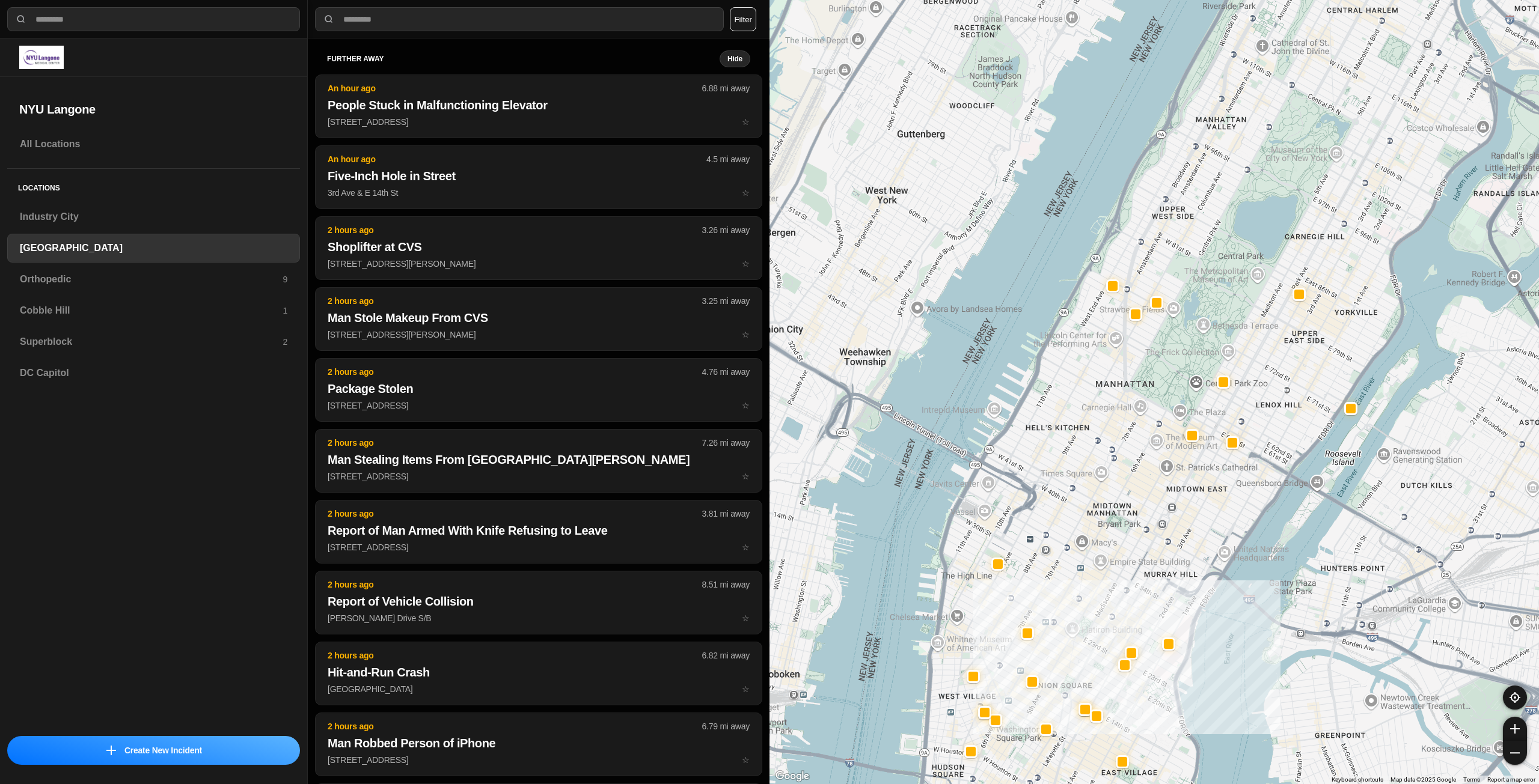
drag, startPoint x: 1196, startPoint y: 294, endPoint x: 1112, endPoint y: 506, distance: 228.0
click at [1112, 506] on div "421 people" at bounding box center [1154, 392] width 770 height 784
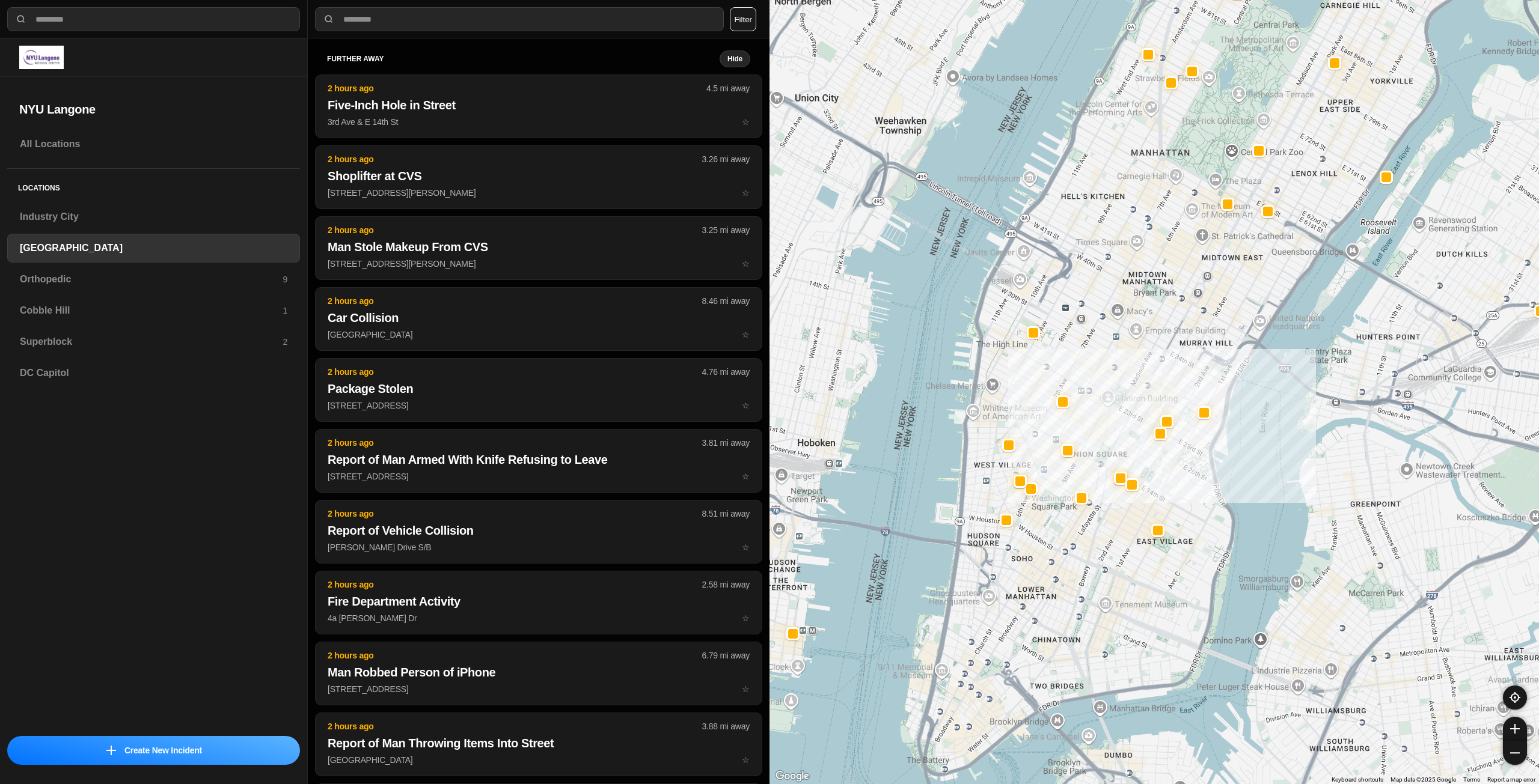
drag, startPoint x: 1145, startPoint y: 536, endPoint x: 1150, endPoint y: 387, distance: 149.1
click at [1150, 387] on div "421 people" at bounding box center [1154, 392] width 770 height 784
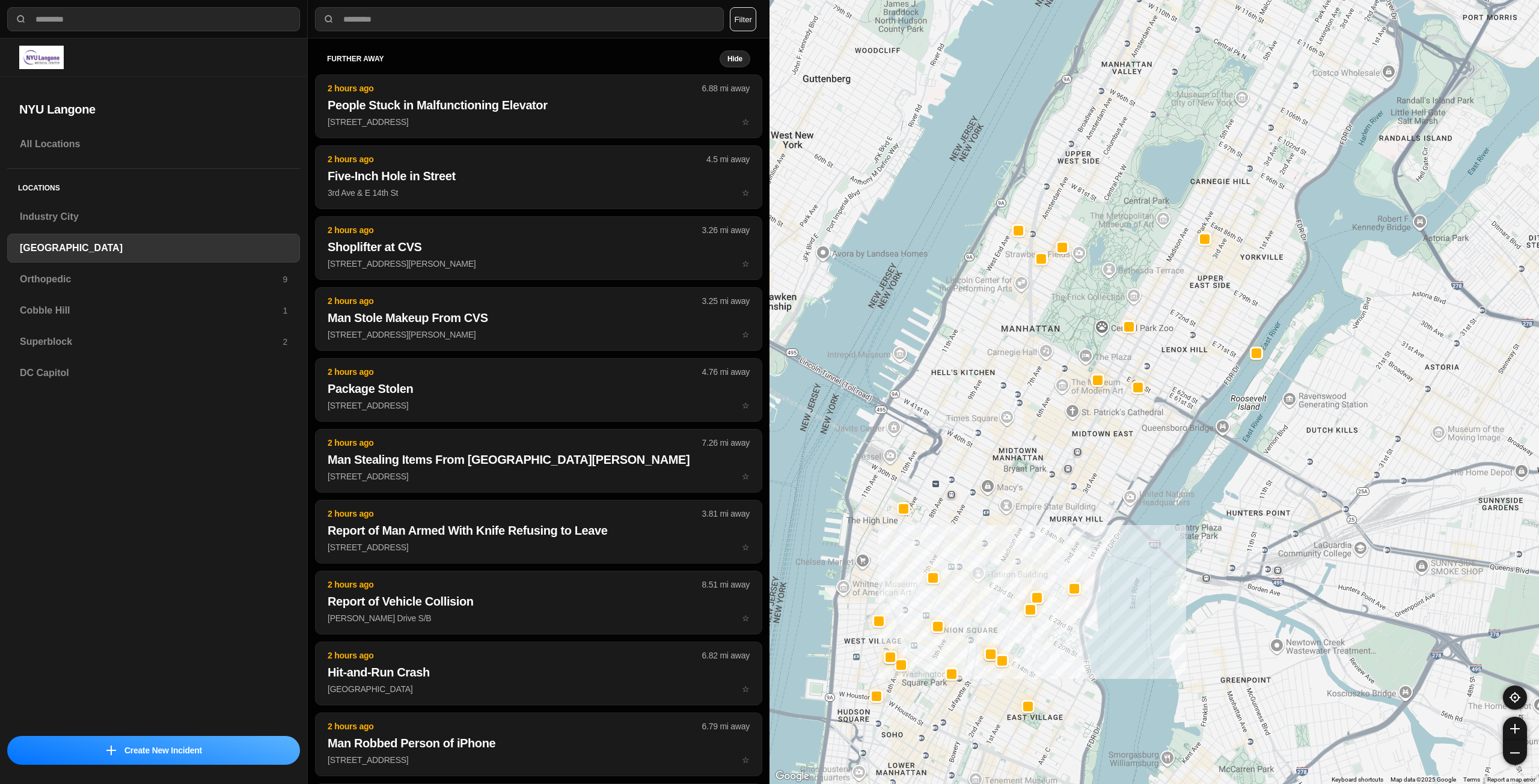
drag, startPoint x: 1105, startPoint y: 333, endPoint x: 1039, endPoint y: 473, distance: 154.8
click at [1039, 473] on div "421 people" at bounding box center [1154, 392] width 770 height 784
click at [102, 337] on h3 "Superblock" at bounding box center [151, 342] width 263 height 15
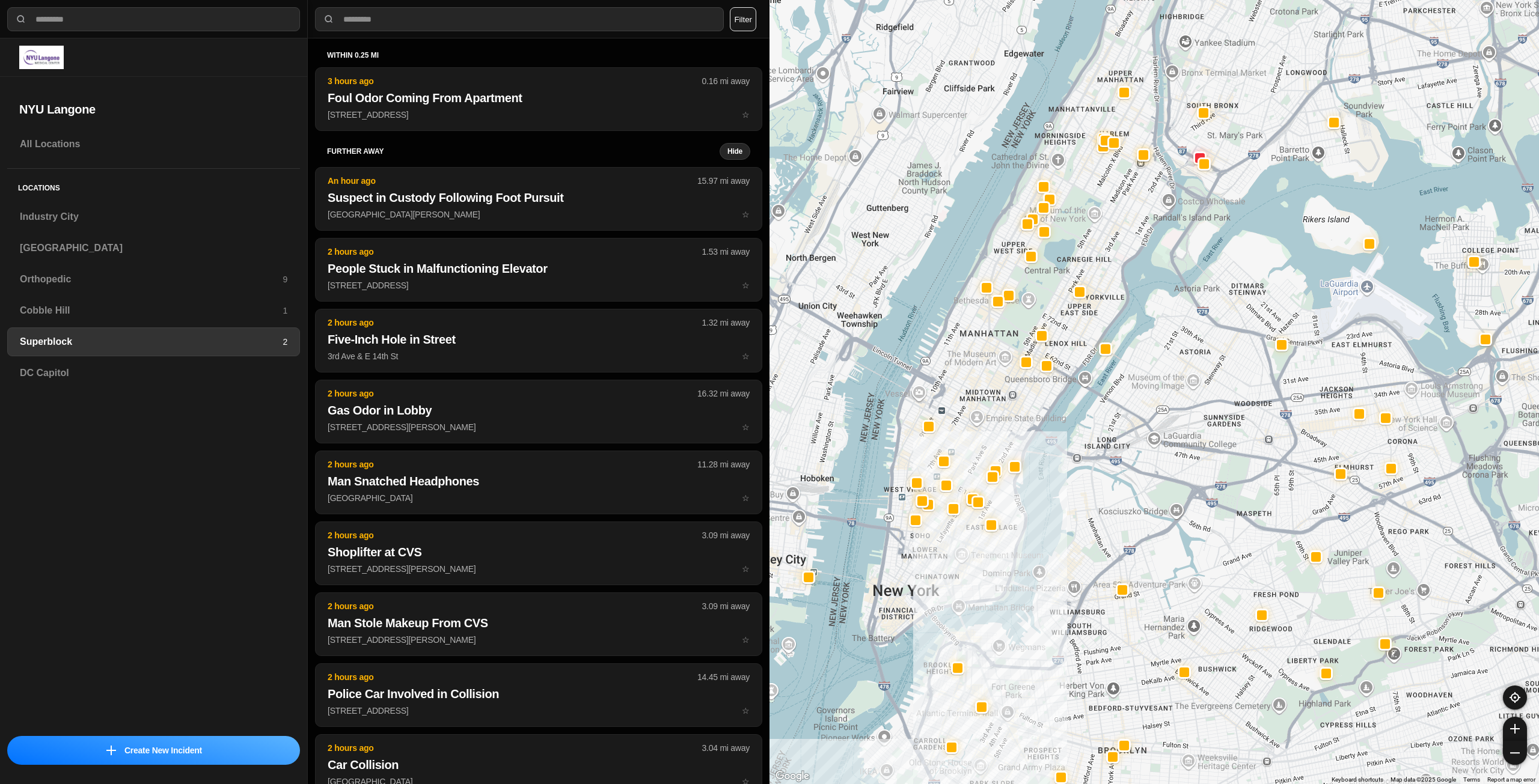
drag, startPoint x: 1036, startPoint y: 274, endPoint x: 984, endPoint y: 363, distance: 103.1
click at [984, 363] on div at bounding box center [1154, 392] width 770 height 784
